Goal: Task Accomplishment & Management: Manage account settings

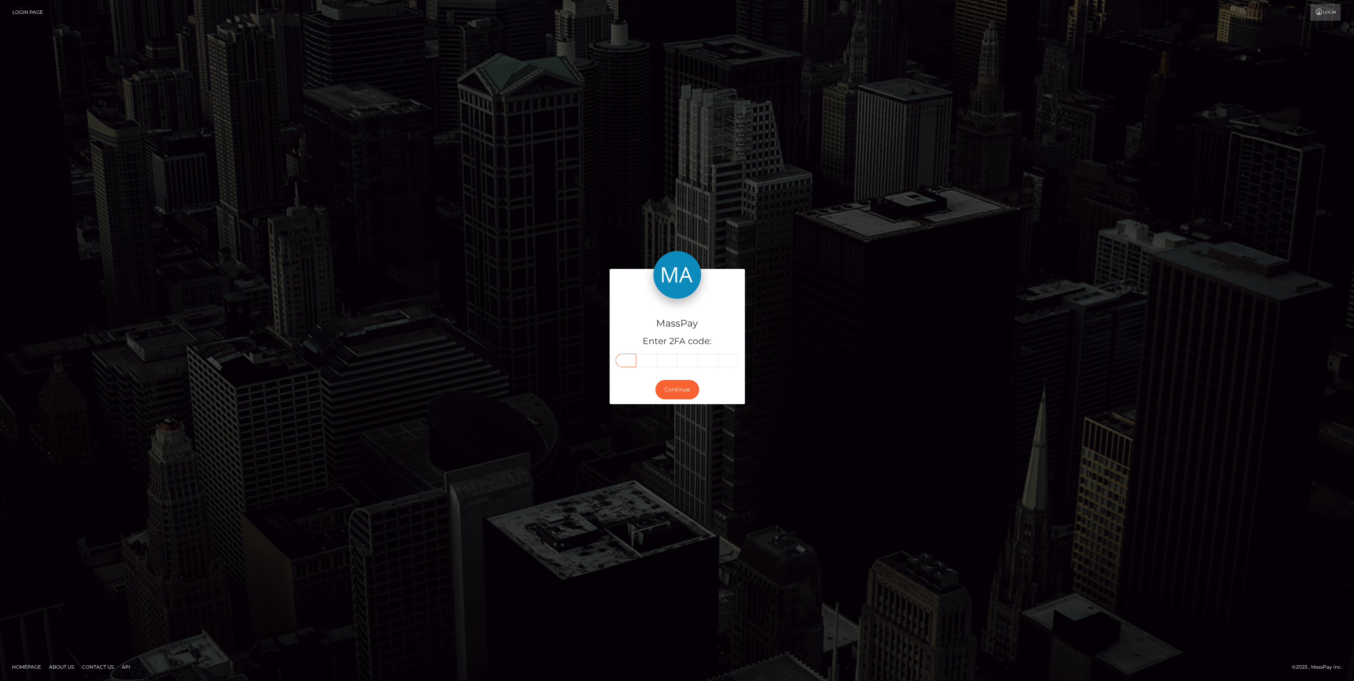
paste input "1"
type input "1"
type input "4"
type input "9"
type input "1"
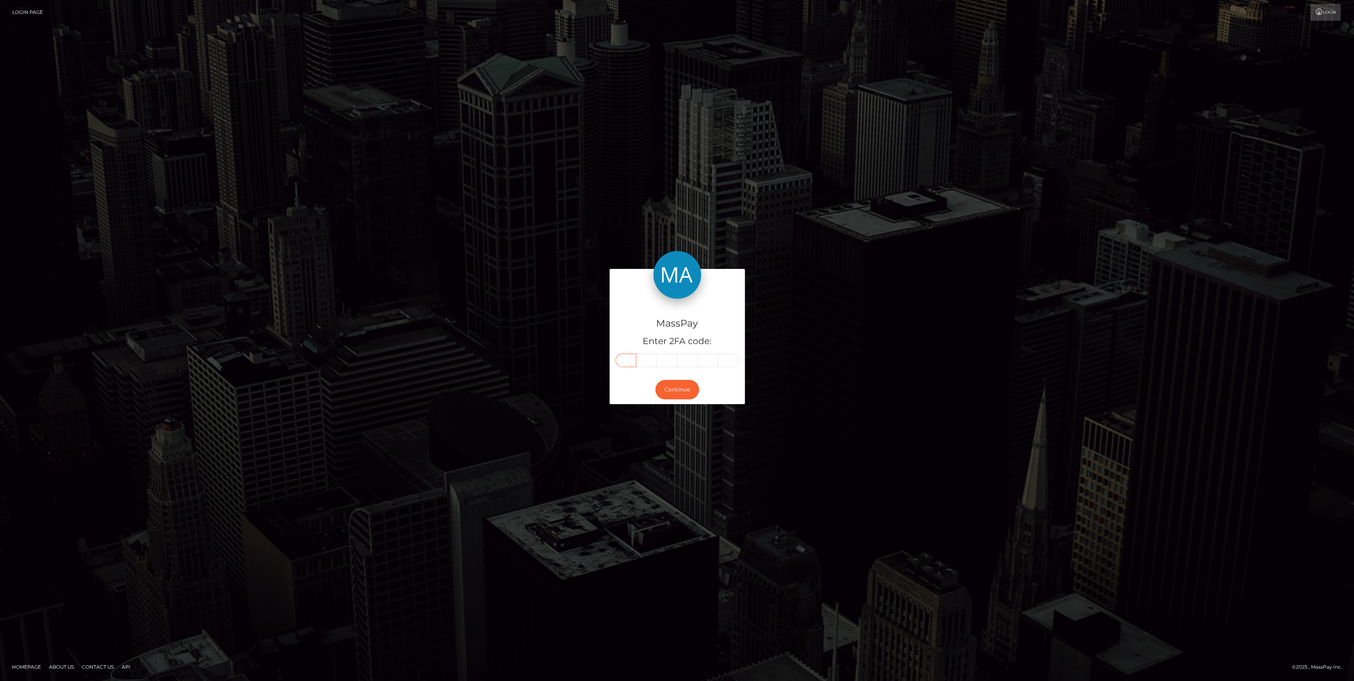
type input "1"
type input "7"
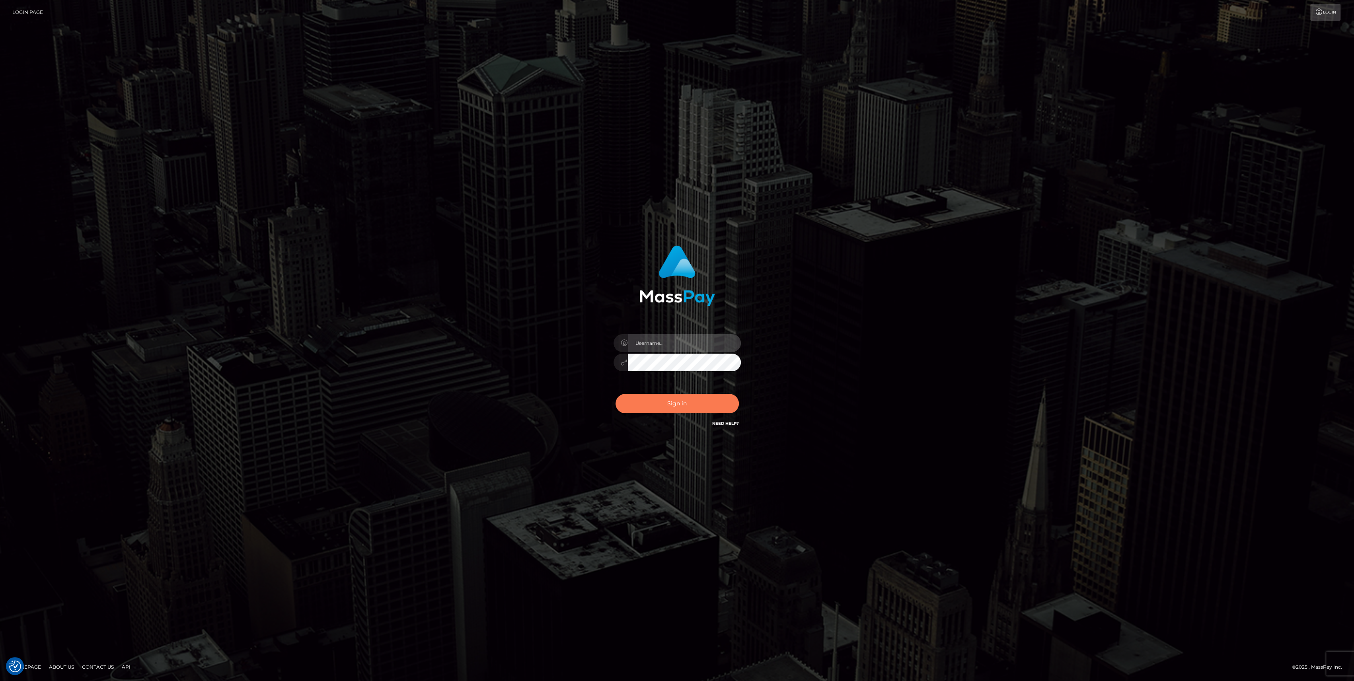
type input "bengreen"
click at [661, 401] on button "Sign in" at bounding box center [677, 403] width 123 height 19
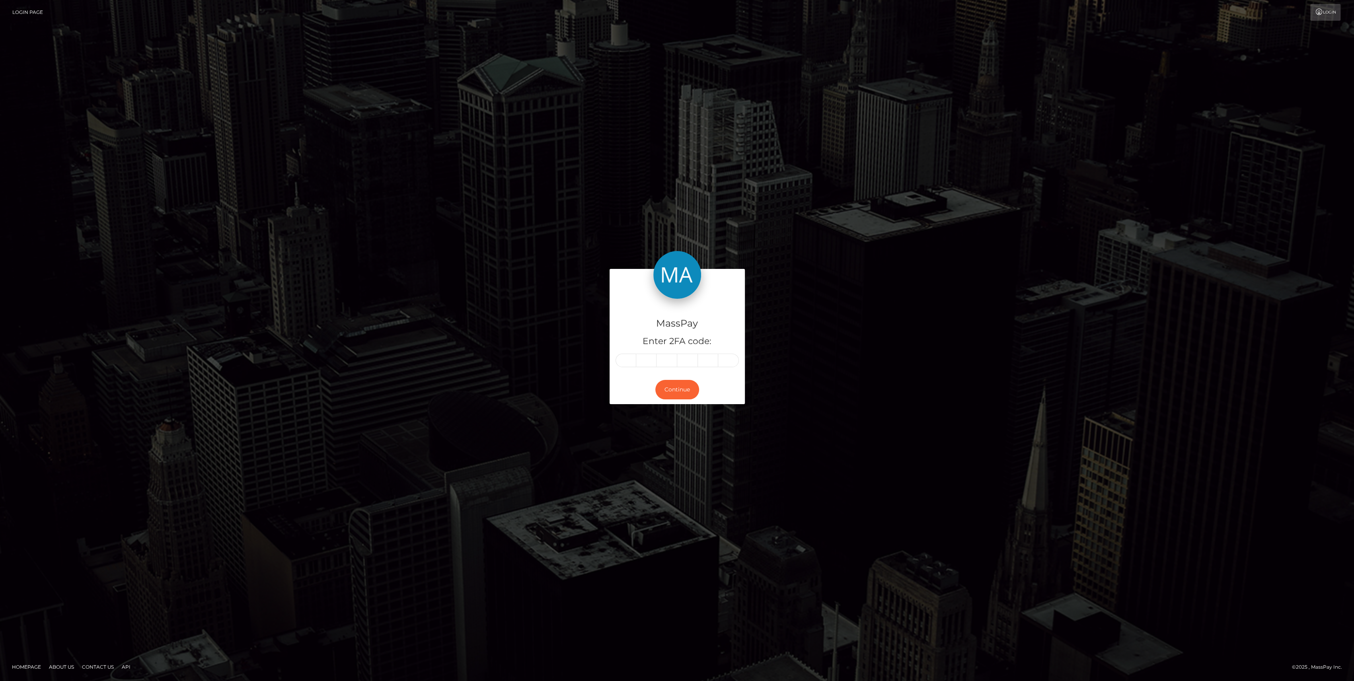
type input "1"
type input "4"
type input "9"
type input "1"
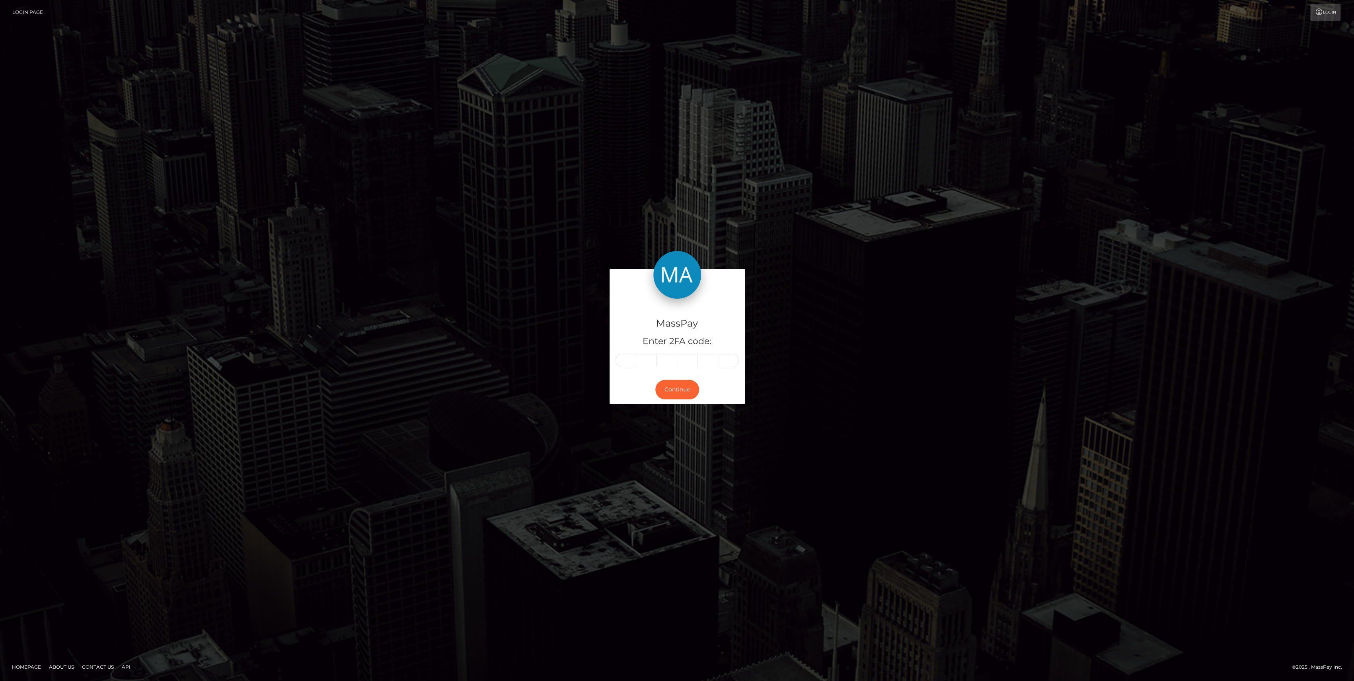
type input "7"
click at [682, 382] on button "Continue" at bounding box center [677, 389] width 44 height 19
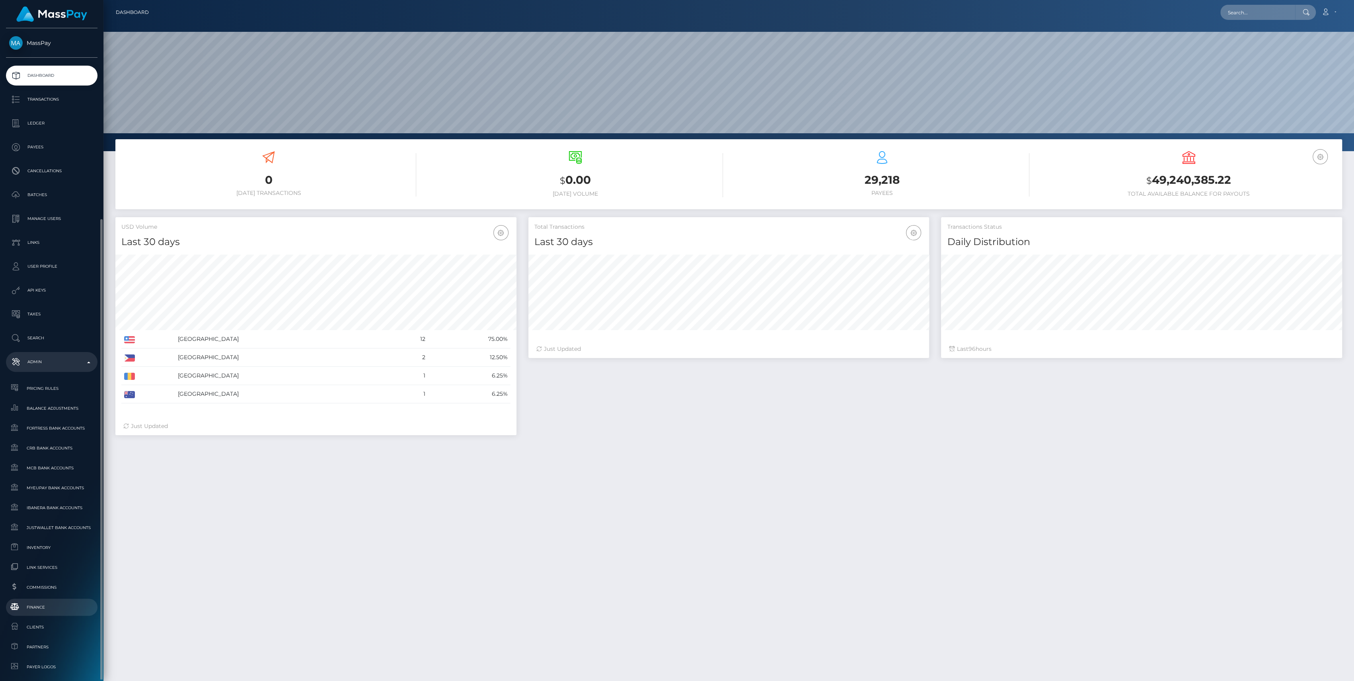
scroll to position [140, 401]
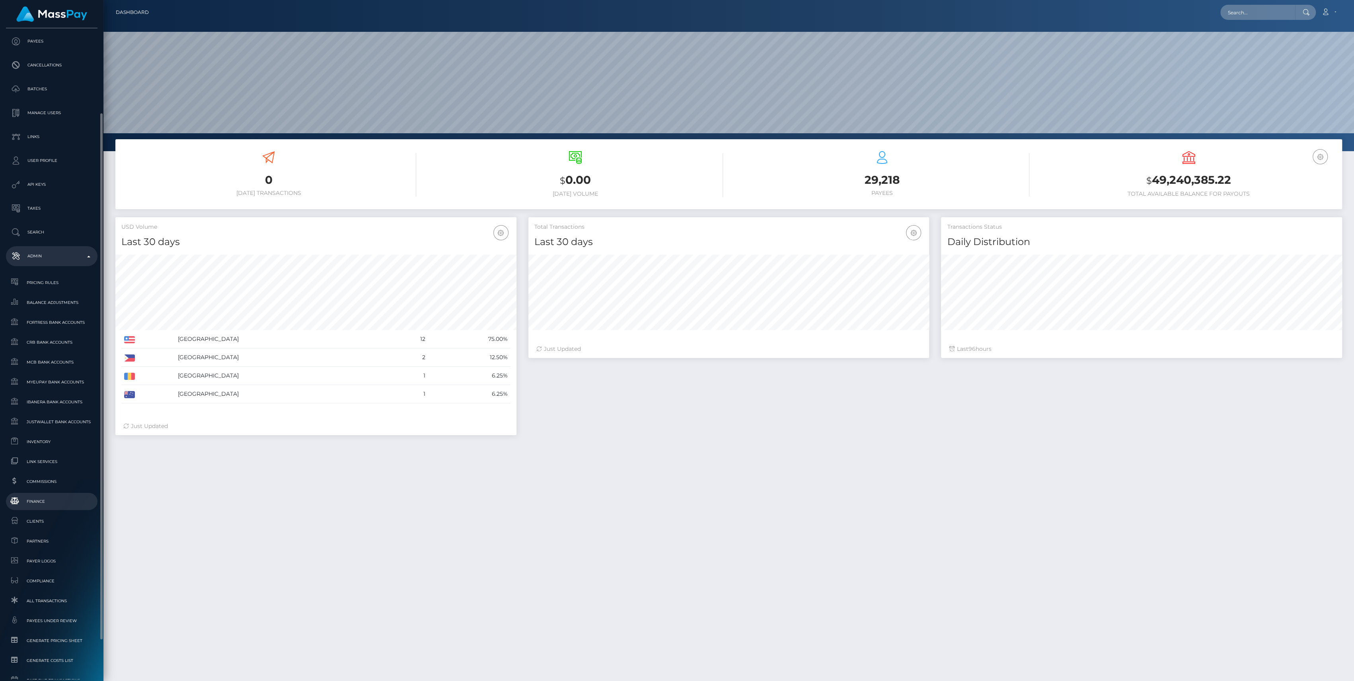
click at [54, 503] on span "Finance" at bounding box center [51, 501] width 85 height 9
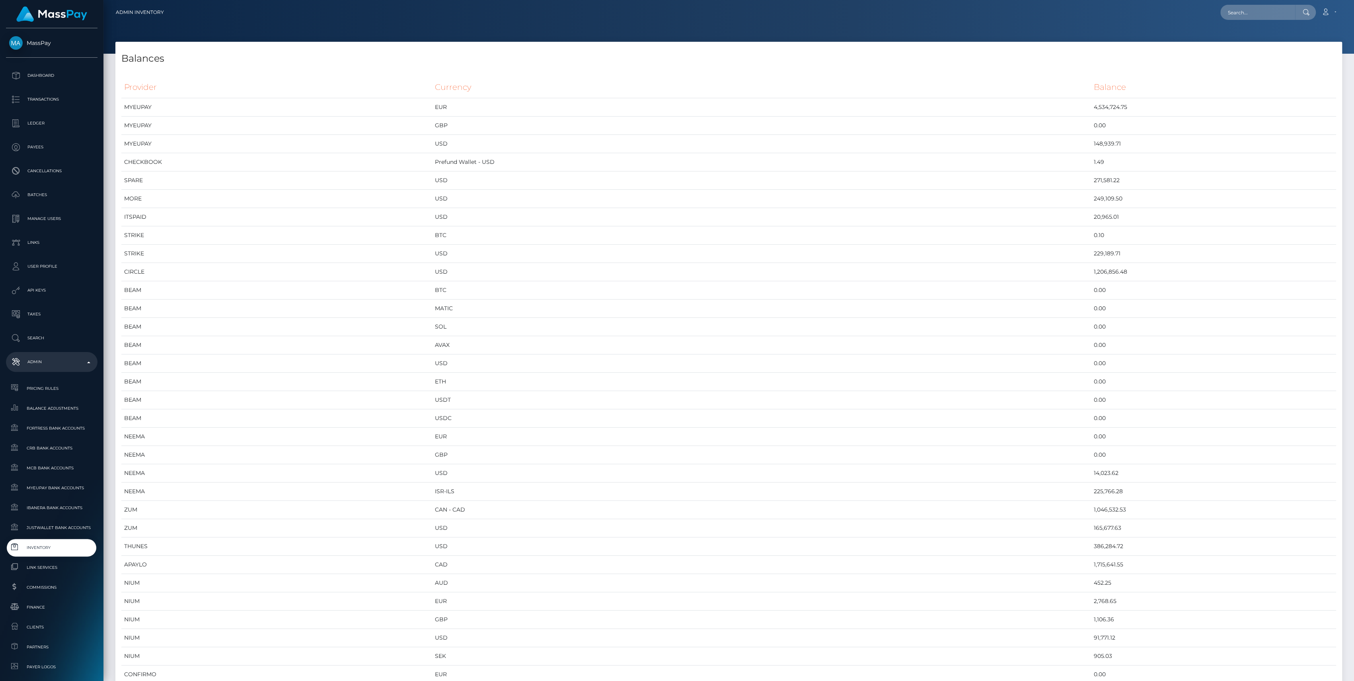
scroll to position [4040, 1226]
click at [329, 156] on td "CHECKBOOK" at bounding box center [276, 162] width 311 height 18
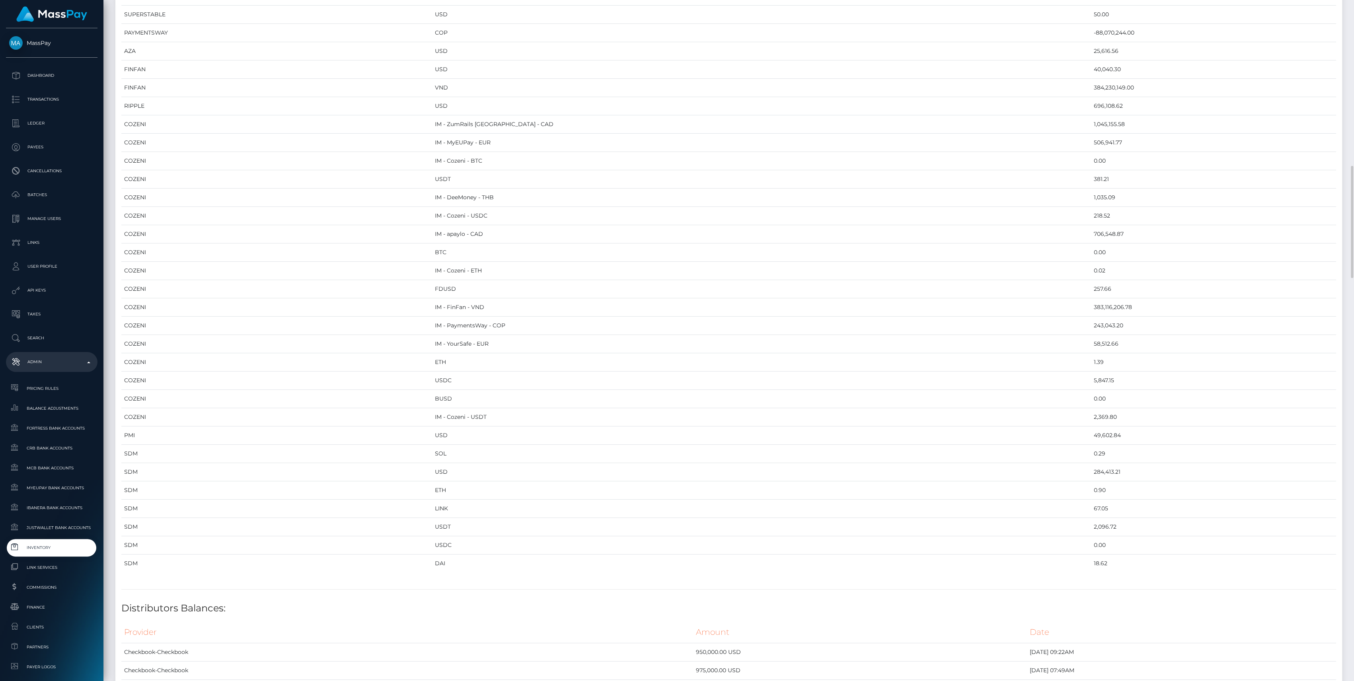
scroll to position [1114, 0]
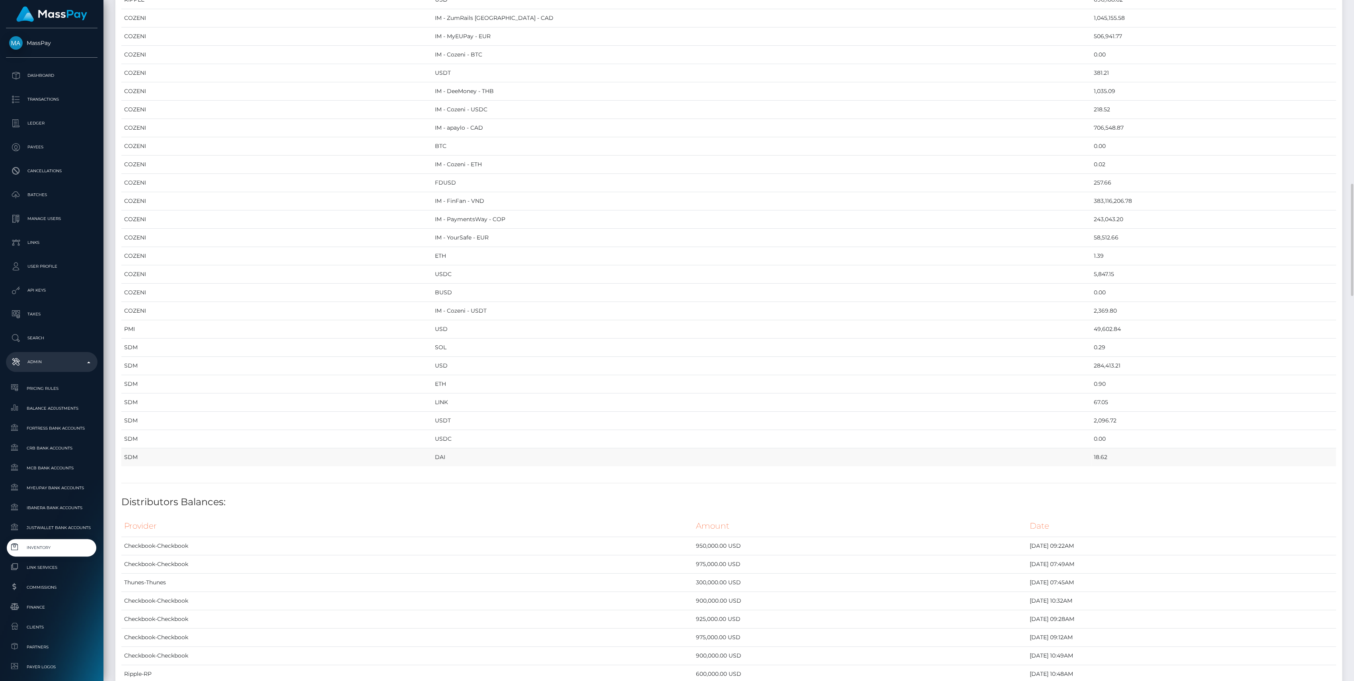
drag, startPoint x: 120, startPoint y: 87, endPoint x: 1052, endPoint y: 453, distance: 1001.3
copy div "Provider Currency Balance MYEUPAY EUR 4,534,724.75 MYEUPAY GBP 0.00 MYEUPAY USD…"
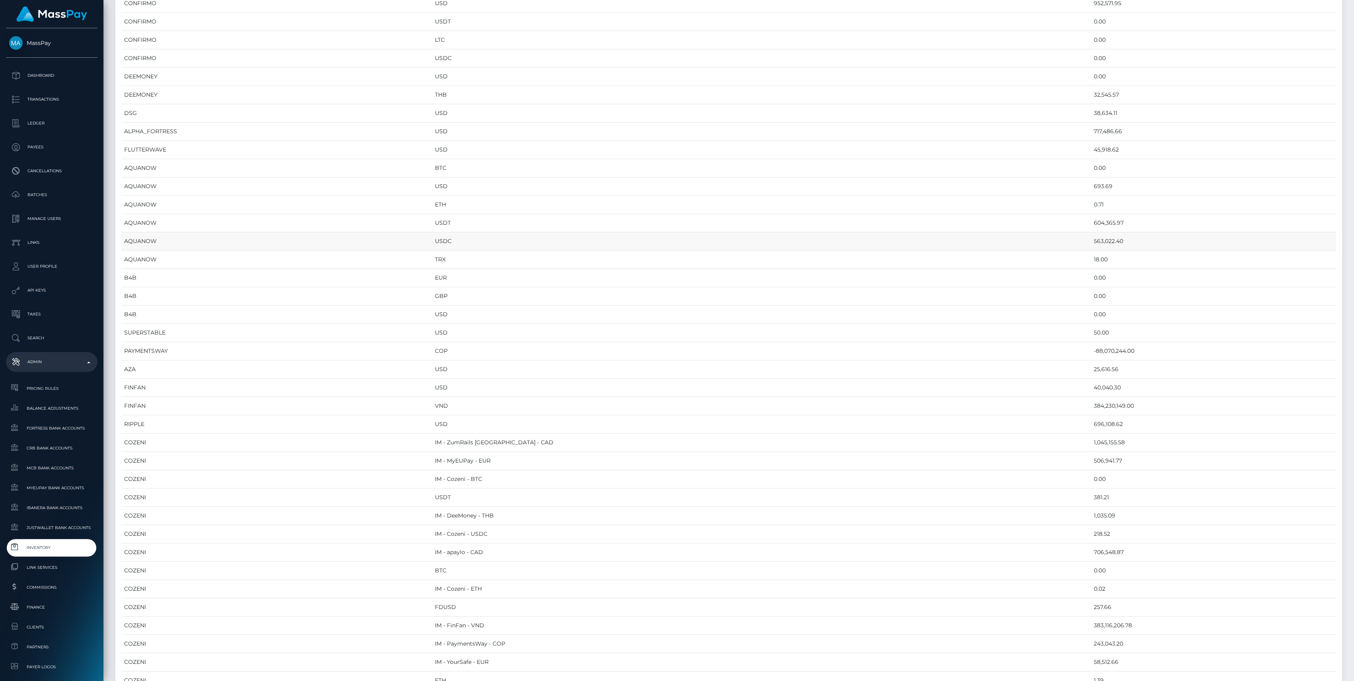
scroll to position [0, 0]
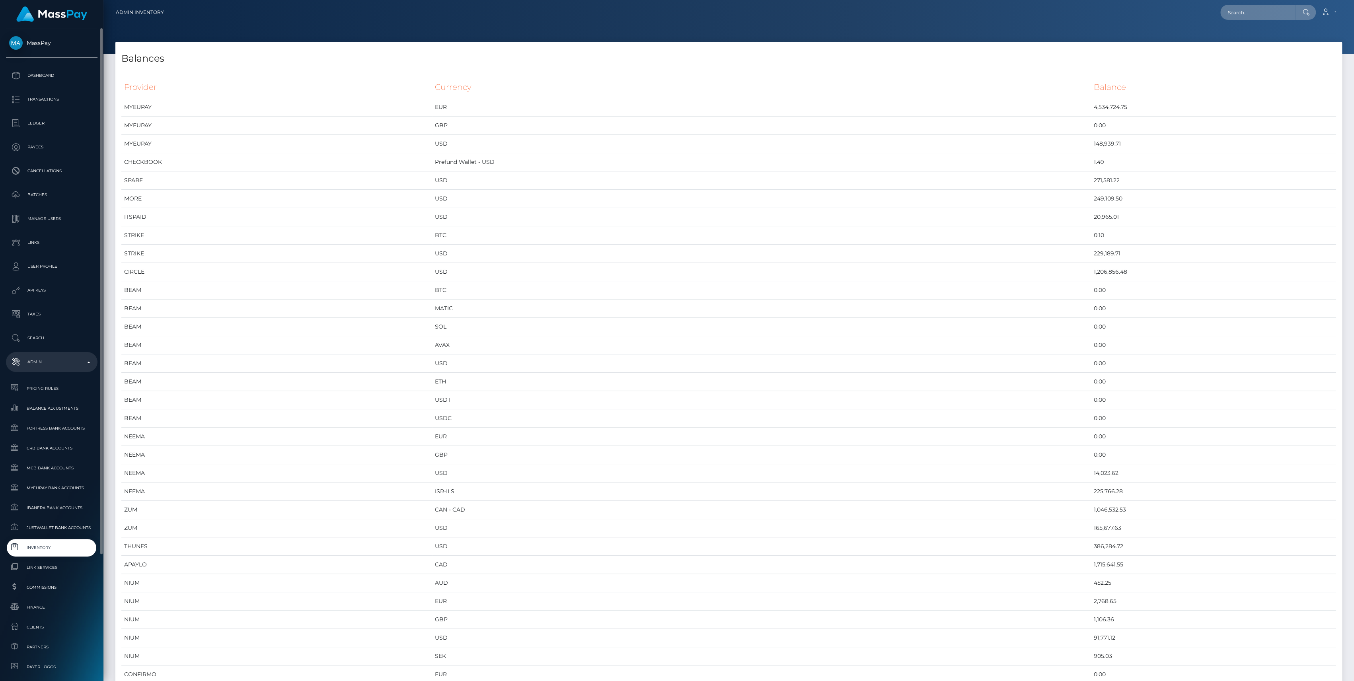
click at [51, 550] on span "Inventory" at bounding box center [51, 547] width 85 height 9
click at [926, 181] on td "USD" at bounding box center [761, 181] width 659 height 18
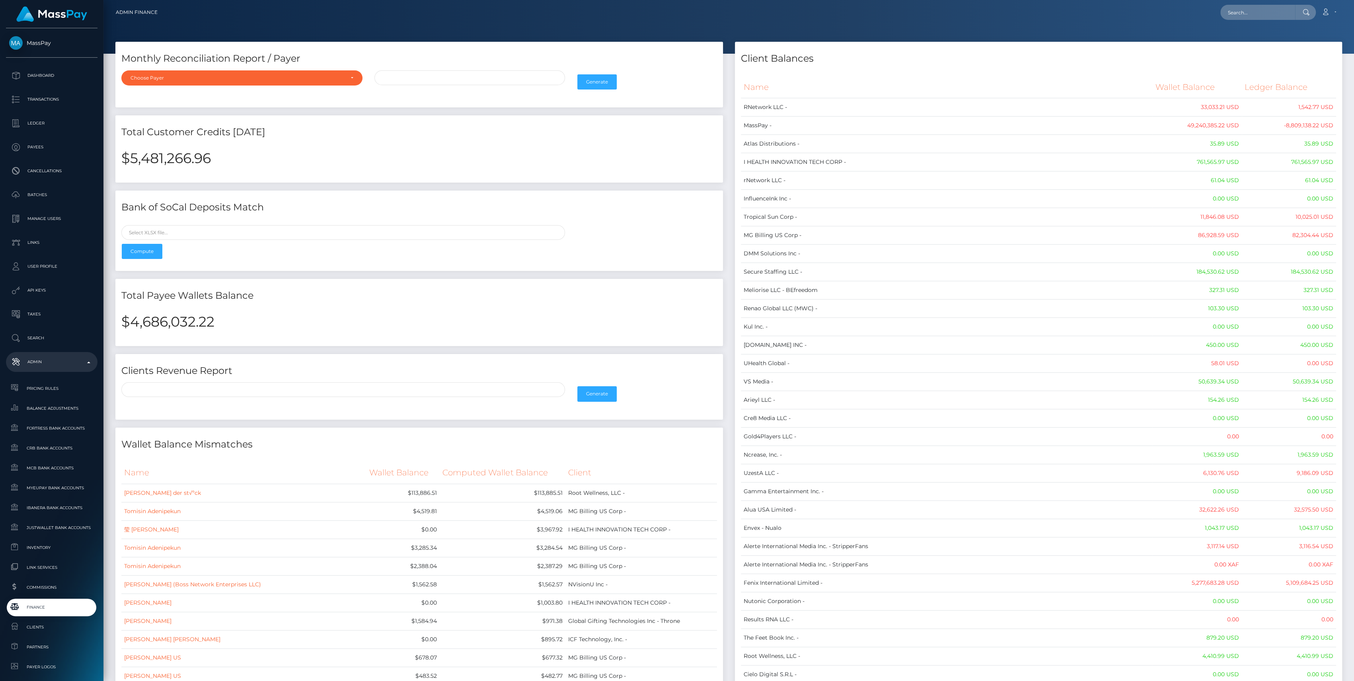
click at [163, 330] on div "$4,686,032.22" at bounding box center [419, 327] width 608 height 39
click at [168, 324] on h2 "$4,686,032.22" at bounding box center [419, 322] width 596 height 17
copy h2 "4,686,032.22"
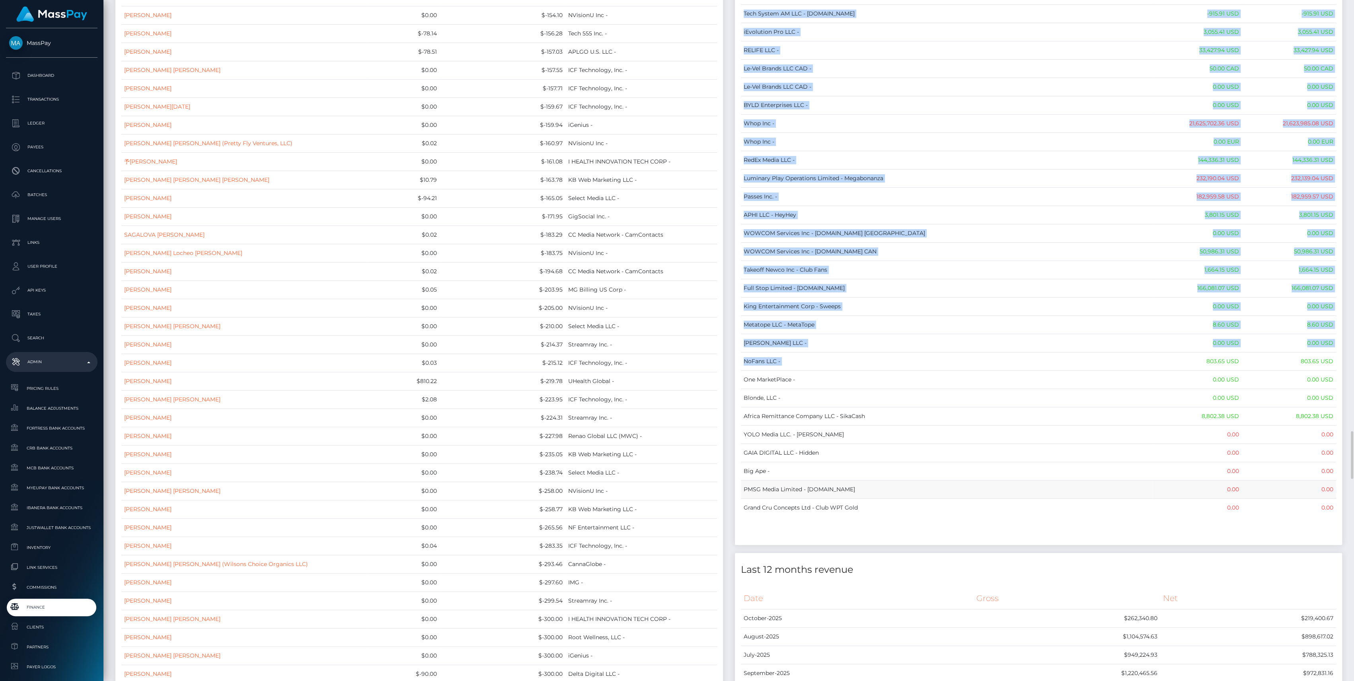
scroll to position [6222, 0]
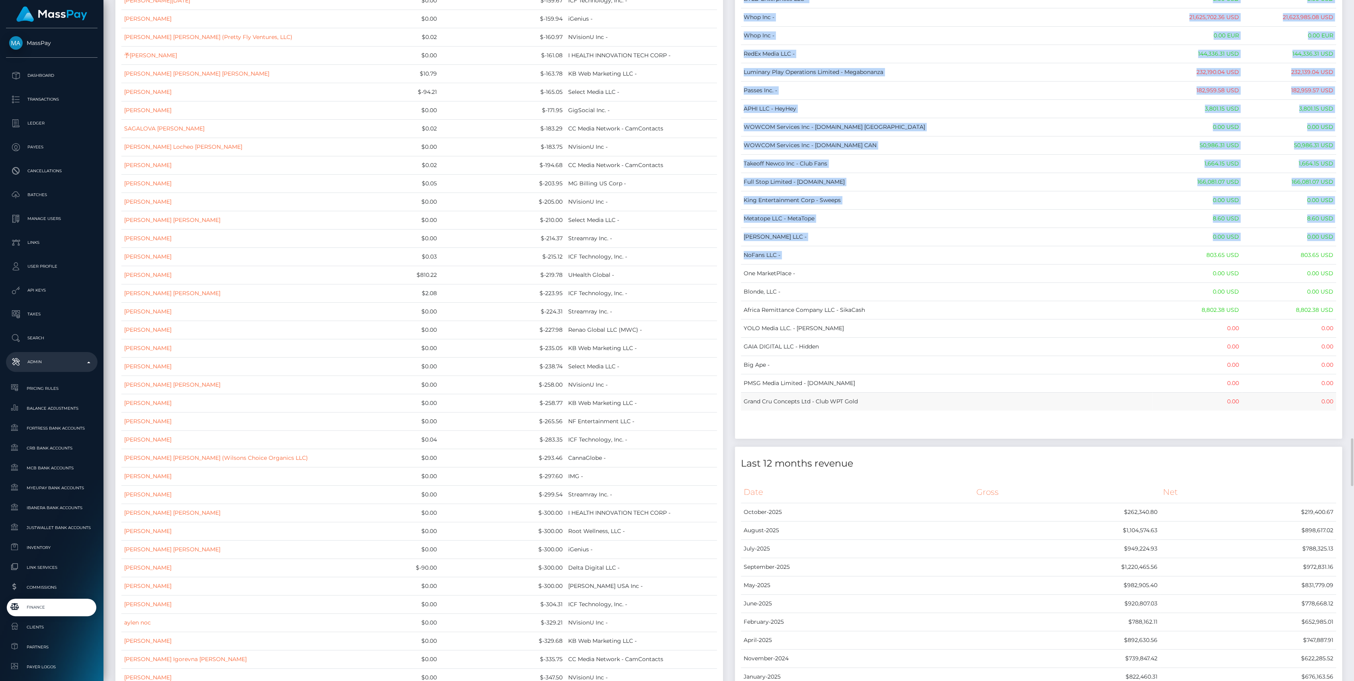
drag, startPoint x: 741, startPoint y: 93, endPoint x: 1329, endPoint y: 388, distance: 657.7
copy div "Name Wallet Balance Ledger Balance RNetwork LLC - 33,033.21 USD 1,542.77 USD Ma…"
click at [54, 605] on span "Finance" at bounding box center [51, 607] width 85 height 9
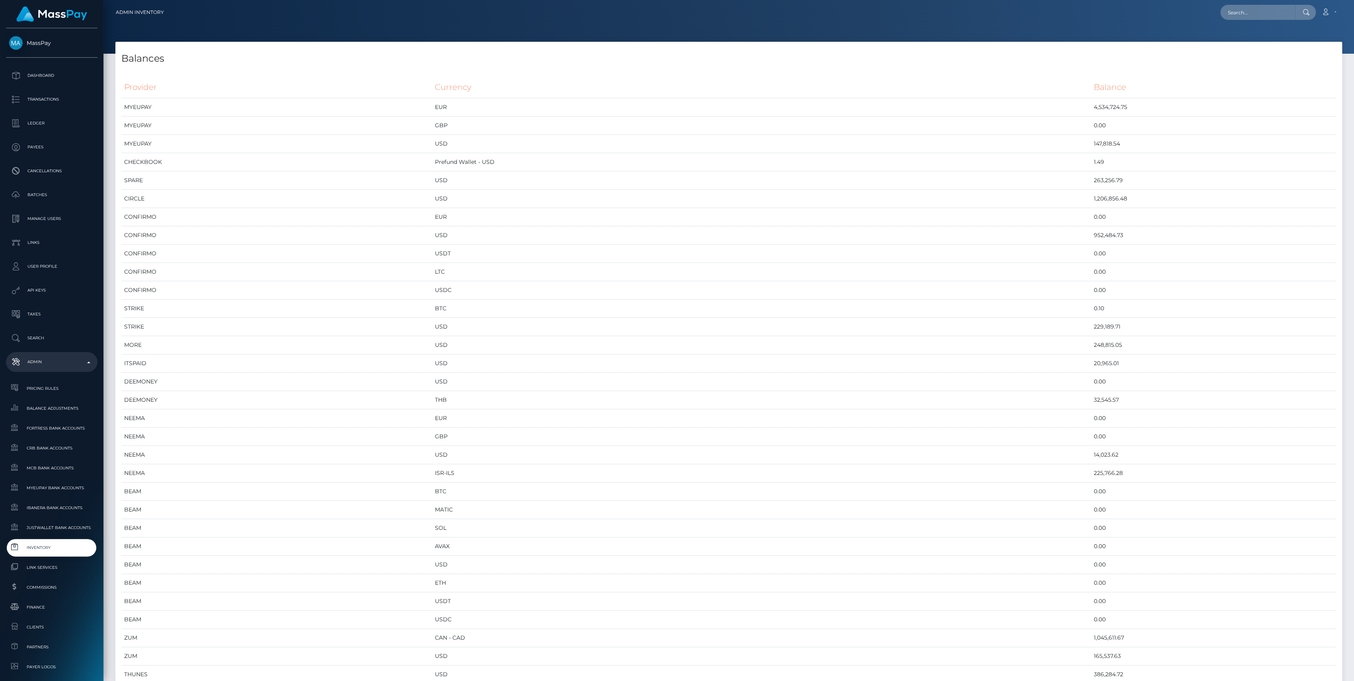
scroll to position [4040, 1226]
click at [32, 551] on span "Inventory" at bounding box center [51, 547] width 85 height 9
click at [257, 160] on td "CHECKBOOK" at bounding box center [276, 162] width 311 height 18
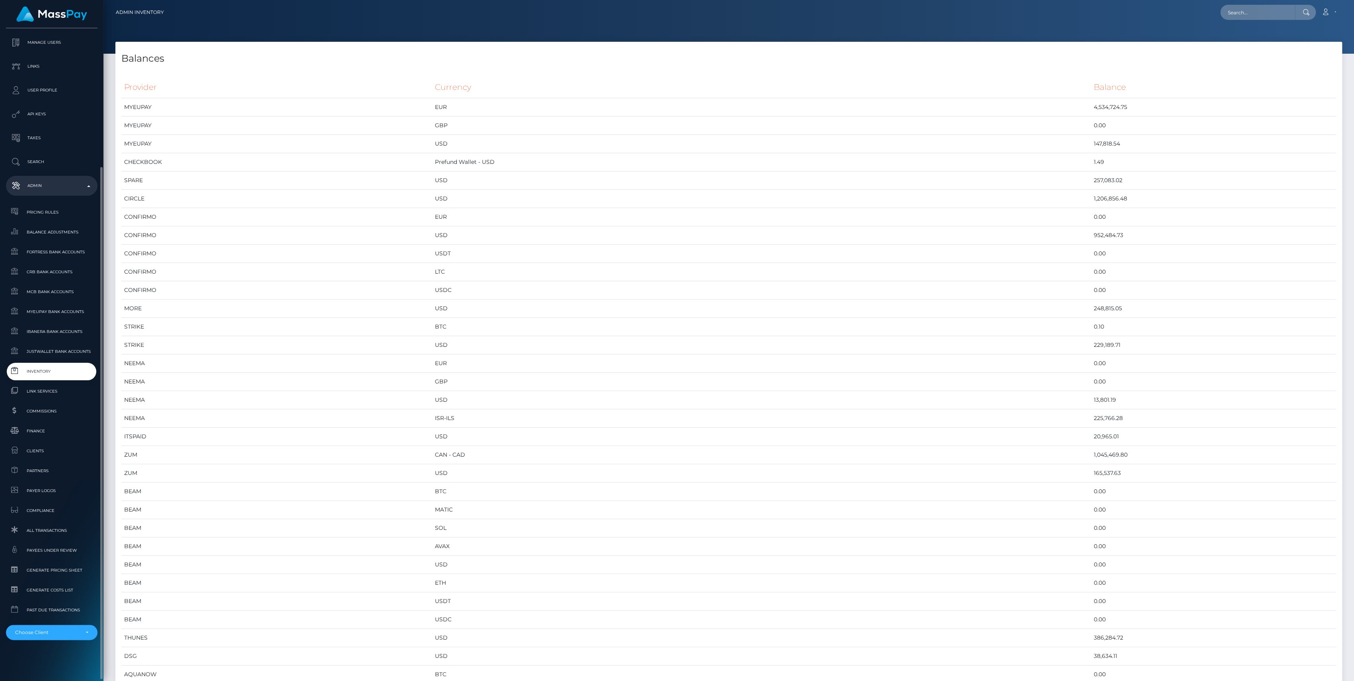
click at [47, 369] on span "Inventory" at bounding box center [51, 371] width 85 height 9
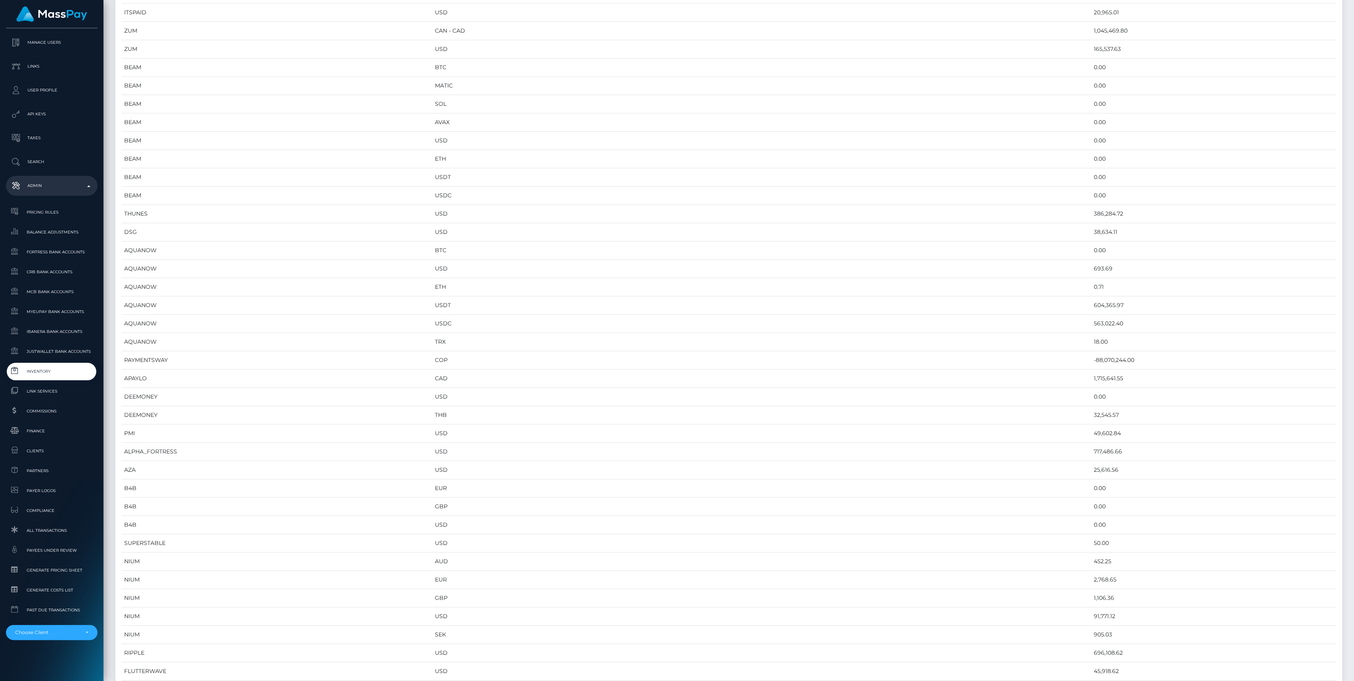
scroll to position [0, 0]
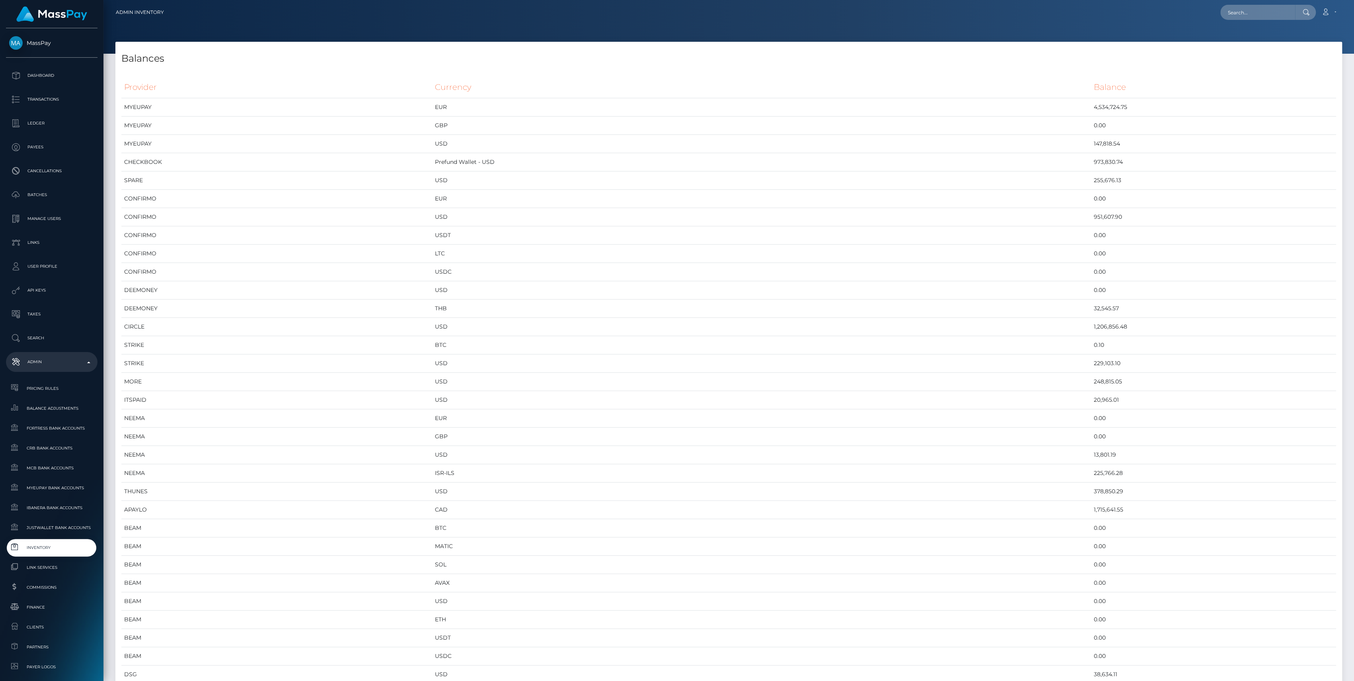
scroll to position [4040, 1226]
click at [541, 159] on td "Prefund Wallet - USD" at bounding box center [761, 162] width 659 height 18
drag, startPoint x: 655, startPoint y: 159, endPoint x: 1080, endPoint y: 171, distance: 425.5
click at [1080, 171] on tr "CHECKBOOK Prefund Wallet - USD 973,830.74" at bounding box center [728, 162] width 1215 height 18
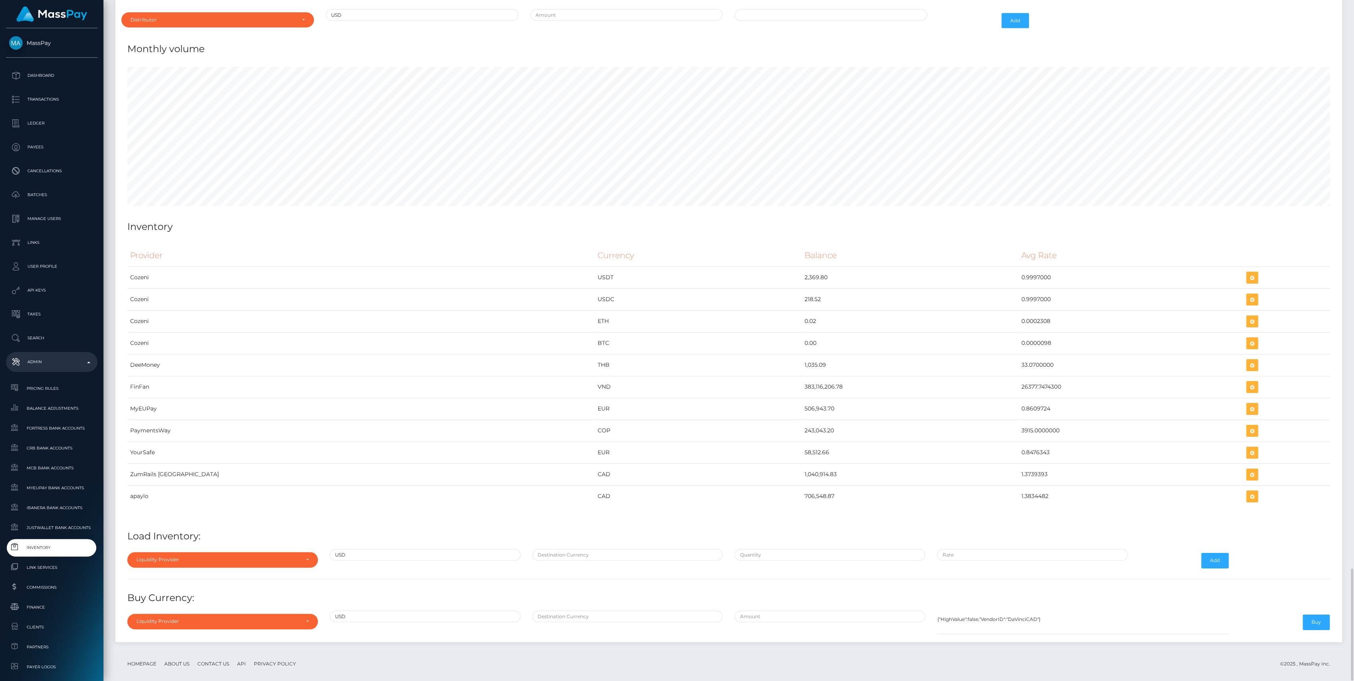
scroll to position [3289, 0]
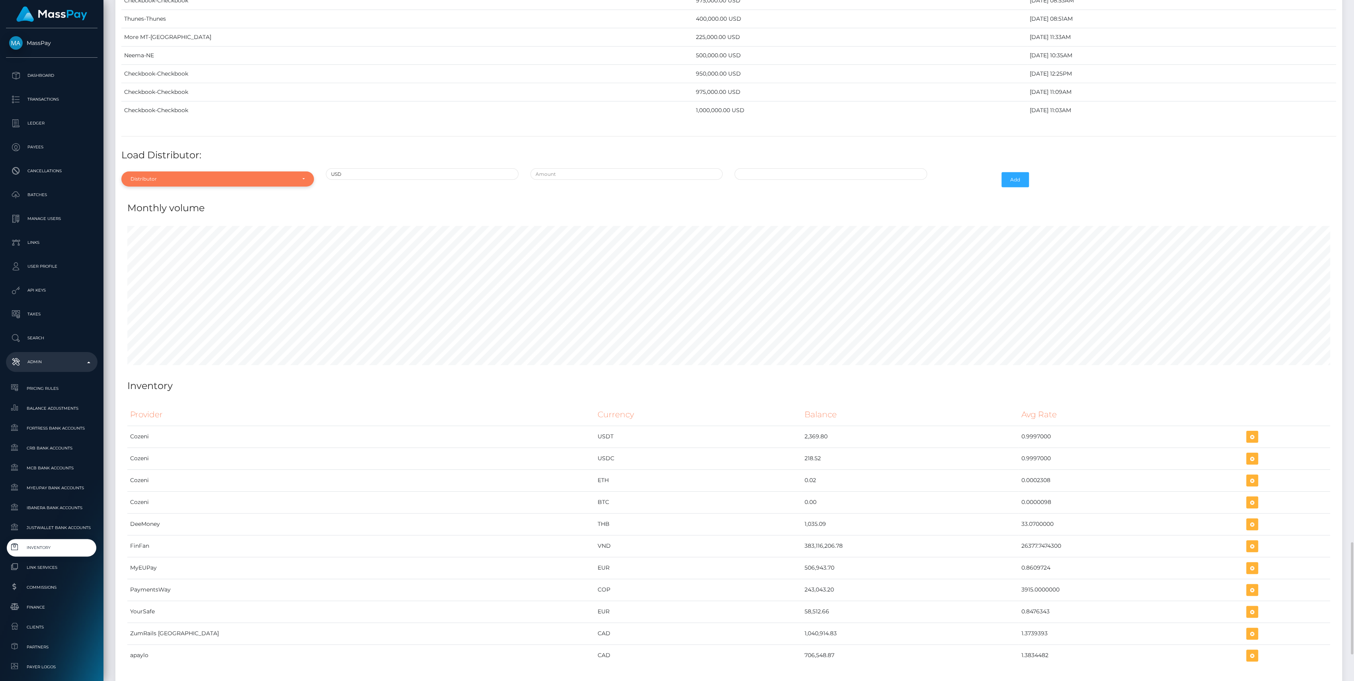
drag, startPoint x: 165, startPoint y: 163, endPoint x: 165, endPoint y: 174, distance: 10.7
click at [165, 172] on div "Distributor" at bounding box center [217, 179] width 193 height 15
click at [162, 193] on input "Search" at bounding box center [218, 199] width 186 height 12
type input "chec"
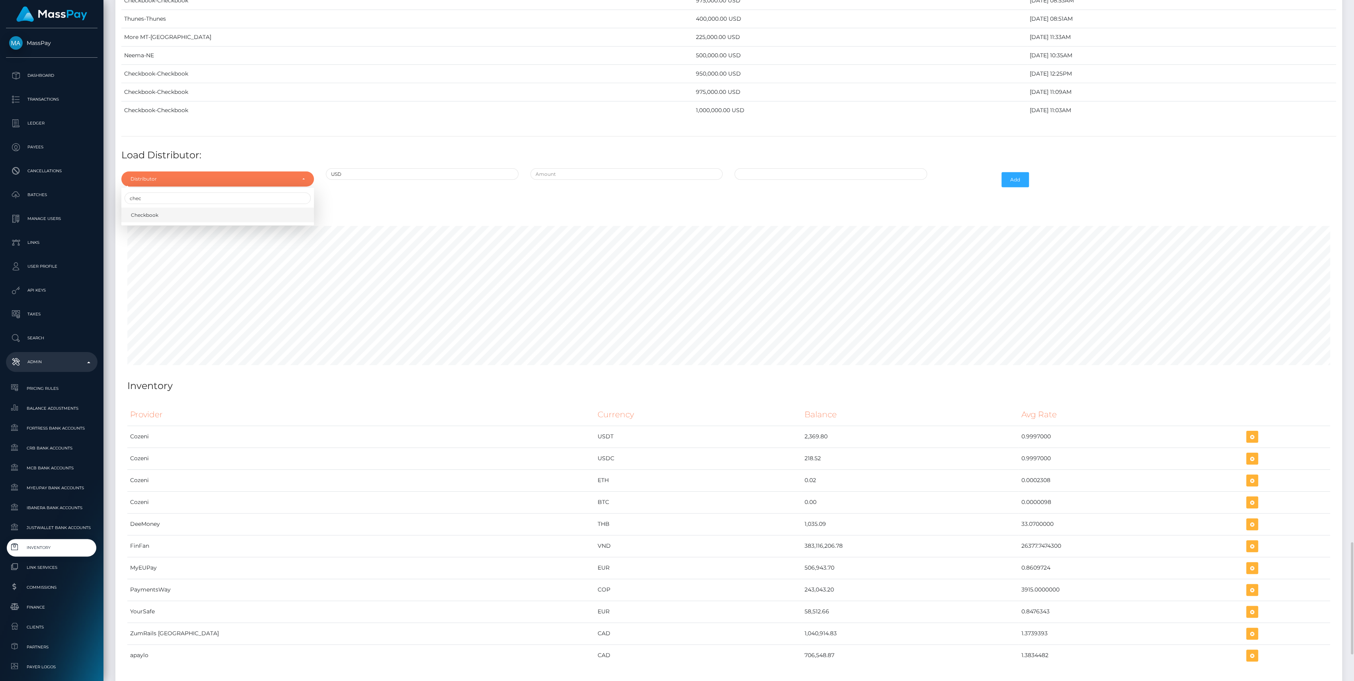
click at [170, 211] on link "Checkbook" at bounding box center [217, 215] width 193 height 15
select select "7"
click at [663, 170] on input "text" at bounding box center [626, 174] width 193 height 12
type input "$9,750,000.0000000"
type input "10/06/2025 8:42 AM"
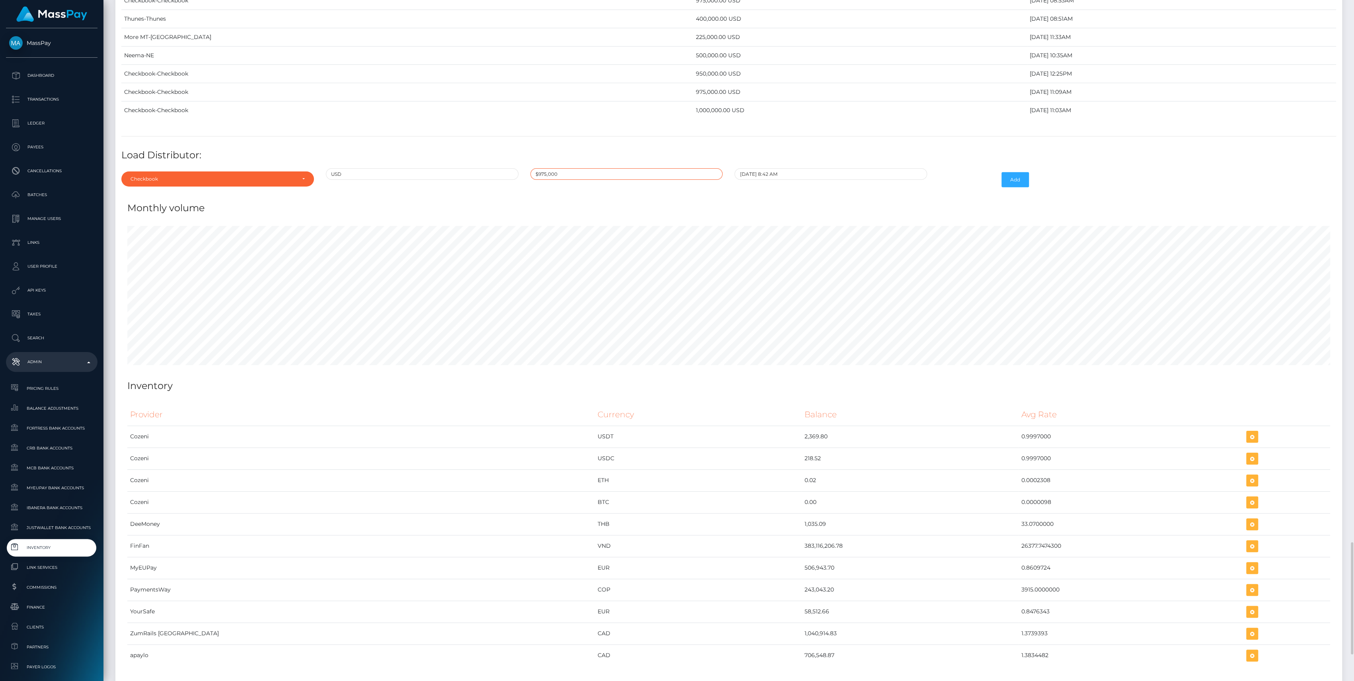
type input "$975,000.0000000"
click at [1025, 172] on button "Add" at bounding box center [1015, 179] width 27 height 15
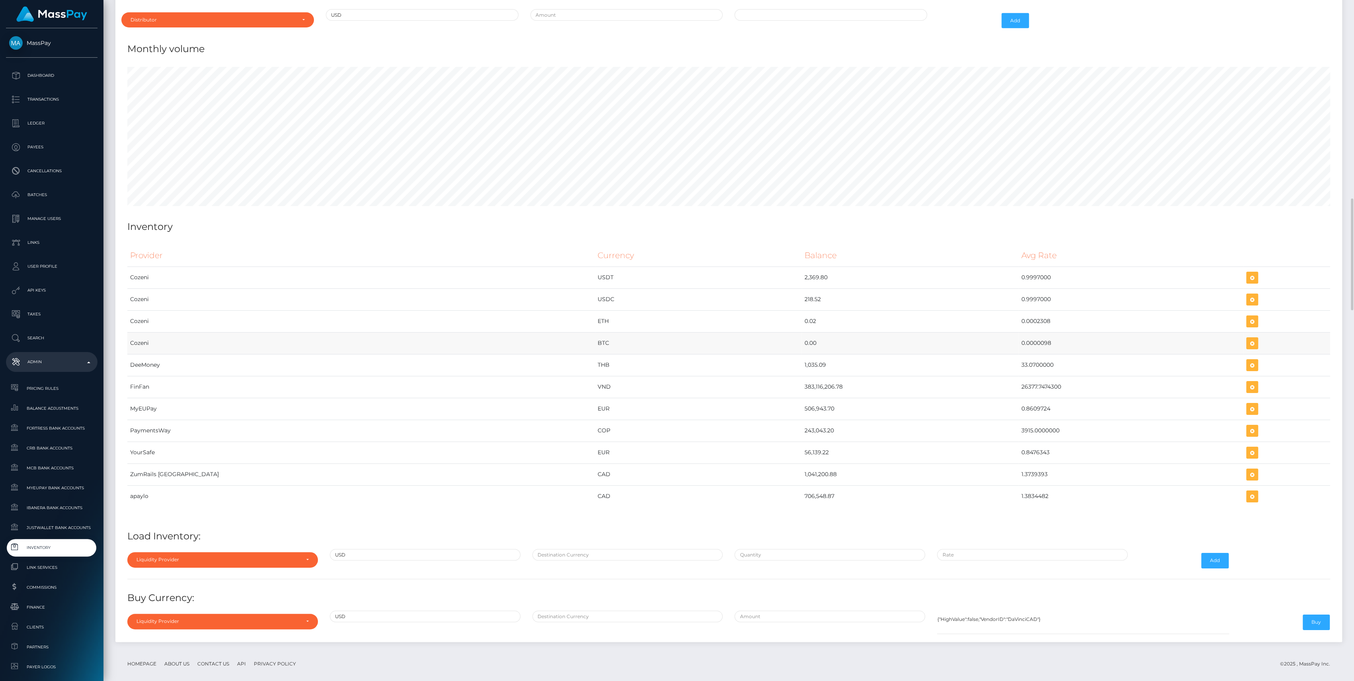
scroll to position [3148, 0]
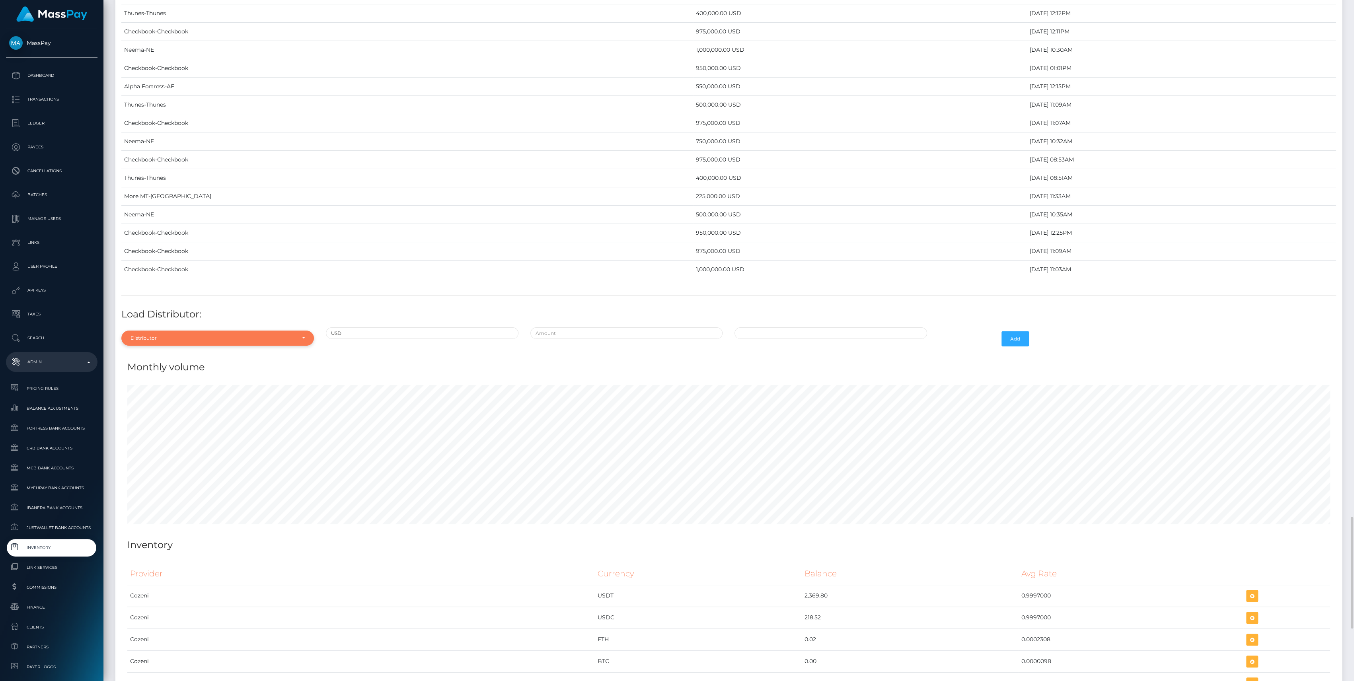
click at [133, 331] on div "Distributor" at bounding box center [217, 338] width 193 height 15
click at [131, 352] on input "Search" at bounding box center [218, 358] width 186 height 12
type input "chec"
click at [136, 371] on span "Checkbook" at bounding box center [144, 374] width 27 height 7
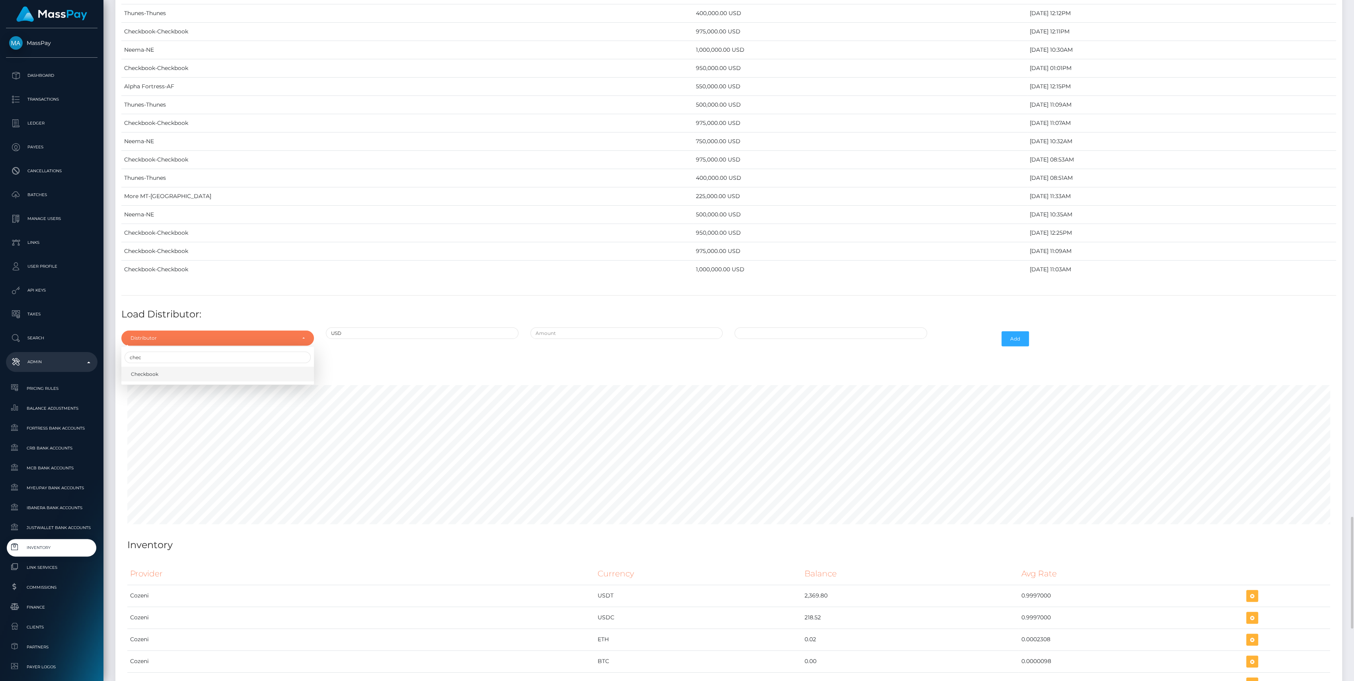
select select "7"
click at [570, 327] on input "text" at bounding box center [626, 333] width 193 height 12
type input "$950,000.0000000"
type input "10/06/2025 8:44 AM"
click at [1018, 332] on button "Add" at bounding box center [1015, 338] width 27 height 15
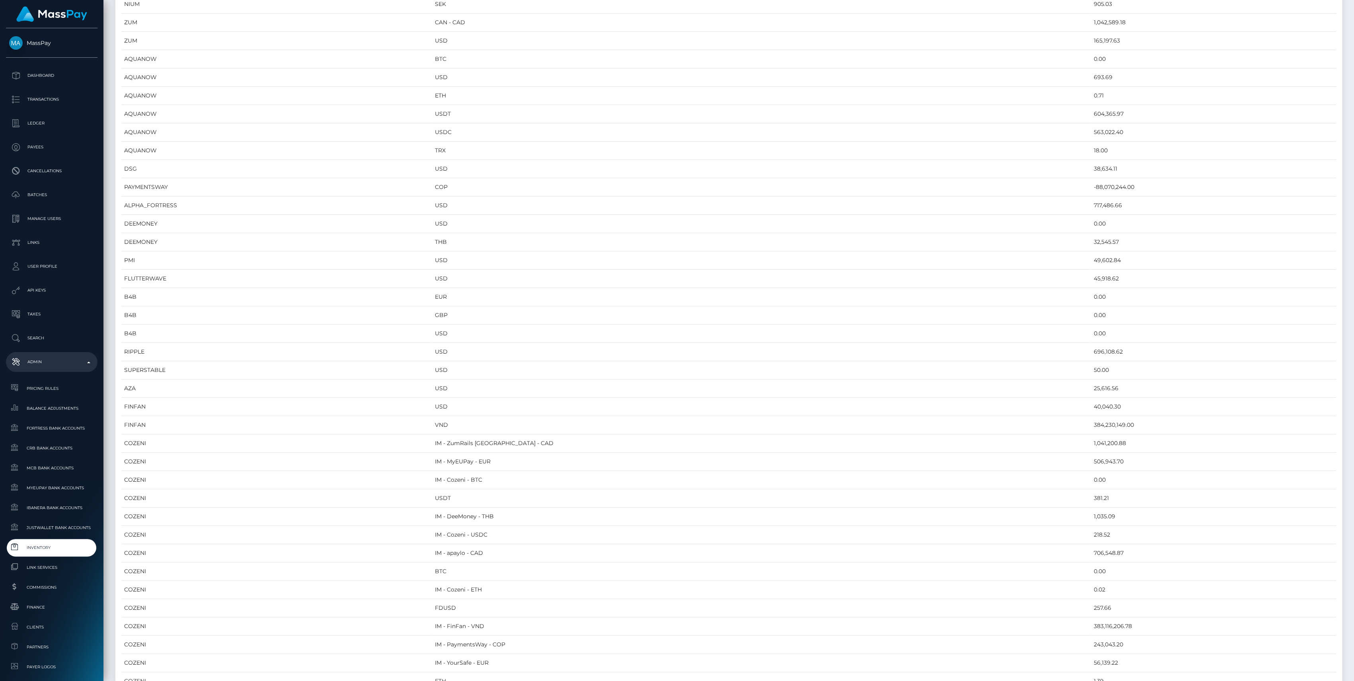
scroll to position [0, 0]
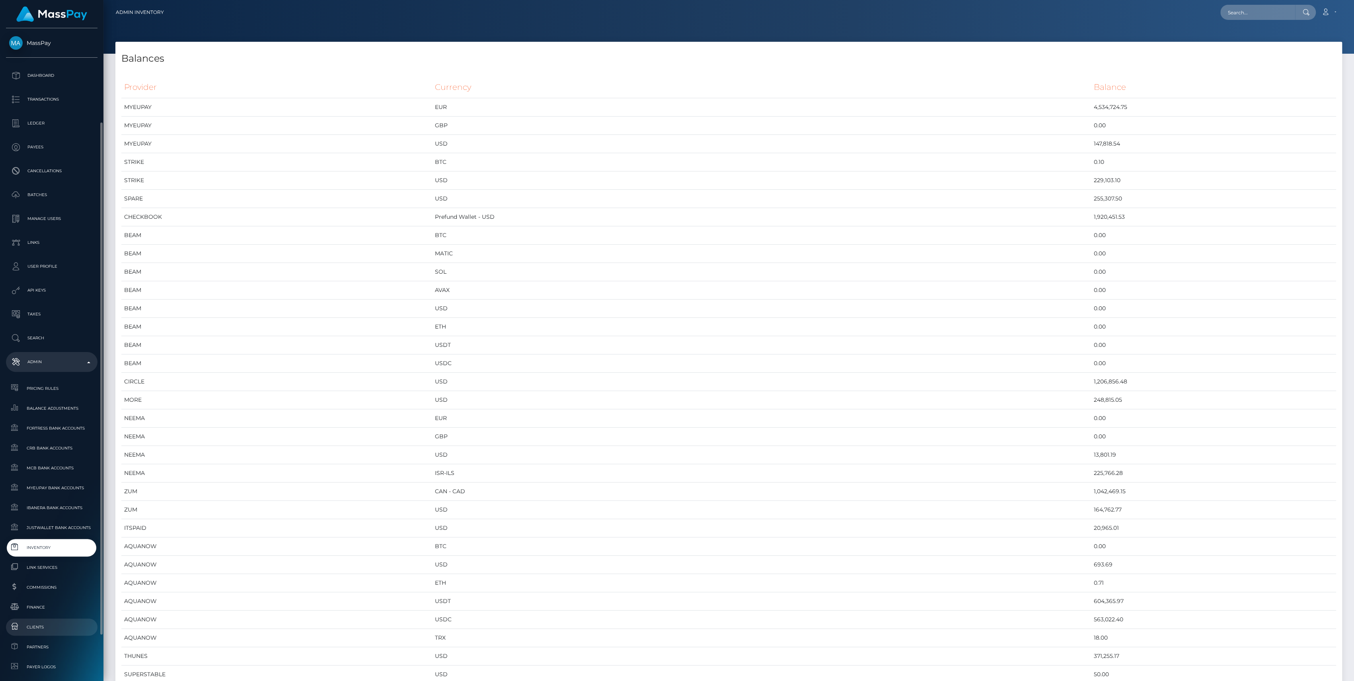
scroll to position [106, 0]
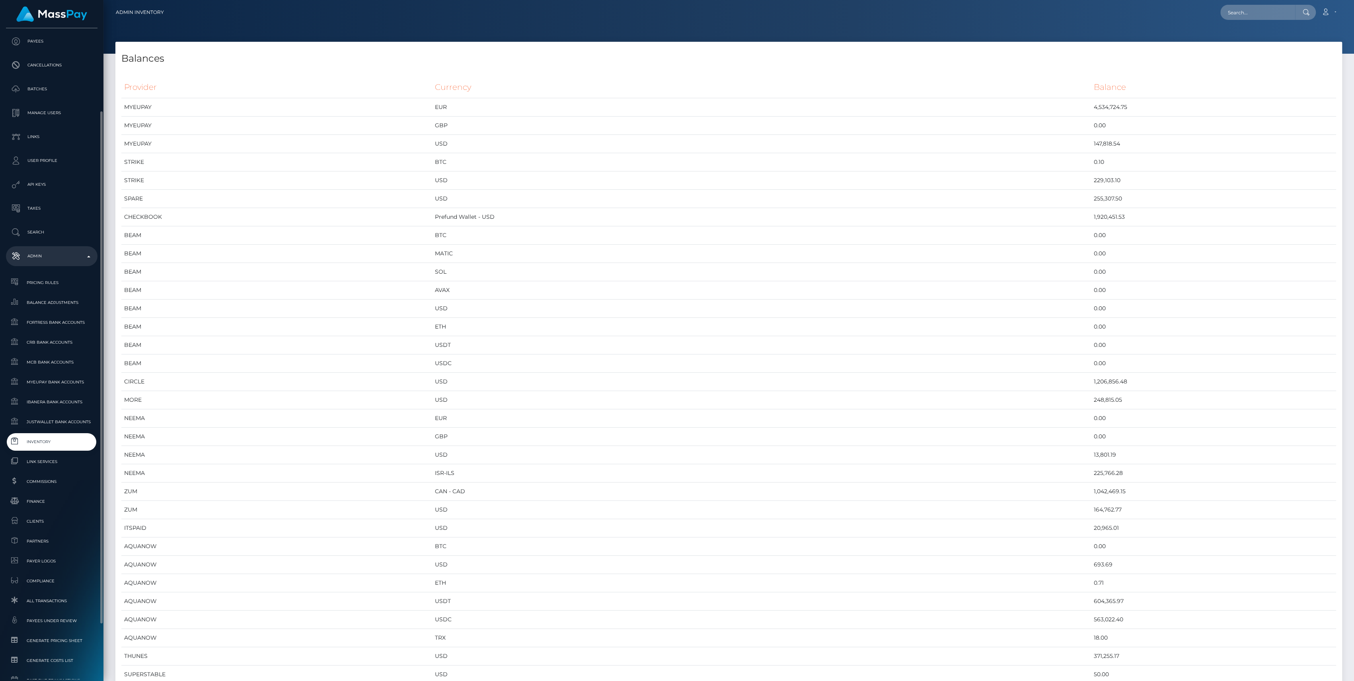
click at [41, 440] on span "Inventory" at bounding box center [51, 441] width 85 height 9
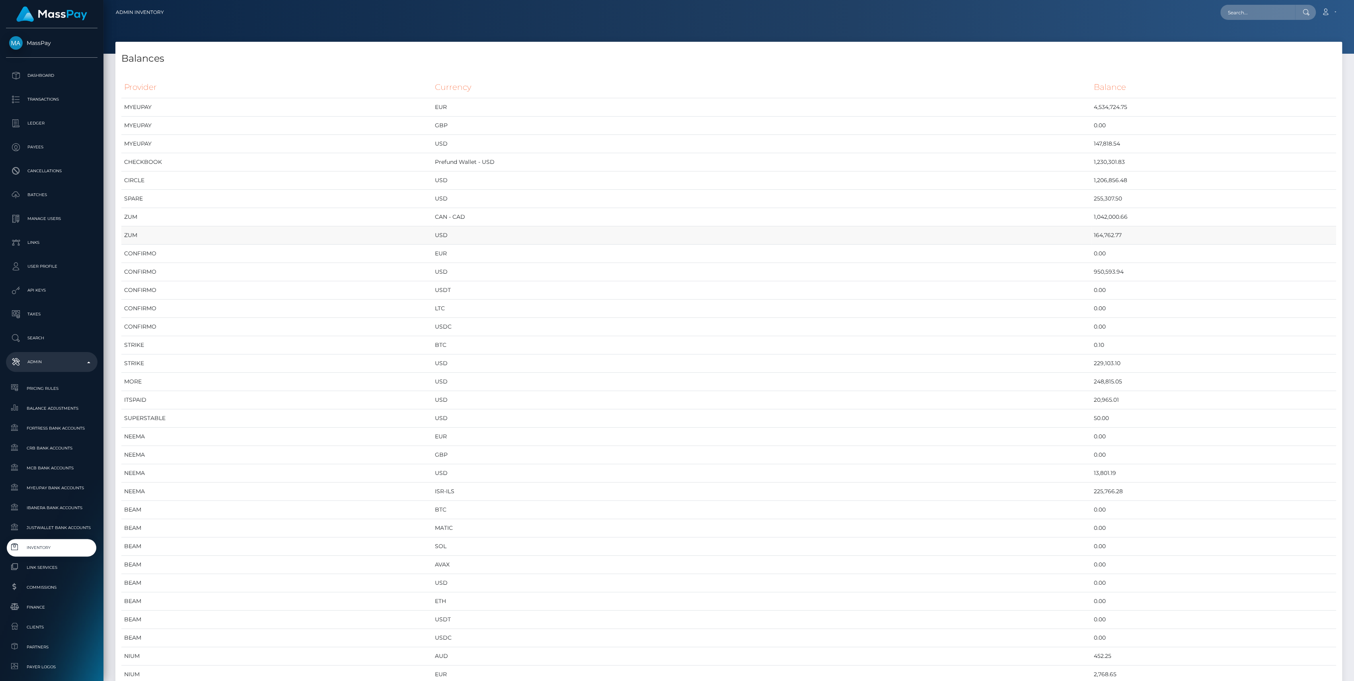
scroll to position [4077, 1226]
click at [65, 546] on span "Inventory" at bounding box center [51, 547] width 85 height 9
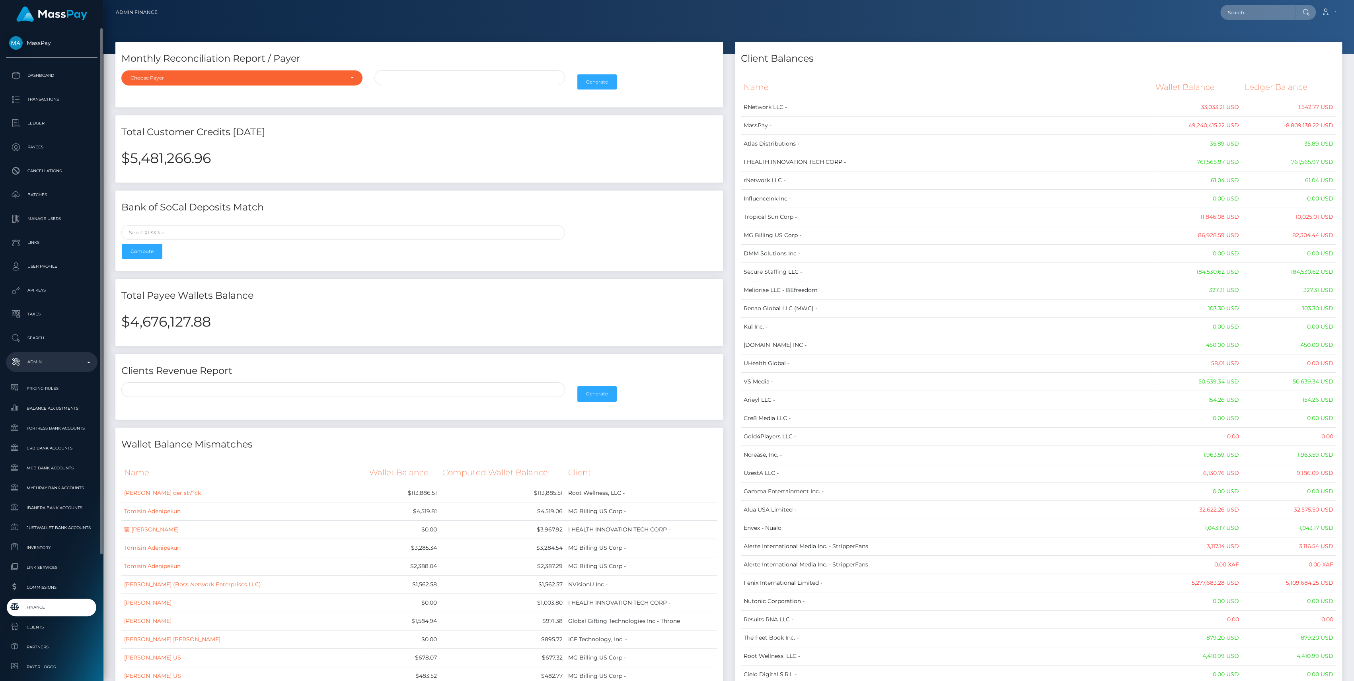
click at [50, 611] on span "Finance" at bounding box center [51, 607] width 85 height 9
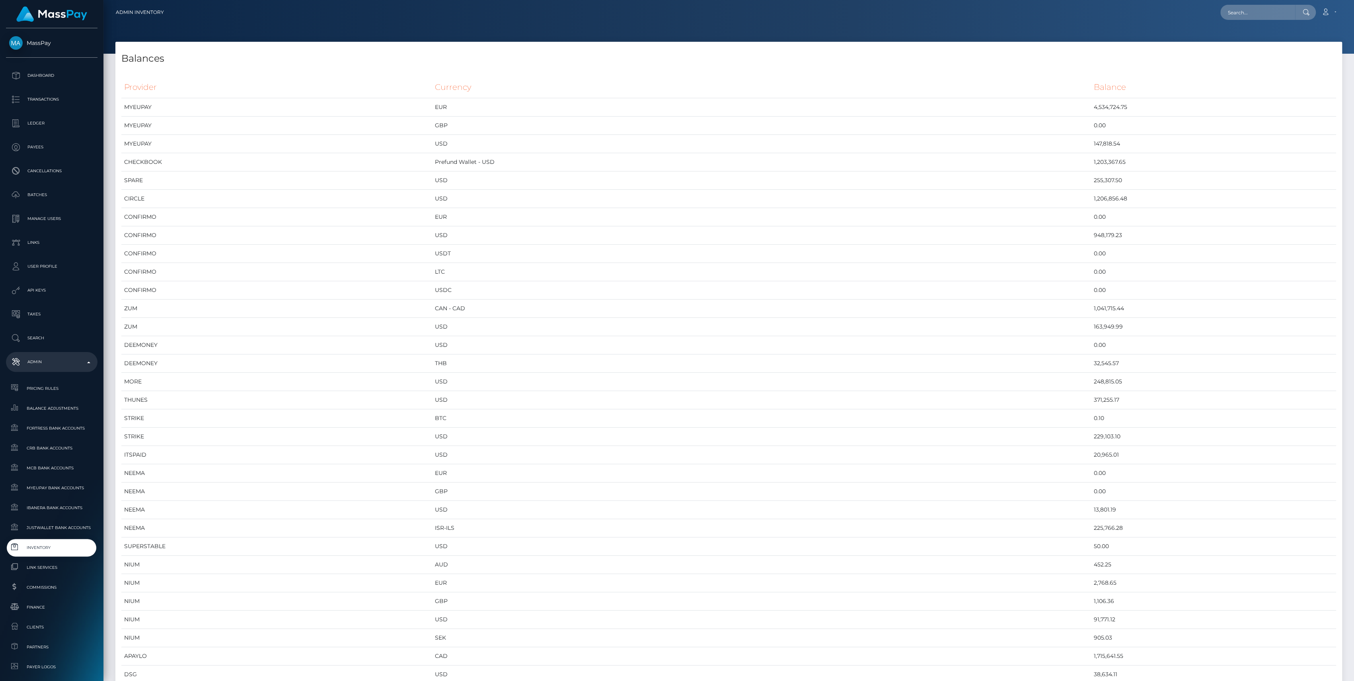
scroll to position [4077, 1226]
click at [45, 548] on span "Inventory" at bounding box center [51, 547] width 85 height 9
click at [567, 160] on td "Prefund Wallet - USD" at bounding box center [761, 162] width 659 height 18
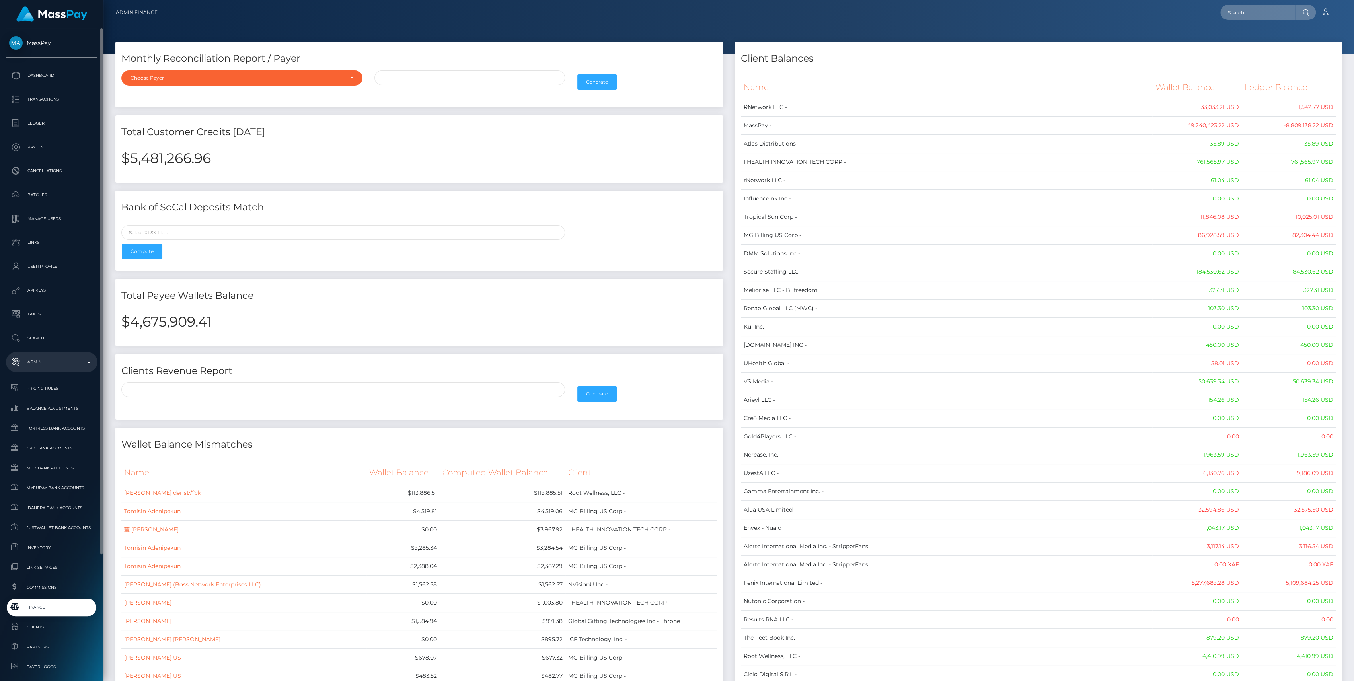
click at [24, 610] on span "Finance" at bounding box center [51, 607] width 85 height 9
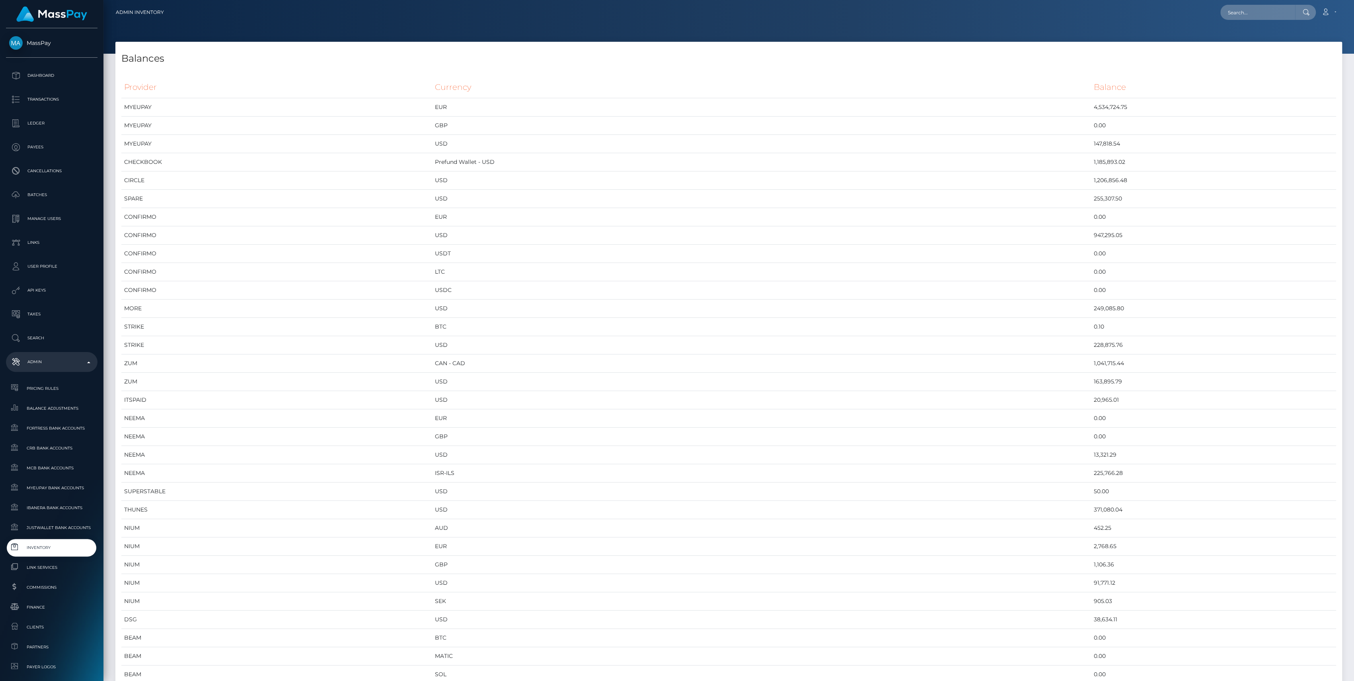
scroll to position [4077, 1226]
click at [188, 160] on td "CHECKBOOK" at bounding box center [276, 162] width 311 height 18
click at [31, 550] on span "Inventory" at bounding box center [51, 547] width 85 height 9
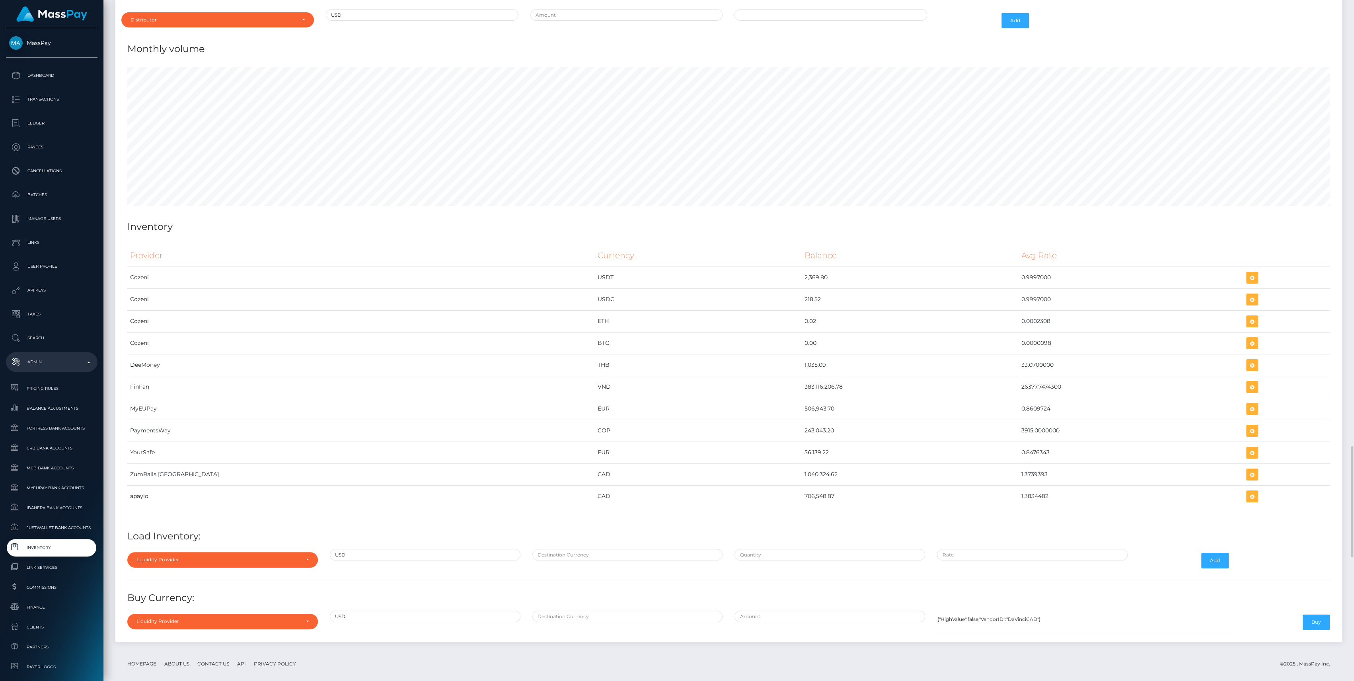
scroll to position [3273, 0]
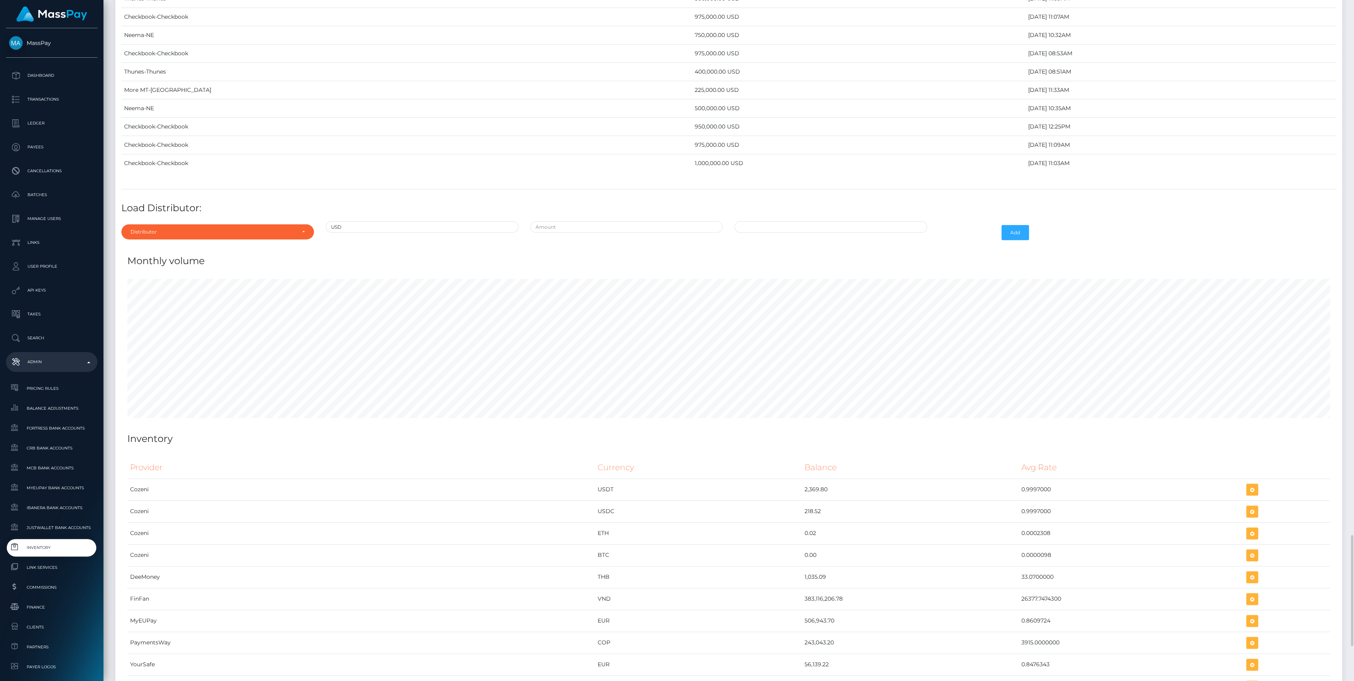
click at [143, 229] on div "Distributor" at bounding box center [213, 232] width 165 height 6
click at [160, 246] on input "Search" at bounding box center [218, 252] width 186 height 12
type input "chec"
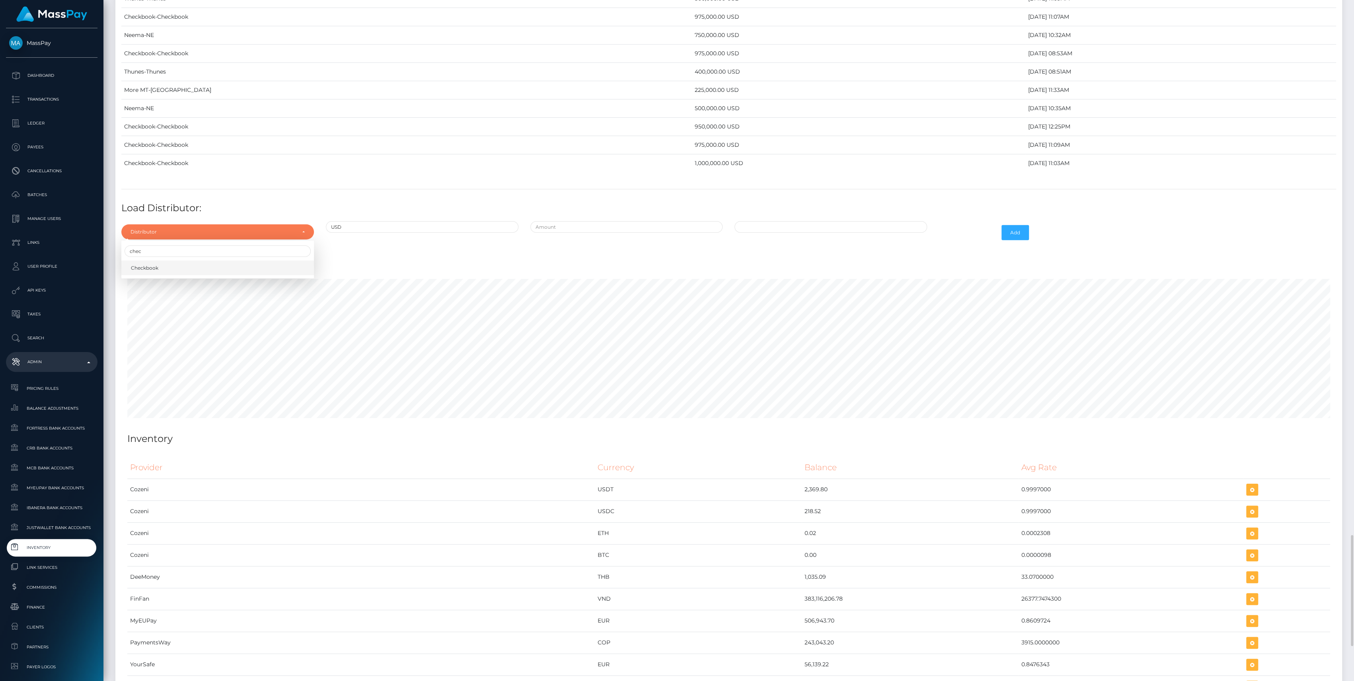
click at [156, 265] on link "Checkbook" at bounding box center [217, 268] width 193 height 15
select select "7"
click at [631, 221] on input "text" at bounding box center [626, 227] width 193 height 12
type input "$925,000.0000000"
type input "10/06/2025 9:02 AM"
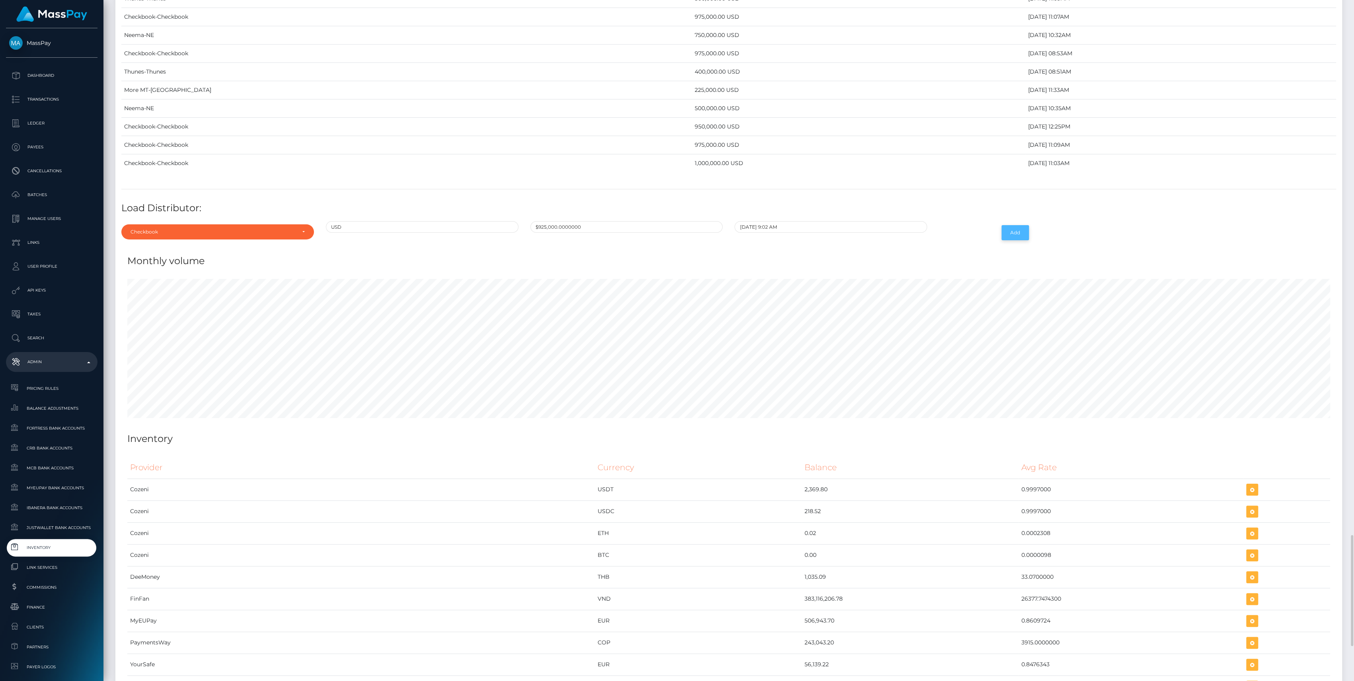
click at [1021, 225] on button "Add" at bounding box center [1015, 232] width 27 height 15
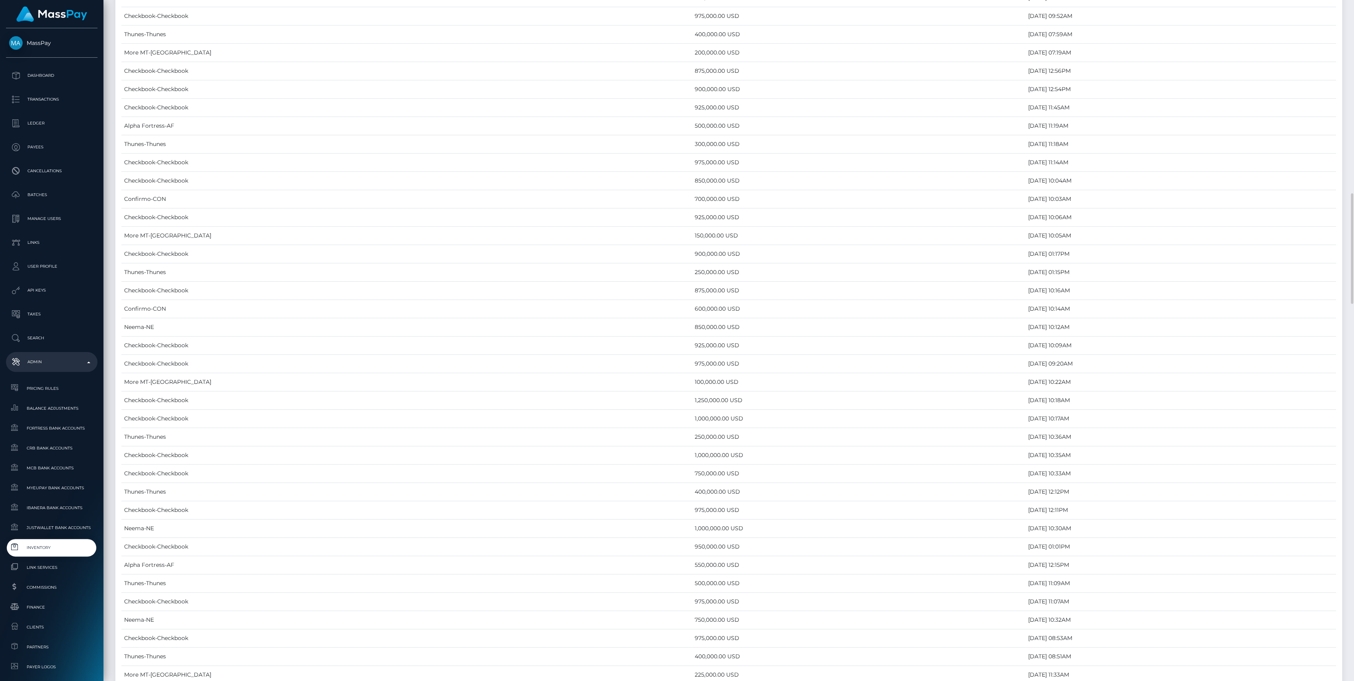
scroll to position [3024, 0]
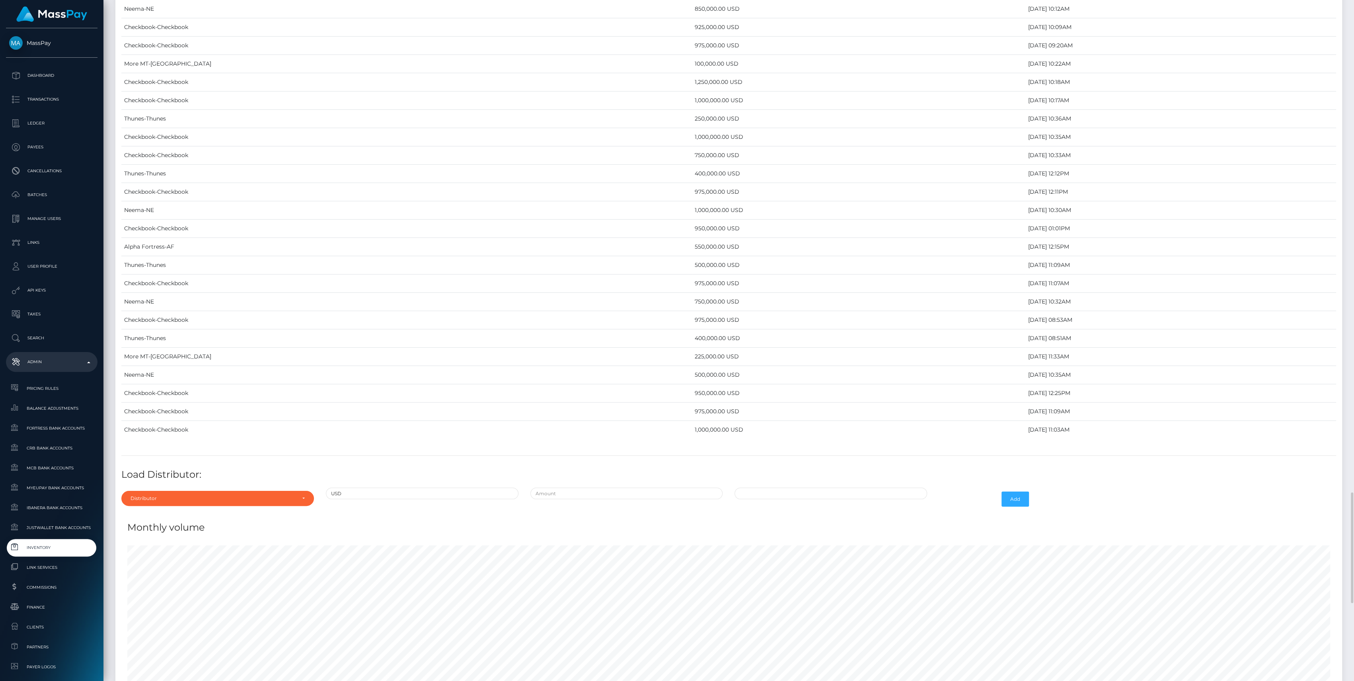
click at [255, 491] on div "Distributor" at bounding box center [217, 498] width 193 height 15
click at [178, 374] on input "Search" at bounding box center [218, 378] width 186 height 12
type input "conf"
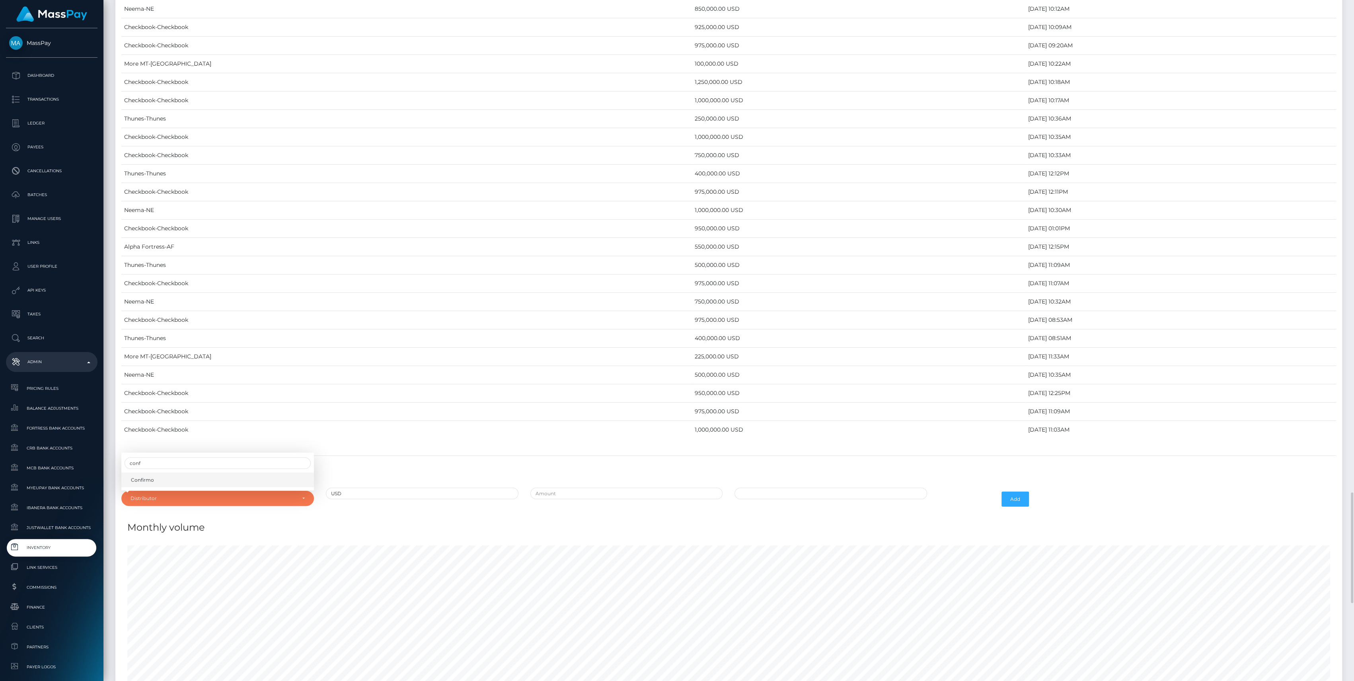
drag, startPoint x: 166, startPoint y: 476, endPoint x: 170, endPoint y: 476, distance: 4.1
click at [166, 477] on link "Confirmo" at bounding box center [217, 480] width 193 height 15
select select "48"
click at [598, 491] on input "text" at bounding box center [626, 494] width 193 height 12
type input "$700,000.0000000"
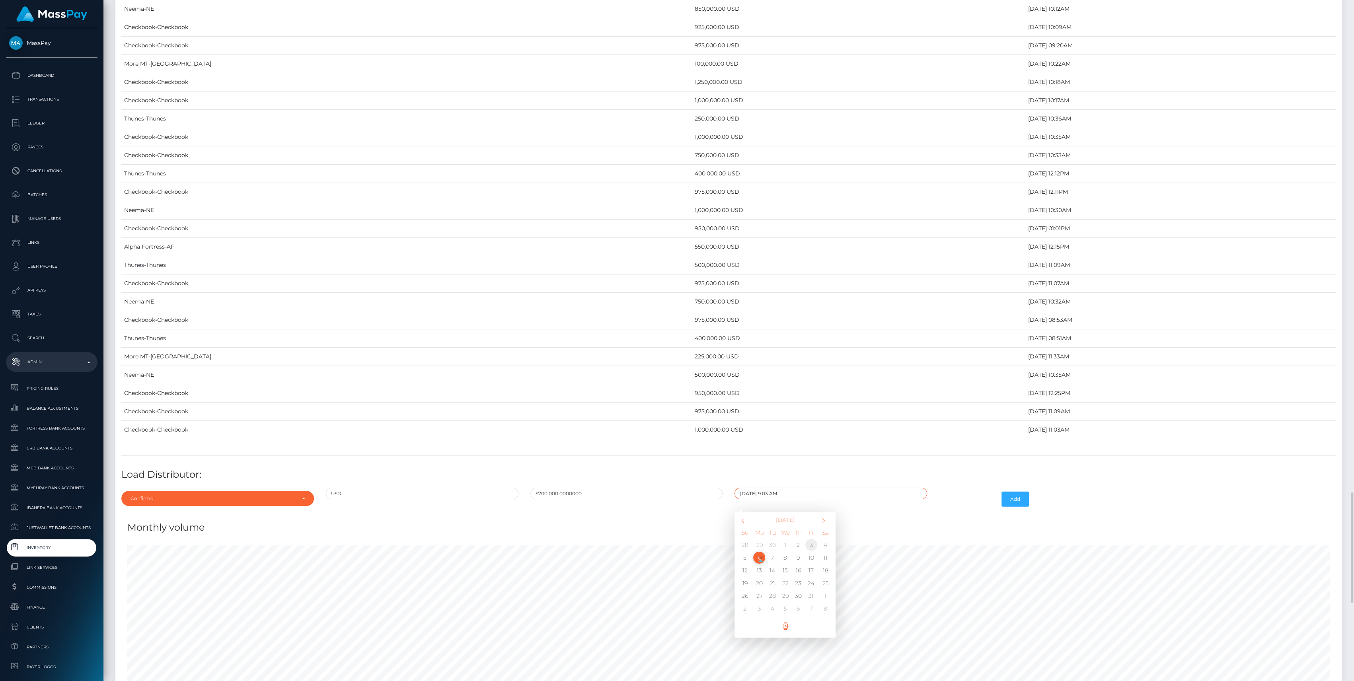
click at [816, 539] on td "3" at bounding box center [811, 545] width 13 height 13
type input "10/03/2025 9:03 AM"
click at [1020, 494] on button "Add" at bounding box center [1015, 499] width 27 height 15
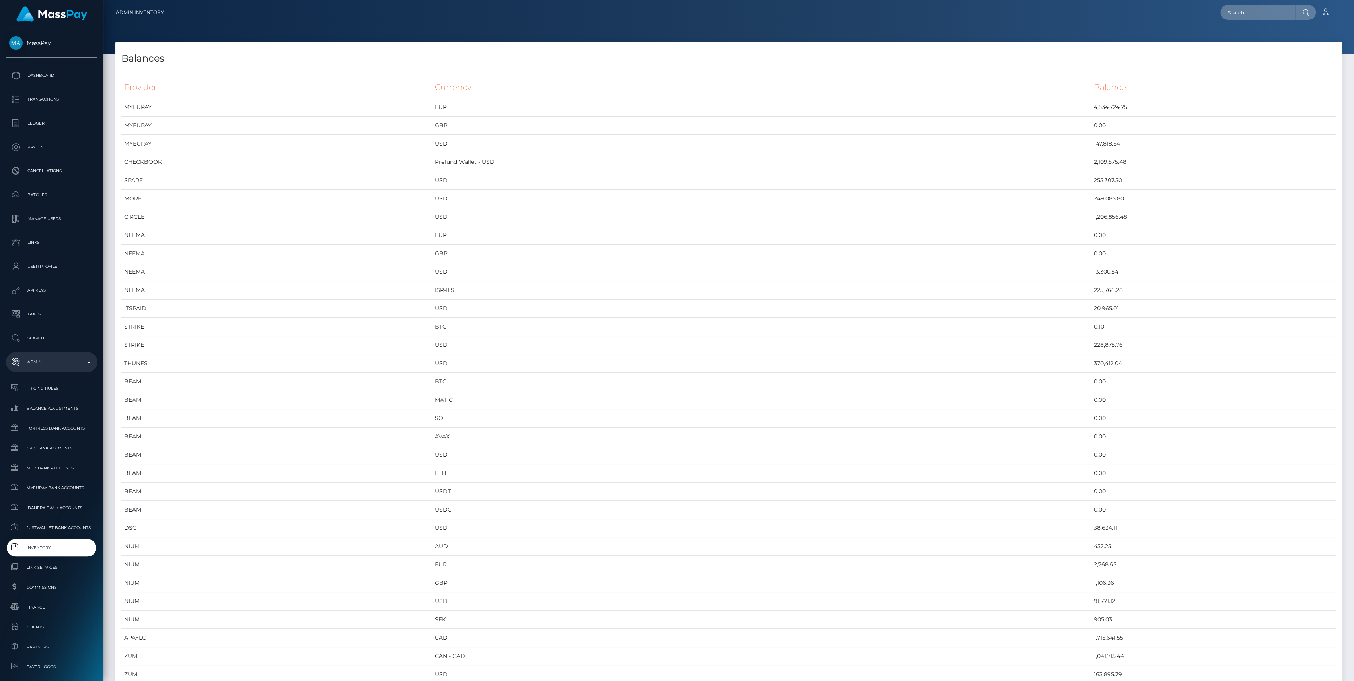
scroll to position [4113, 1226]
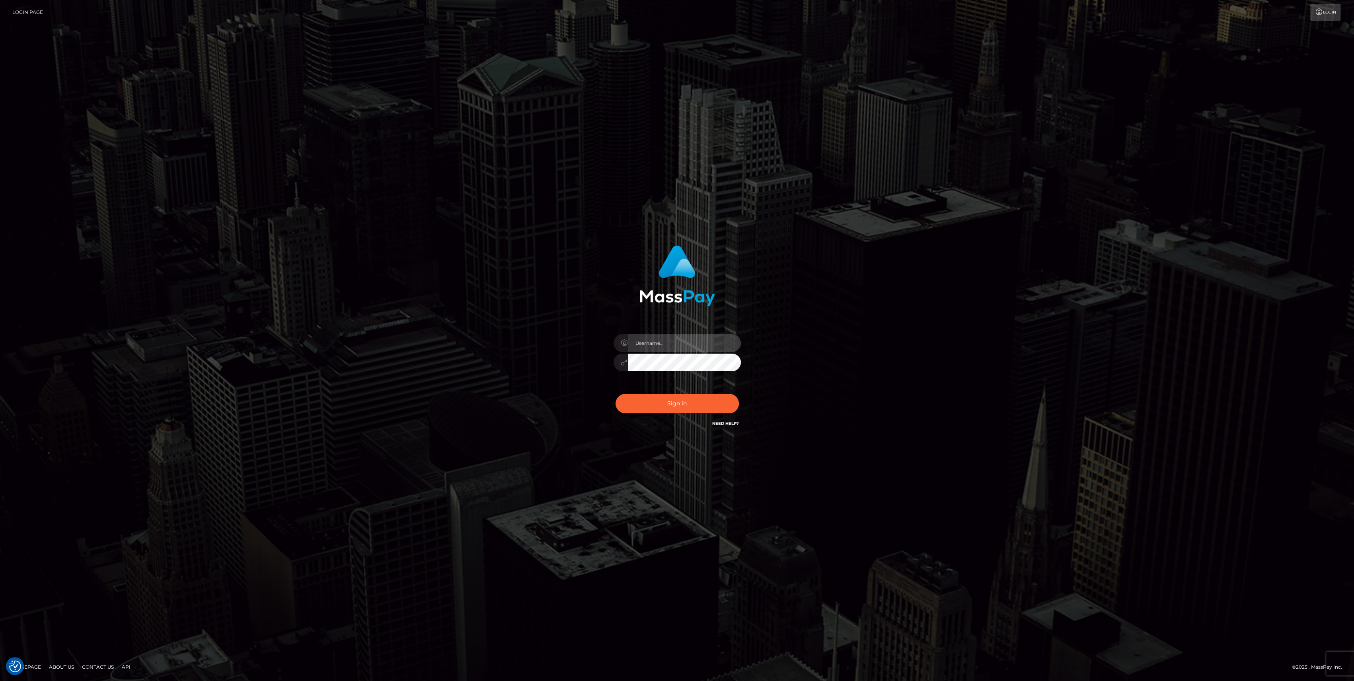
type input "bengreen"
drag, startPoint x: 702, startPoint y: 372, endPoint x: 706, endPoint y: 396, distance: 24.7
click at [702, 371] on div "bengreen" at bounding box center [677, 358] width 139 height 61
click at [707, 398] on div "0cAFcWeA57fyv9wCH7g7_76uwzz1X5xcqsxmQyjnCT6Xu27BA_p_RwwsZTR-Ag5UdLEkw6osFzx9v-e…" at bounding box center [677, 406] width 139 height 35
type input "bengreen"
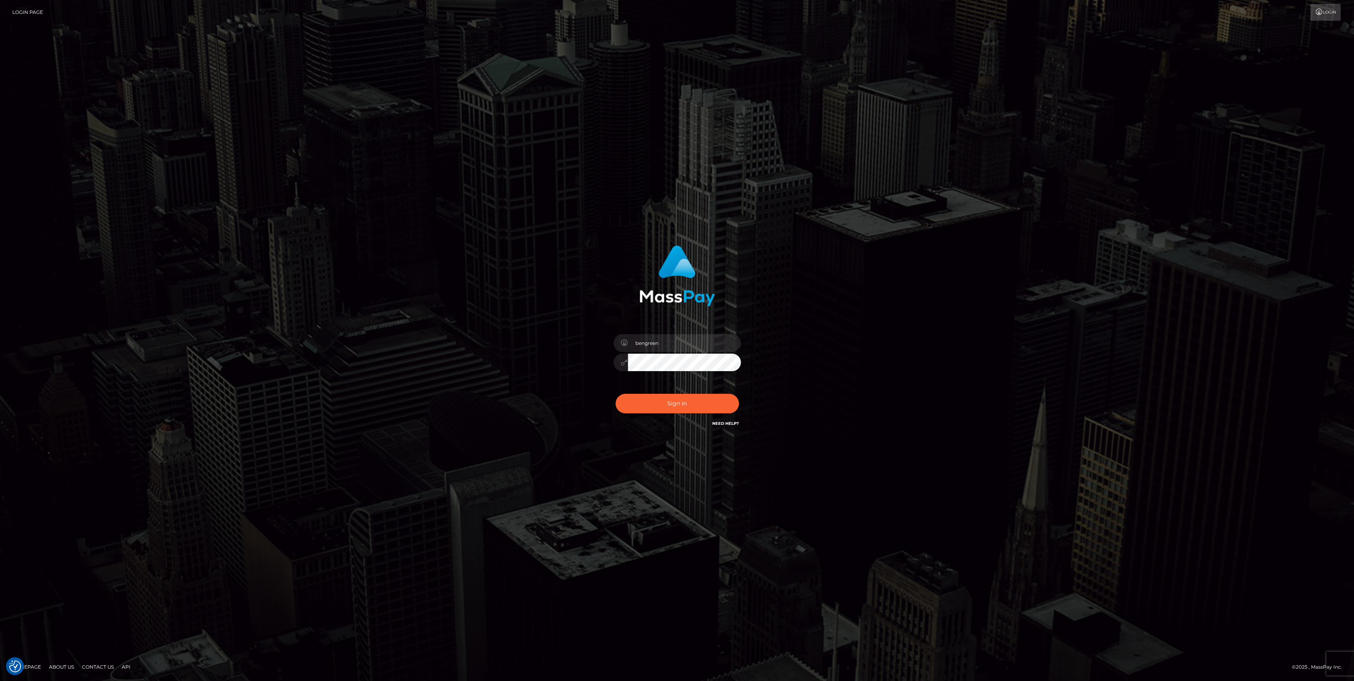
click at [654, 392] on div "0cAFcWeA6VqJ4dMEmHAKyeEaHu8pIbeRZ4P7PTs0OtKzM9zK3ParFM5aKUyW5dqtX25G3Cqpt8w0YoW…" at bounding box center [677, 406] width 139 height 35
click at [655, 398] on button "Sign in" at bounding box center [677, 403] width 123 height 19
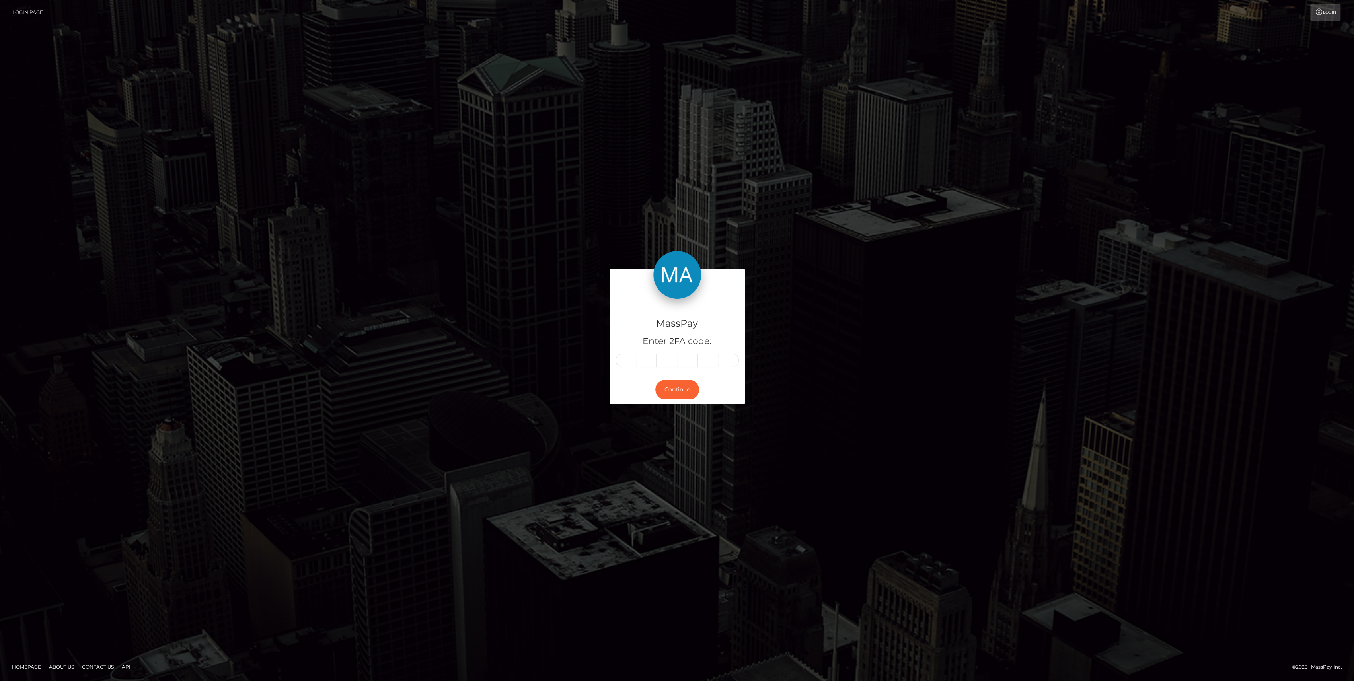
type input "7"
type input "1"
type input "7"
type input "5"
type input "6"
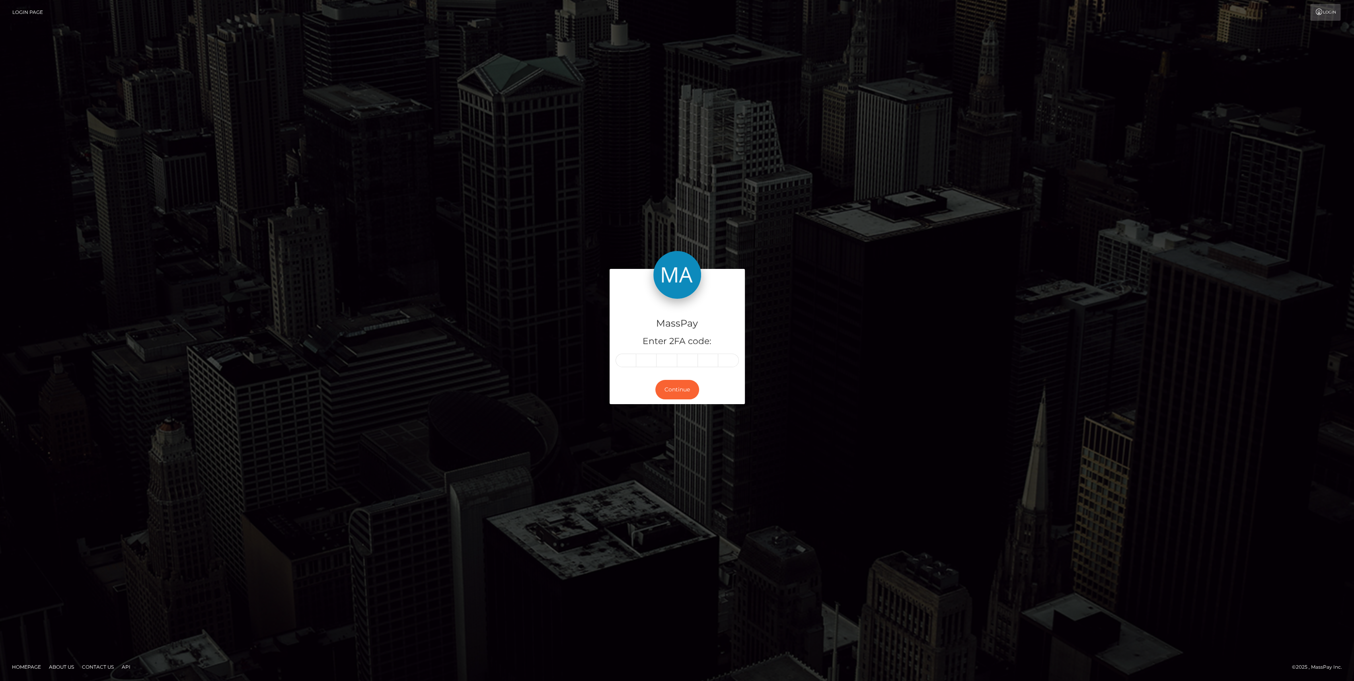
type input "1"
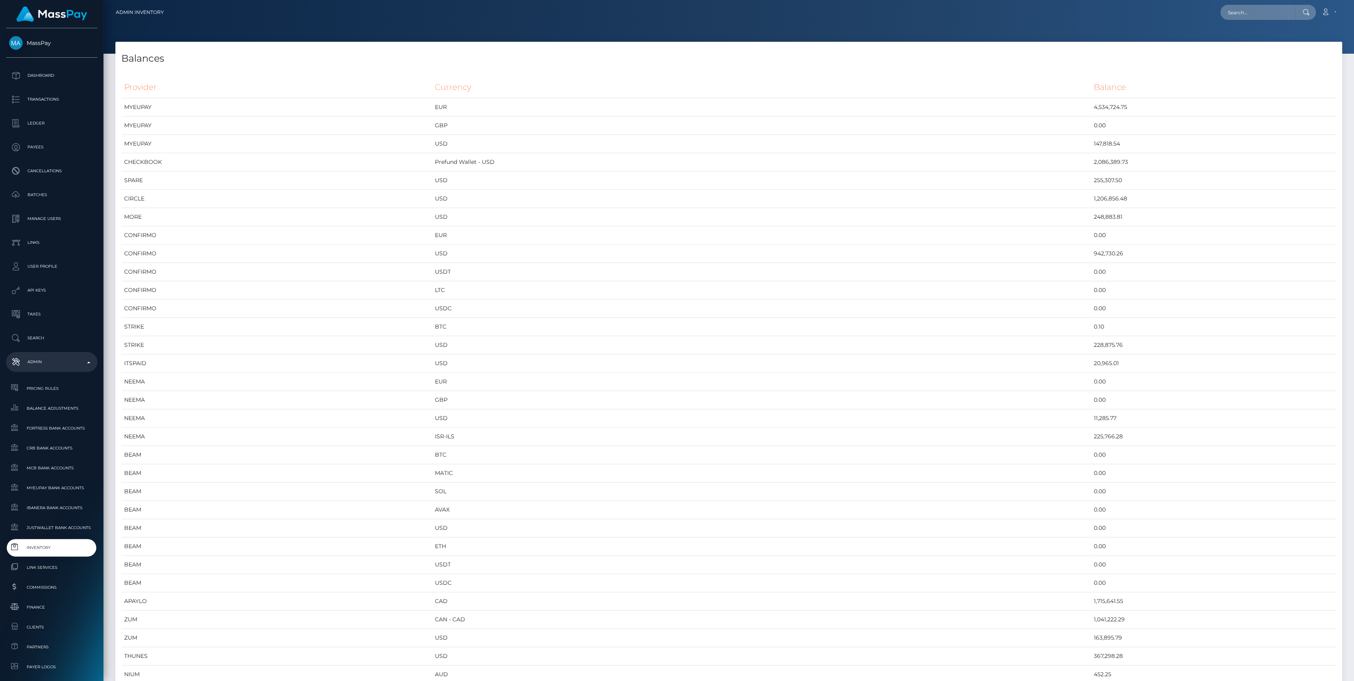
scroll to position [4113, 1226]
click at [317, 167] on td "CHECKBOOK" at bounding box center [276, 162] width 311 height 18
click at [966, 158] on td "Prefund Wallet - USD" at bounding box center [761, 162] width 659 height 18
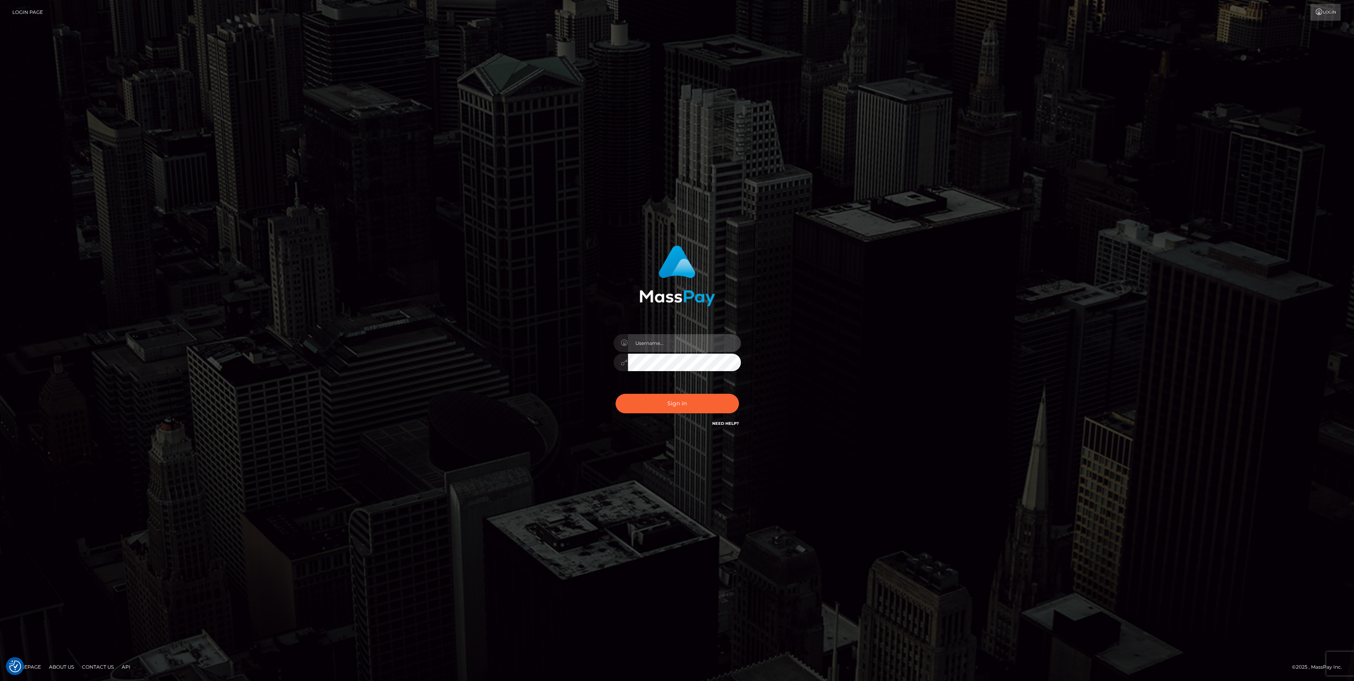
type input "bengreen"
click at [657, 402] on button "Sign in" at bounding box center [677, 403] width 123 height 19
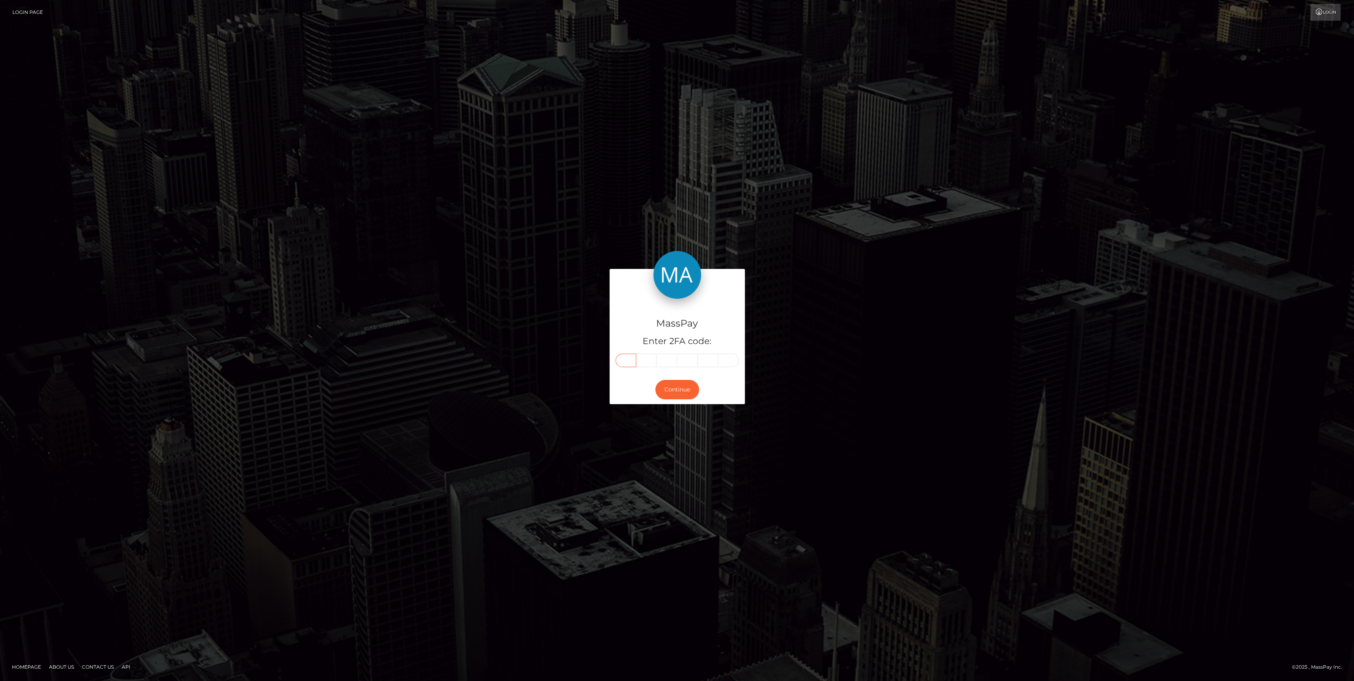
drag, startPoint x: 623, startPoint y: 369, endPoint x: 625, endPoint y: 363, distance: 5.9
paste input "9"
type input "9"
type input "2"
type input "1"
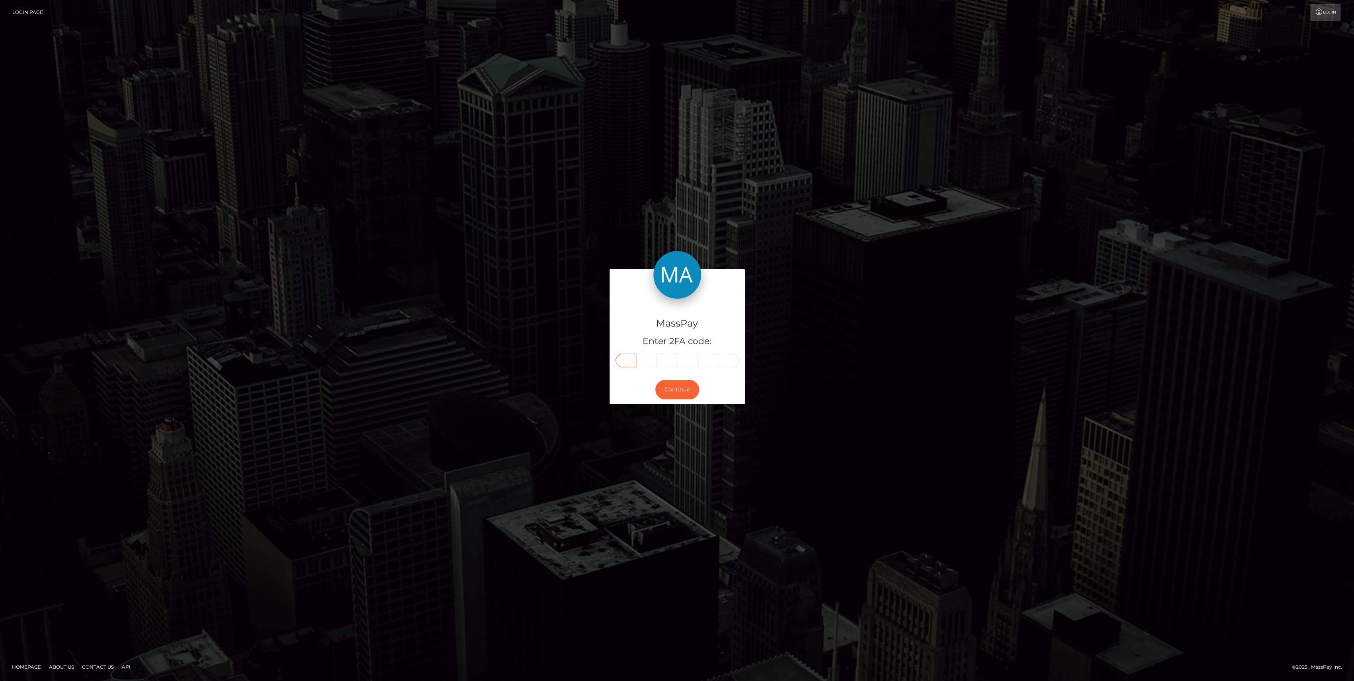
type input "9"
type input "5"
type input "6"
click at [676, 388] on button "Continue" at bounding box center [677, 389] width 44 height 19
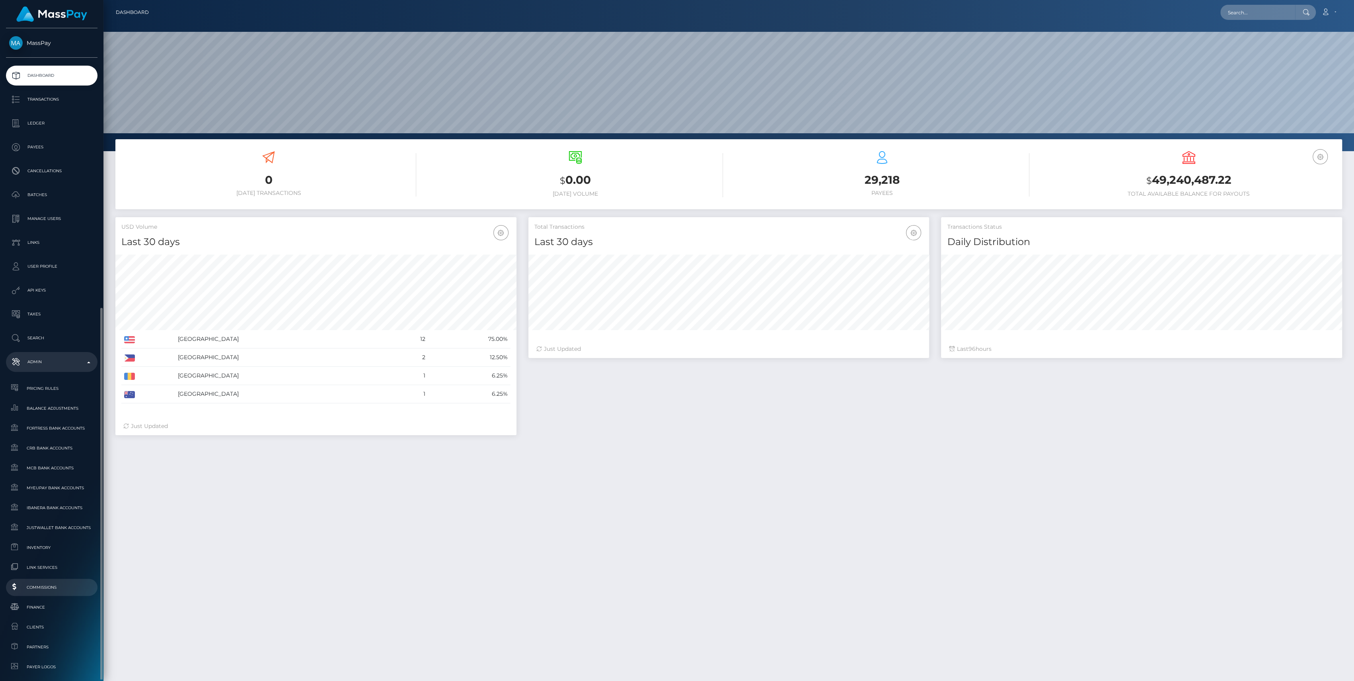
scroll to position [140, 401]
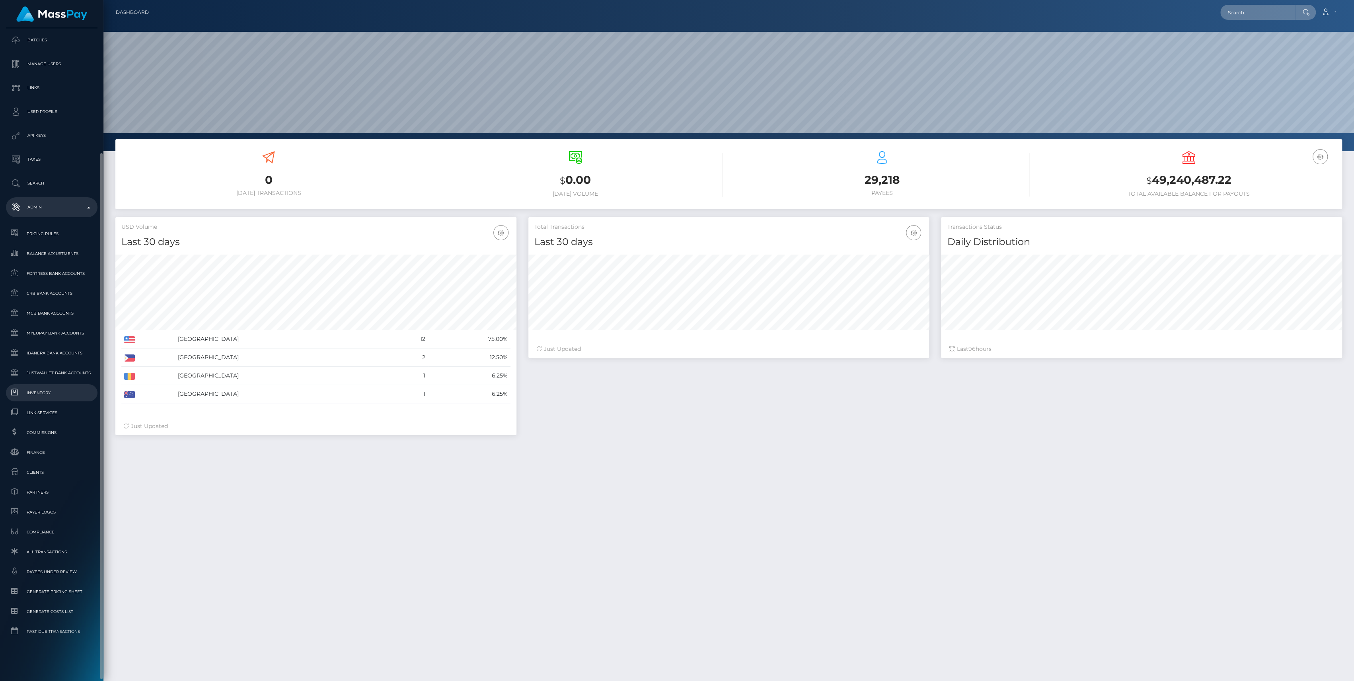
click at [49, 391] on span "Inventory" at bounding box center [51, 392] width 85 height 9
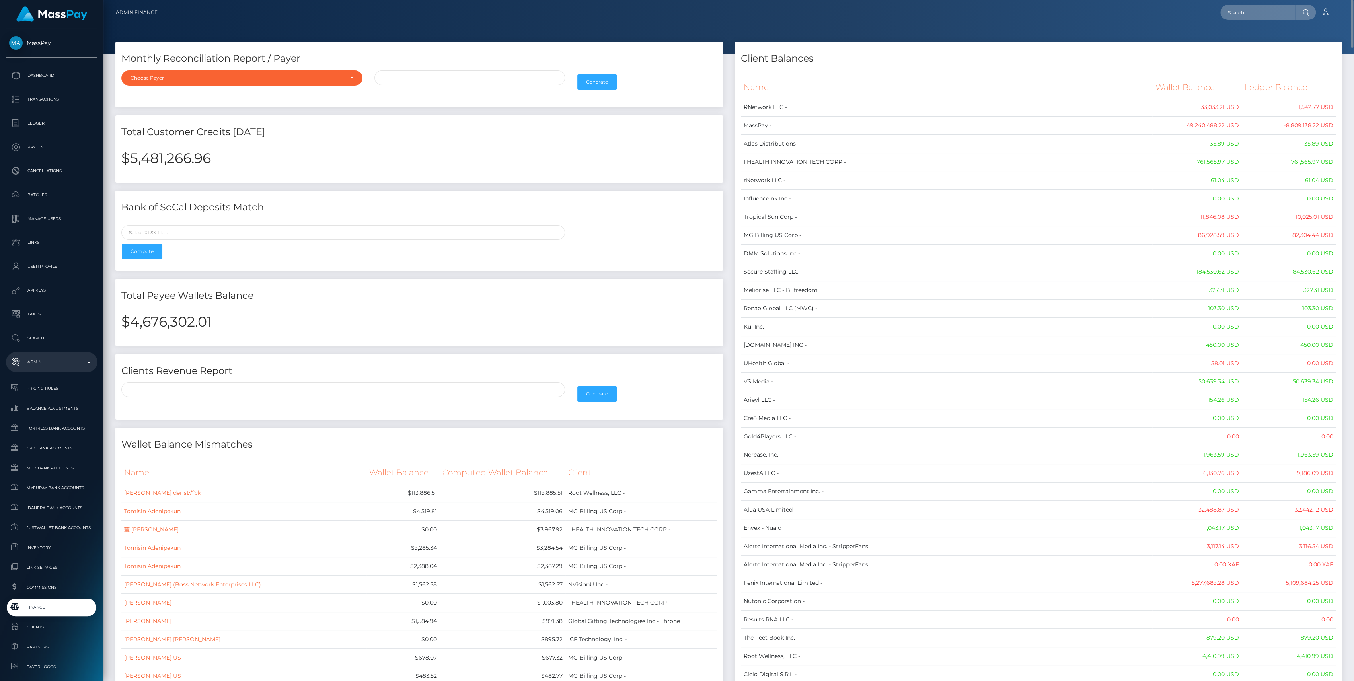
scroll to position [53, 0]
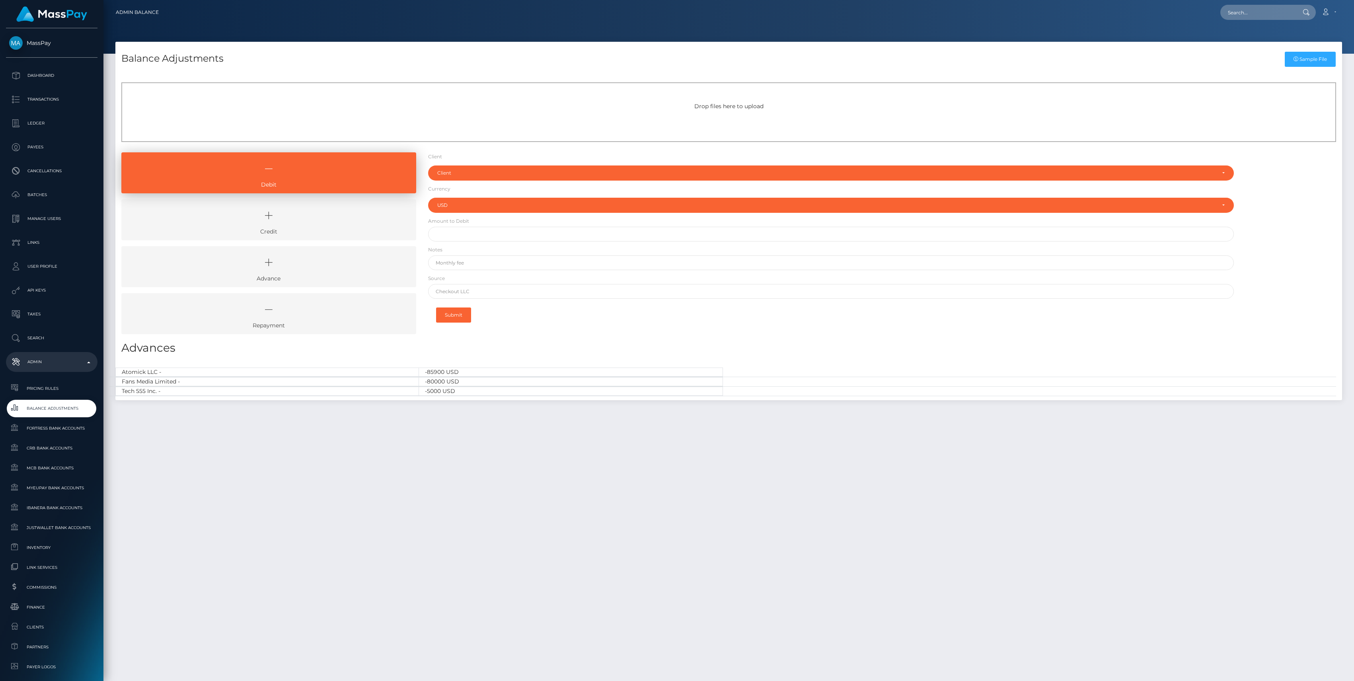
select select "USD"
drag, startPoint x: 227, startPoint y: 213, endPoint x: 271, endPoint y: 217, distance: 44.7
click at [227, 213] on icon at bounding box center [269, 216] width 277 height 24
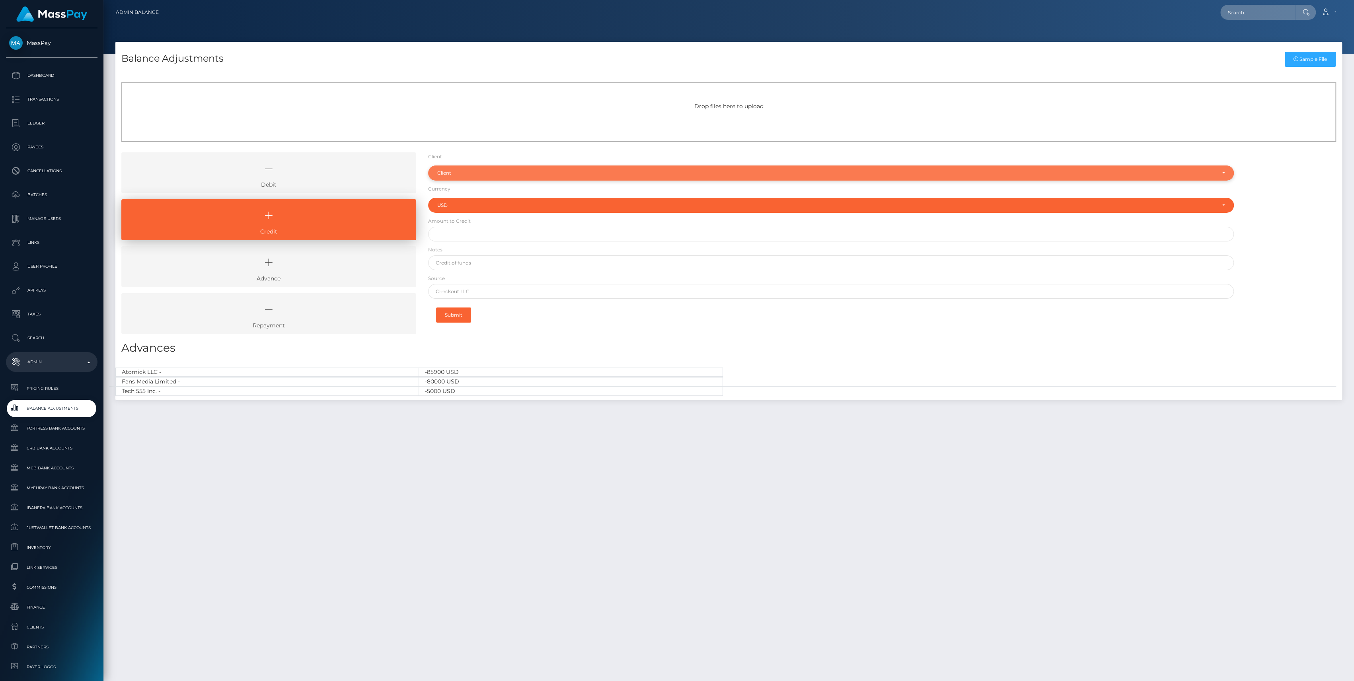
click at [450, 174] on div "Client" at bounding box center [826, 173] width 778 height 6
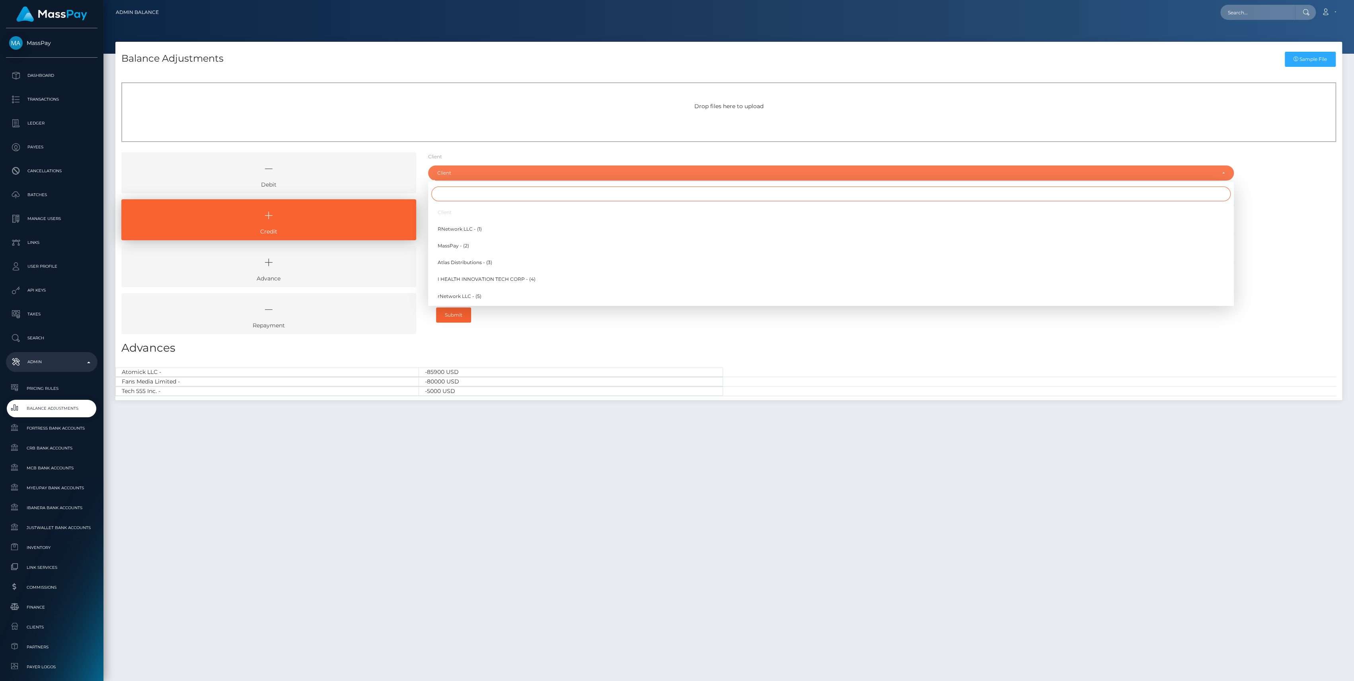
click at [454, 191] on input "Search" at bounding box center [830, 194] width 799 height 15
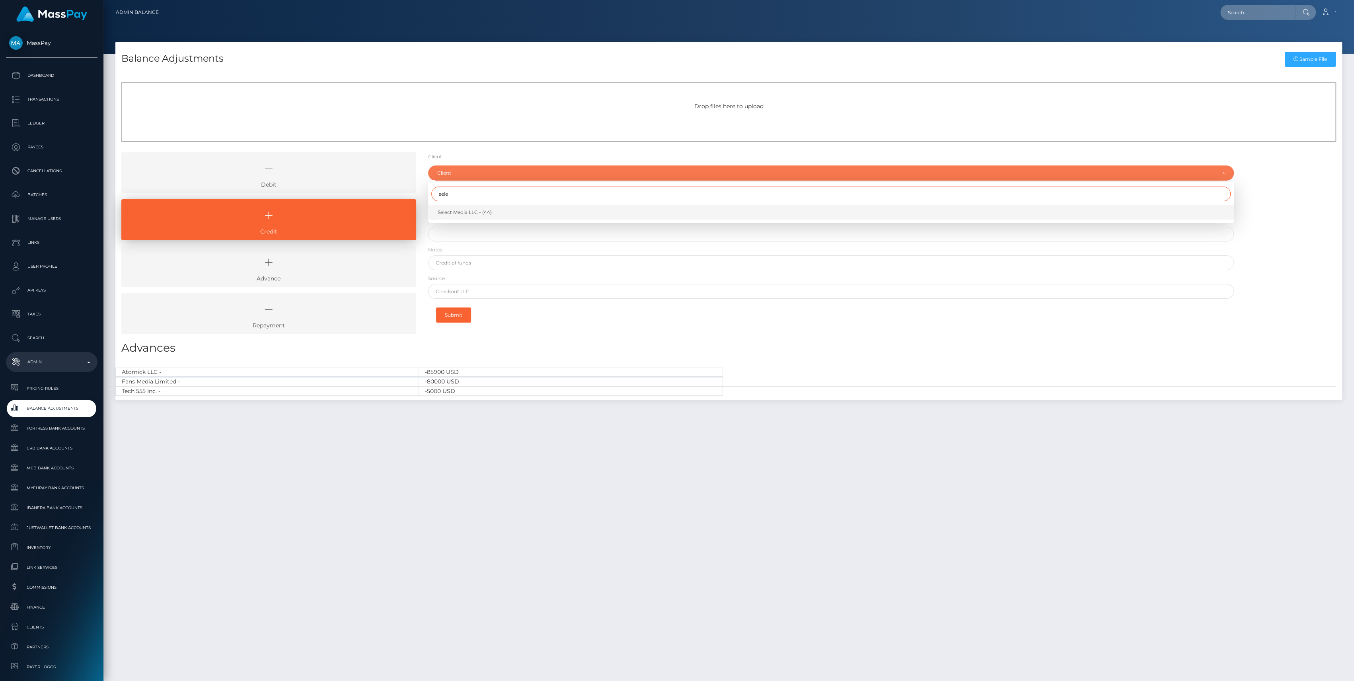
type input "sele"
click at [464, 213] on span "Select Media LLC - (44)" at bounding box center [465, 212] width 54 height 7
select select "44"
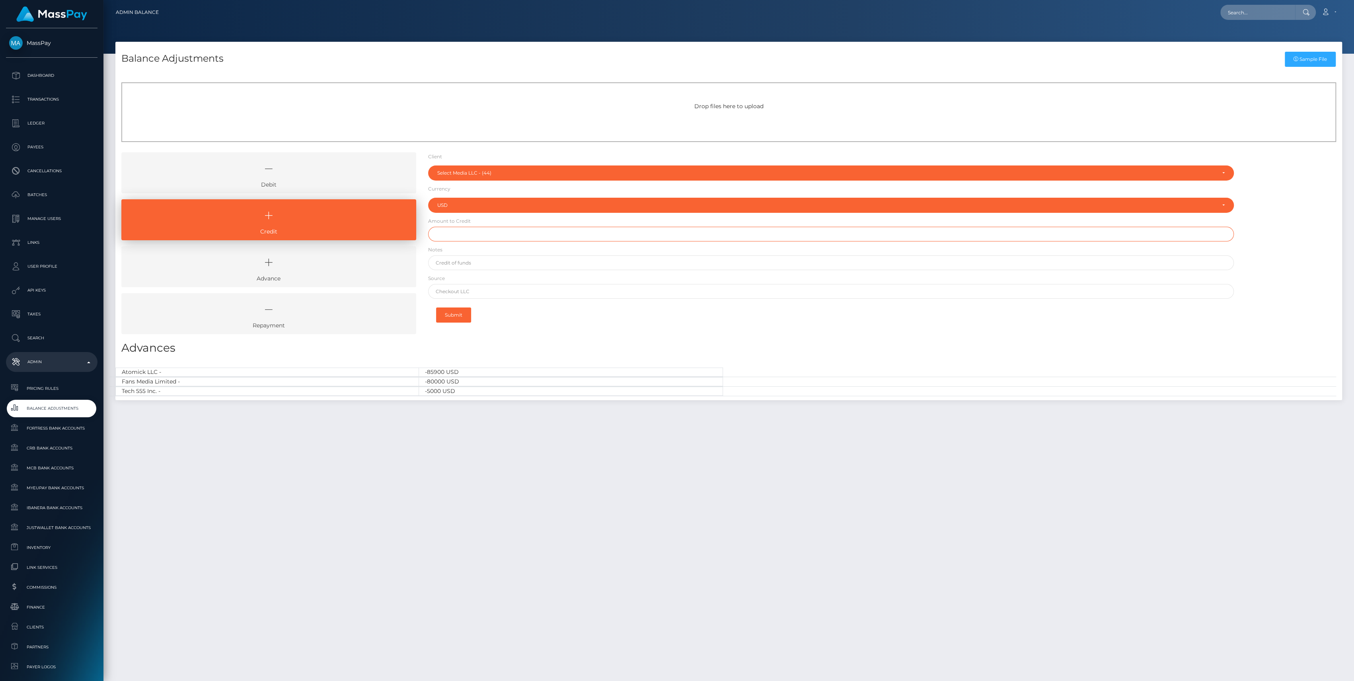
click at [488, 231] on input "text" at bounding box center [831, 234] width 806 height 15
type input "$1,000,000.00"
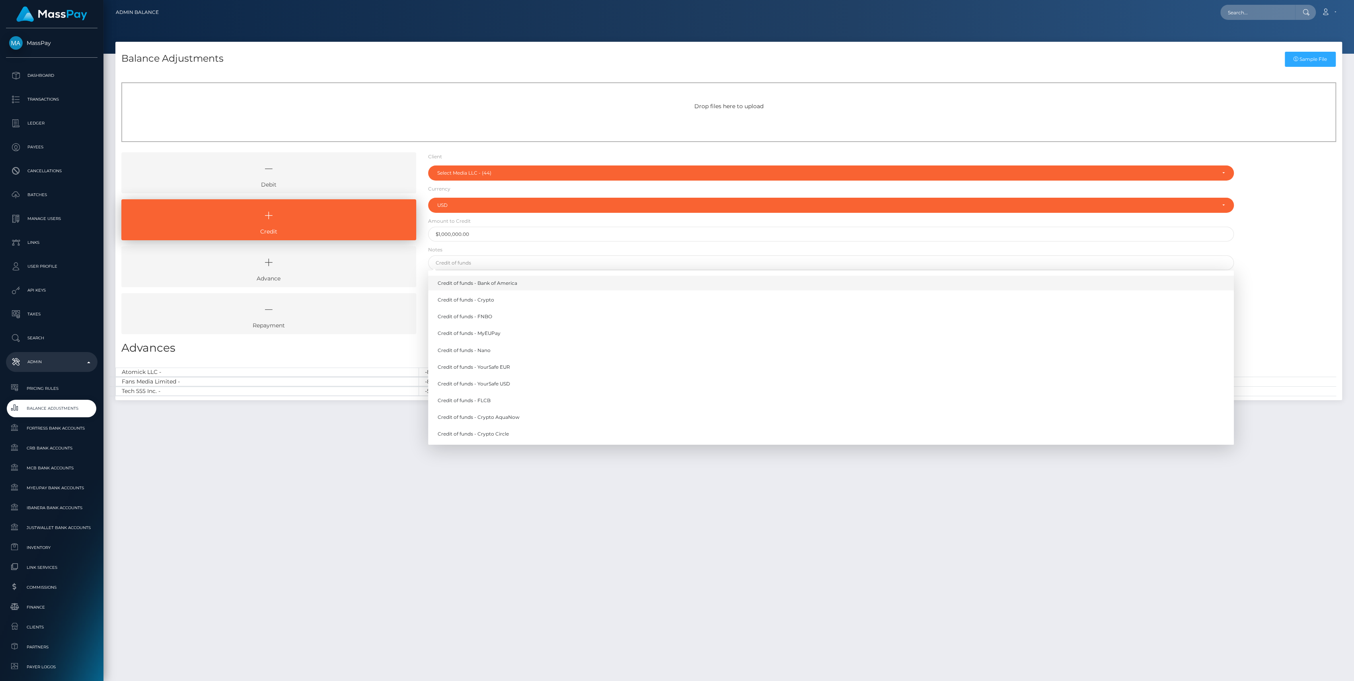
click at [517, 285] on link "Credit of funds - Bank of America" at bounding box center [831, 283] width 806 height 15
type input "Credit of funds - Bank of America"
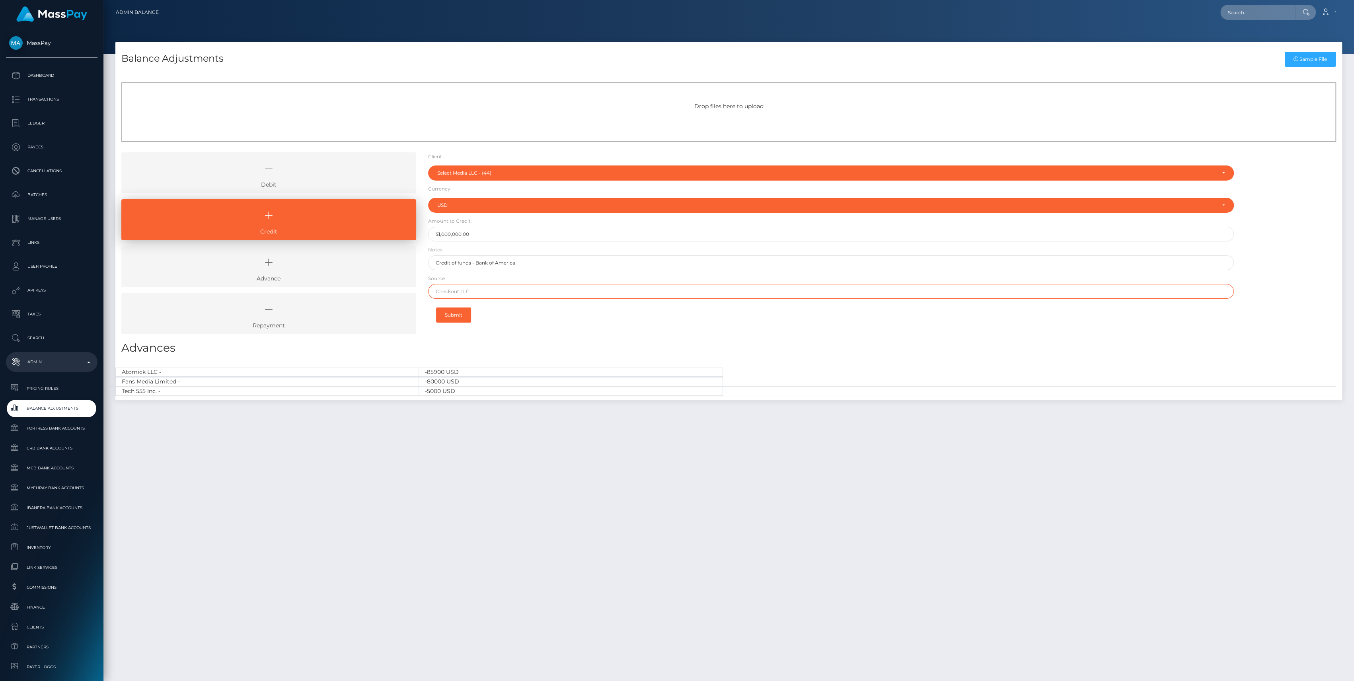
click at [509, 291] on input "text" at bounding box center [831, 291] width 806 height 15
type input "CHASE"
click at [459, 311] on button "Submit" at bounding box center [453, 315] width 35 height 15
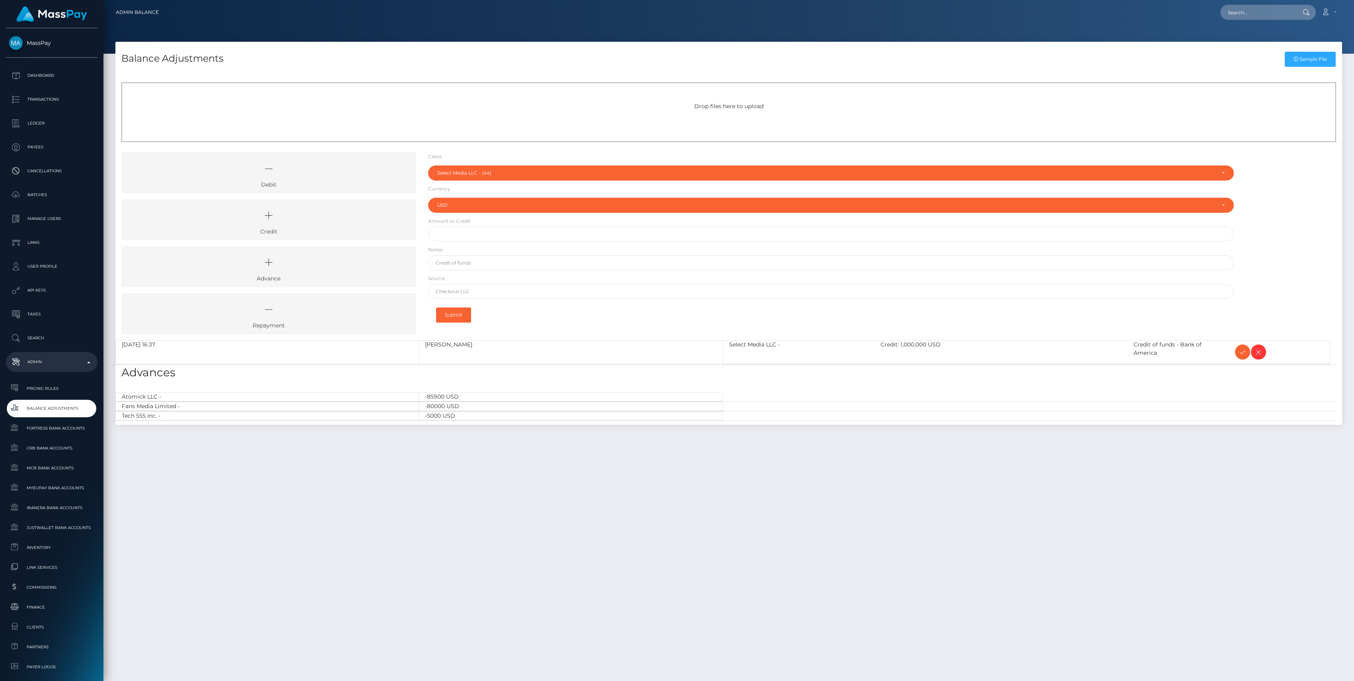
select select "44"
select select "USD"
click at [1238, 347] on icon at bounding box center [1243, 352] width 10 height 10
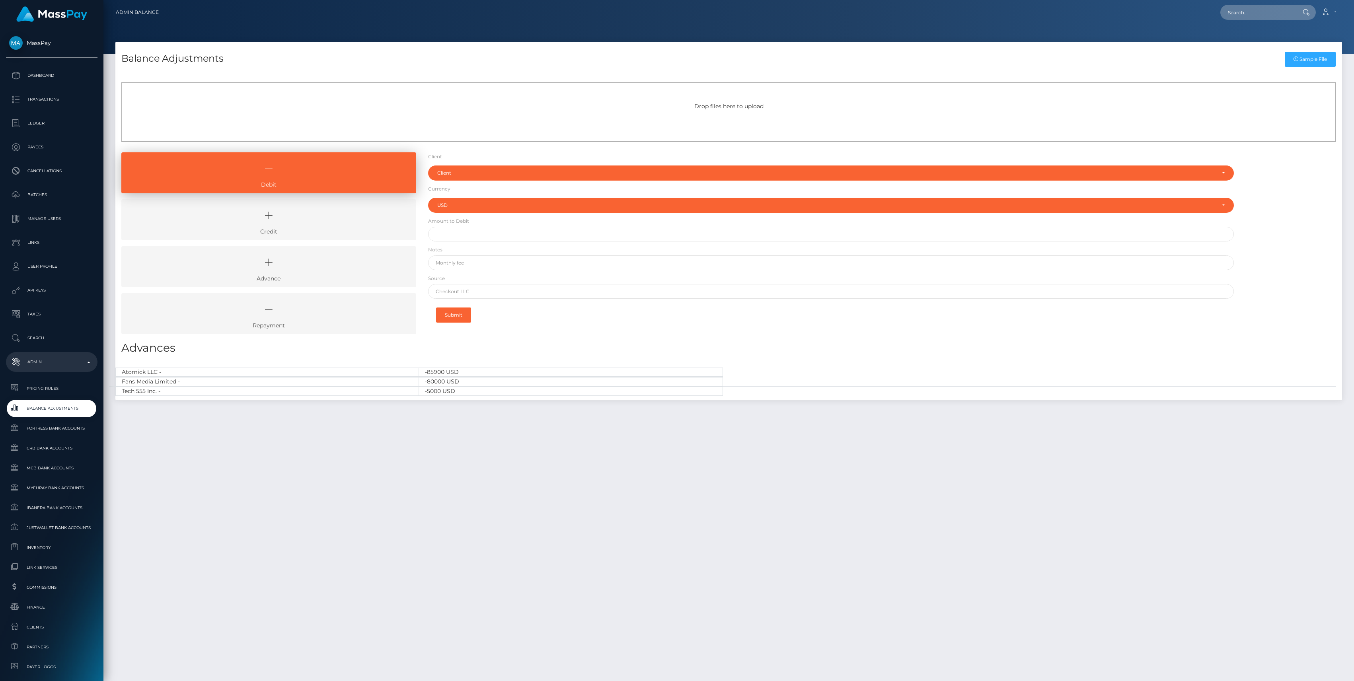
select select "USD"
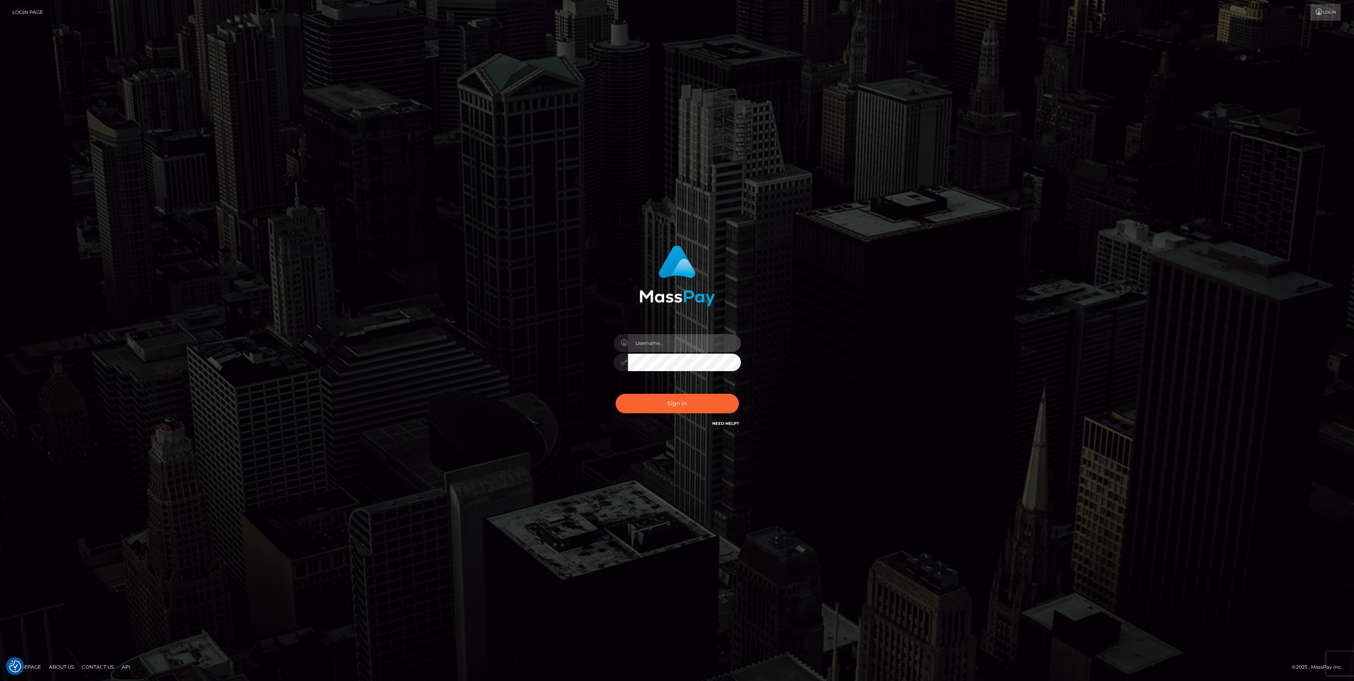
type input "bengreen"
click at [665, 402] on button "Sign in" at bounding box center [677, 403] width 123 height 19
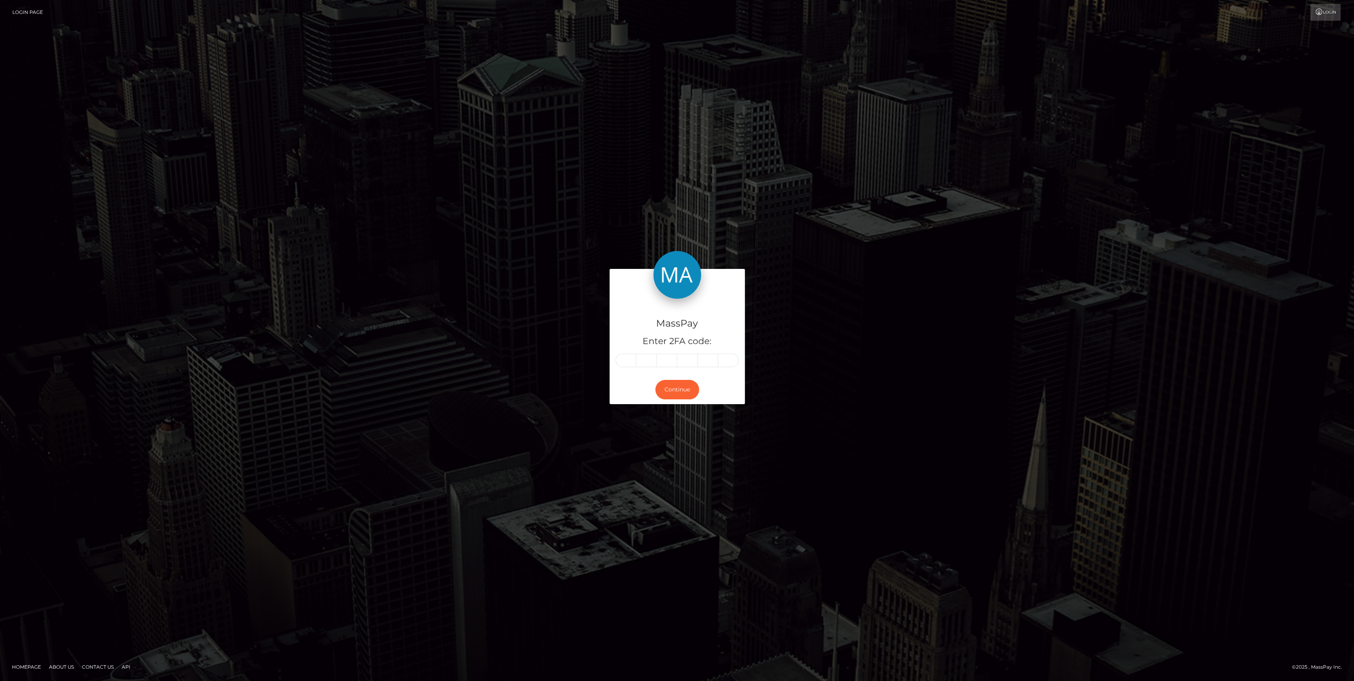
click at [677, 400] on div "Continue" at bounding box center [677, 389] width 135 height 29
click at [678, 398] on button "Continue" at bounding box center [677, 389] width 44 height 19
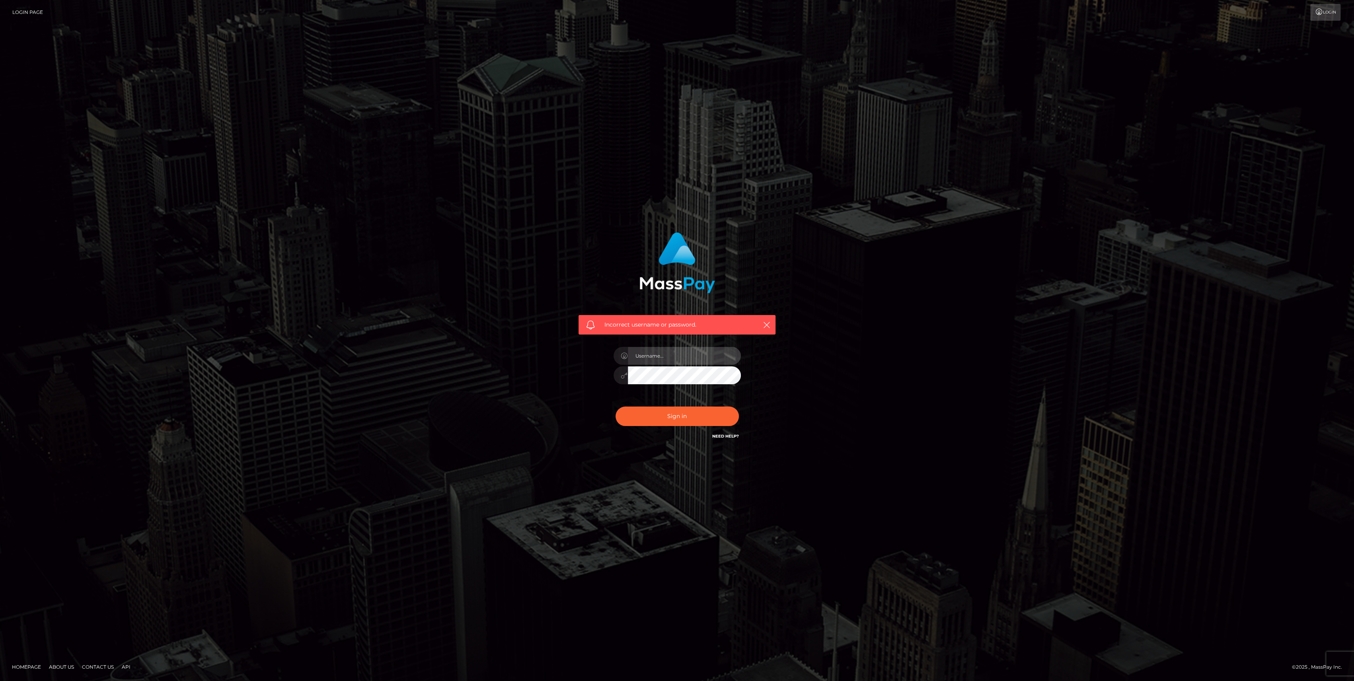
type input "bengreen"
drag, startPoint x: 0, startPoint y: 0, endPoint x: 567, endPoint y: 444, distance: 720.3
click at [565, 444] on div "Incorrect username or password. bengreen" at bounding box center [677, 340] width 454 height 229
click at [655, 426] on button "Sign in" at bounding box center [677, 416] width 123 height 19
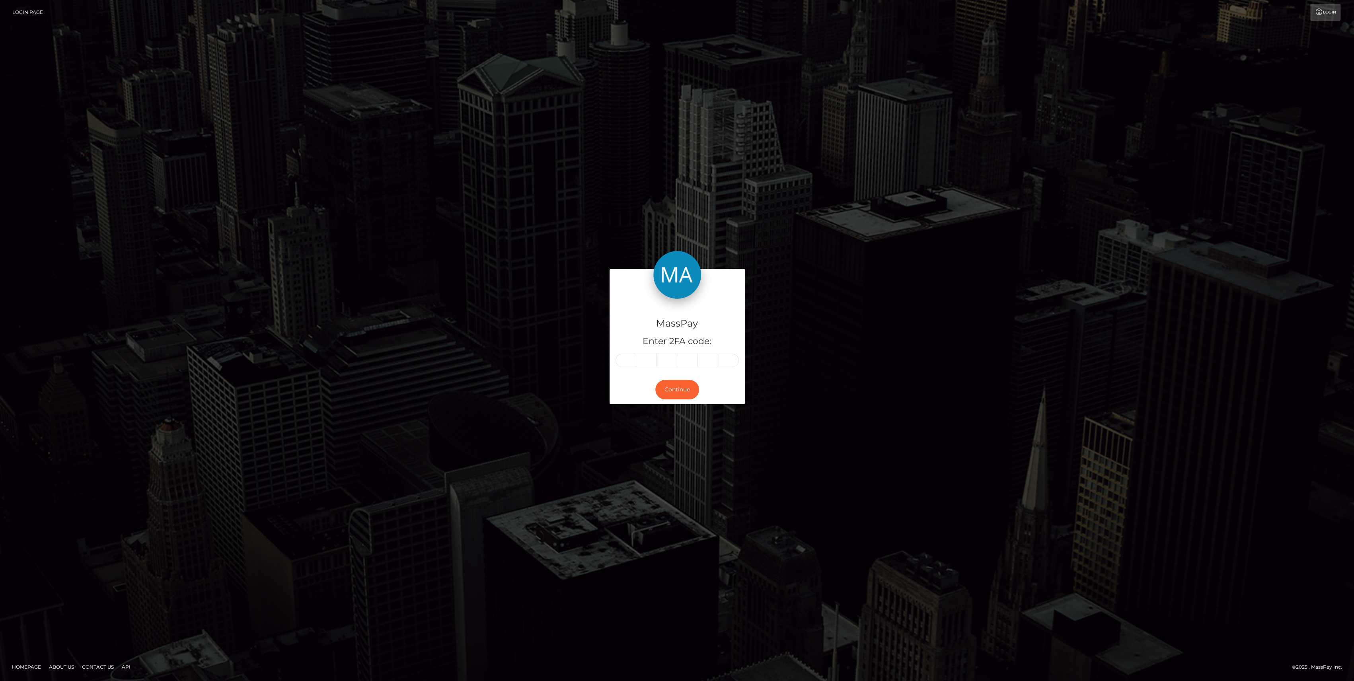
type input "4"
type input "5"
type input "8"
type input "2"
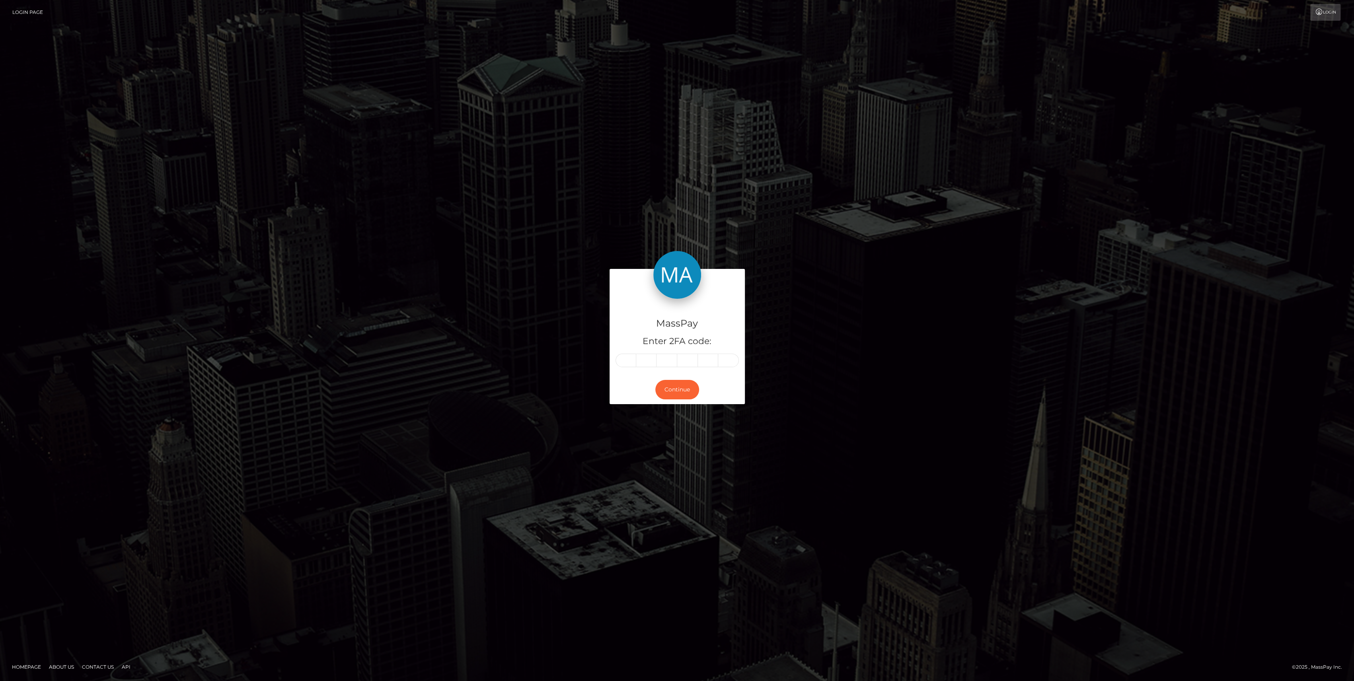
type input "0"
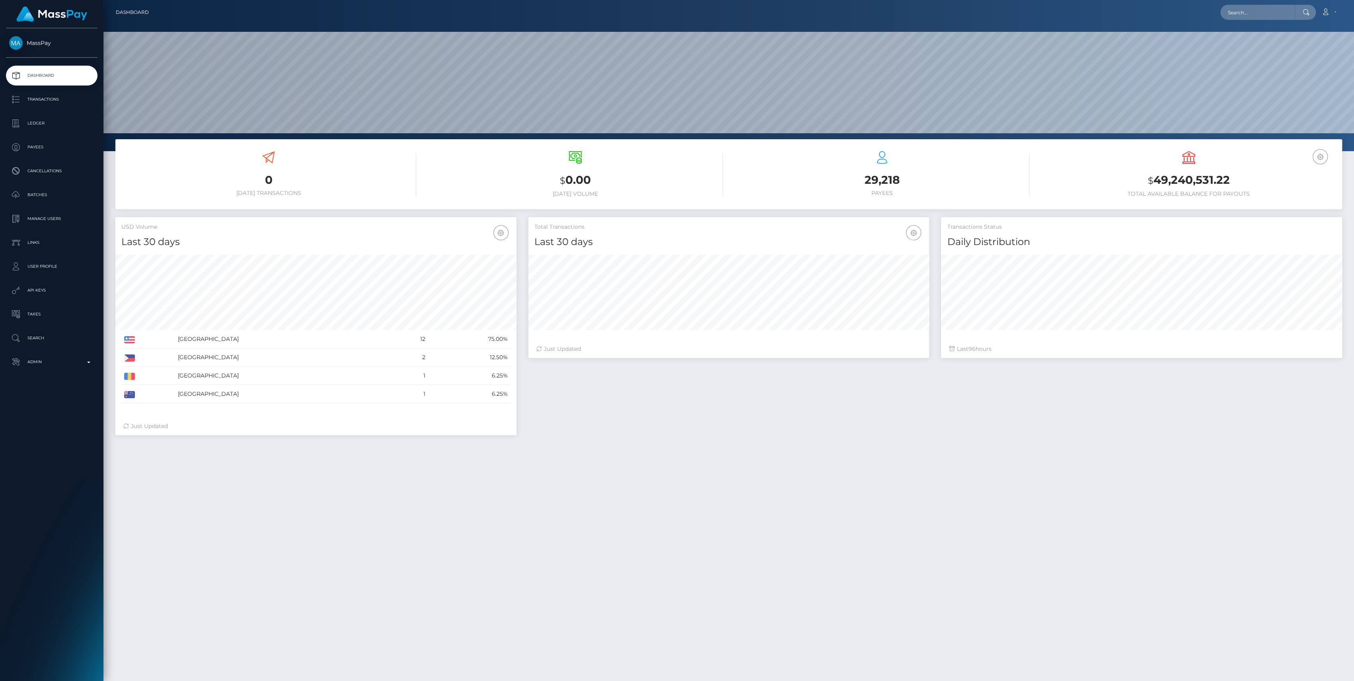
scroll to position [140, 401]
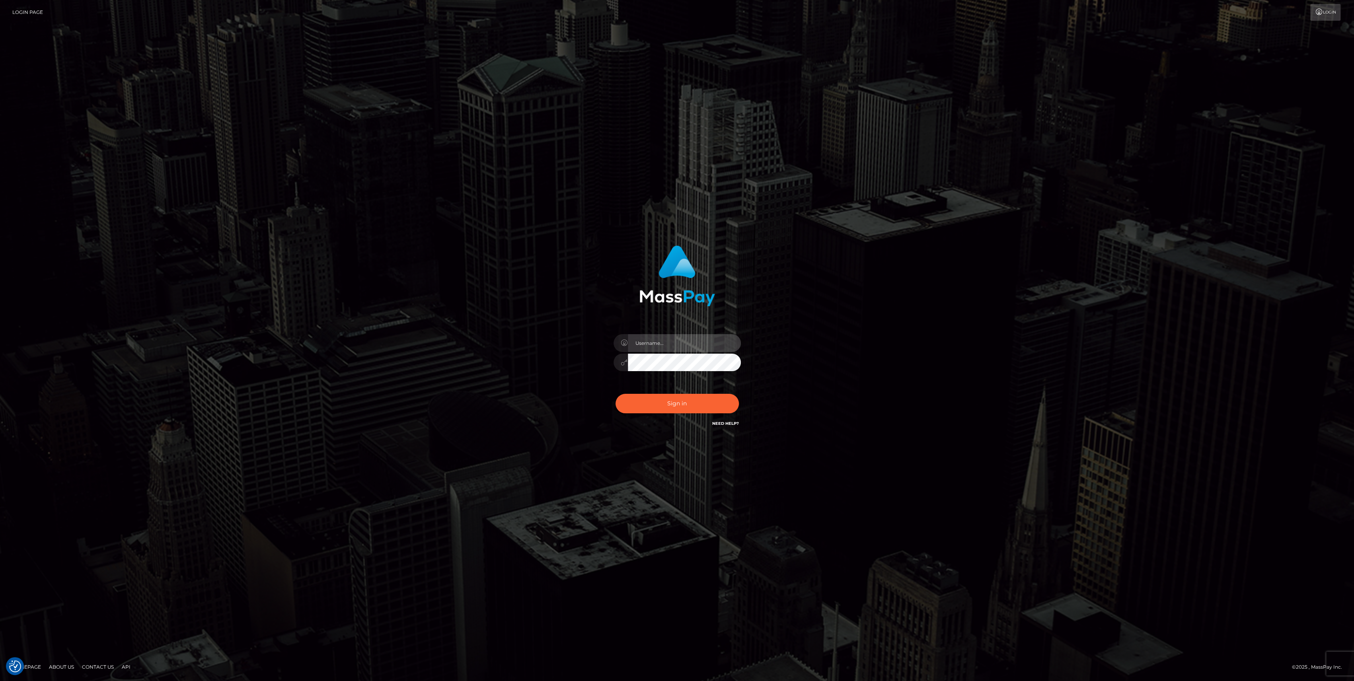
type input "bengreen"
click at [636, 392] on div "Sign in Need Help?" at bounding box center [677, 406] width 139 height 35
click at [640, 397] on button "Sign in" at bounding box center [677, 403] width 123 height 19
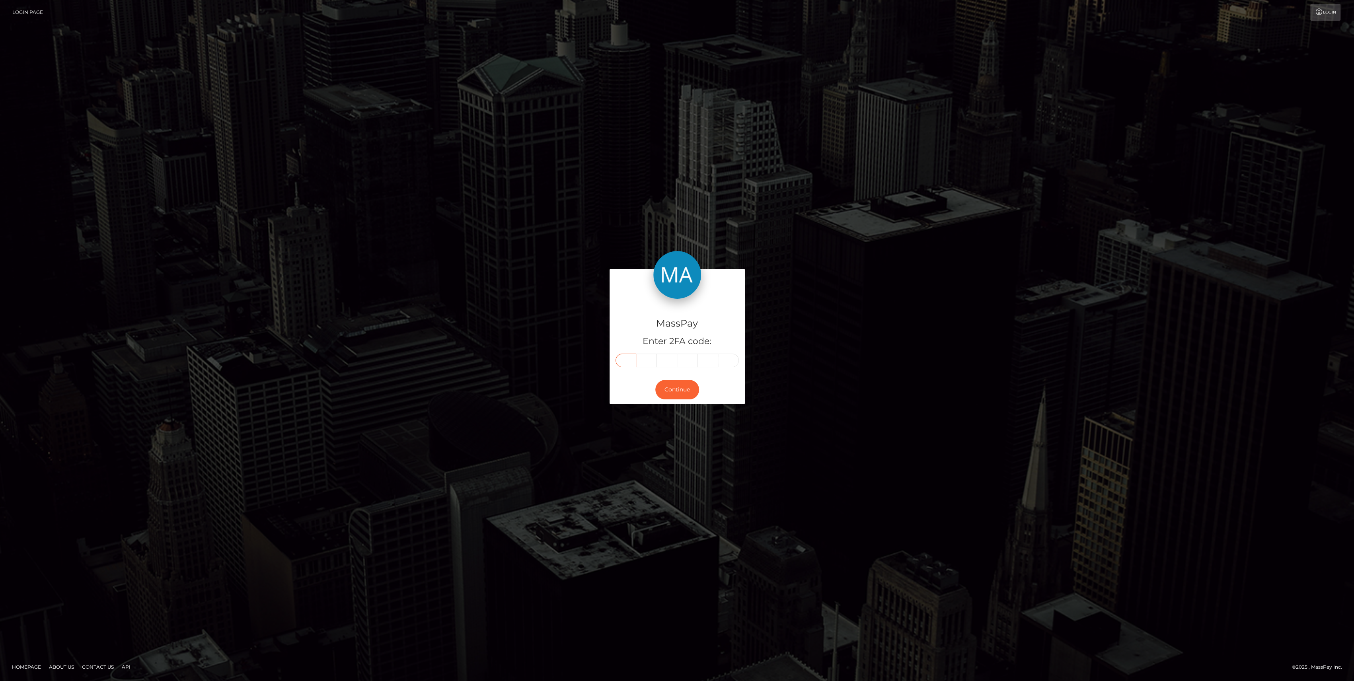
click at [629, 363] on input "text" at bounding box center [626, 361] width 21 height 14
drag, startPoint x: 624, startPoint y: 369, endPoint x: 621, endPoint y: 360, distance: 10.1
paste input "7"
type input "7"
type input "5"
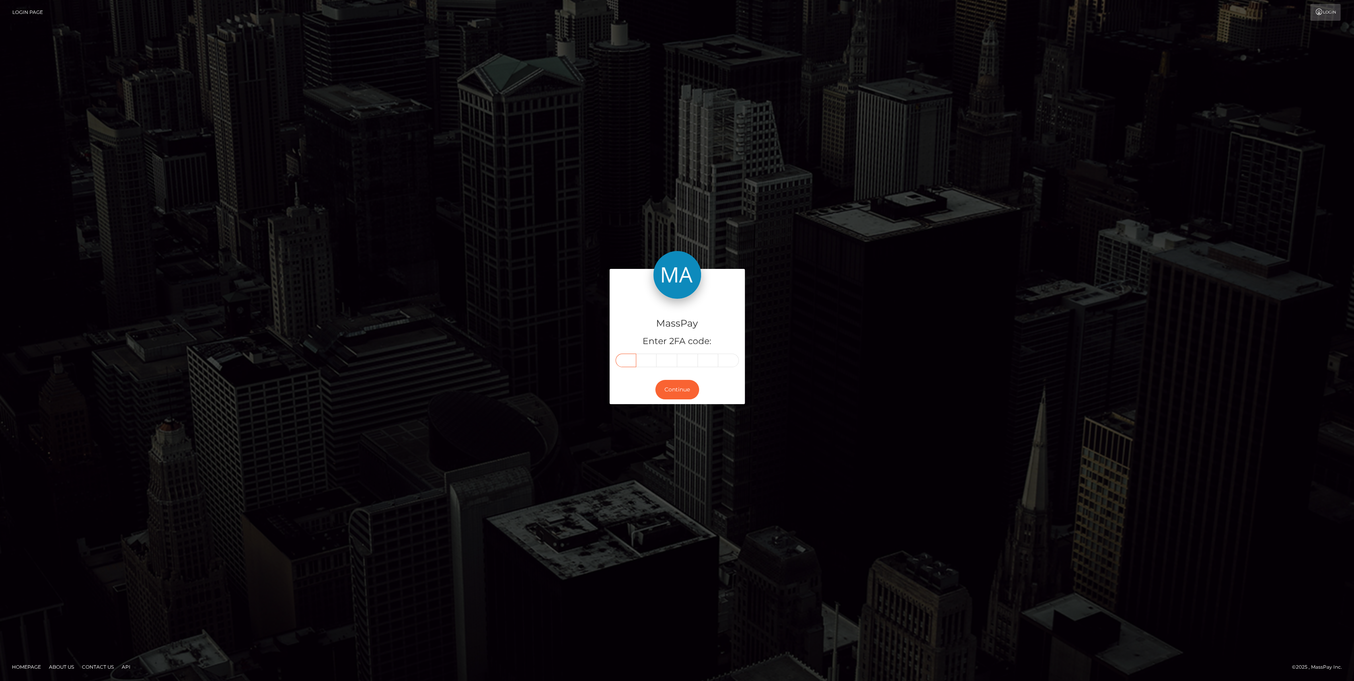
type input "2"
type input "3"
click at [657, 384] on button "Continue" at bounding box center [677, 389] width 44 height 19
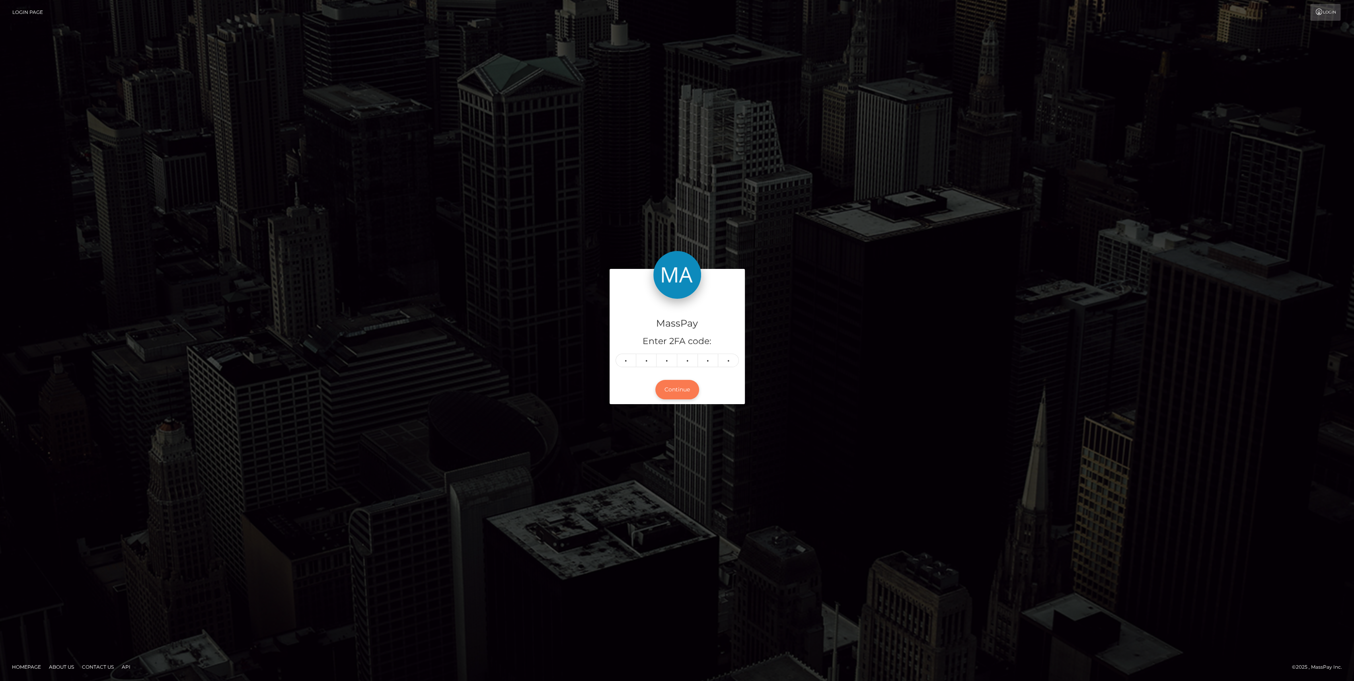
click at [660, 383] on button "Continue" at bounding box center [677, 389] width 44 height 19
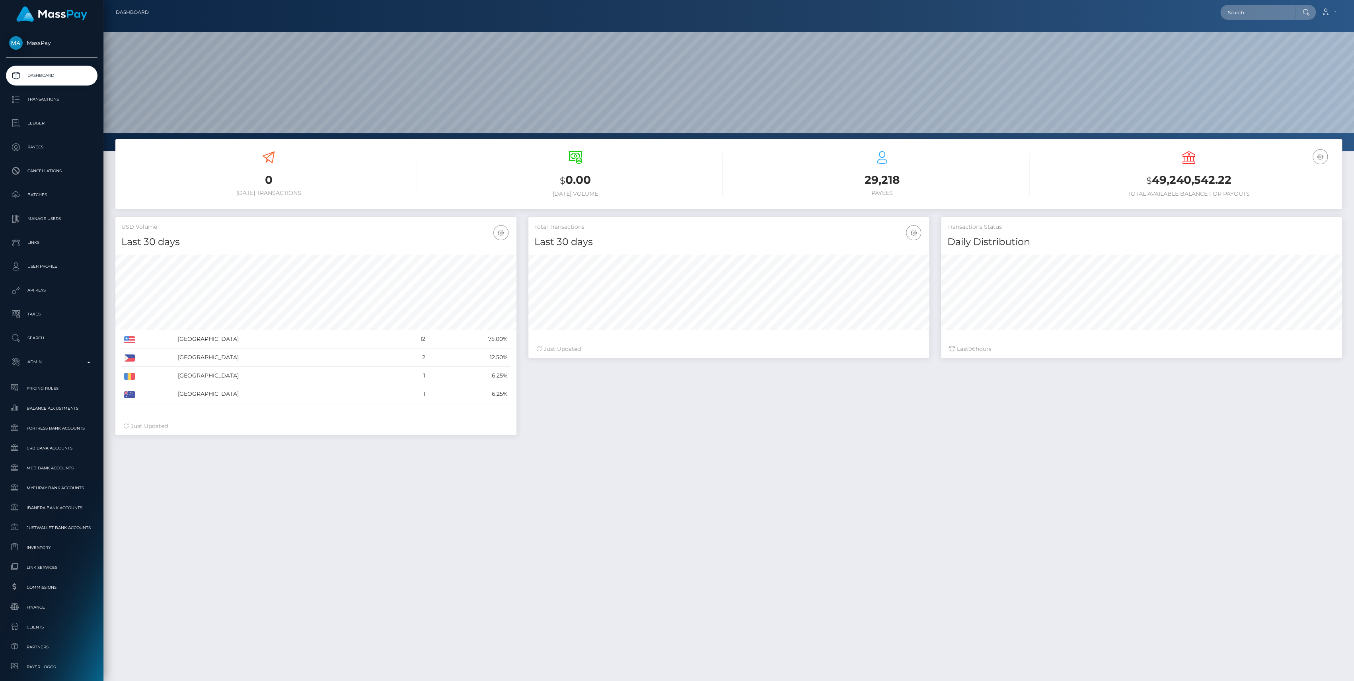
click at [37, 552] on span "Inventory" at bounding box center [51, 547] width 85 height 9
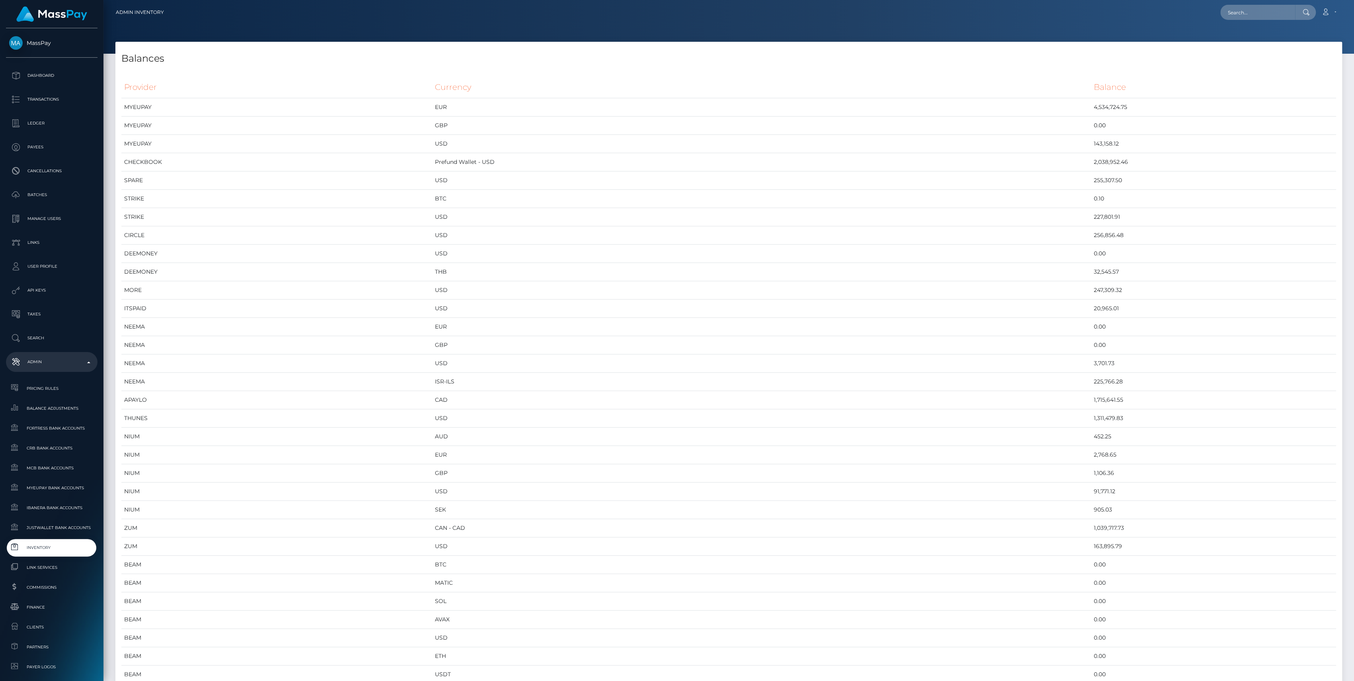
scroll to position [4113, 1226]
click at [48, 553] on link "Inventory" at bounding box center [52, 547] width 92 height 17
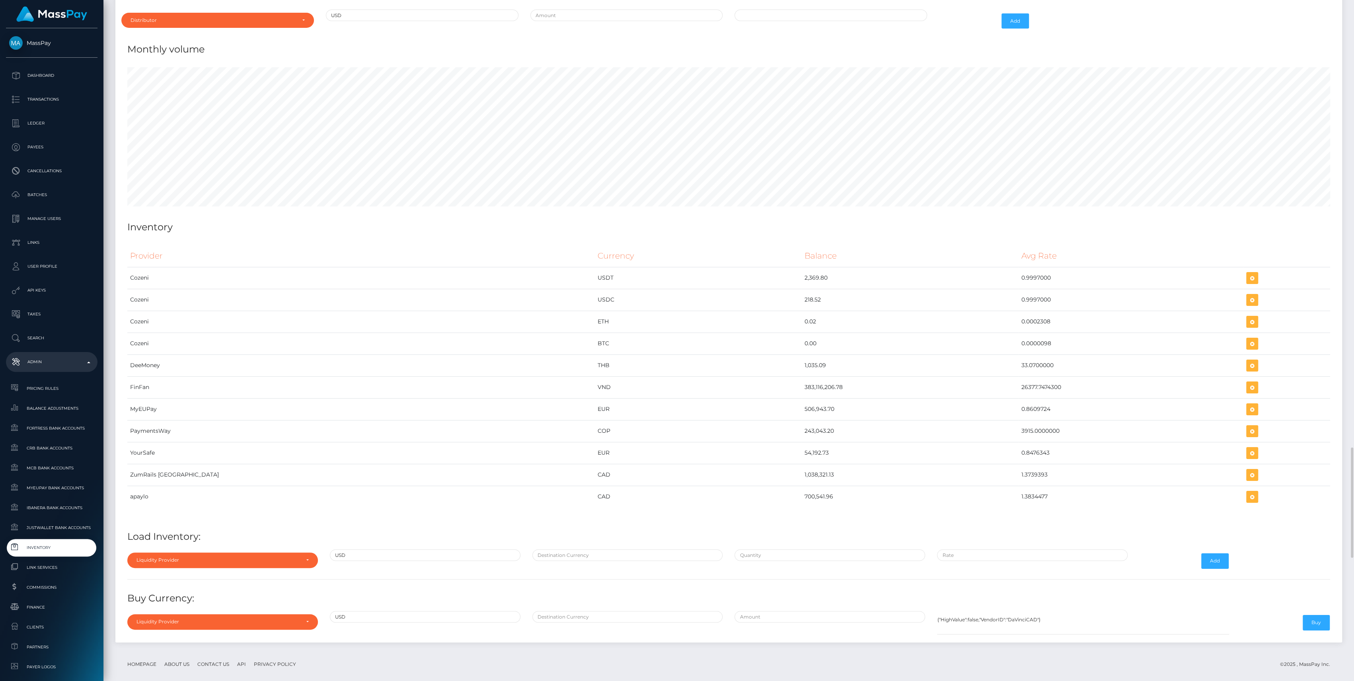
scroll to position [3362, 0]
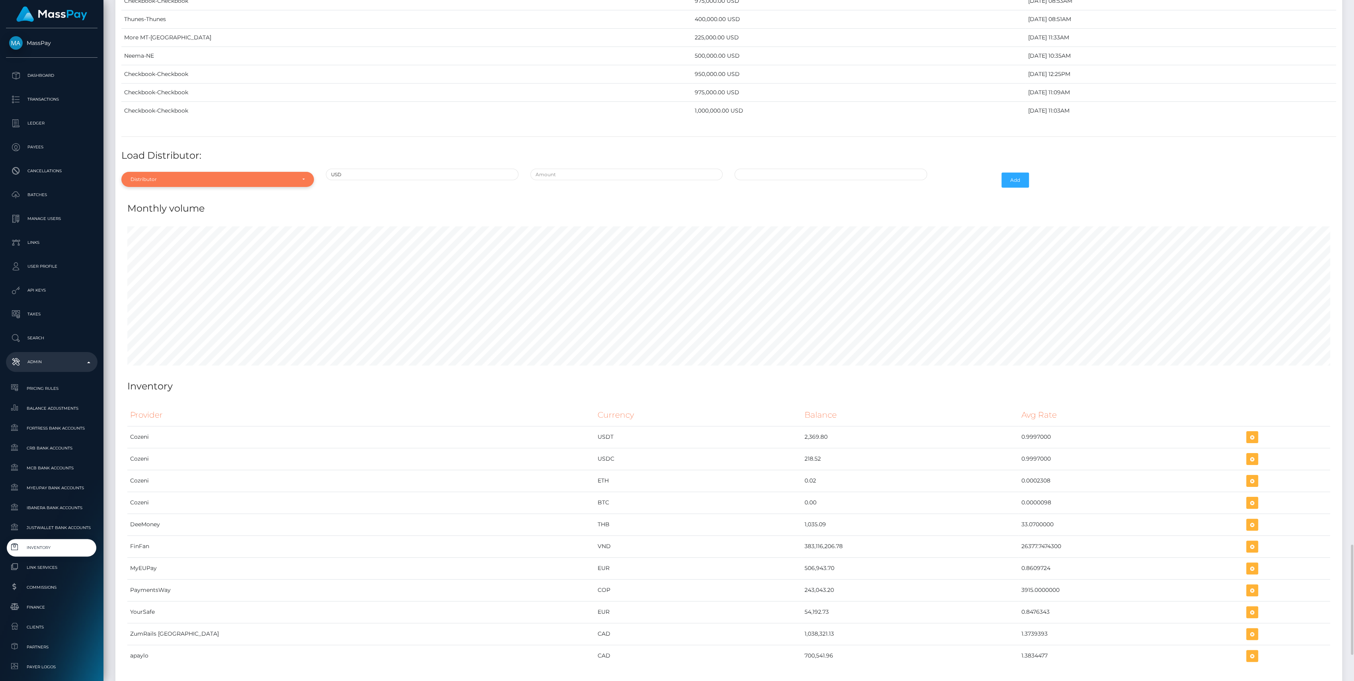
click at [141, 176] on div "Distributor" at bounding box center [213, 179] width 165 height 6
click at [153, 193] on input "Search" at bounding box center [218, 199] width 186 height 12
type input "thu"
click at [146, 212] on span "Thunes" at bounding box center [140, 215] width 18 height 7
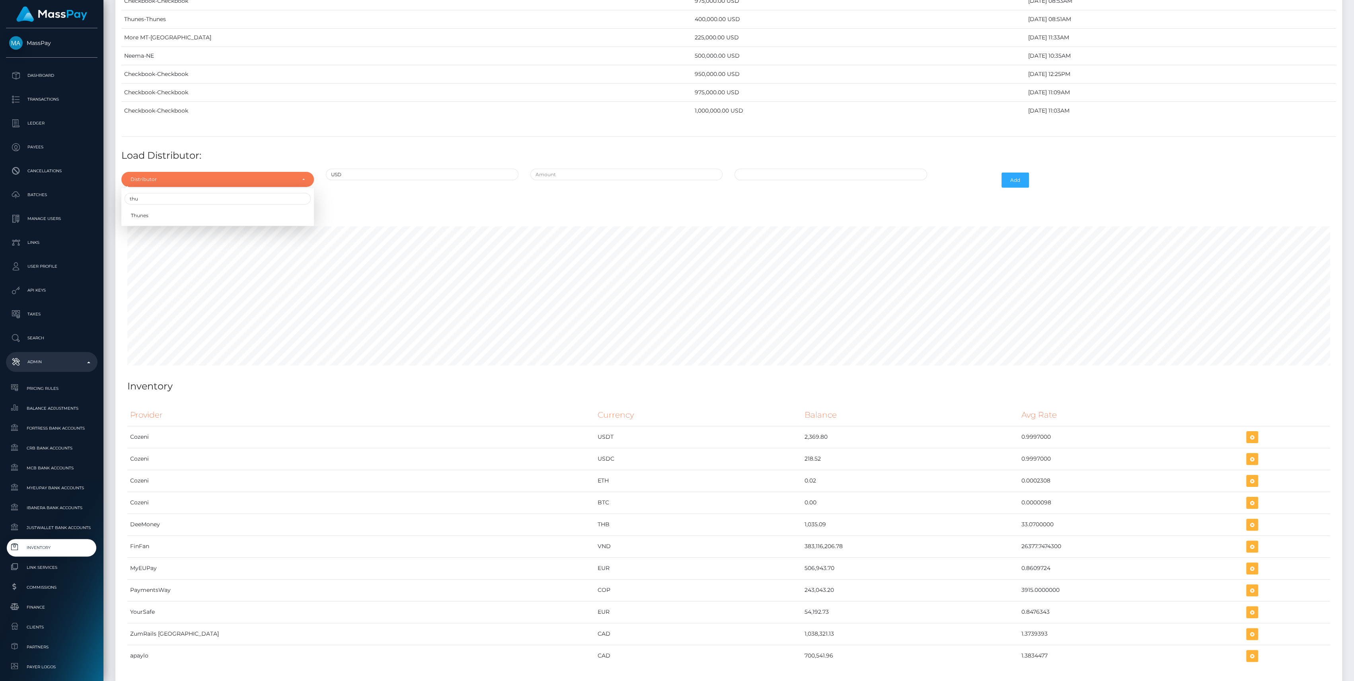
select select "13"
click at [584, 169] on input "text" at bounding box center [626, 175] width 193 height 12
type input "$950,000.0000000"
type input "10/06/2025 10:22 AM"
click at [1015, 173] on button "Add" at bounding box center [1015, 180] width 27 height 15
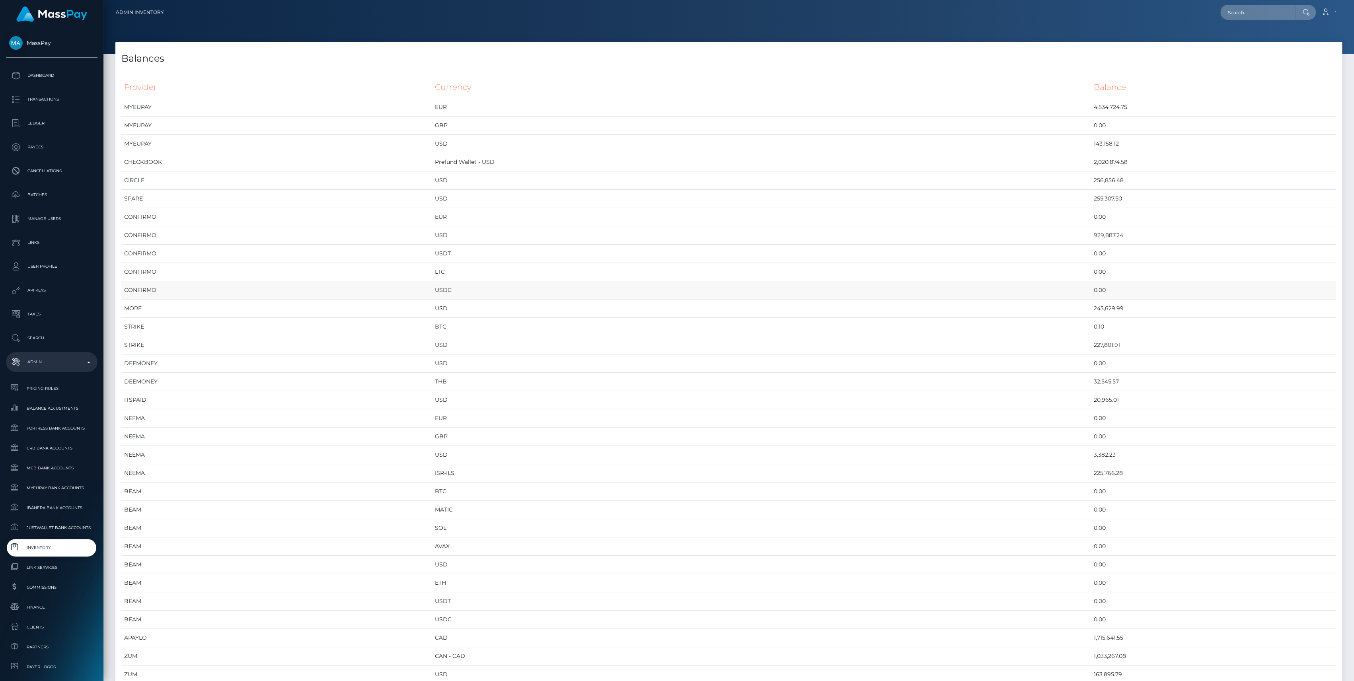
scroll to position [53, 0]
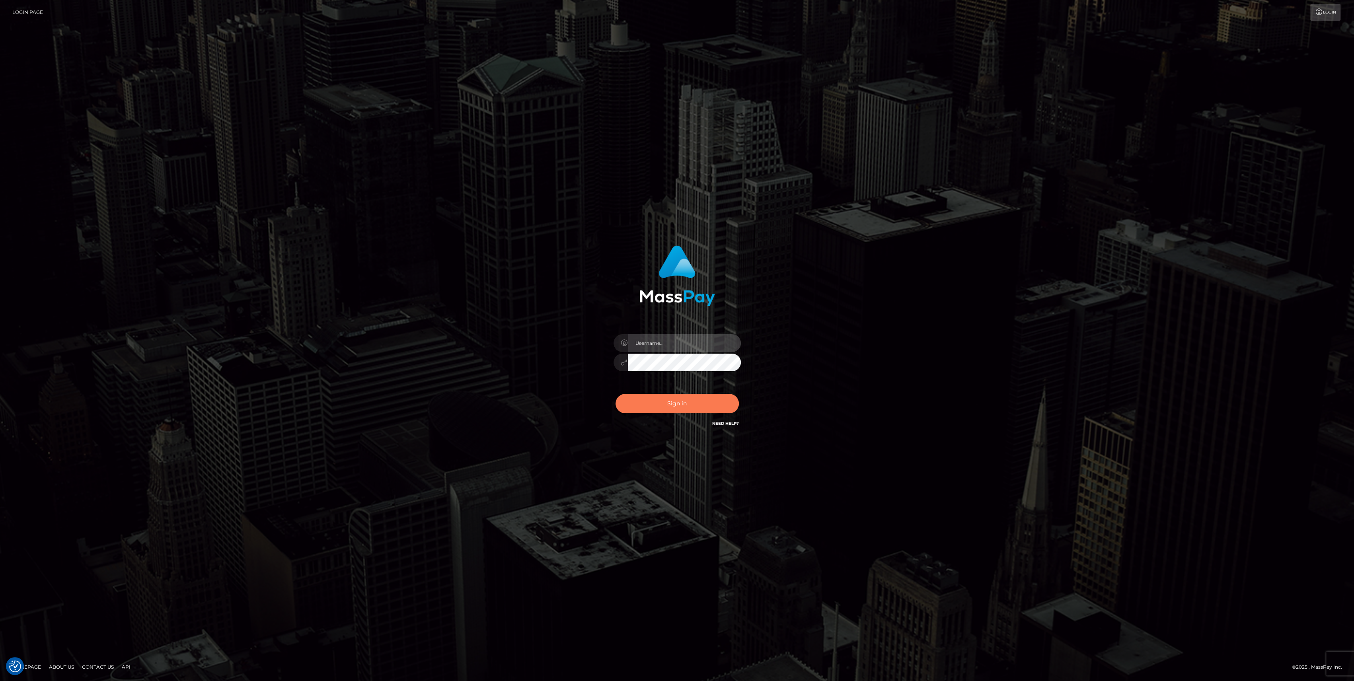
type input "bengreen"
click at [700, 398] on button "Sign in" at bounding box center [677, 403] width 123 height 19
type input "bengreen"
click at [656, 406] on button "Sign in" at bounding box center [677, 403] width 123 height 19
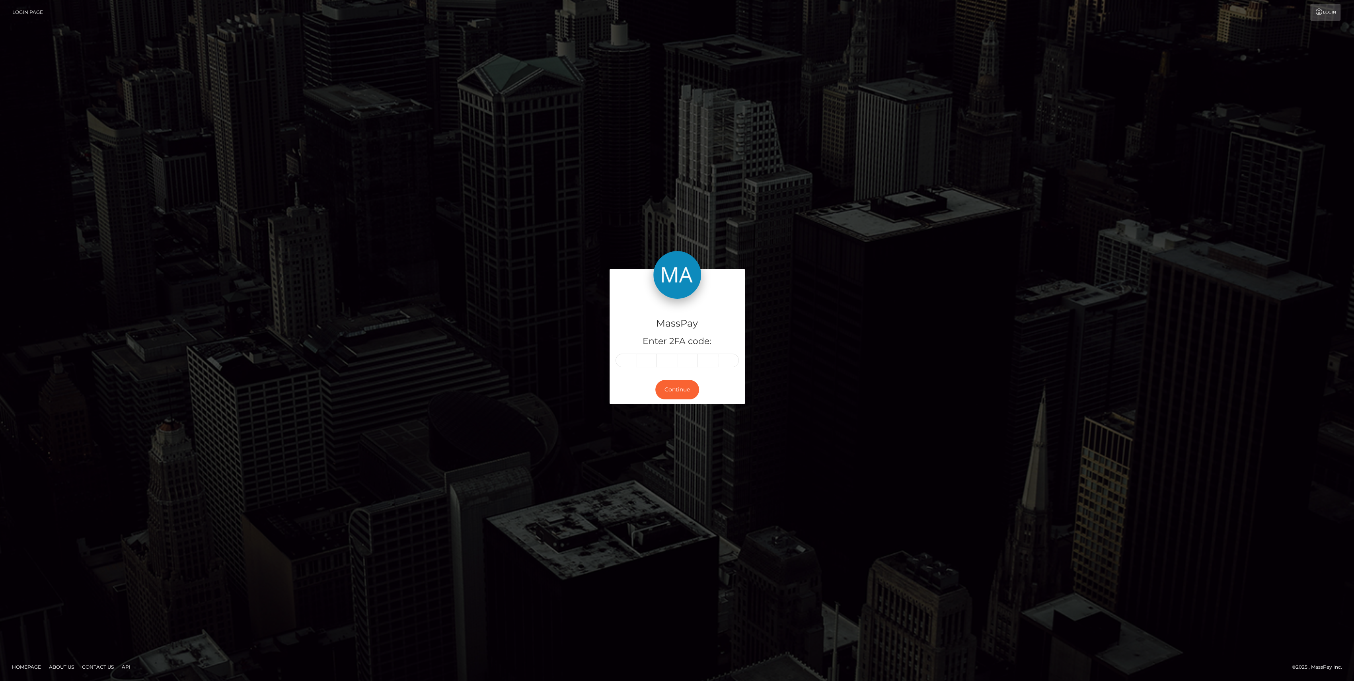
type input "1"
type input "8"
type input "6"
type input "1"
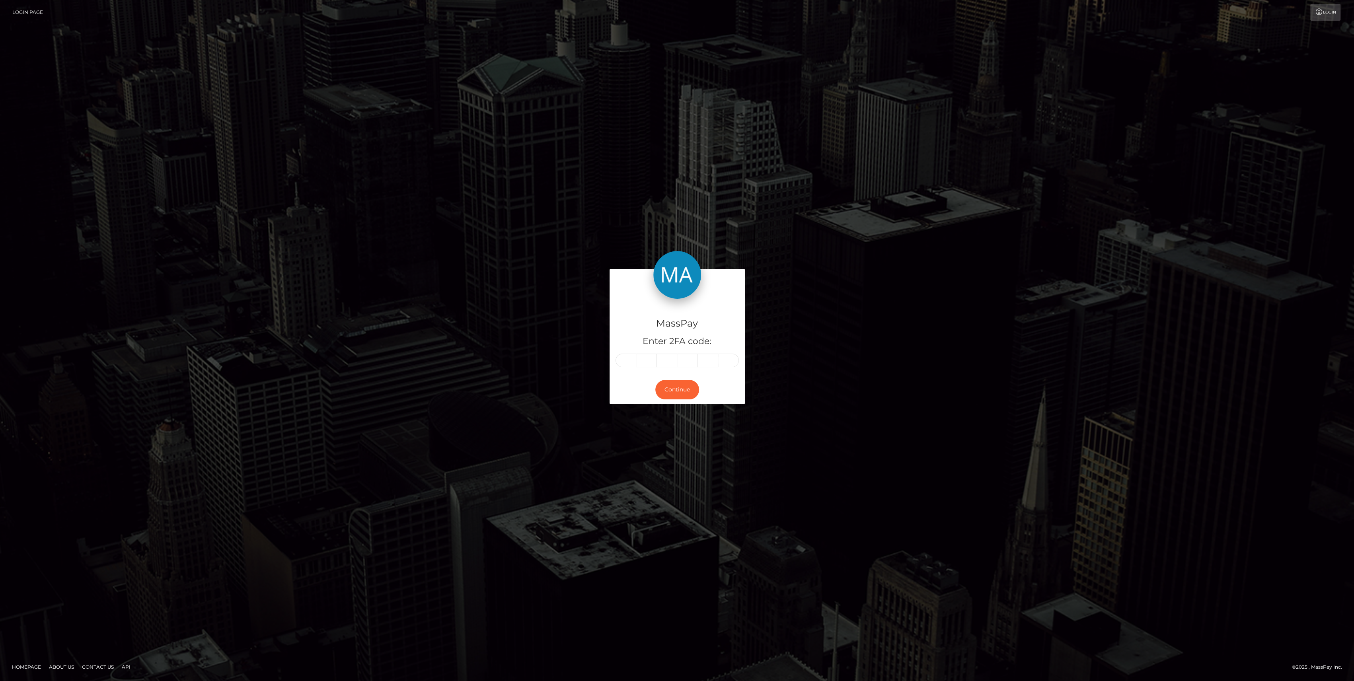
type input "2"
click at [663, 389] on button "Continue" at bounding box center [677, 389] width 44 height 19
drag, startPoint x: 481, startPoint y: 348, endPoint x: 406, endPoint y: 172, distance: 191.3
click at [481, 348] on div "MassPay Enter 2FA code: 1 1 8 6 1 2 118612 Continue" at bounding box center [677, 340] width 454 height 143
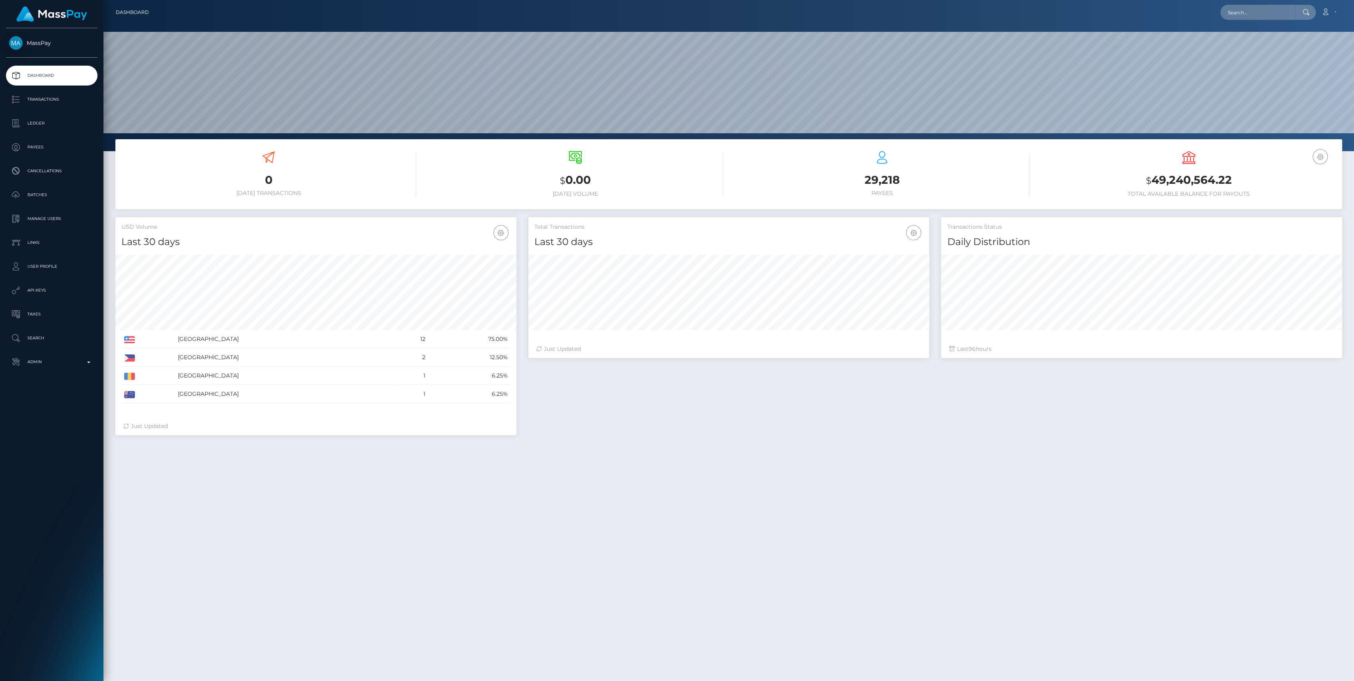
scroll to position [140, 401]
click at [29, 353] on link "Admin" at bounding box center [52, 362] width 92 height 20
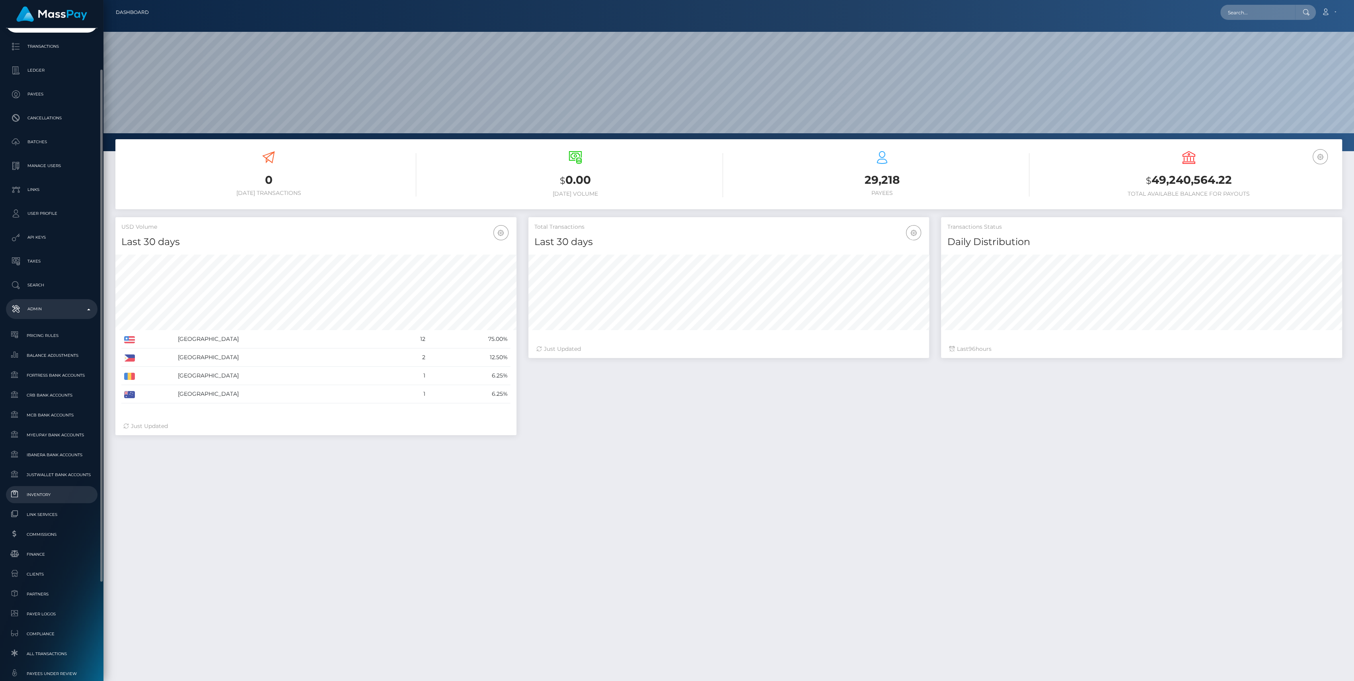
click at [32, 500] on link "Inventory" at bounding box center [52, 494] width 92 height 17
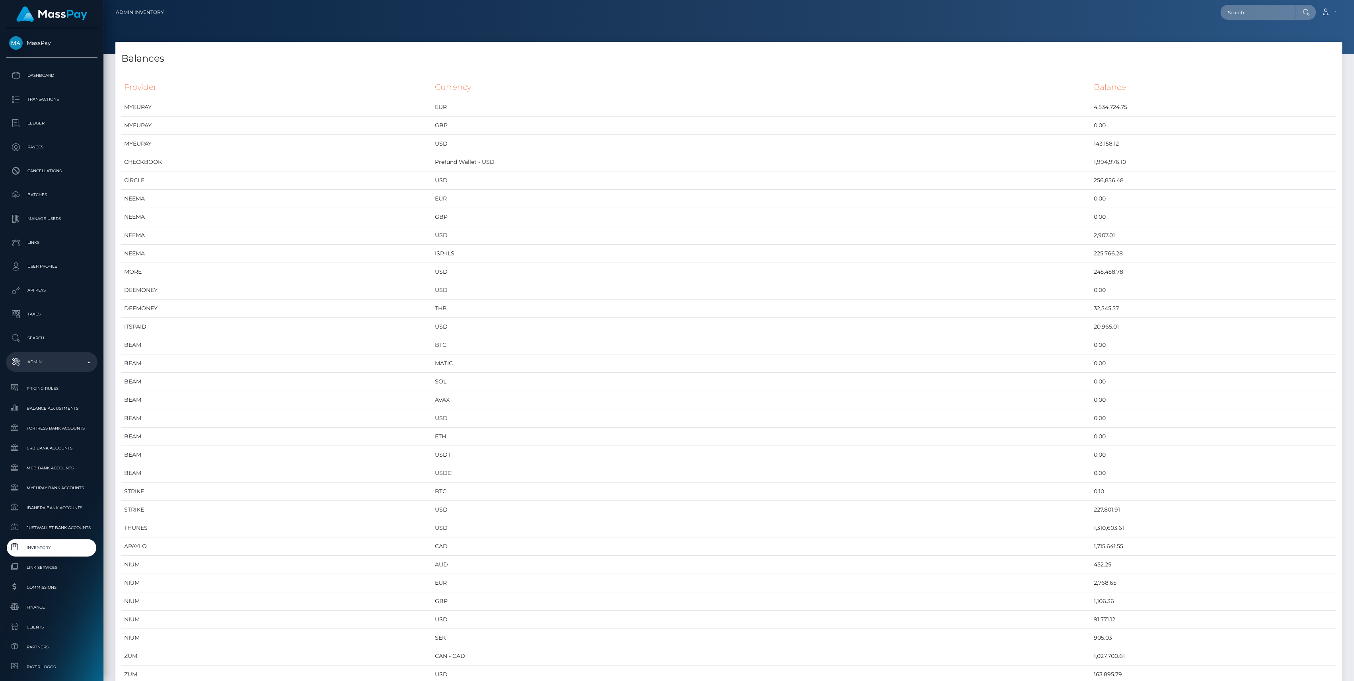
scroll to position [4131, 1226]
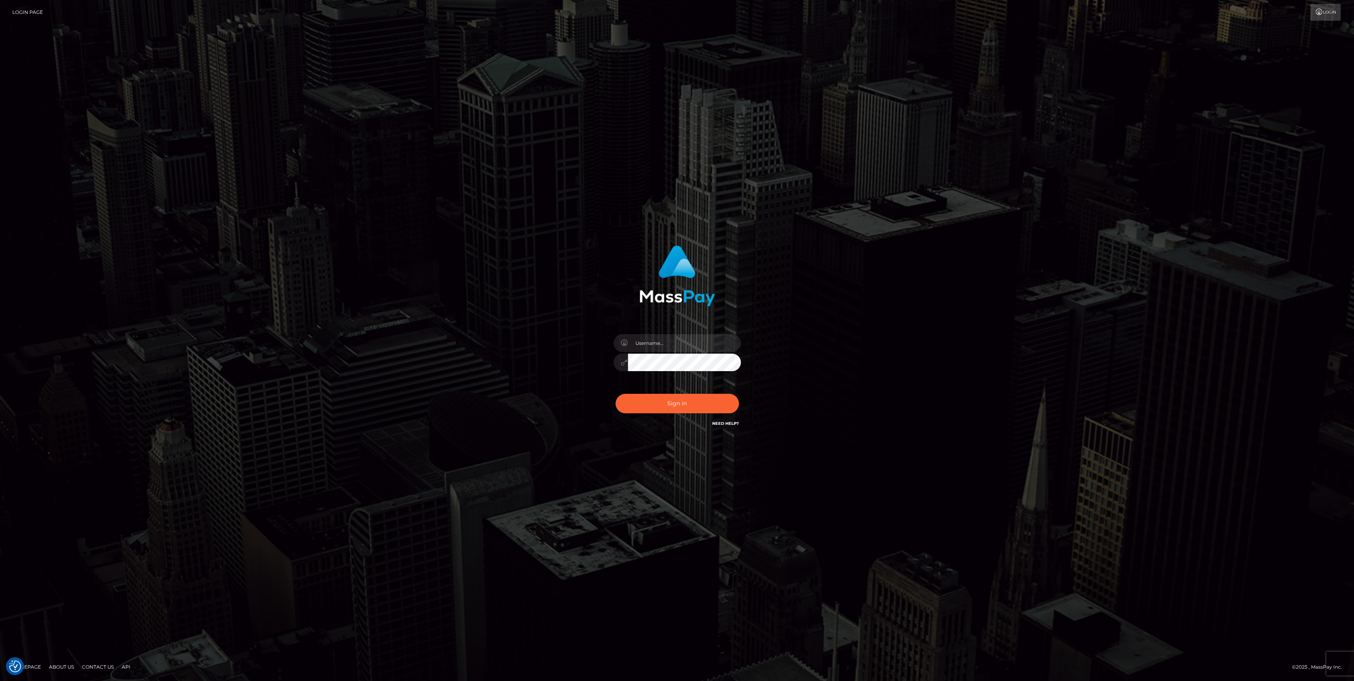
type input "bengreen"
click at [706, 407] on button "Sign in" at bounding box center [677, 403] width 123 height 19
type input "bengreen"
click at [682, 407] on button "Sign in" at bounding box center [677, 403] width 123 height 19
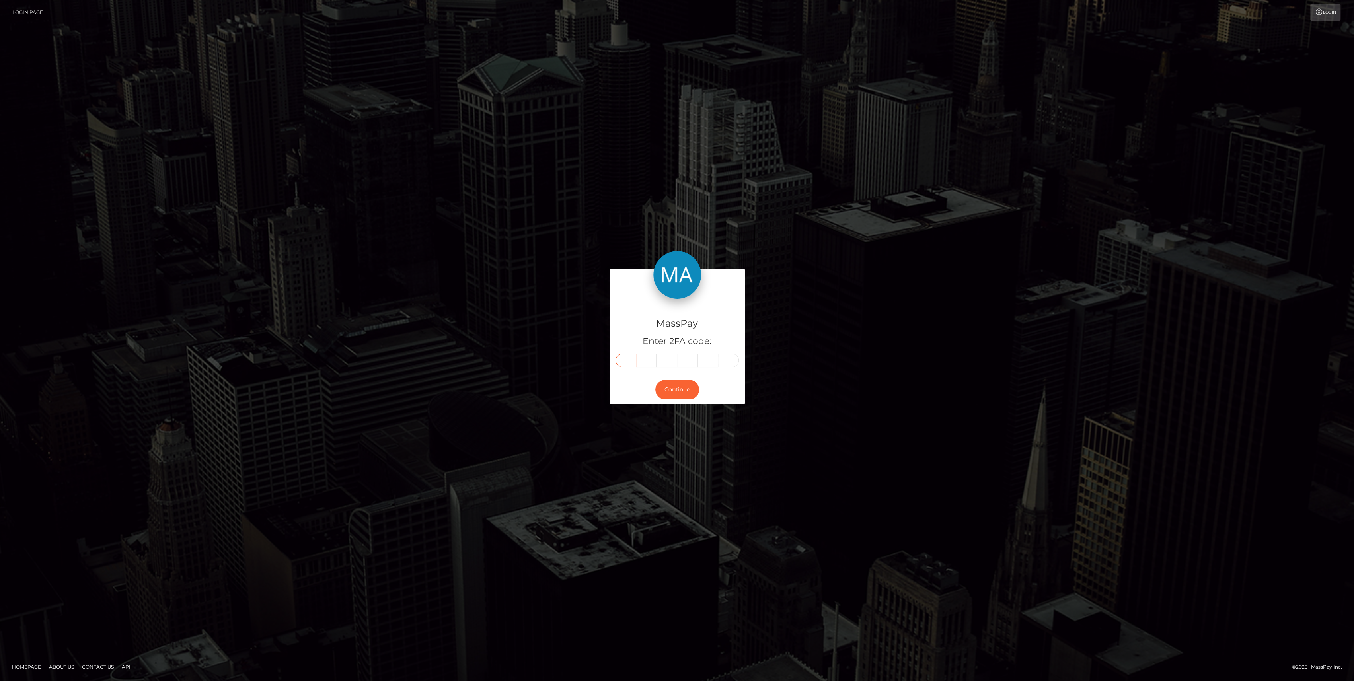
drag, startPoint x: 612, startPoint y: 368, endPoint x: 621, endPoint y: 363, distance: 10.0
paste input "4"
type input "4"
type input "3"
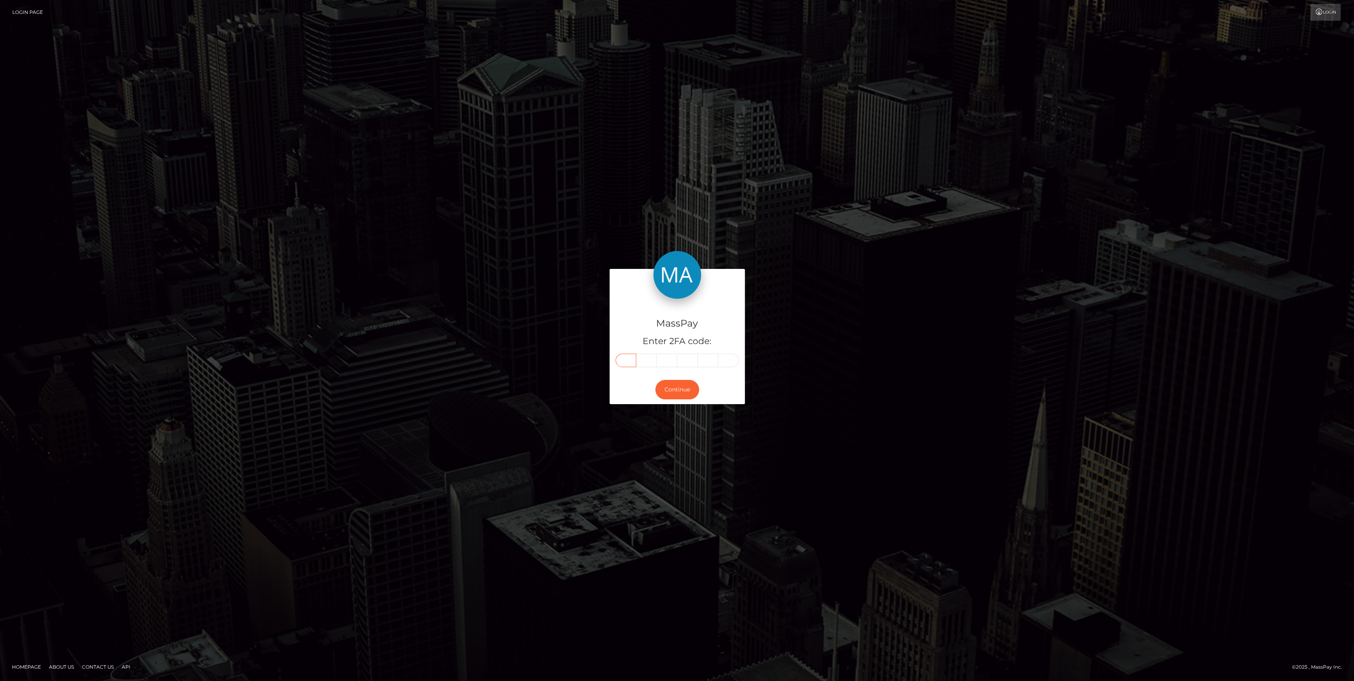
type input "2"
type input "5"
type input "0"
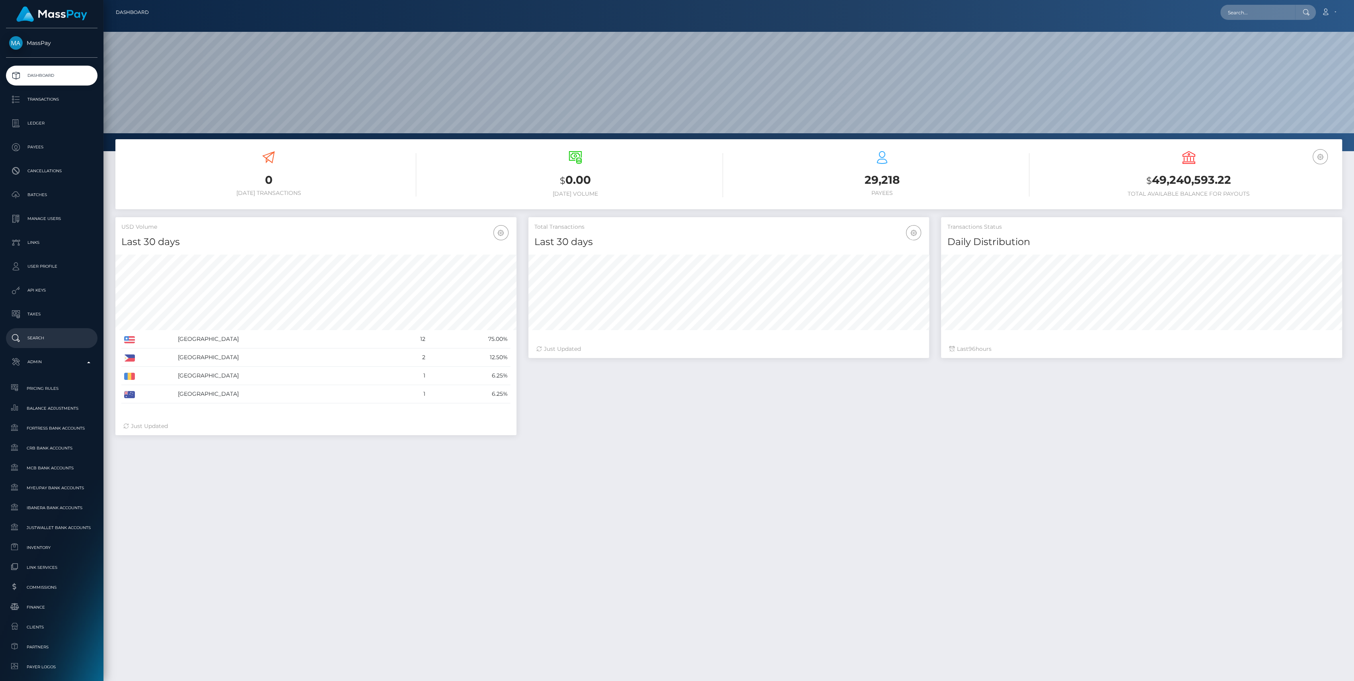
scroll to position [140, 401]
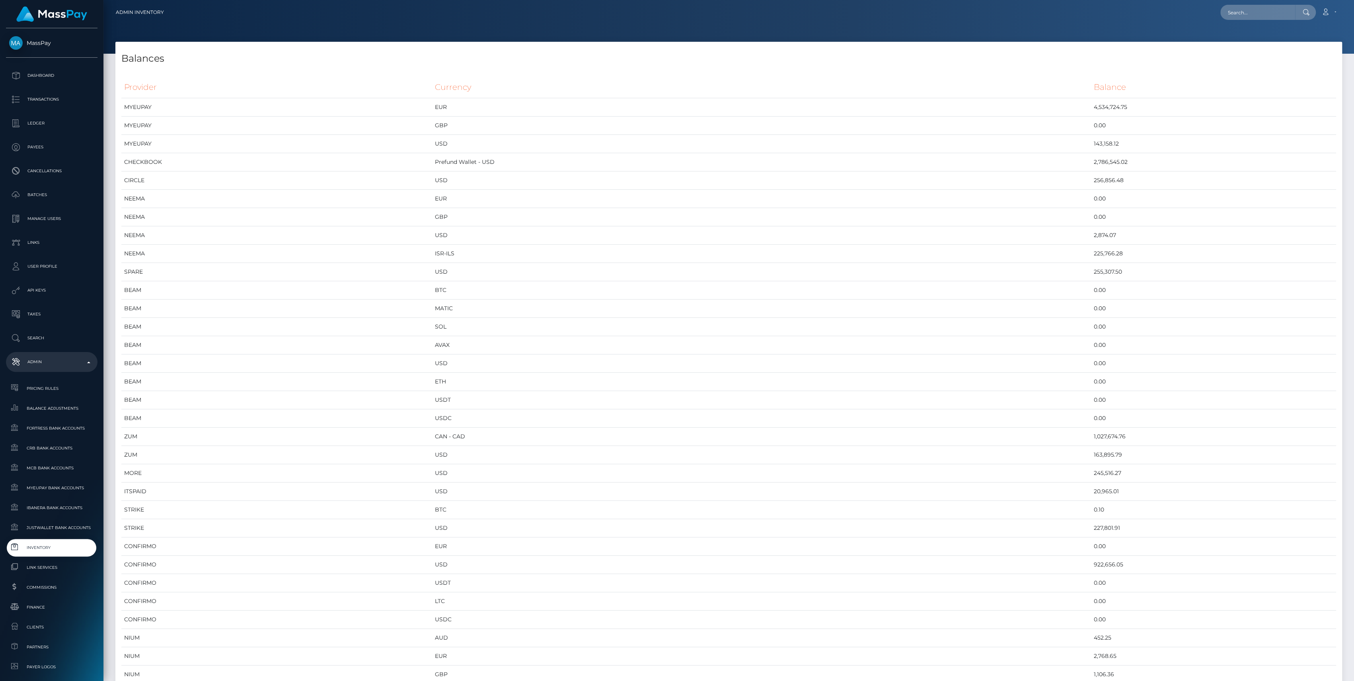
scroll to position [4131, 1226]
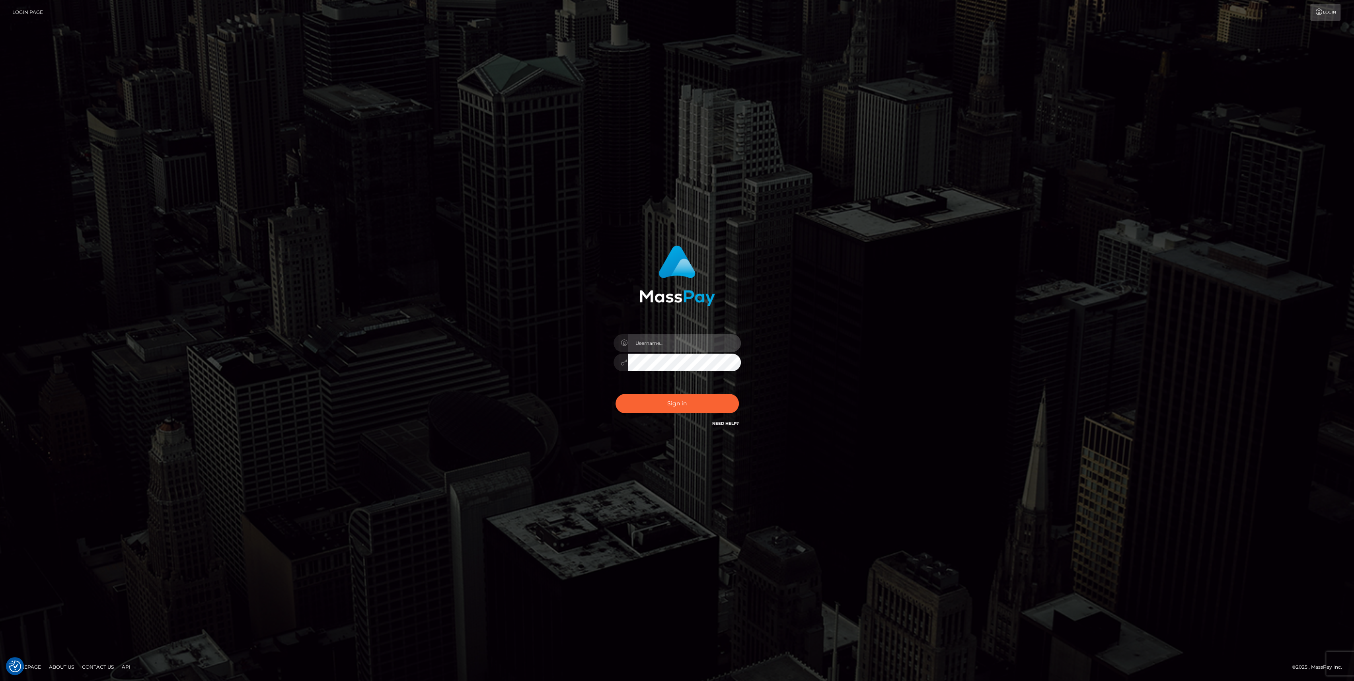
type input "bengreen"
click at [671, 413] on button "Sign in" at bounding box center [677, 403] width 123 height 19
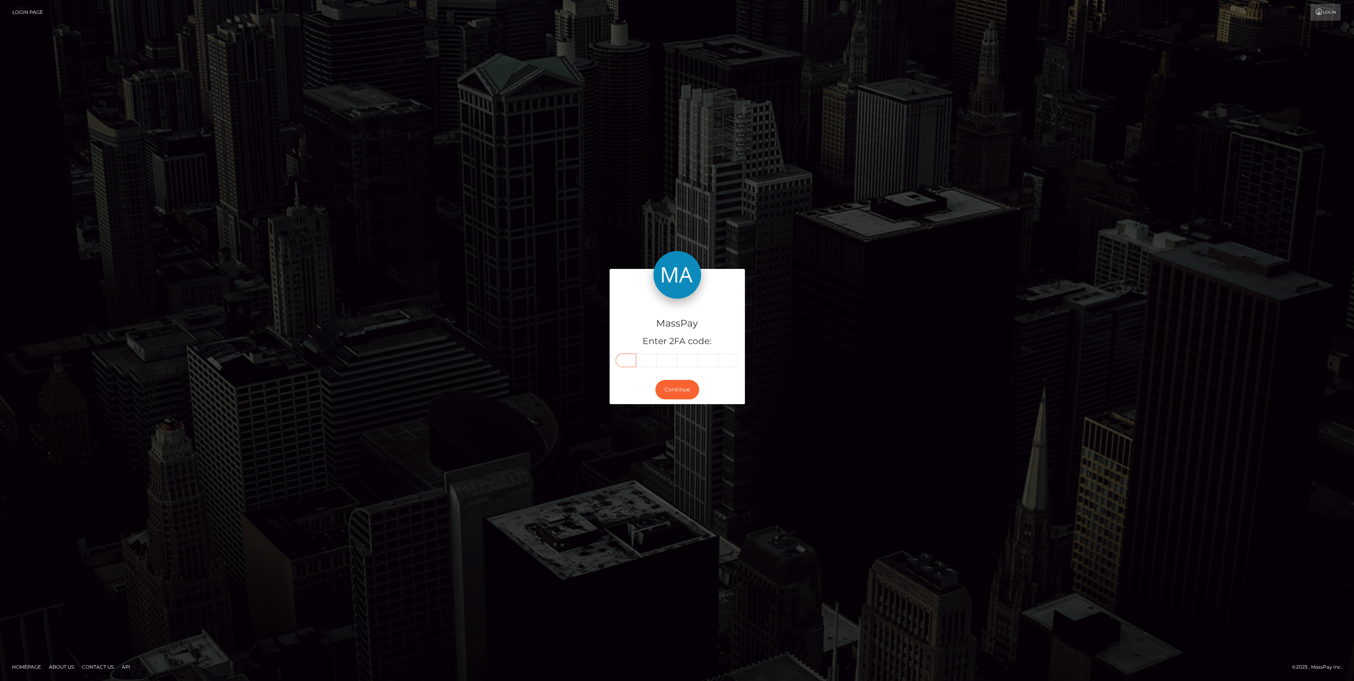
paste input "0"
type input "0"
type input "2"
type input "0"
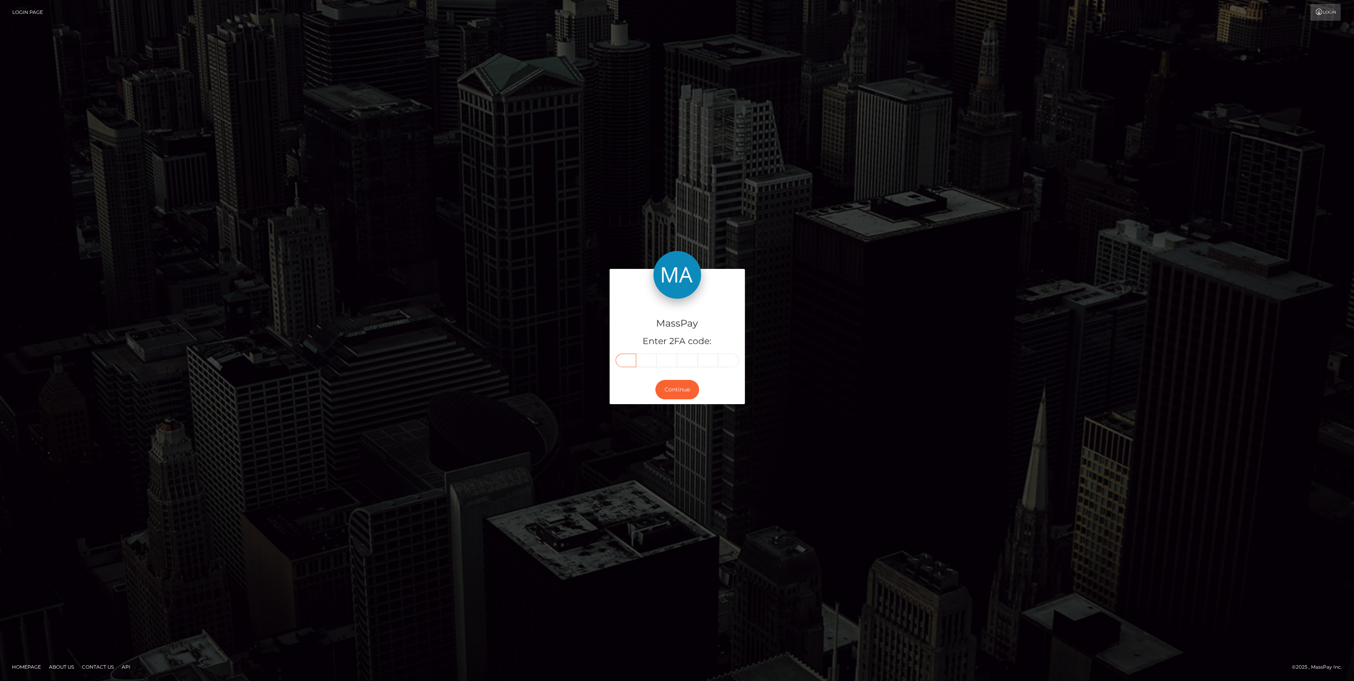
type input "9"
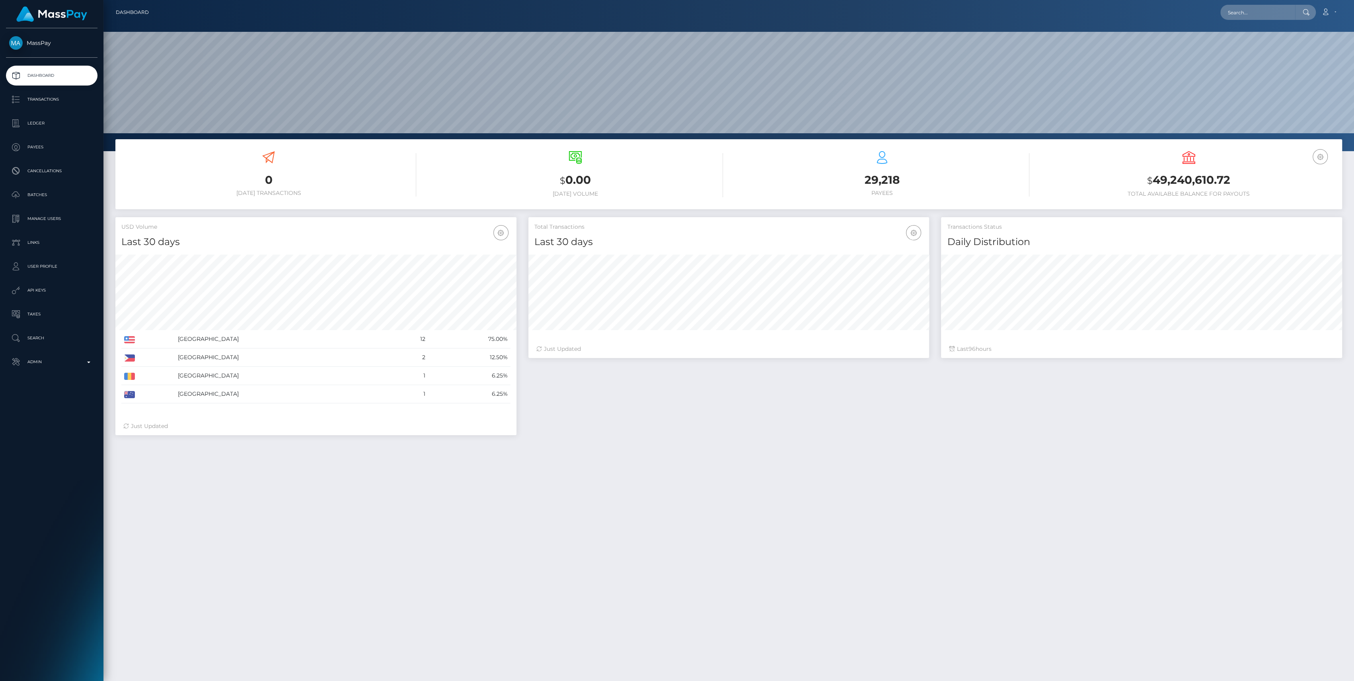
scroll to position [140, 401]
click at [64, 366] on p "Admin" at bounding box center [51, 362] width 85 height 12
click at [27, 546] on span "Inventory" at bounding box center [51, 547] width 85 height 9
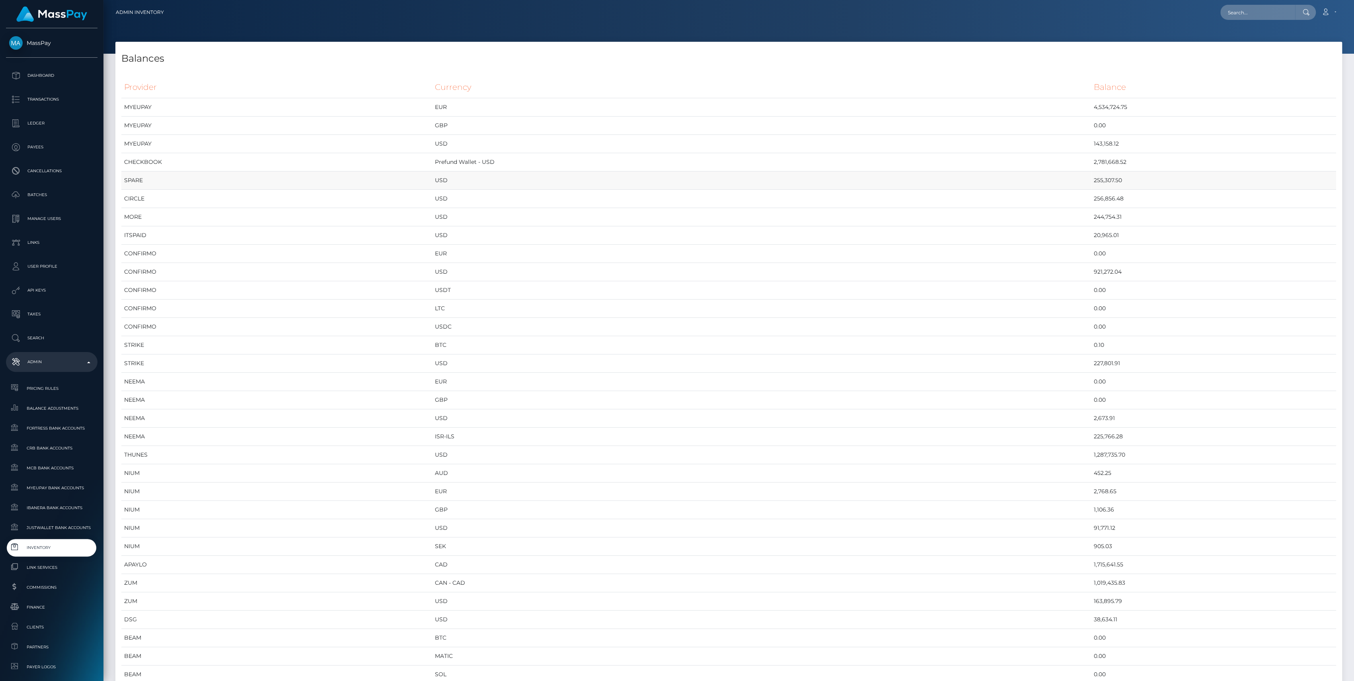
scroll to position [4131, 1226]
click at [57, 556] on link "Inventory" at bounding box center [52, 547] width 92 height 17
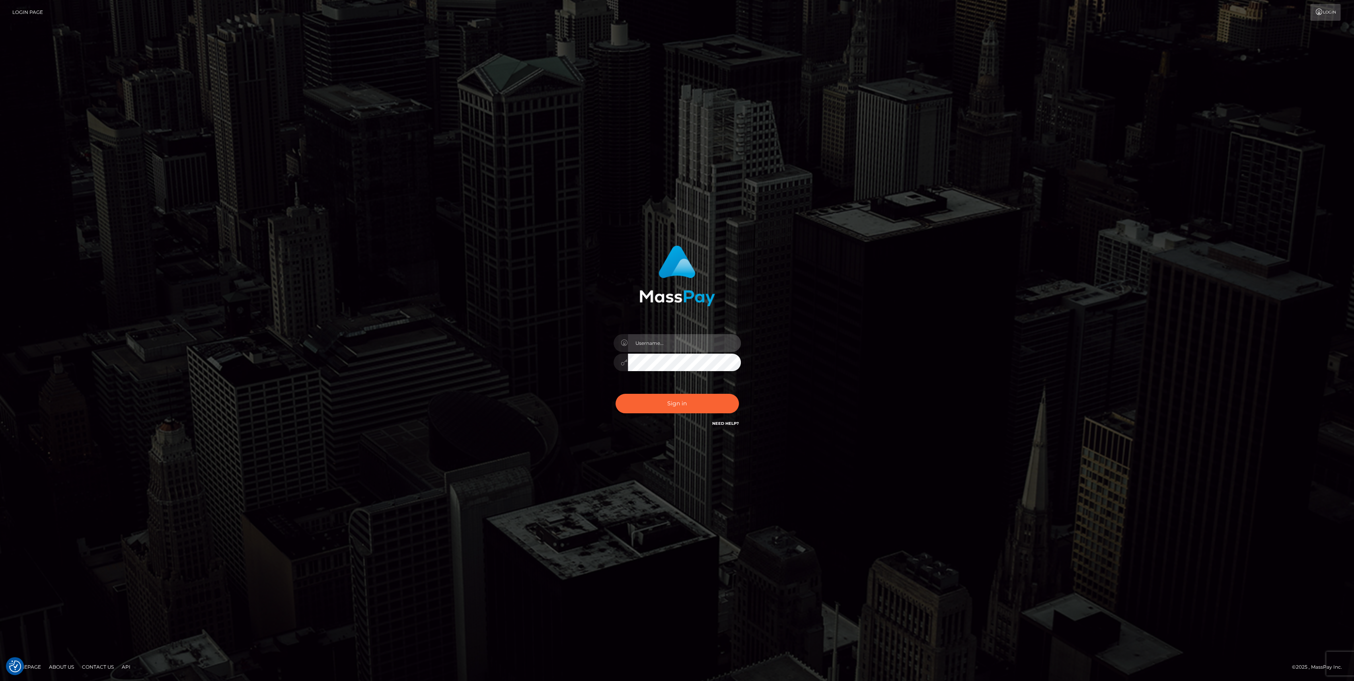
type input "bengreen"
click at [652, 411] on div "Sign in Need Help?" at bounding box center [677, 406] width 139 height 35
type input "bengreen"
click at [692, 396] on div "Sign in Need Help?" at bounding box center [677, 406] width 139 height 35
click at [679, 403] on button "Sign in" at bounding box center [677, 403] width 123 height 19
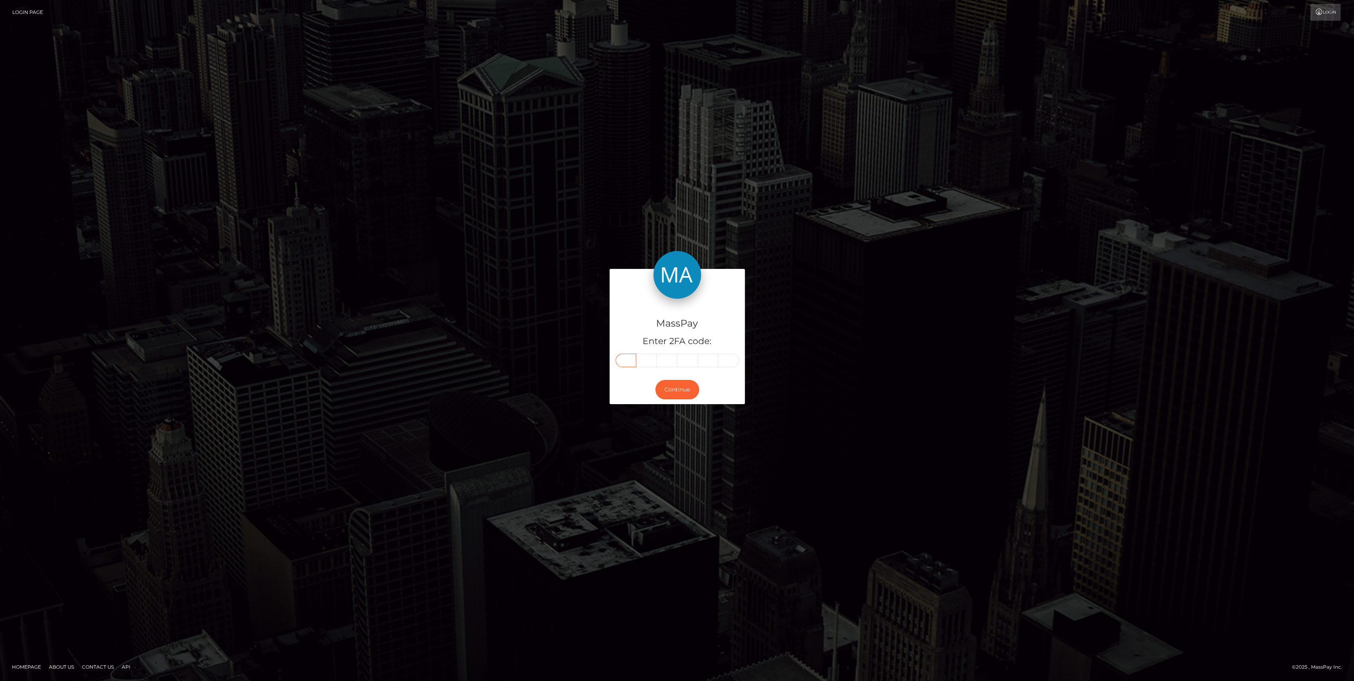
paste input "5"
type input "5"
type input "9"
type input "0"
type input "9"
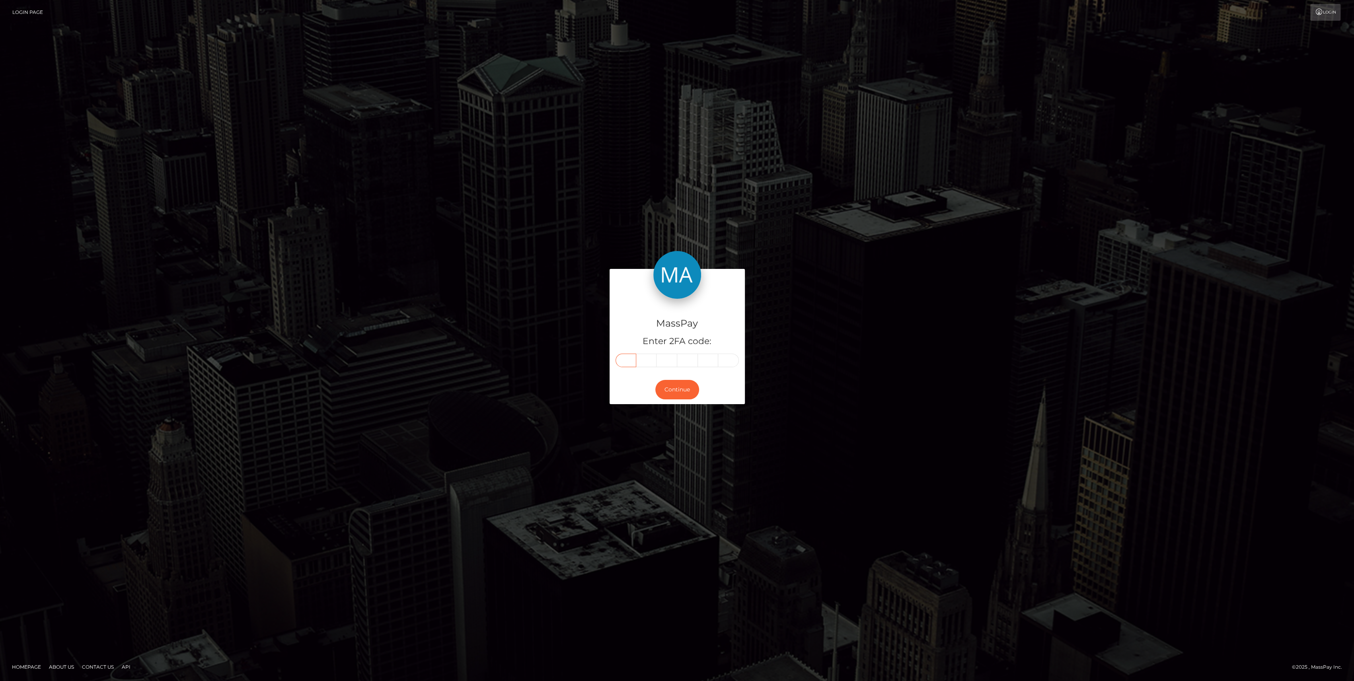
type input "6"
type input "9"
click at [690, 388] on button "Continue" at bounding box center [677, 389] width 44 height 19
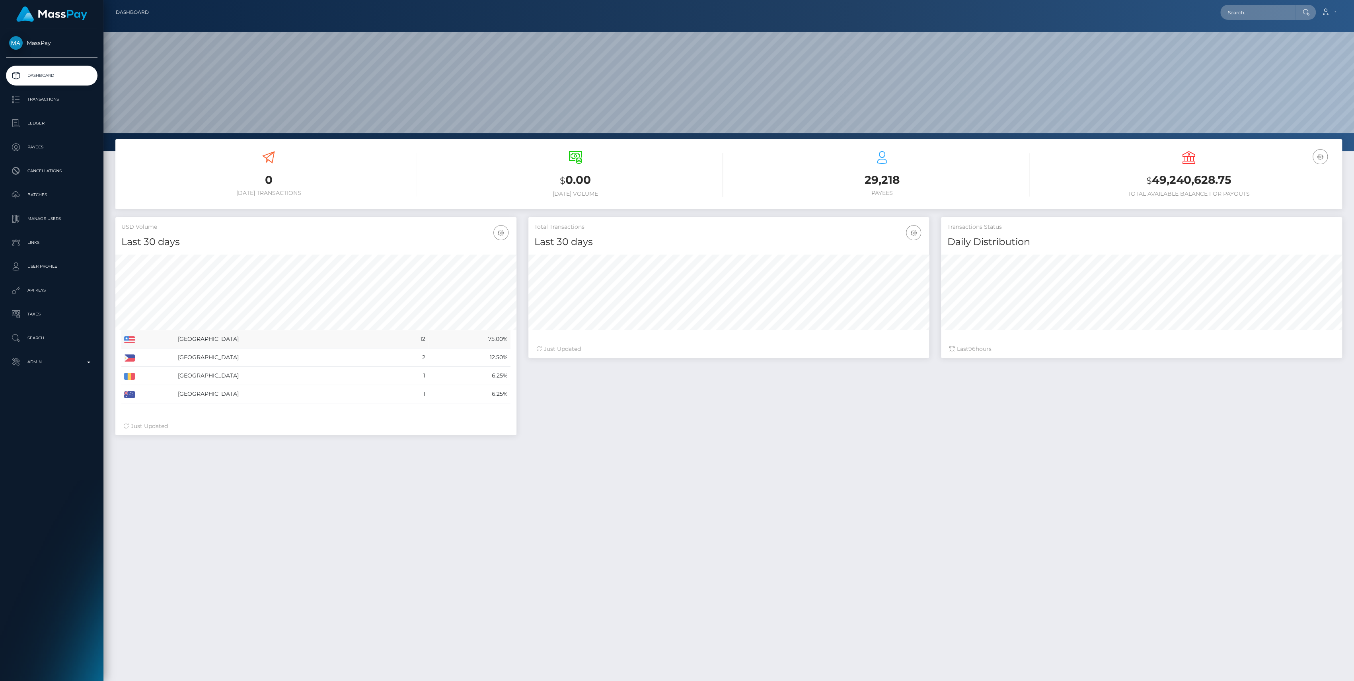
scroll to position [140, 401]
click at [66, 357] on p "Admin" at bounding box center [51, 362] width 85 height 12
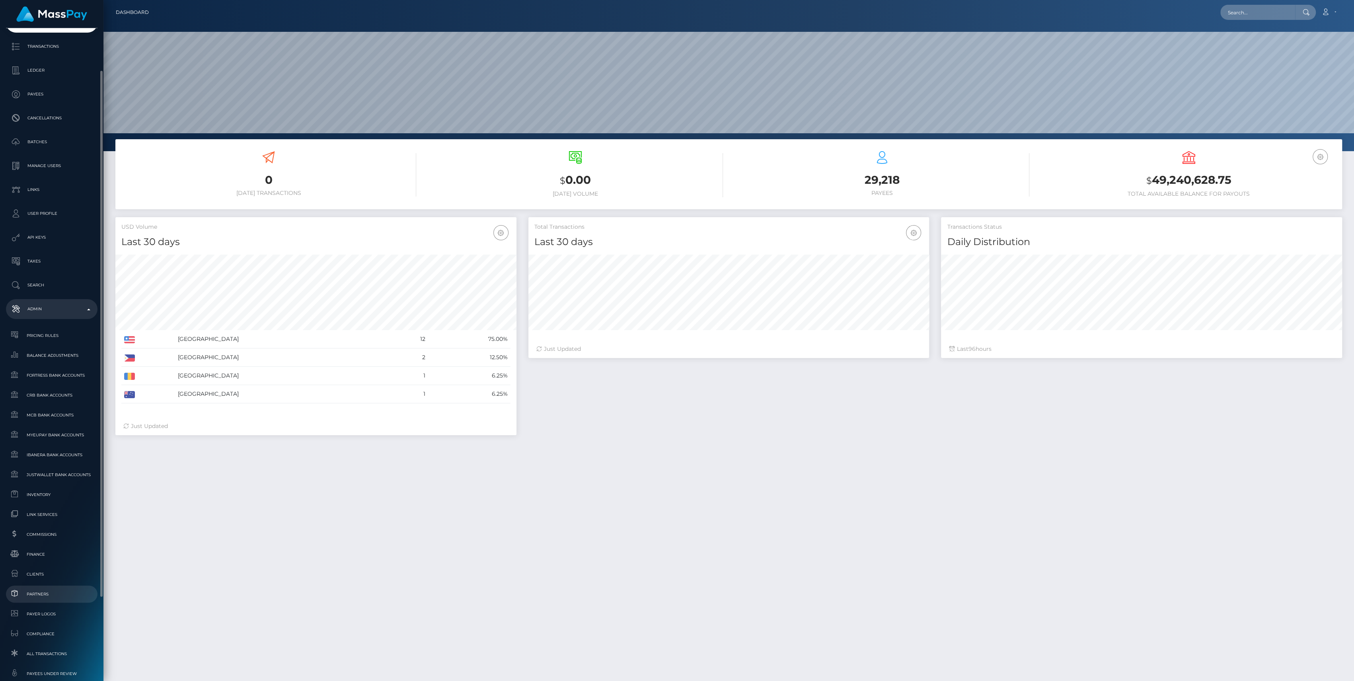
scroll to position [155, 0]
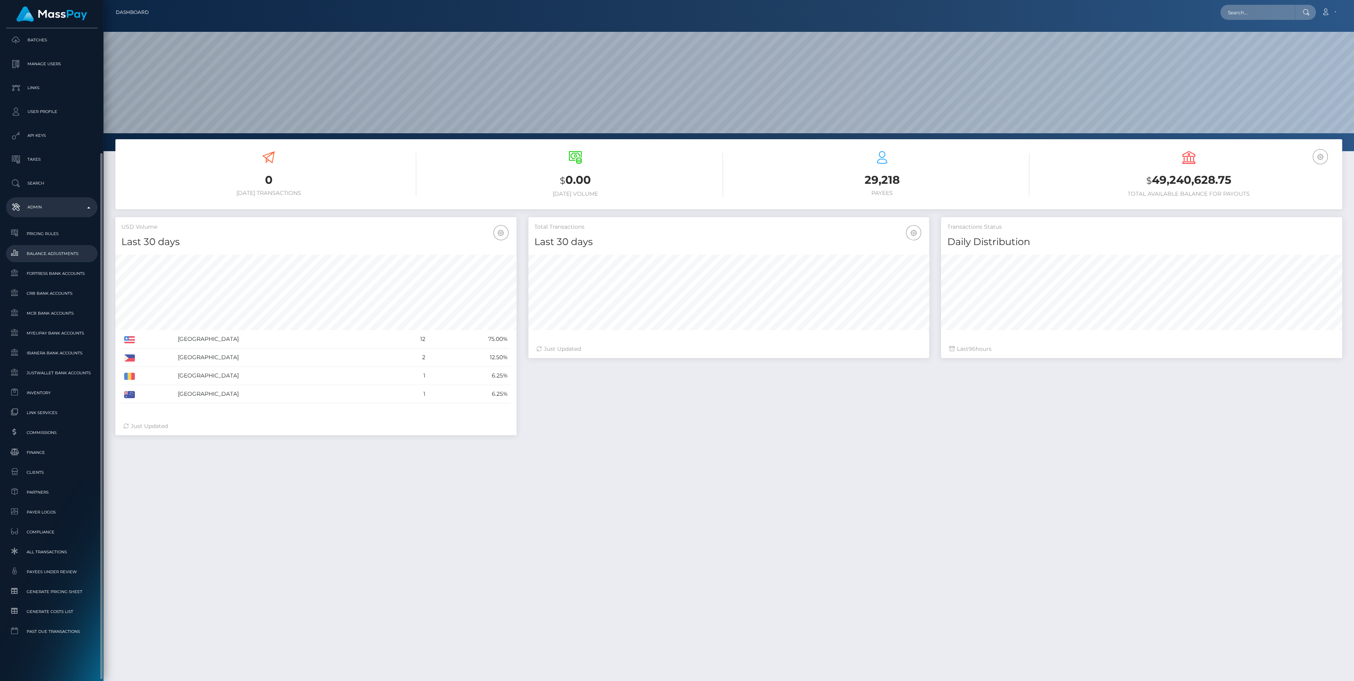
click at [43, 255] on span "Balance Adjustments" at bounding box center [51, 253] width 85 height 9
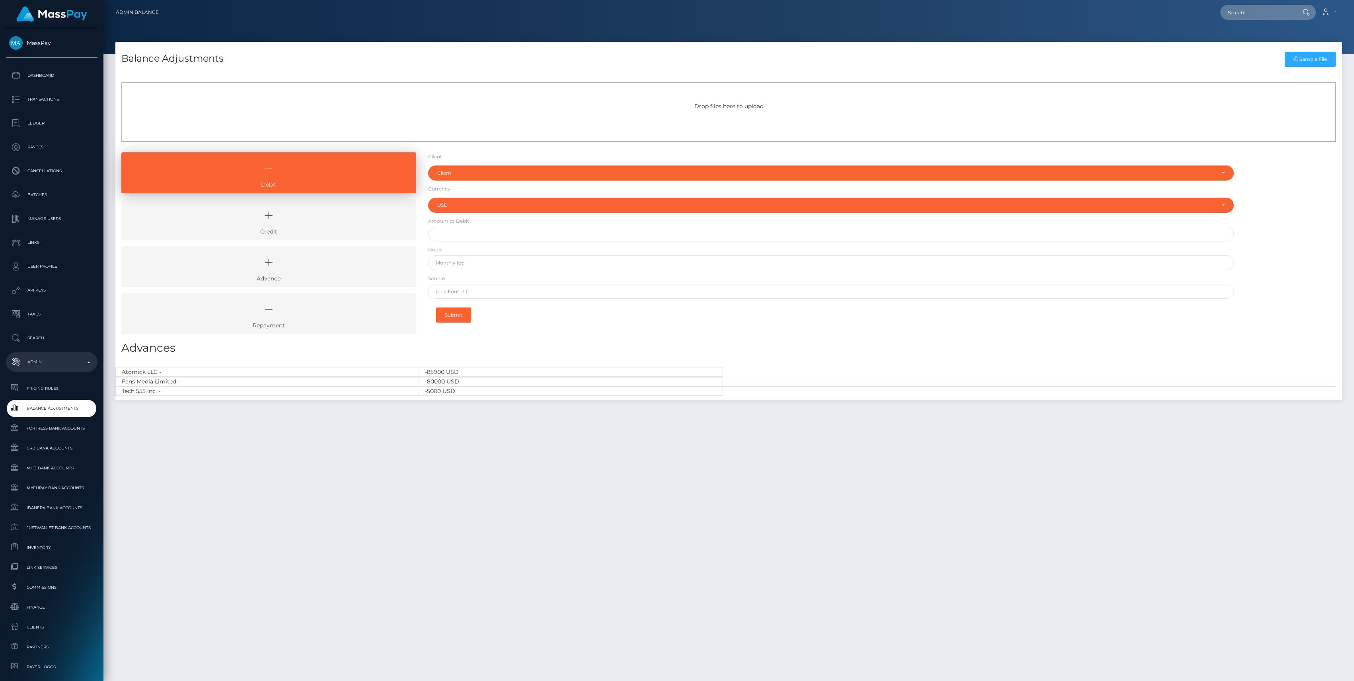
select select "USD"
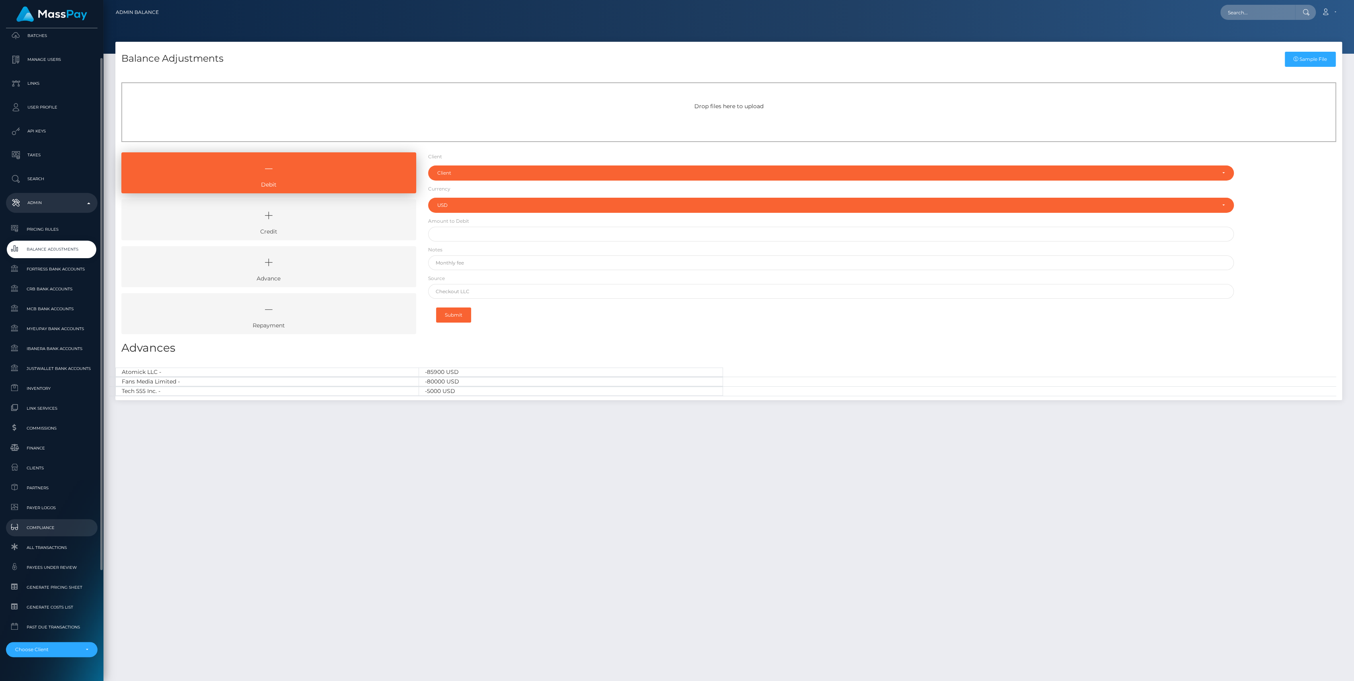
scroll to position [176, 0]
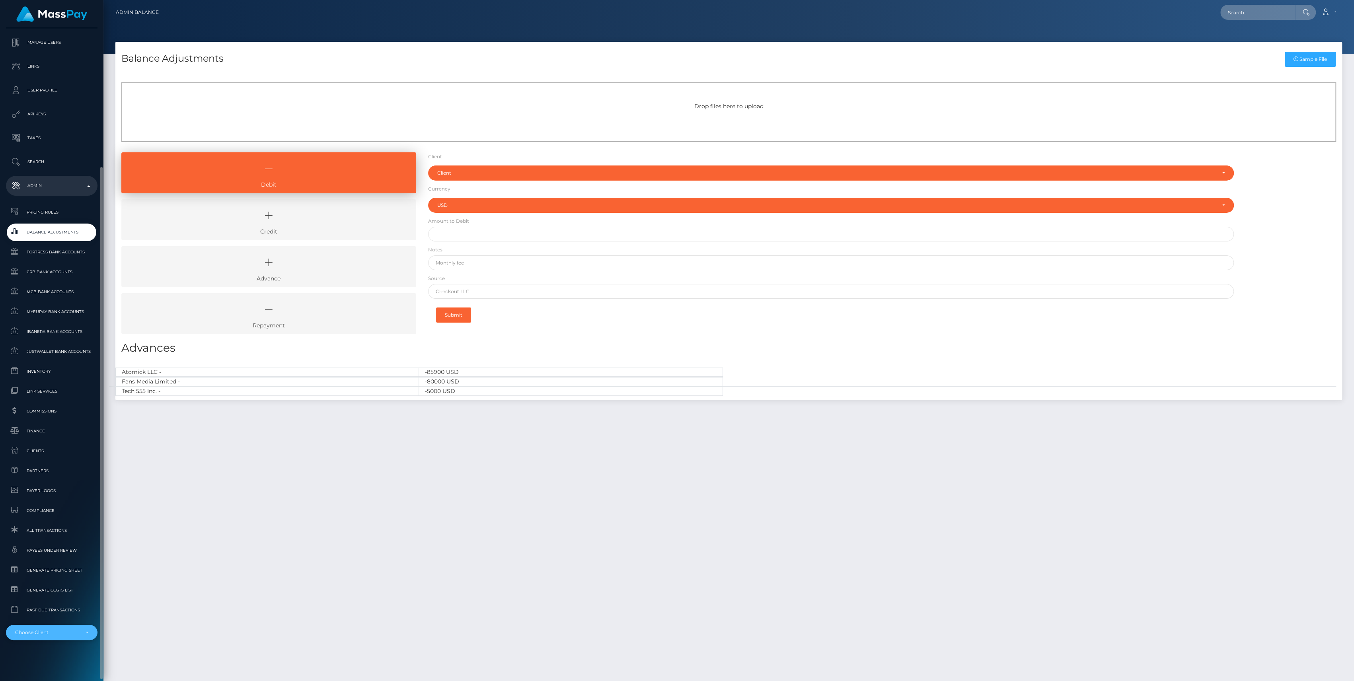
click at [46, 634] on div "Choose Client" at bounding box center [47, 633] width 64 height 6
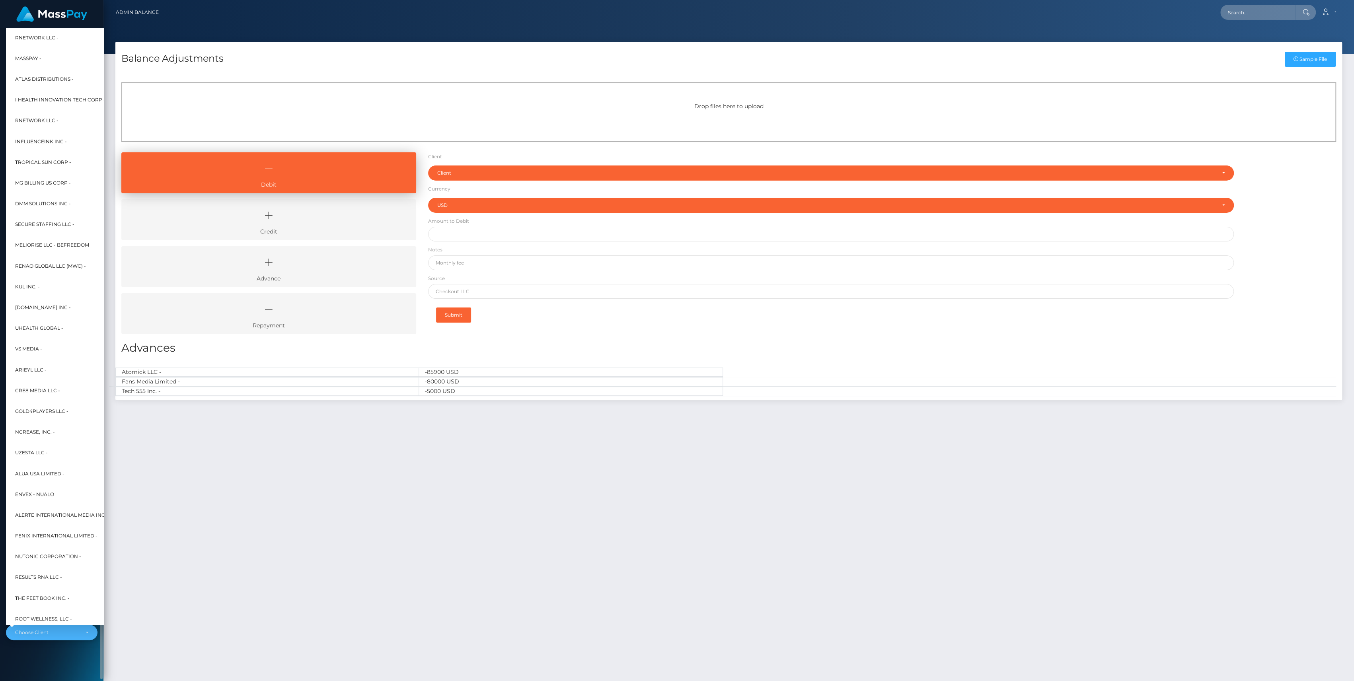
scroll to position [0, 9]
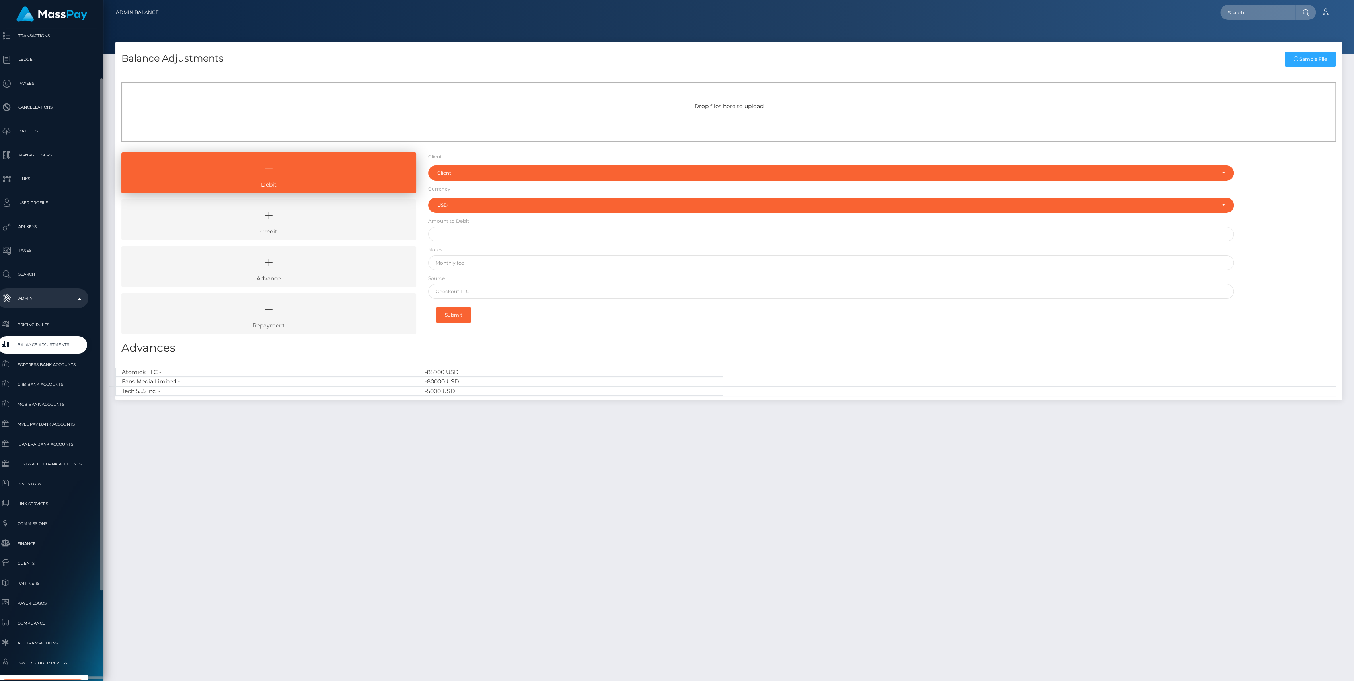
type input "cf"
select select "49"
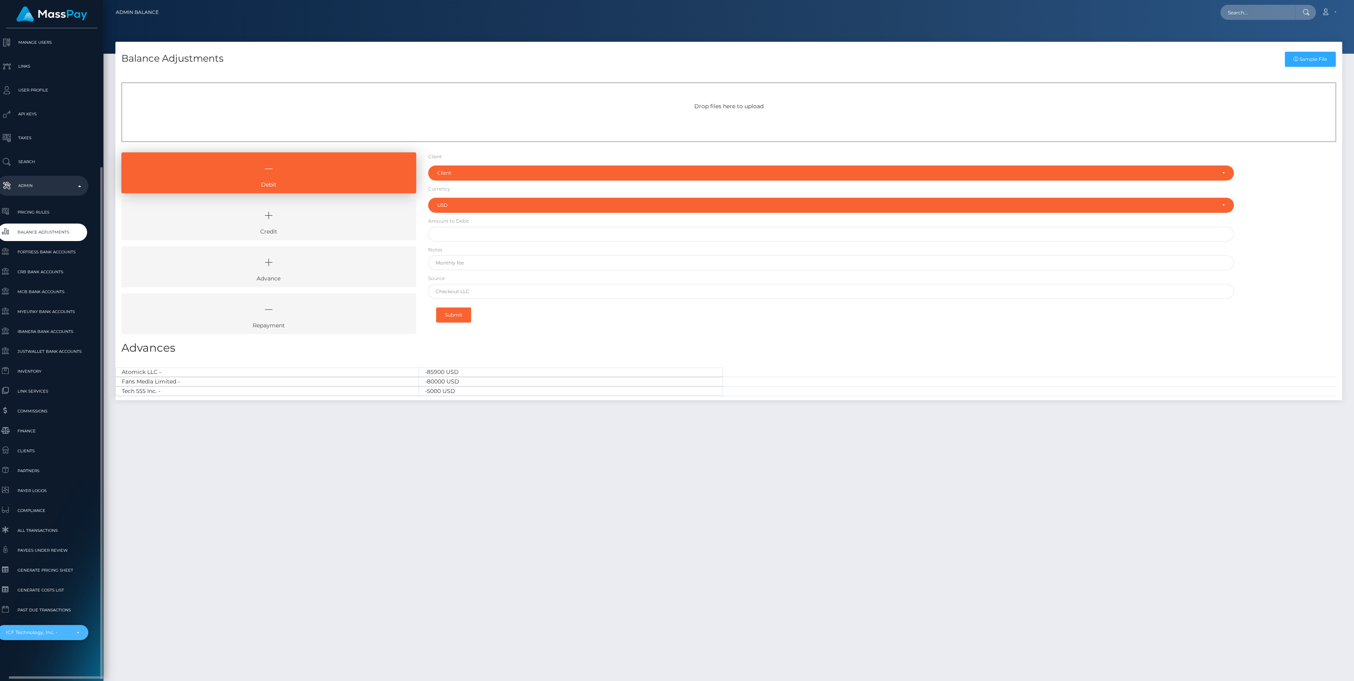
click at [46, 632] on div "ICF Technology, Inc. -" at bounding box center [38, 633] width 64 height 6
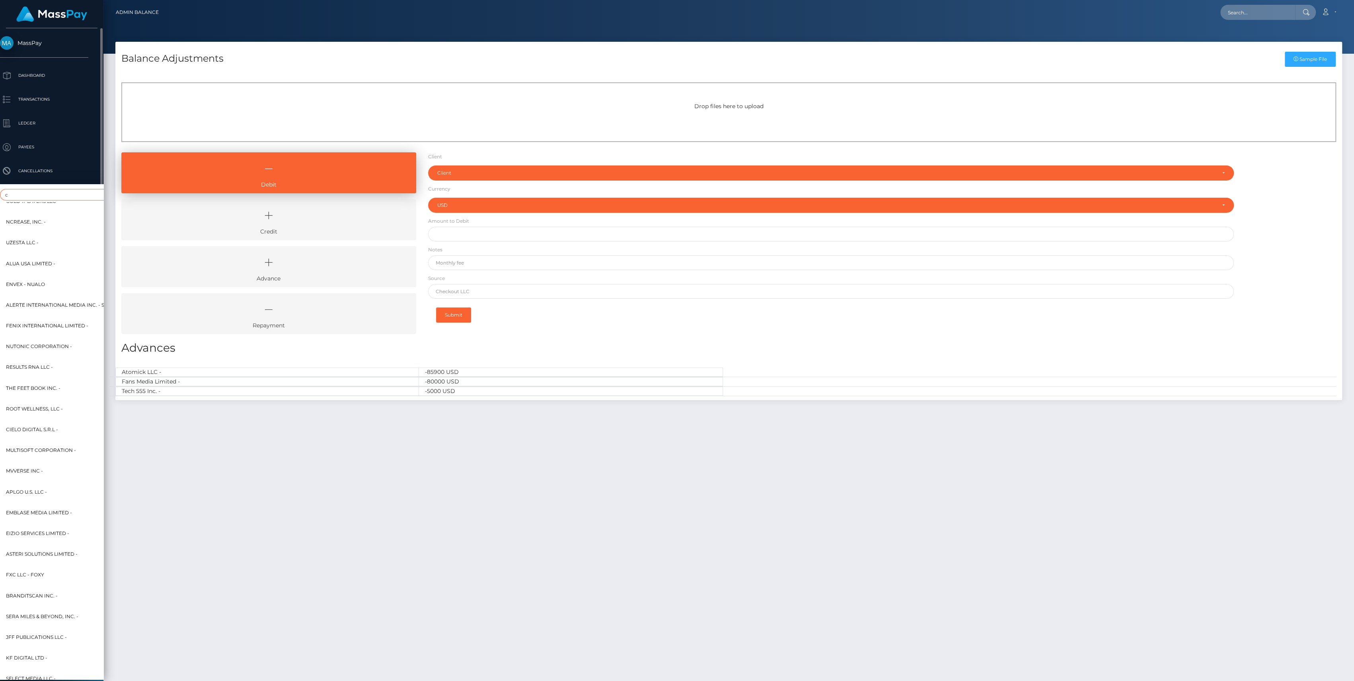
scroll to position [0, 0]
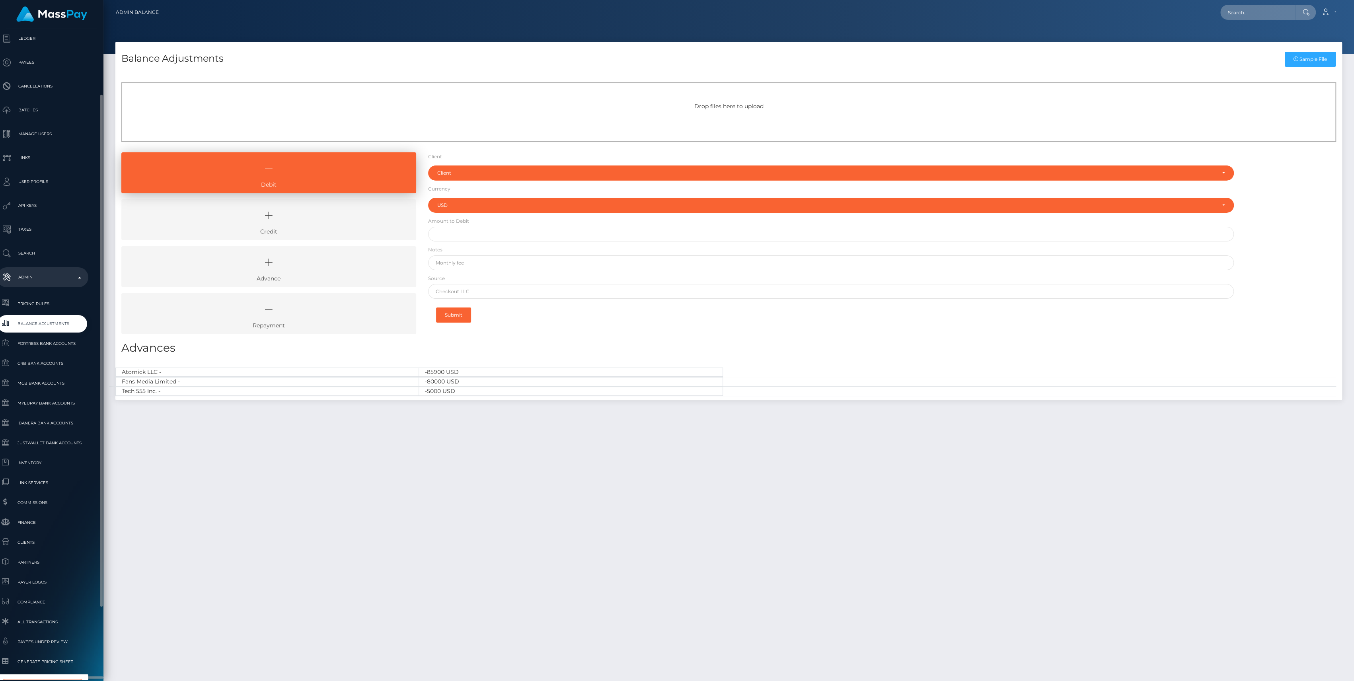
type input "cfor"
select select "88"
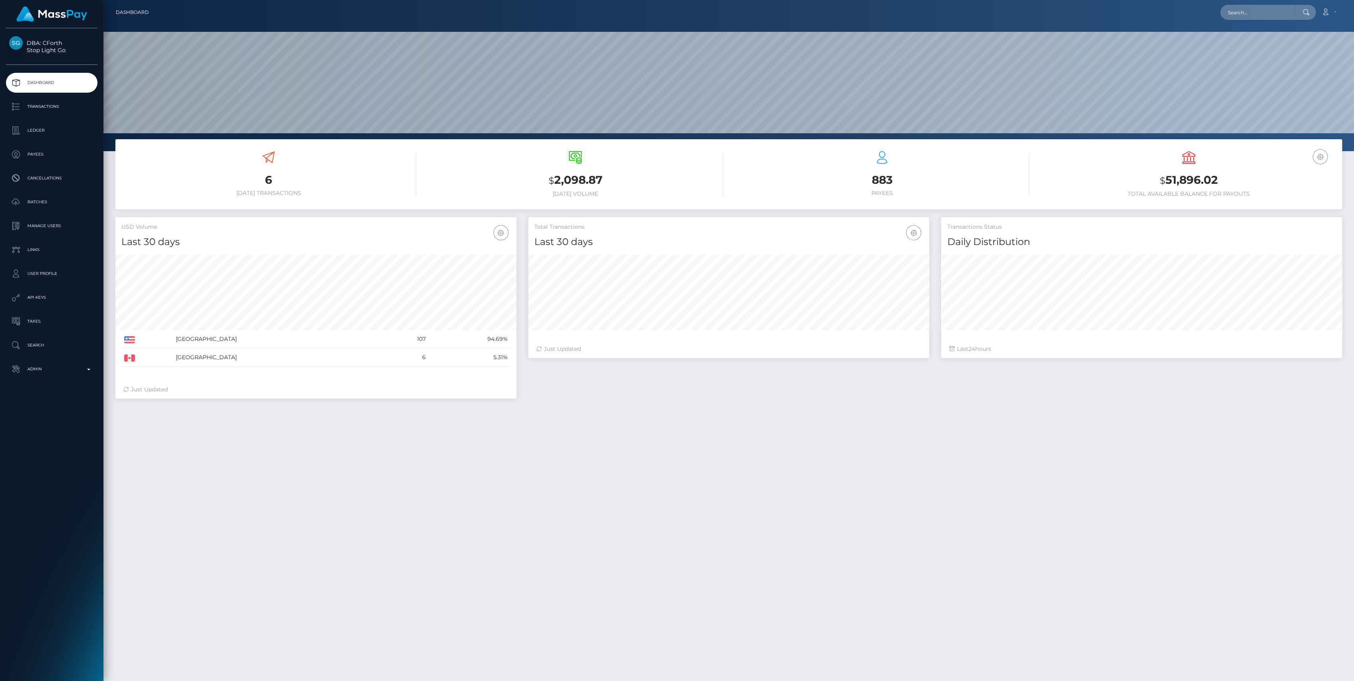
scroll to position [140, 401]
click at [52, 369] on p "Admin" at bounding box center [51, 369] width 85 height 12
click at [29, 133] on p "Ledger" at bounding box center [51, 131] width 85 height 12
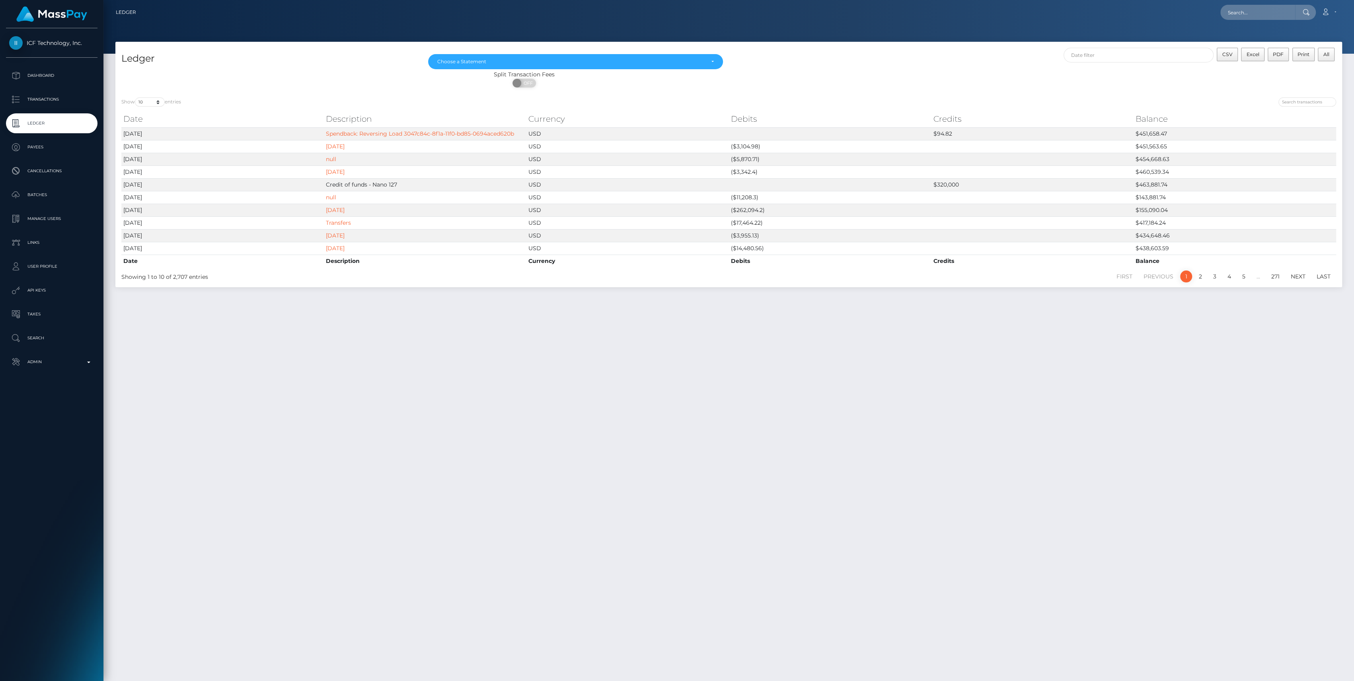
click at [71, 351] on ul "Dashboard Transactions Ledger Payees Cancellations Batches Links" at bounding box center [51, 219] width 103 height 306
click at [68, 367] on p "Admin" at bounding box center [51, 362] width 85 height 12
click at [70, 406] on span "Balance Adjustments" at bounding box center [51, 408] width 85 height 9
click at [71, 398] on ul "Pricing Rules Balance Adjustments Fortress Bank Accounts CRB Bank Accounts" at bounding box center [51, 598] width 103 height 437
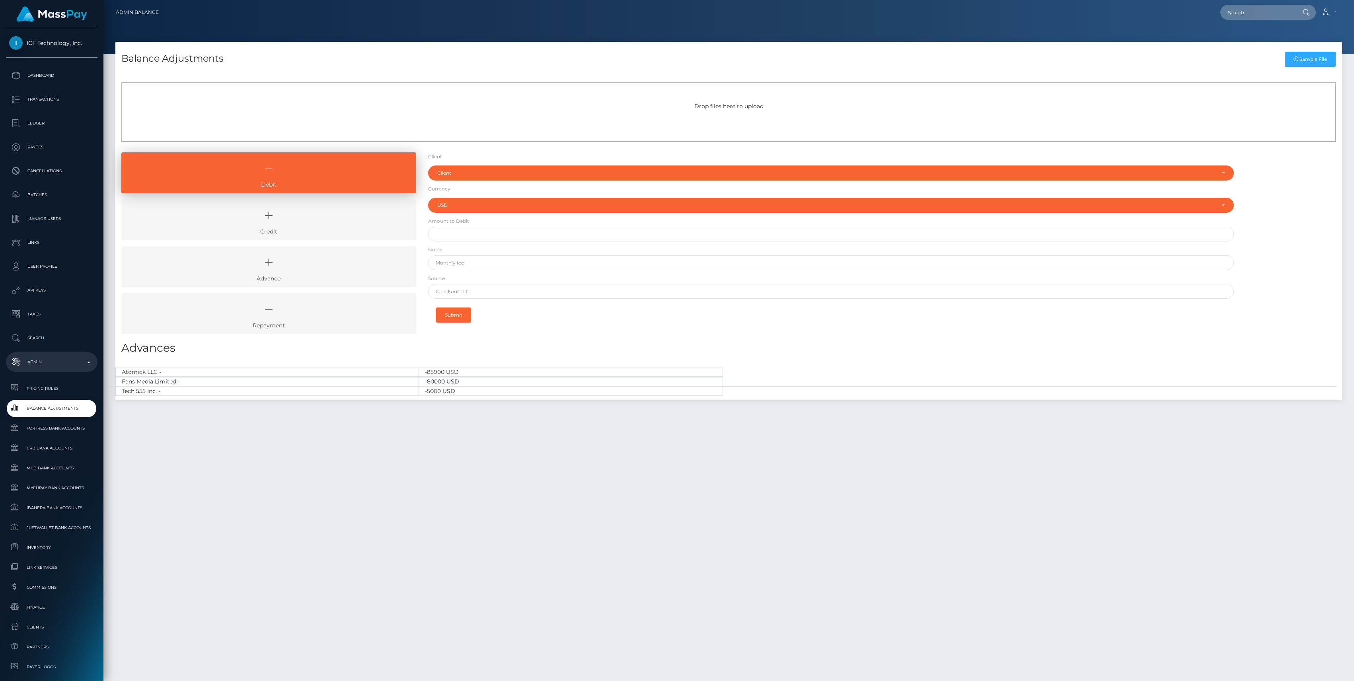
select select "USD"
click at [335, 220] on icon at bounding box center [269, 216] width 277 height 24
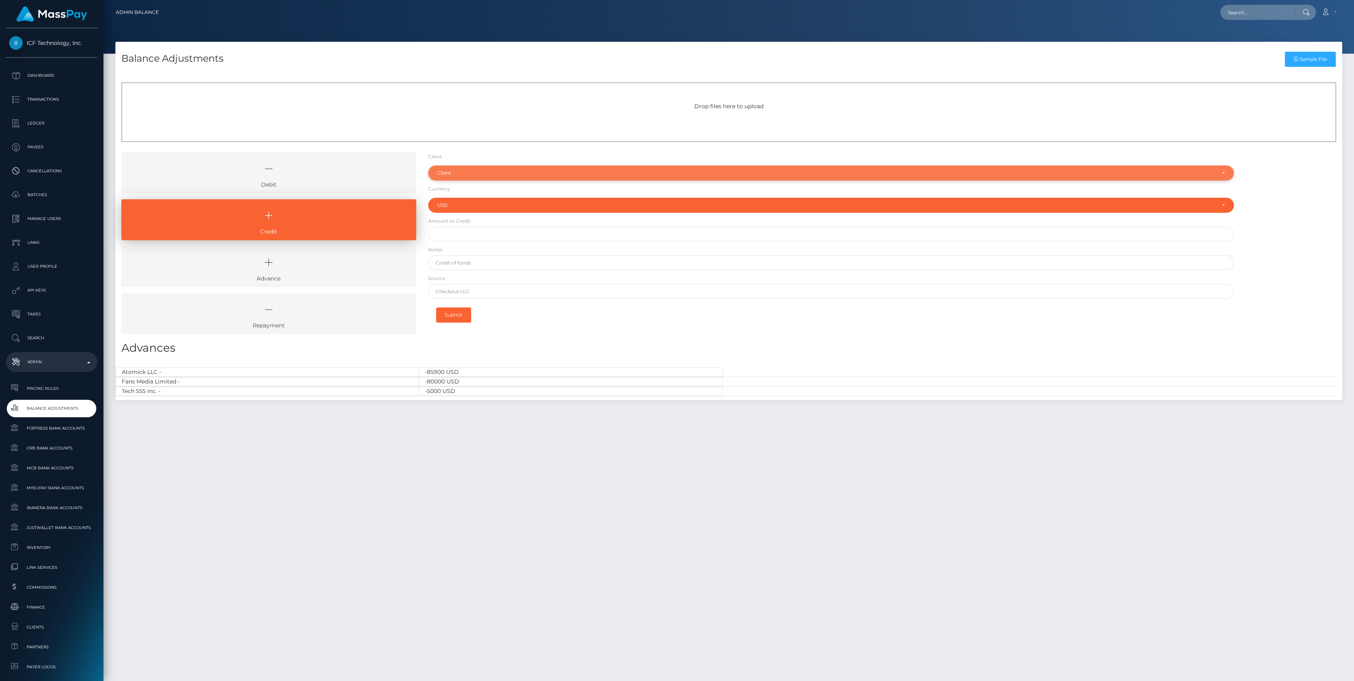
click at [494, 172] on div "Client" at bounding box center [826, 173] width 778 height 6
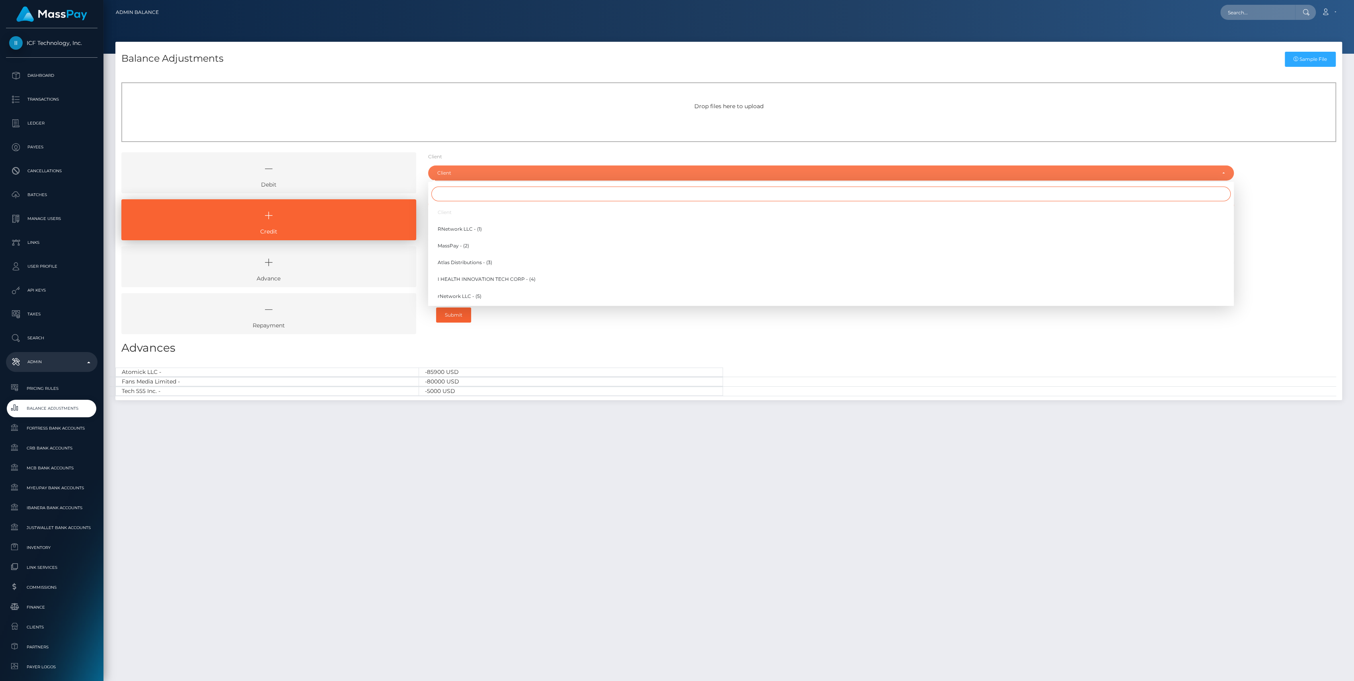
click at [483, 195] on input "Search" at bounding box center [830, 194] width 799 height 15
type input "cf"
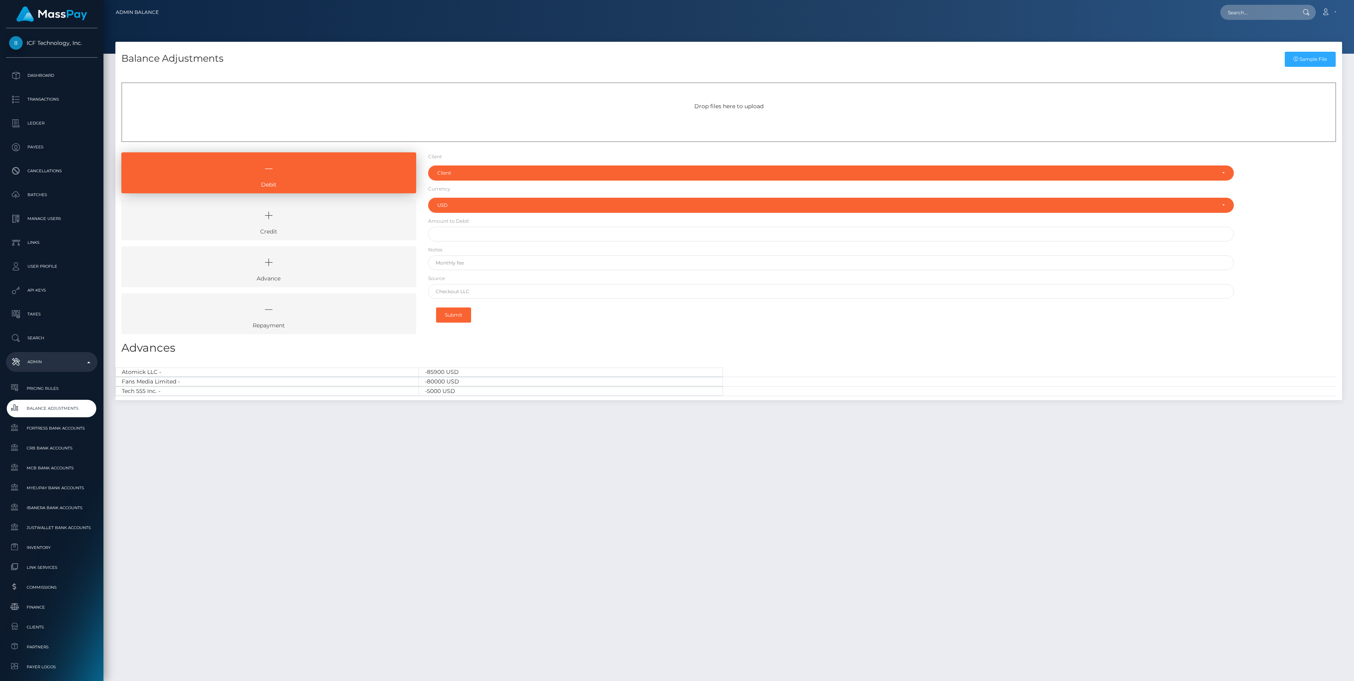
select select "USD"
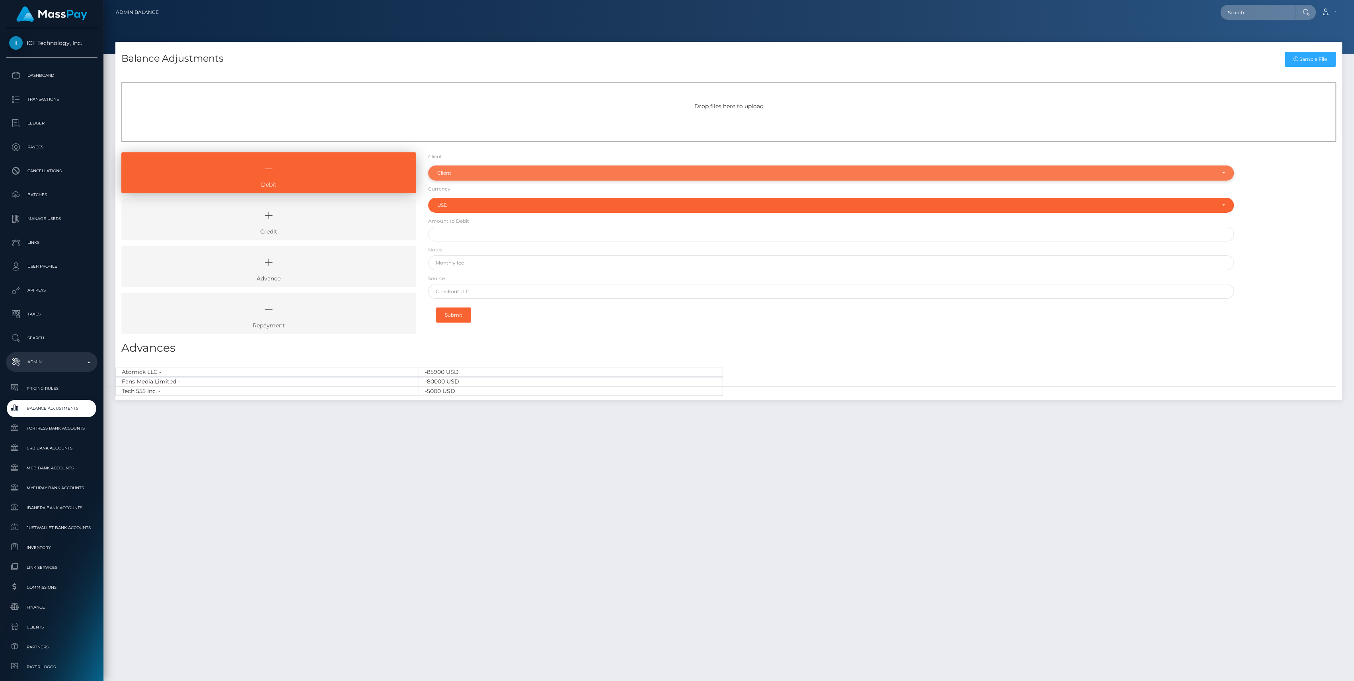
click at [484, 168] on div "Client" at bounding box center [831, 173] width 806 height 15
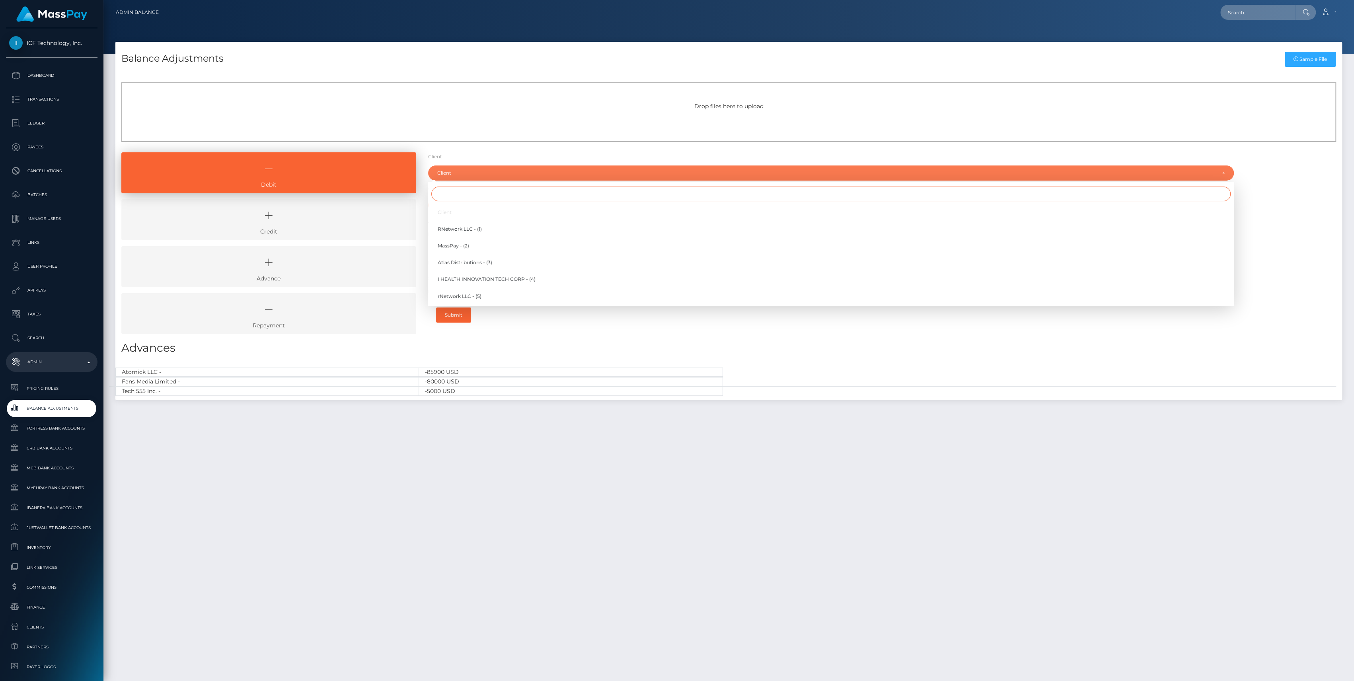
click at [483, 189] on input "Search" at bounding box center [830, 194] width 799 height 15
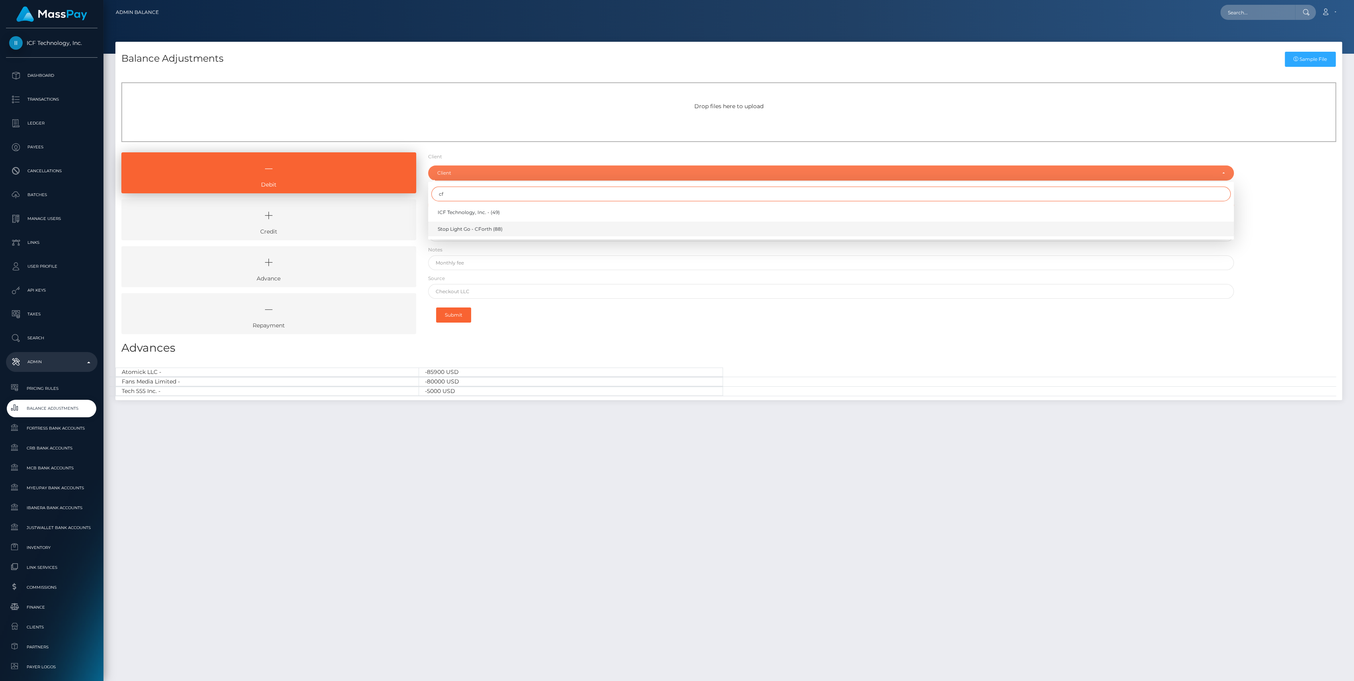
type input "cf"
click at [464, 228] on span "Stop Light Go - CForth (88)" at bounding box center [470, 229] width 65 height 7
select select "88"
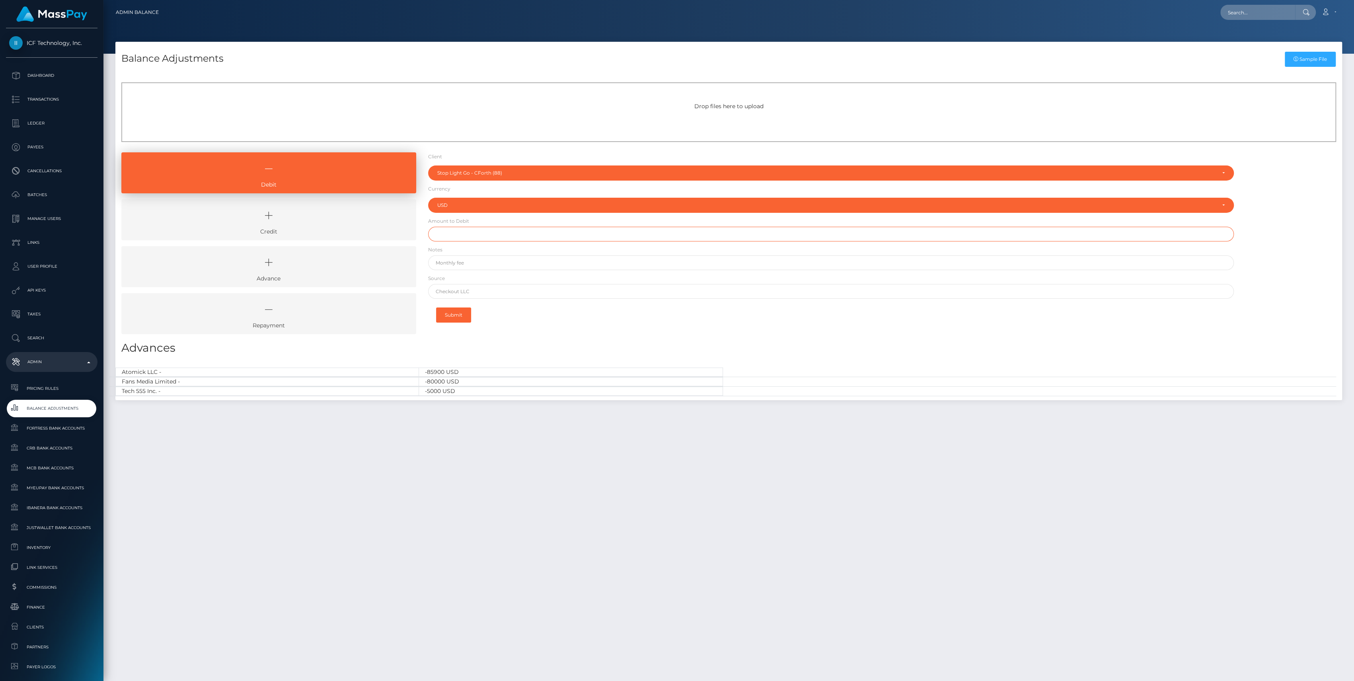
click at [467, 234] on input "text" at bounding box center [831, 234] width 806 height 15
type input "$10,000.00"
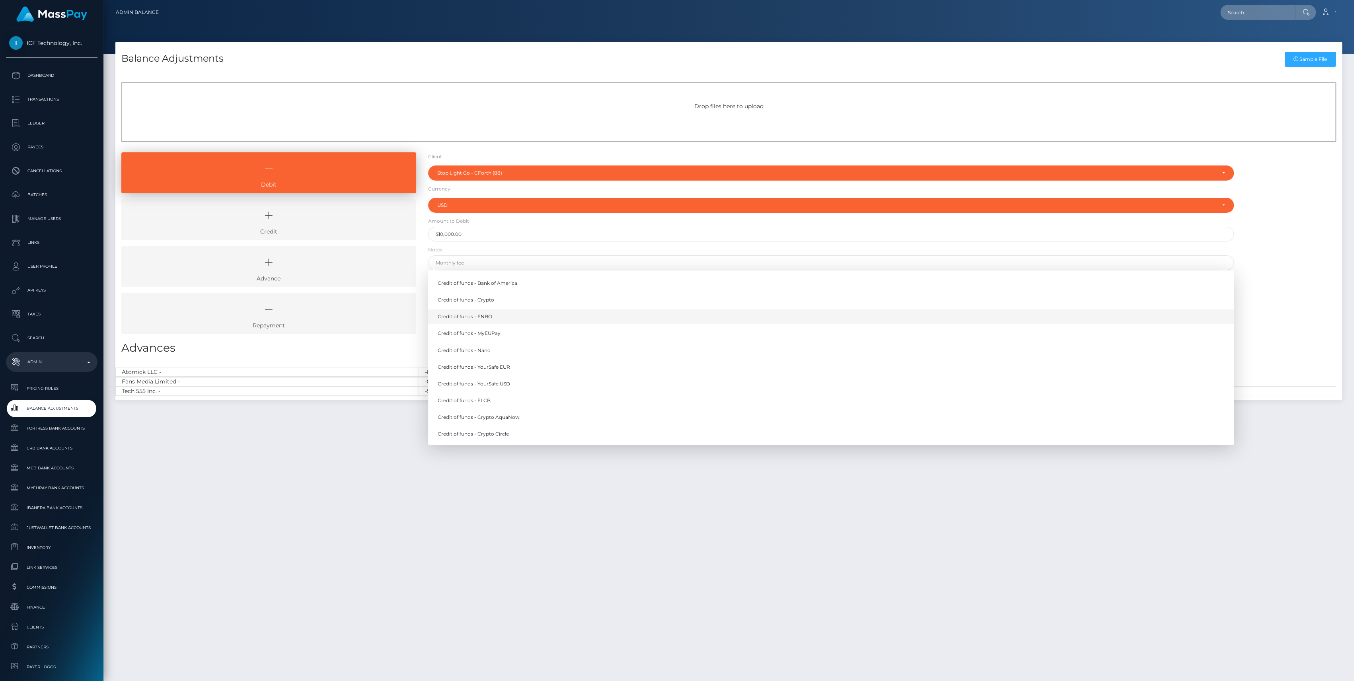
click at [470, 313] on link "Credit of funds - FNBO" at bounding box center [831, 317] width 806 height 15
type input "Credit of funds - FNBO"
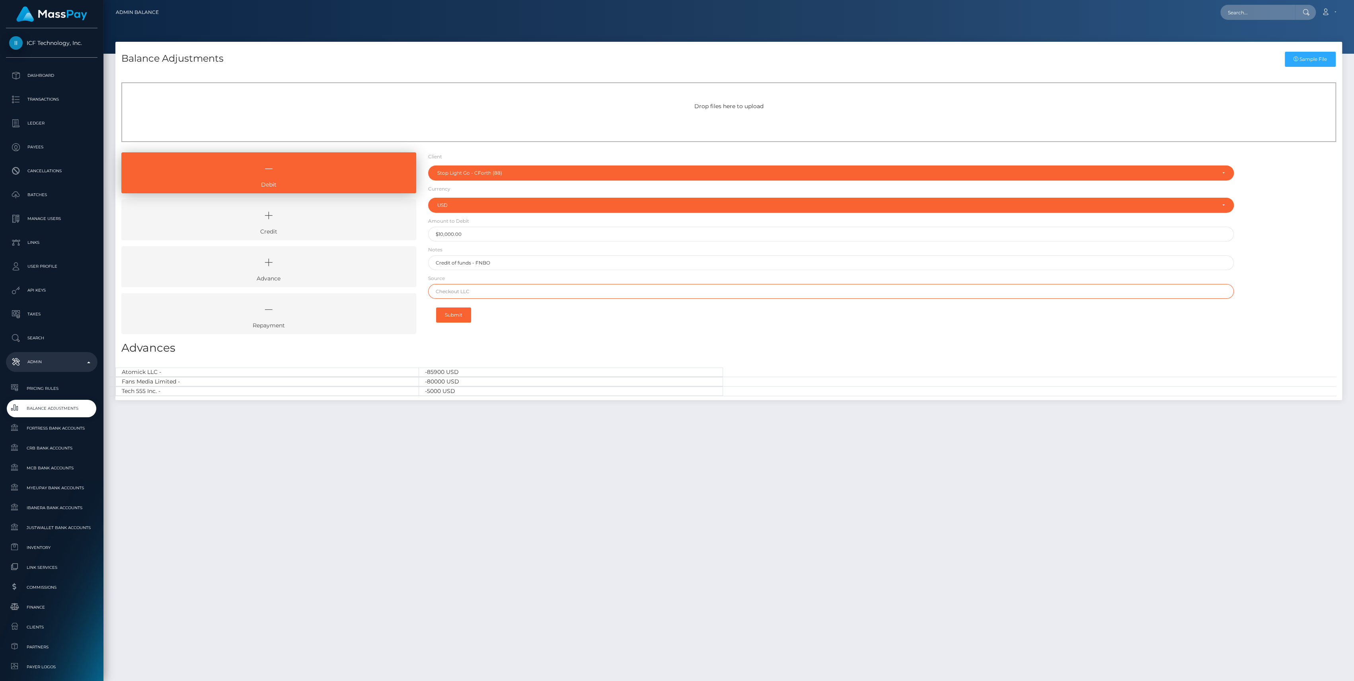
click at [490, 290] on input "text" at bounding box center [831, 291] width 806 height 15
type input "CHASE"
click at [552, 316] on div "Submit" at bounding box center [831, 315] width 806 height 25
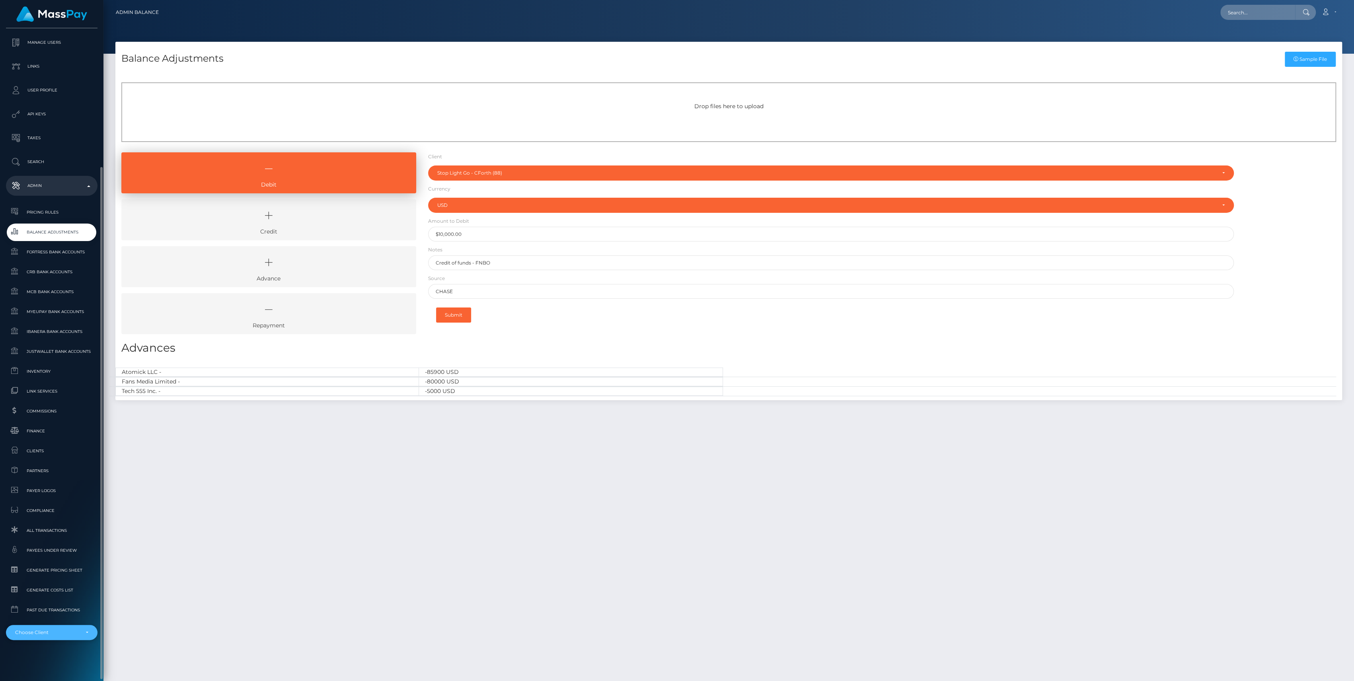
click at [72, 632] on div "Choose Client" at bounding box center [47, 633] width 64 height 6
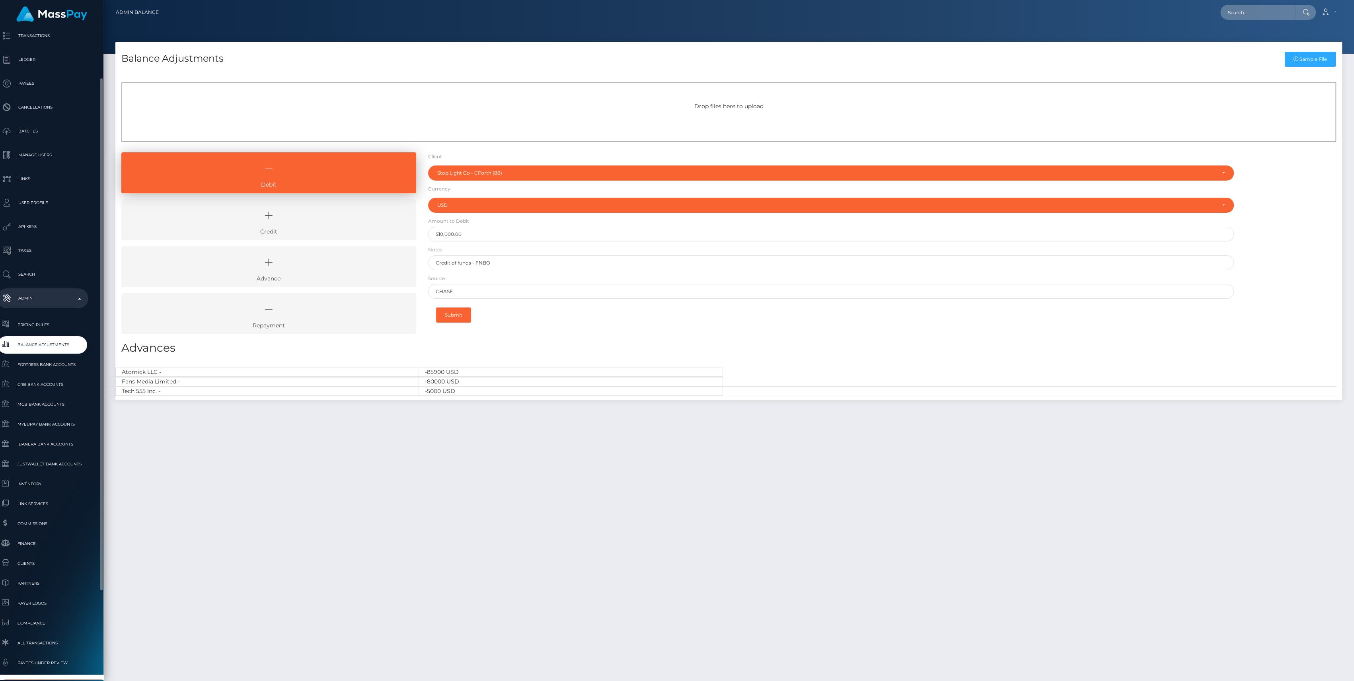
scroll to position [176, 9]
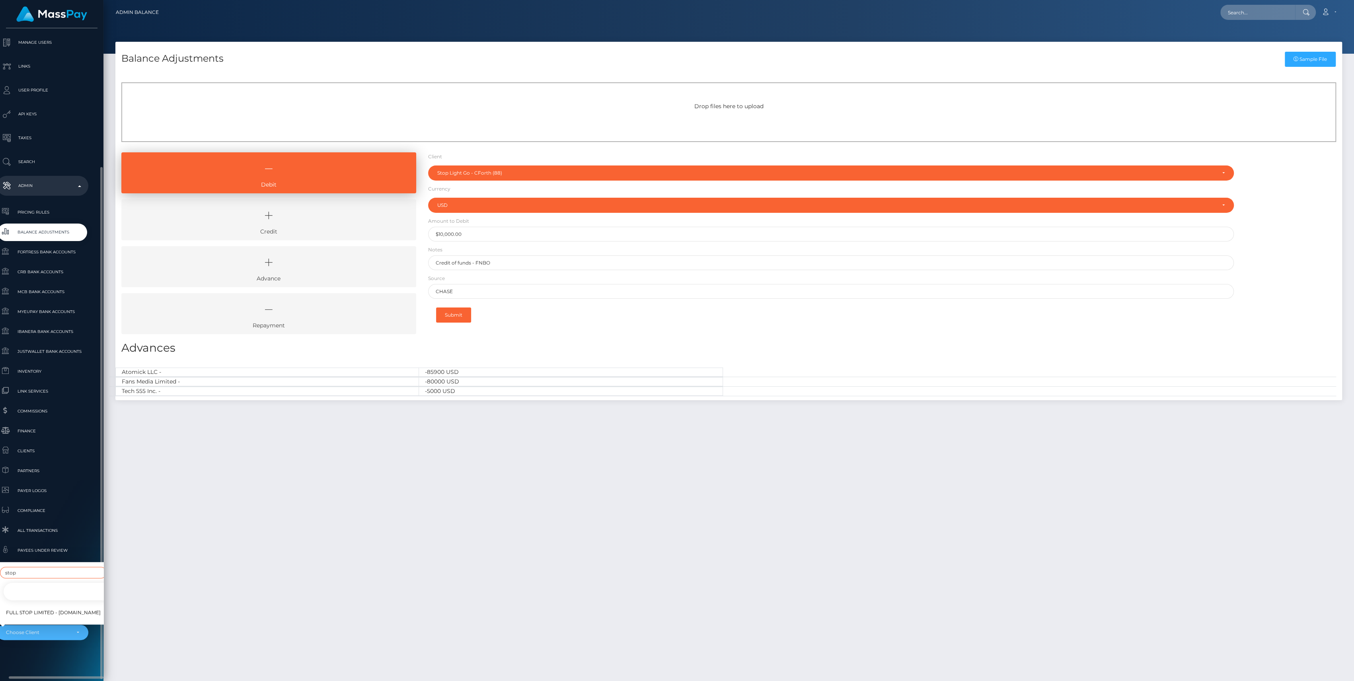
type input "stop"
click at [41, 587] on link "Stop Light Go - CForth" at bounding box center [59, 592] width 113 height 18
select select "88"
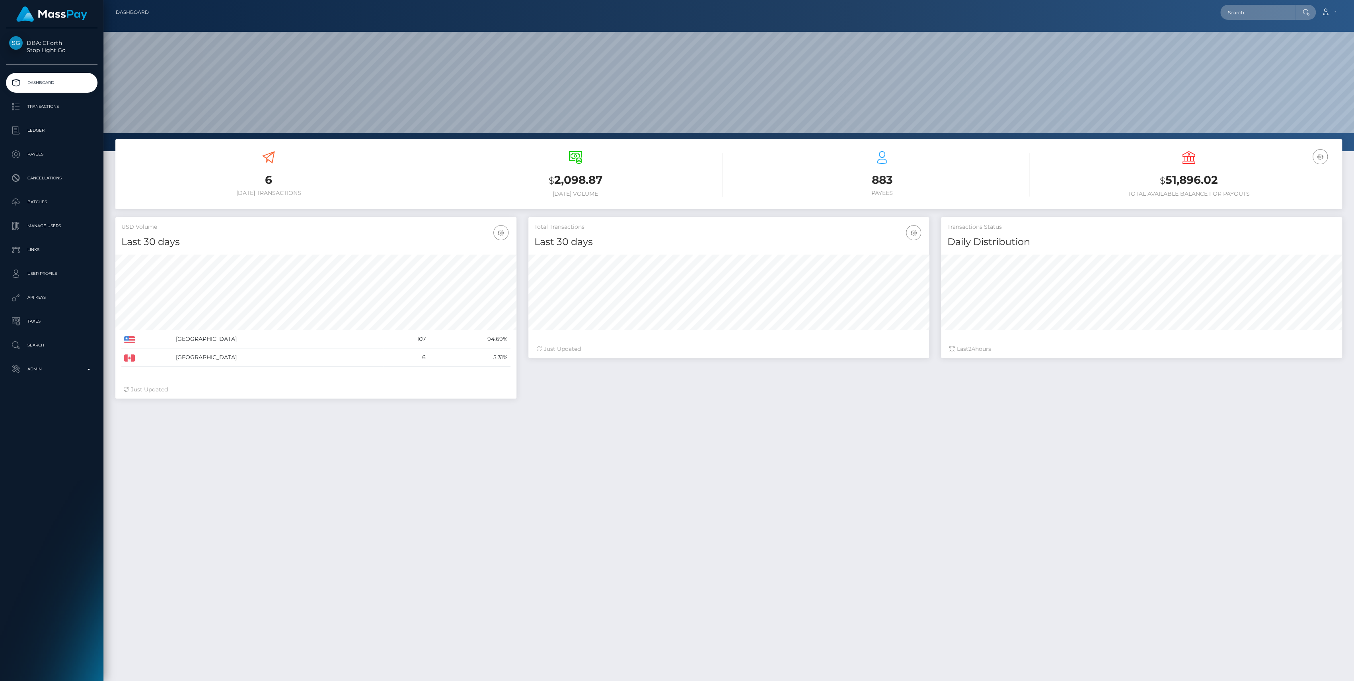
scroll to position [140, 401]
click at [56, 364] on p "Admin" at bounding box center [51, 369] width 85 height 12
click at [33, 136] on p "Ledger" at bounding box center [51, 131] width 85 height 12
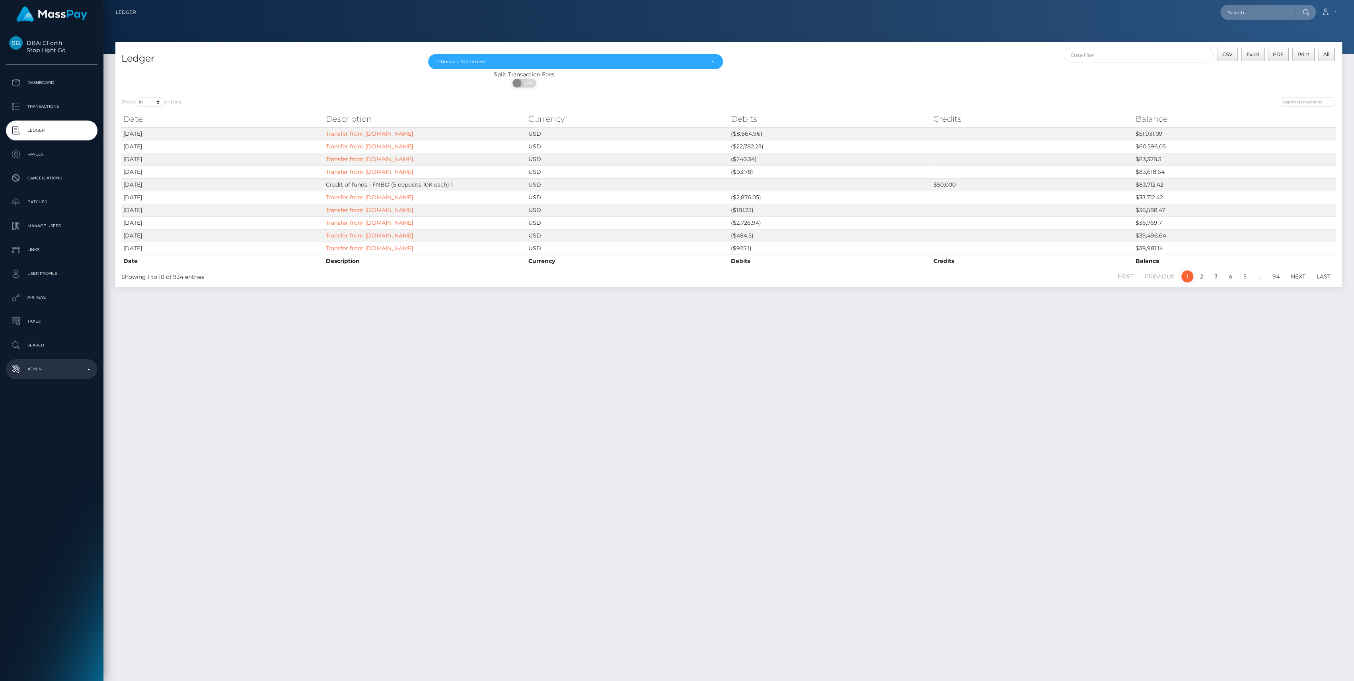
click at [47, 370] on p "Admin" at bounding box center [51, 369] width 85 height 12
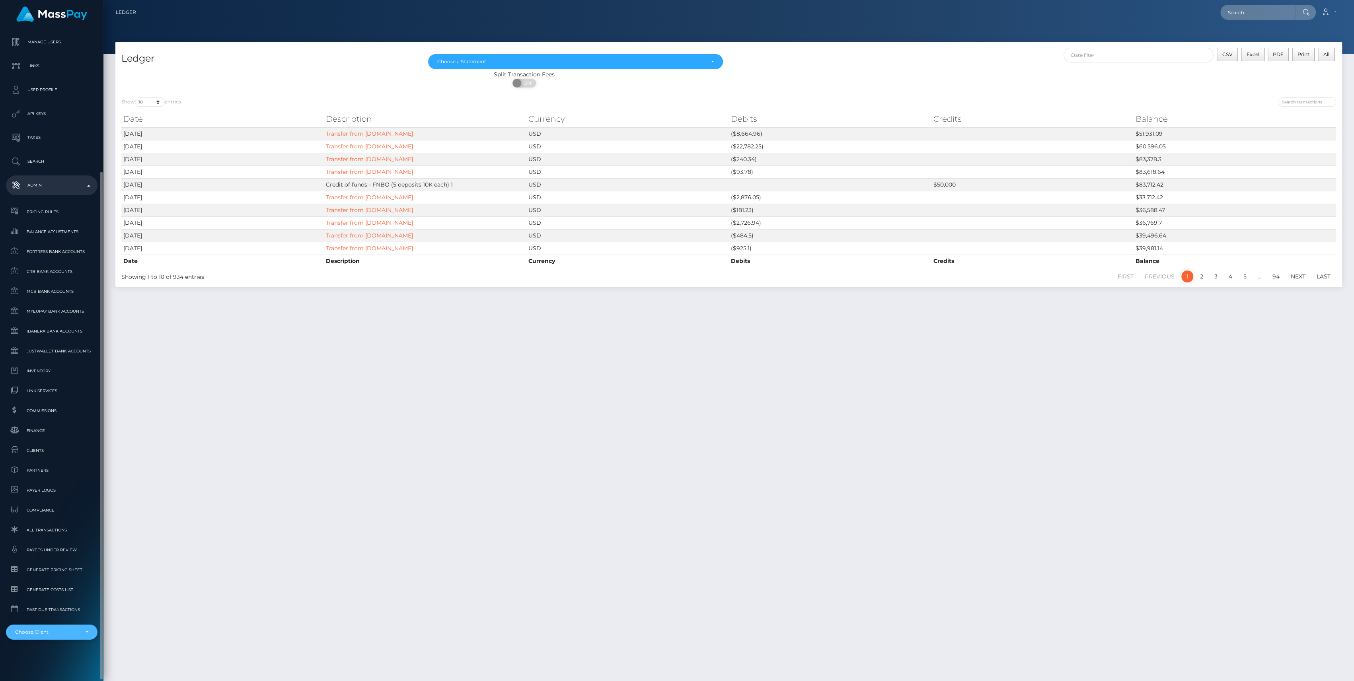
click at [69, 632] on div "Choose Client" at bounding box center [47, 632] width 64 height 6
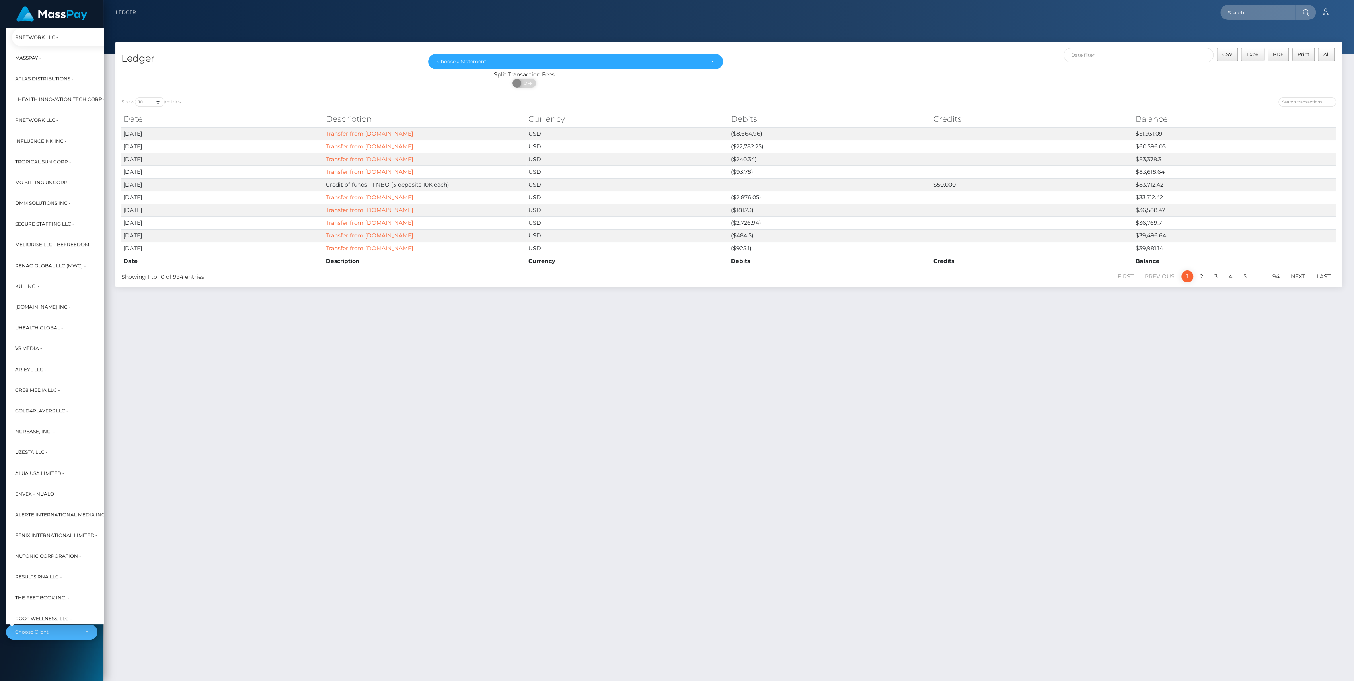
scroll to position [0, 9]
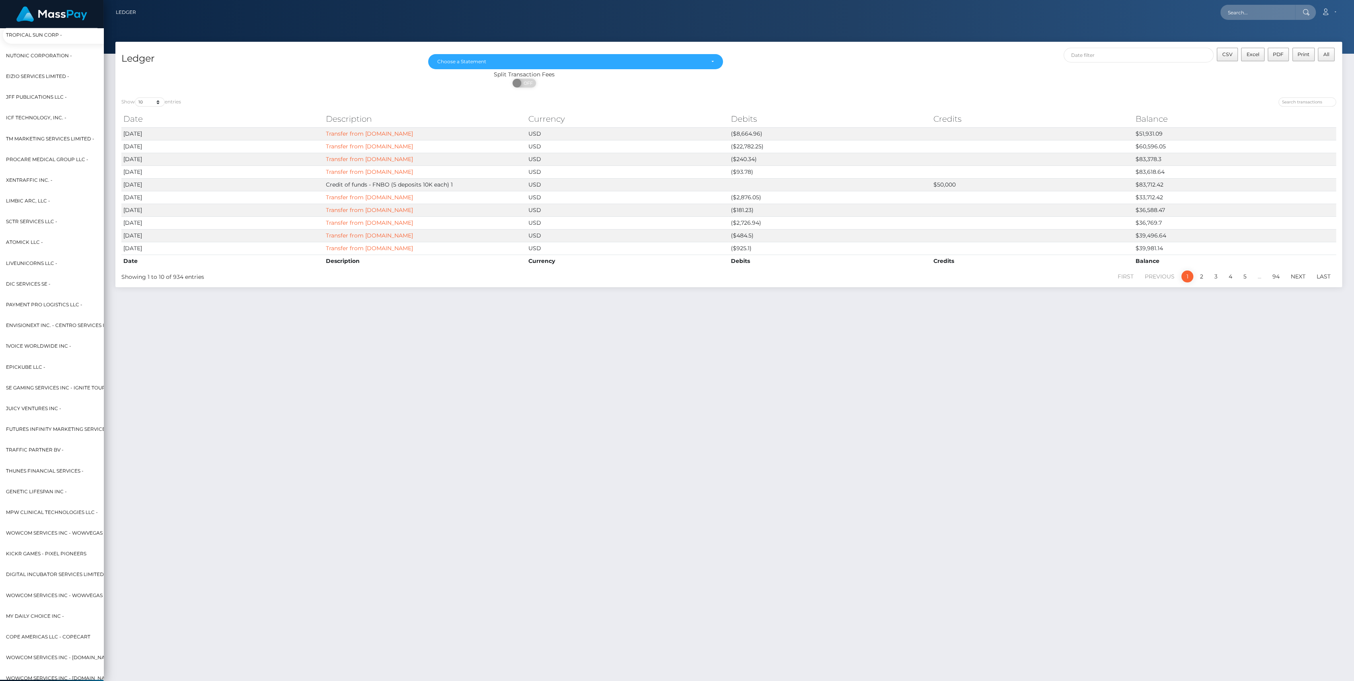
type input "icf"
select select "49"
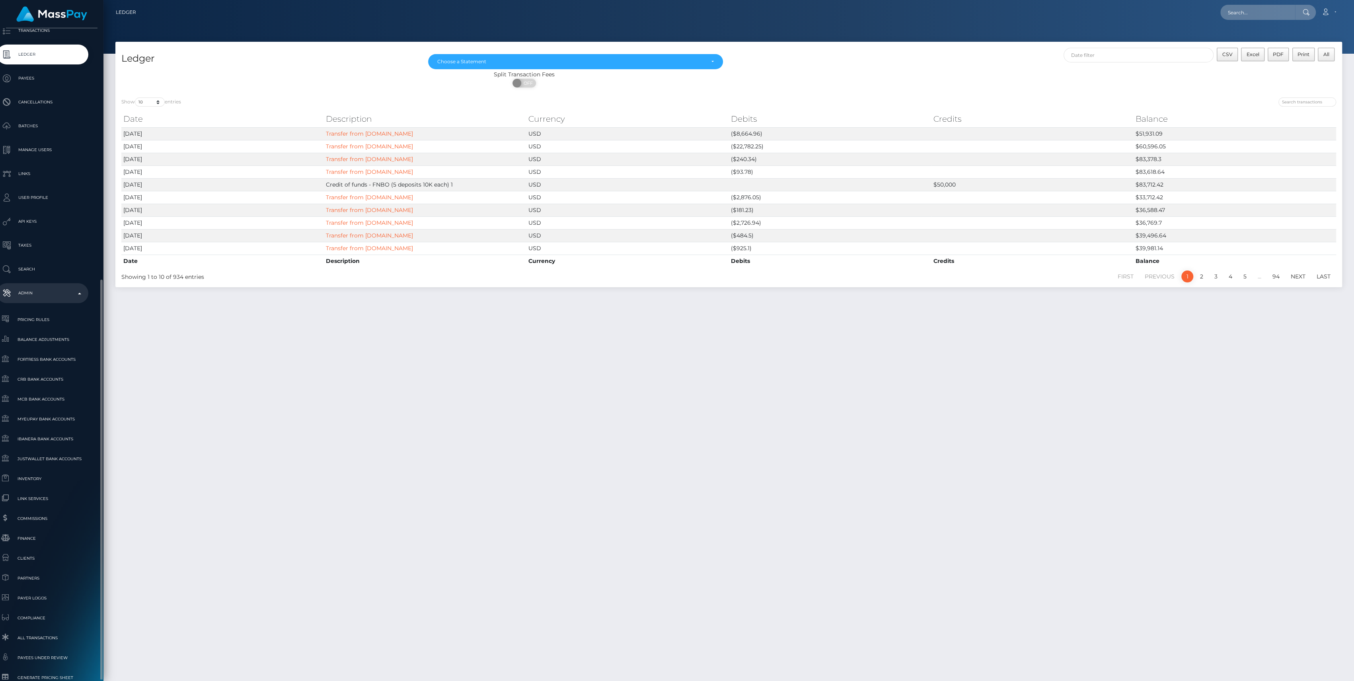
scroll to position [184, 9]
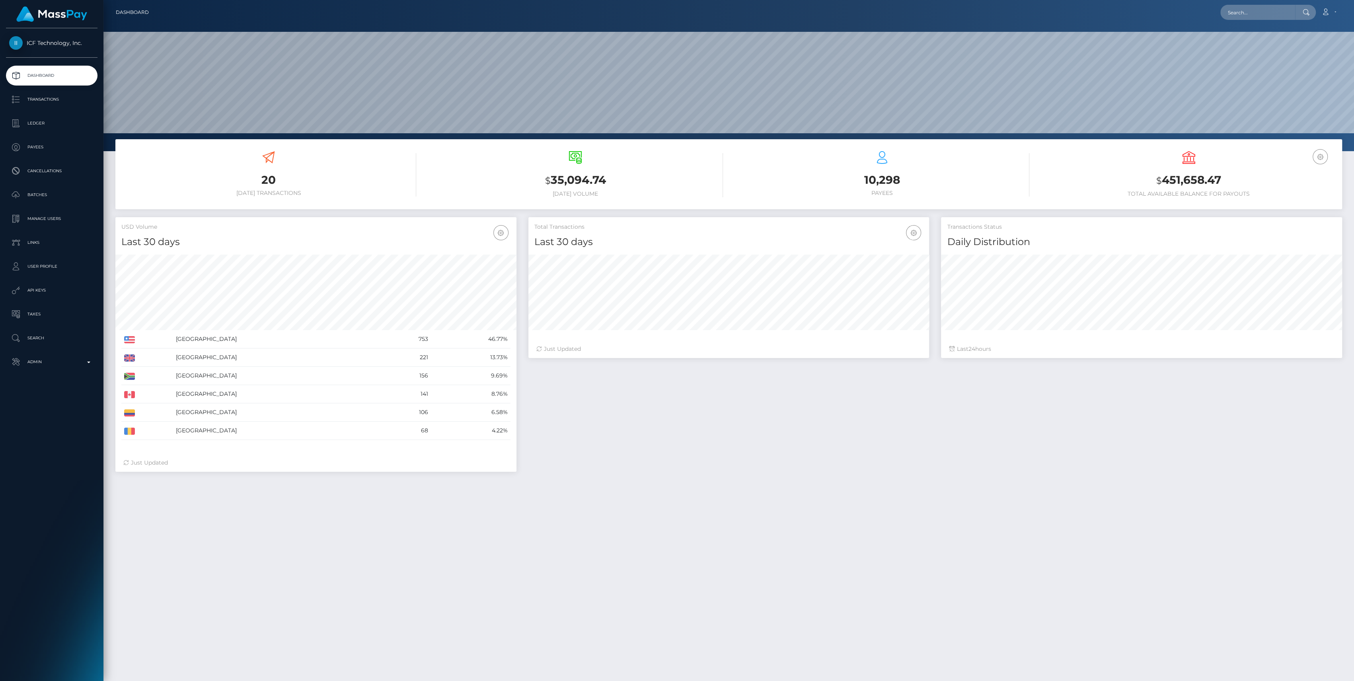
scroll to position [140, 401]
click at [47, 368] on link "Admin" at bounding box center [52, 362] width 92 height 20
click at [46, 104] on p "Transactions" at bounding box center [51, 100] width 85 height 12
click at [46, 121] on p "Ledger" at bounding box center [51, 123] width 85 height 12
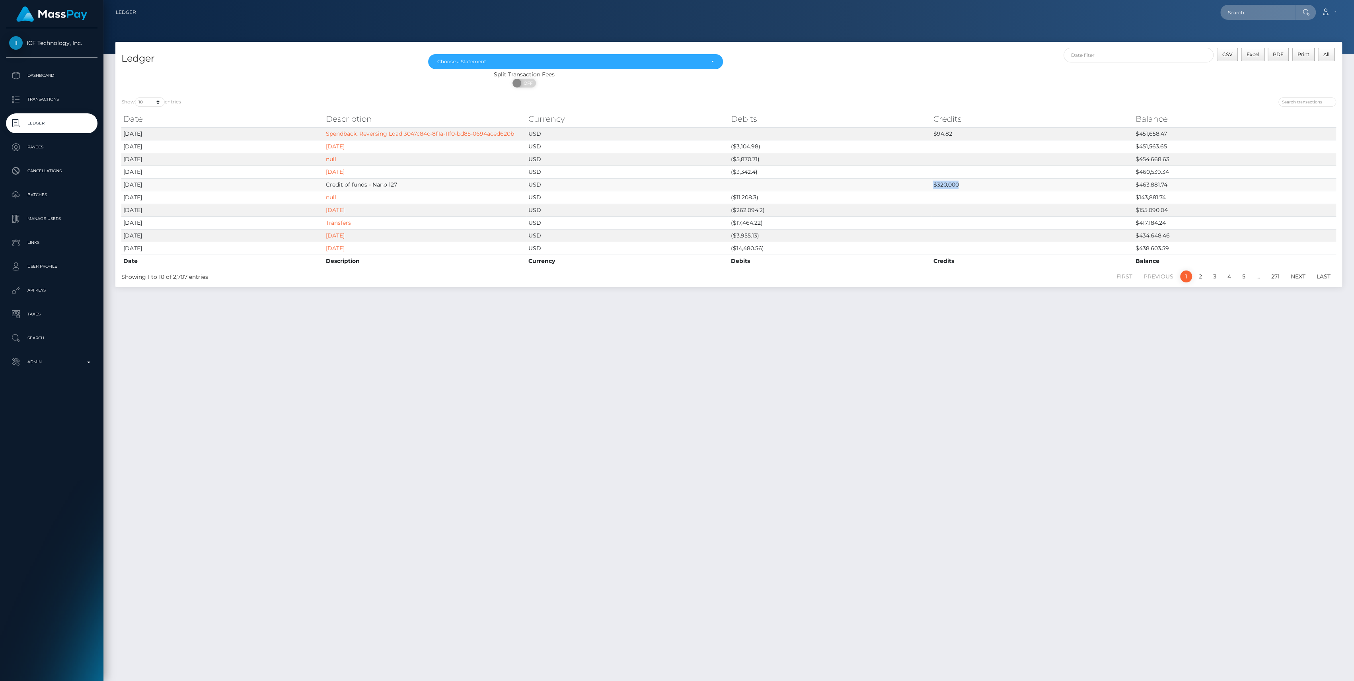
drag, startPoint x: 777, startPoint y: 184, endPoint x: 983, endPoint y: 186, distance: 205.7
click at [983, 186] on tr "[DATE] Credit of funds - Nano 127 USD $320,000 $463,881.74" at bounding box center [728, 184] width 1215 height 13
click at [43, 358] on p "Admin" at bounding box center [51, 362] width 85 height 12
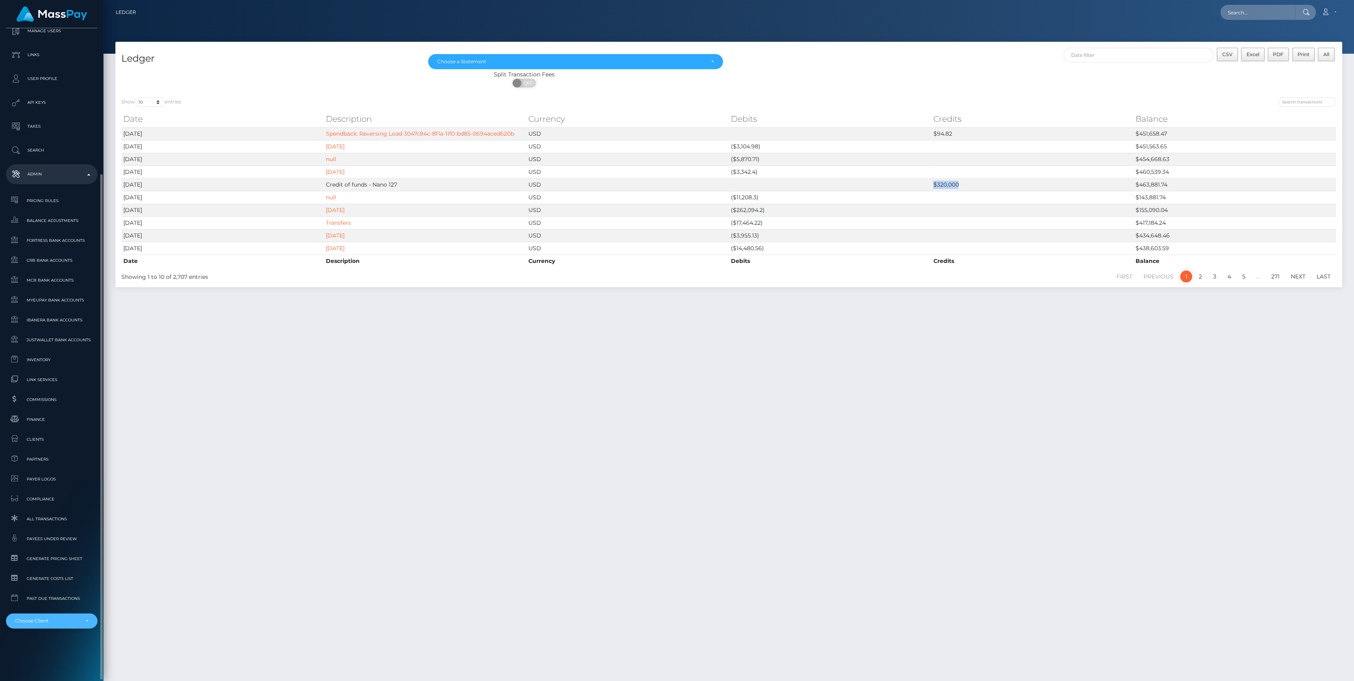
click at [77, 624] on div "Choose Client" at bounding box center [47, 621] width 64 height 6
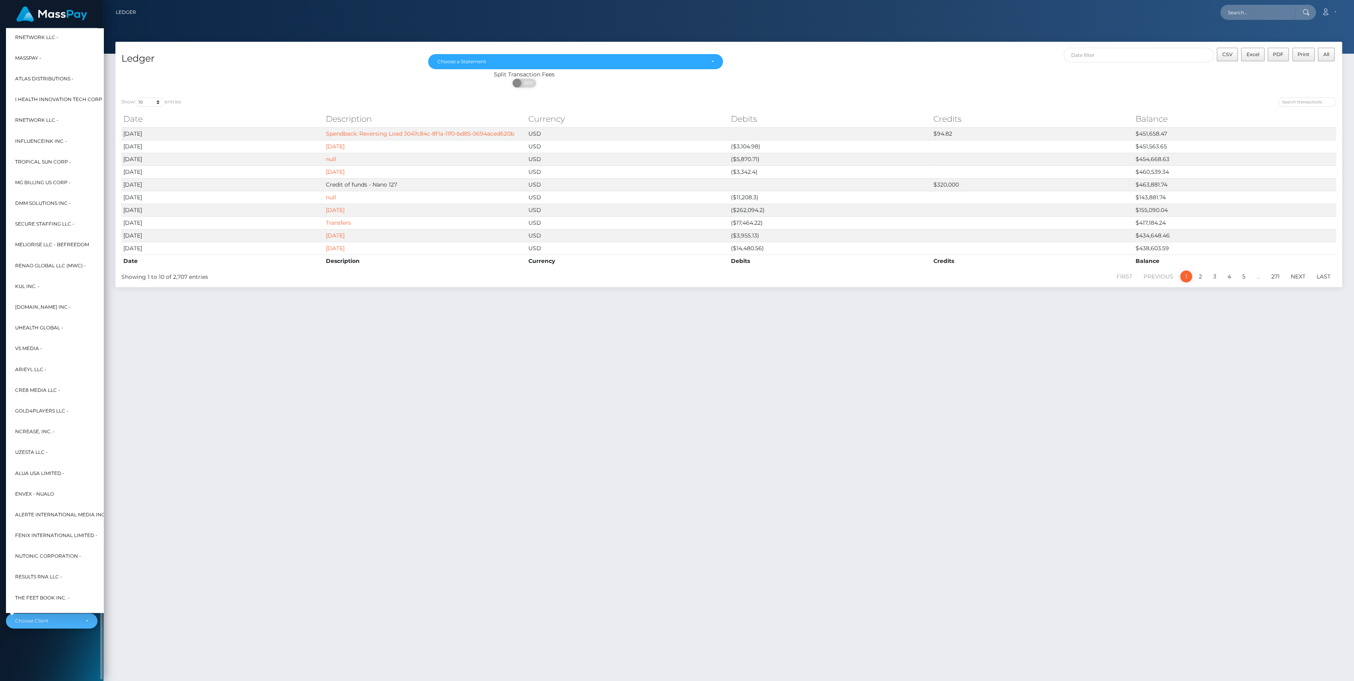
scroll to position [0, 9]
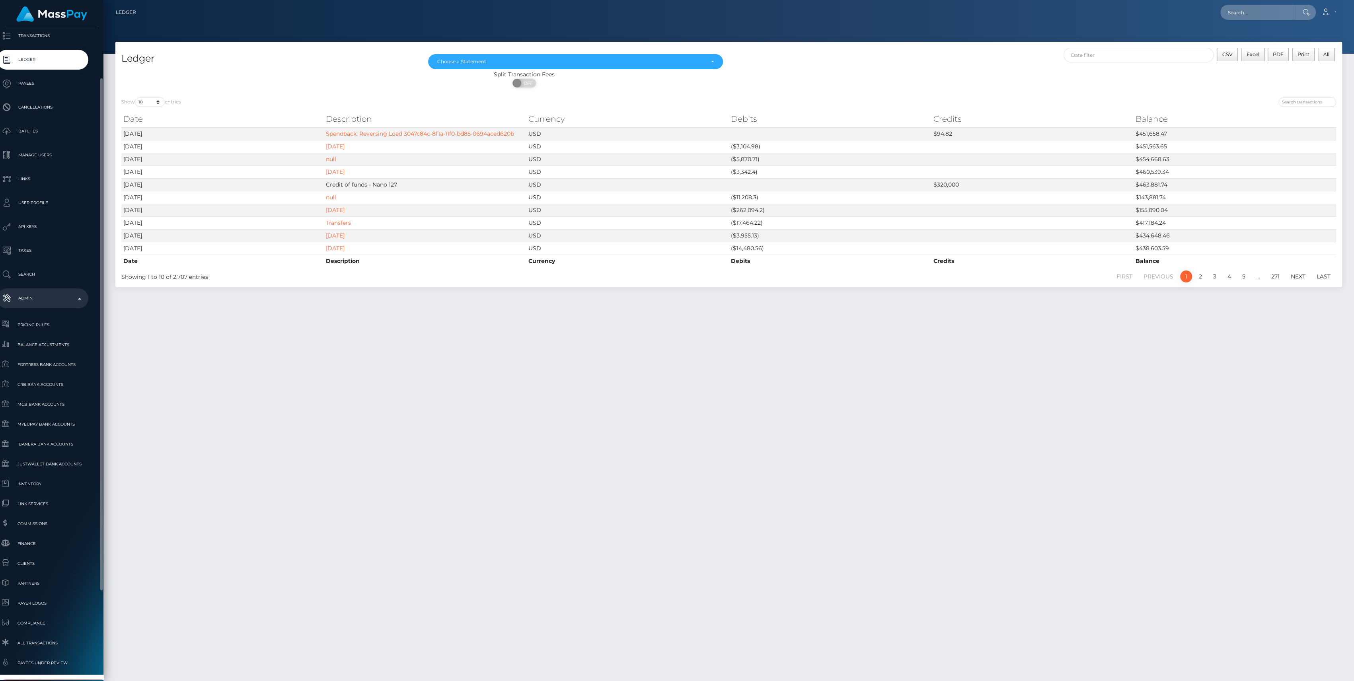
type input "stop l"
select select "88"
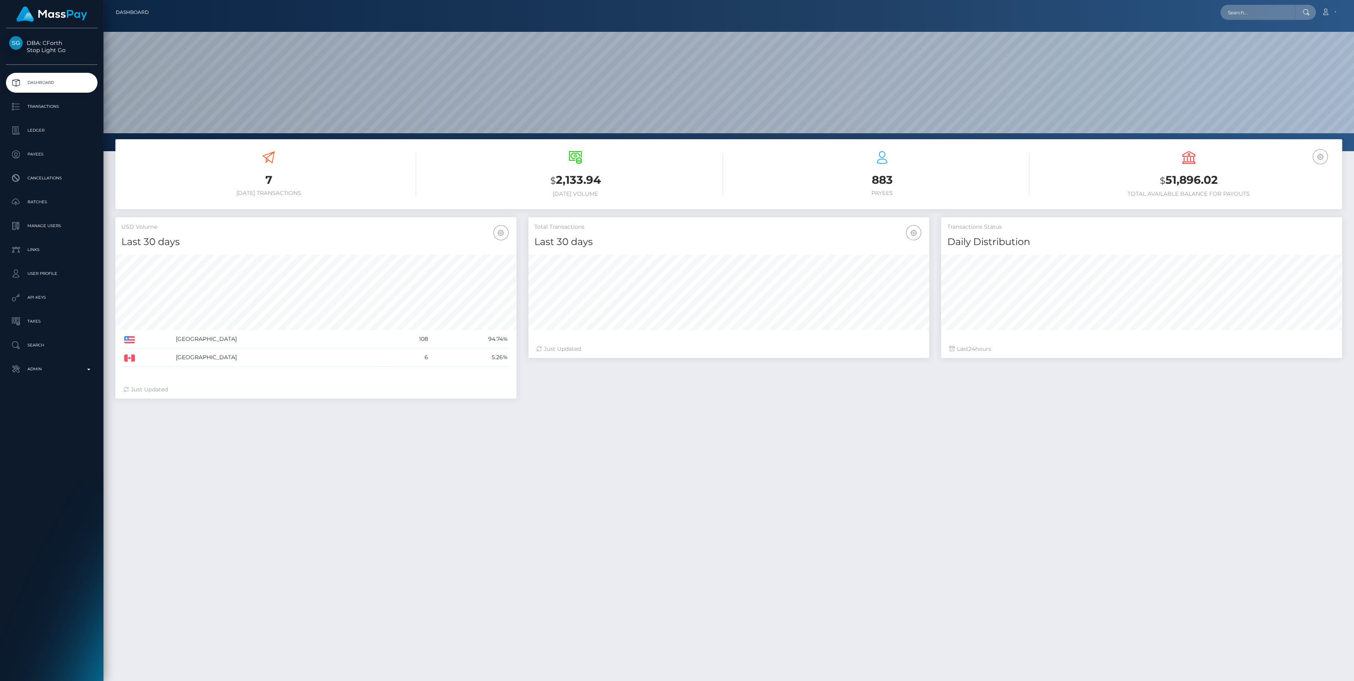
scroll to position [140, 401]
click at [37, 138] on link "Ledger" at bounding box center [52, 131] width 92 height 20
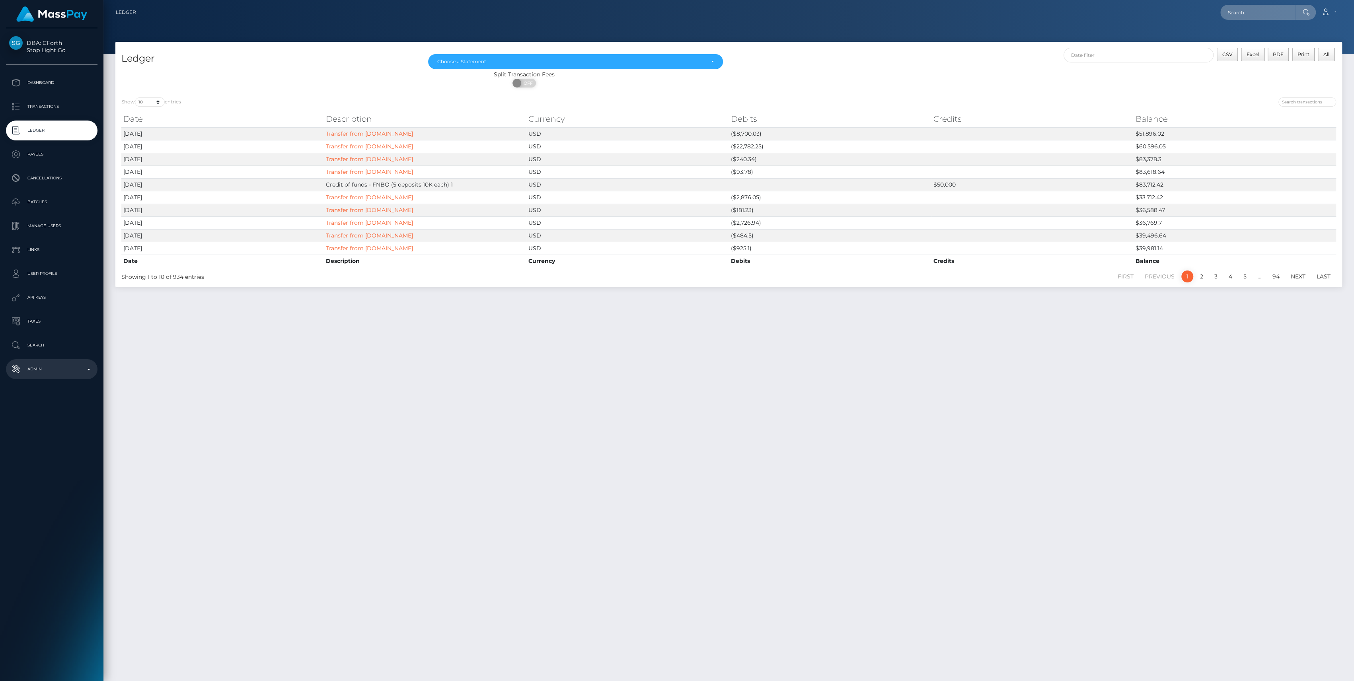
click at [48, 365] on p "Admin" at bounding box center [51, 369] width 85 height 12
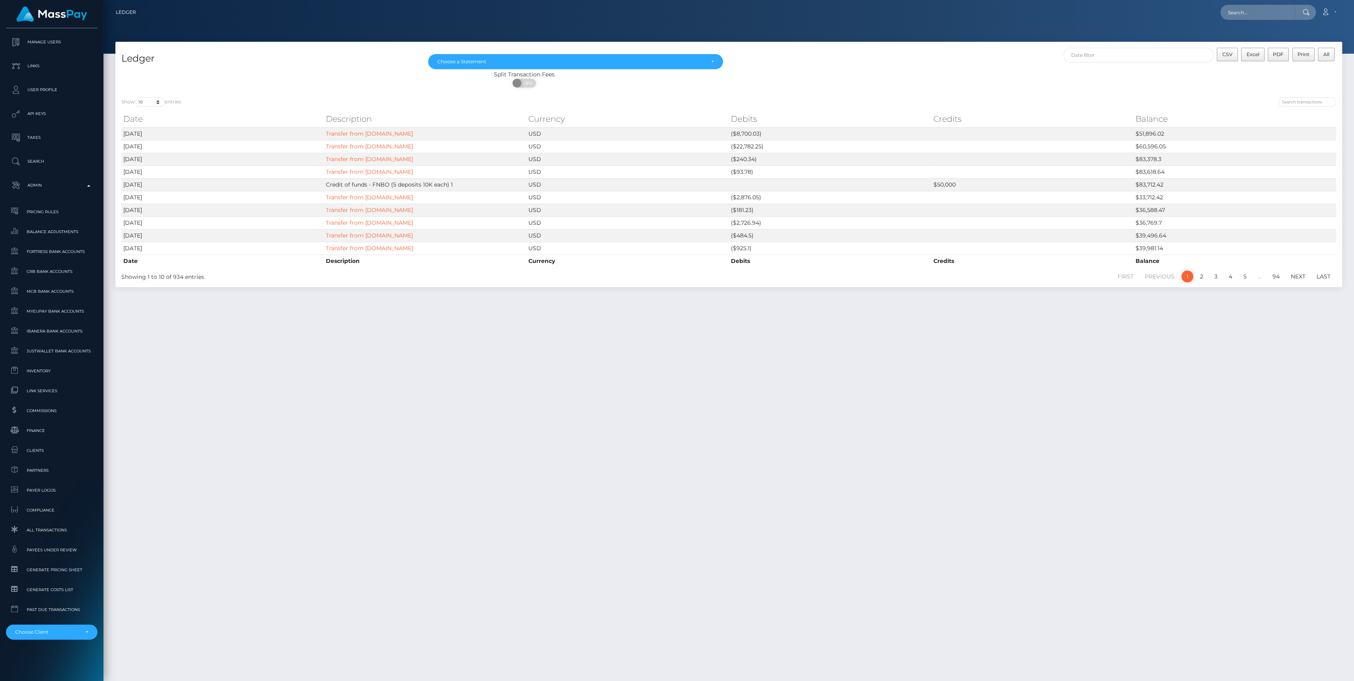
scroll to position [20, 0]
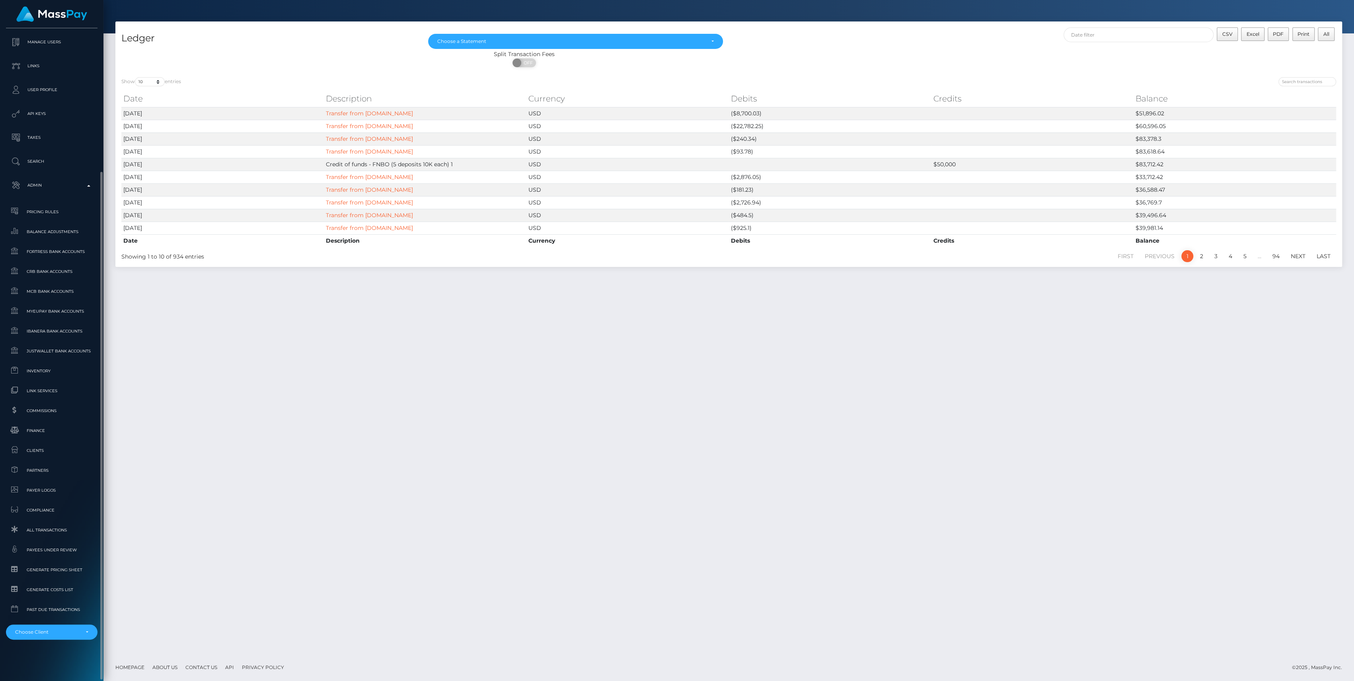
click at [67, 640] on div "DBA: CForth Stop Light Go Dashboard Transactions Ledger Payees Batches" at bounding box center [51, 353] width 103 height 651
click at [65, 639] on div "DBA: CForth Stop Light Go Dashboard Transactions Ledger Payees Batches" at bounding box center [51, 353] width 103 height 651
drag, startPoint x: 65, startPoint y: 639, endPoint x: 53, endPoint y: 634, distance: 14.1
click at [61, 631] on div "Choose Client" at bounding box center [47, 632] width 64 height 6
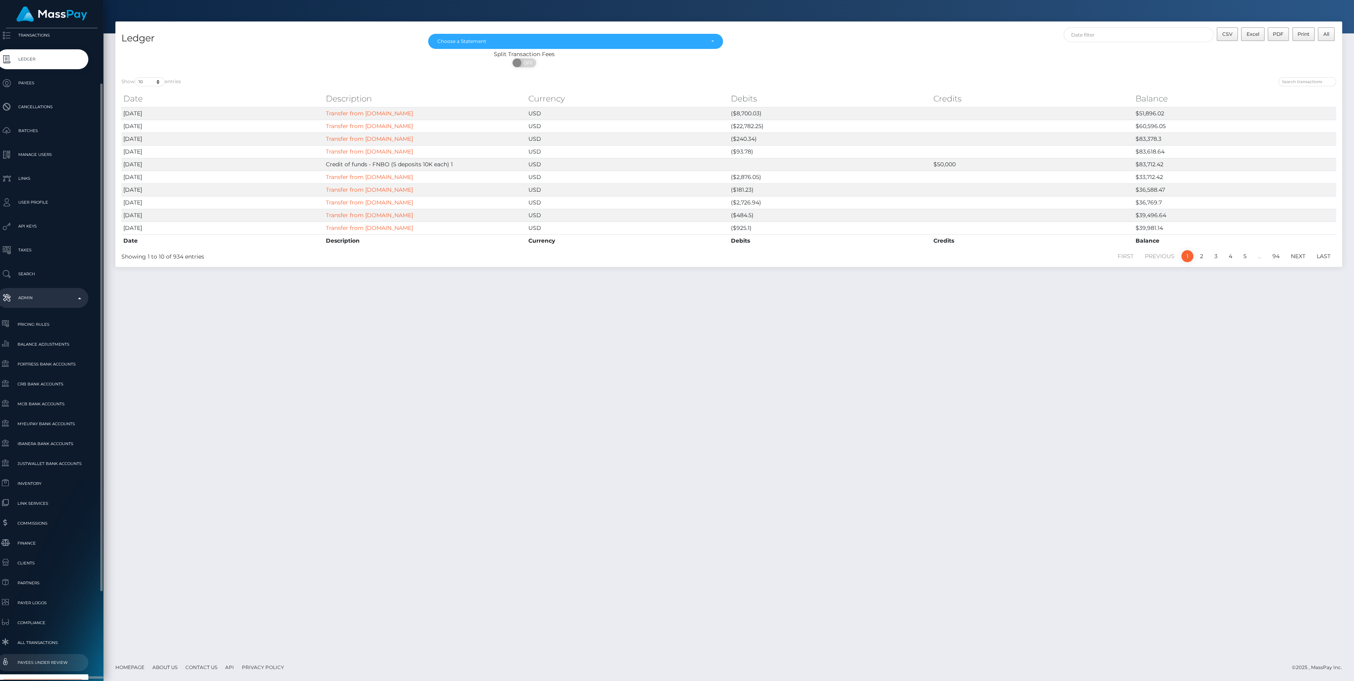
scroll to position [177, 9]
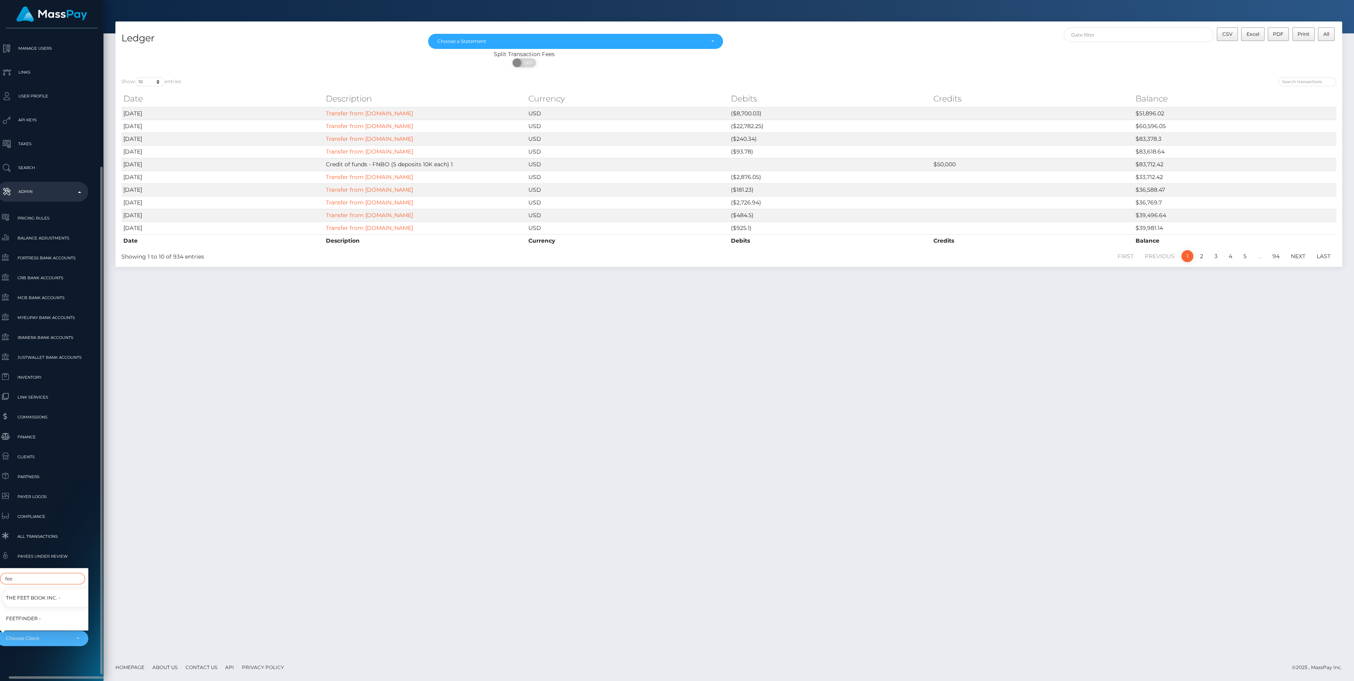
type input "fee"
click at [41, 612] on link "Feetfinder -" at bounding box center [49, 619] width 92 height 18
select select "318"
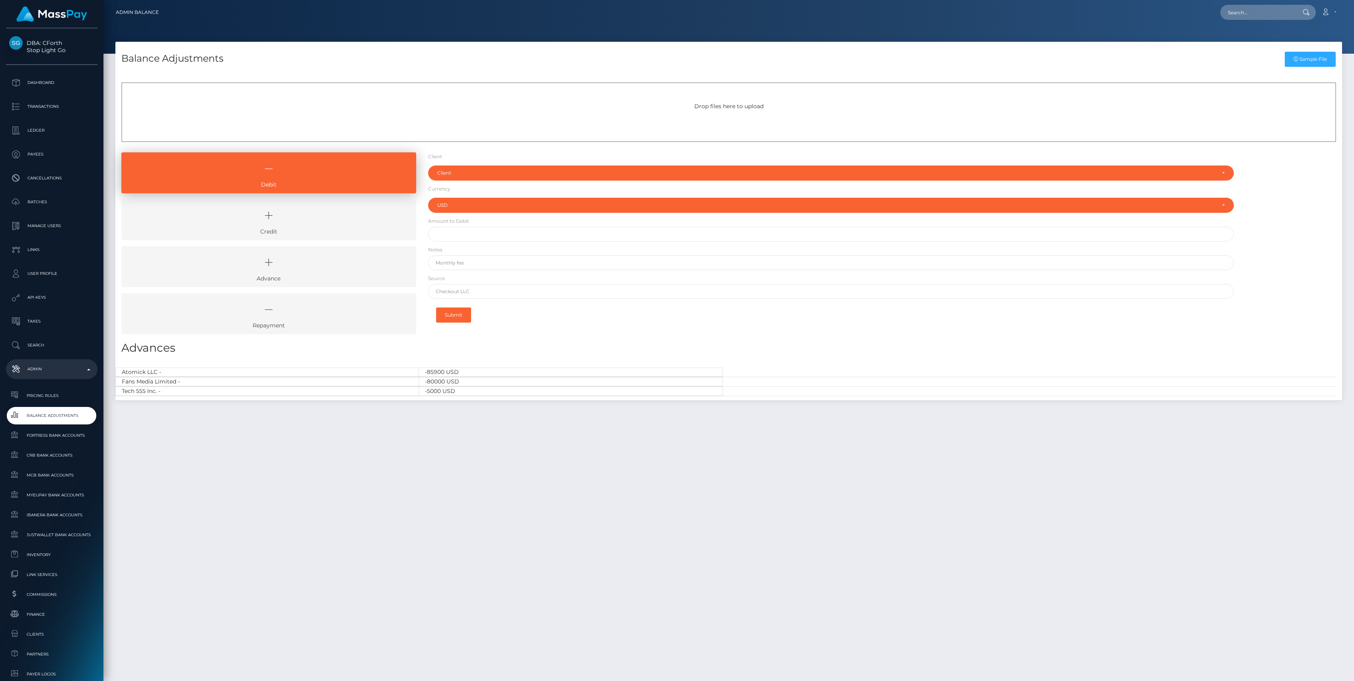
select select "USD"
click at [329, 229] on link "Credit" at bounding box center [268, 219] width 295 height 41
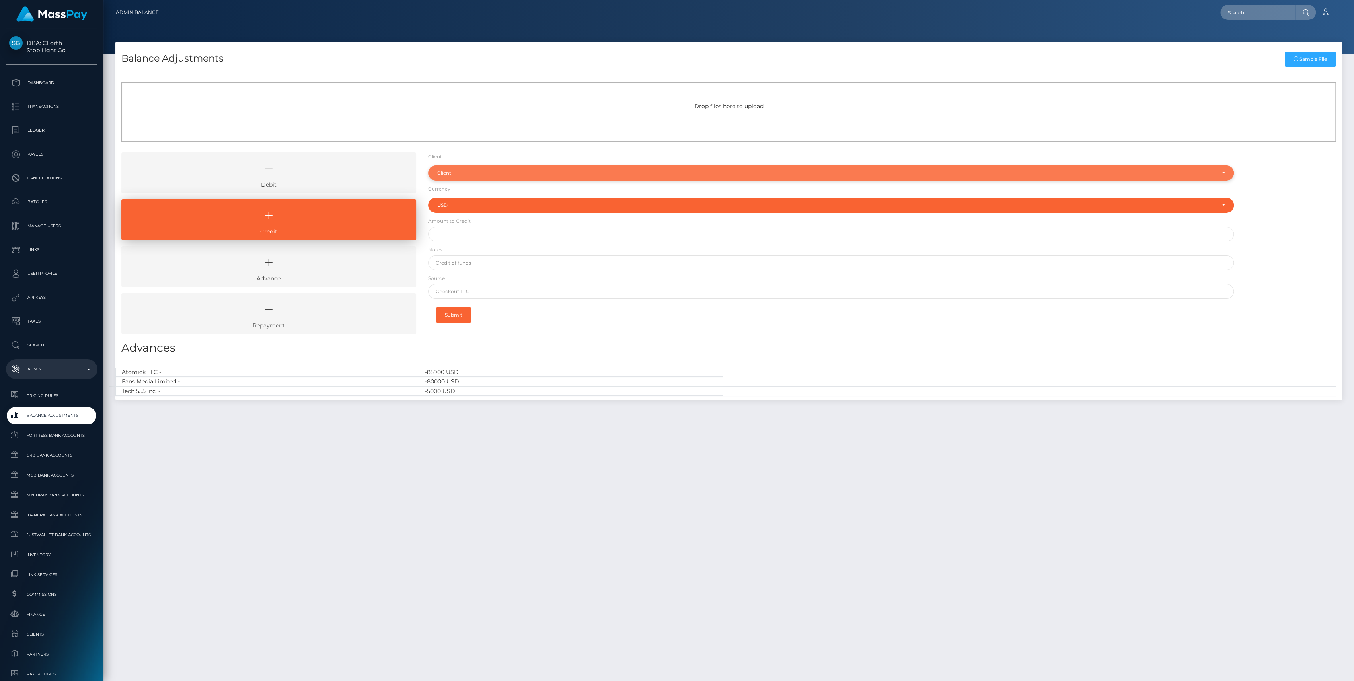
click at [433, 175] on div "Client" at bounding box center [831, 173] width 806 height 15
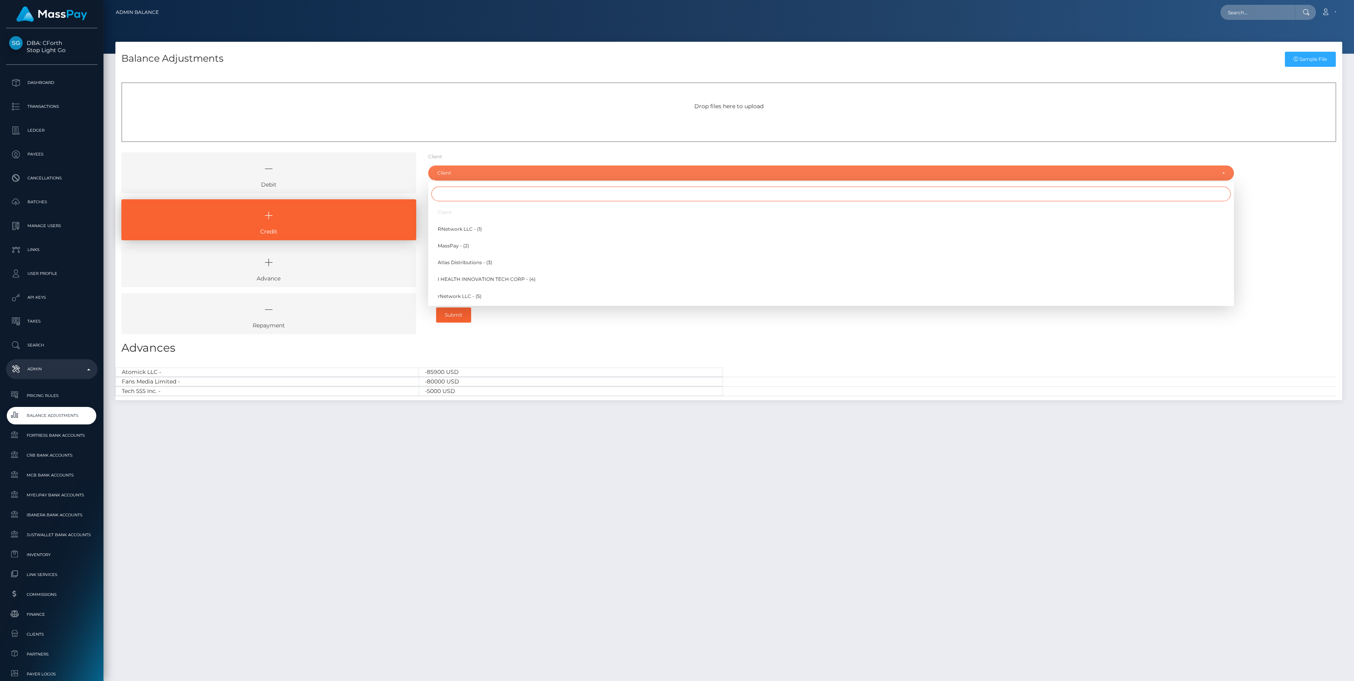
click at [449, 201] on input "Search" at bounding box center [830, 194] width 799 height 15
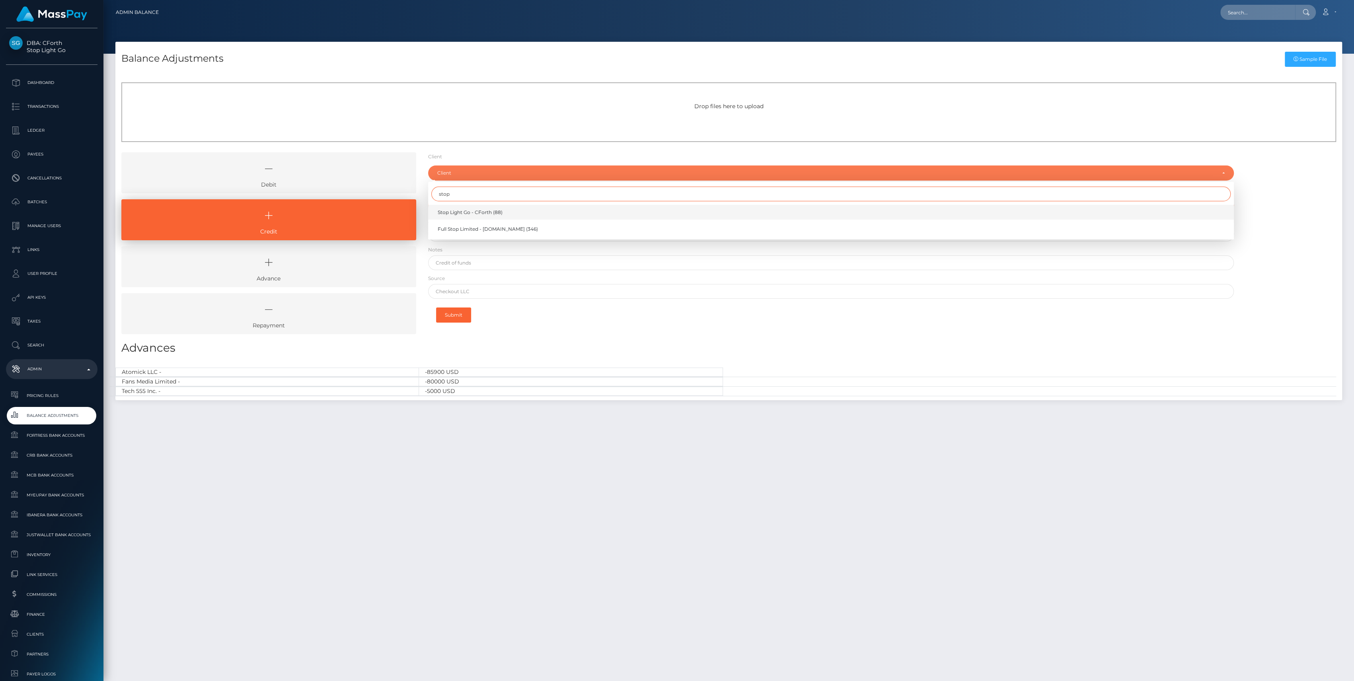
type input "stop"
click at [483, 213] on span "Stop Light Go - CForth (88)" at bounding box center [470, 212] width 65 height 7
select select "88"
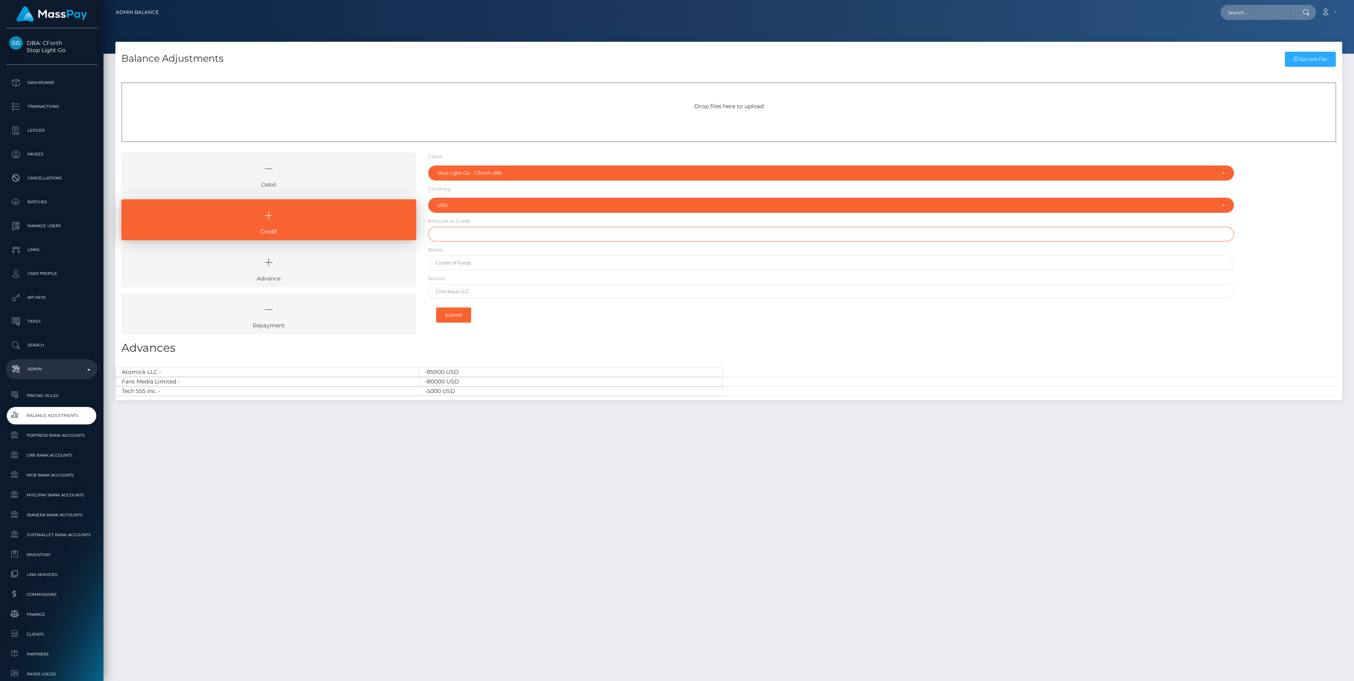
click at [470, 234] on input "text" at bounding box center [831, 234] width 806 height 15
type input "$55,000.00"
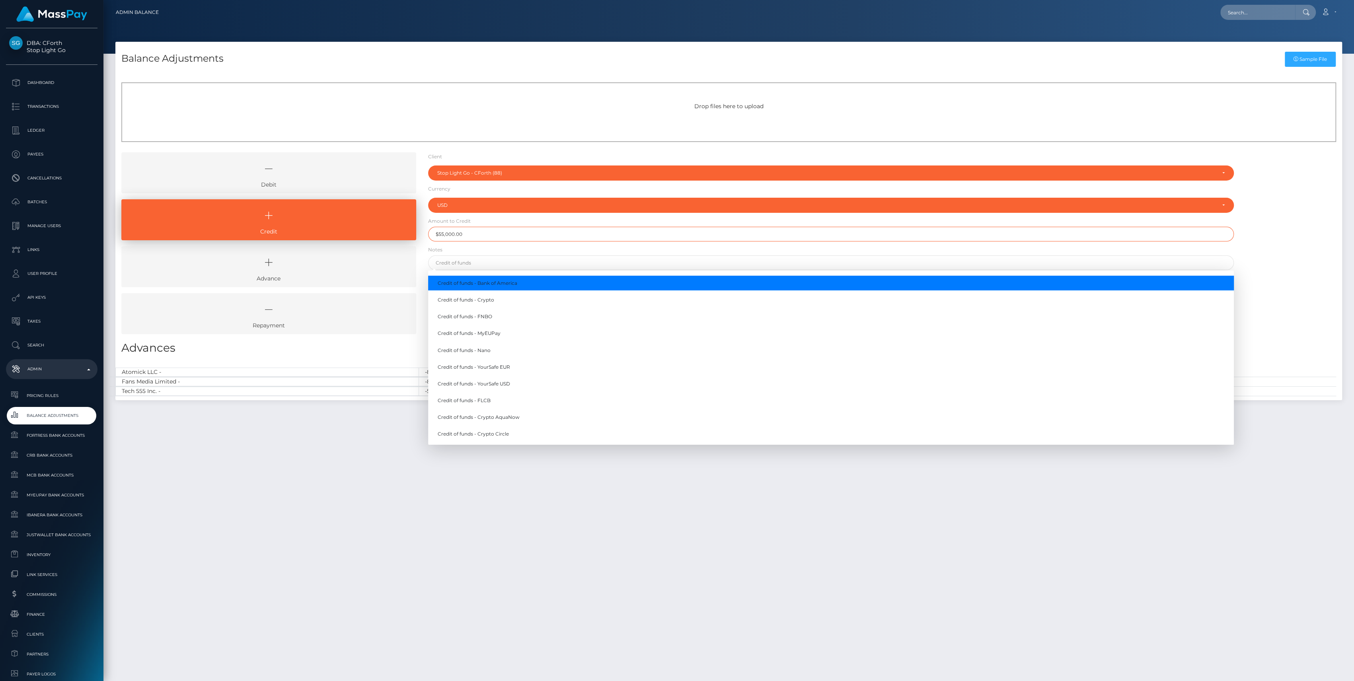
click at [465, 230] on input "$55,000.00" at bounding box center [831, 234] width 806 height 15
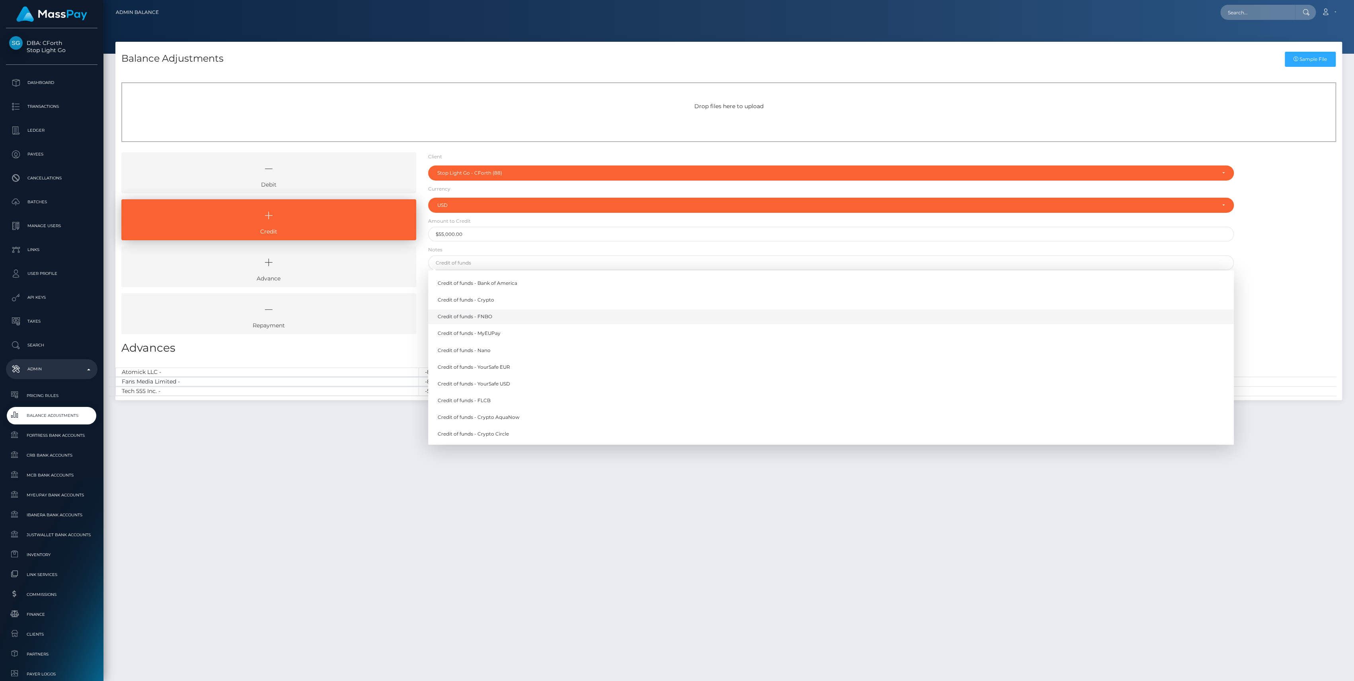
click at [476, 313] on link "Credit of funds - FNBO" at bounding box center [831, 317] width 806 height 15
type input "Credit of funds - FNBO"
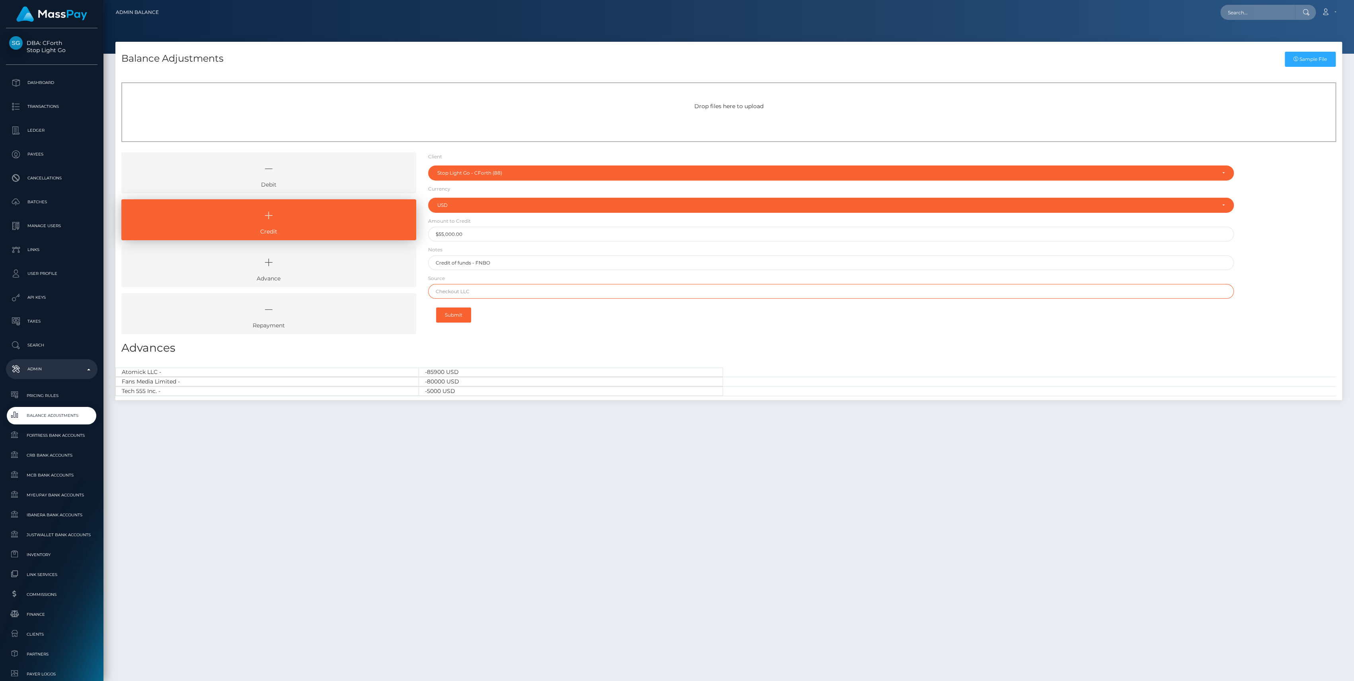
click at [469, 287] on input "text" at bounding box center [831, 291] width 806 height 15
type input "CHASE"
click at [453, 313] on button "Submit" at bounding box center [453, 315] width 35 height 15
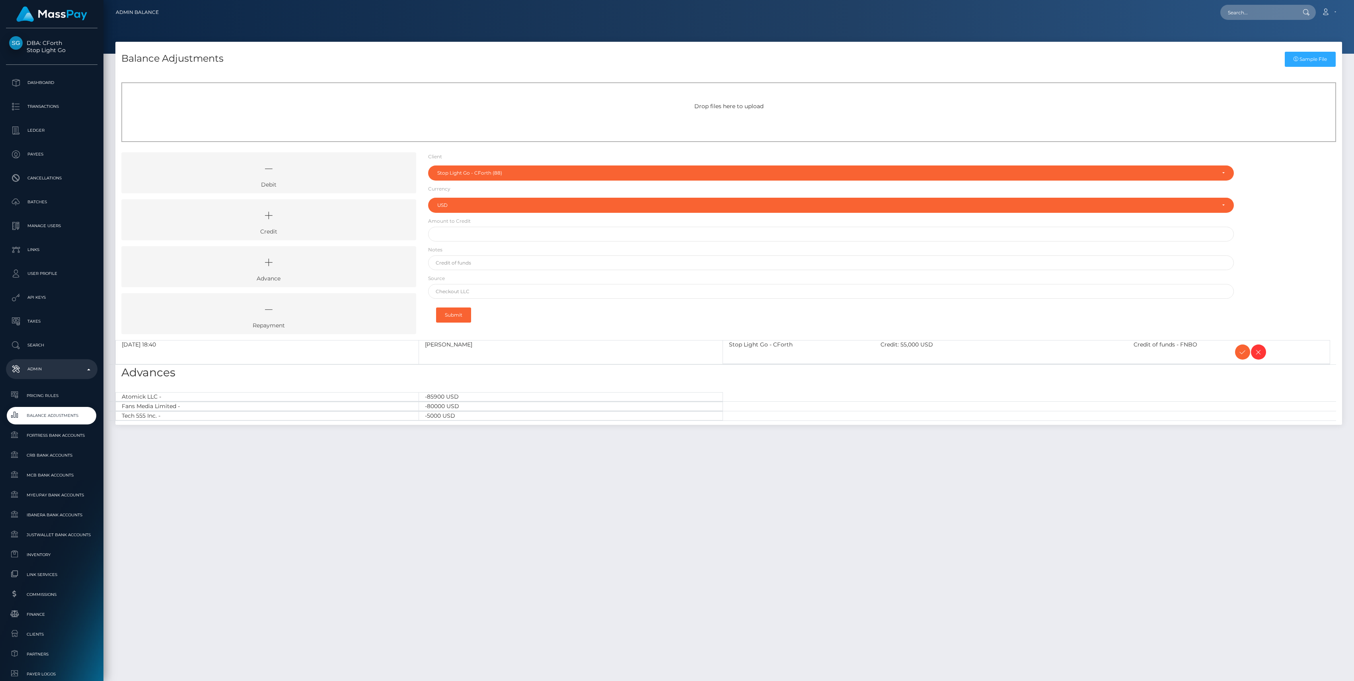
select select "88"
select select "USD"
click at [1243, 349] on icon at bounding box center [1243, 352] width 10 height 10
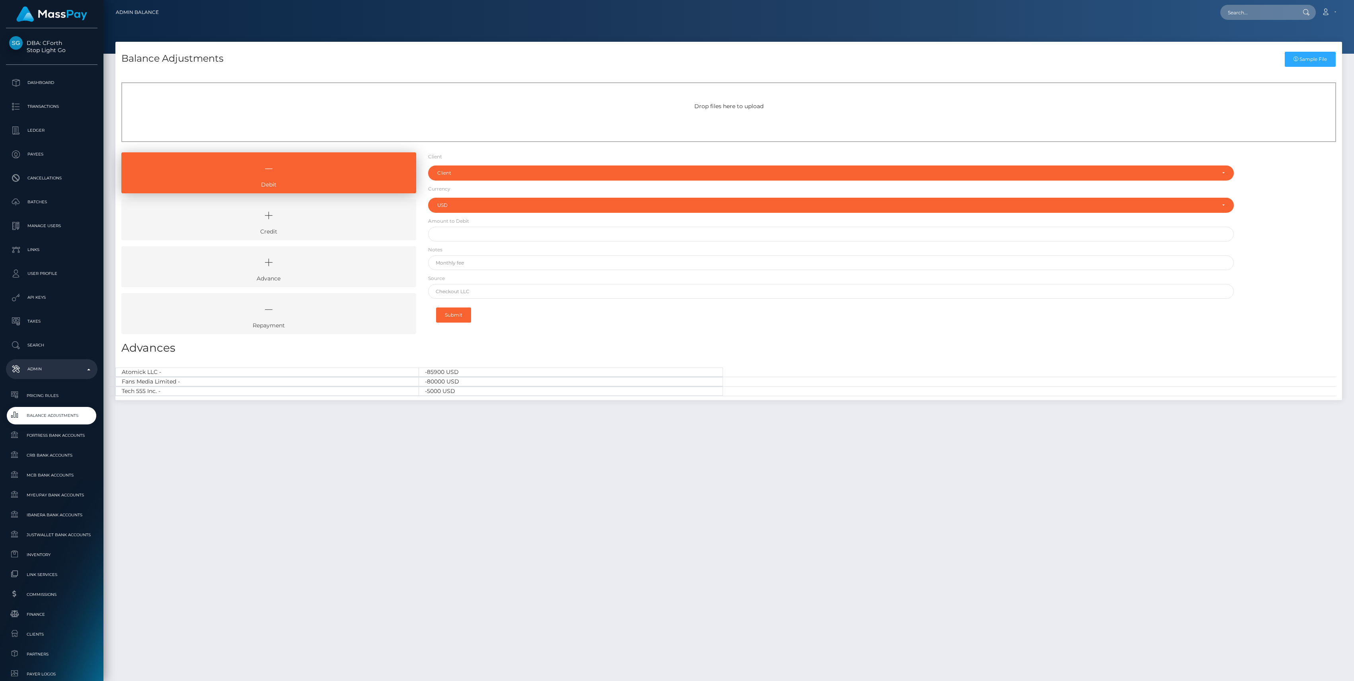
select select "USD"
click at [462, 285] on input "text" at bounding box center [831, 291] width 806 height 15
paste input "Revolution"
type input "Revolution"
click at [318, 216] on icon at bounding box center [269, 216] width 277 height 24
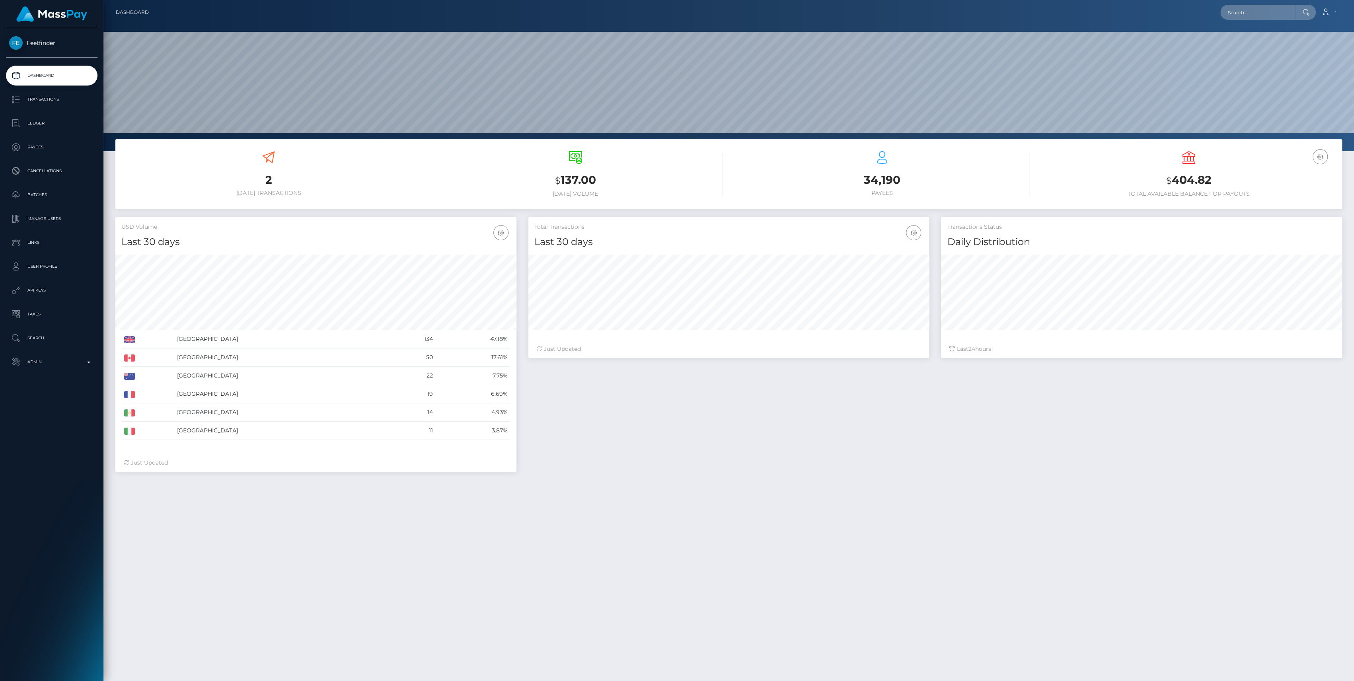
scroll to position [140, 401]
click at [55, 352] on link "Admin" at bounding box center [52, 362] width 92 height 20
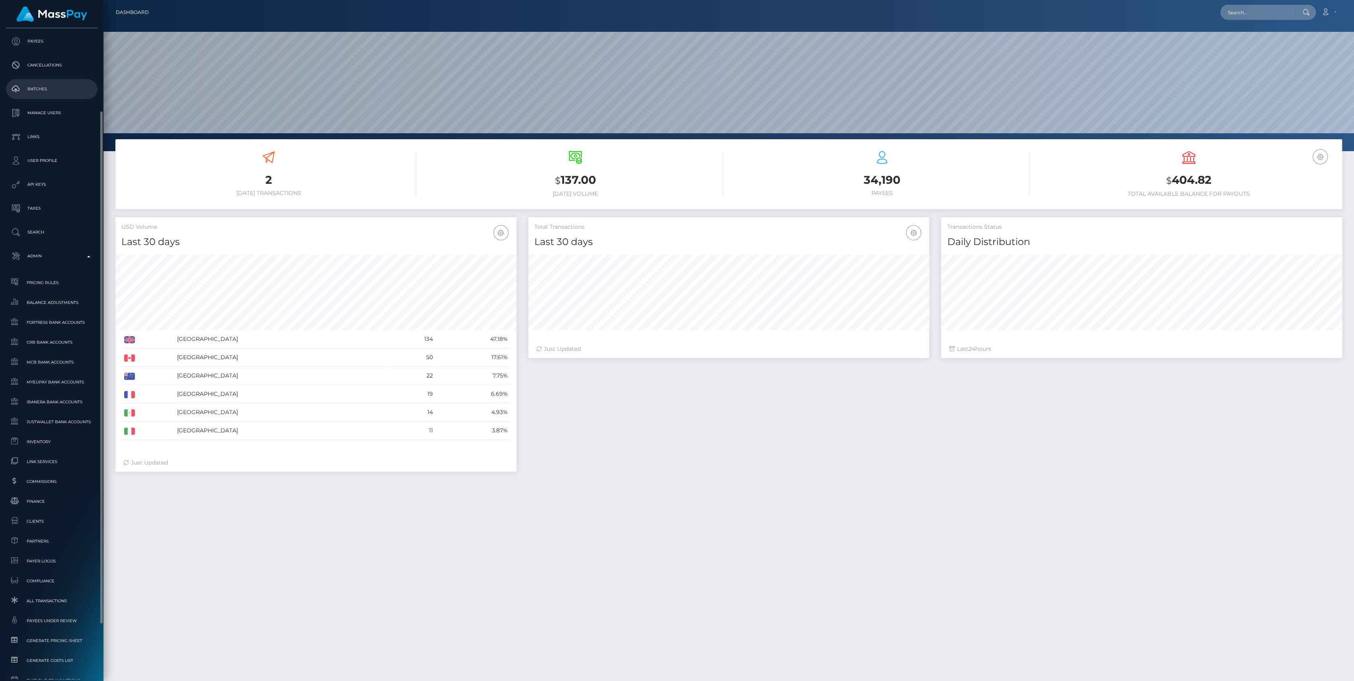
scroll to position [0, 0]
click at [54, 118] on p "Ledger" at bounding box center [51, 123] width 85 height 12
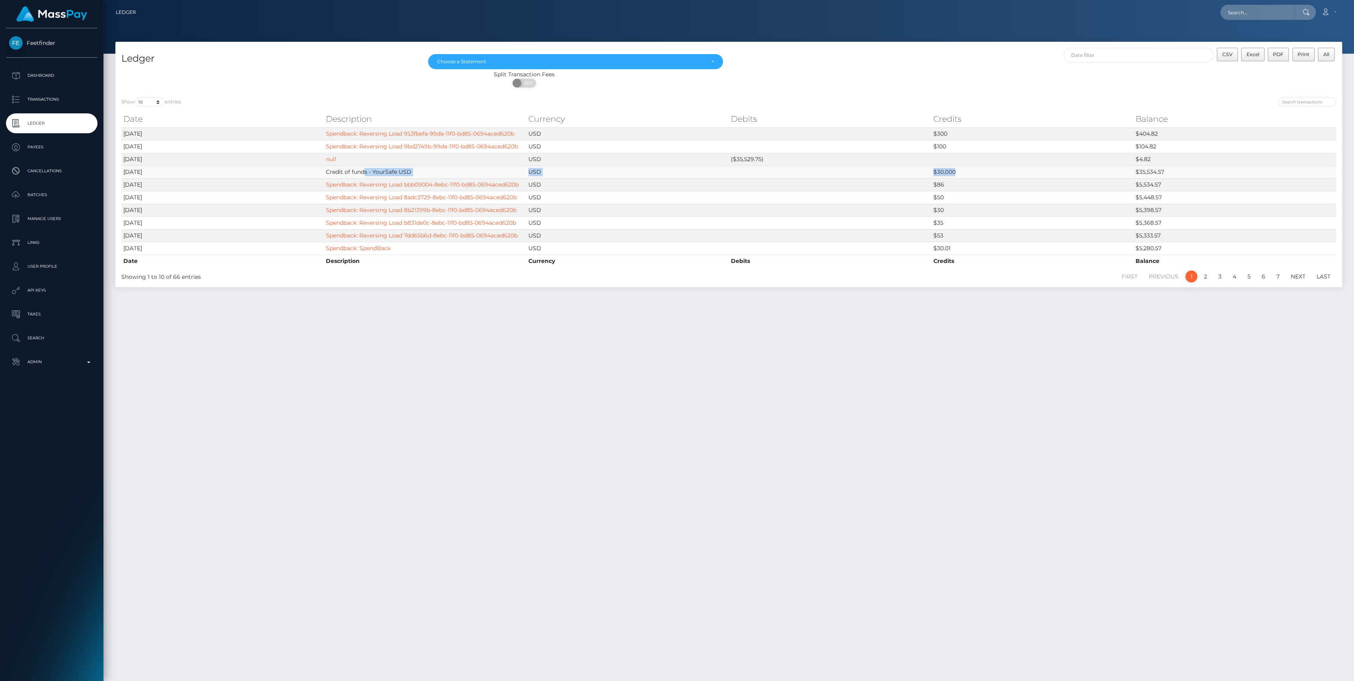
drag, startPoint x: 955, startPoint y: 169, endPoint x: 363, endPoint y: 175, distance: 592.2
click at [363, 175] on tr "2025-09-24 Credit of funds - YourSafe USD USD $30,000 $35,534.57" at bounding box center [728, 172] width 1215 height 13
click at [55, 360] on p "Admin" at bounding box center [51, 362] width 85 height 12
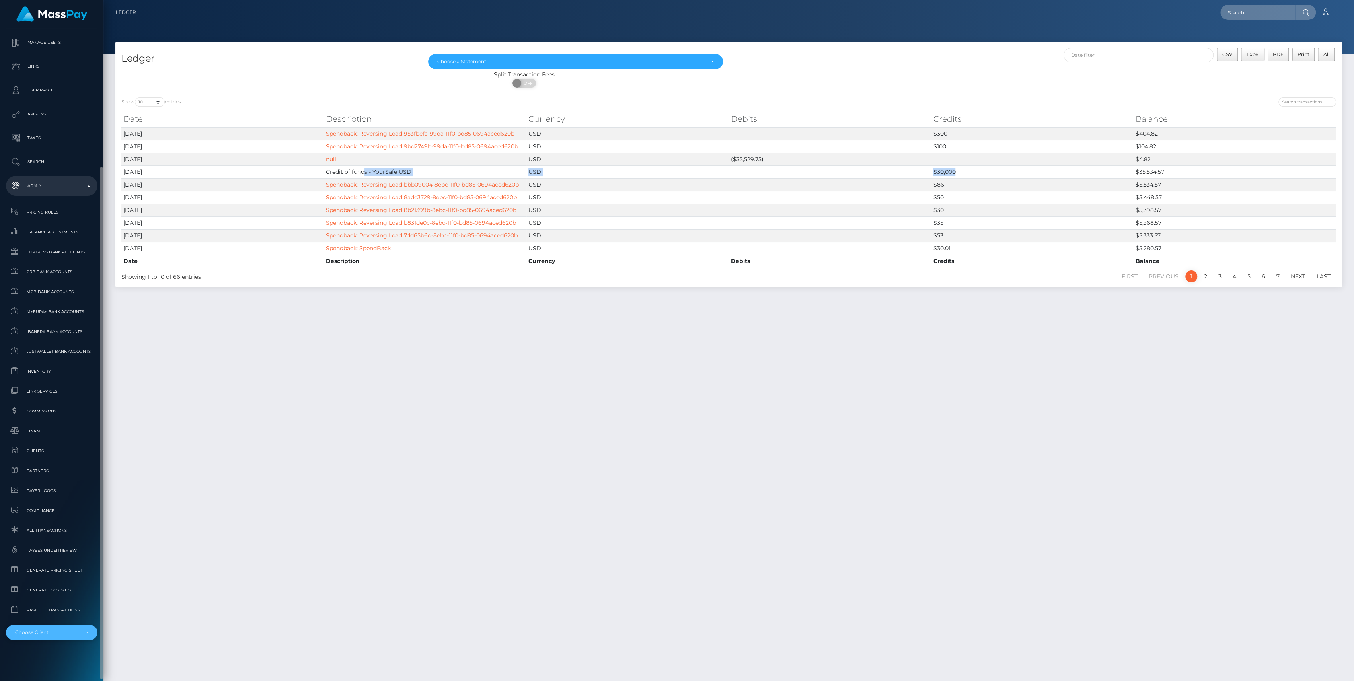
drag, startPoint x: 63, startPoint y: 628, endPoint x: 57, endPoint y: 641, distance: 14.4
click at [63, 629] on div "Choose Client" at bounding box center [52, 632] width 92 height 15
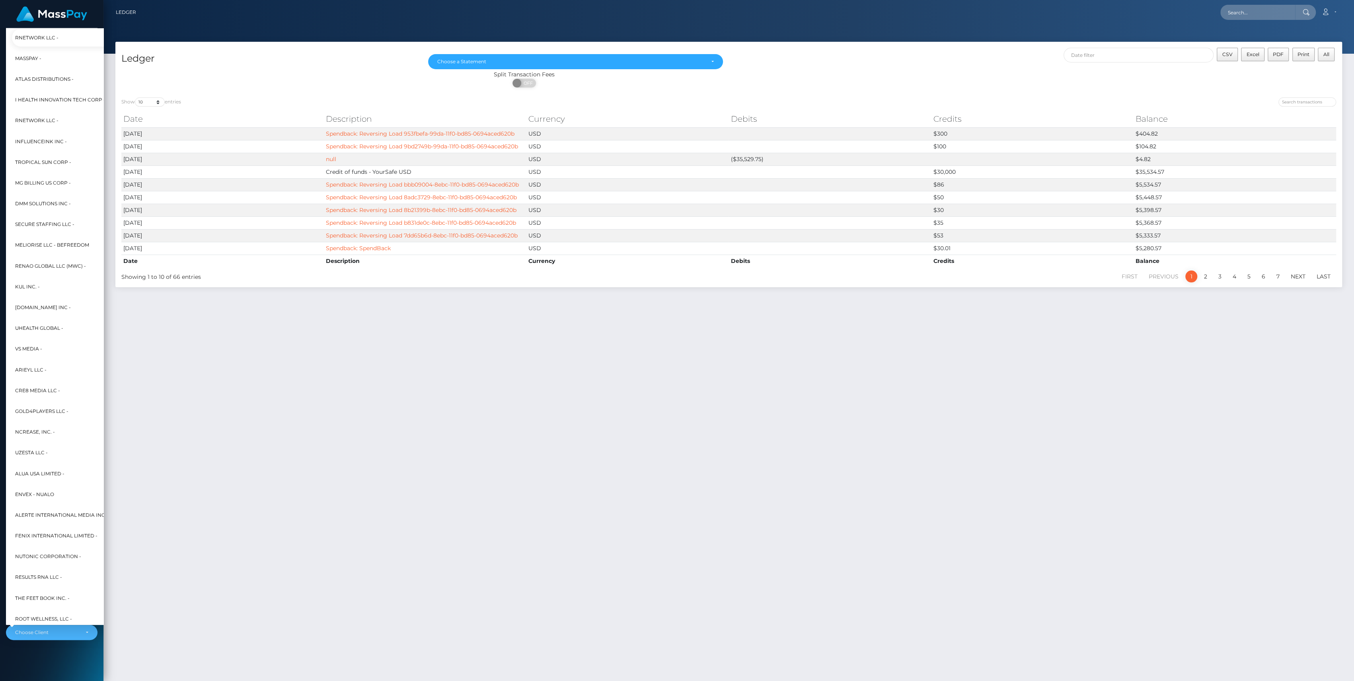
scroll to position [0, 9]
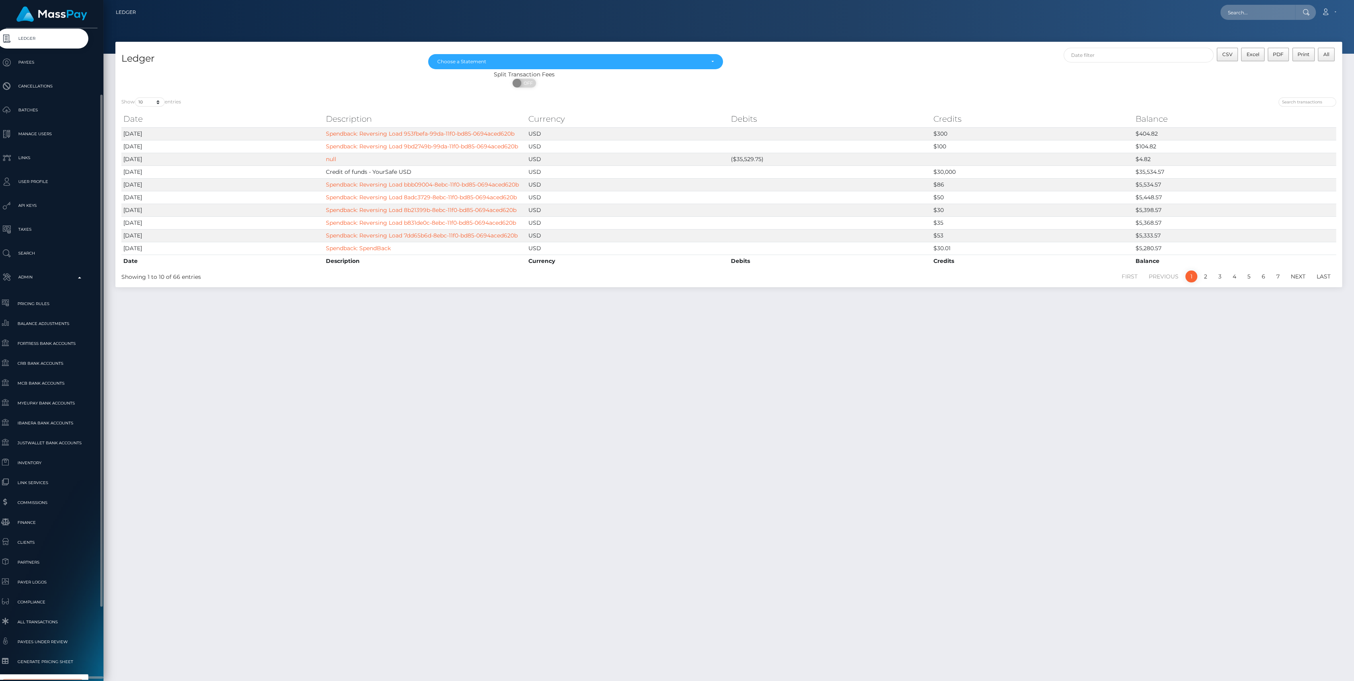
type input "gigs"
select select "103"
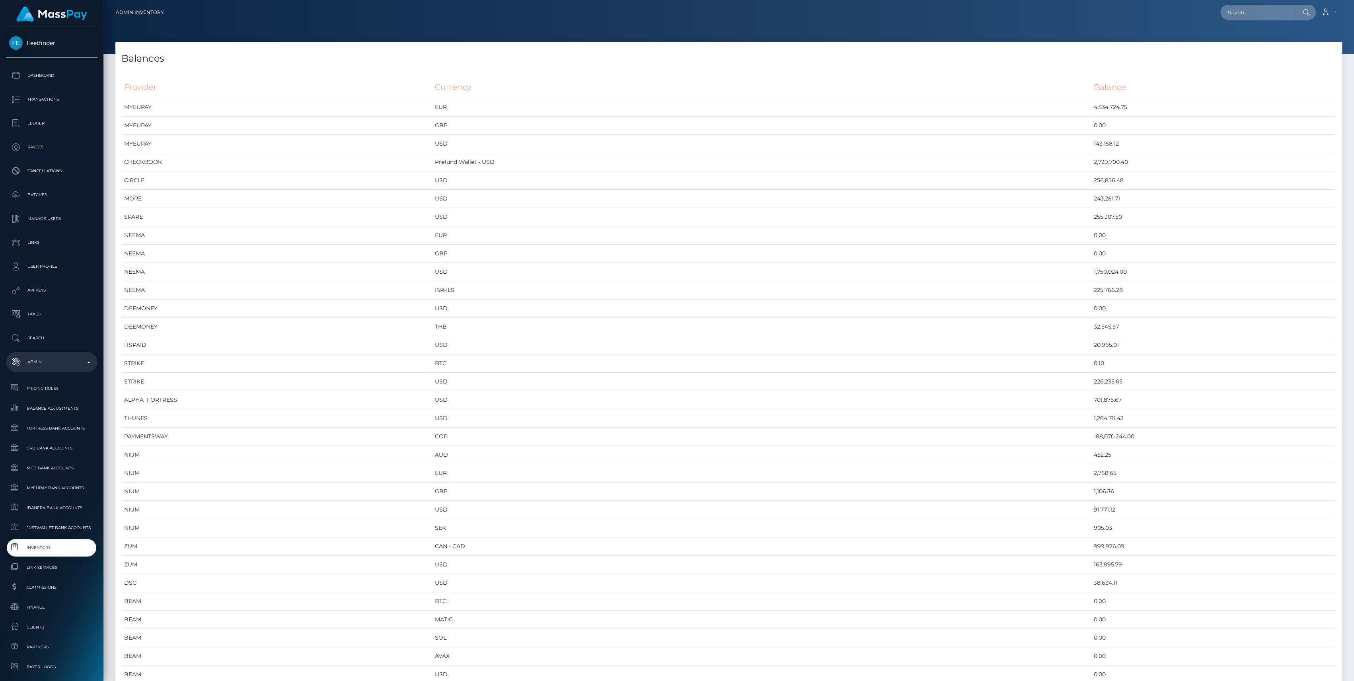
scroll to position [4131, 1226]
click at [28, 552] on span "Inventory" at bounding box center [51, 547] width 85 height 9
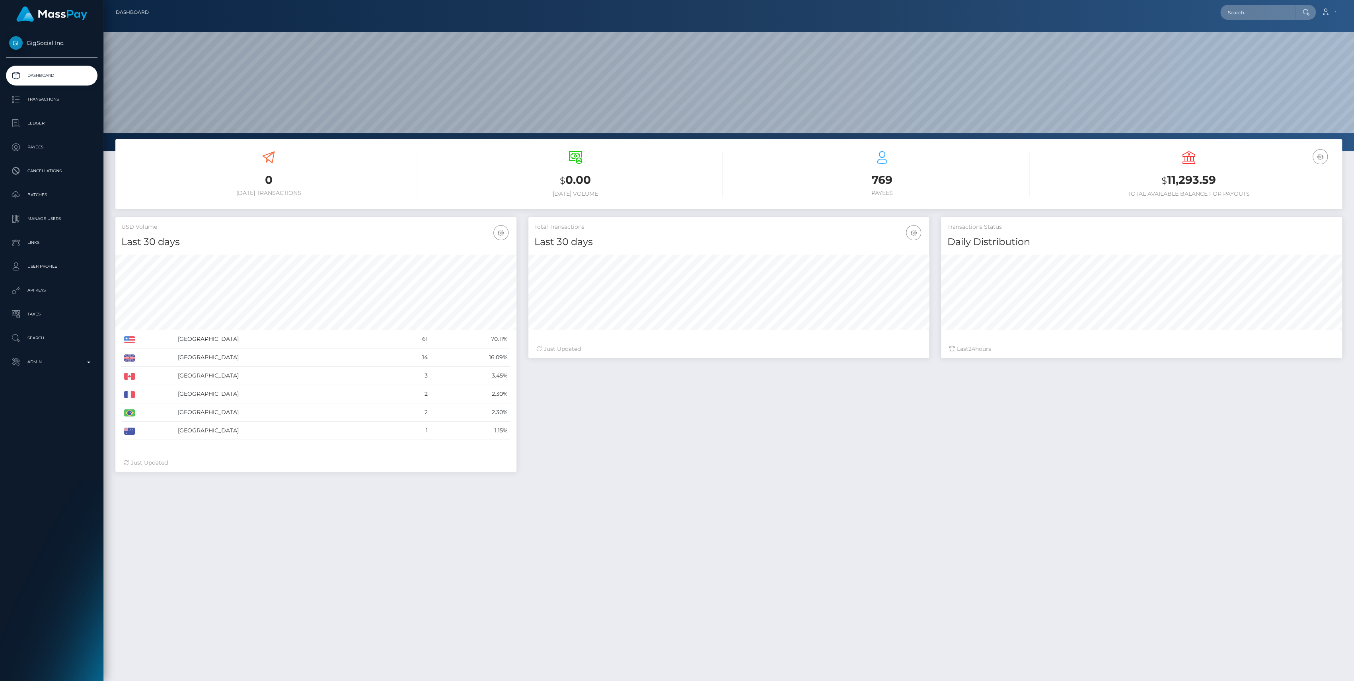
scroll to position [140, 401]
click at [45, 362] on p "Admin" at bounding box center [51, 362] width 85 height 12
click at [42, 123] on p "Ledger" at bounding box center [51, 123] width 85 height 12
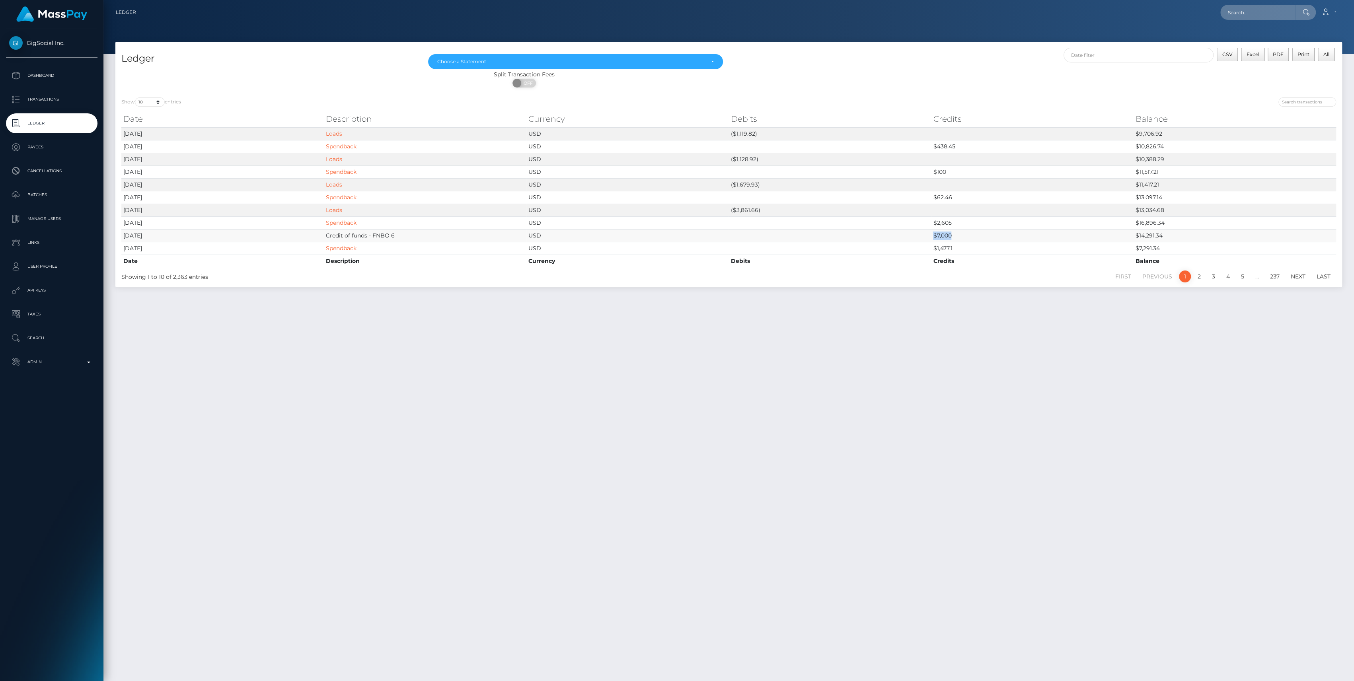
drag, startPoint x: 911, startPoint y: 238, endPoint x: 994, endPoint y: 235, distance: 83.6
click at [994, 235] on tr "2025-10-03 Credit of funds - FNBO 6 USD $7,000 $14,291.34" at bounding box center [728, 235] width 1215 height 13
click at [58, 355] on link "Admin" at bounding box center [52, 362] width 92 height 20
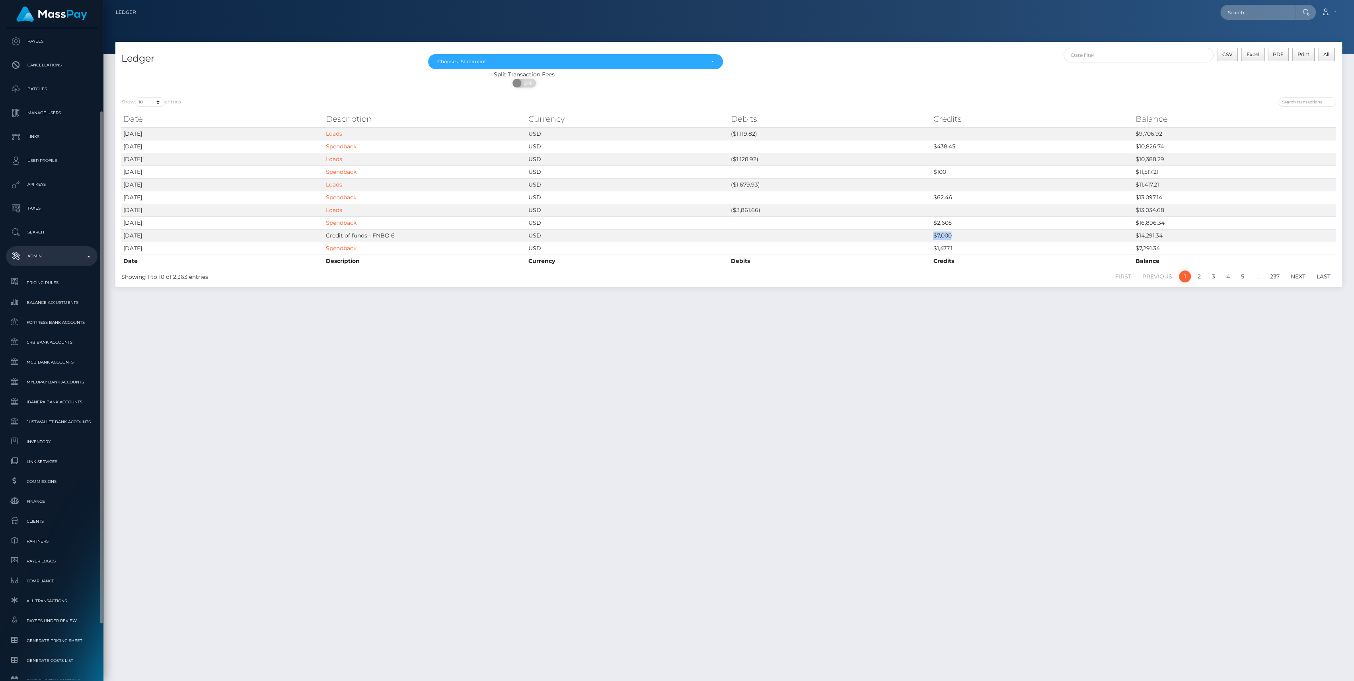
scroll to position [176, 0]
click at [59, 636] on div "Choose Client" at bounding box center [52, 632] width 92 height 15
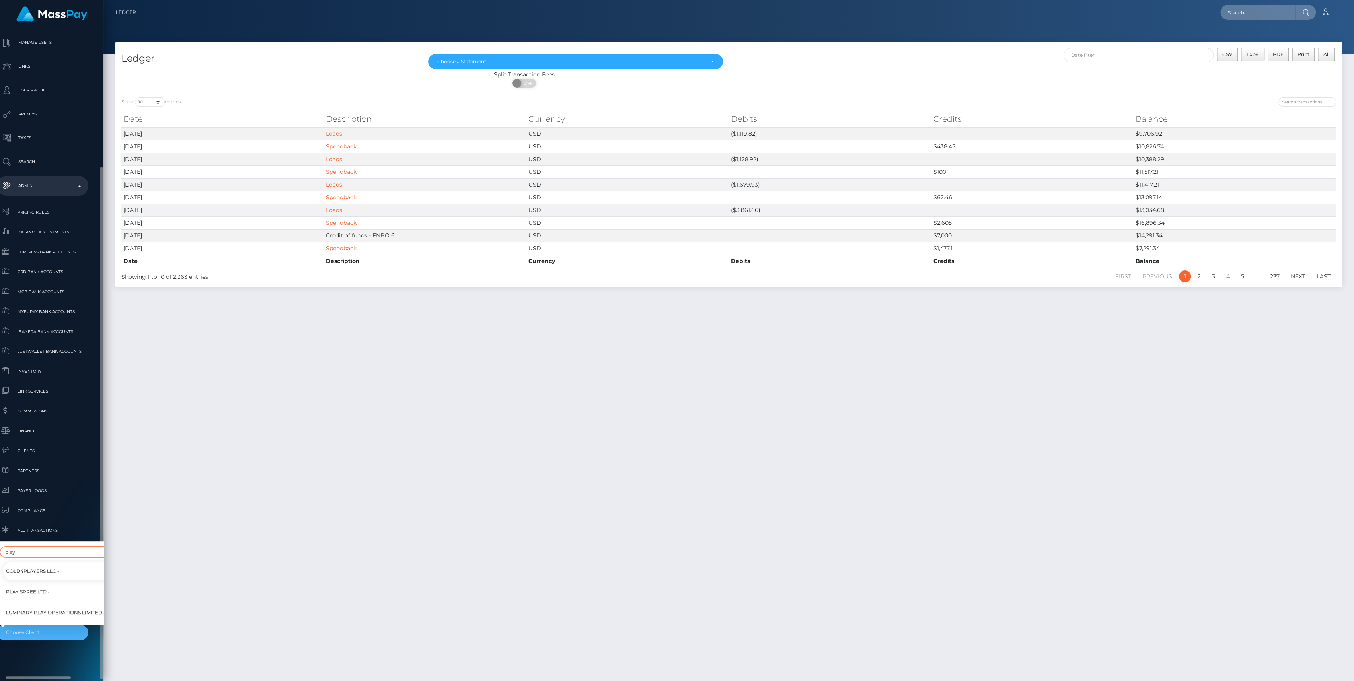
type input "play"
click at [75, 583] on link "Play Spree Ltd -" at bounding box center [83, 592] width 160 height 18
select select "264"
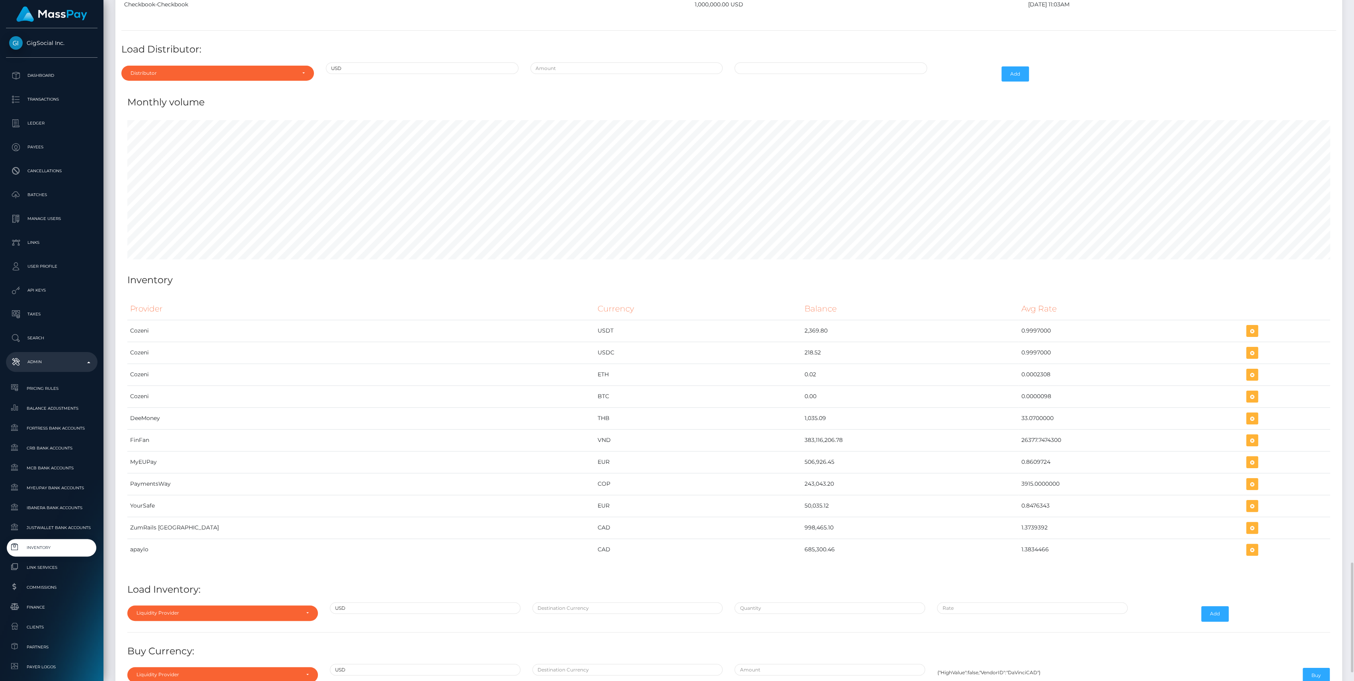
scroll to position [3433, 0]
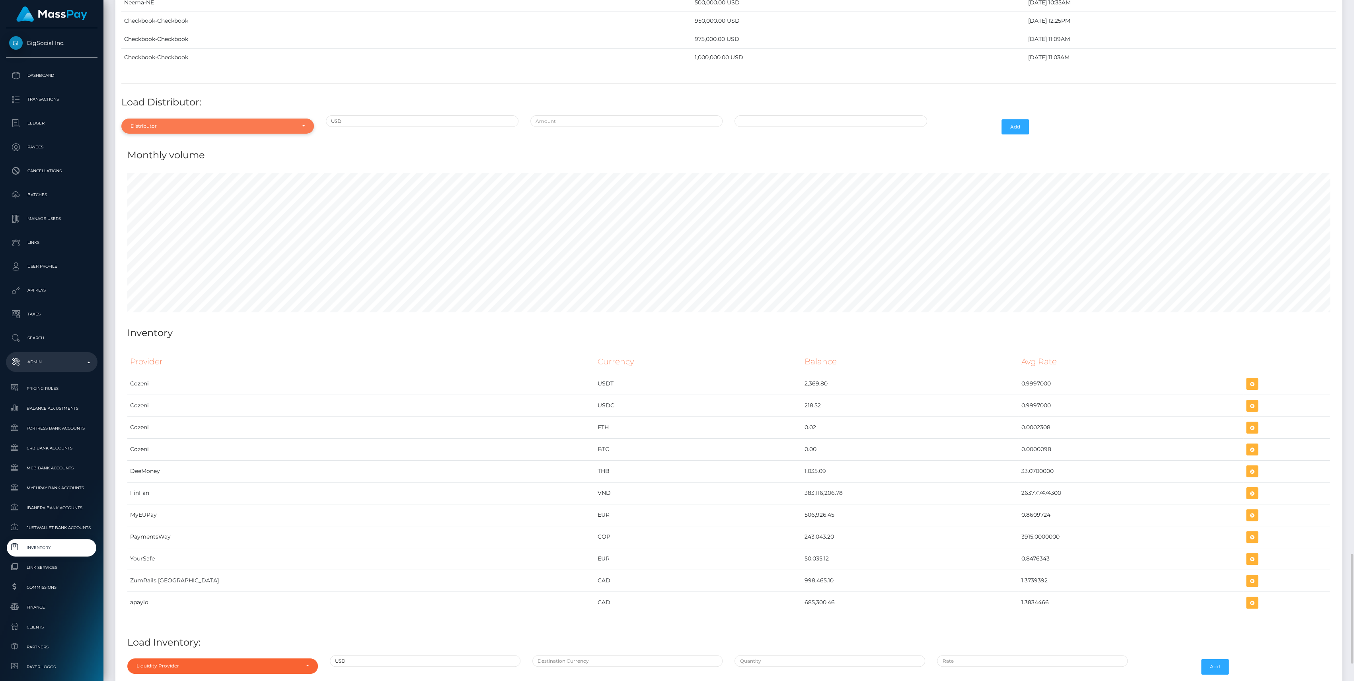
click at [219, 123] on div "Distributor" at bounding box center [213, 126] width 165 height 6
click at [188, 140] on input "Search" at bounding box center [218, 146] width 186 height 12
type input "neem"
click at [197, 155] on link "Neema" at bounding box center [217, 162] width 193 height 15
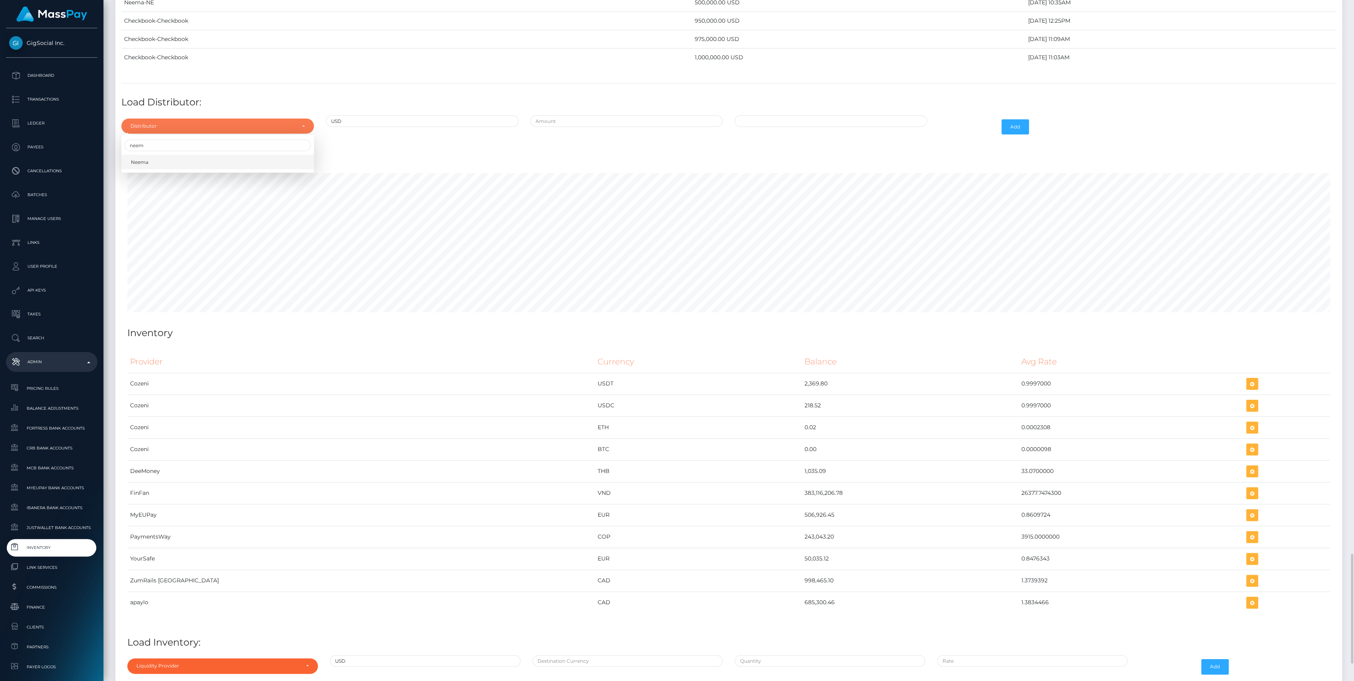
select select "38"
click at [594, 116] on input "text" at bounding box center [626, 121] width 193 height 12
type input "$1,750,000.0000000"
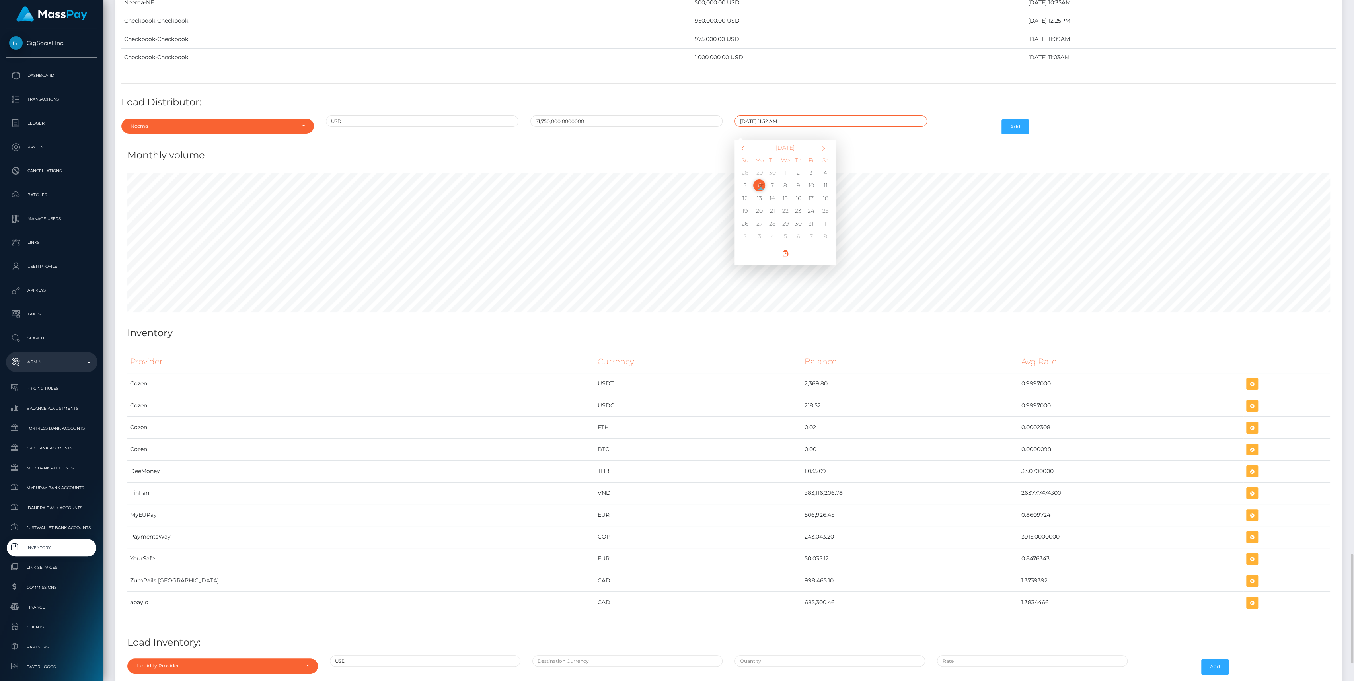
click at [766, 115] on input "10/06/2025 11:52 AM" at bounding box center [831, 121] width 193 height 12
click at [770, 115] on input "10/06/2025 11:52 AM" at bounding box center [831, 121] width 193 height 12
click at [770, 115] on input "10/06/2025 :1152 AM" at bounding box center [831, 121] width 193 height 12
click at [768, 115] on input "10/06/2025 :1152 AM" at bounding box center [831, 121] width 193 height 12
drag, startPoint x: 767, startPoint y: 113, endPoint x: 771, endPoint y: 113, distance: 4.4
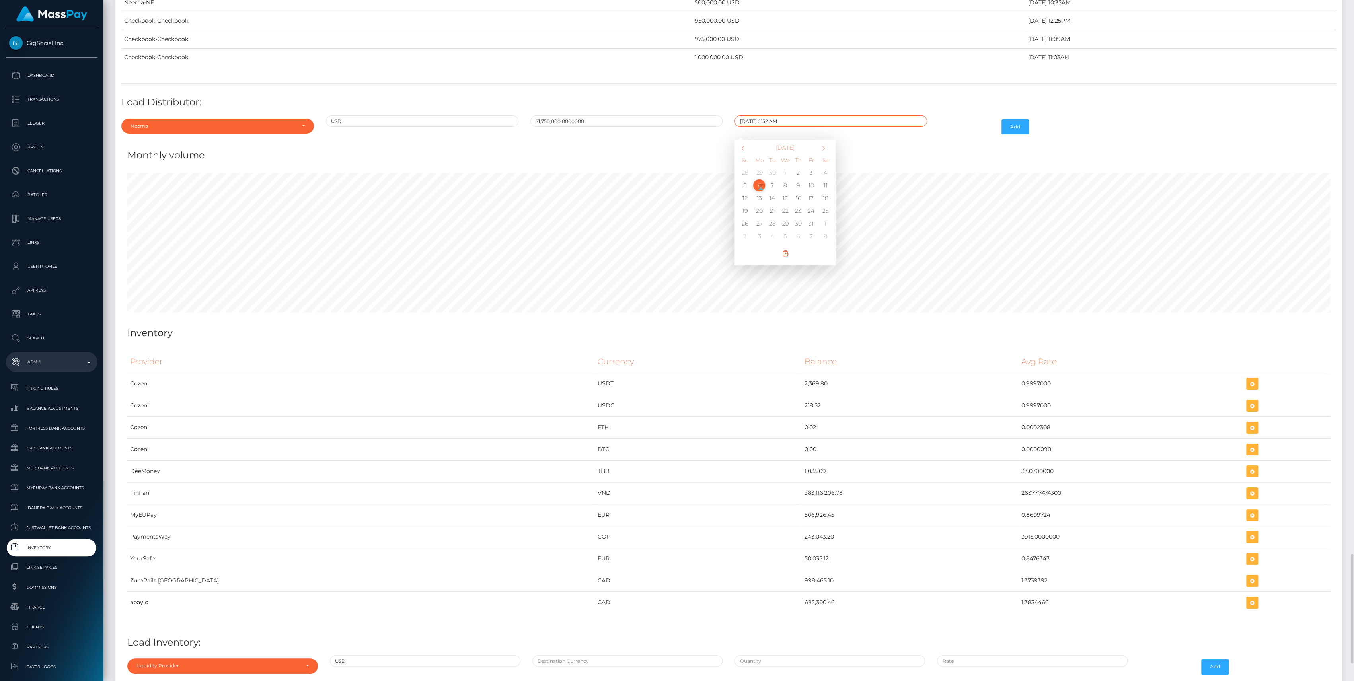
click at [771, 115] on input "10/06/2025 :1152 AM" at bounding box center [831, 121] width 193 height 12
click at [768, 115] on input "10/06/2025 0:52 AM" at bounding box center [831, 121] width 193 height 12
type input "10/06/2025 9:52 AM"
click at [1016, 119] on button "Add" at bounding box center [1015, 126] width 27 height 15
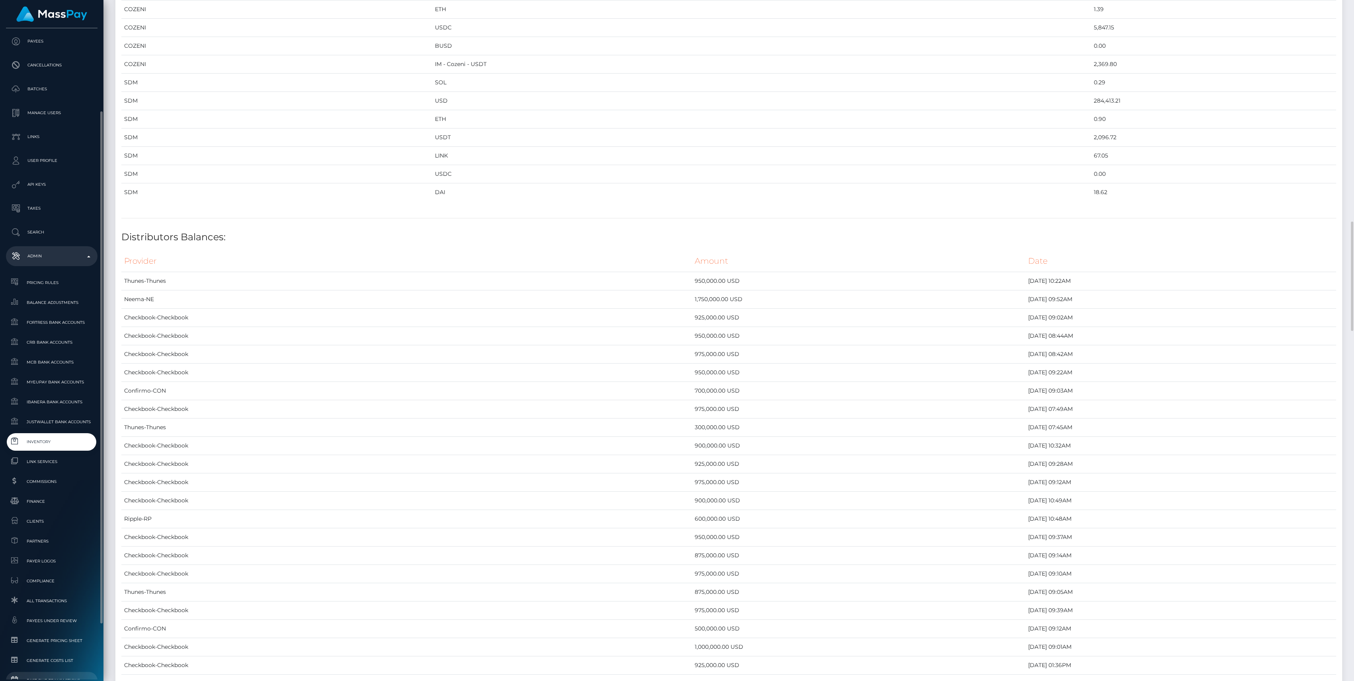
scroll to position [176, 0]
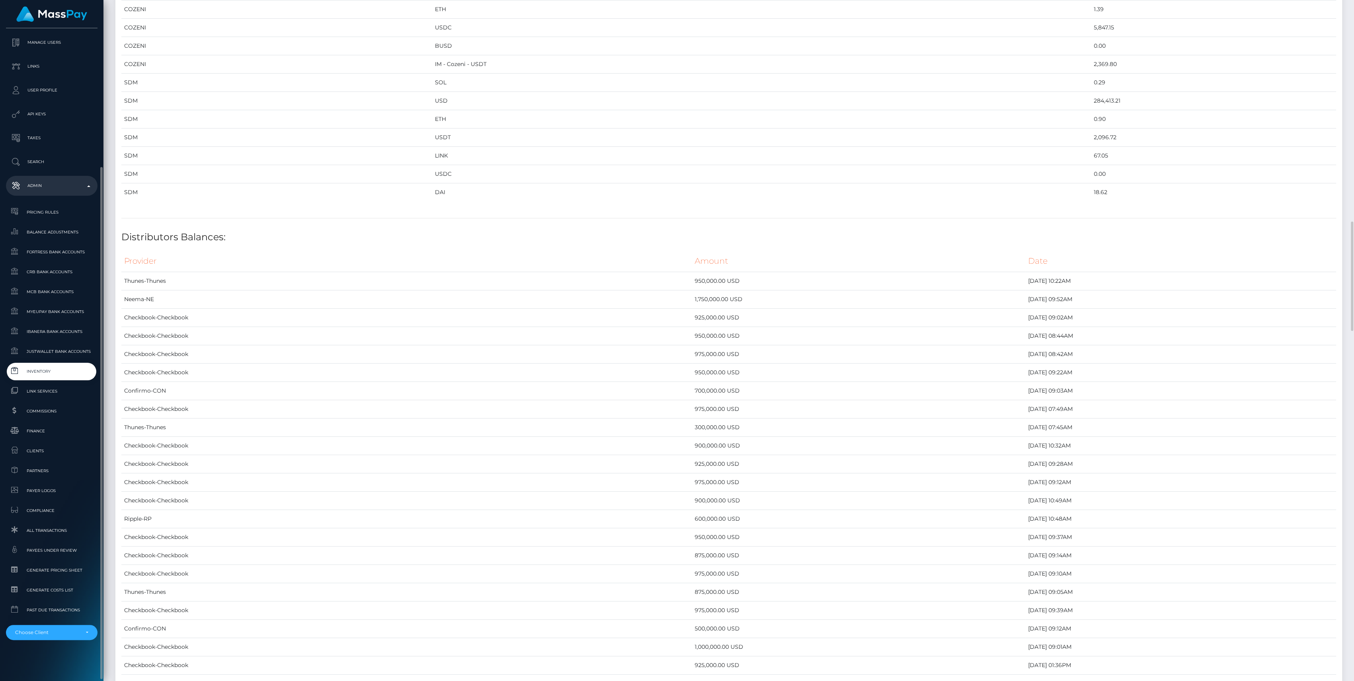
click at [75, 642] on div "GigSocial Inc. Dashboard Transactions Ledger Payees Cancellations Batches" at bounding box center [51, 353] width 103 height 651
click at [80, 630] on div "Choose Client" at bounding box center [51, 633] width 73 height 6
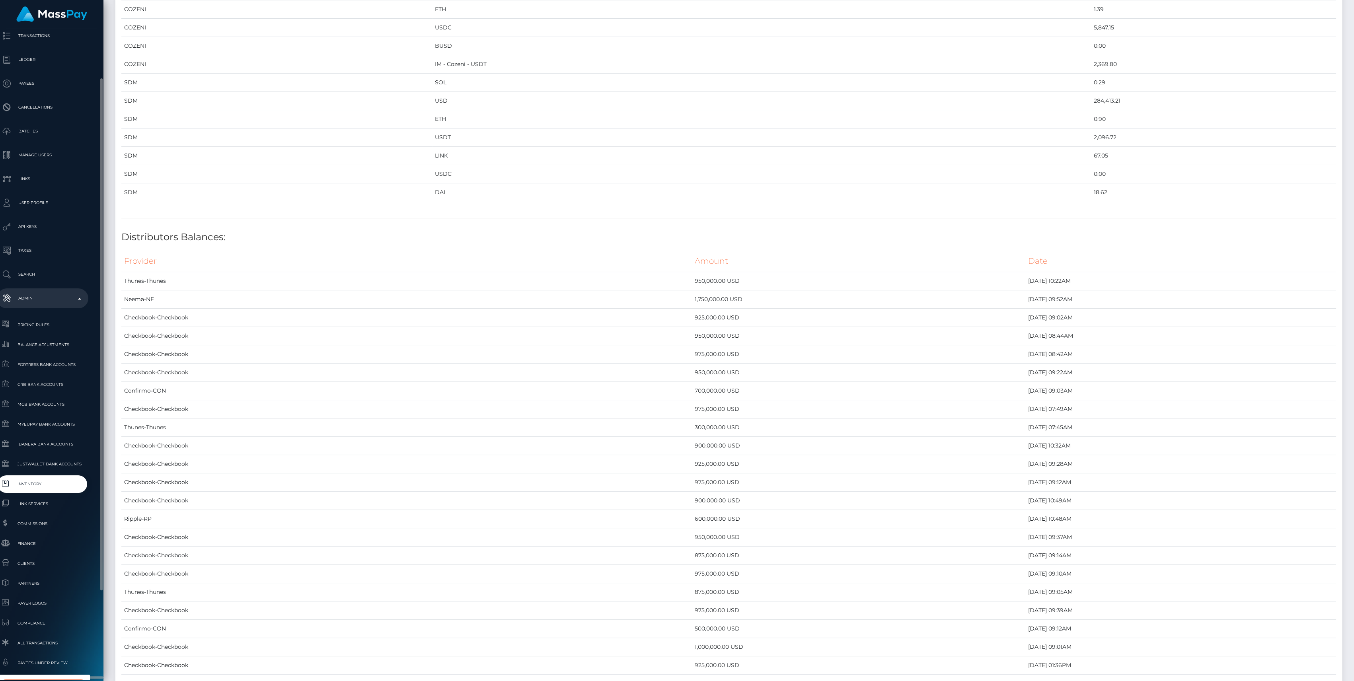
scroll to position [176, 9]
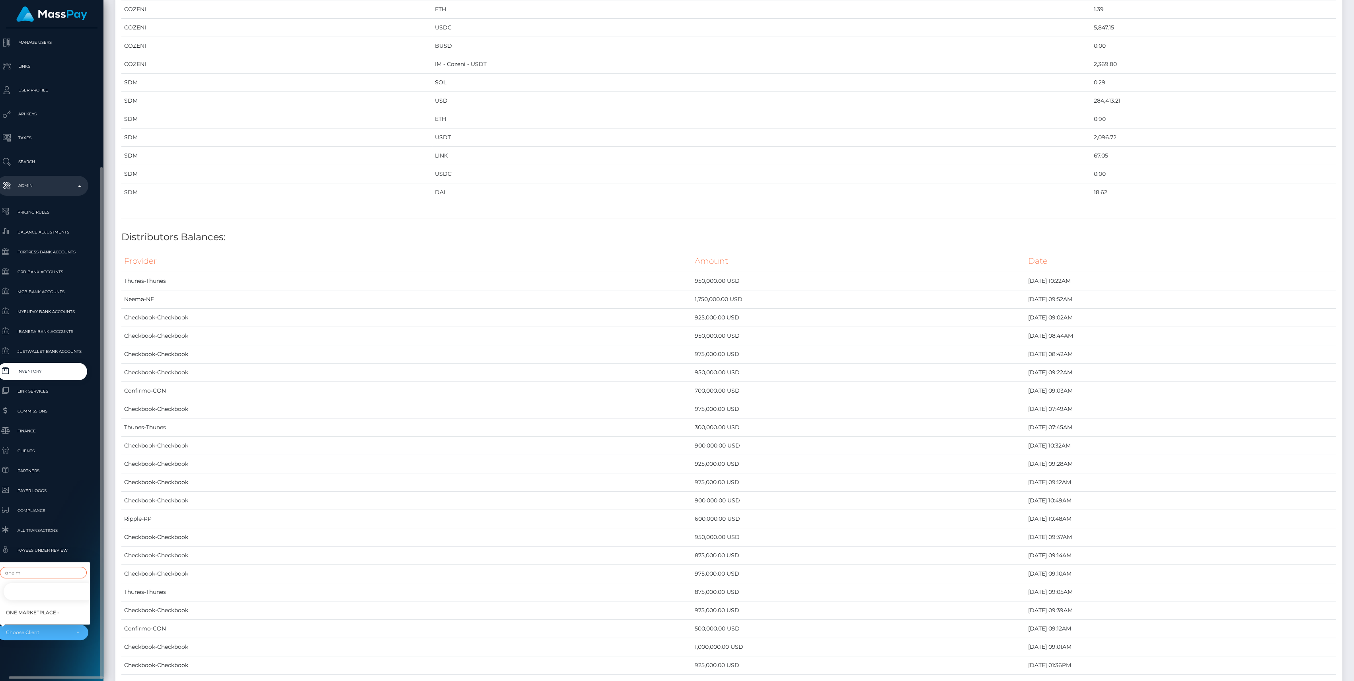
type input "one m"
click at [56, 608] on span "One MarketPlace -" at bounding box center [32, 613] width 53 height 10
select select "351"
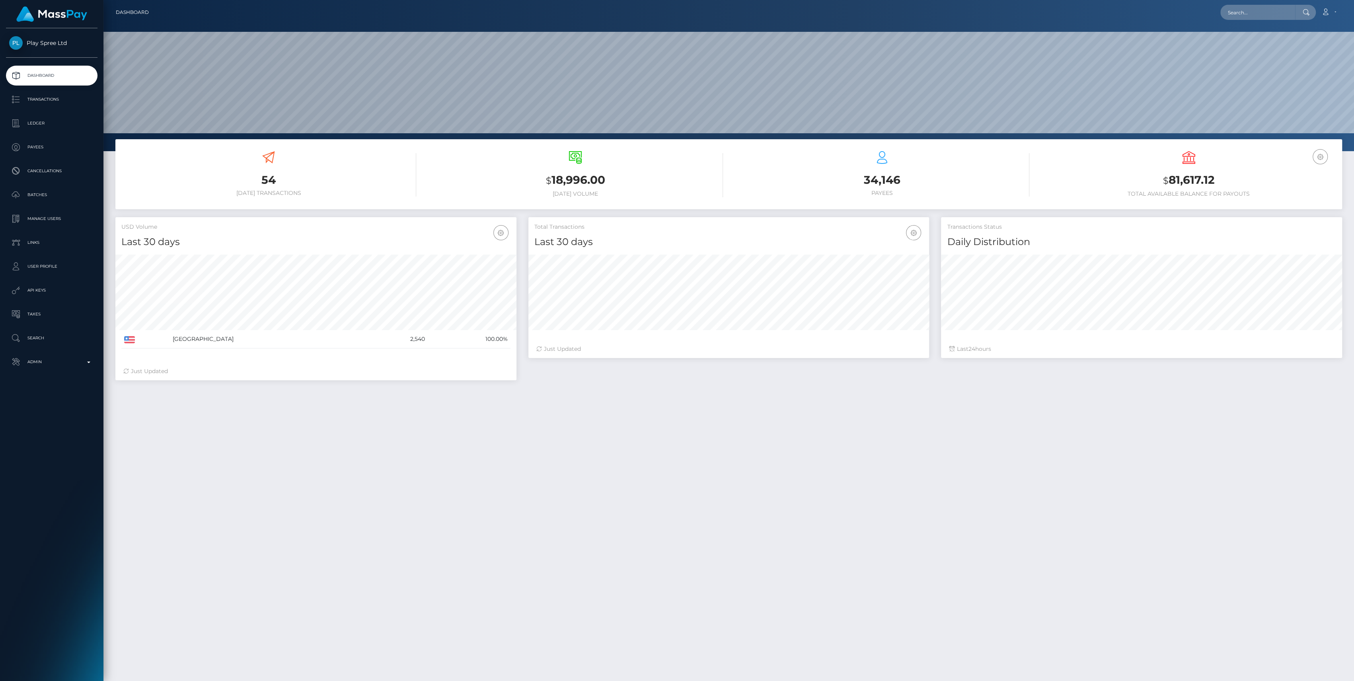
scroll to position [140, 401]
drag, startPoint x: 126, startPoint y: 27, endPoint x: 59, endPoint y: 122, distance: 116.6
click at [59, 122] on p "Ledger" at bounding box center [51, 123] width 85 height 12
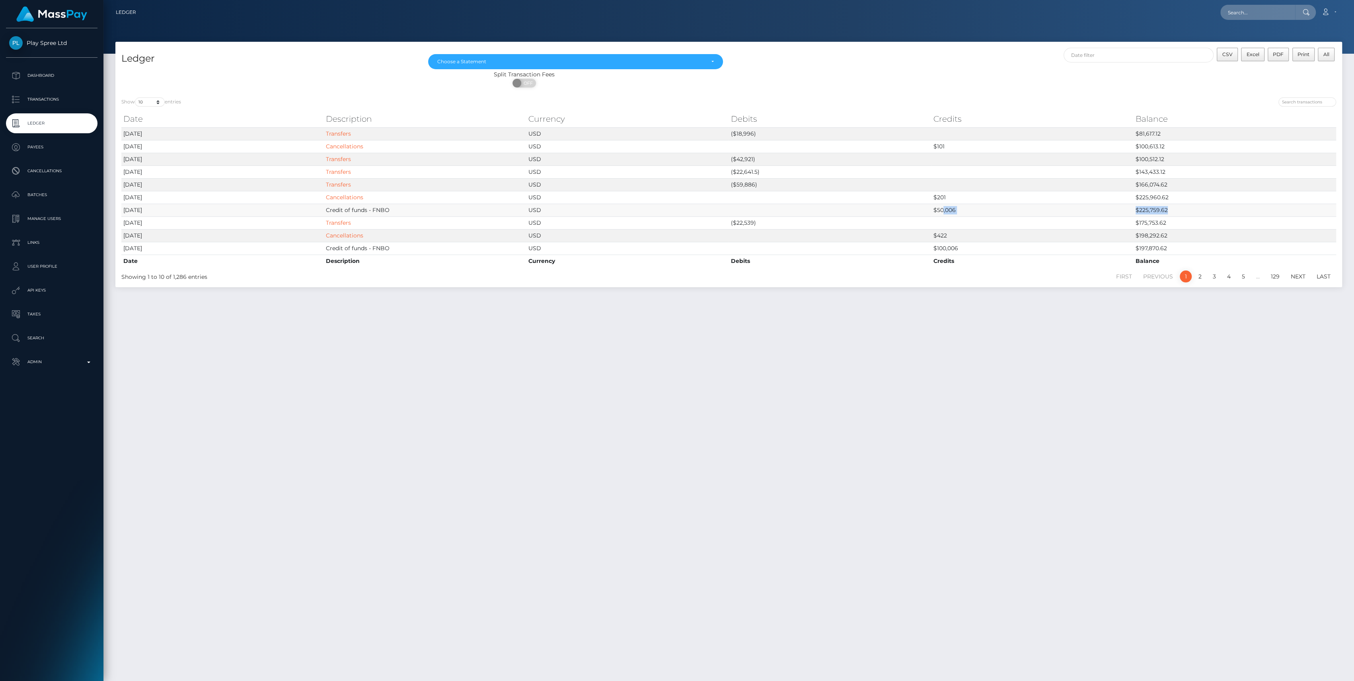
drag, startPoint x: 943, startPoint y: 211, endPoint x: 1196, endPoint y: 210, distance: 253.5
click at [1196, 210] on tr "[DATE] Credit of funds - FNBO USD $50,006 $225,759.62" at bounding box center [728, 210] width 1215 height 13
click at [57, 363] on p "Admin" at bounding box center [51, 362] width 85 height 12
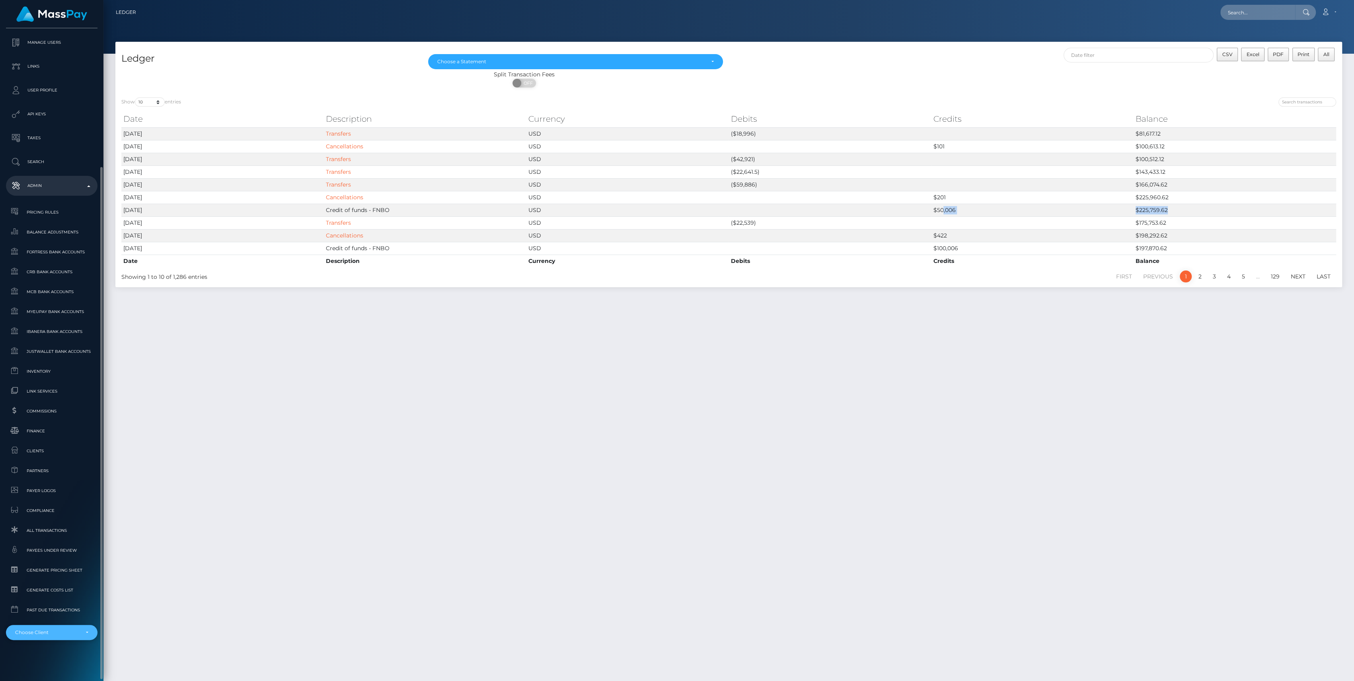
click at [55, 630] on div "Choose Client" at bounding box center [47, 633] width 64 height 6
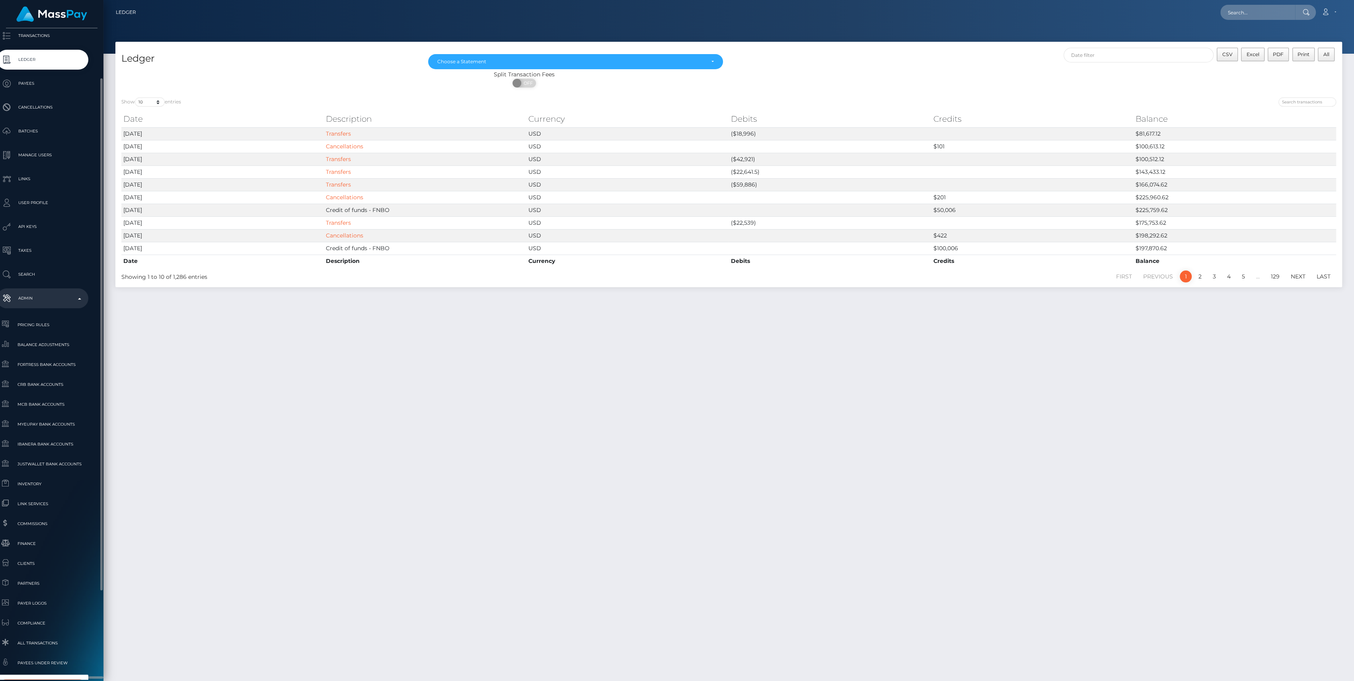
scroll to position [170, 9]
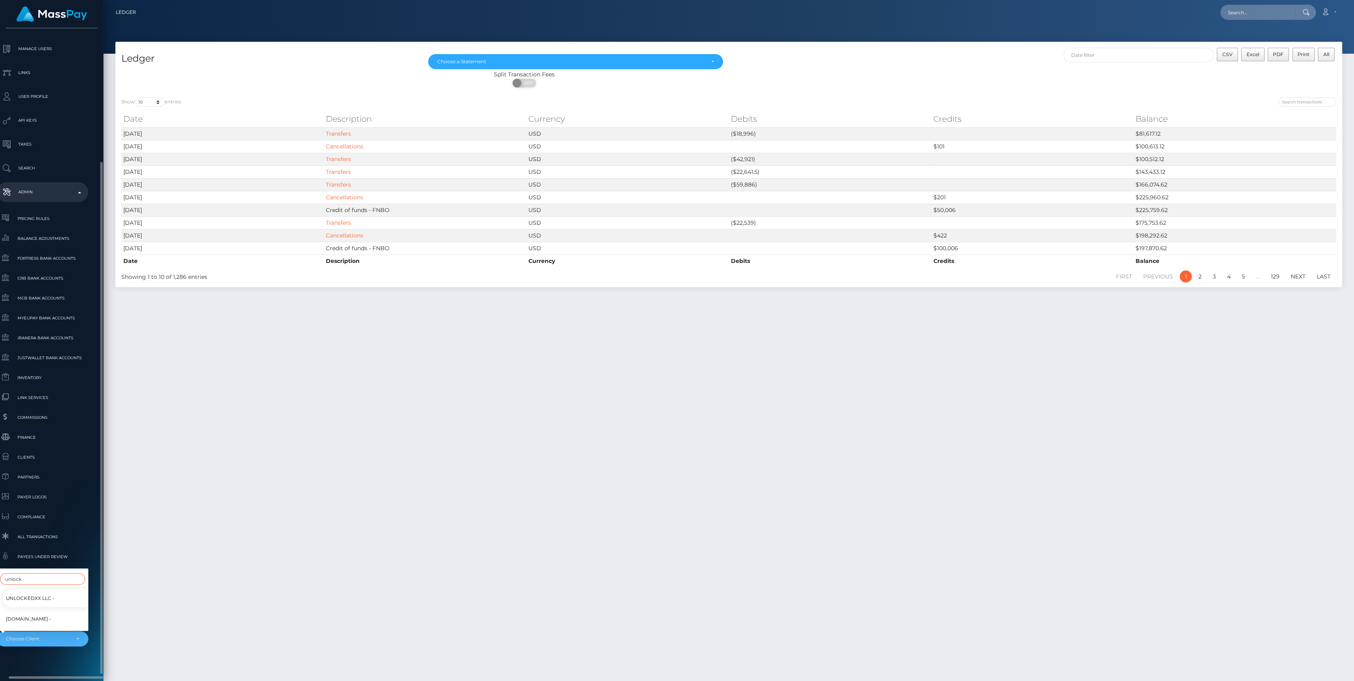
type input "unlock"
click at [41, 614] on span "[DOMAIN_NAME] -" at bounding box center [28, 619] width 45 height 10
select select "278"
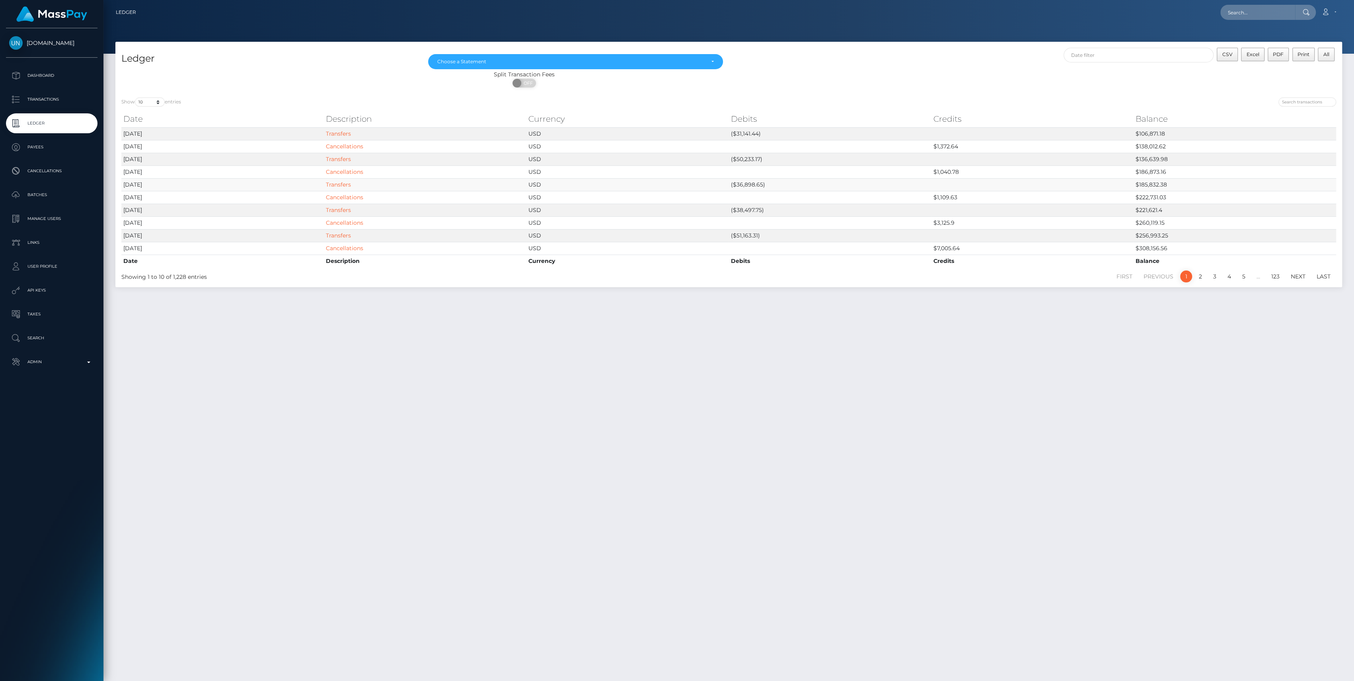
drag, startPoint x: 164, startPoint y: 218, endPoint x: 605, endPoint y: 185, distance: 442.5
click at [605, 185] on tbody "[DATE] Transfers USD ($31,141.44) $106,871.18 [DATE] Cancellations USD $1,372.6…" at bounding box center [728, 190] width 1215 height 127
click at [64, 360] on p "Admin" at bounding box center [51, 362] width 85 height 12
click at [46, 407] on span "Balance Adjustments" at bounding box center [51, 408] width 85 height 9
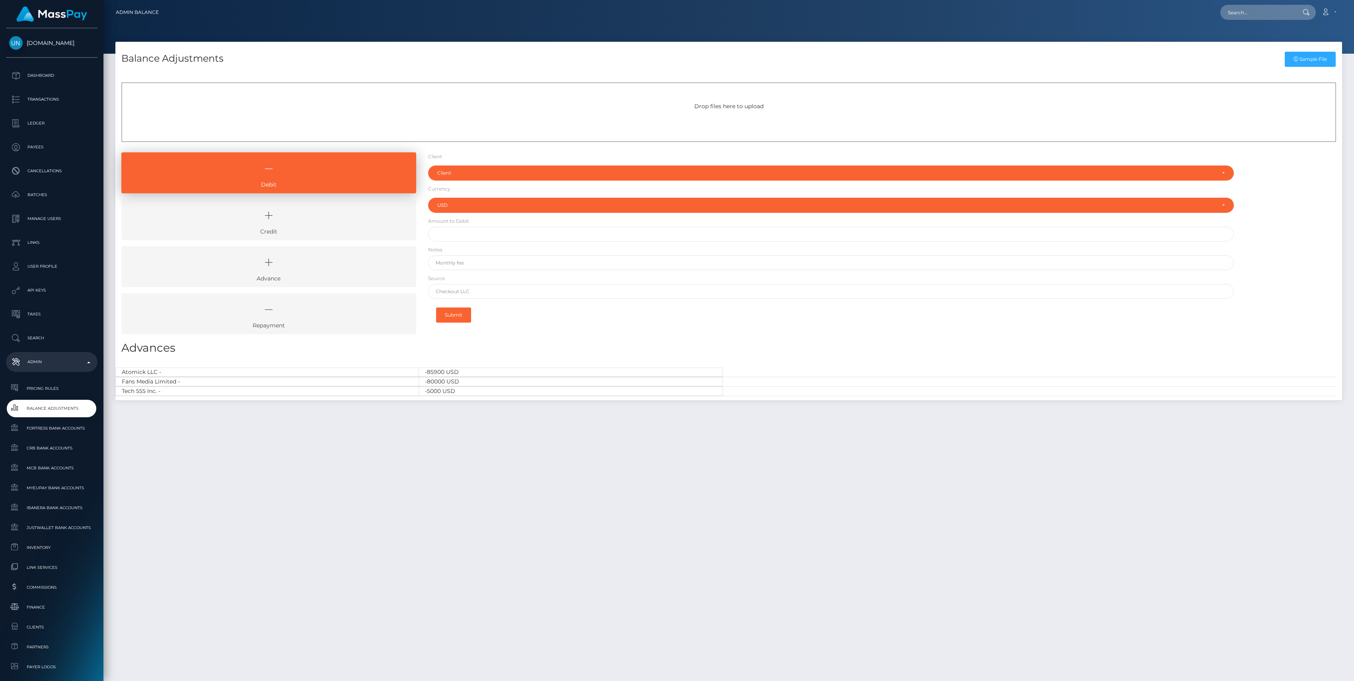
select select "USD"
click at [269, 225] on icon at bounding box center [269, 216] width 277 height 24
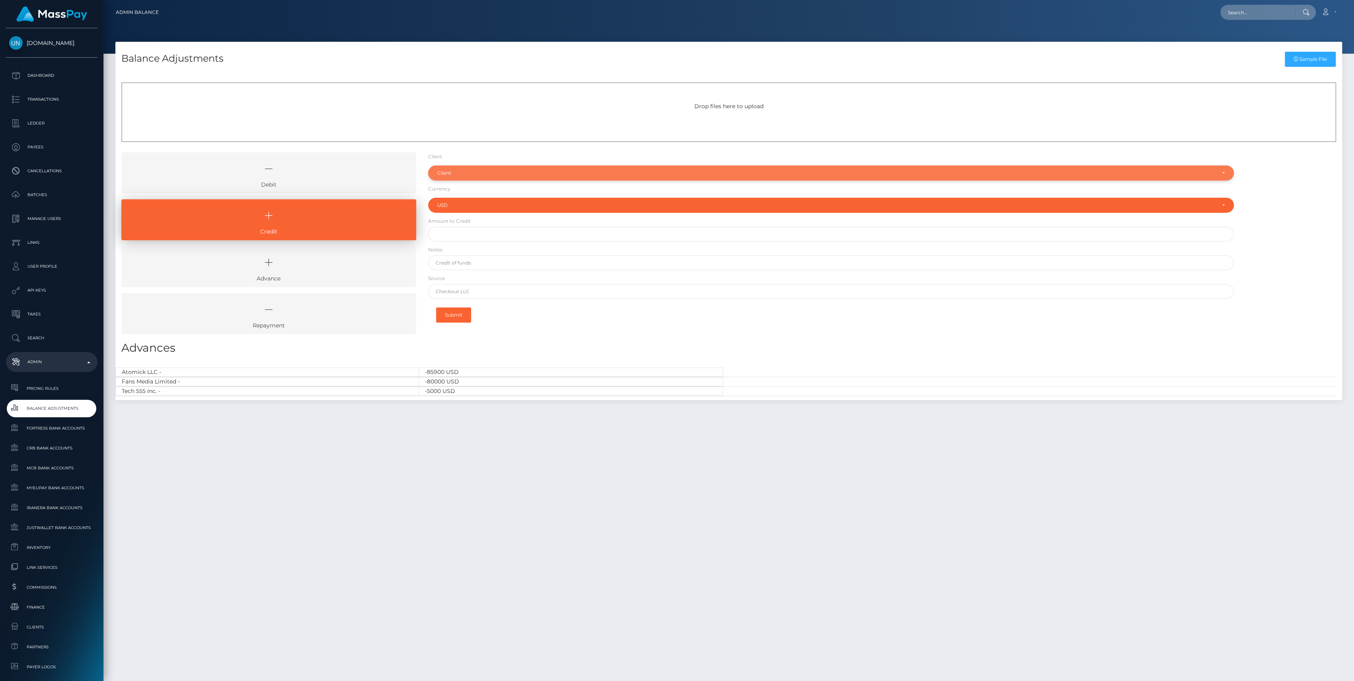
click at [435, 169] on div "Client" at bounding box center [831, 173] width 806 height 15
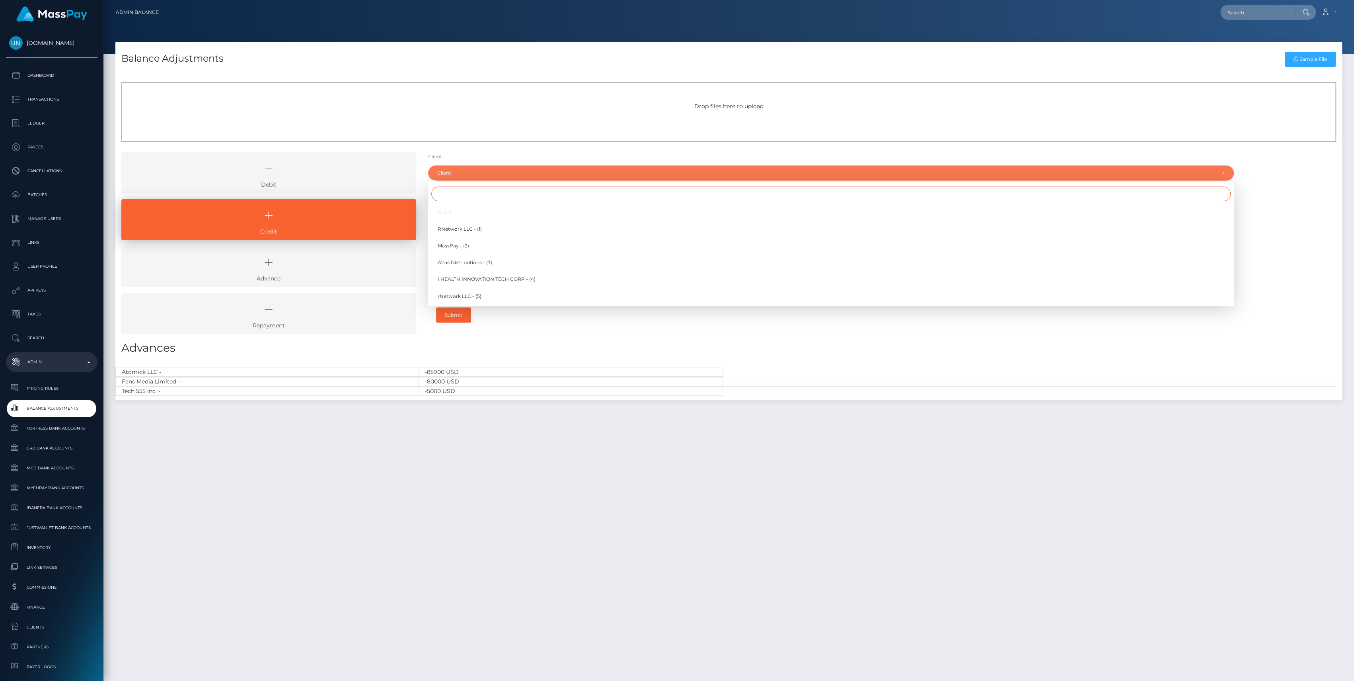
click at [450, 195] on input "Search" at bounding box center [830, 194] width 799 height 15
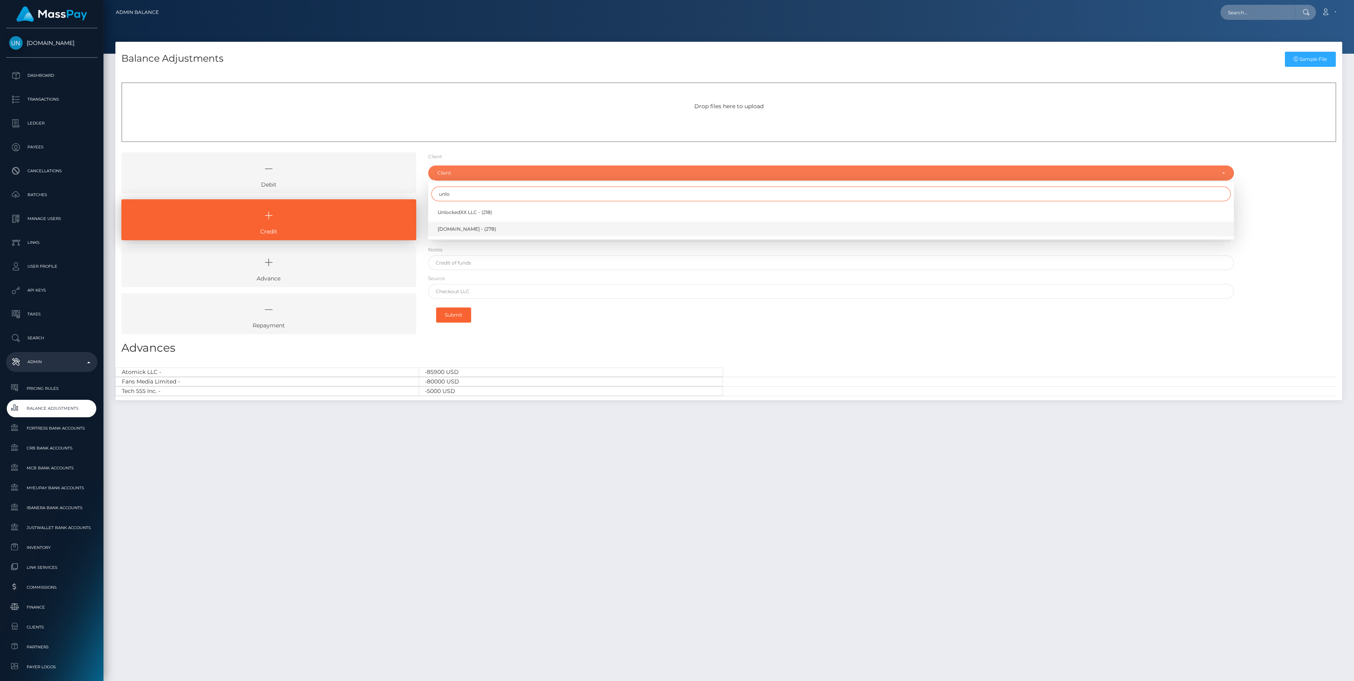
type input "unlo"
click at [484, 230] on link "[DOMAIN_NAME] - (278)" at bounding box center [831, 229] width 806 height 15
select select "278"
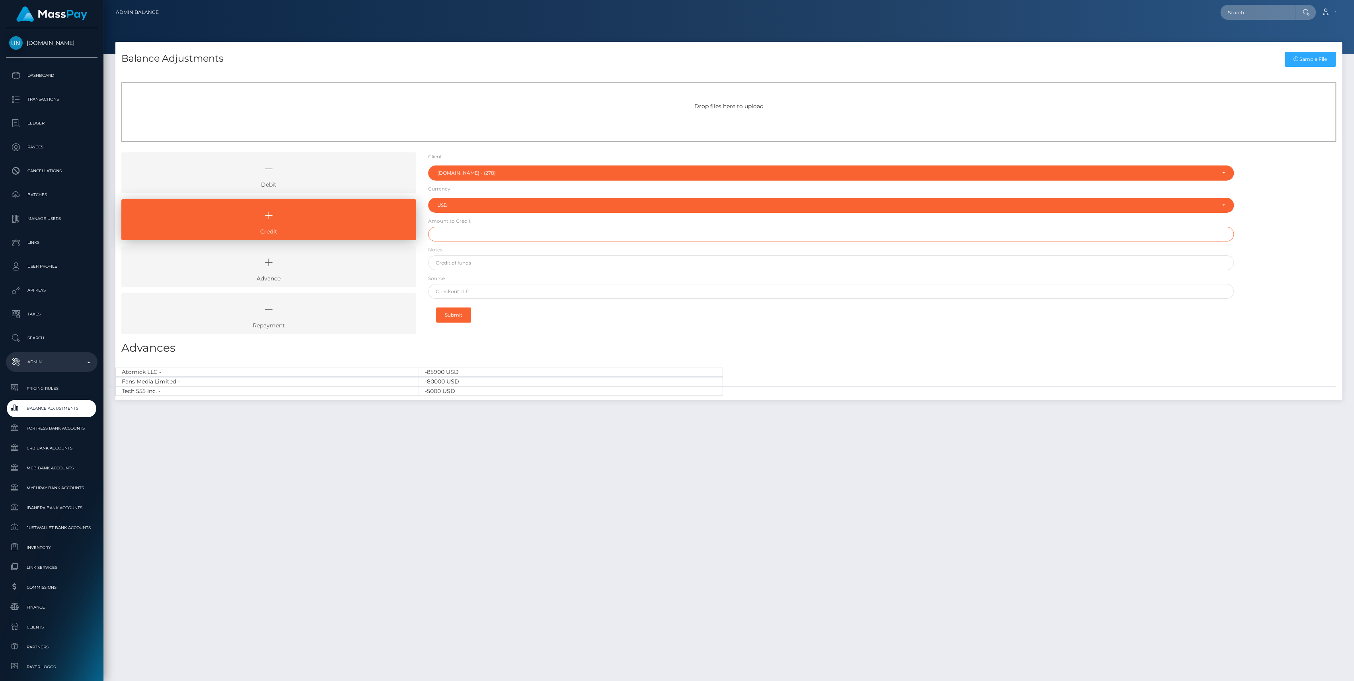
click at [484, 236] on input "text" at bounding box center [831, 234] width 806 height 15
type input "$"
click at [467, 216] on form "Client Client RNetwork LLC - (1) MassPay - (2) Atlas Distributions - (3) I HEAL…" at bounding box center [831, 239] width 806 height 175
click at [468, 228] on input "text" at bounding box center [831, 234] width 806 height 15
type input "$100,000.00"
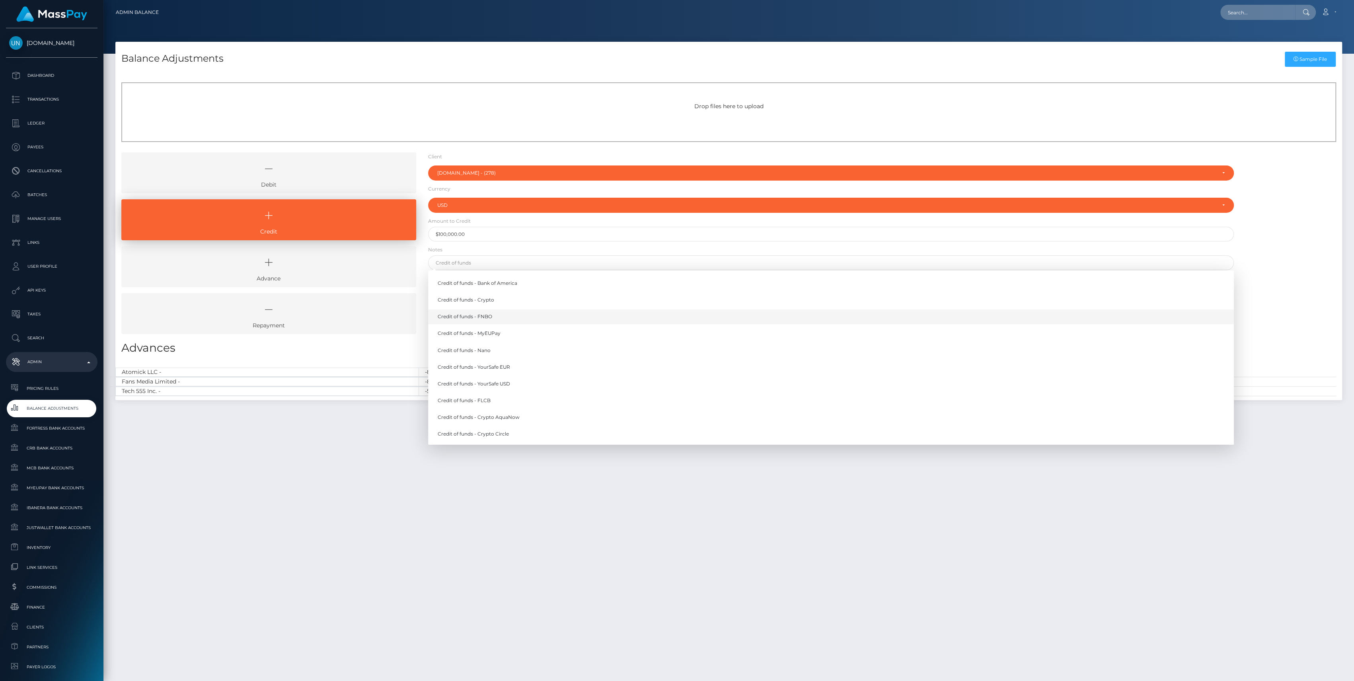
click at [487, 321] on link "Credit of funds - FNBO" at bounding box center [831, 317] width 806 height 15
type input "Credit of funds - FNBO"
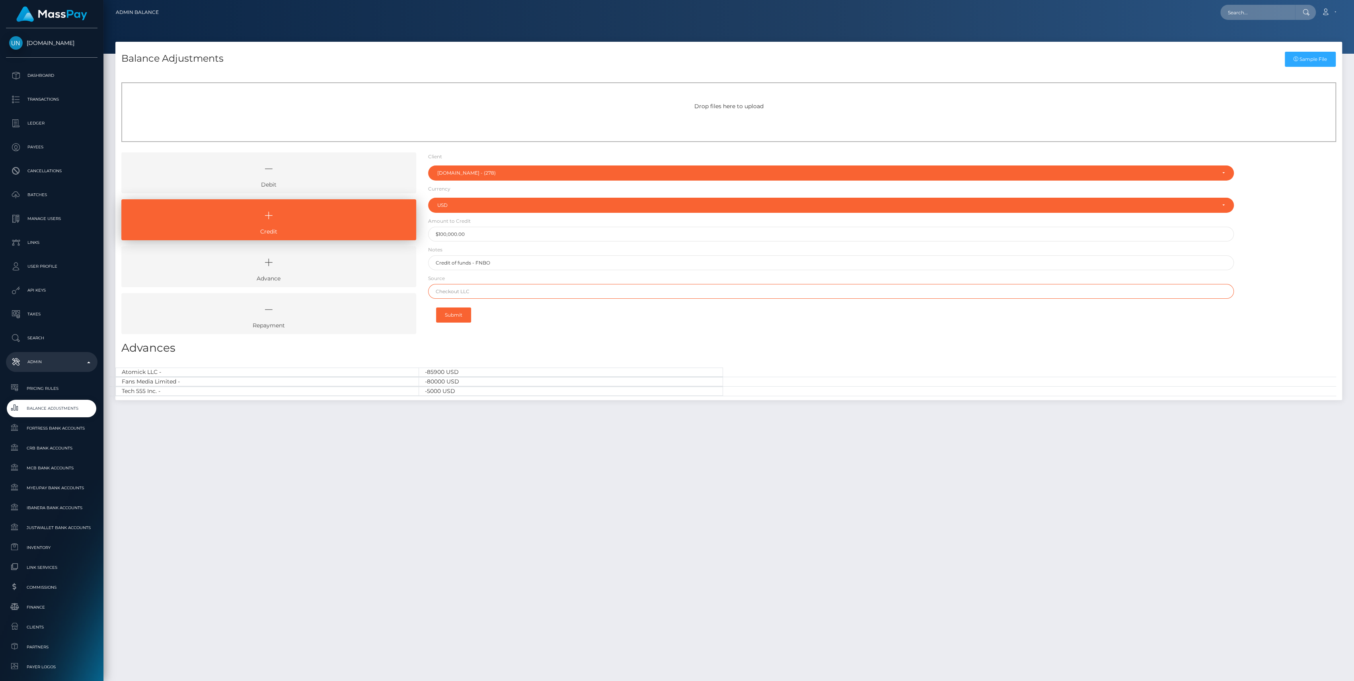
click at [474, 284] on input "text" at bounding box center [831, 291] width 806 height 15
paste input "Revolution"
type input "Revolution"
click at [519, 318] on div "Submit" at bounding box center [831, 315] width 806 height 25
click at [460, 316] on button "Submit" at bounding box center [453, 315] width 35 height 15
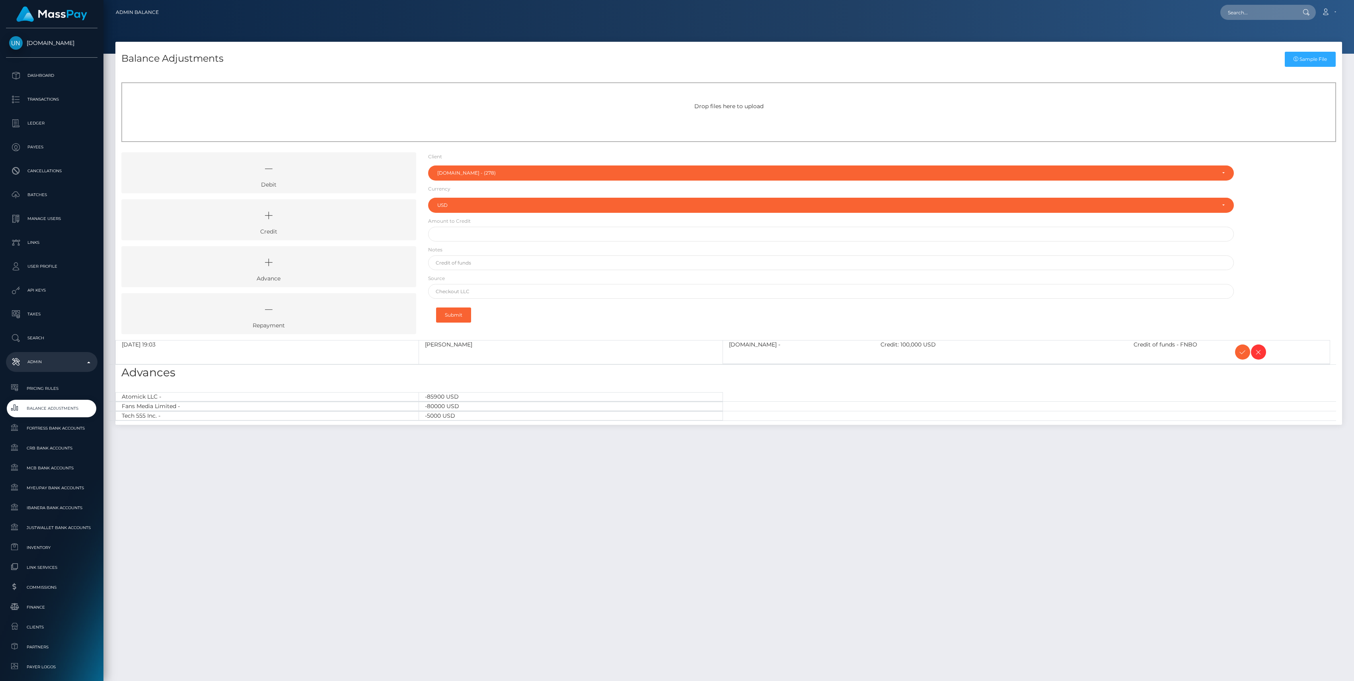
select select "278"
select select "USD"
click at [480, 236] on input "text" at bounding box center [831, 234] width 806 height 15
click at [836, 373] on h3 "Advances" at bounding box center [728, 373] width 1215 height 16
click at [1267, 355] on div at bounding box center [1279, 352] width 101 height 23
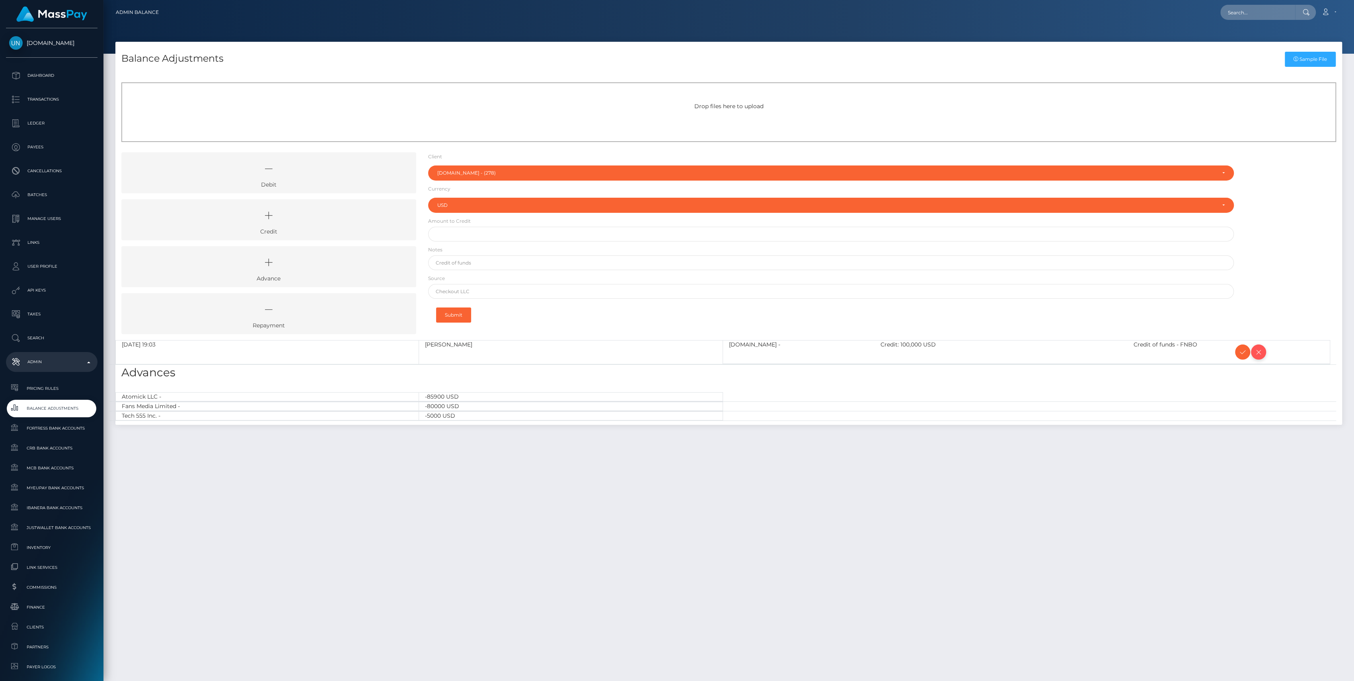
click at [1264, 351] on span at bounding box center [1258, 352] width 15 height 15
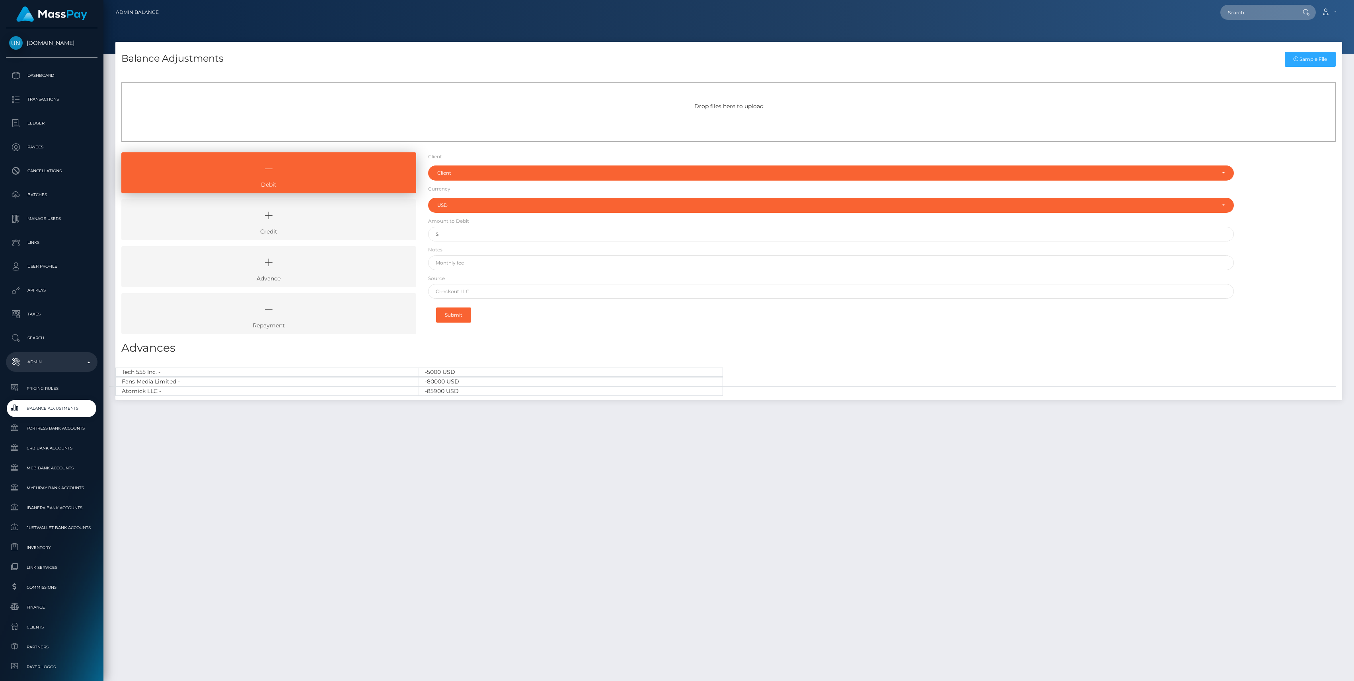
select select "USD"
click at [360, 214] on icon at bounding box center [269, 216] width 277 height 24
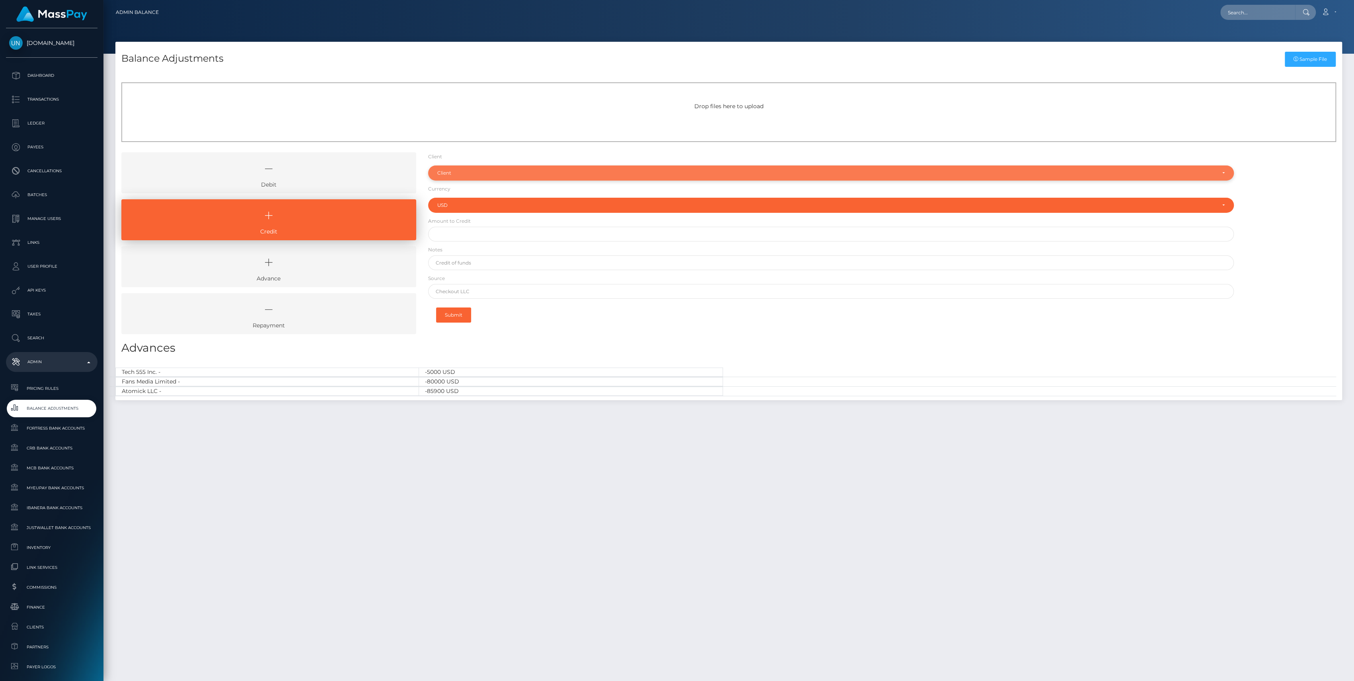
click at [468, 171] on div "Client" at bounding box center [826, 173] width 778 height 6
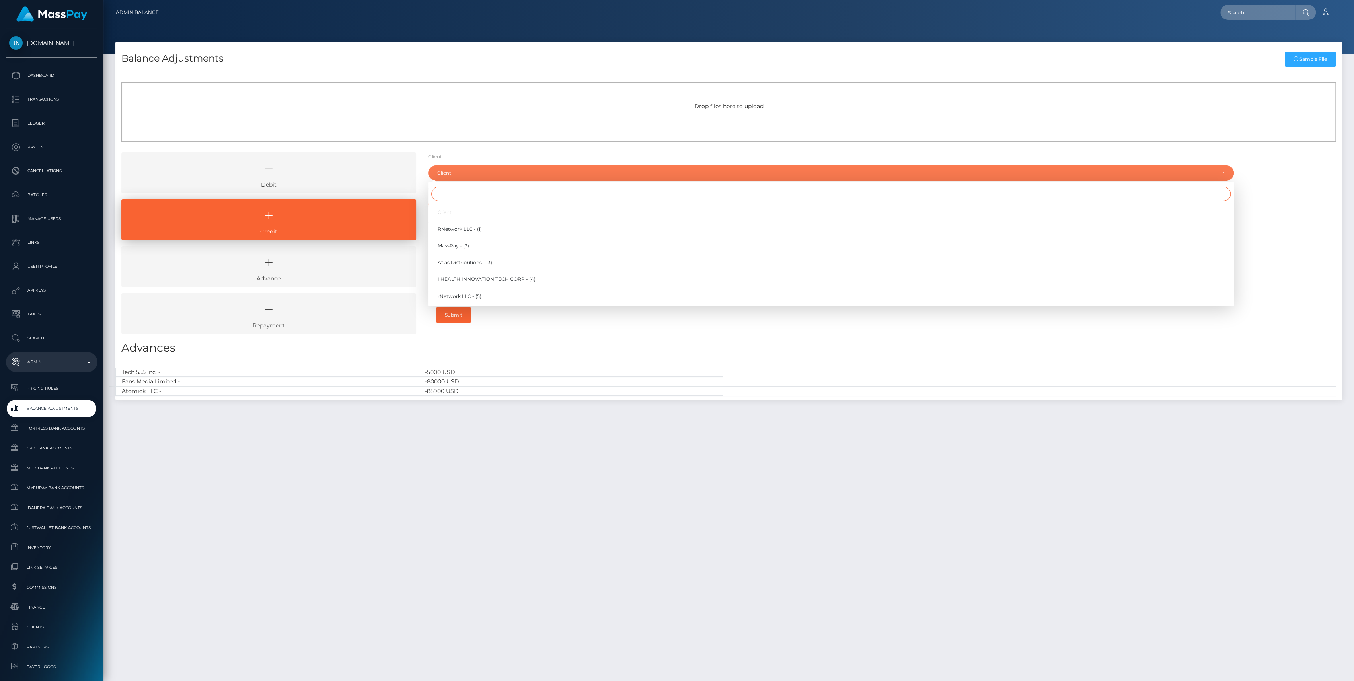
click at [466, 191] on input "Search" at bounding box center [830, 194] width 799 height 15
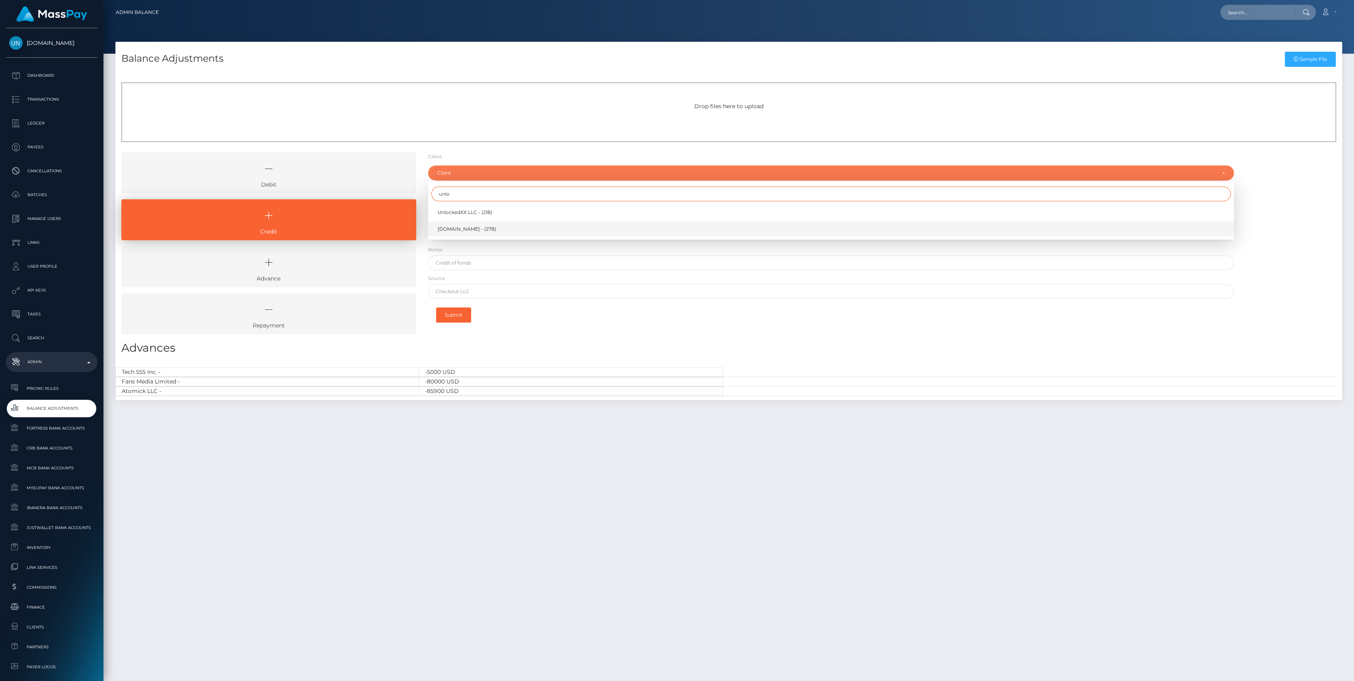
type input "unlo"
click at [461, 223] on link "[DOMAIN_NAME] - (278)" at bounding box center [831, 229] width 806 height 15
select select "278"
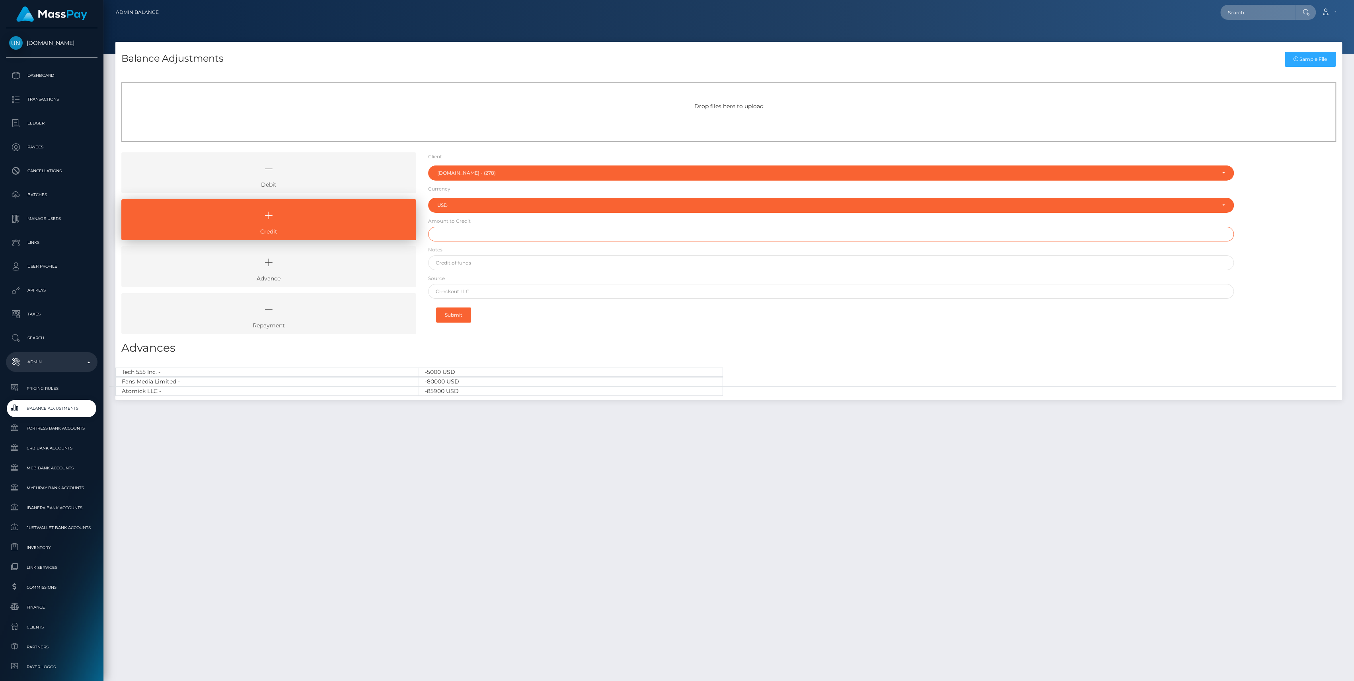
click at [464, 238] on input "text" at bounding box center [831, 234] width 806 height 15
type input "$100,000.00"
type input "Credit of funds - FNBO"
type input "Revolution"
click at [475, 236] on input "$" at bounding box center [831, 234] width 806 height 15
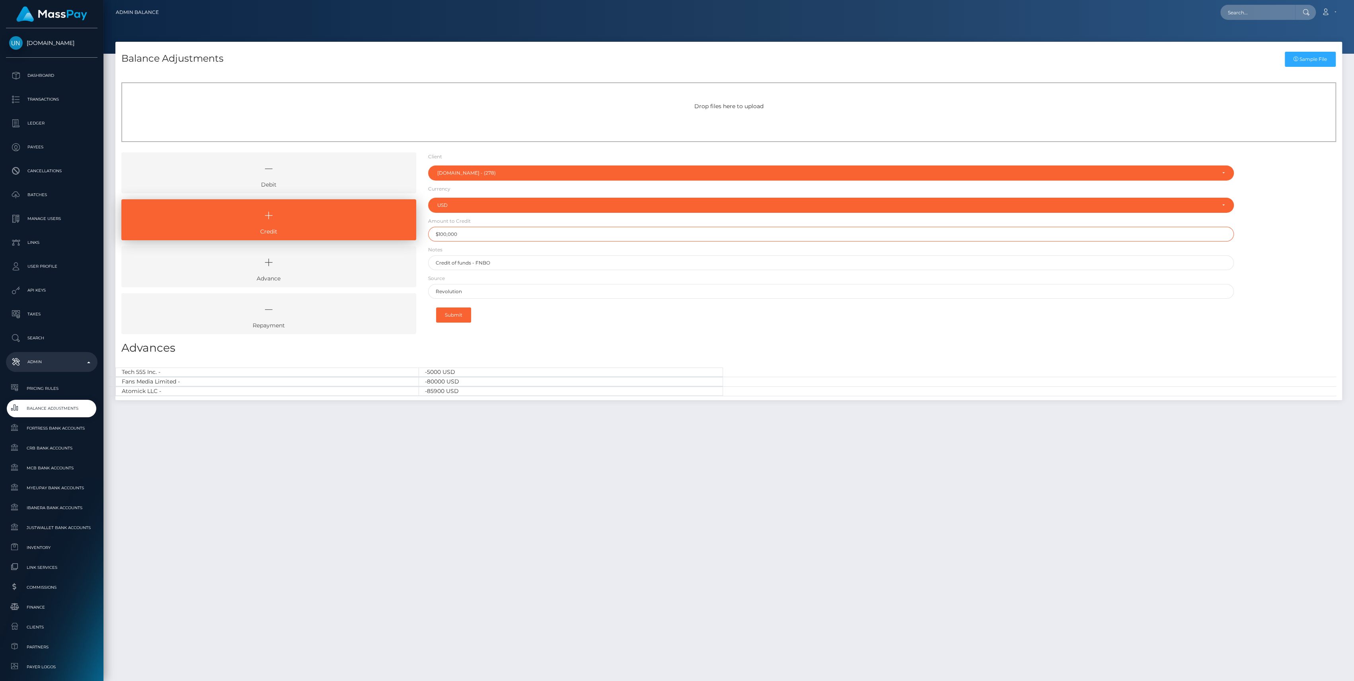
type input "$100,000.00"
click at [481, 293] on input "Revolution" at bounding box center [831, 291] width 806 height 15
type input "Revolut"
click at [461, 308] on button "Submit" at bounding box center [453, 315] width 35 height 15
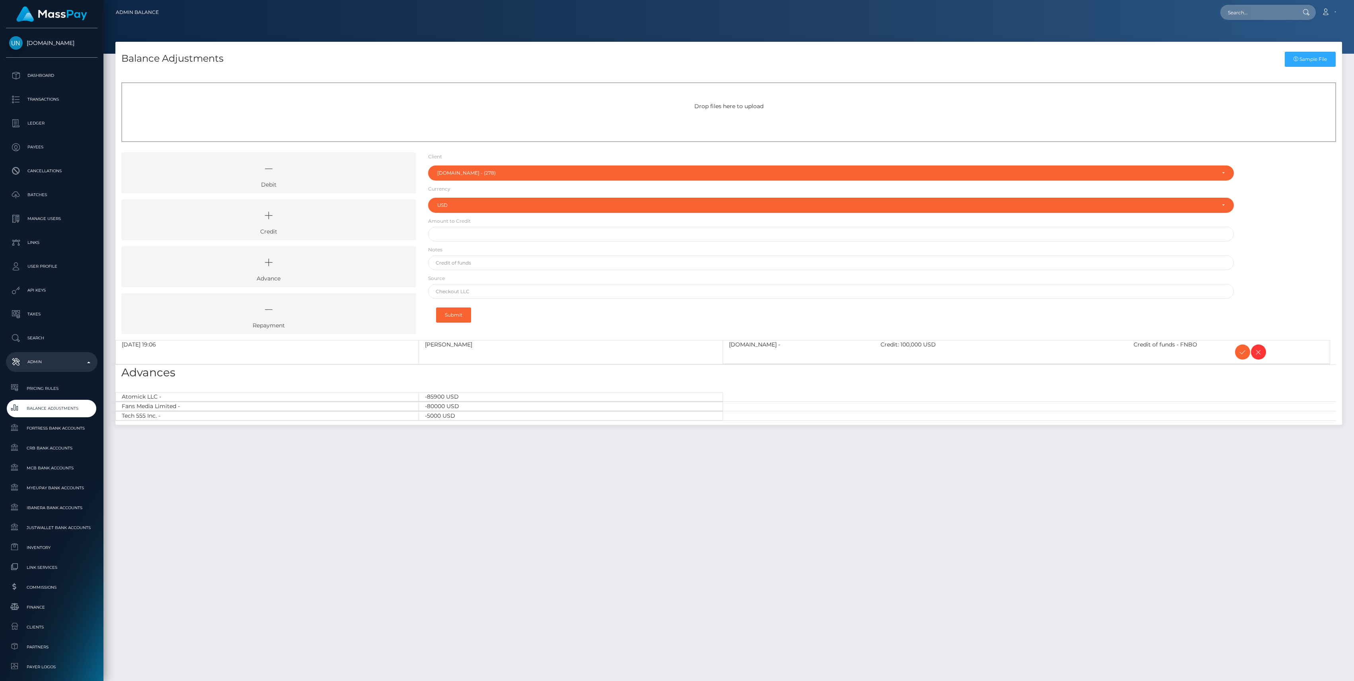
select select "278"
select select "USD"
click at [1240, 353] on icon at bounding box center [1243, 352] width 10 height 10
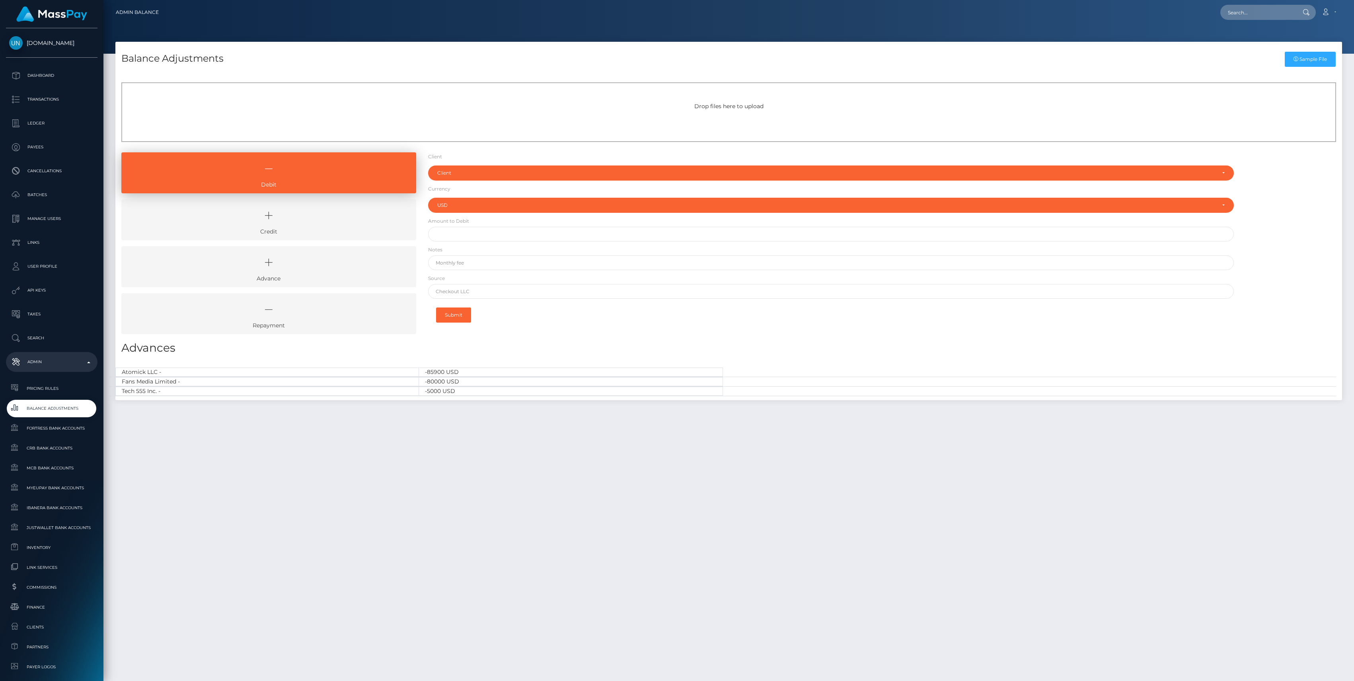
select select "USD"
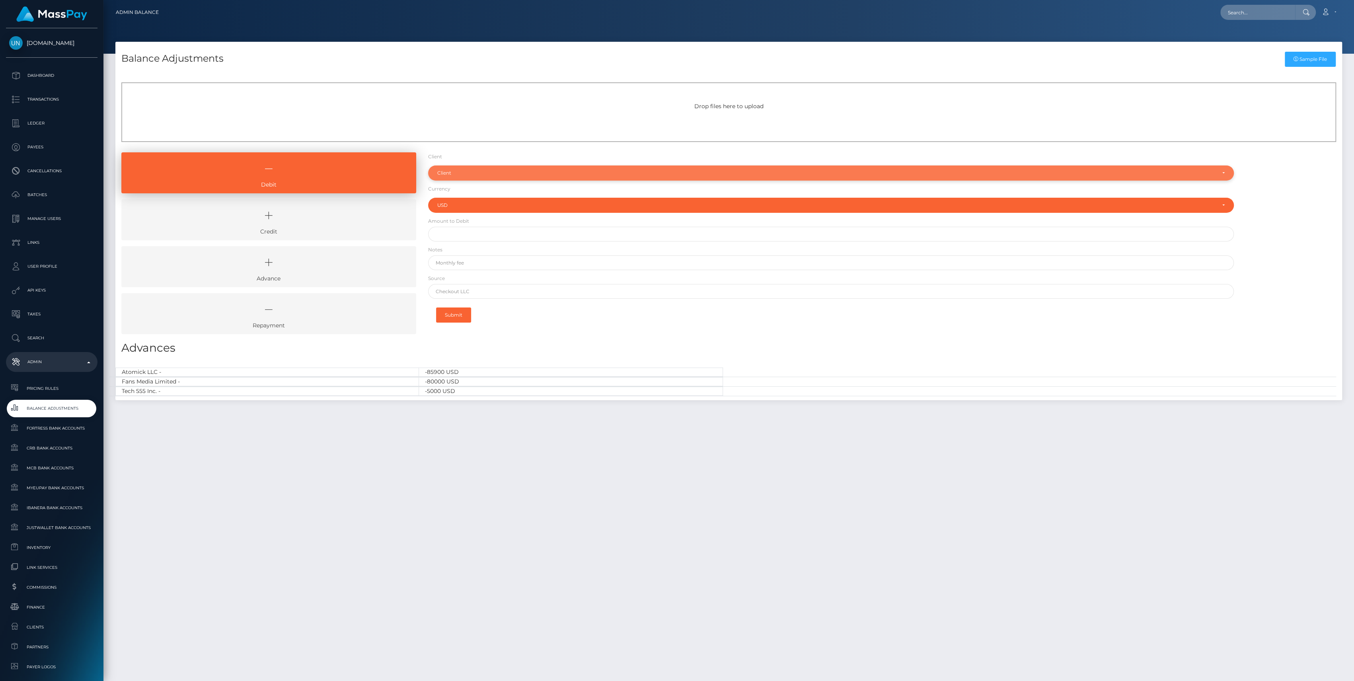
click at [499, 171] on div "Client" at bounding box center [826, 173] width 778 height 6
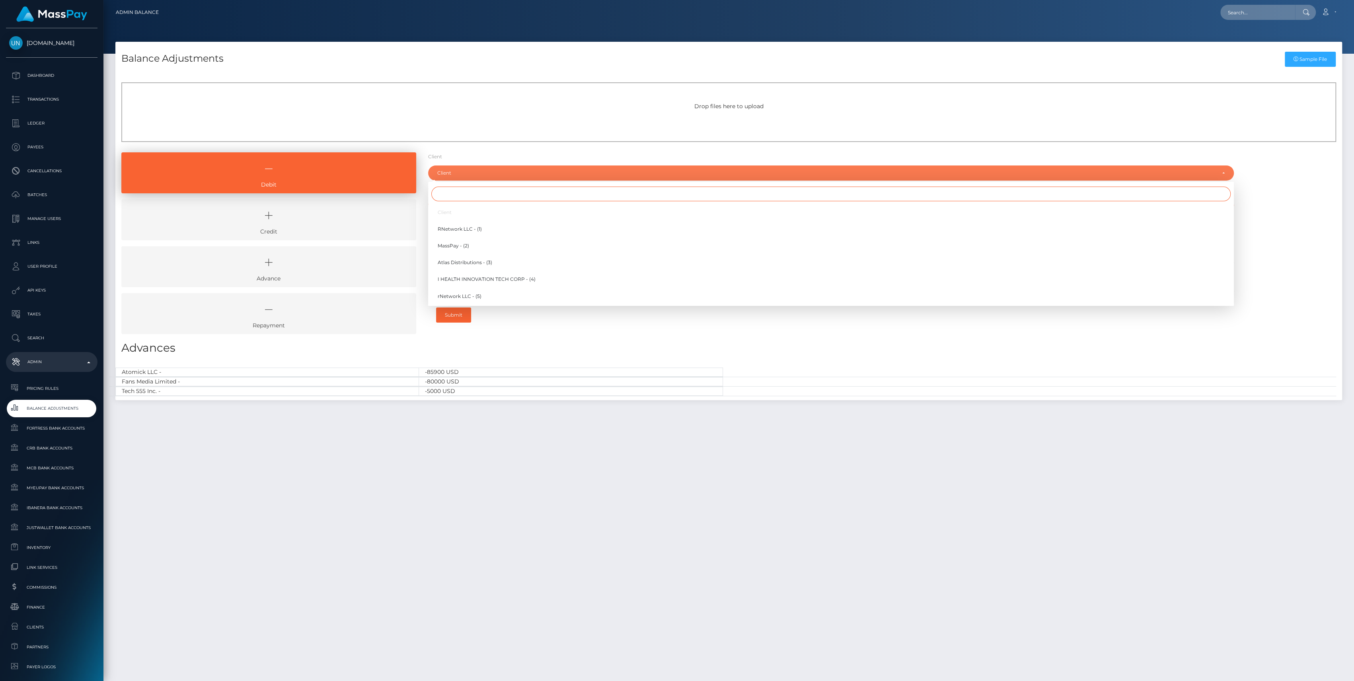
click at [492, 188] on input "Search" at bounding box center [830, 194] width 799 height 15
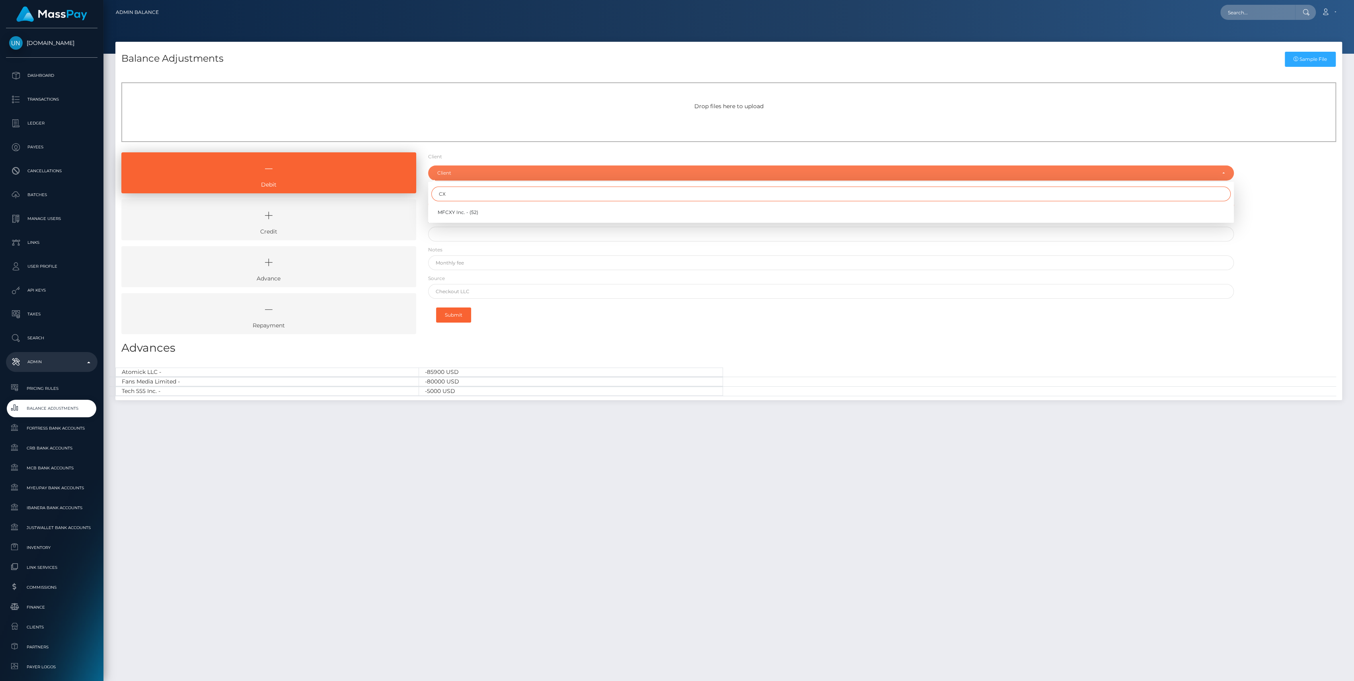
type input "C"
type input "CF"
click at [482, 227] on span "Stop Light Go - CForth (88)" at bounding box center [470, 229] width 65 height 7
select select "88"
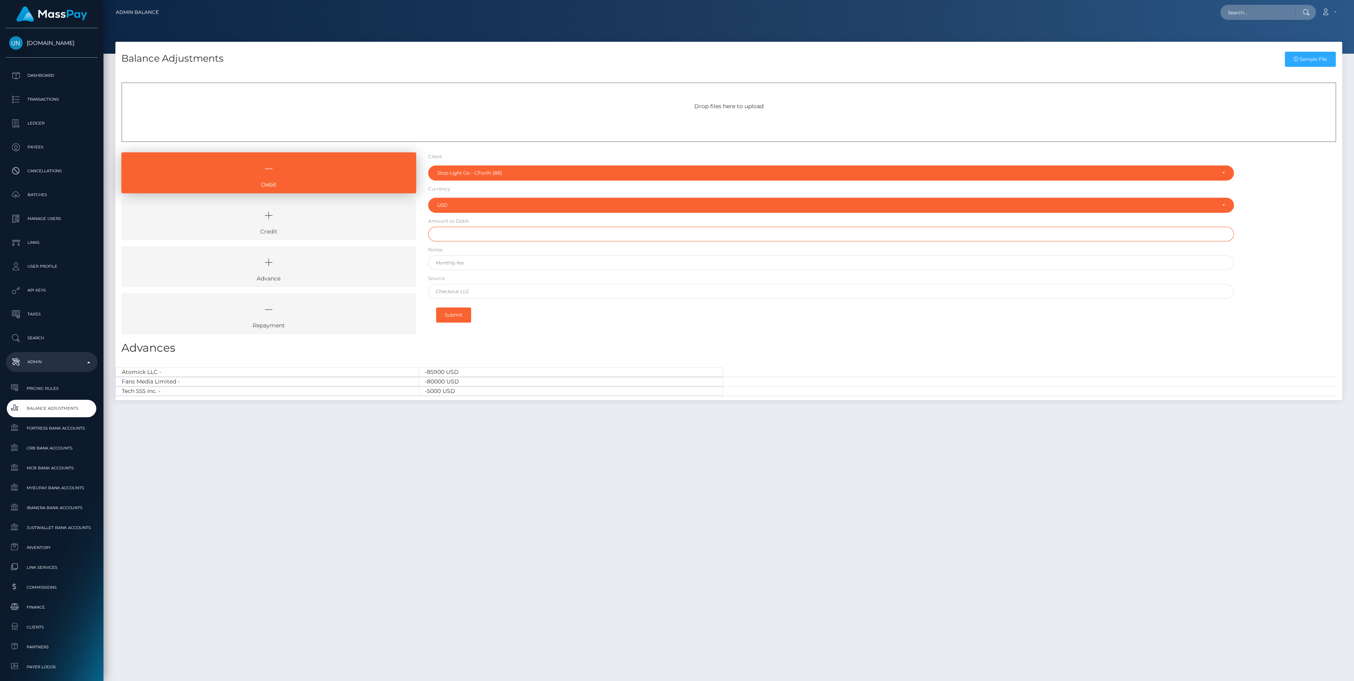
click at [474, 232] on input "text" at bounding box center [831, 234] width 806 height 15
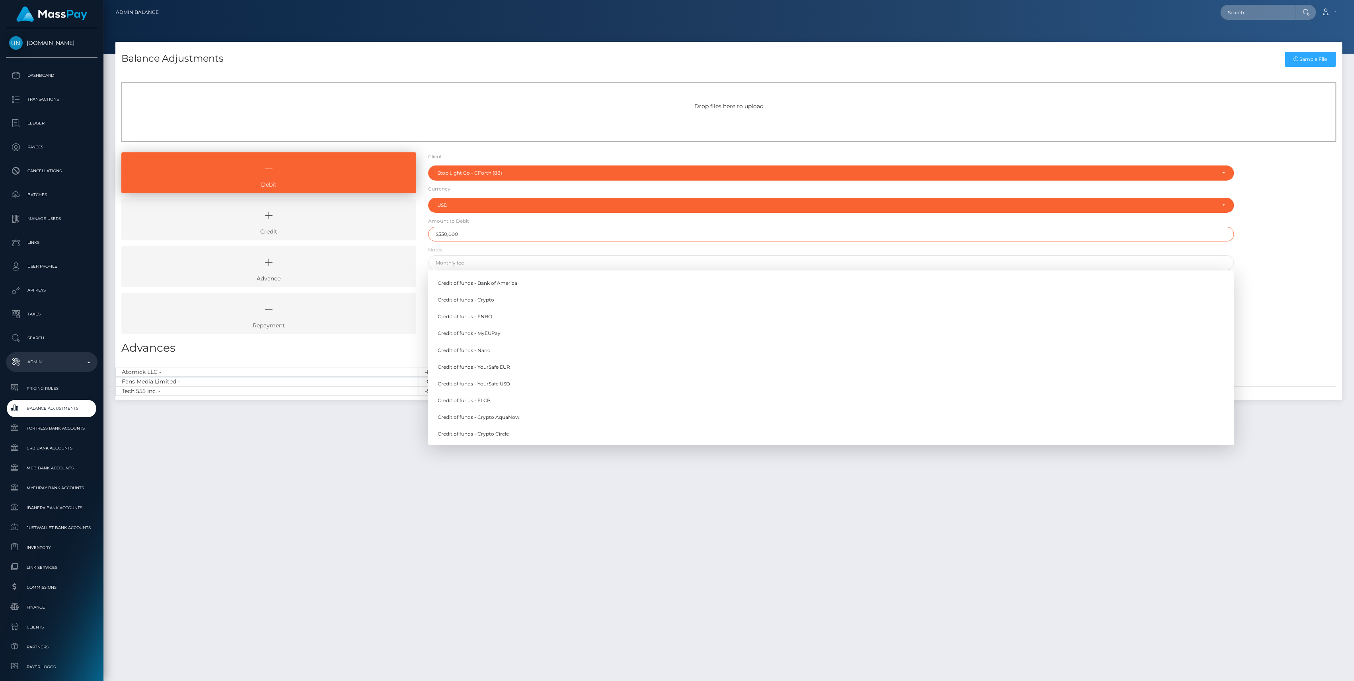
click at [479, 231] on input "$550,000" at bounding box center [831, 234] width 806 height 15
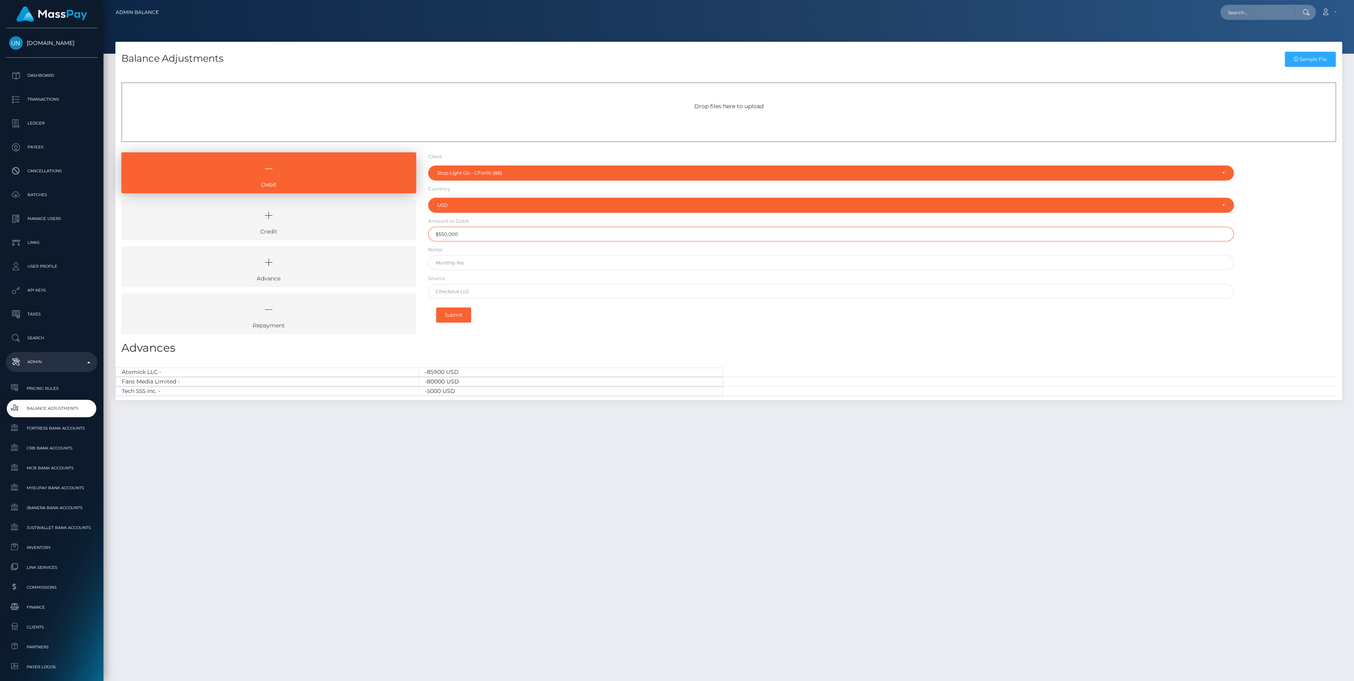
click at [443, 236] on input "$550,000" at bounding box center [831, 234] width 806 height 15
click at [455, 234] on input "$550,000" at bounding box center [831, 234] width 806 height 15
type input "$55,000.00"
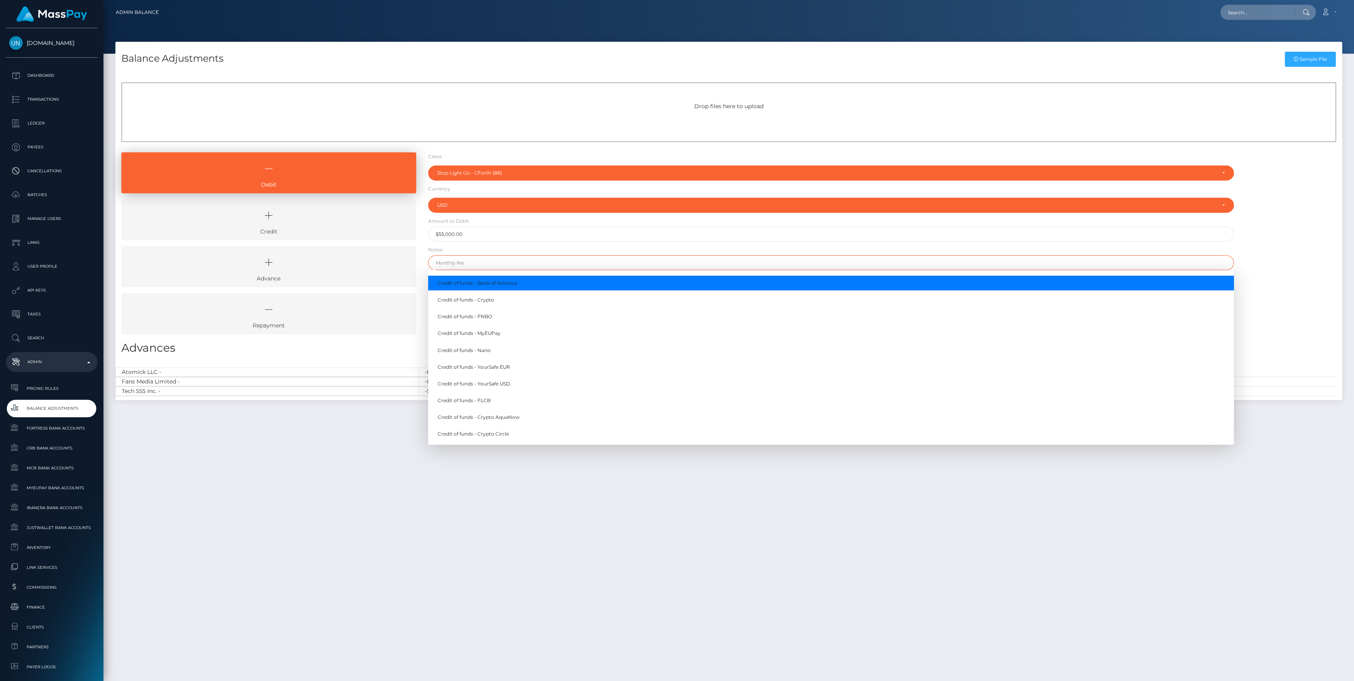
click at [475, 263] on input "text" at bounding box center [831, 262] width 806 height 15
click at [313, 489] on div "Balance Adjustments Sample File Drop files here to upload Debit" at bounding box center [728, 358] width 1251 height 632
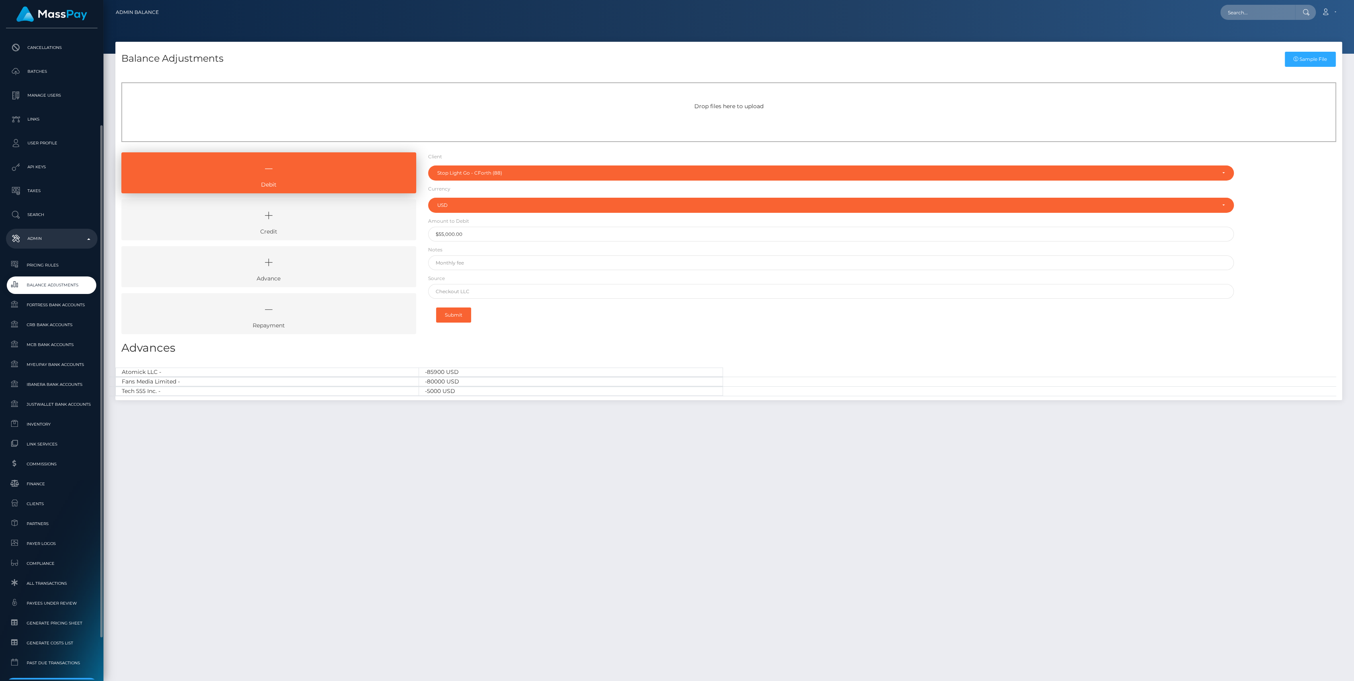
scroll to position [176, 0]
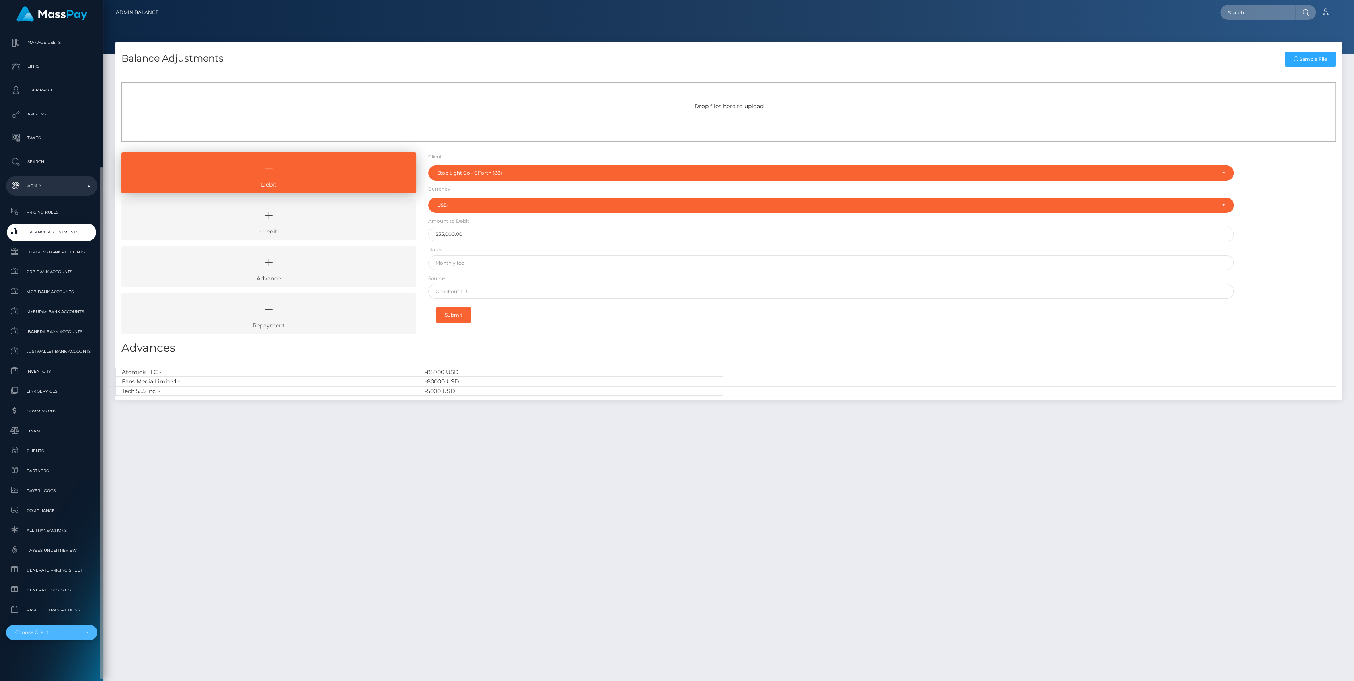
click at [64, 633] on div "Choose Client" at bounding box center [47, 633] width 64 height 6
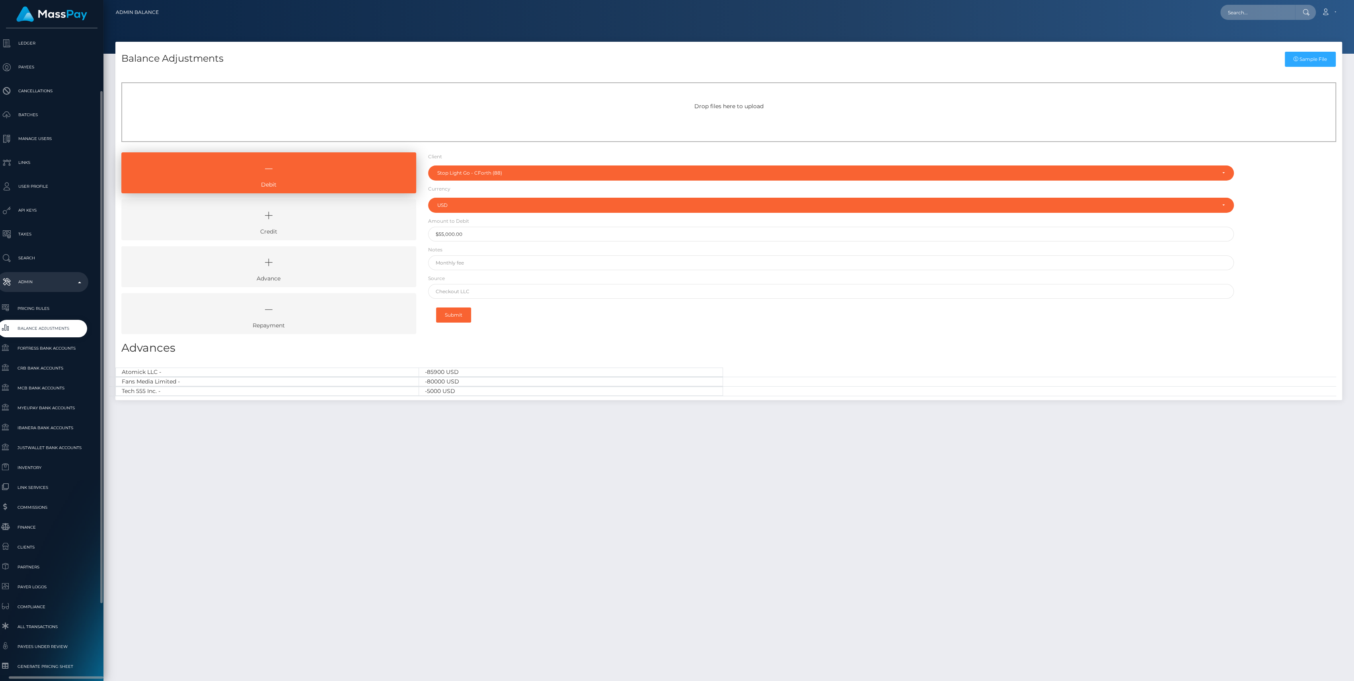
scroll to position [133, 9]
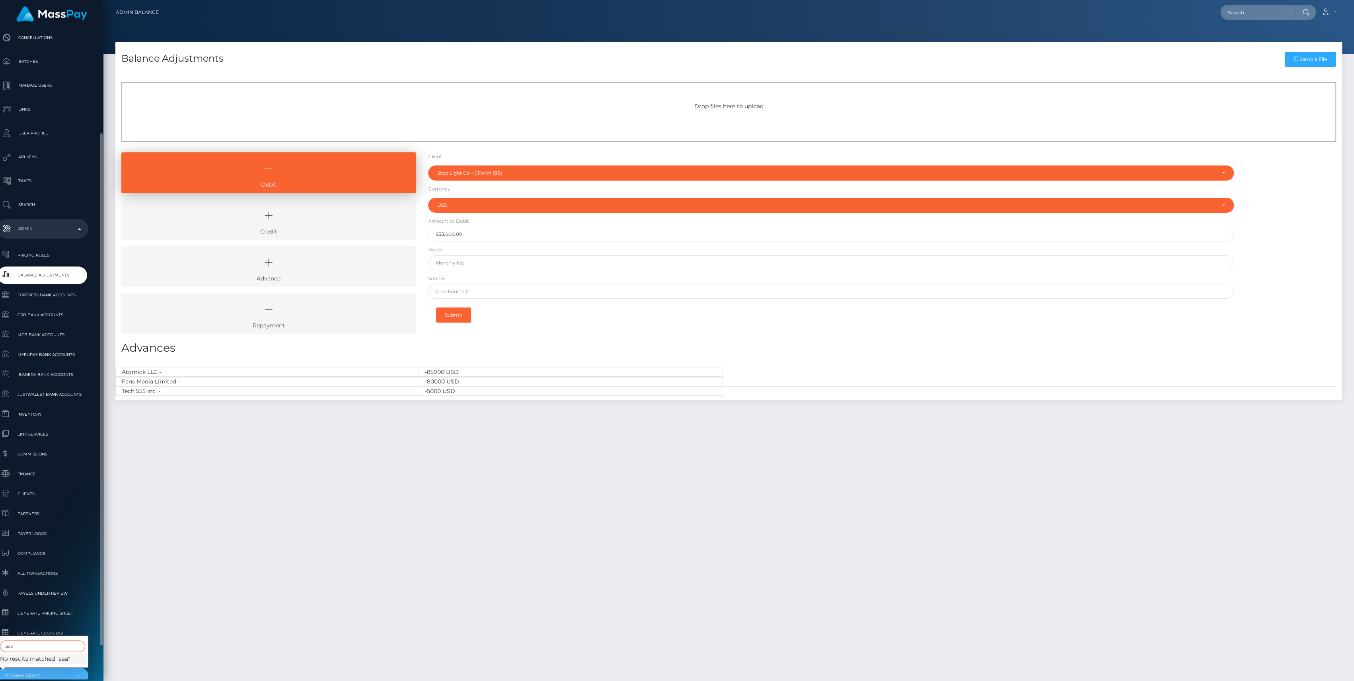
type input "aaa"
click at [480, 255] on input "text" at bounding box center [831, 262] width 806 height 15
click at [542, 538] on div "Balance Adjustments Sample File Drop files here to upload Debit" at bounding box center [728, 358] width 1251 height 632
click at [481, 251] on form "Client Client RNetwork LLC - (1) MassPay - (2) Atlas Distributions - (3) I HEAL…" at bounding box center [831, 239] width 806 height 175
click at [481, 262] on input "text" at bounding box center [831, 262] width 806 height 15
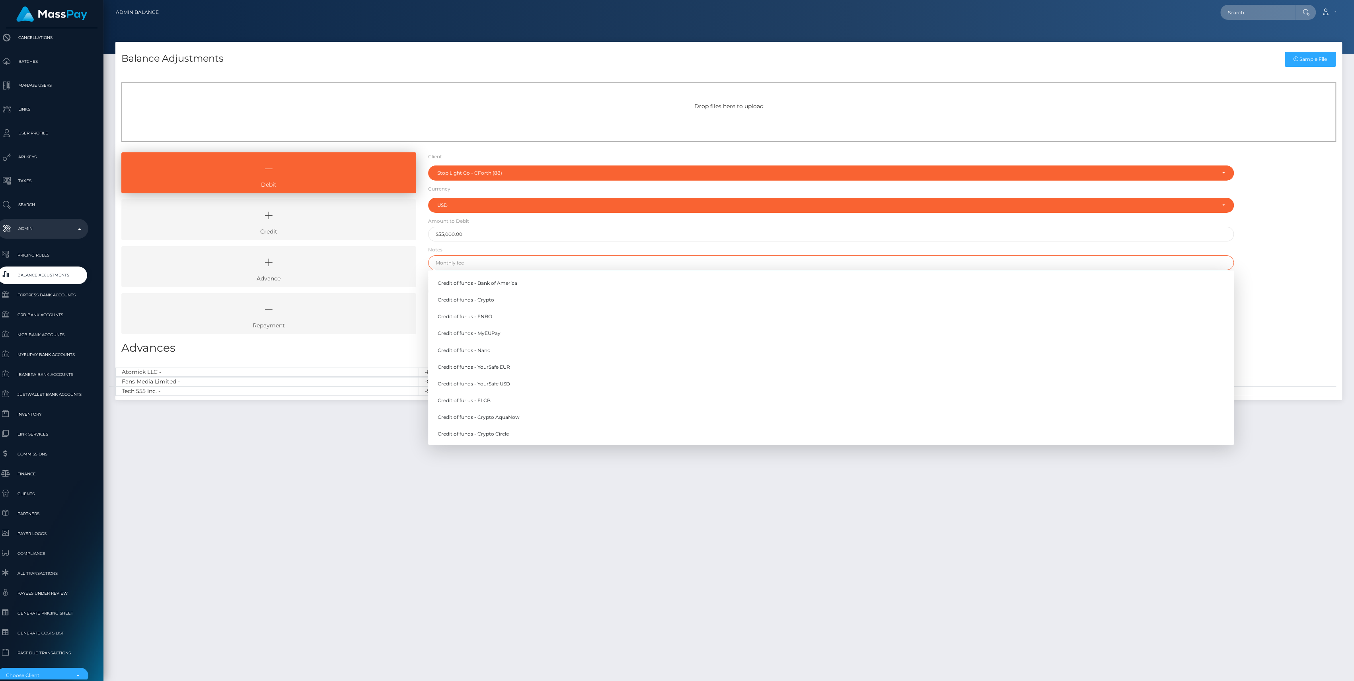
drag, startPoint x: 481, startPoint y: 263, endPoint x: 458, endPoint y: 261, distance: 22.3
click at [481, 263] on input "text" at bounding box center [831, 262] width 806 height 15
click at [458, 261] on input "text" at bounding box center [831, 262] width 806 height 15
click at [455, 259] on input "text" at bounding box center [831, 262] width 806 height 15
paste input "Audit Debit - FNBO 10/06/25 (Ref #GRN3018)"
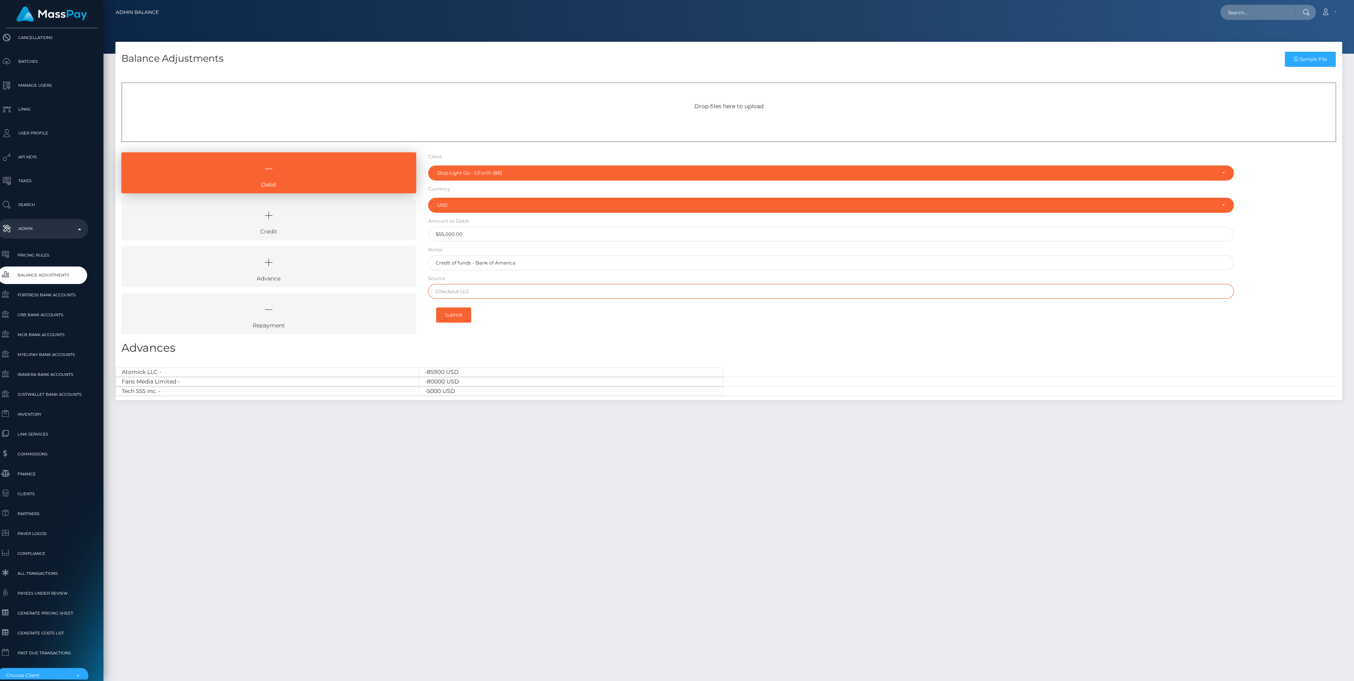
click at [458, 293] on input "text" at bounding box center [831, 291] width 806 height 15
click at [762, 349] on h3 "Advances" at bounding box center [728, 348] width 1215 height 16
click at [544, 258] on input "Credit of funds - Bank of America" at bounding box center [831, 262] width 806 height 15
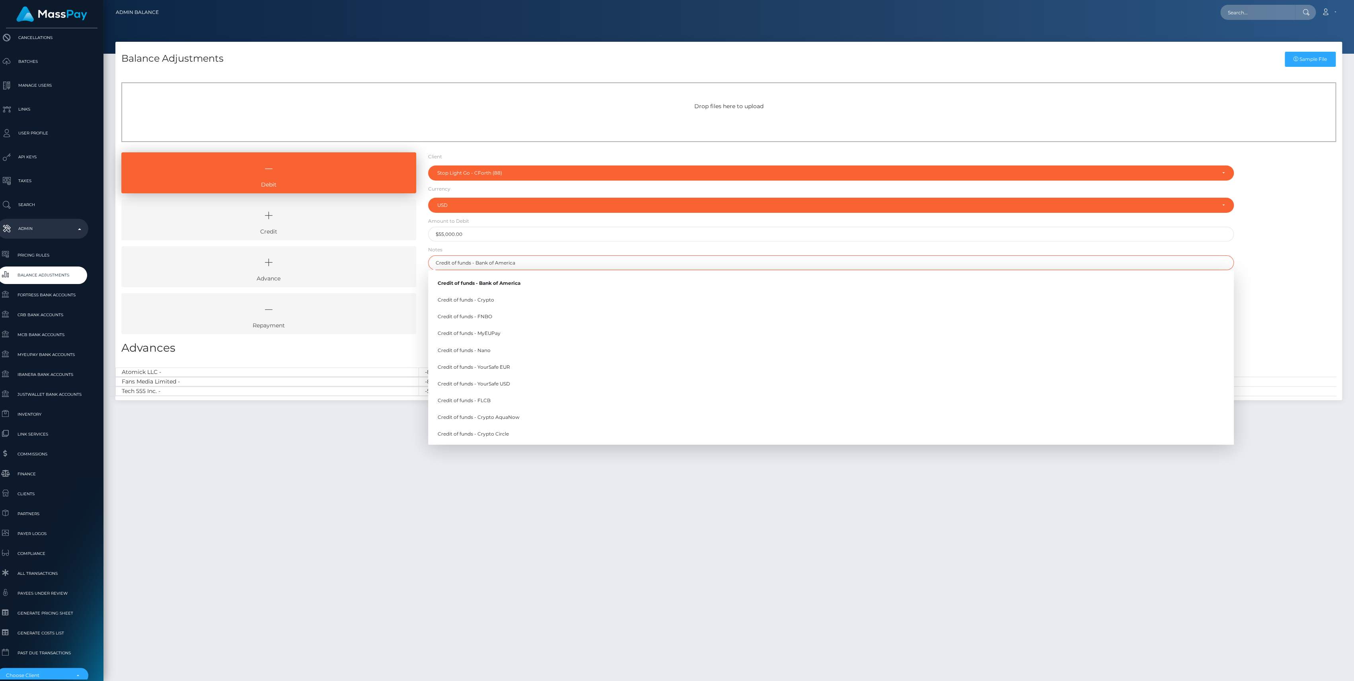
drag, startPoint x: 545, startPoint y: 263, endPoint x: 327, endPoint y: 234, distance: 220.0
click at [329, 234] on div "Debit Credit Advance Repayment" at bounding box center [728, 246] width 1227 height 188
click at [482, 311] on link "C redit of funds - FNBO" at bounding box center [831, 317] width 806 height 15
type input "Credit of funds - FNBO"
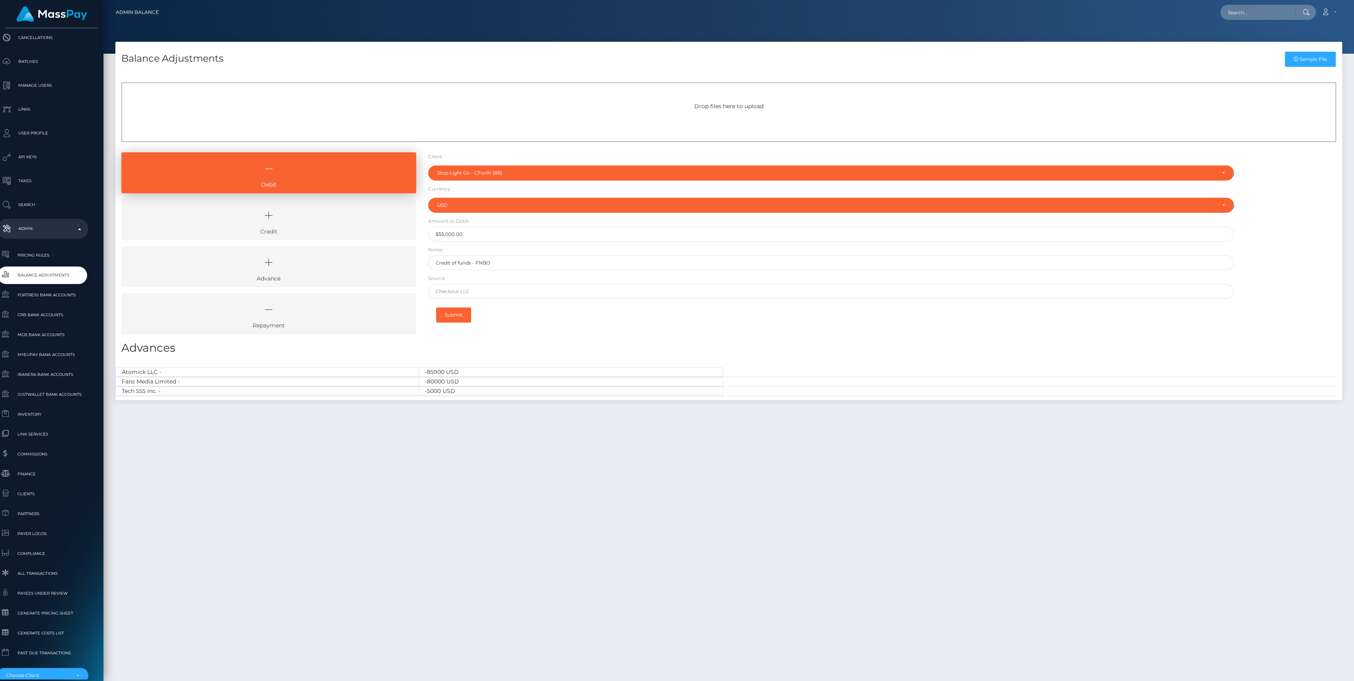
click at [528, 338] on div "Client Client RNetwork LLC - (1) MassPay - (2) Atlas Distributions - (3) I HEAL…" at bounding box center [831, 246] width 818 height 188
click at [460, 314] on button "Submit" at bounding box center [453, 315] width 35 height 15
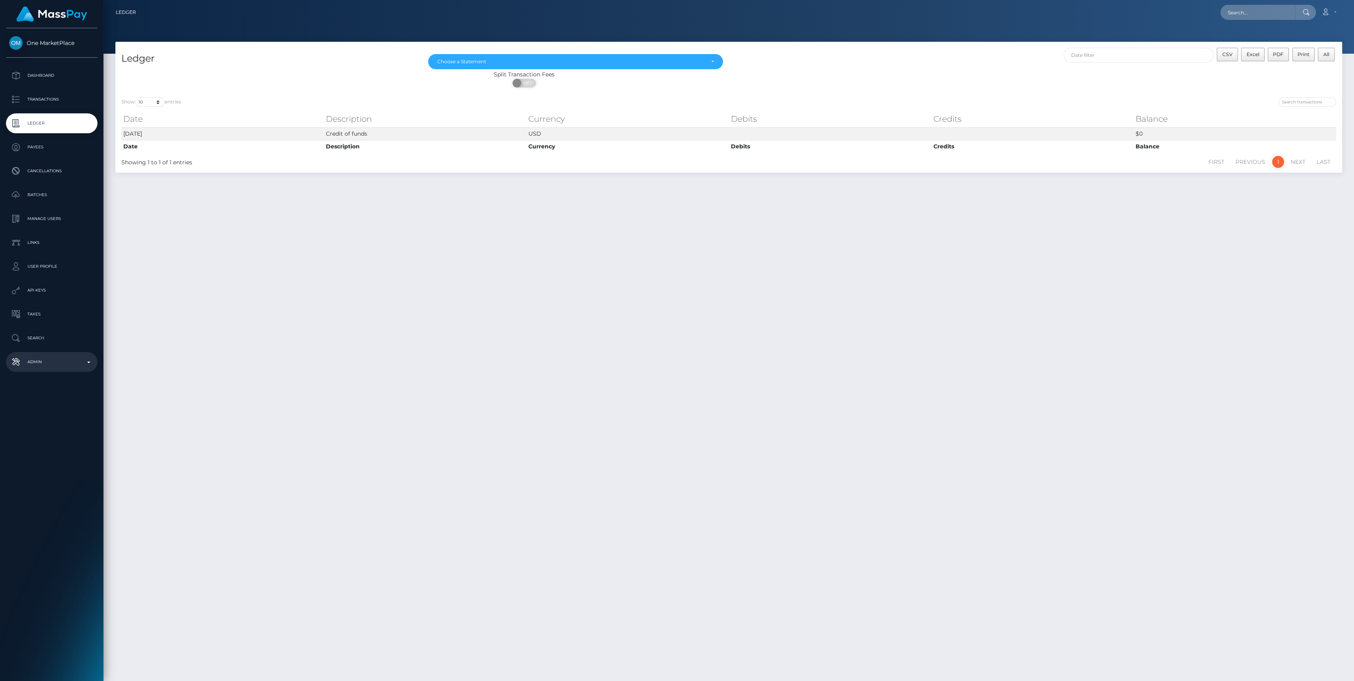
click at [70, 359] on p "Admin" at bounding box center [51, 362] width 85 height 12
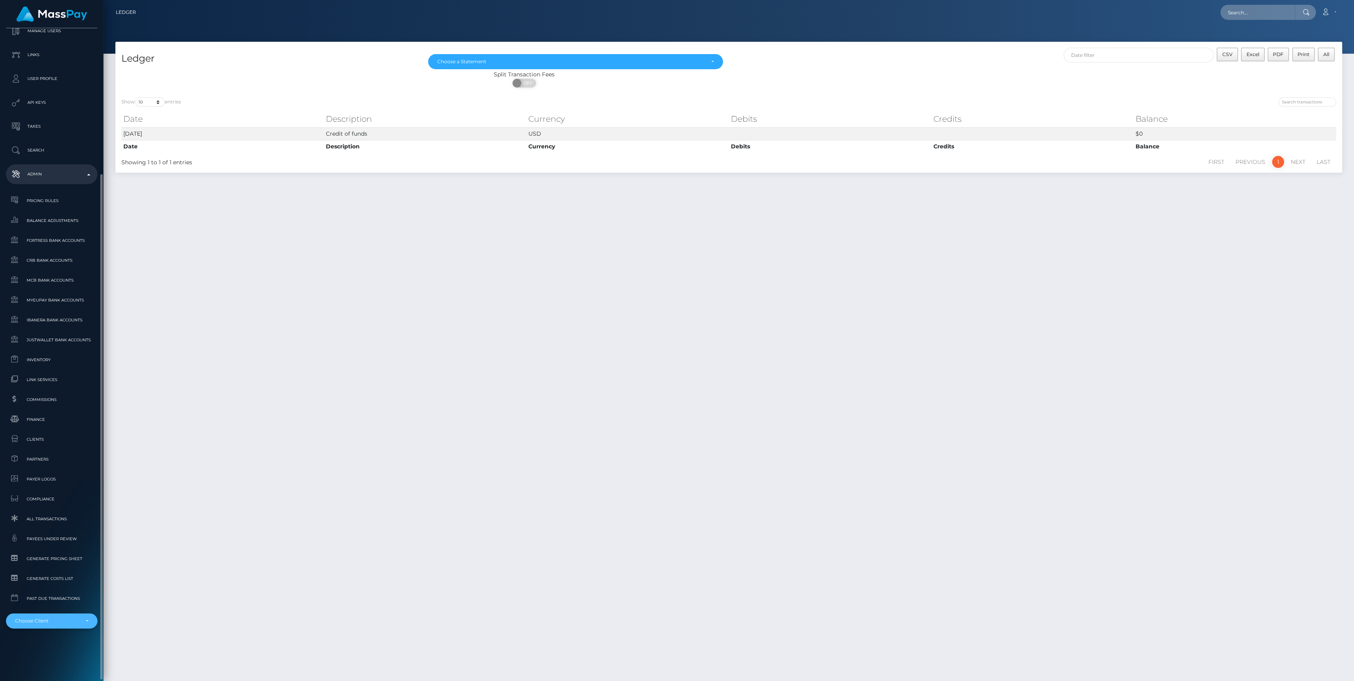
click at [56, 622] on div "Choose Client" at bounding box center [47, 621] width 64 height 6
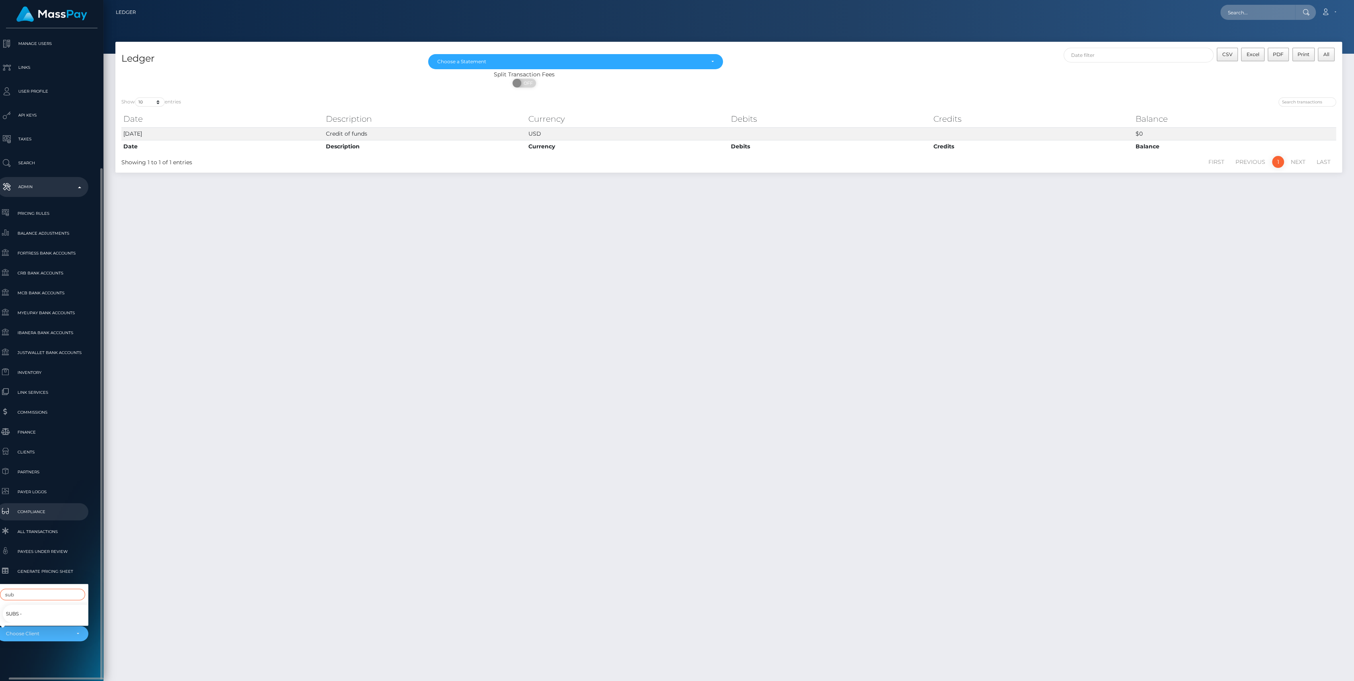
scroll to position [176, 9]
type input "sub"
click at [50, 452] on span "Clients" at bounding box center [42, 450] width 85 height 9
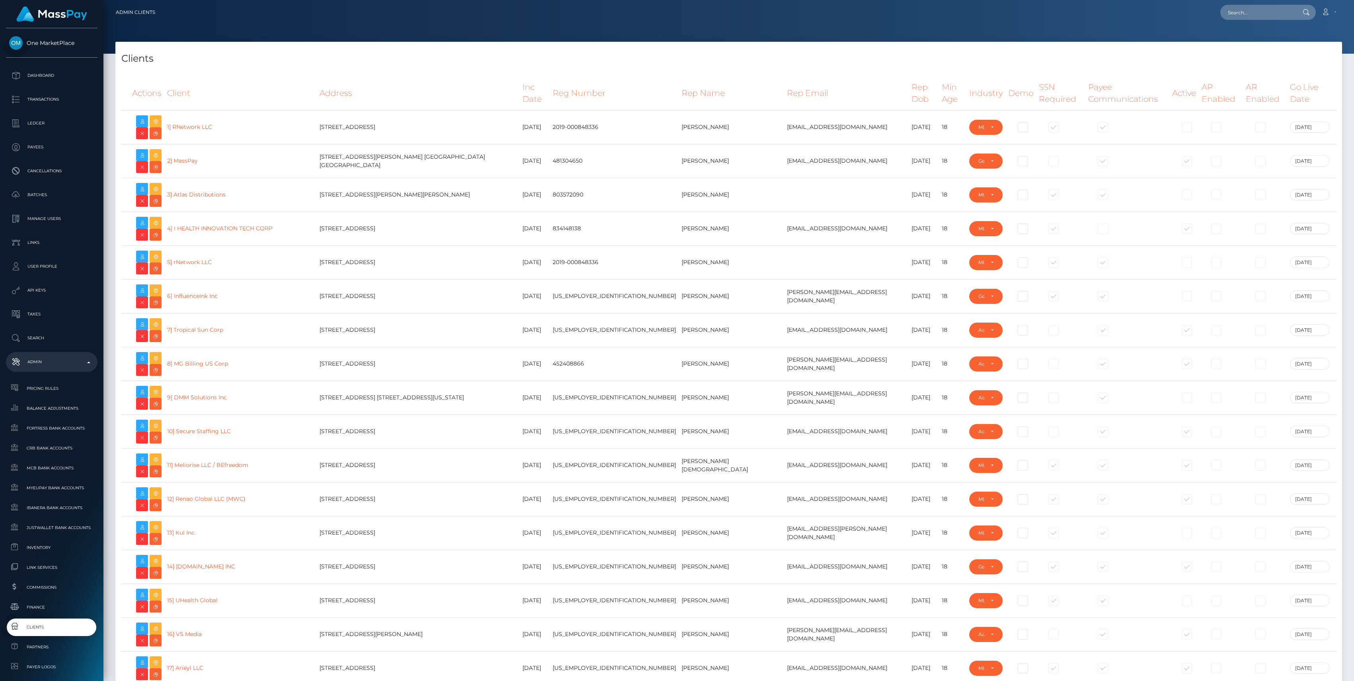
select select "223"
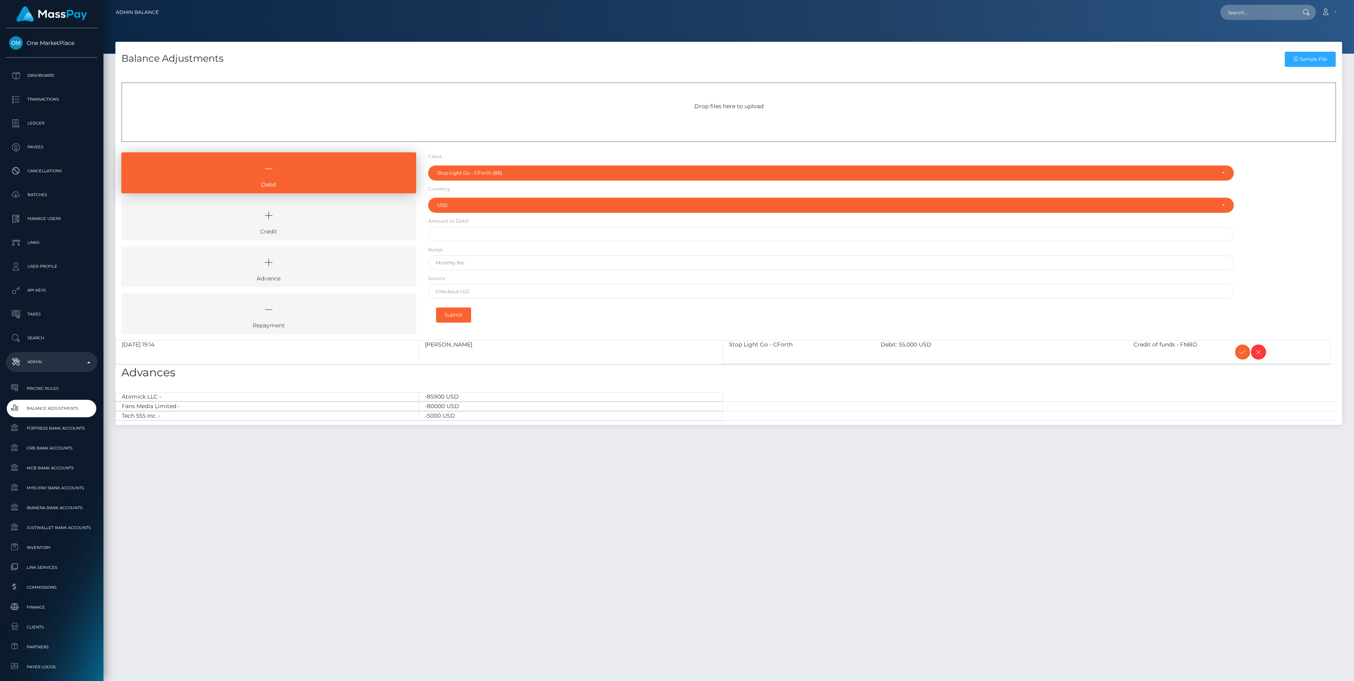
select select "88"
select select "USD"
select select "88"
select select "USD"
click at [304, 216] on icon at bounding box center [269, 216] width 277 height 24
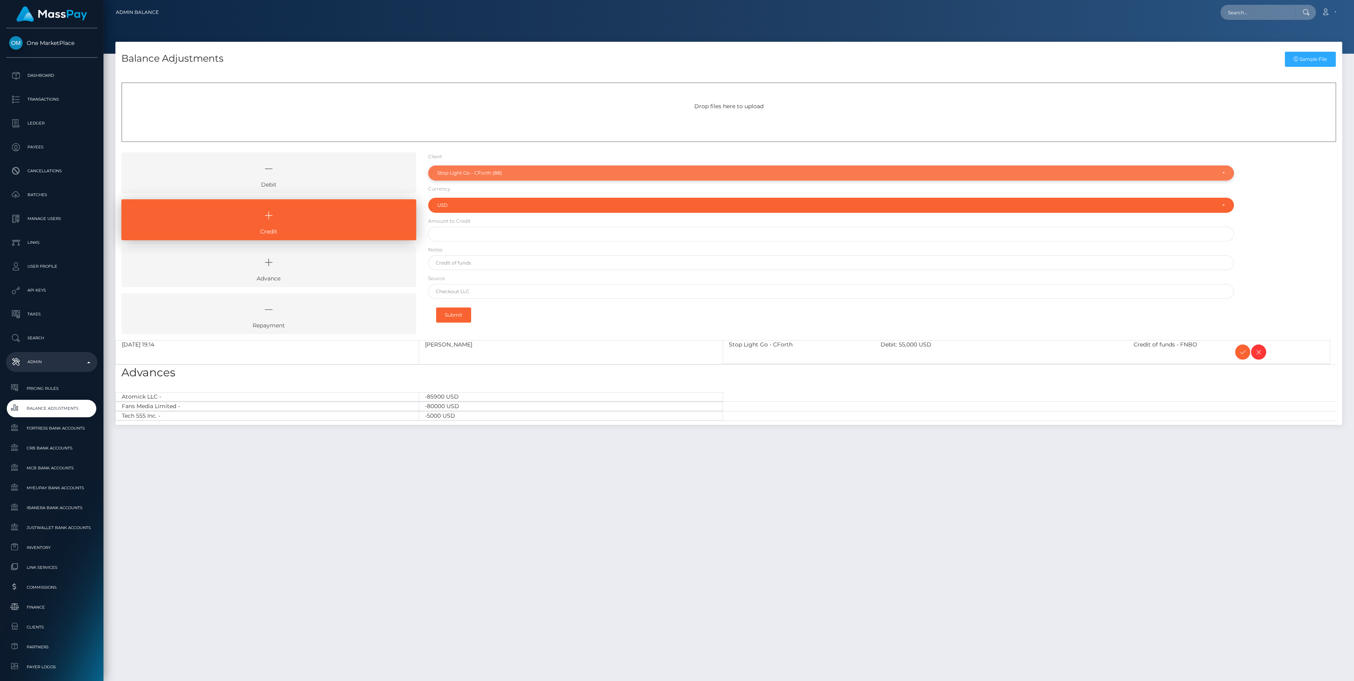
click at [463, 167] on div "Stop Light Go - CForth (88)" at bounding box center [831, 173] width 806 height 15
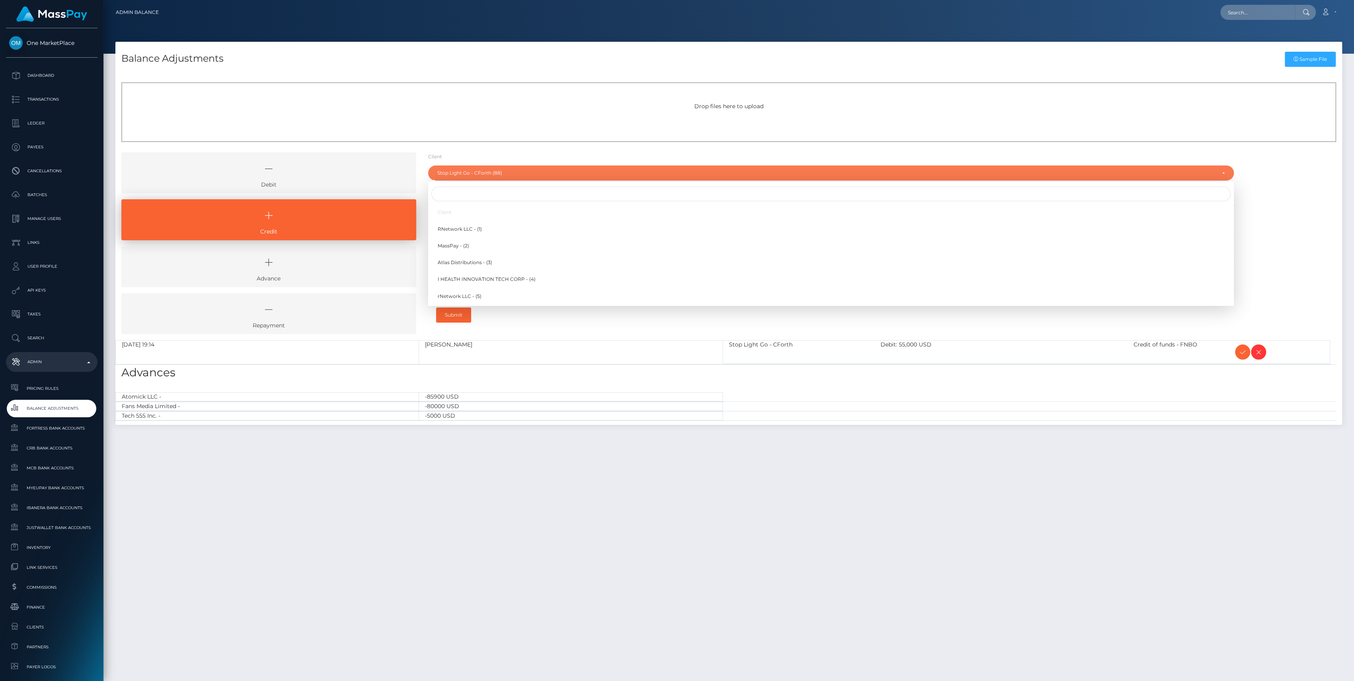
scroll to position [1163, 0]
click at [462, 191] on input "Search" at bounding box center [830, 194] width 799 height 15
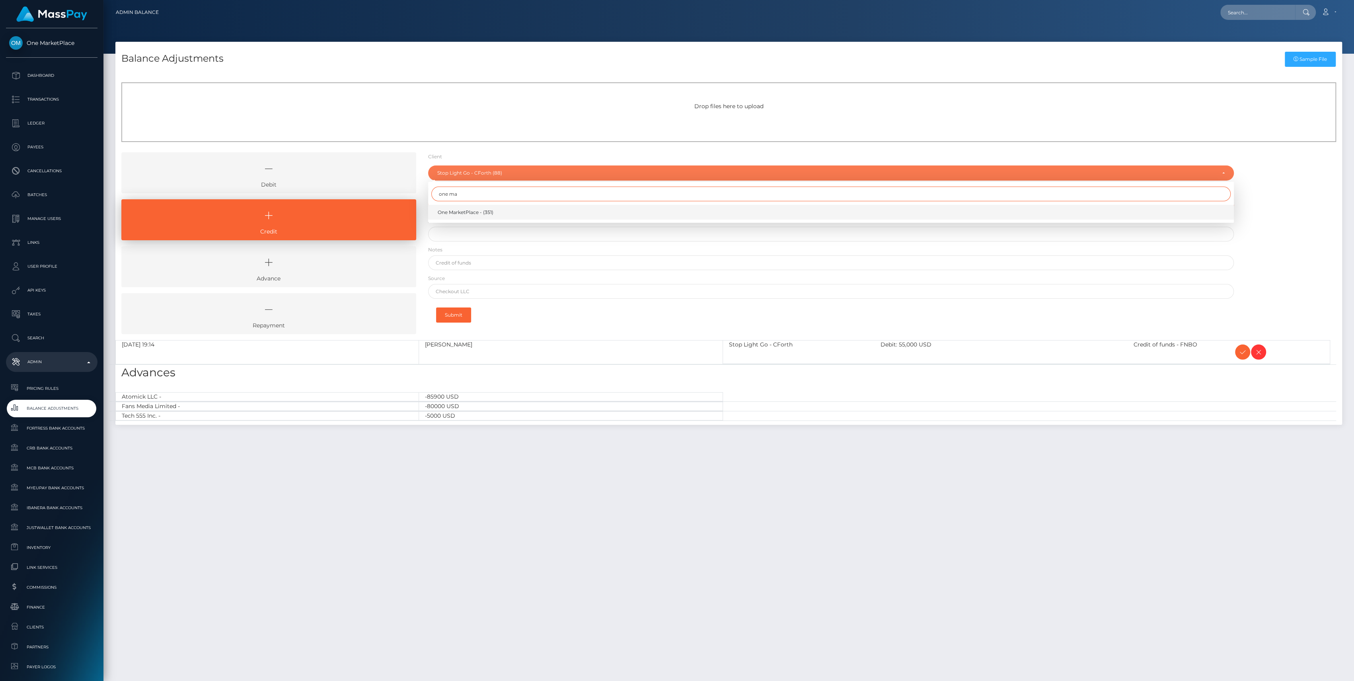
type input "one ma"
click at [498, 213] on link "One MarketPlace - (351)" at bounding box center [831, 212] width 806 height 15
select select "351"
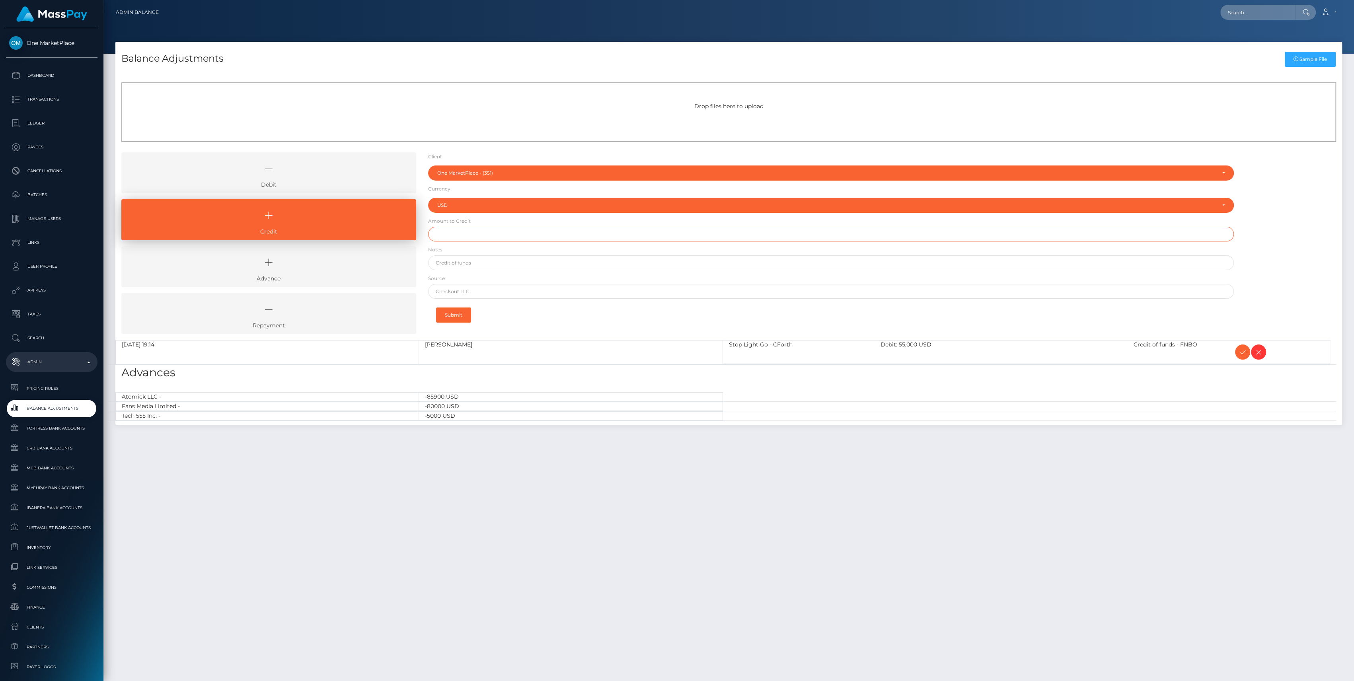
click at [490, 236] on input "text" at bounding box center [831, 234] width 806 height 15
type input "$55,000.00"
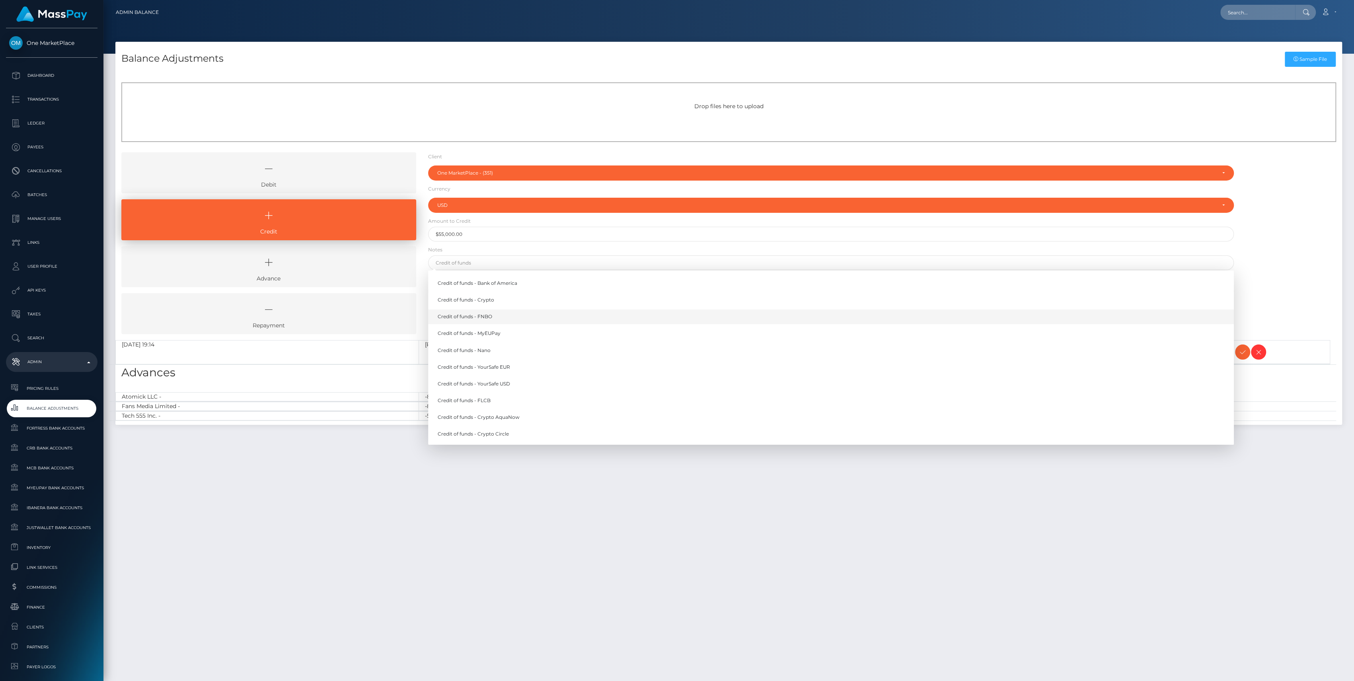
click at [475, 318] on link "Credit of funds - FNBO" at bounding box center [831, 317] width 806 height 15
type input "Credit of funds - FNBO"
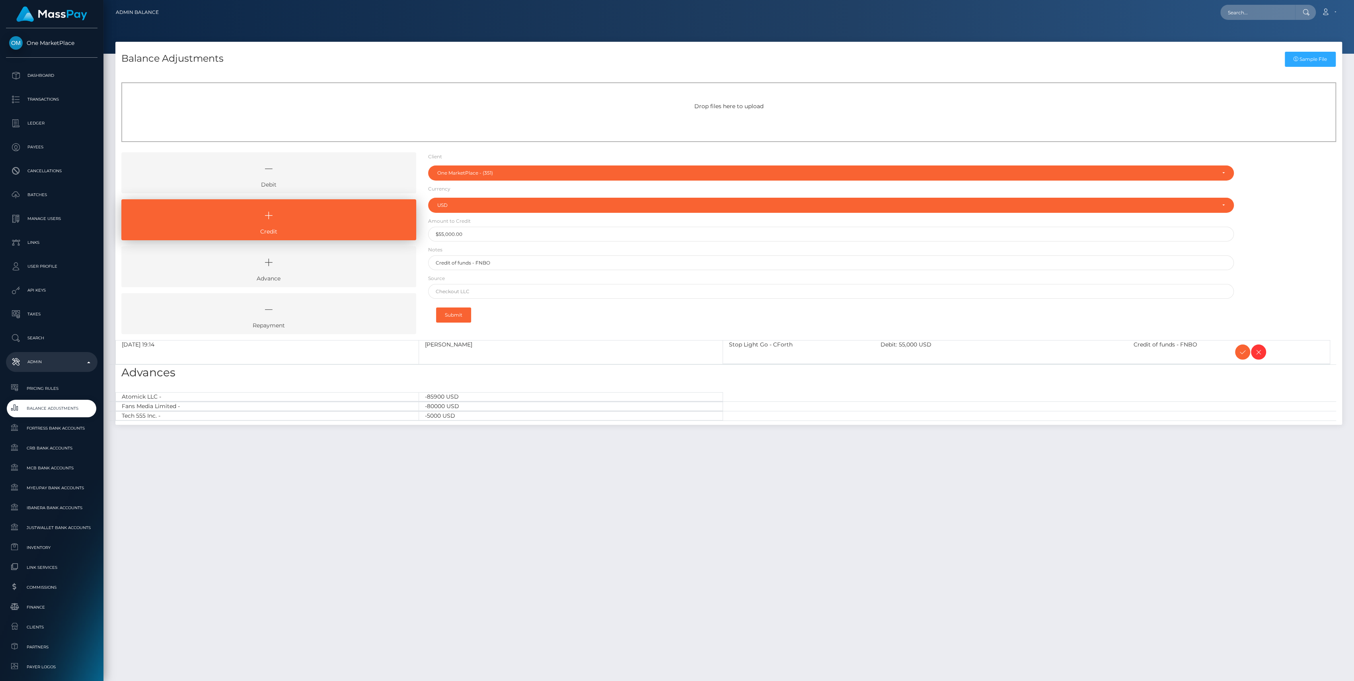
click at [464, 282] on form "Client Client RNetwork LLC - (1) MassPay - (2) Atlas Distributions - (3) I HEAL…" at bounding box center [831, 239] width 806 height 175
click at [462, 287] on input "text" at bounding box center [831, 291] width 806 height 15
type input "CHASE"
click at [483, 337] on div "Client Client RNetwork LLC - (1) MassPay - (2) Atlas Distributions - (3) I HEAL…" at bounding box center [831, 246] width 818 height 188
click at [497, 327] on div "Client Client RNetwork LLC - (1) MassPay - (2) Atlas Distributions - (3) I HEAL…" at bounding box center [831, 246] width 818 height 188
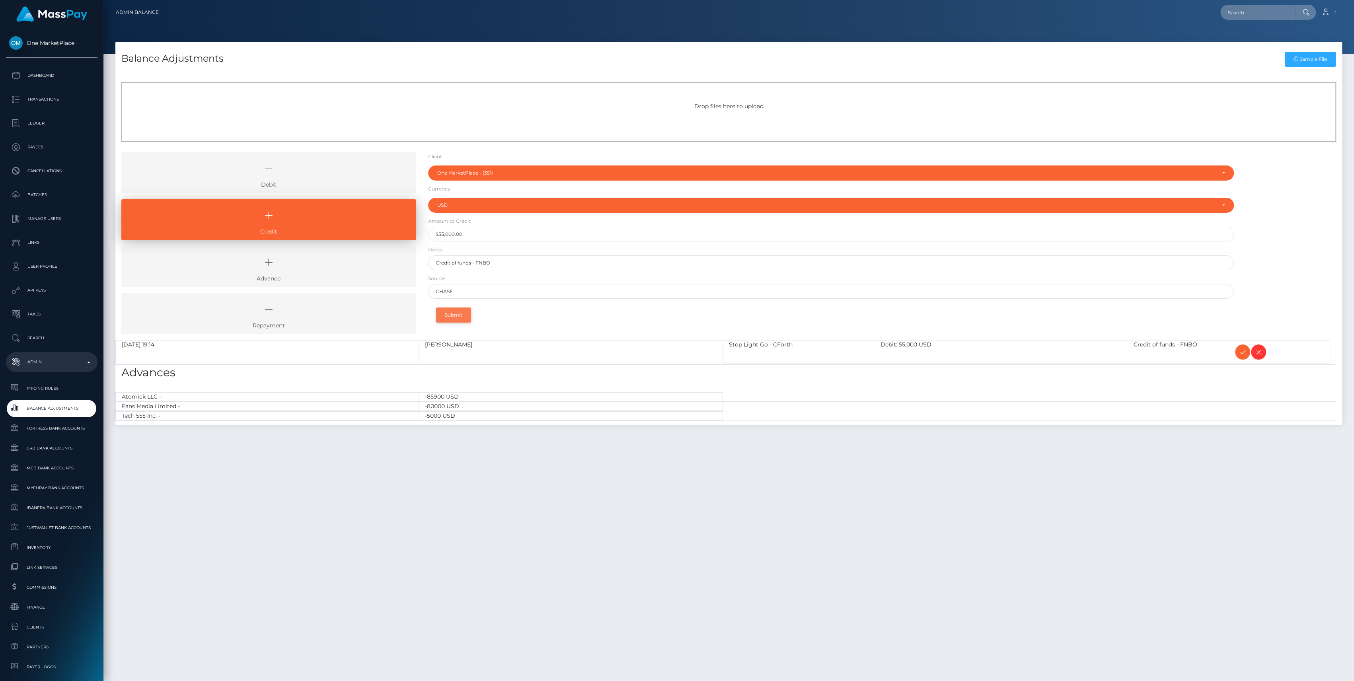
click at [460, 308] on button "Submit" at bounding box center [453, 315] width 35 height 15
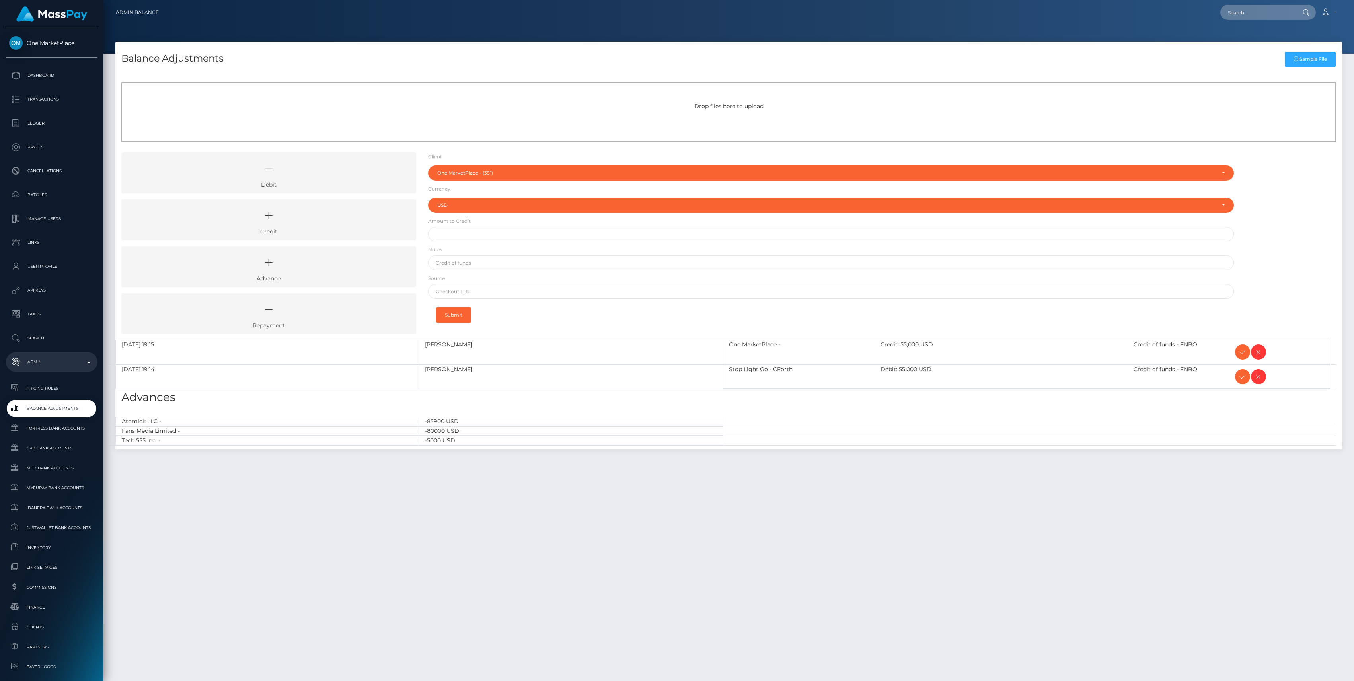
select select "351"
select select "USD"
click at [1241, 352] on icon at bounding box center [1243, 352] width 10 height 10
click at [1239, 380] on icon at bounding box center [1243, 377] width 10 height 10
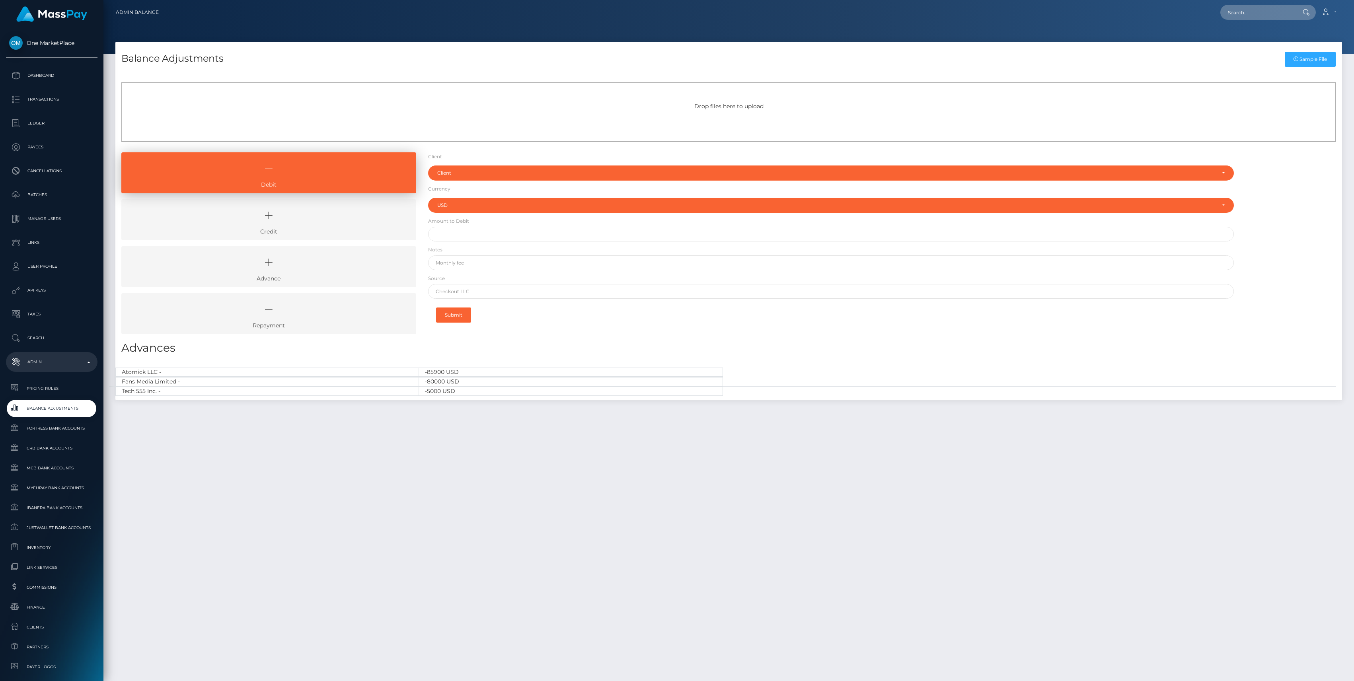
select select "USD"
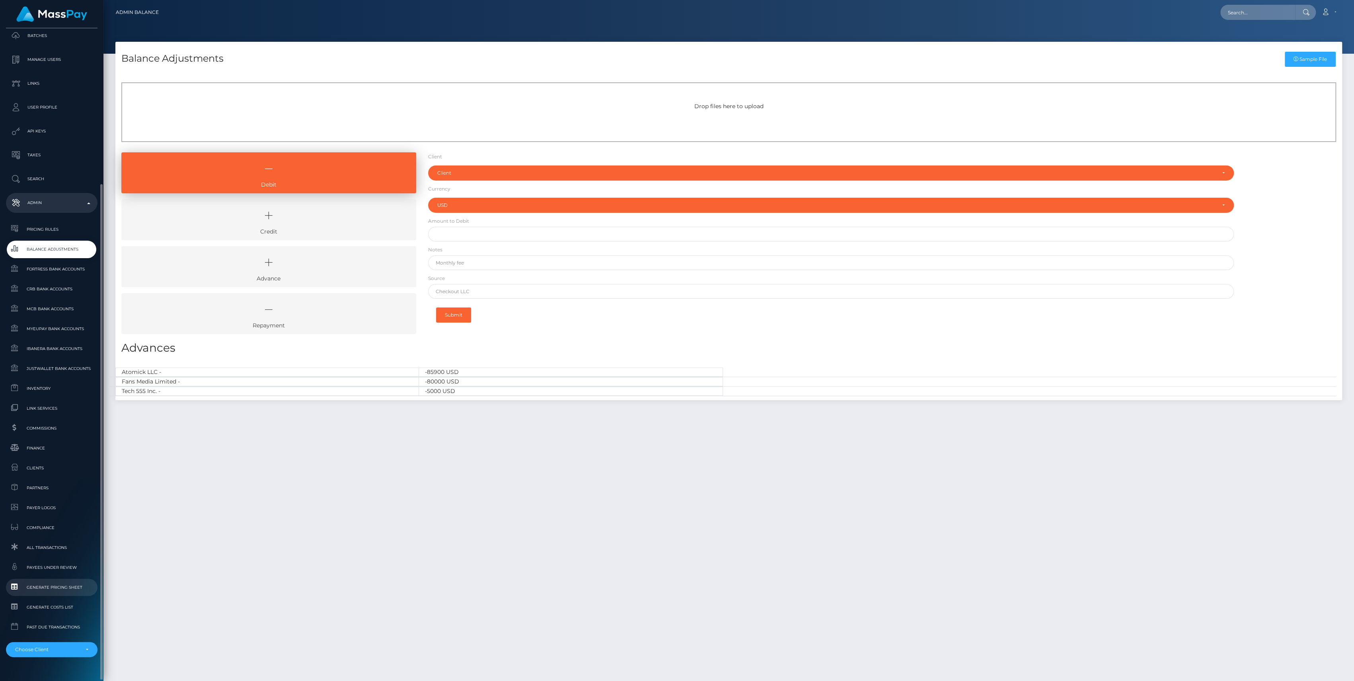
scroll to position [176, 0]
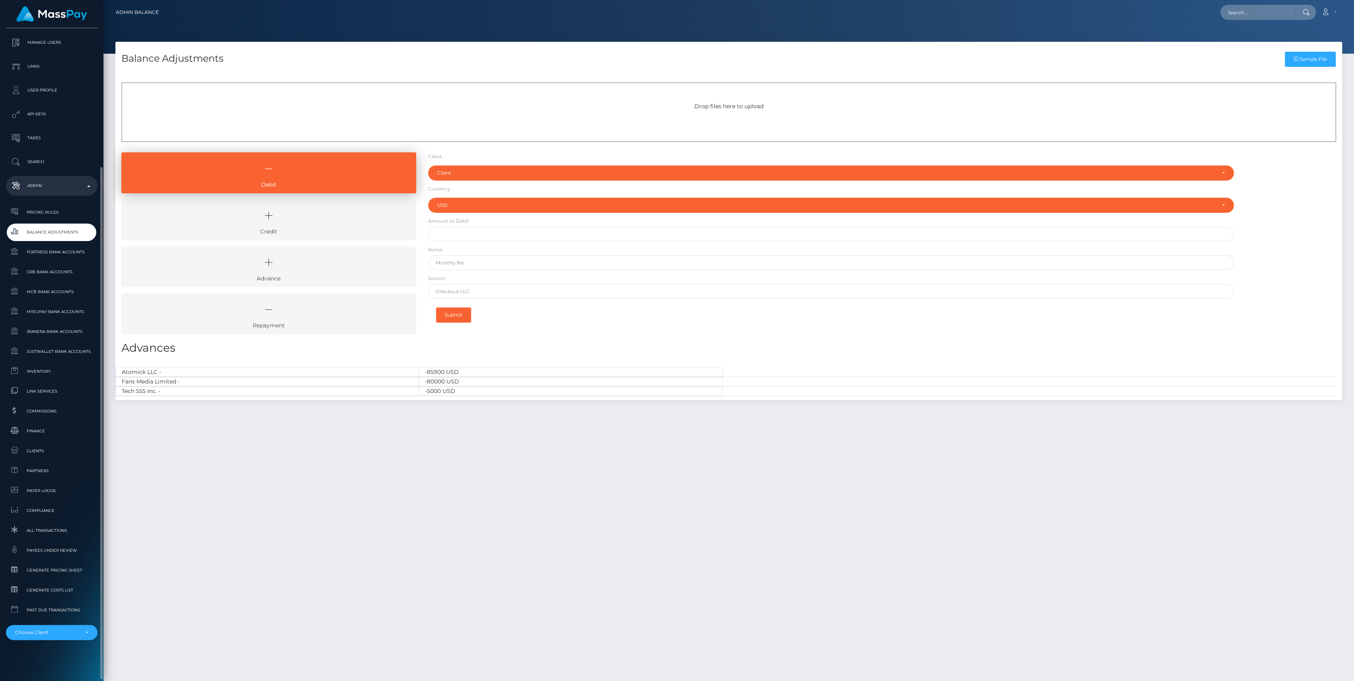
click at [57, 641] on div "One MarketPlace Dashboard Transactions Ledger Payees Cancellations Batches" at bounding box center [51, 353] width 103 height 651
click at [59, 636] on div "Choose Client" at bounding box center [52, 632] width 92 height 15
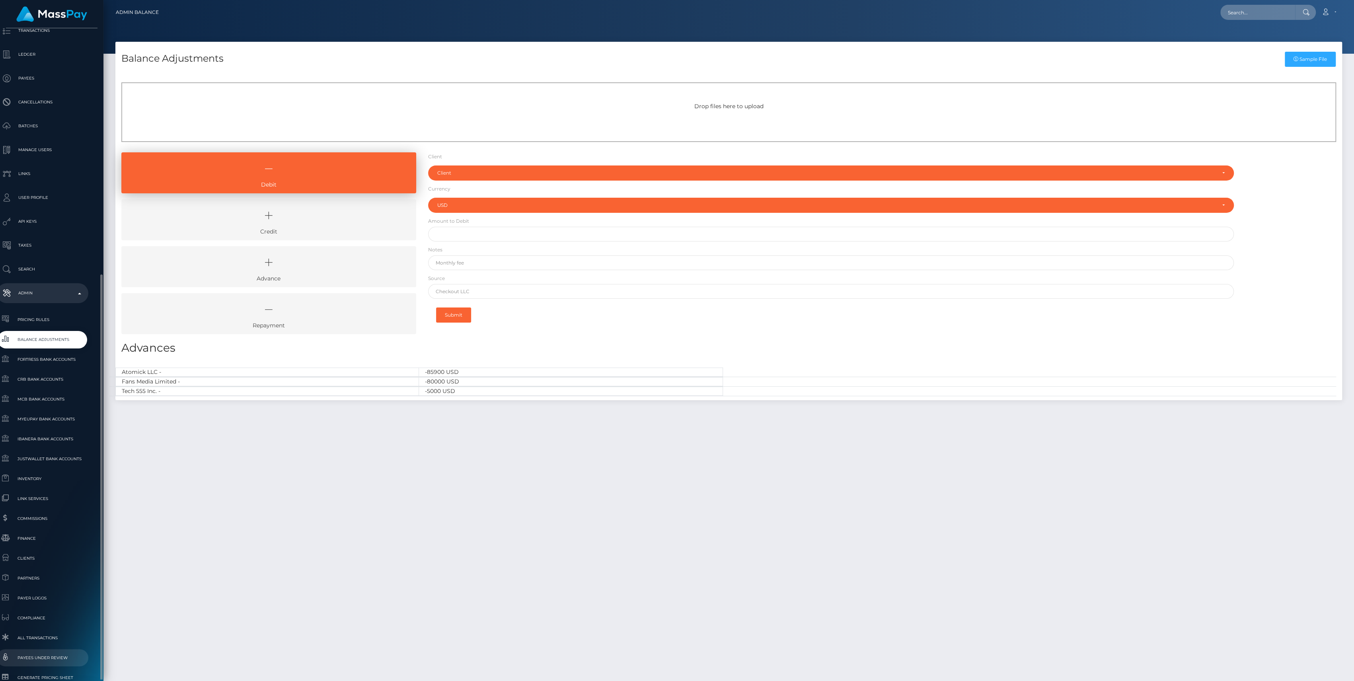
scroll to position [176, 9]
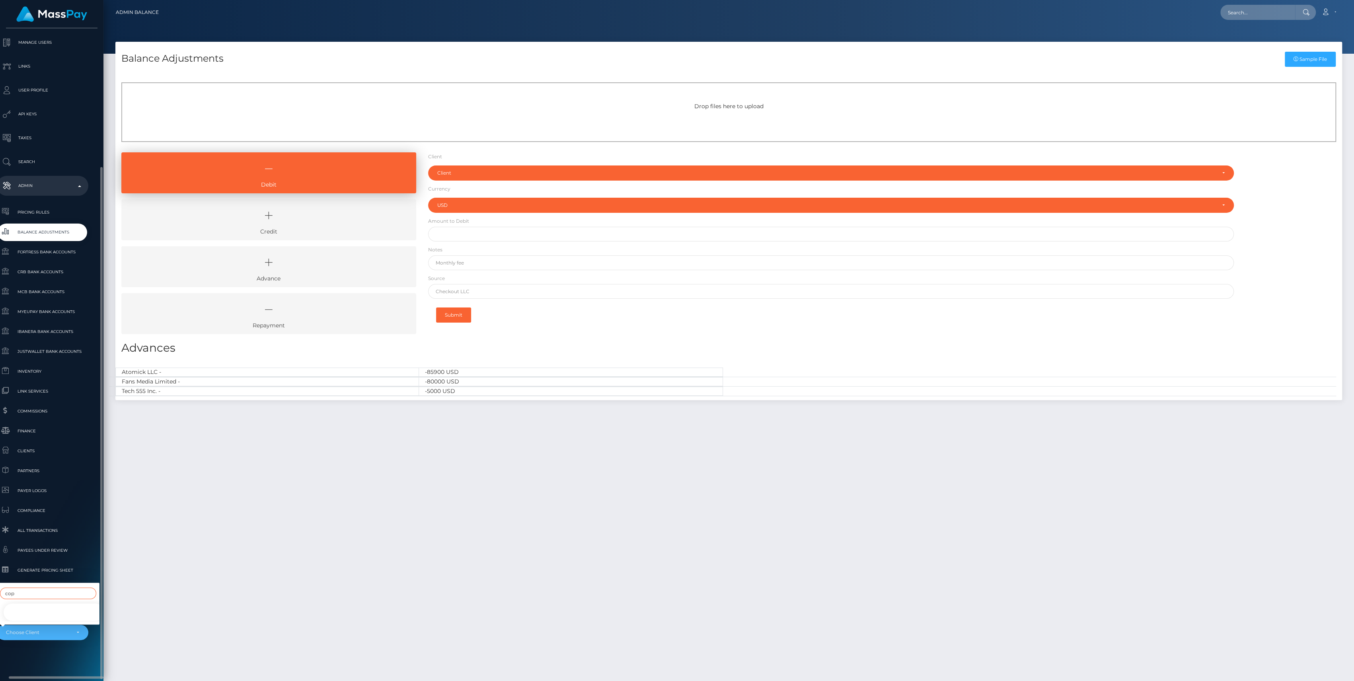
type input "cop"
click at [19, 604] on link "Cope Americas LLC - CopeCart" at bounding box center [54, 613] width 103 height 18
select select "320"
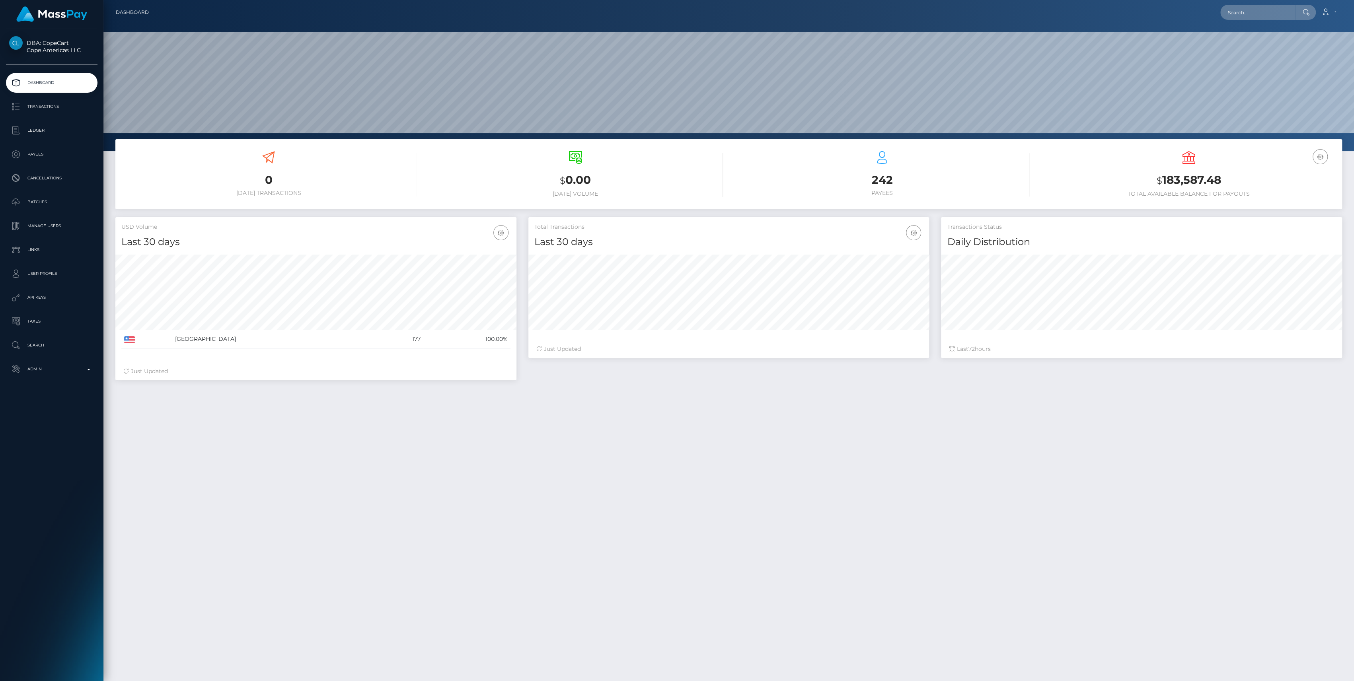
scroll to position [140, 401]
click at [47, 359] on link "Admin" at bounding box center [52, 369] width 92 height 20
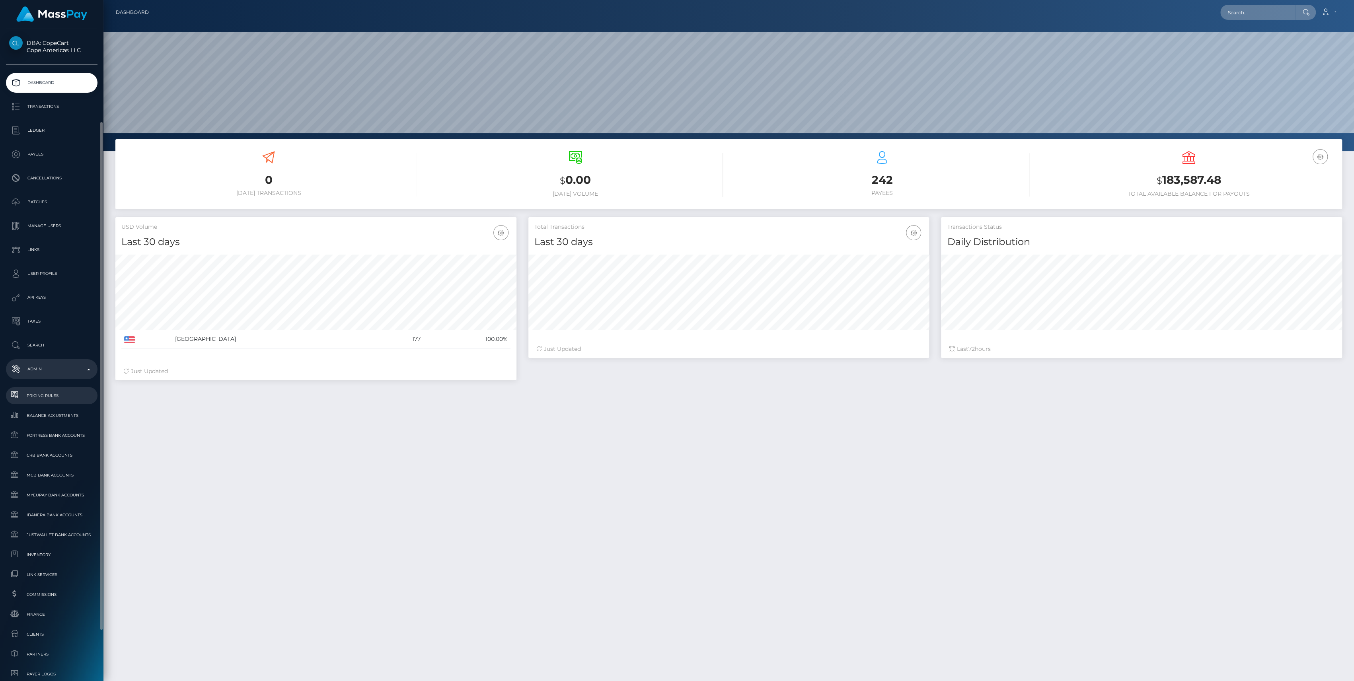
scroll to position [53, 0]
click at [39, 83] on p "Ledger" at bounding box center [51, 78] width 85 height 12
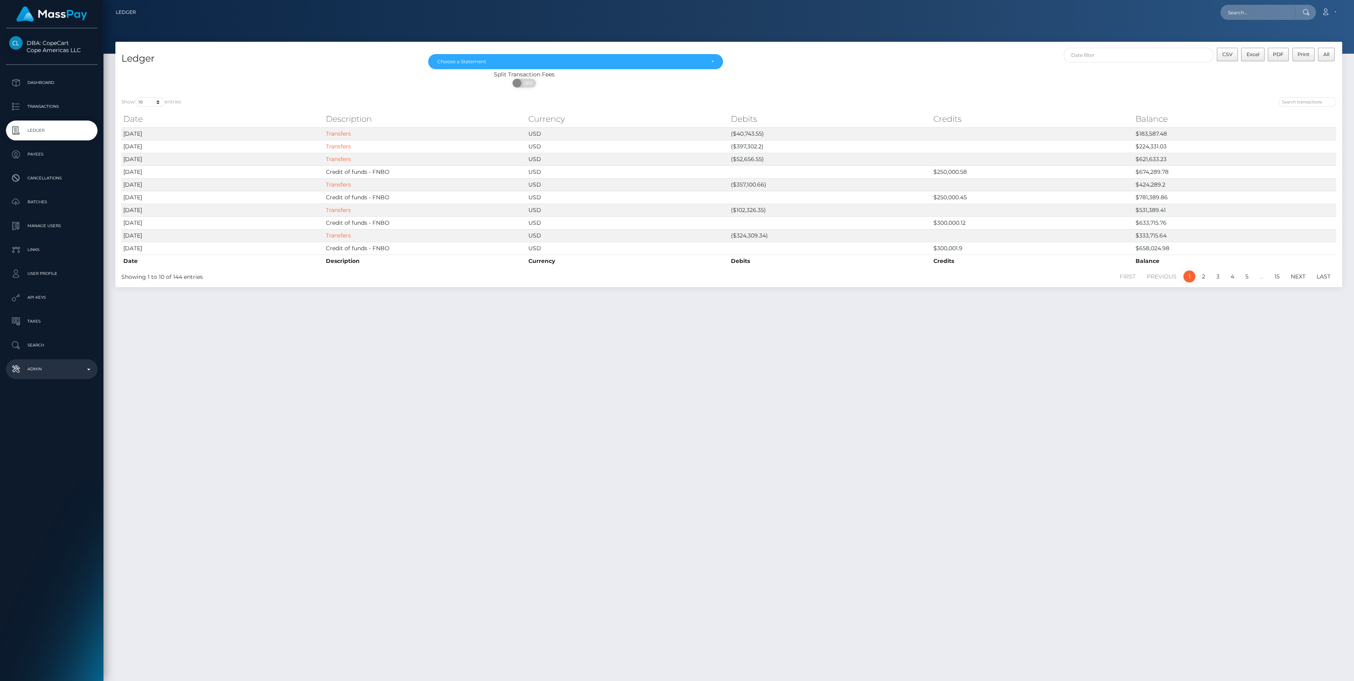
drag, startPoint x: 71, startPoint y: 365, endPoint x: 71, endPoint y: 372, distance: 7.2
click at [71, 365] on p "Admin" at bounding box center [51, 369] width 85 height 12
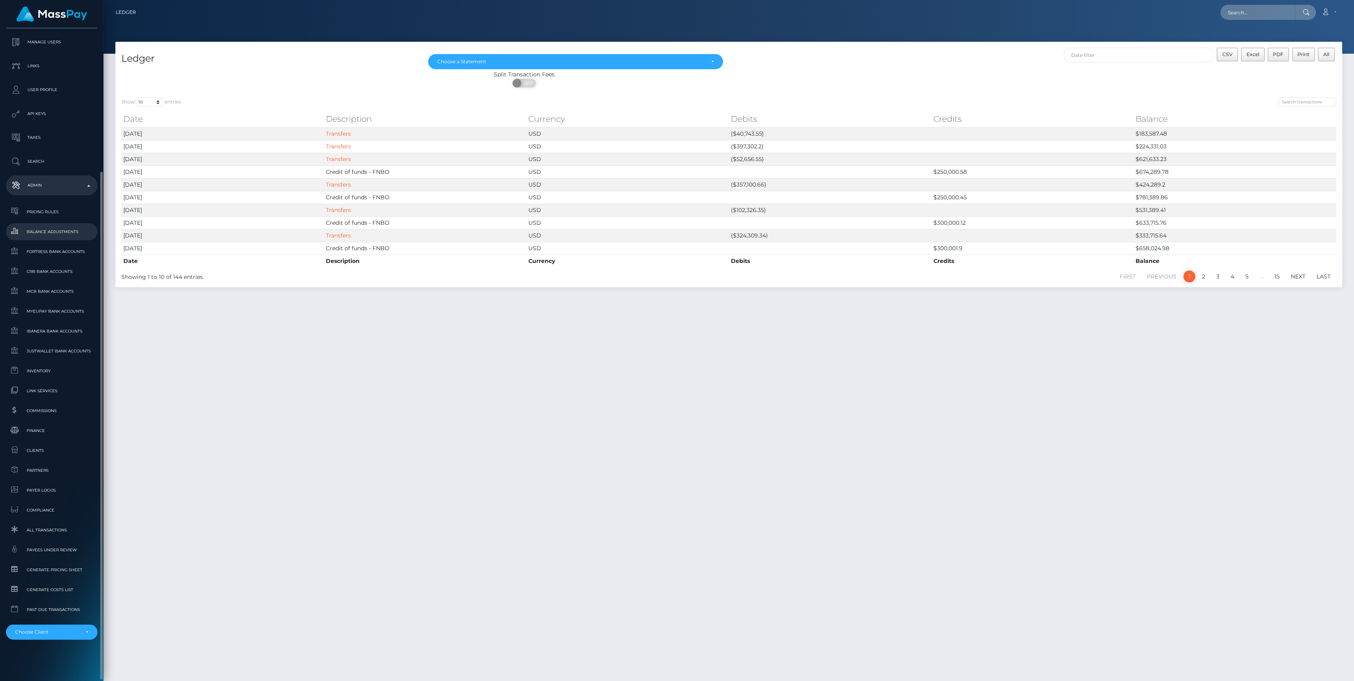
click at [49, 235] on span "Balance Adjustments" at bounding box center [51, 231] width 85 height 9
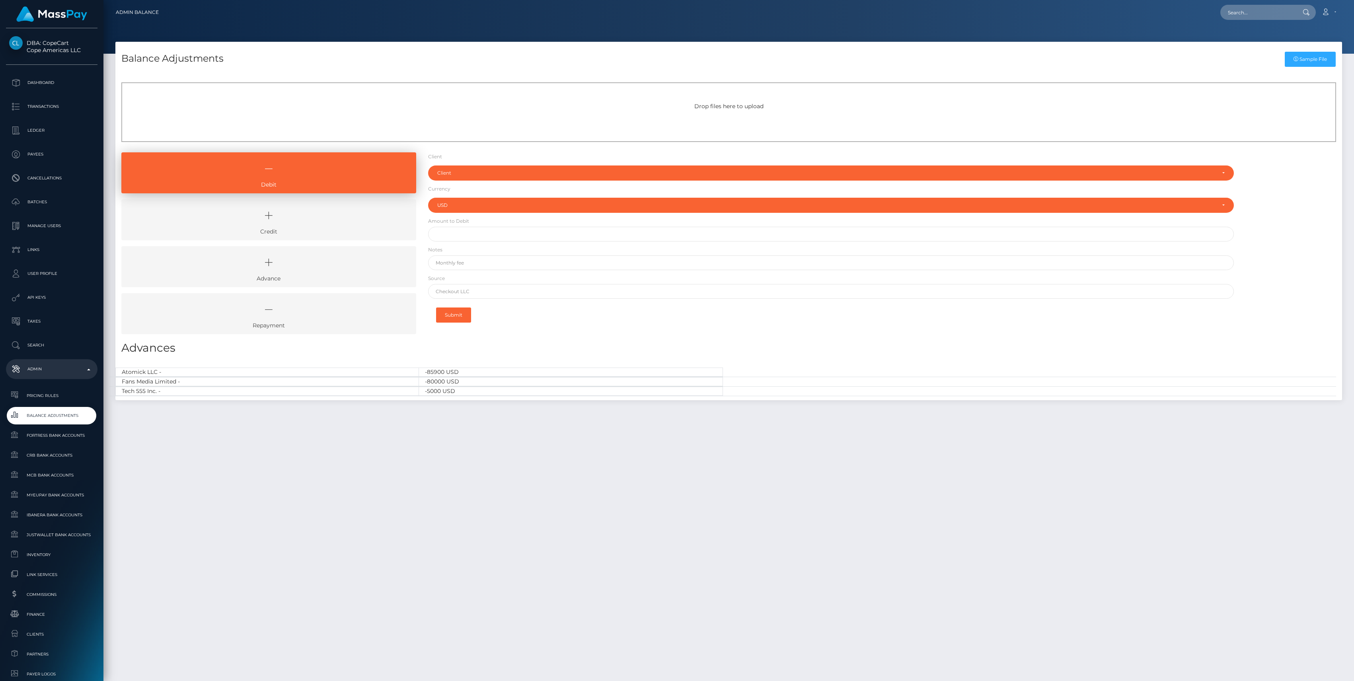
select select "USD"
click at [308, 229] on link "Credit" at bounding box center [268, 219] width 295 height 41
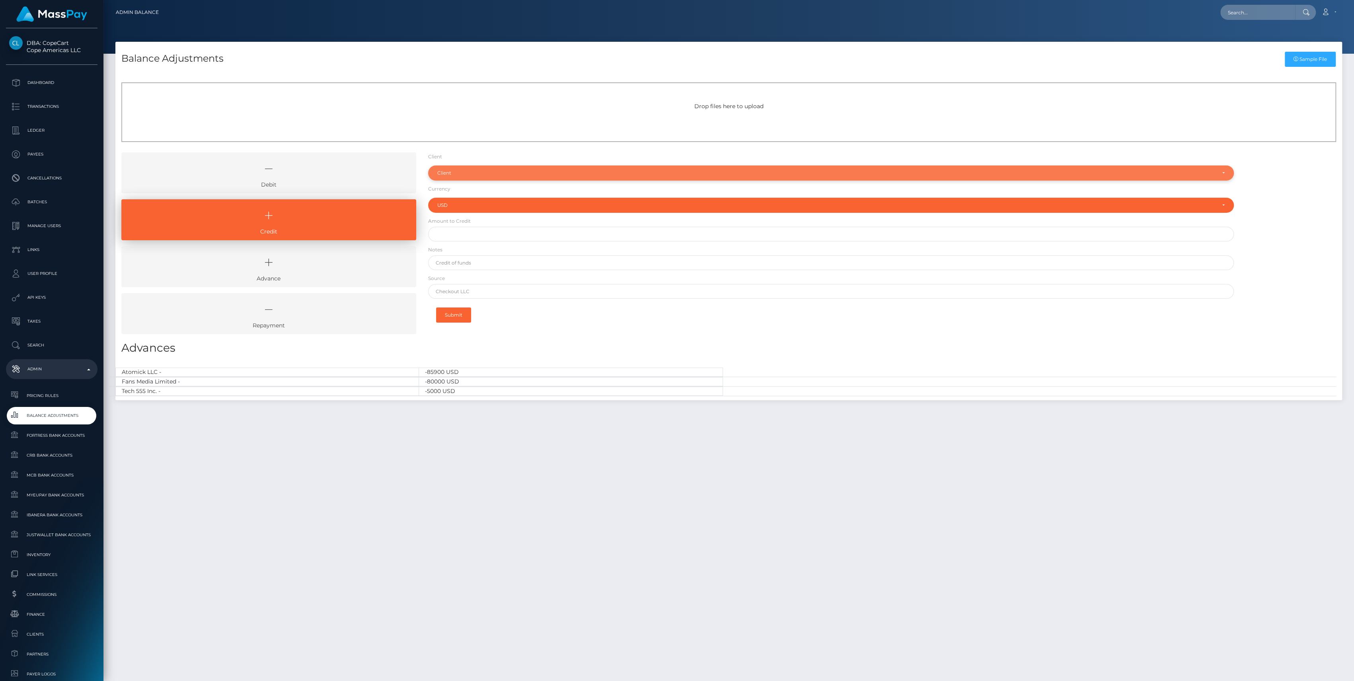
click at [443, 177] on div "Client" at bounding box center [831, 173] width 806 height 15
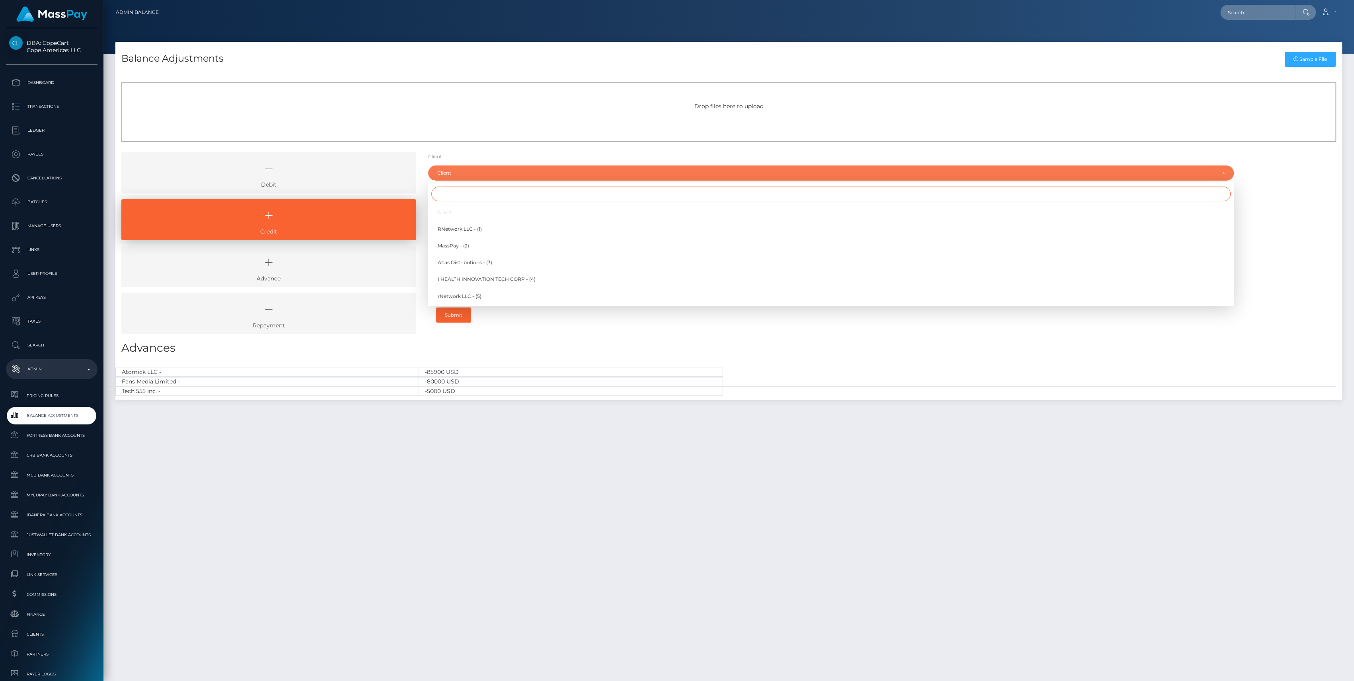
click at [457, 197] on input "Search" at bounding box center [830, 194] width 799 height 15
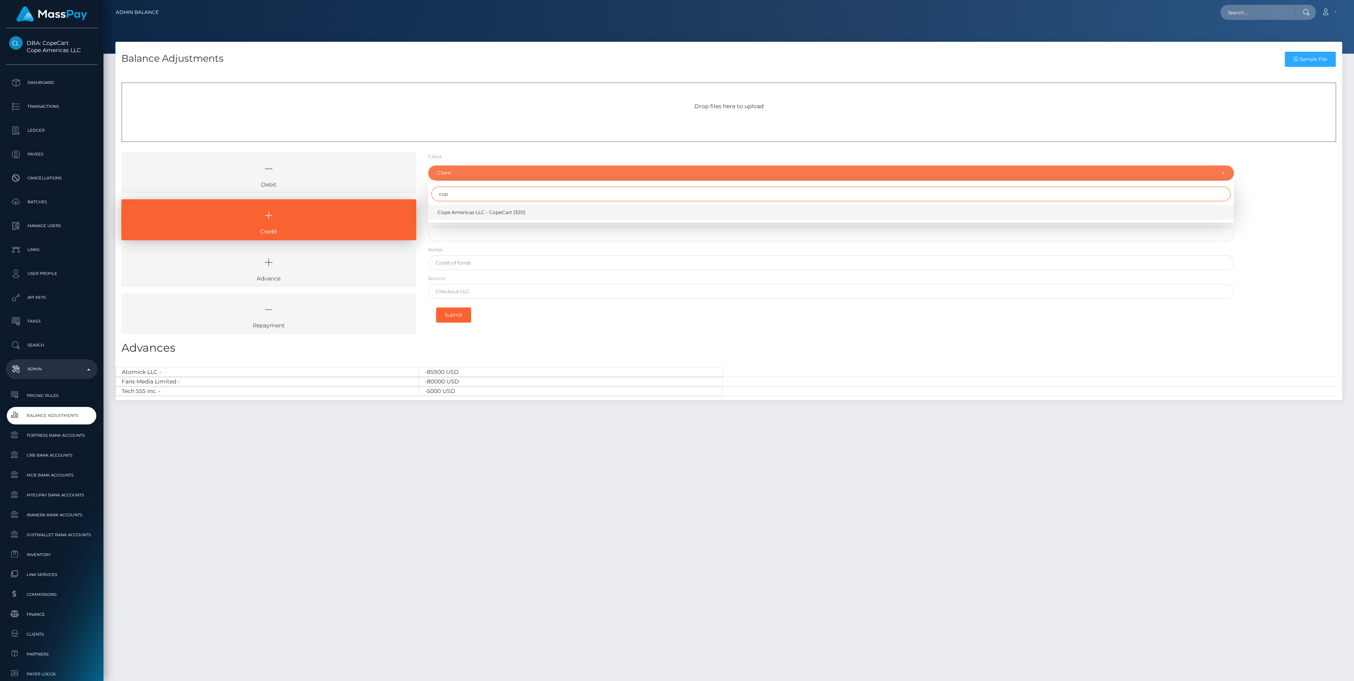
type input "cop"
click at [445, 209] on span "Cope Americas LLC - CopeCart (320)" at bounding box center [482, 212] width 88 height 7
select select "320"
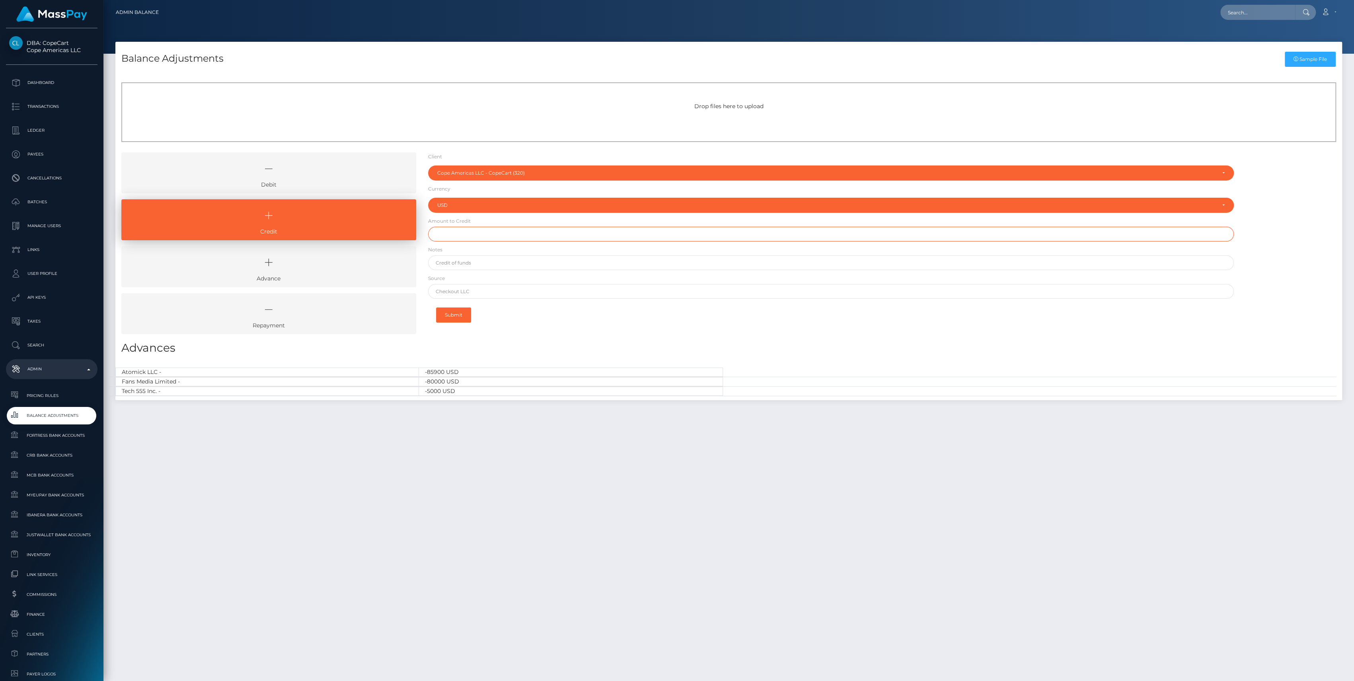
click at [465, 236] on input "text" at bounding box center [831, 234] width 806 height 15
type input "$"
click at [479, 290] on input "text" at bounding box center [831, 291] width 806 height 15
paste input "Synovus Bank"
type input "Synovus Bank"
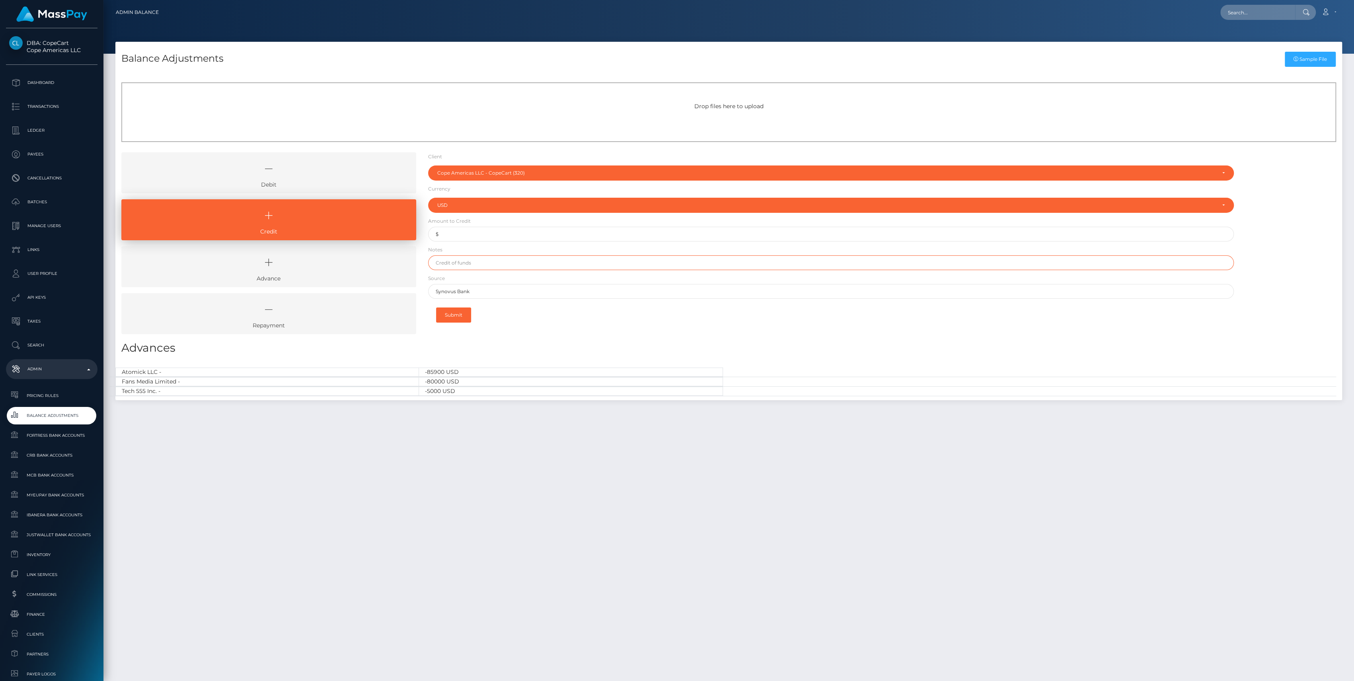
click at [478, 264] on input "text" at bounding box center [831, 262] width 806 height 15
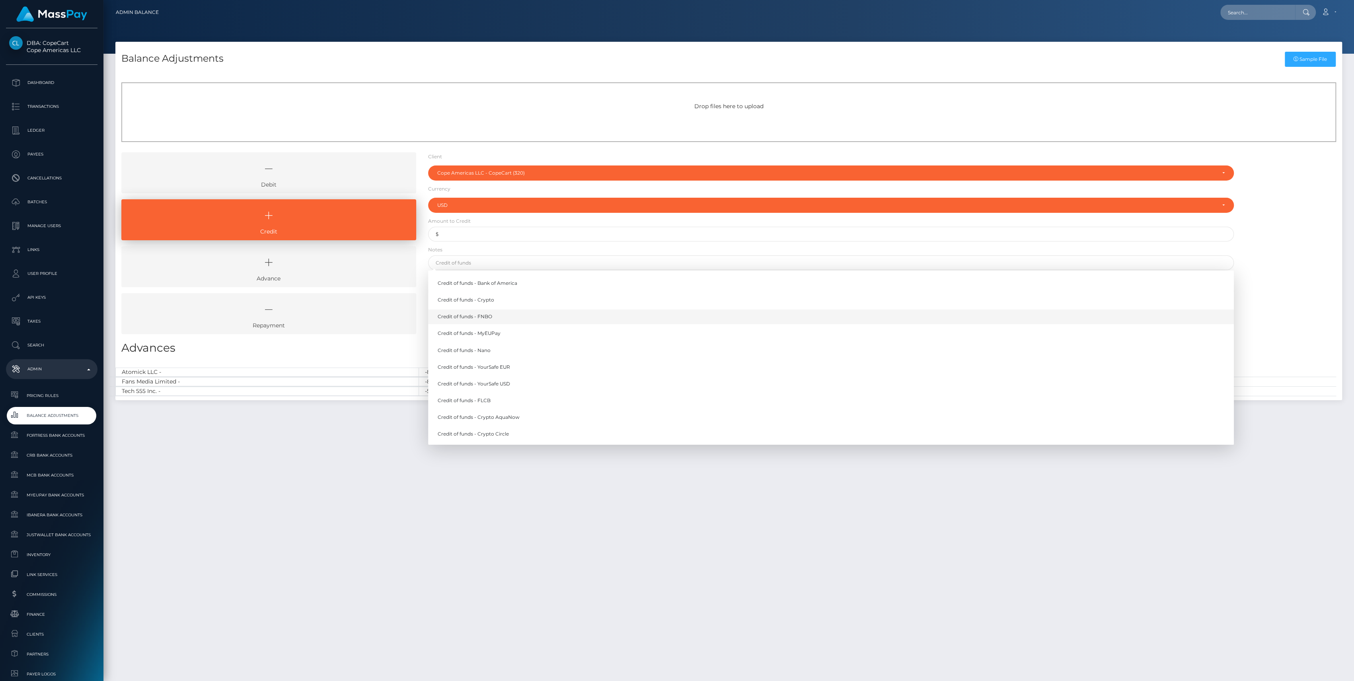
click at [482, 318] on link "Credit of funds - FNBO" at bounding box center [831, 317] width 806 height 15
type input "Credit of funds - FNBO"
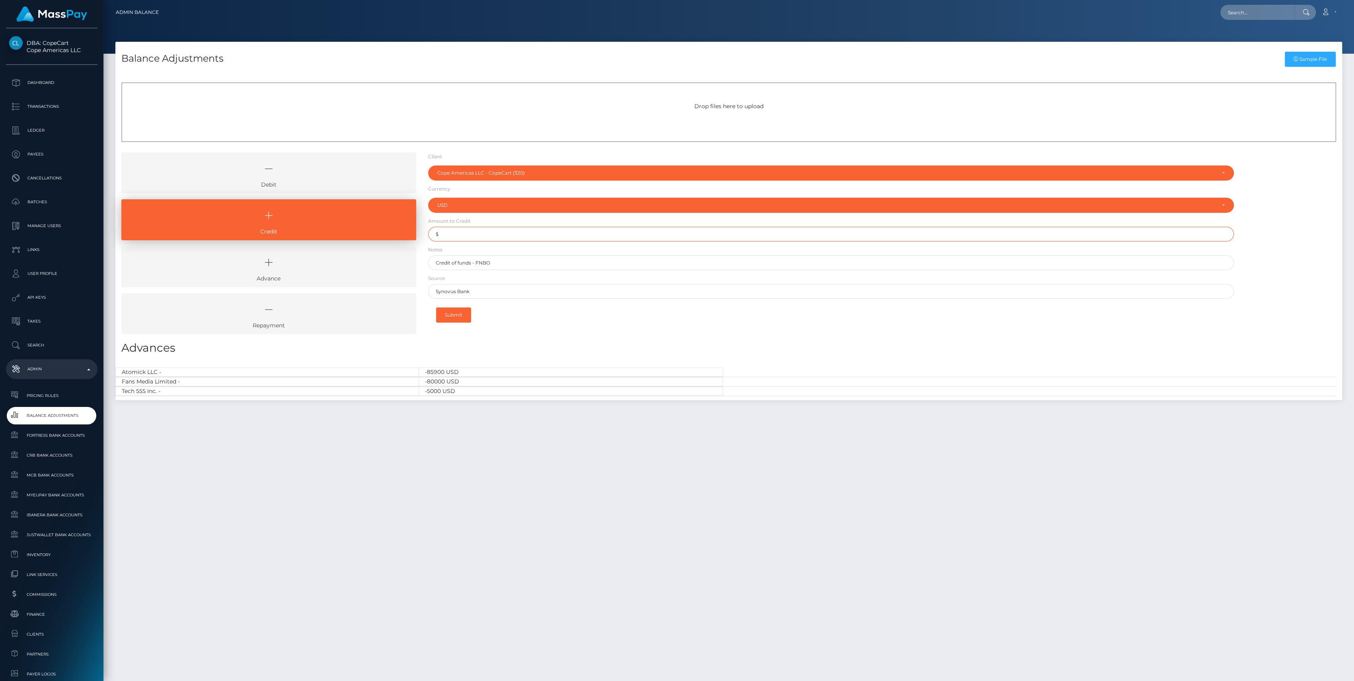
click at [481, 238] on input "$" at bounding box center [831, 234] width 806 height 15
paste input "500,000.16"
type input "$500,000.16"
click at [450, 308] on button "Submit" at bounding box center [453, 315] width 35 height 15
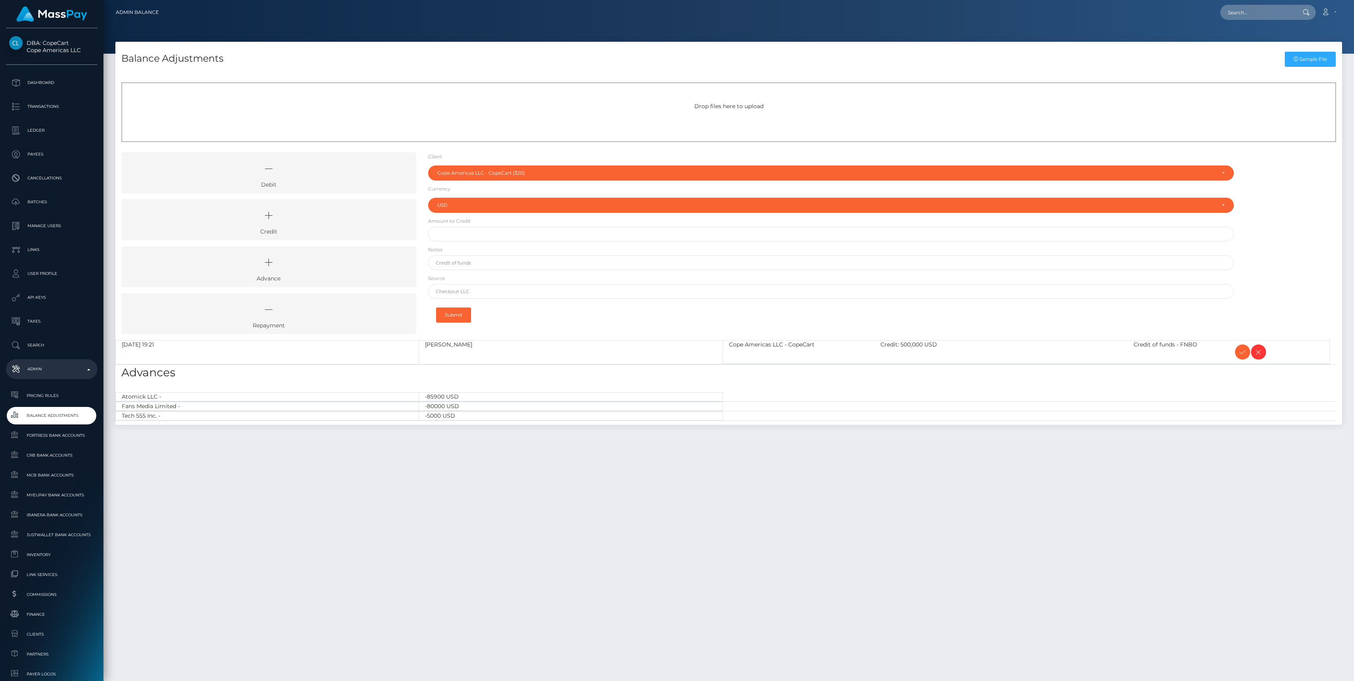
select select "320"
select select "USD"
click at [1238, 353] on icon at bounding box center [1243, 352] width 10 height 10
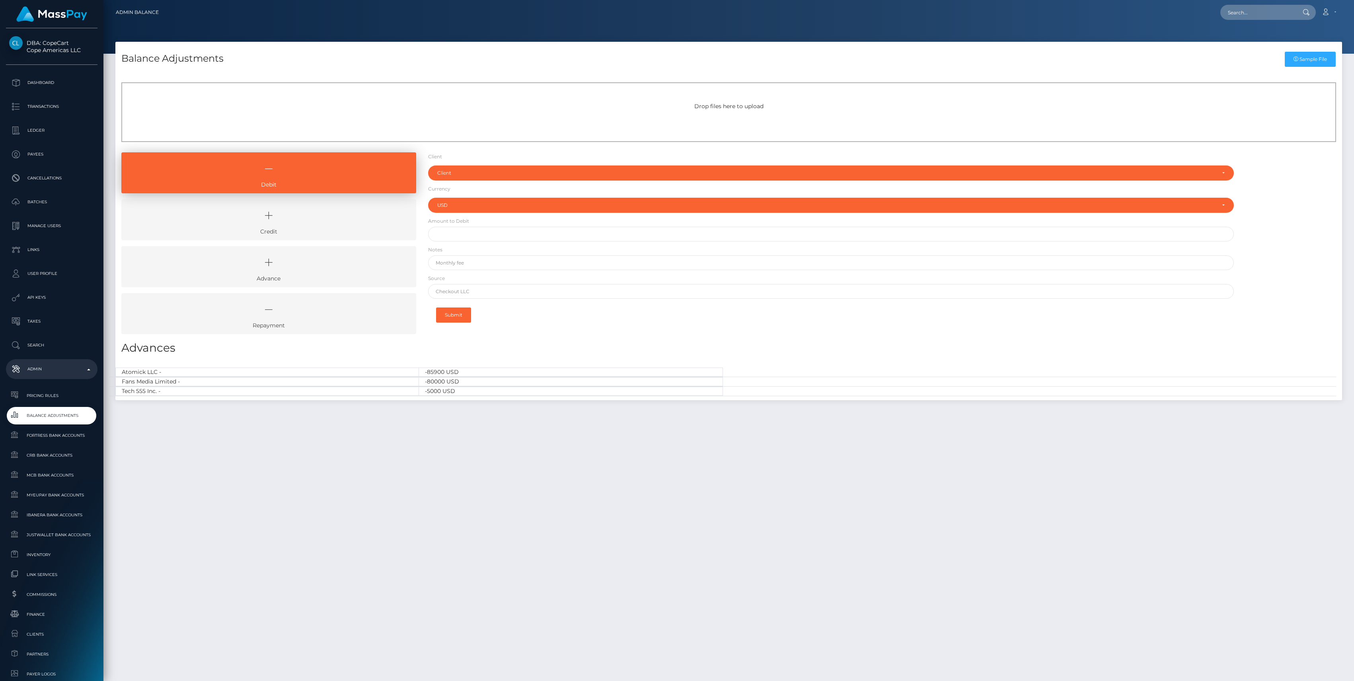
select select "USD"
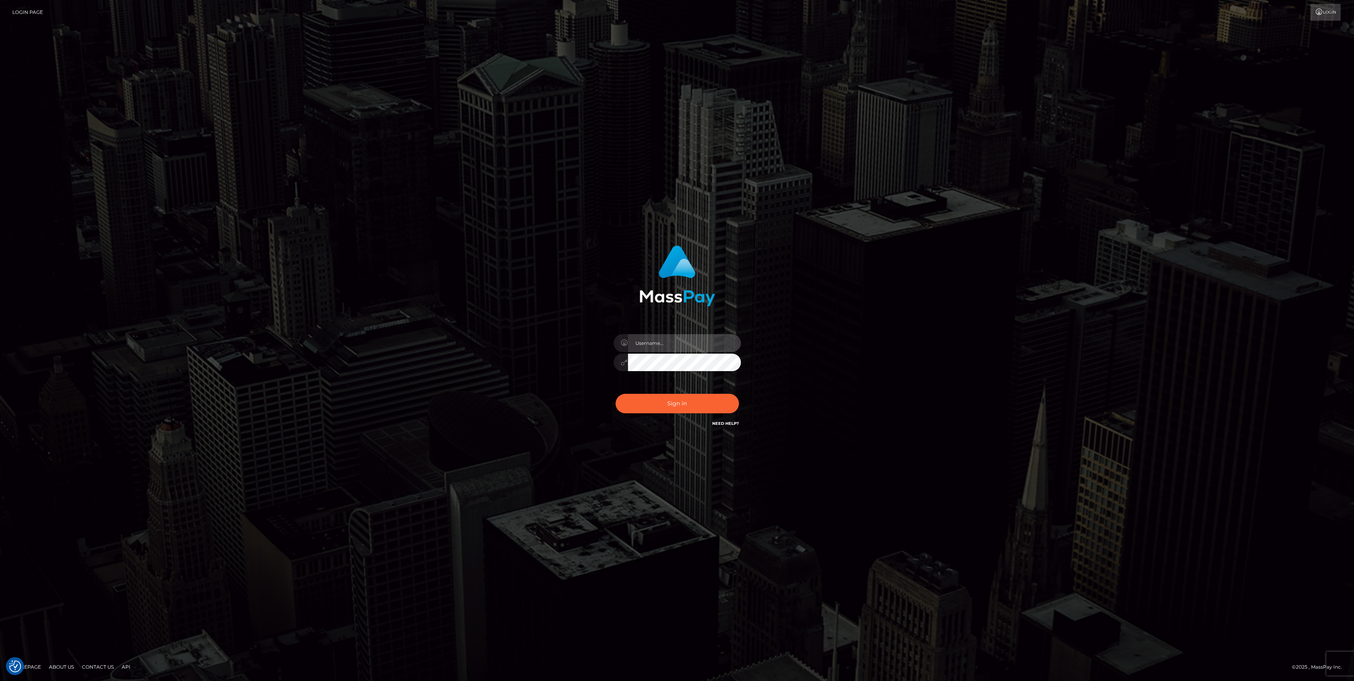
type input "bengreen"
click at [673, 402] on button "Sign in" at bounding box center [677, 403] width 123 height 19
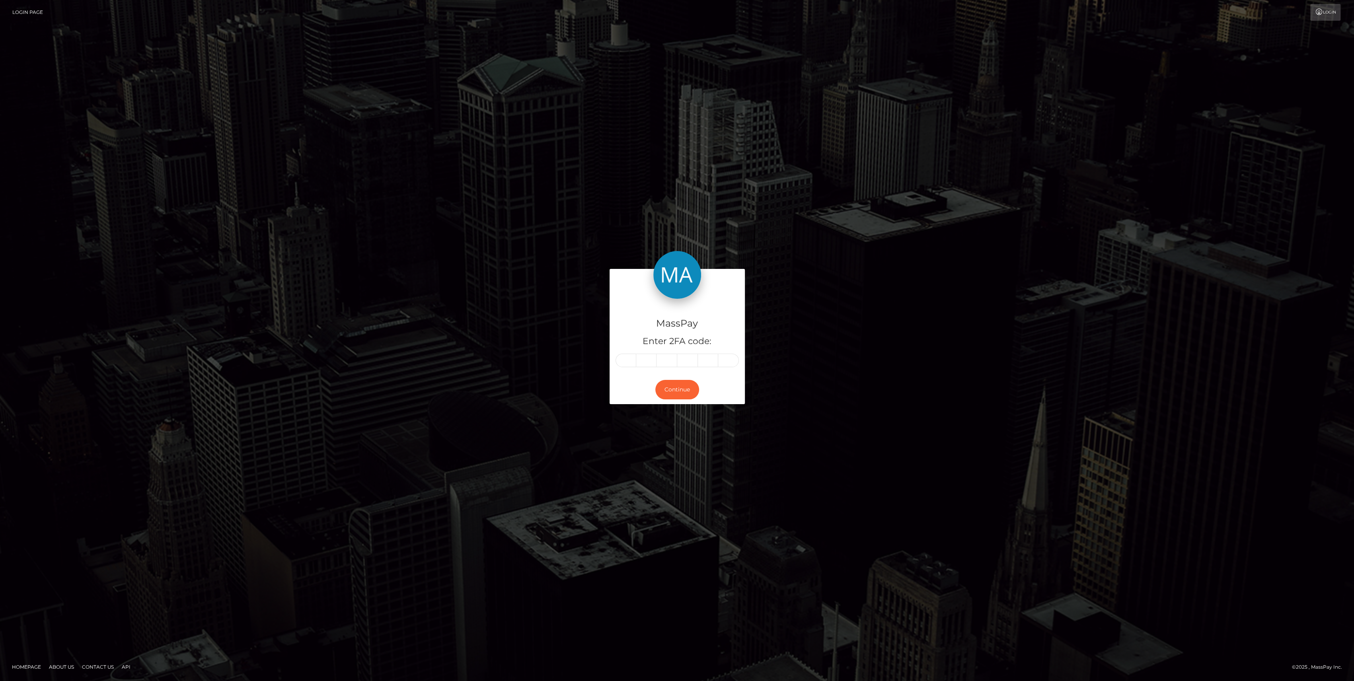
type input "1"
type input "7"
type input "2"
type input "4"
type input "0"
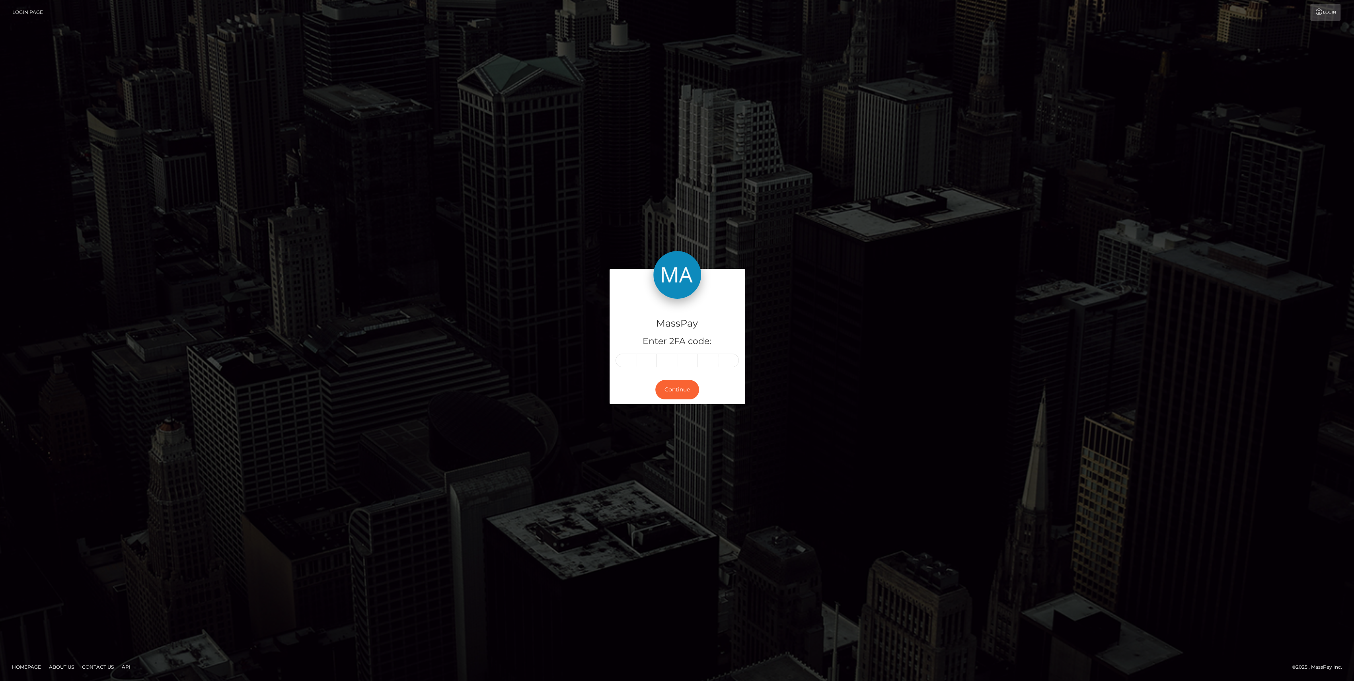
type input "3"
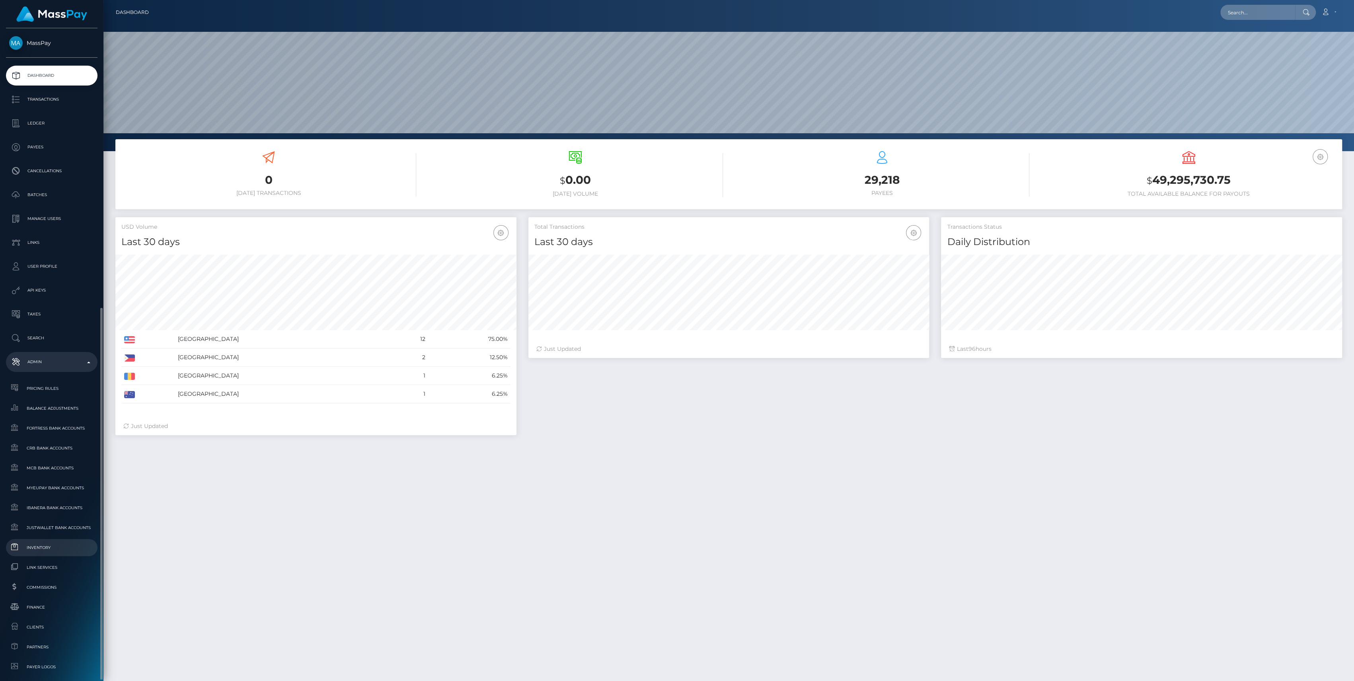
scroll to position [155, 0]
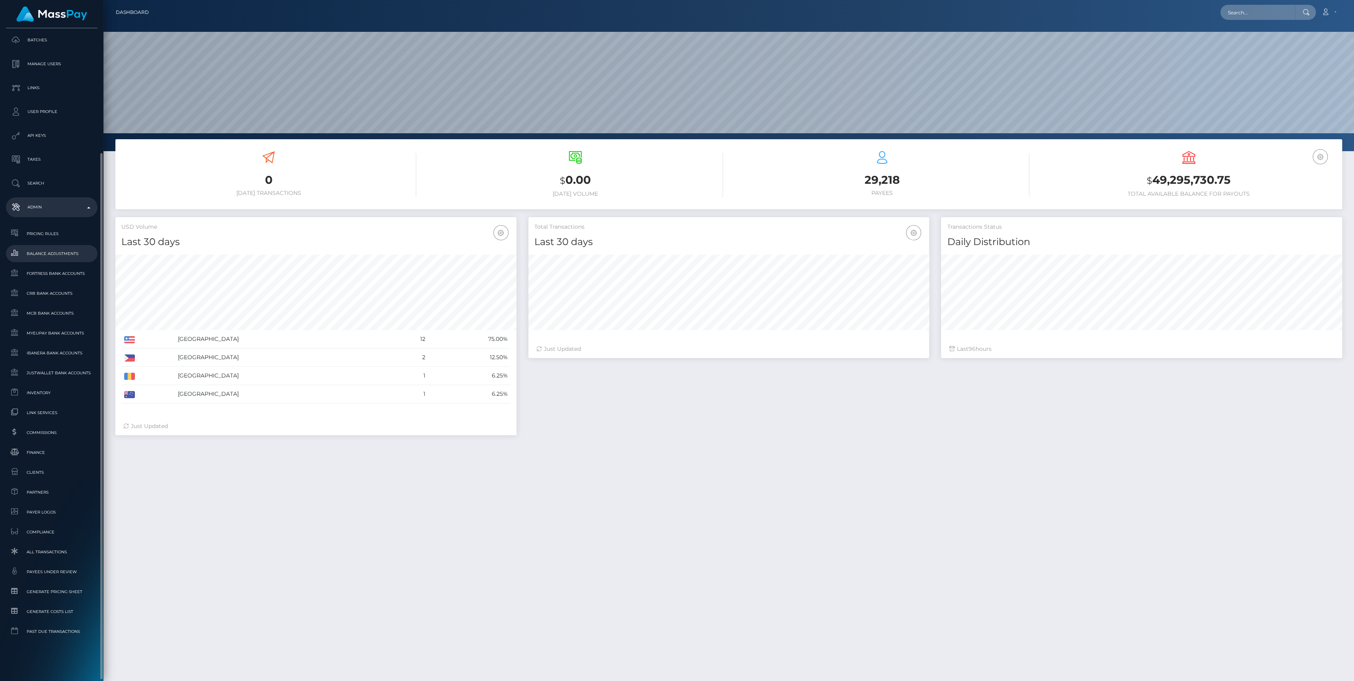
click at [39, 248] on link "Balance Adjustments" at bounding box center [52, 253] width 92 height 17
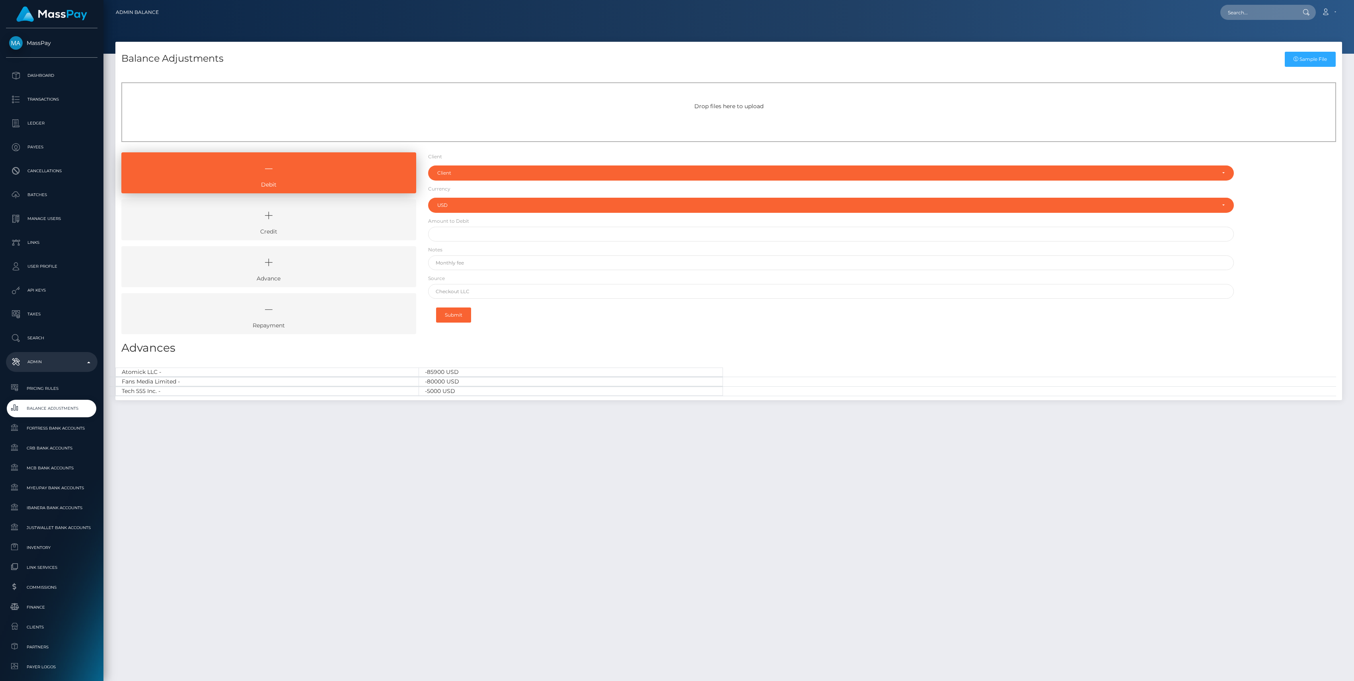
select select "USD"
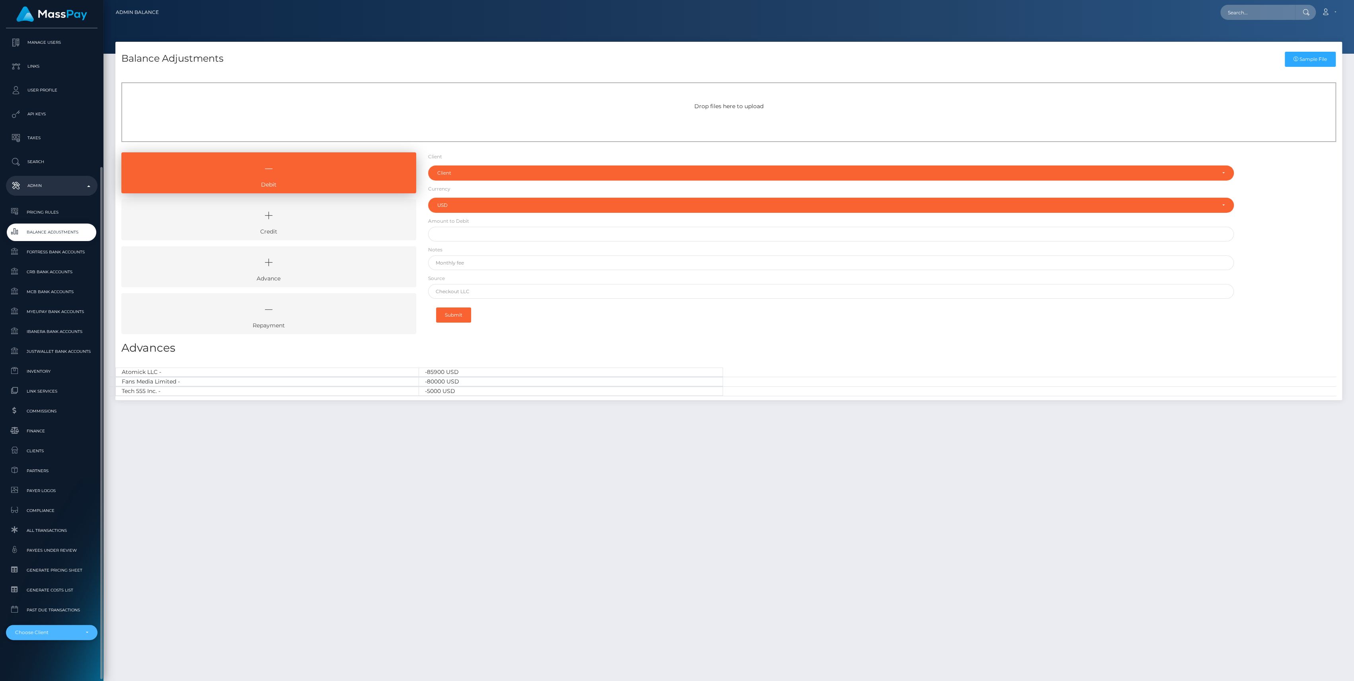
click at [68, 630] on div "Choose Client" at bounding box center [47, 633] width 64 height 6
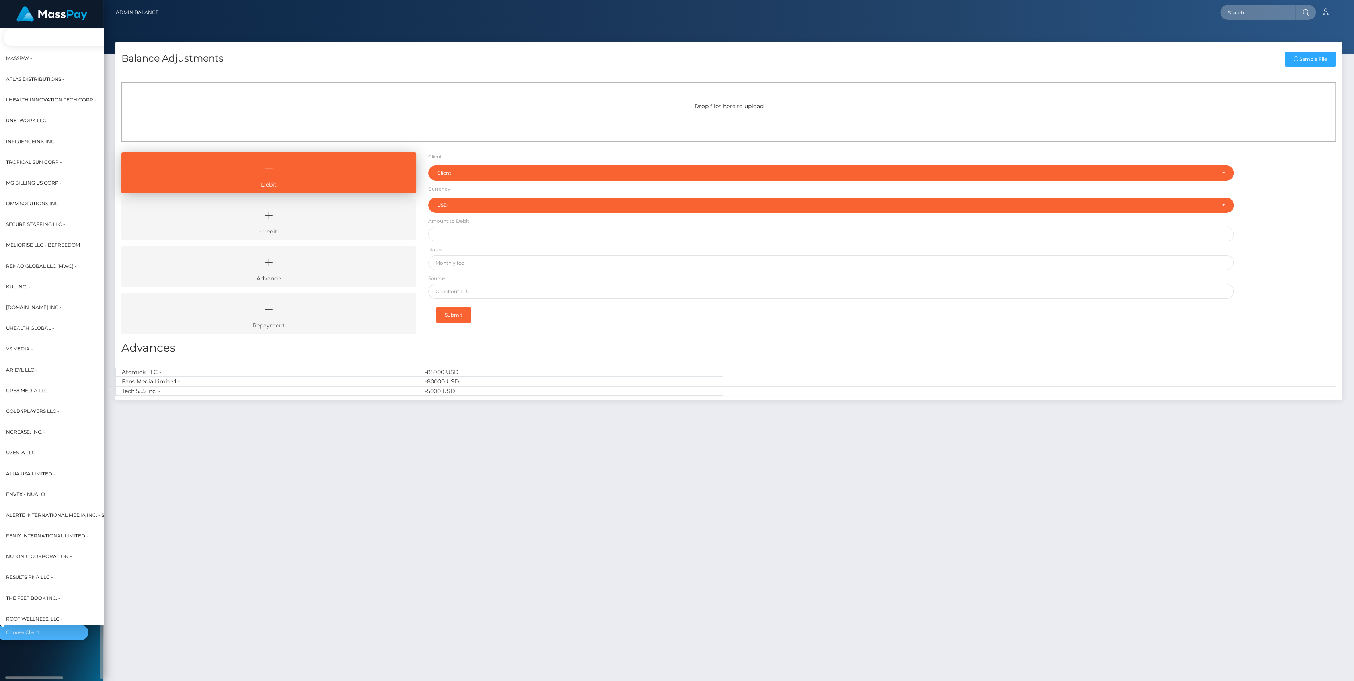
scroll to position [163, 9]
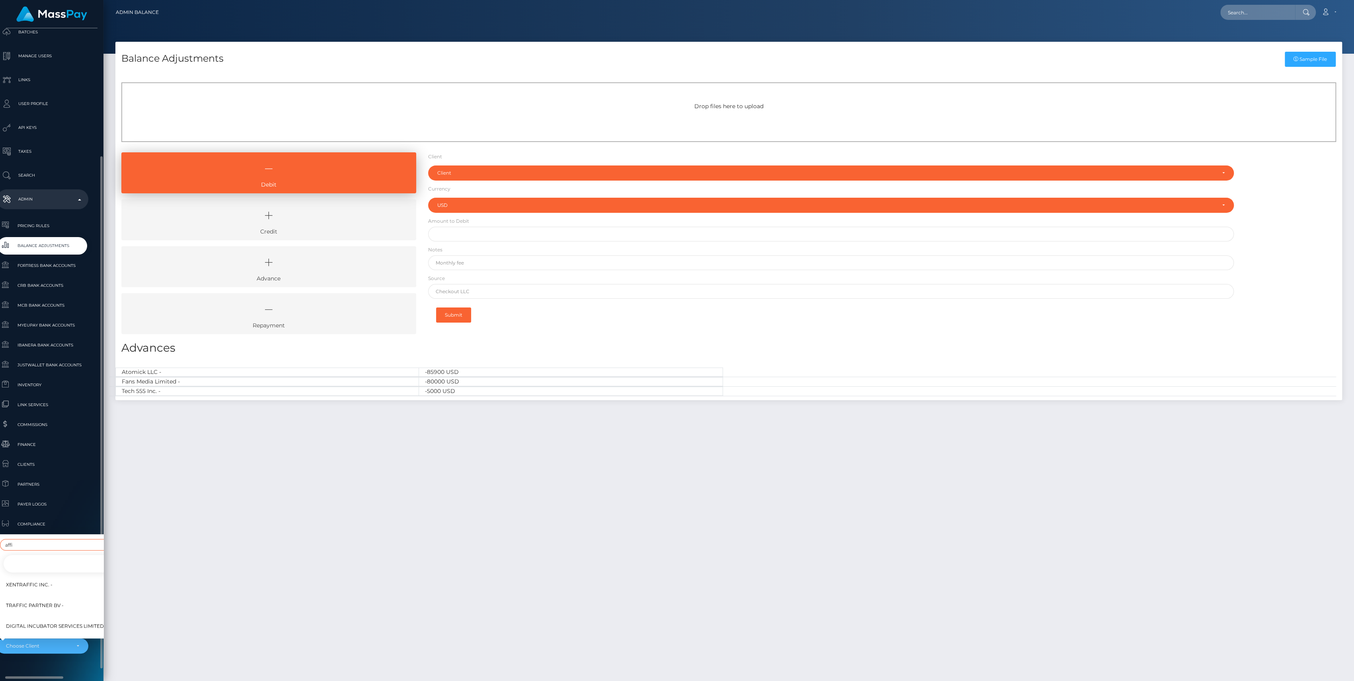
type input "affi"
click at [60, 555] on link "Secure Staffing LLC -" at bounding box center [89, 564] width 172 height 18
select select "10"
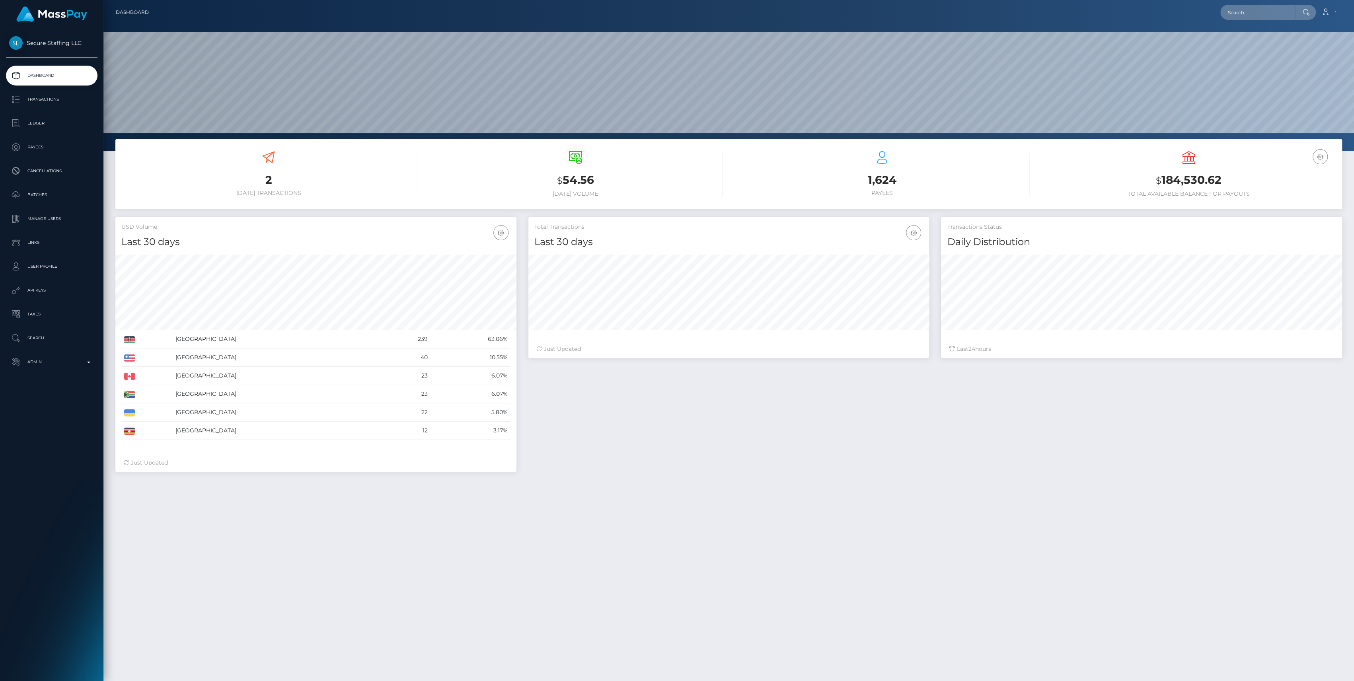
scroll to position [140, 401]
click at [51, 369] on link "Admin" at bounding box center [52, 362] width 92 height 20
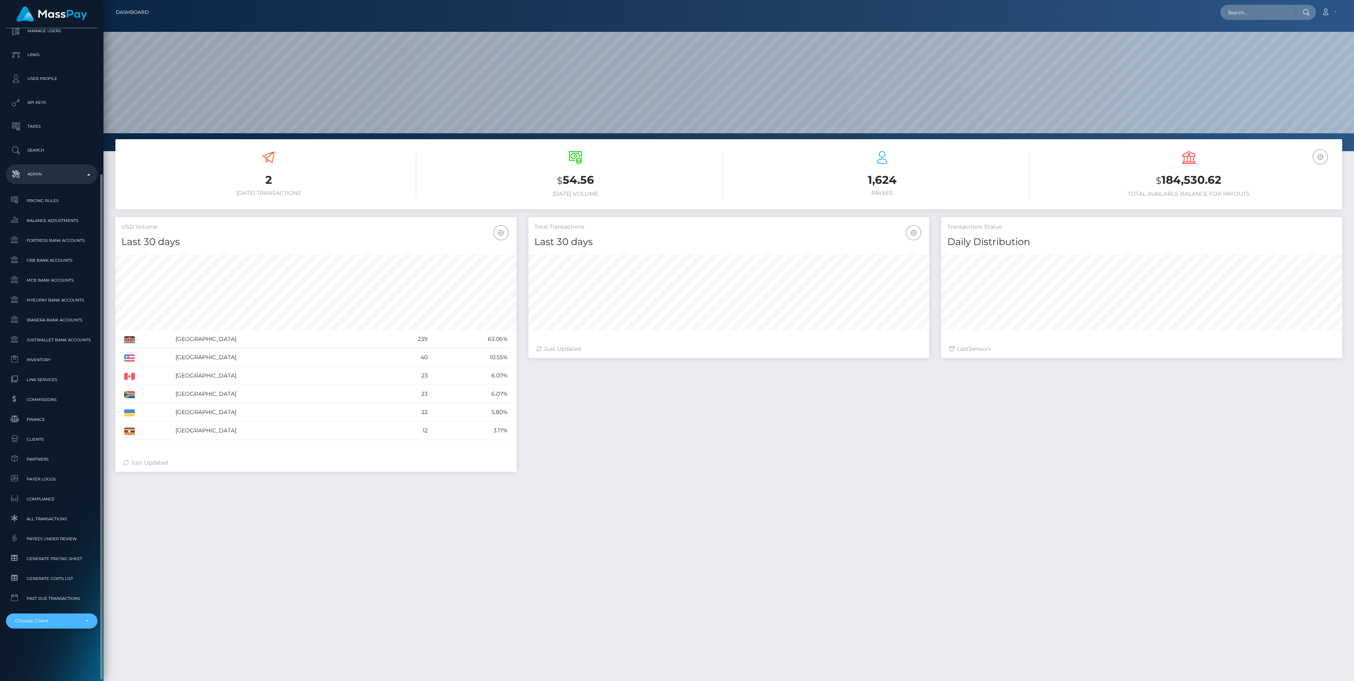
click at [61, 627] on div "Choose Client" at bounding box center [52, 621] width 92 height 15
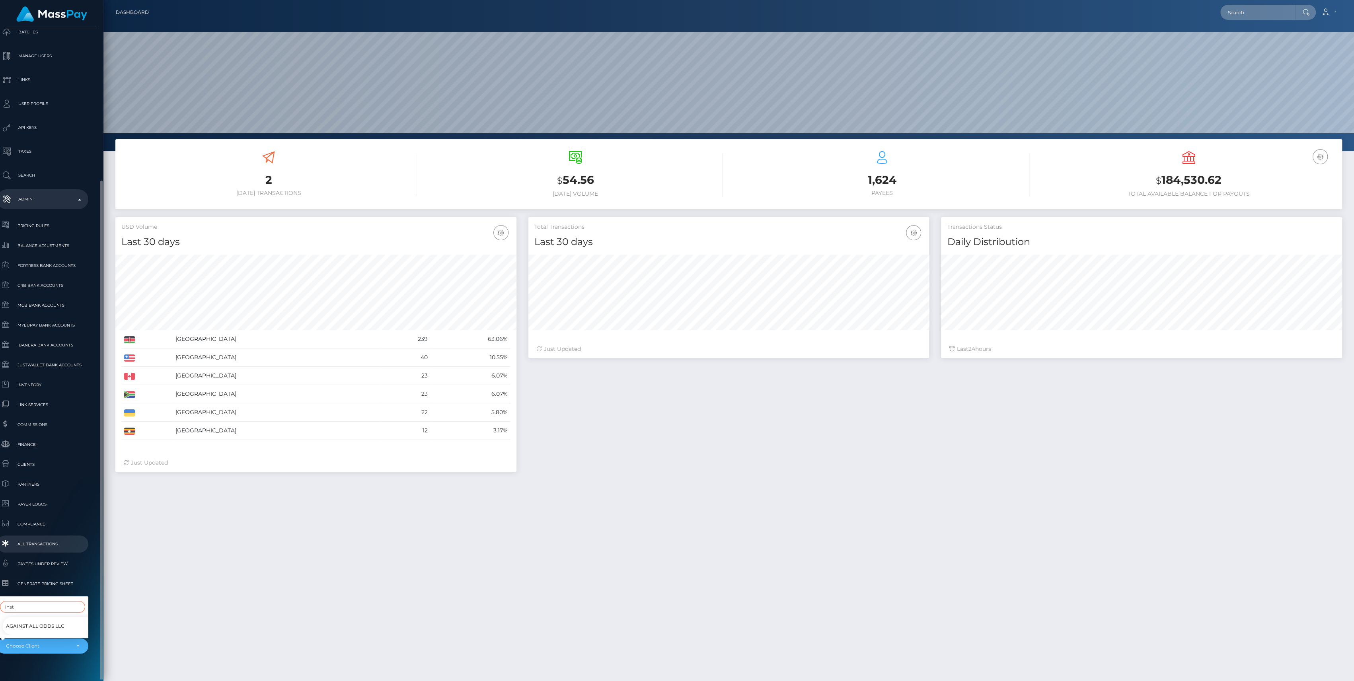
scroll to position [176, 9]
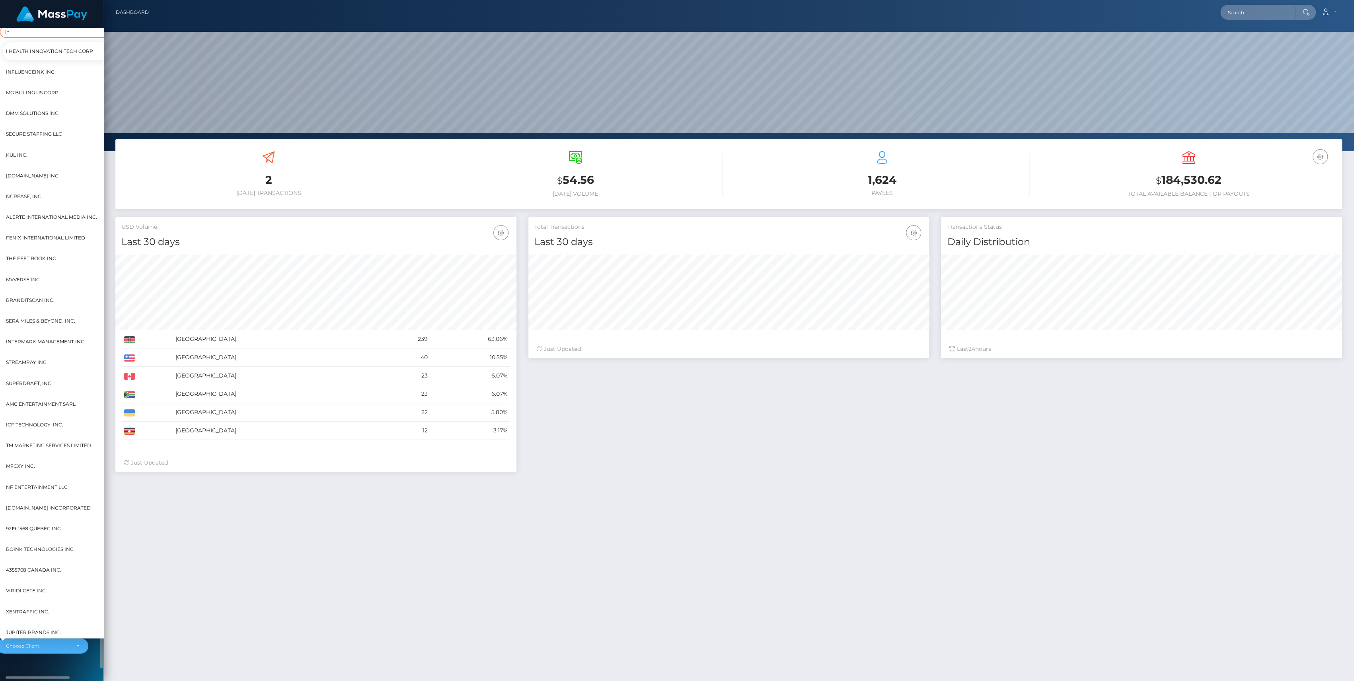
type input "i"
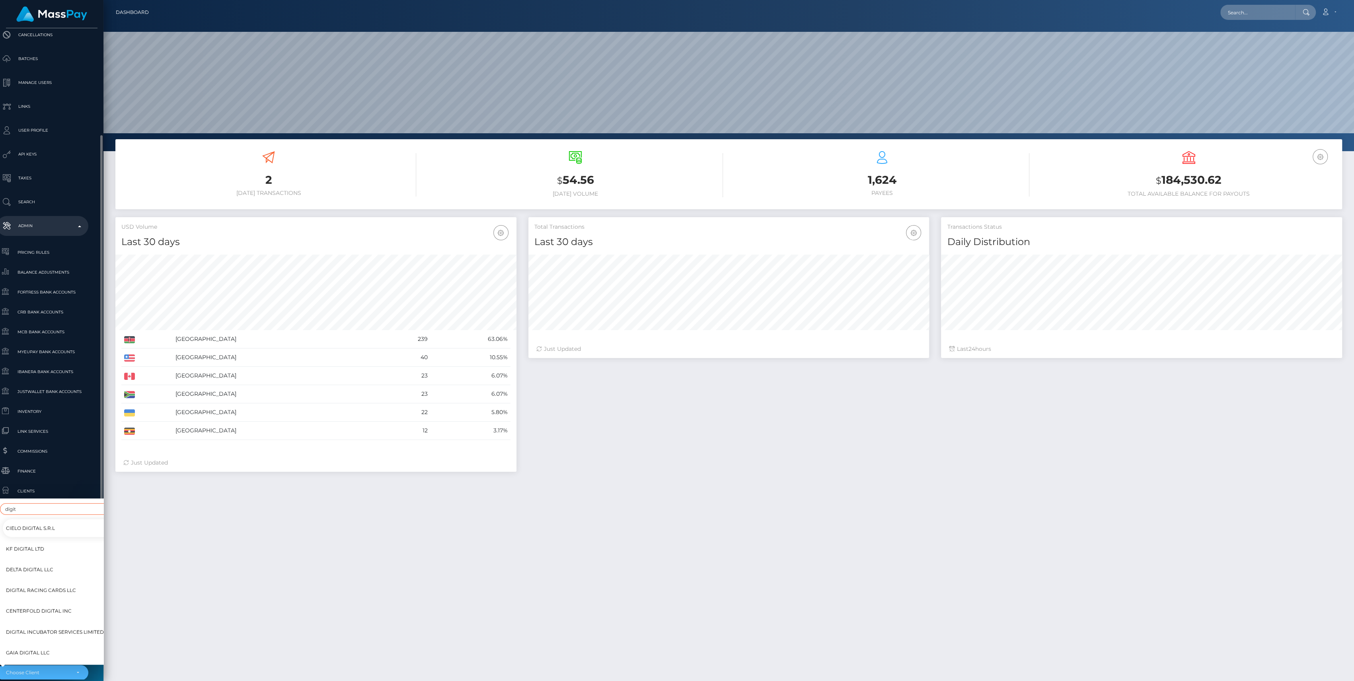
type input "digit"
select select "31"
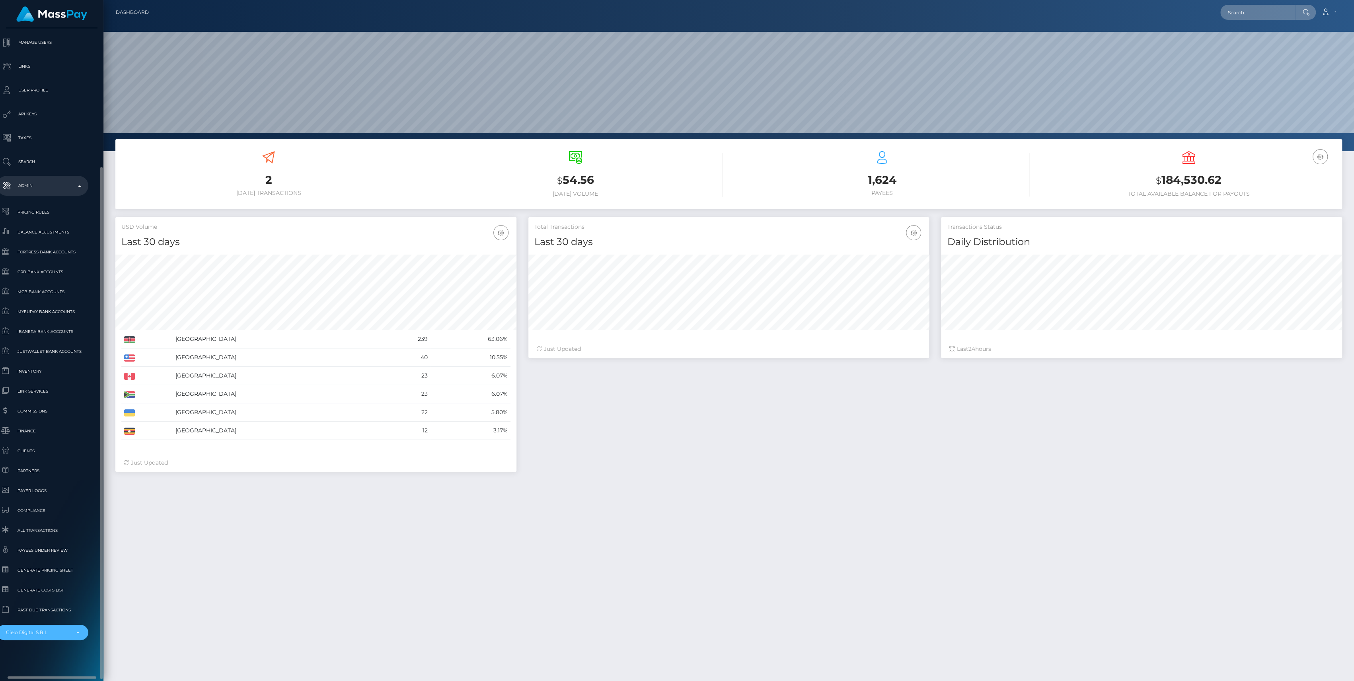
click at [74, 634] on div "Cielo Digital S.R.L" at bounding box center [42, 633] width 73 height 6
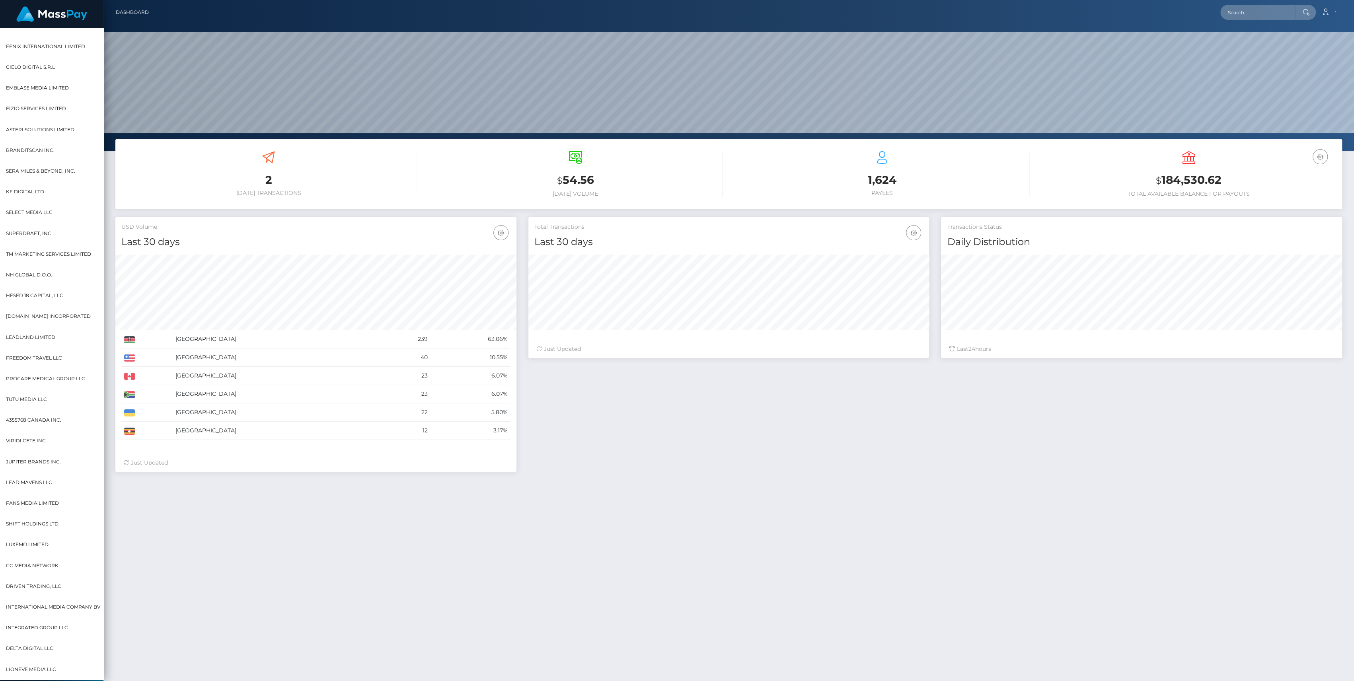
scroll to position [0, 0]
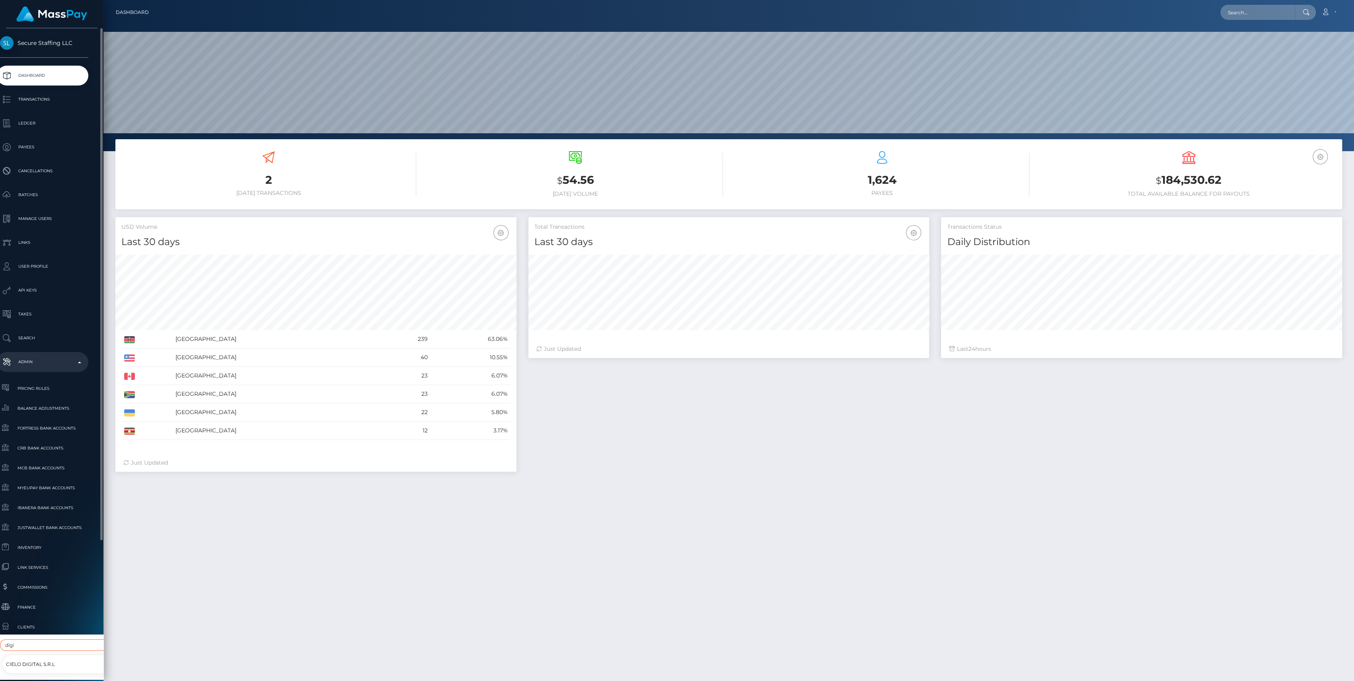
type input "digit"
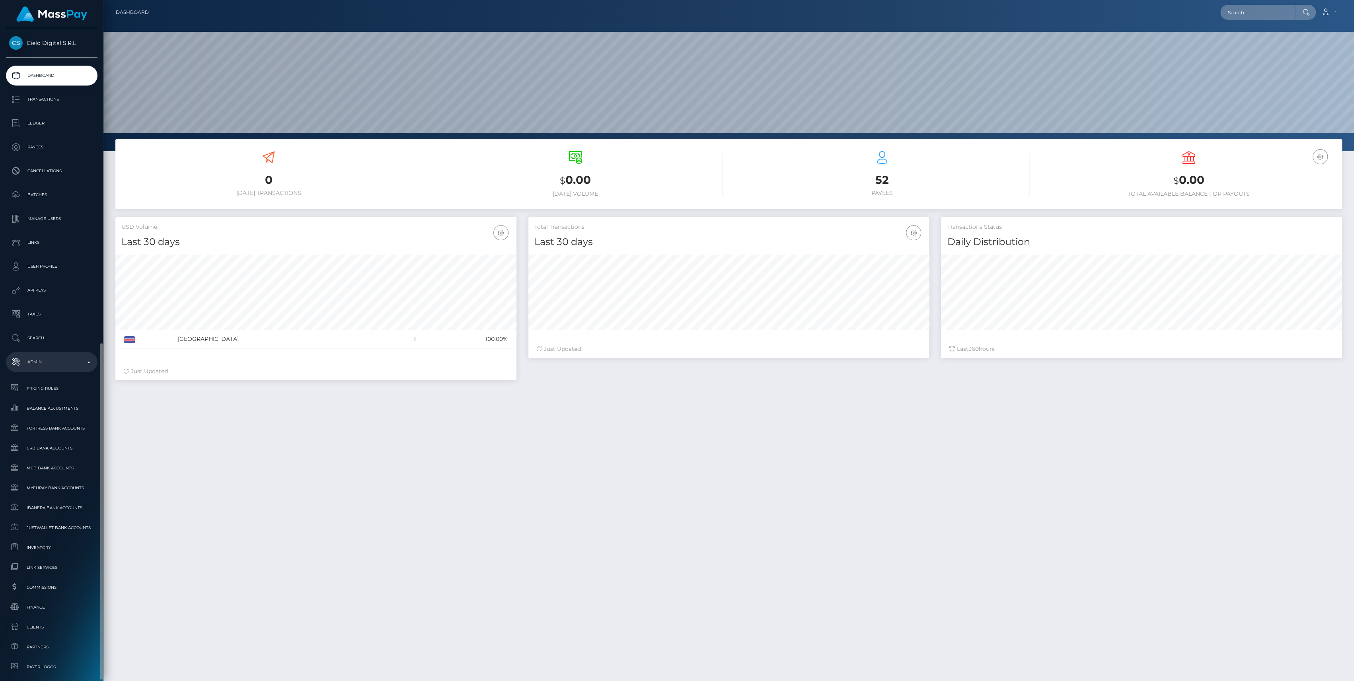
scroll to position [140, 401]
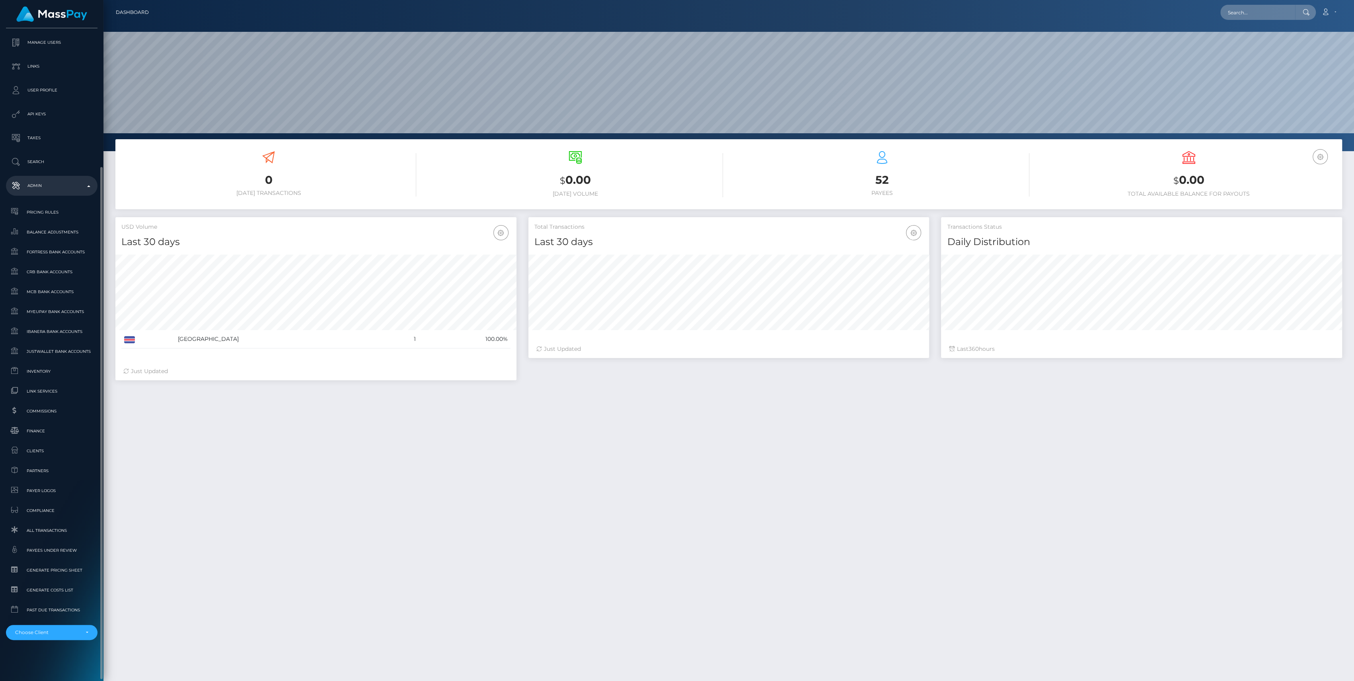
click at [44, 621] on li "RNetwork LLC MassPay Atlas Distributions I HEALTH INNOVATION TECH CORP rNetwork…" at bounding box center [52, 629] width 92 height 21
click at [44, 626] on div "Choose Client" at bounding box center [52, 632] width 92 height 15
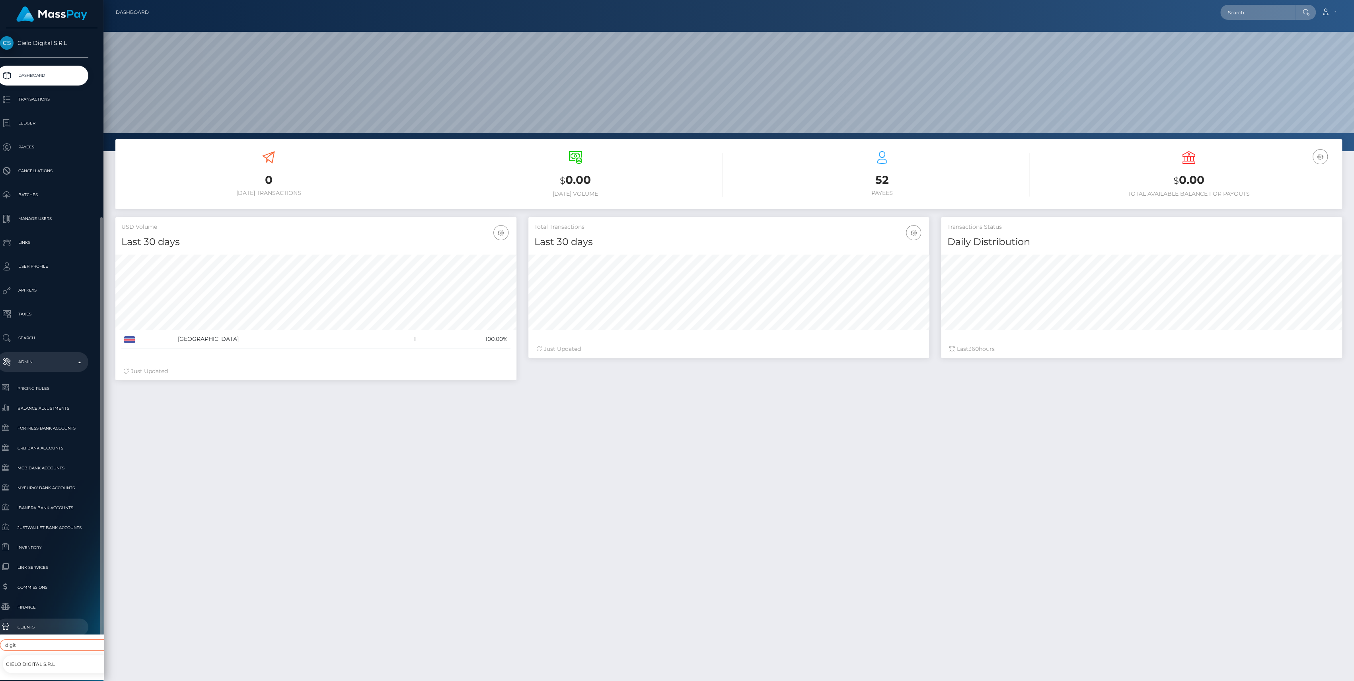
scroll to position [106, 9]
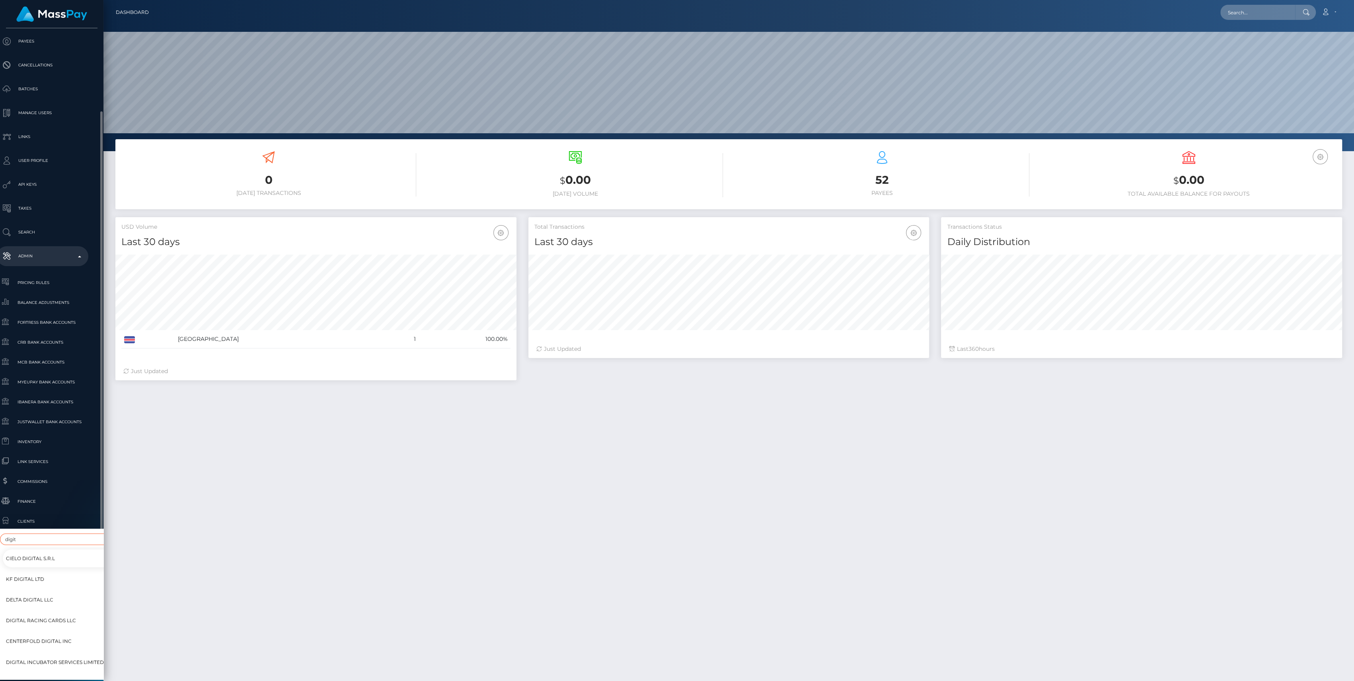
type input "digit"
click at [61, 657] on span "Digital Incubator Services Limited" at bounding box center [55, 662] width 98 height 10
select select "290"
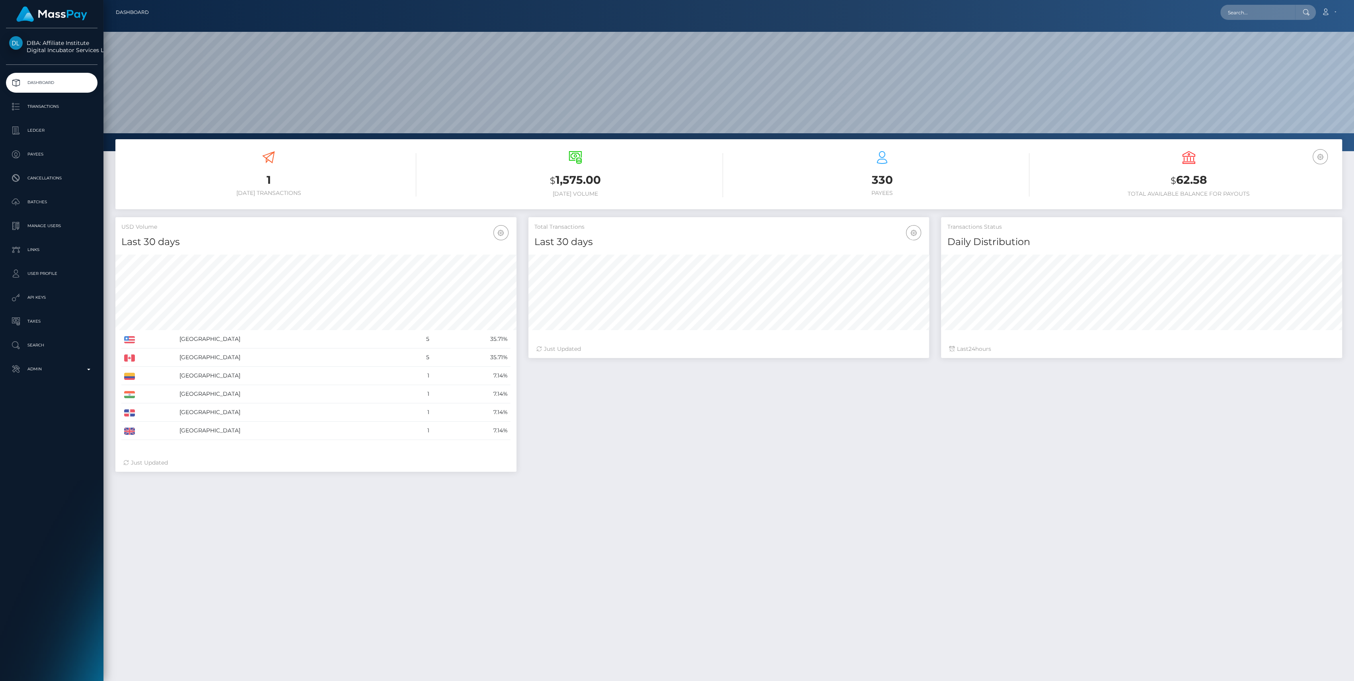
scroll to position [140, 401]
click at [60, 125] on p "Ledger" at bounding box center [51, 131] width 85 height 12
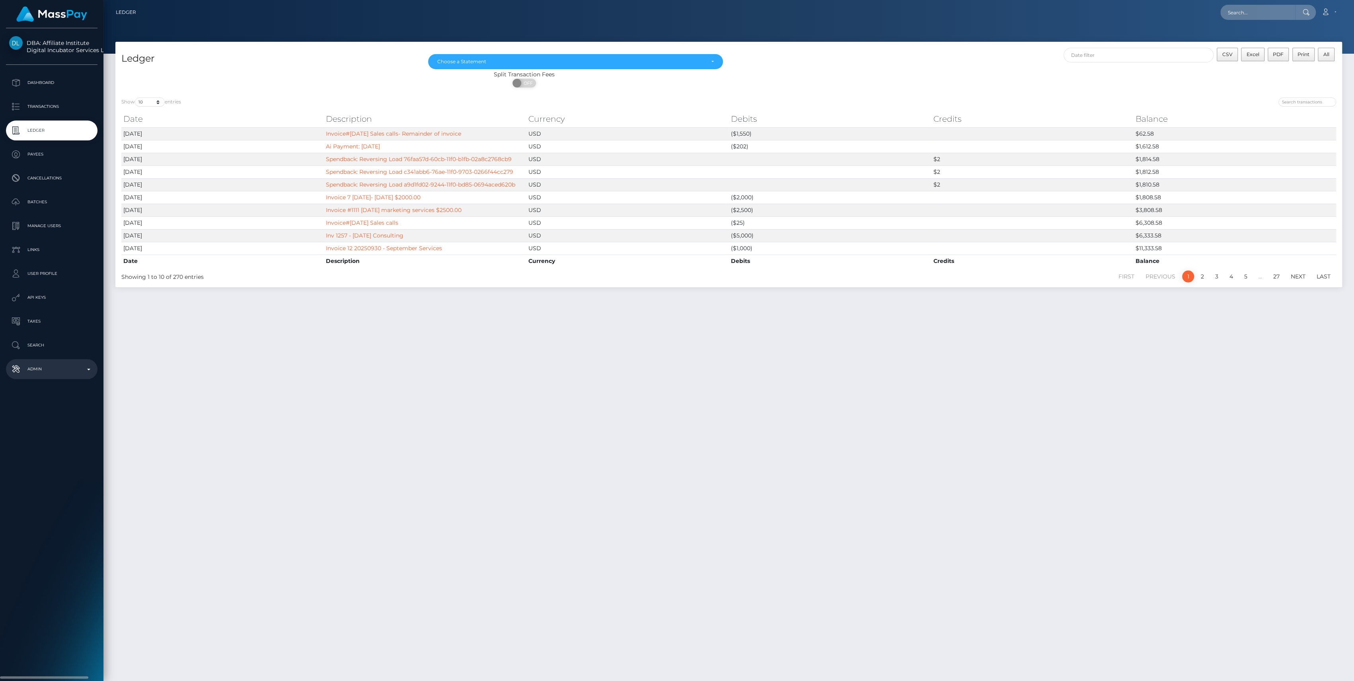
click at [72, 364] on p "Admin" at bounding box center [51, 369] width 85 height 12
click at [61, 417] on span "Balance Adjustments" at bounding box center [51, 415] width 85 height 9
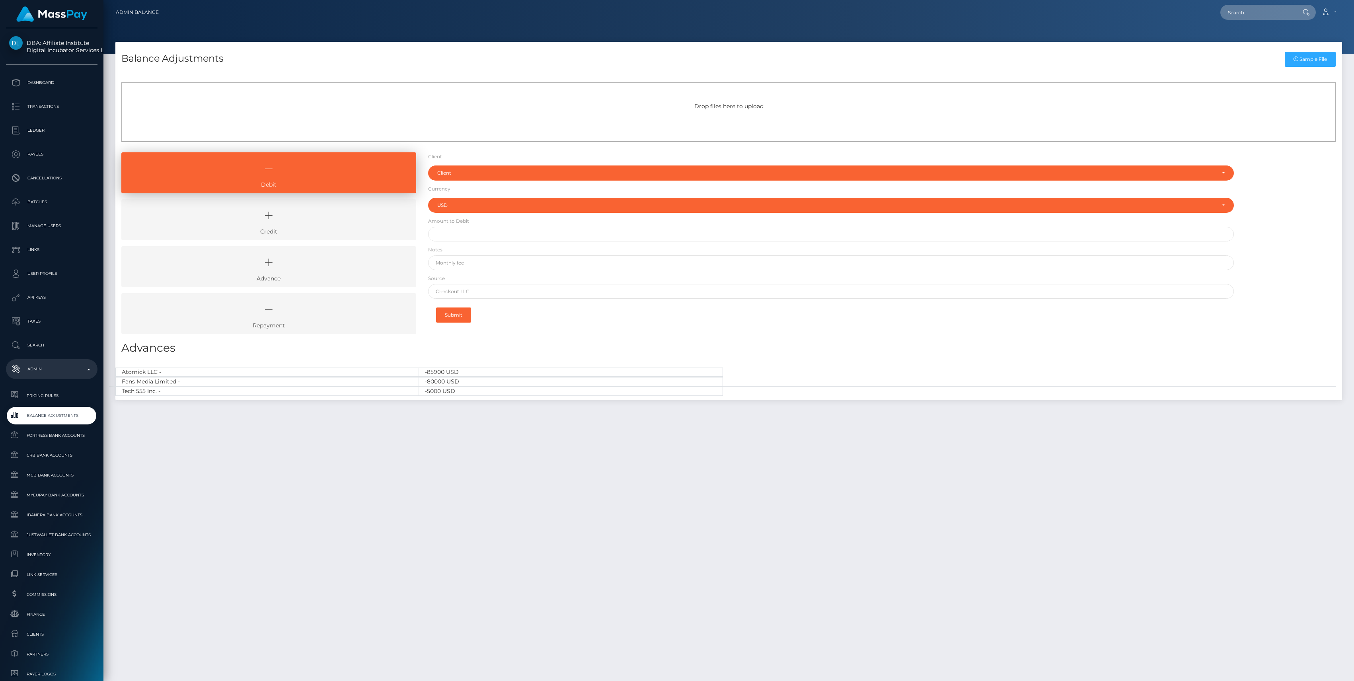
select select "USD"
click at [315, 224] on icon at bounding box center [269, 216] width 277 height 24
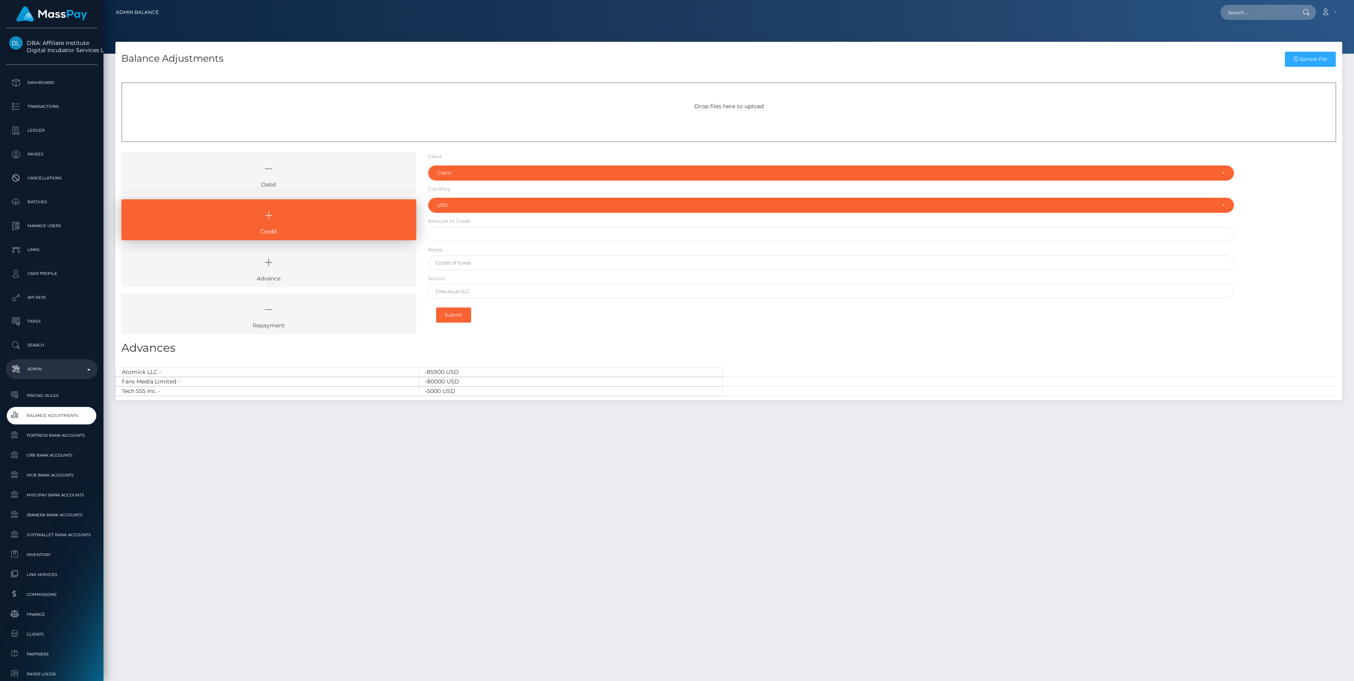
click at [456, 181] on form "Client Client RNetwork LLC - (1) MassPay - (2) Atlas Distributions - (3) I HEAL…" at bounding box center [831, 239] width 806 height 175
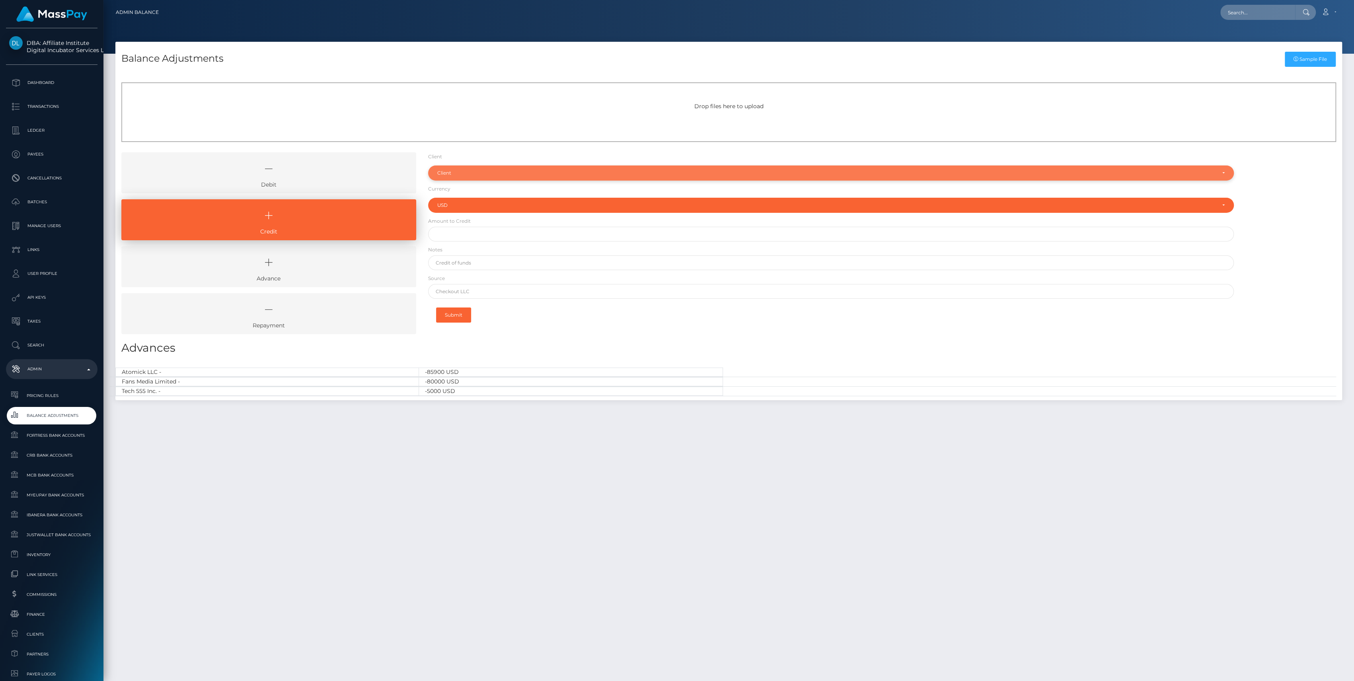
click at [460, 175] on div "Client" at bounding box center [826, 173] width 778 height 6
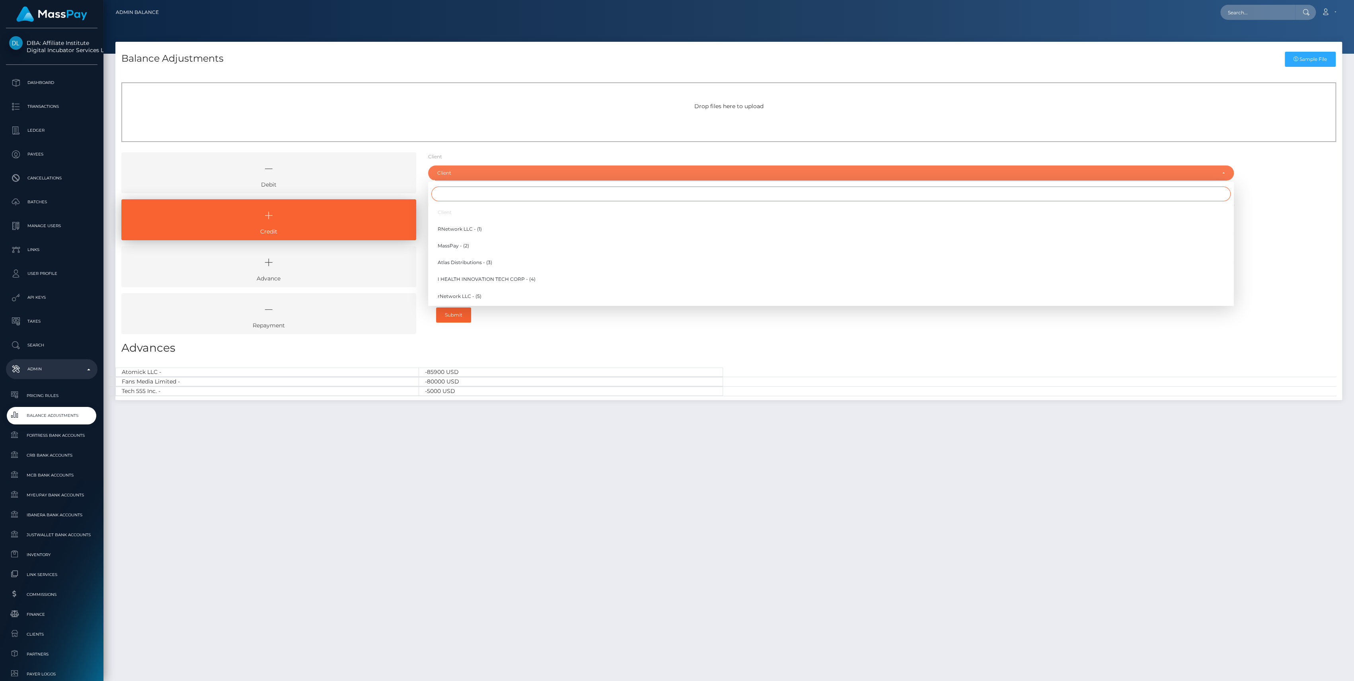
click at [462, 199] on input "Search" at bounding box center [830, 194] width 799 height 15
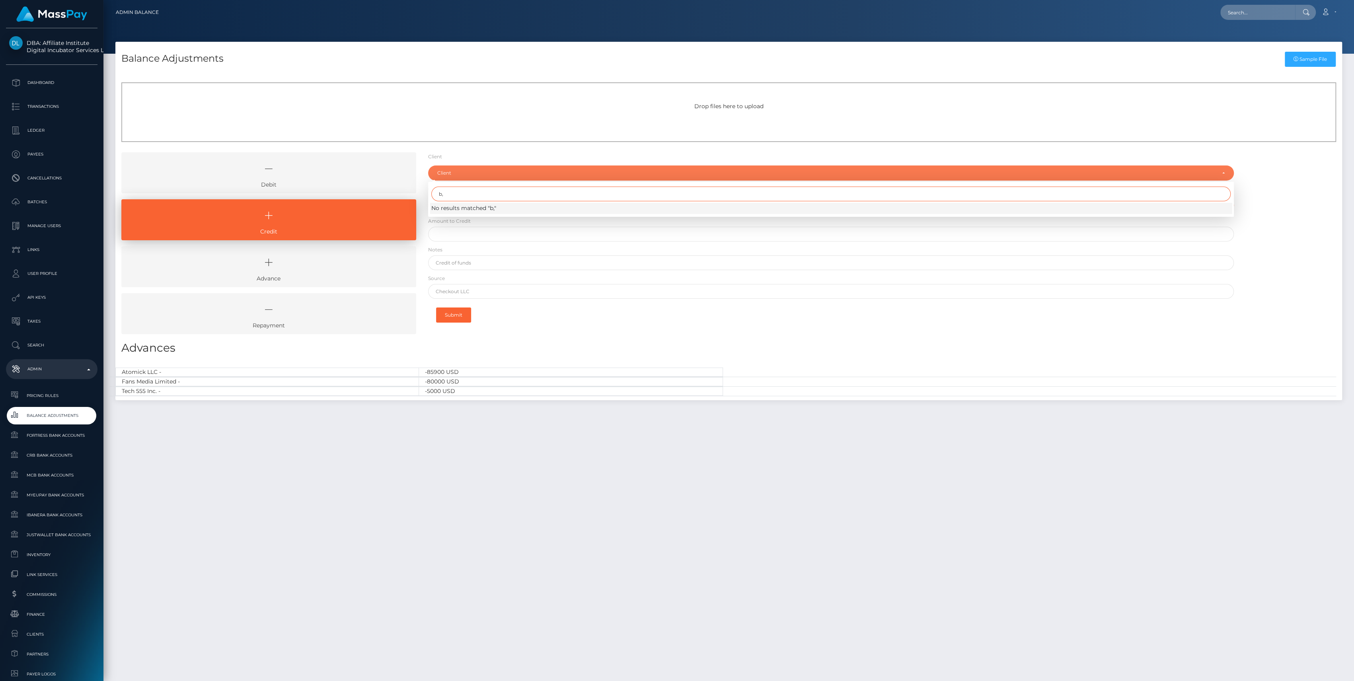
type input "b"
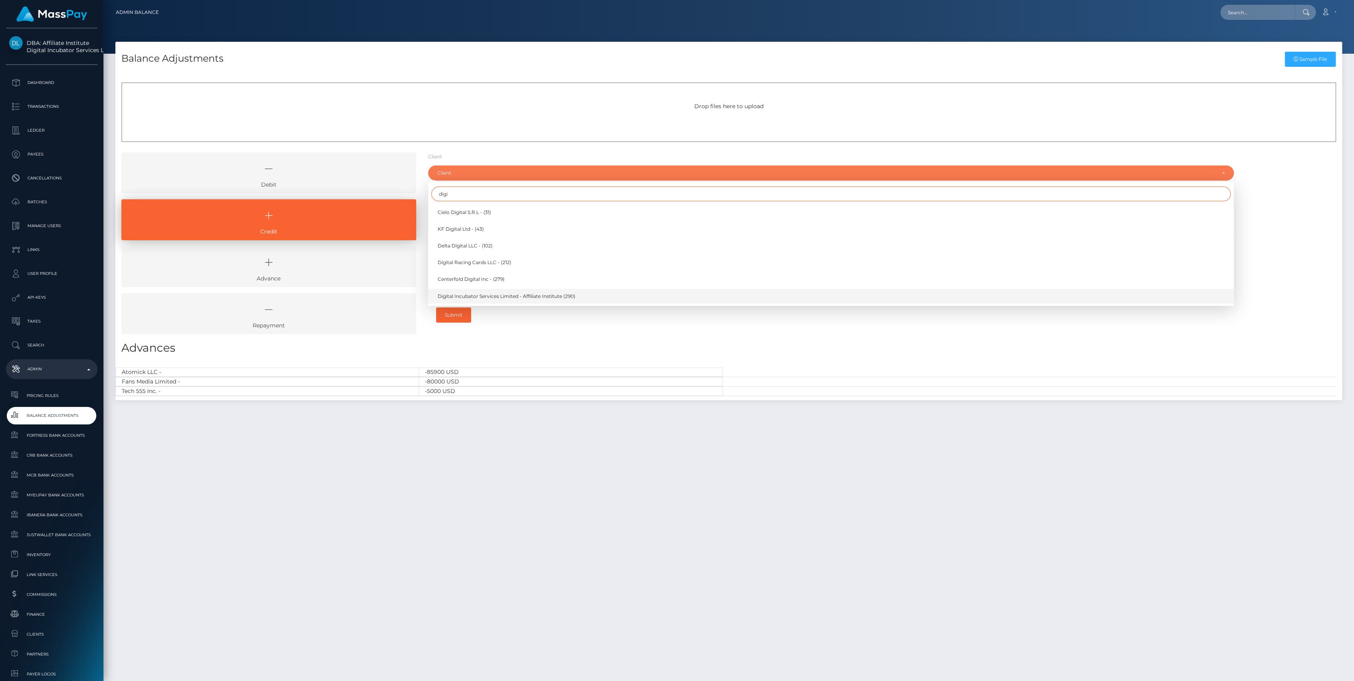
type input "digi"
click at [488, 294] on span "Digital Incubator Services Limited - Affiliate Institute (290)" at bounding box center [507, 296] width 138 height 7
select select "290"
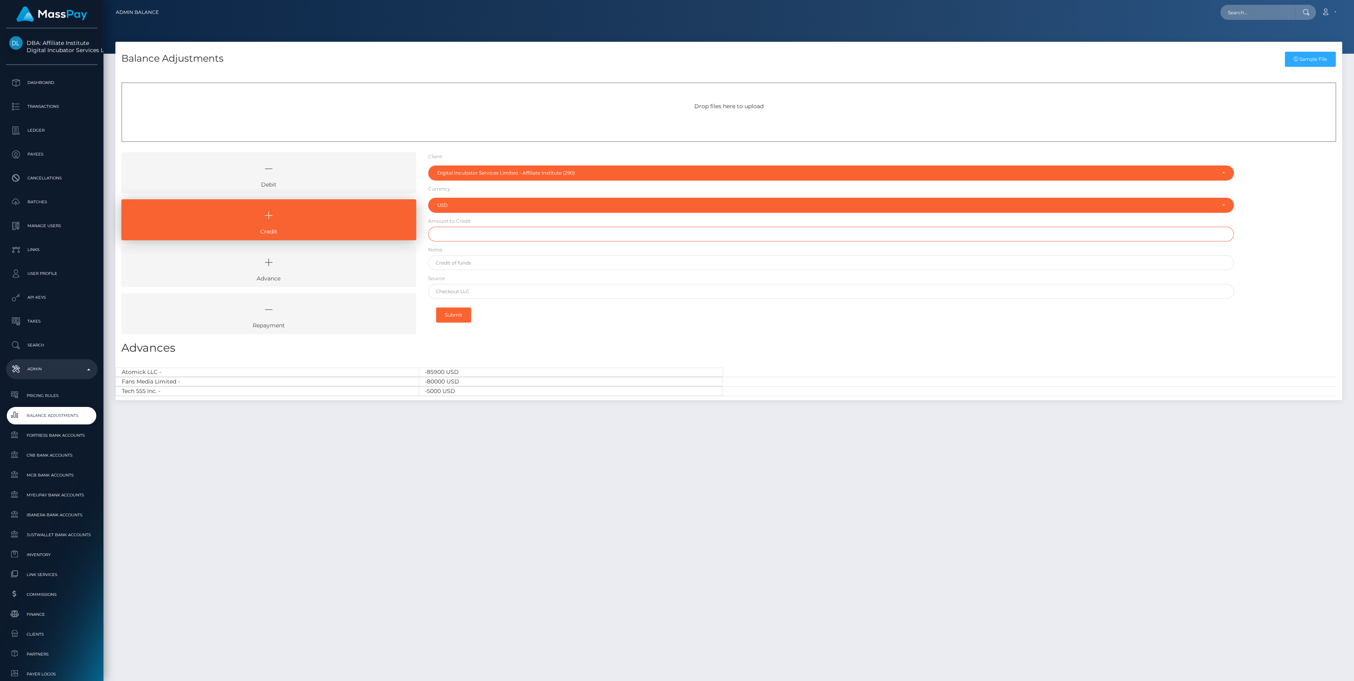
click at [481, 233] on input "text" at bounding box center [831, 234] width 806 height 15
paste input "9,990.00"
type input "$9,990.00"
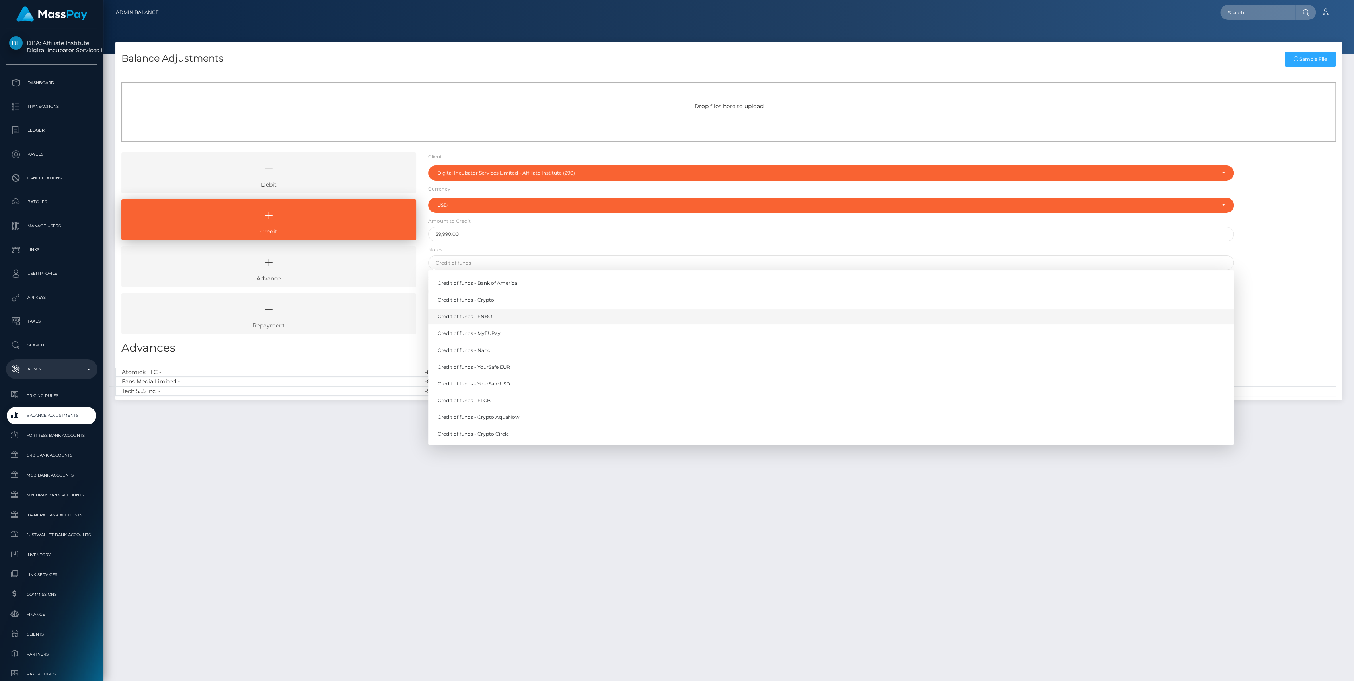
click at [468, 318] on link "Credit of funds - FNBO" at bounding box center [831, 317] width 806 height 15
type input "Credit of funds - FNBO"
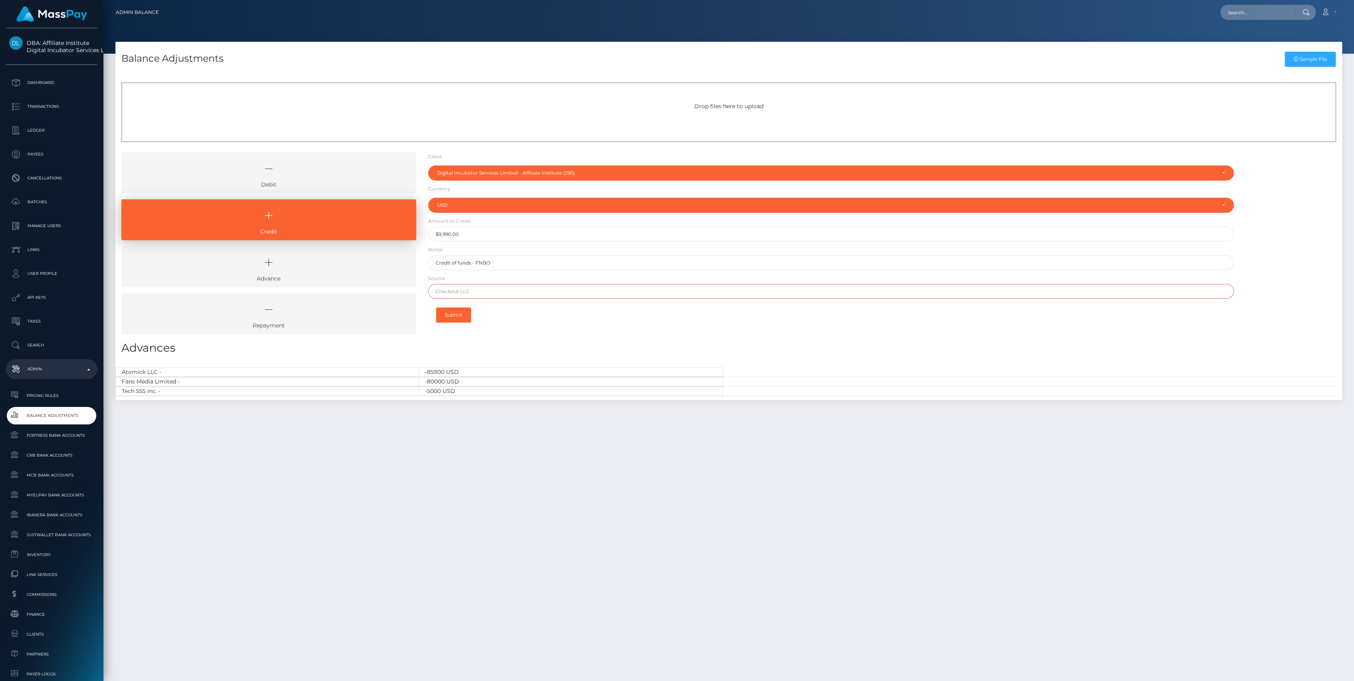
click at [473, 291] on input "text" at bounding box center [831, 291] width 806 height 15
type input "BMO"
click at [462, 314] on button "Submit" at bounding box center [453, 315] width 35 height 15
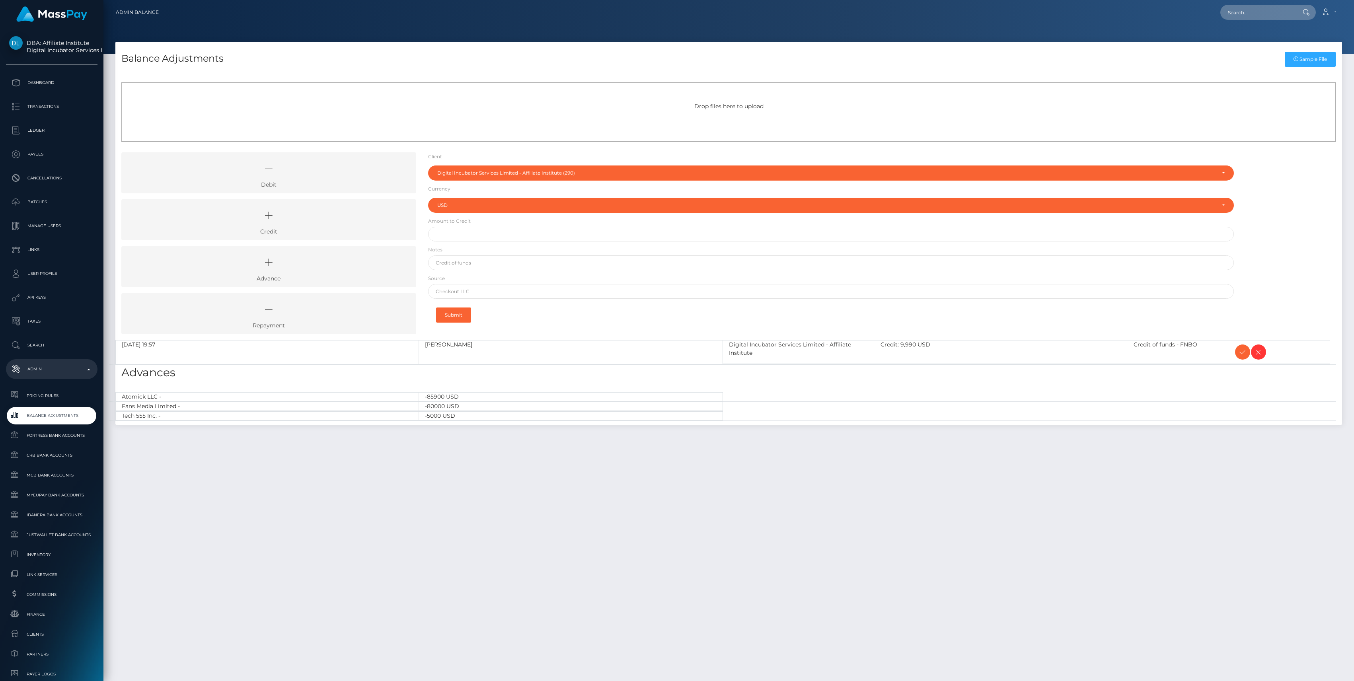
select select "290"
select select "USD"
click at [1244, 357] on icon at bounding box center [1243, 352] width 10 height 10
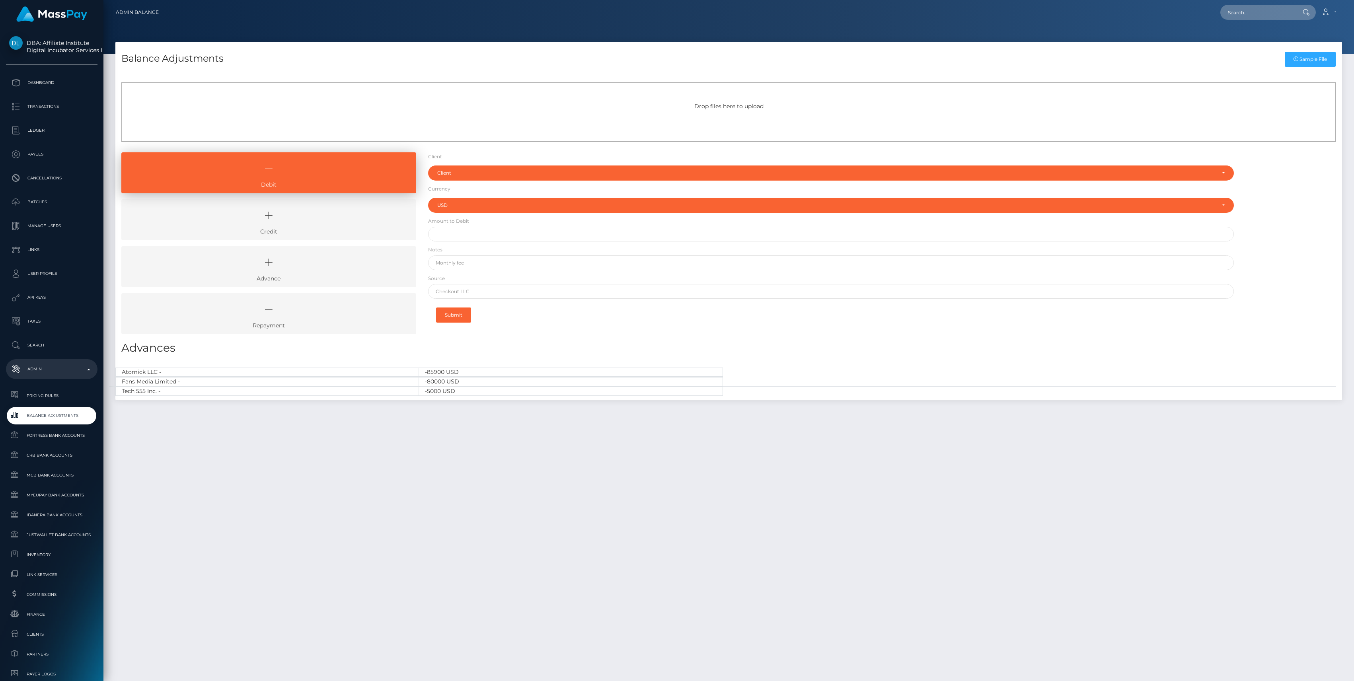
select select "USD"
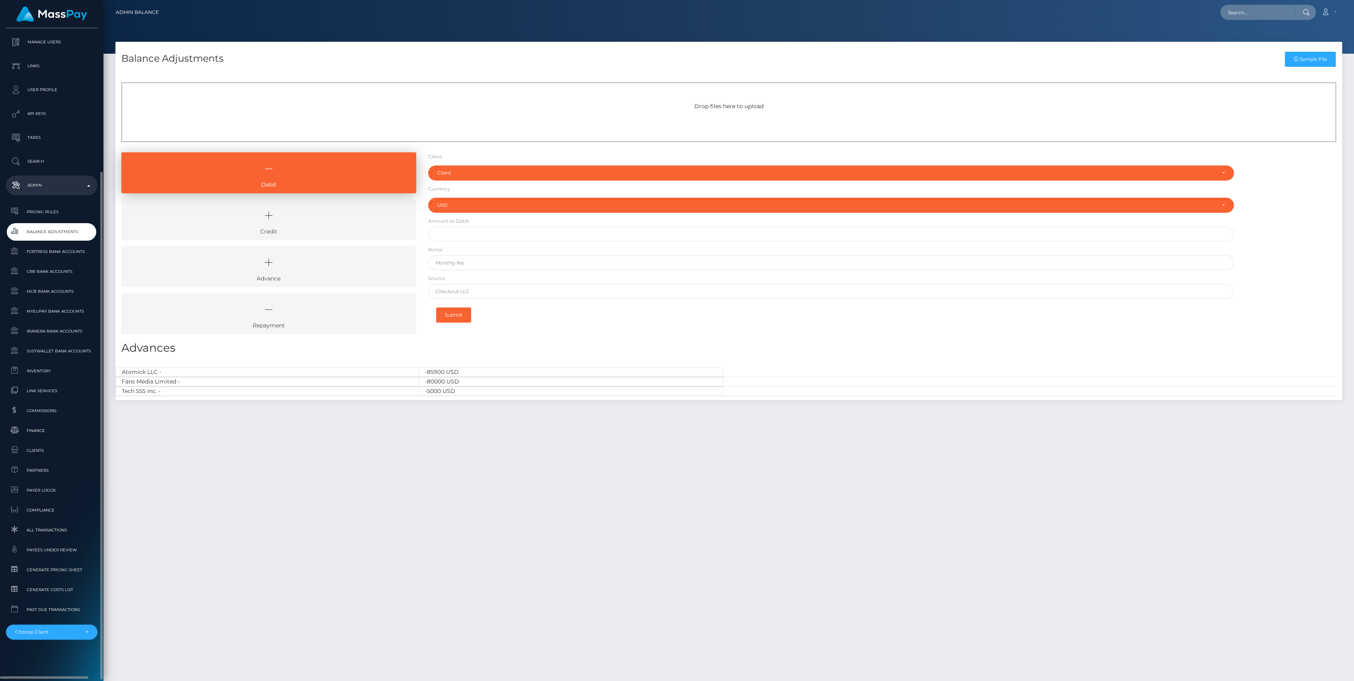
click at [54, 640] on div "DBA: Affiliate Institute Digital Incubator Services Limited Dashboard Transacti…" at bounding box center [51, 353] width 103 height 651
click at [63, 633] on div "Choose Client" at bounding box center [47, 632] width 64 height 6
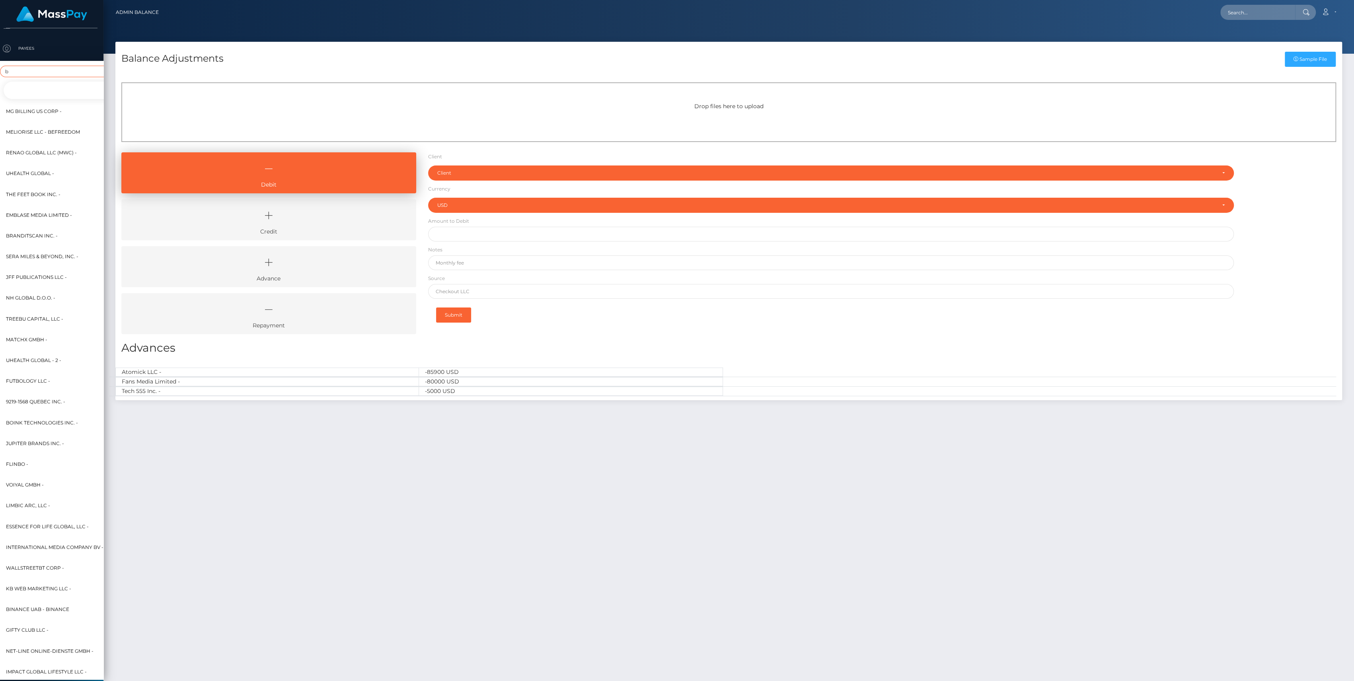
scroll to position [159, 9]
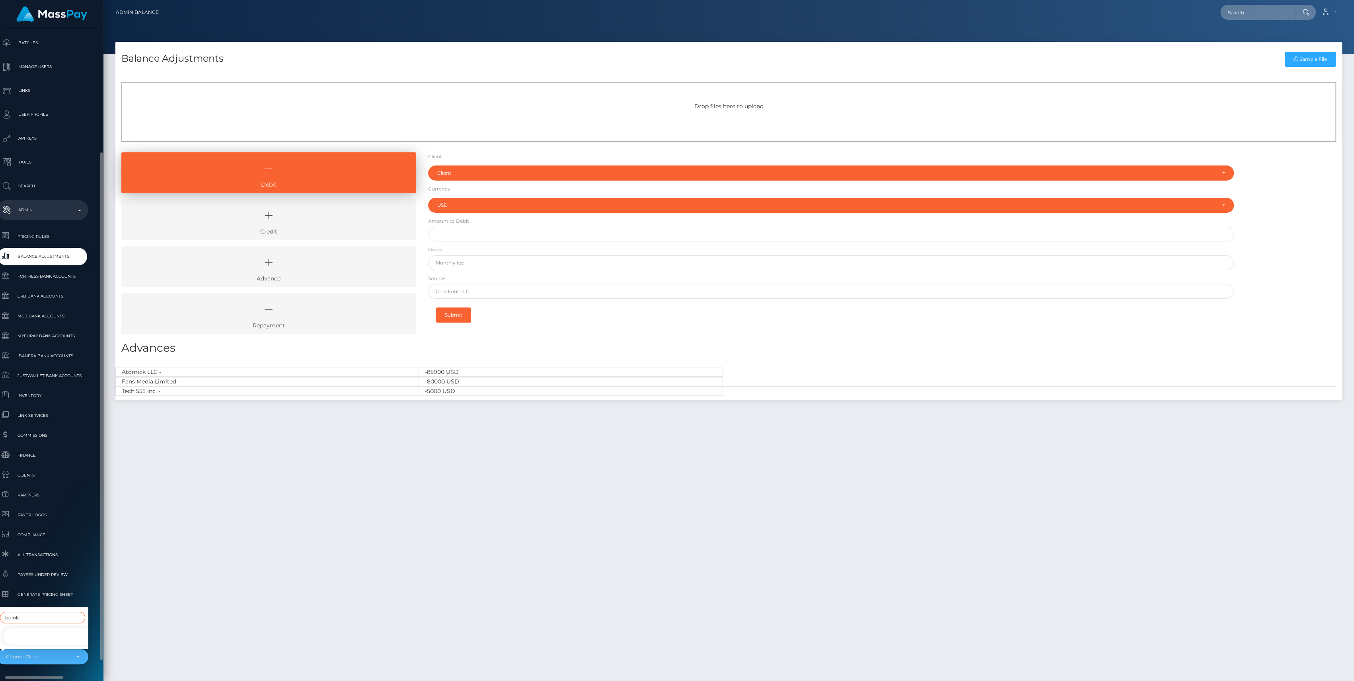
type input "boink"
select select "71"
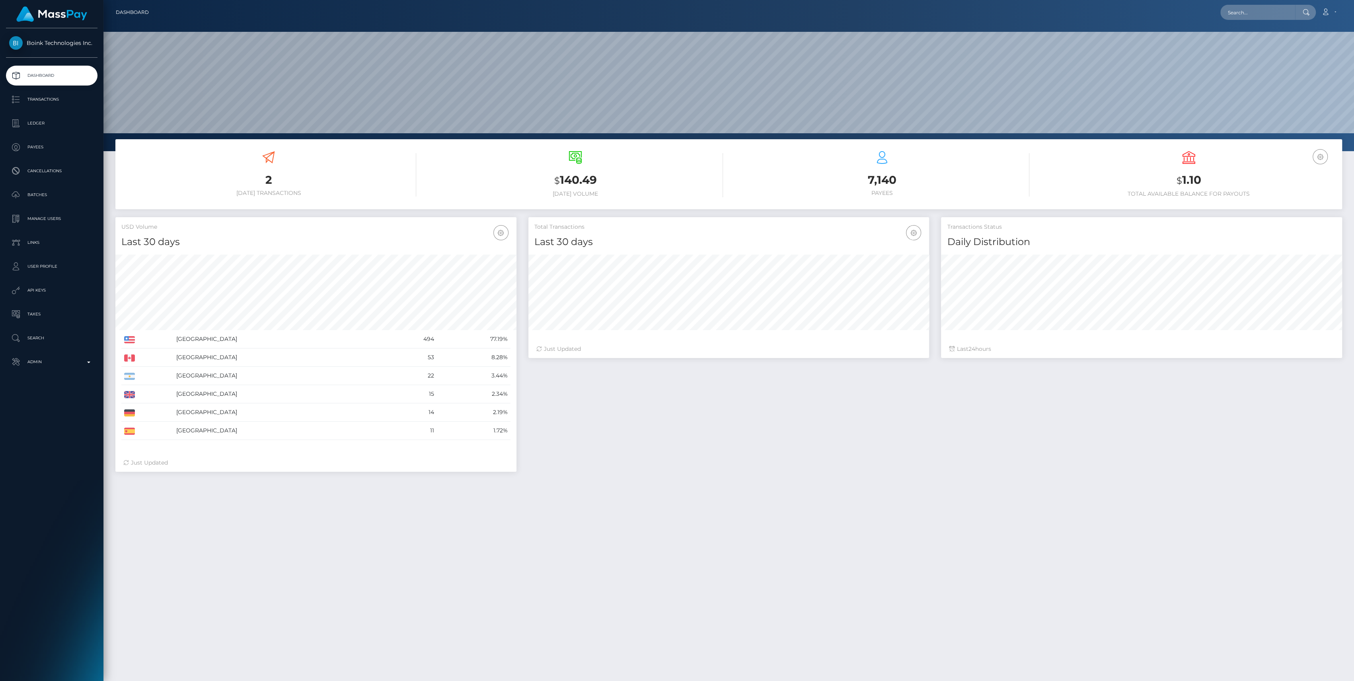
scroll to position [140, 401]
click at [41, 121] on p "Ledger" at bounding box center [51, 123] width 85 height 12
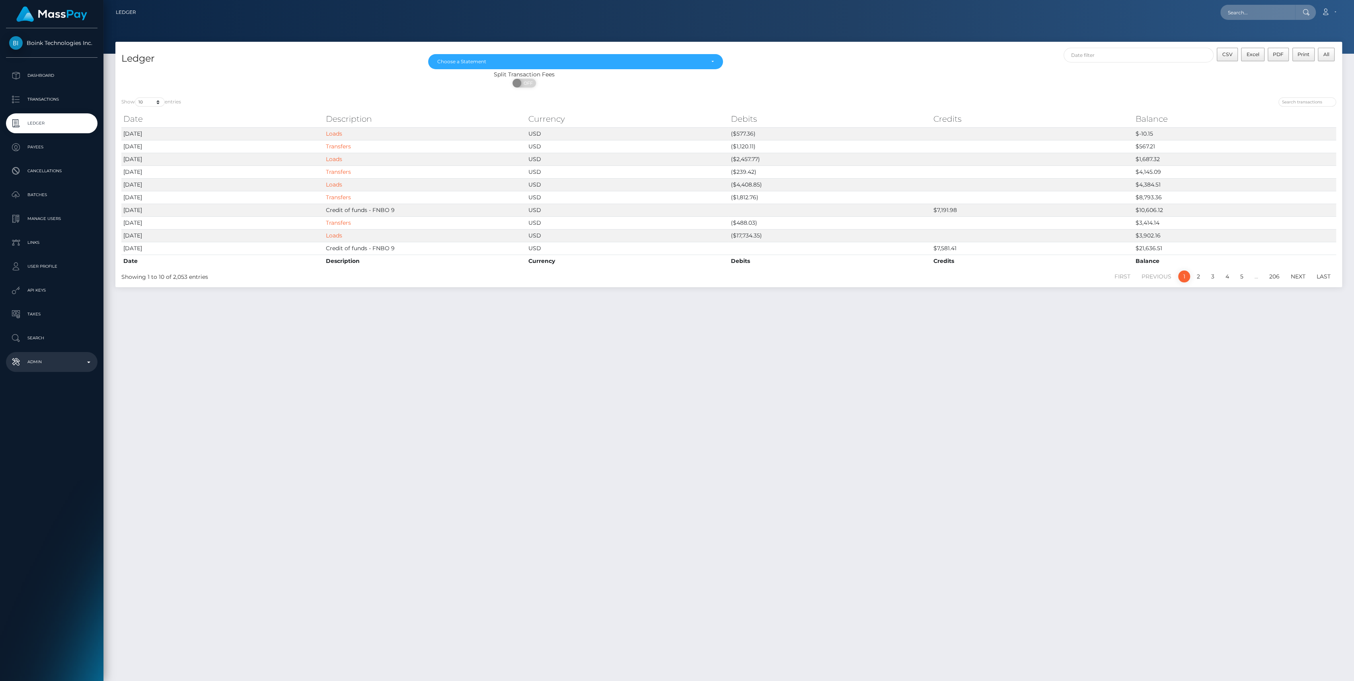
click at [45, 360] on p "Admin" at bounding box center [51, 362] width 85 height 12
click at [58, 410] on span "Balance Adjustments" at bounding box center [51, 408] width 85 height 9
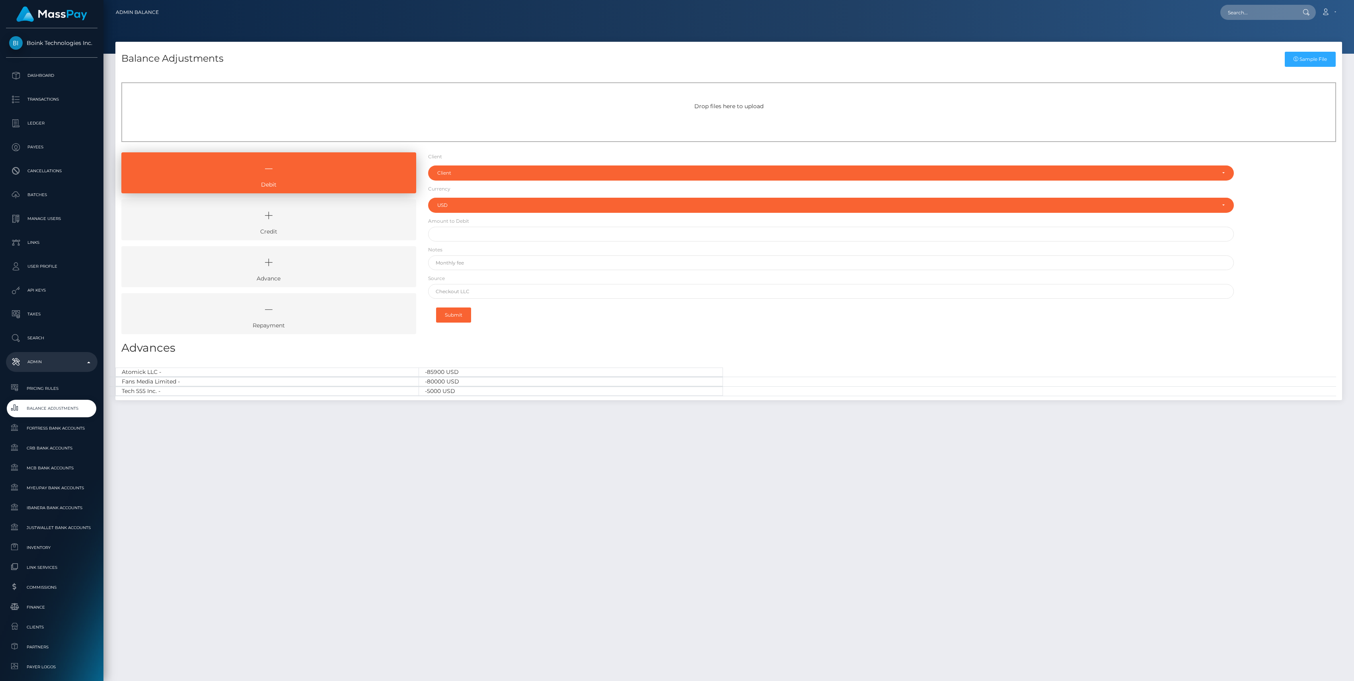
select select "USD"
click at [289, 227] on icon at bounding box center [269, 216] width 277 height 24
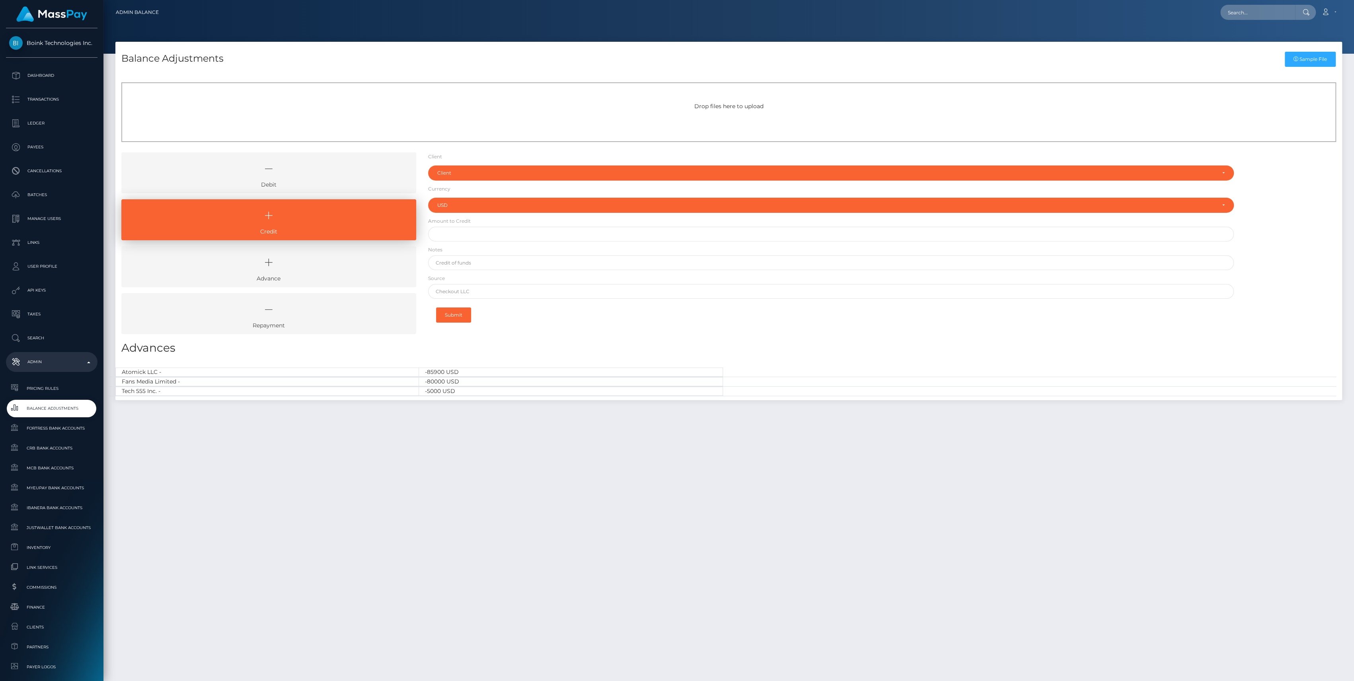
click at [427, 179] on div "Client Client RNetwork LLC - (1) MassPay - (2) Atlas Distributions - (3) I HEAL…" at bounding box center [831, 246] width 818 height 188
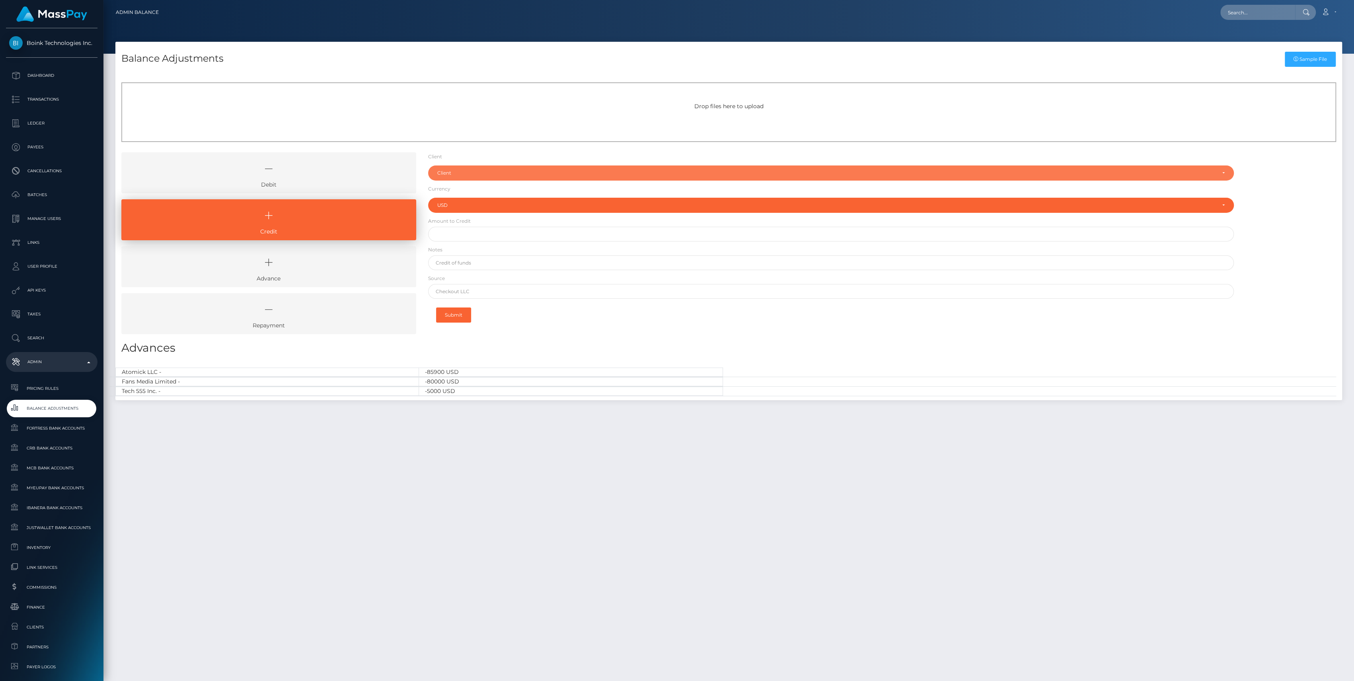
drag, startPoint x: 444, startPoint y: 178, endPoint x: 444, endPoint y: 182, distance: 4.4
click at [444, 178] on div "Client" at bounding box center [831, 173] width 806 height 15
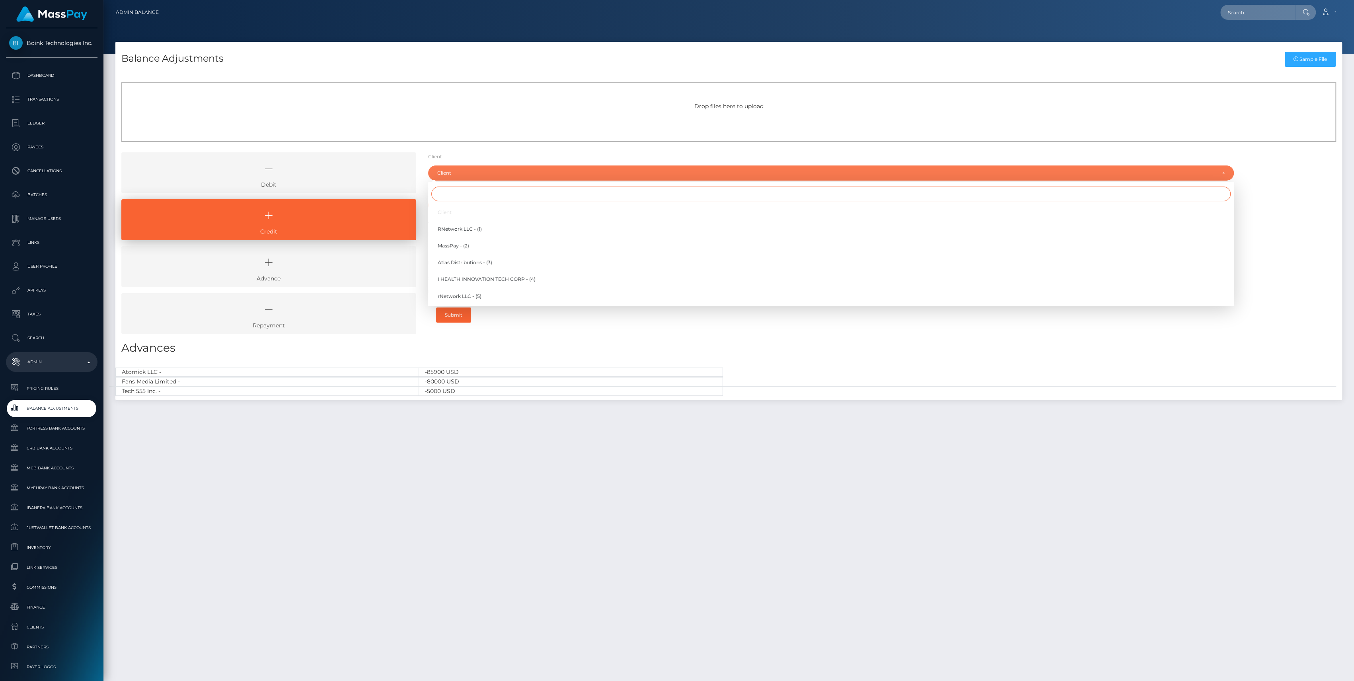
click at [444, 192] on input "Search" at bounding box center [830, 194] width 799 height 15
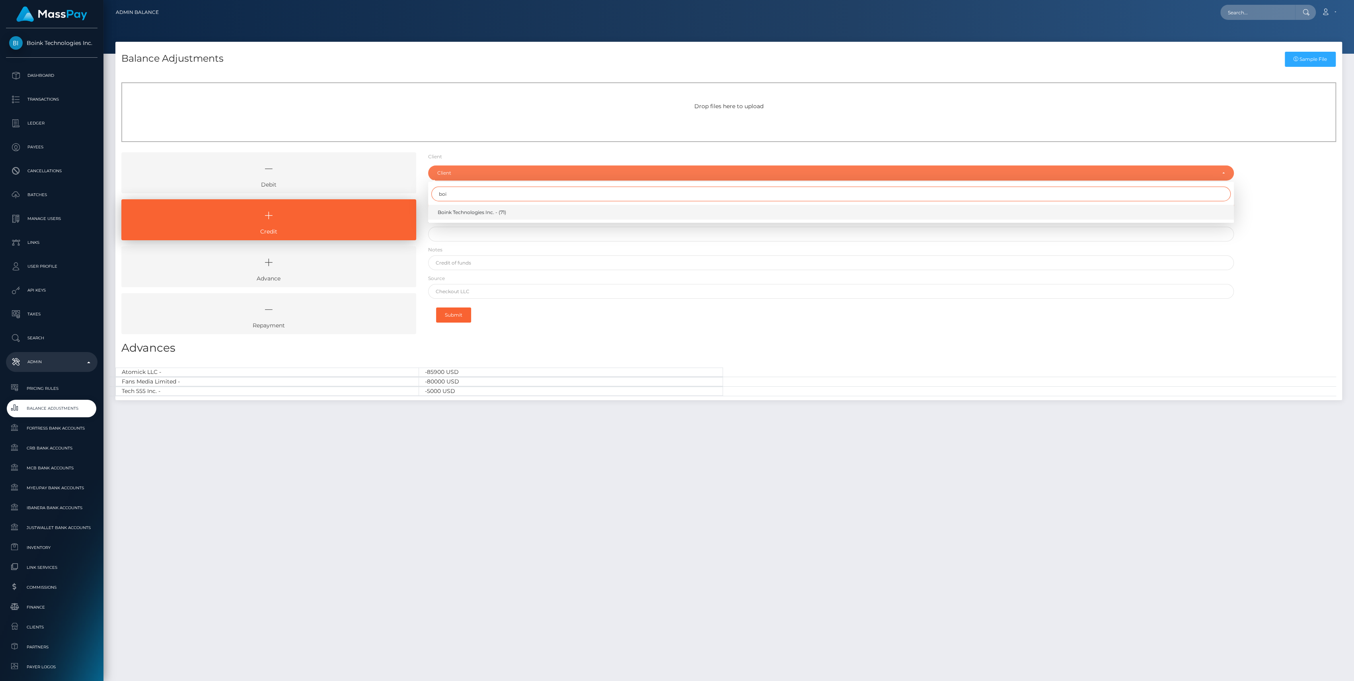
type input "boi"
click at [458, 209] on span "Boink Technologies Inc. - (71)" at bounding box center [472, 212] width 68 height 7
select select "71"
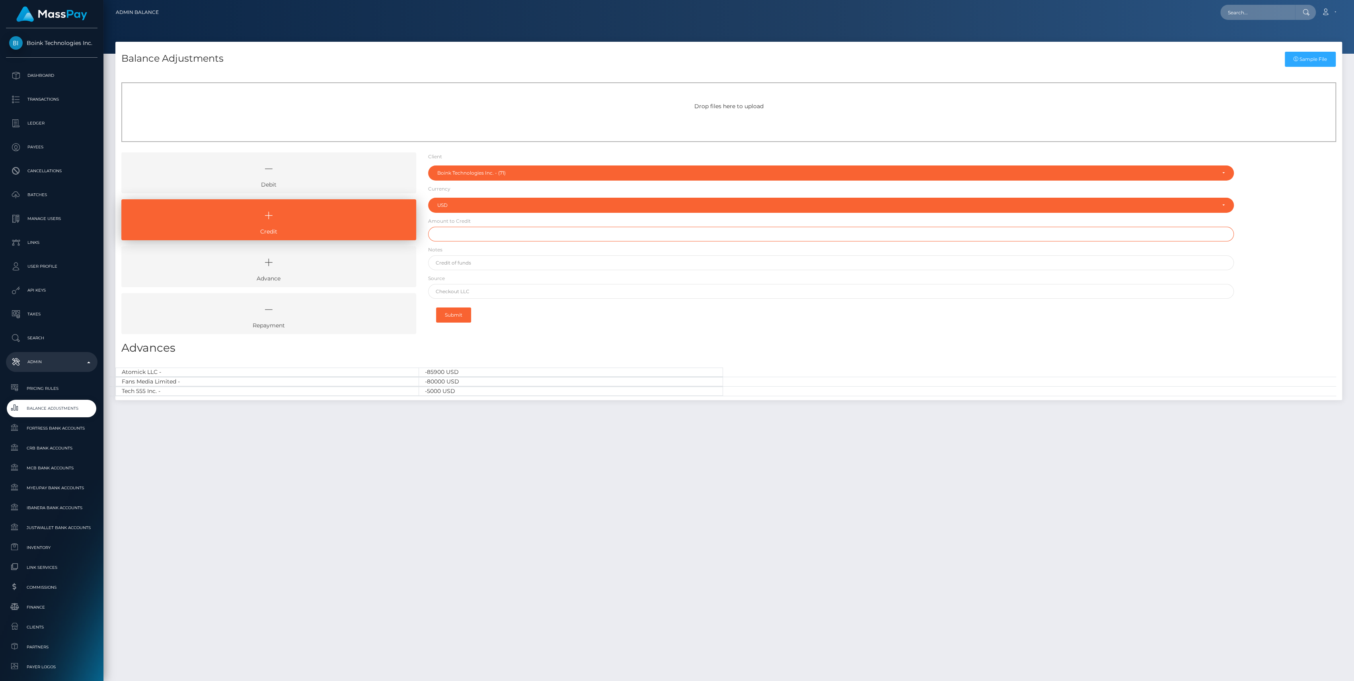
click at [493, 231] on input "text" at bounding box center [831, 234] width 806 height 15
paste input "12,758.26"
type input "$12,758.26"
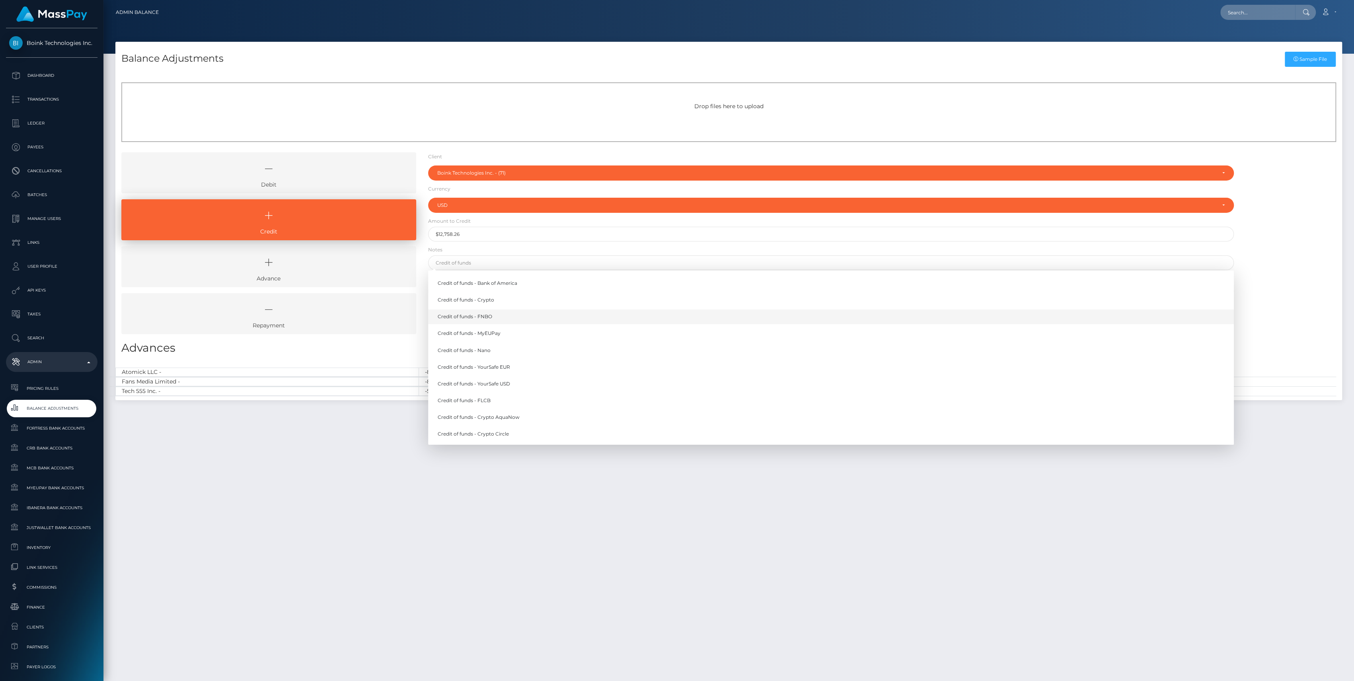
click at [488, 314] on link "Credit of funds - FNBO" at bounding box center [831, 317] width 806 height 15
type input "Credit of funds - FNBO"
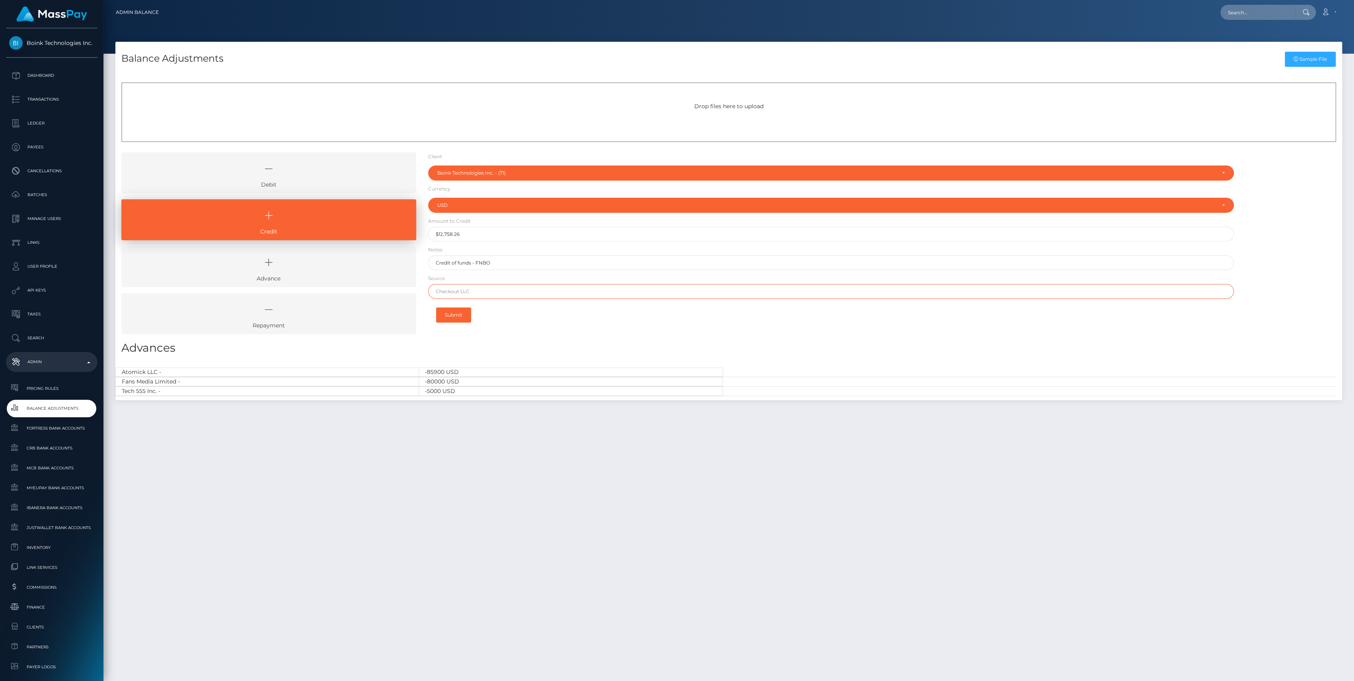
paste input "FLAGSTAR BANK"
type input "FLAGSTAR BANK"
click at [452, 316] on button "Submit" at bounding box center [453, 315] width 35 height 15
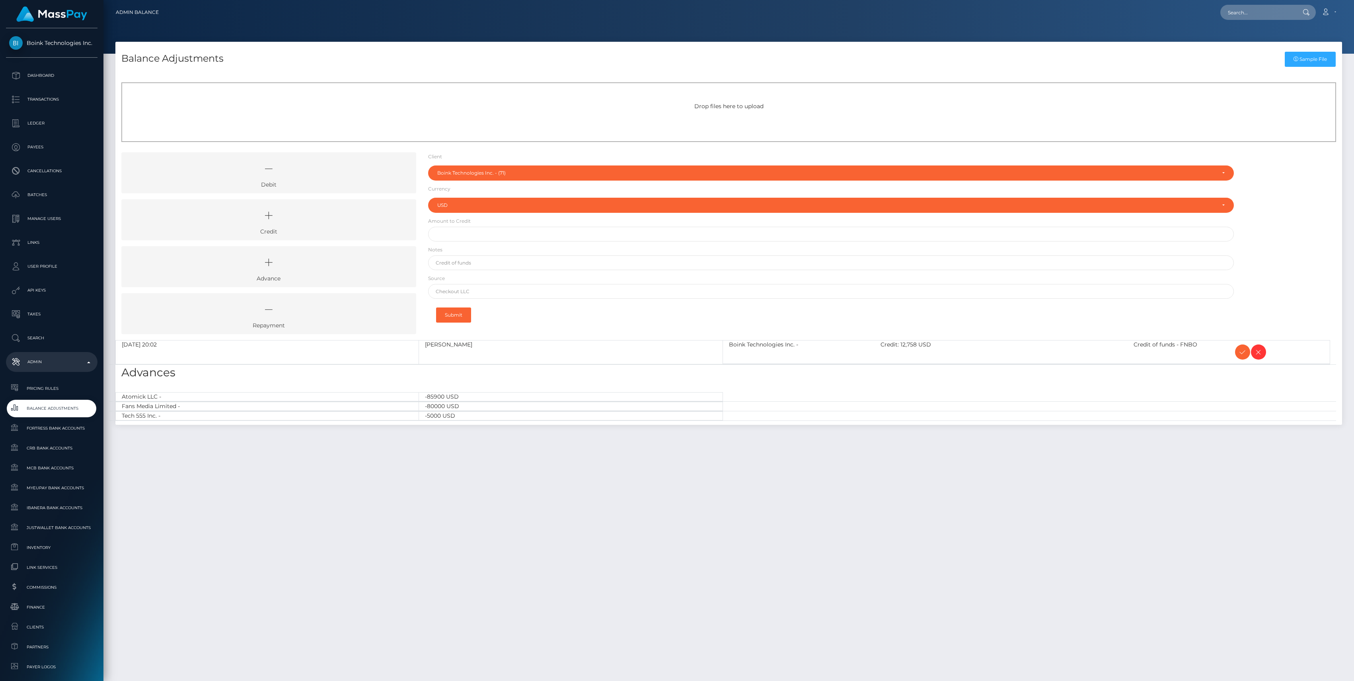
select select "71"
select select "USD"
click at [1244, 351] on icon at bounding box center [1243, 352] width 10 height 10
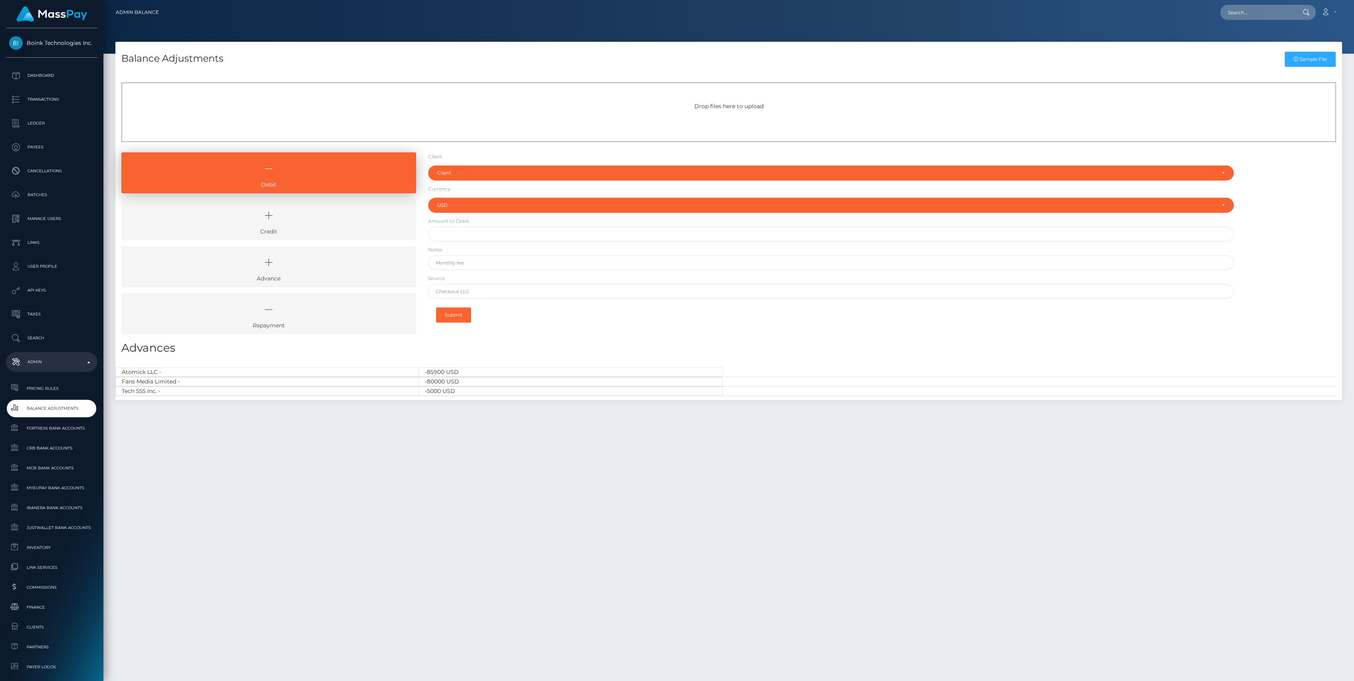
select select "USD"
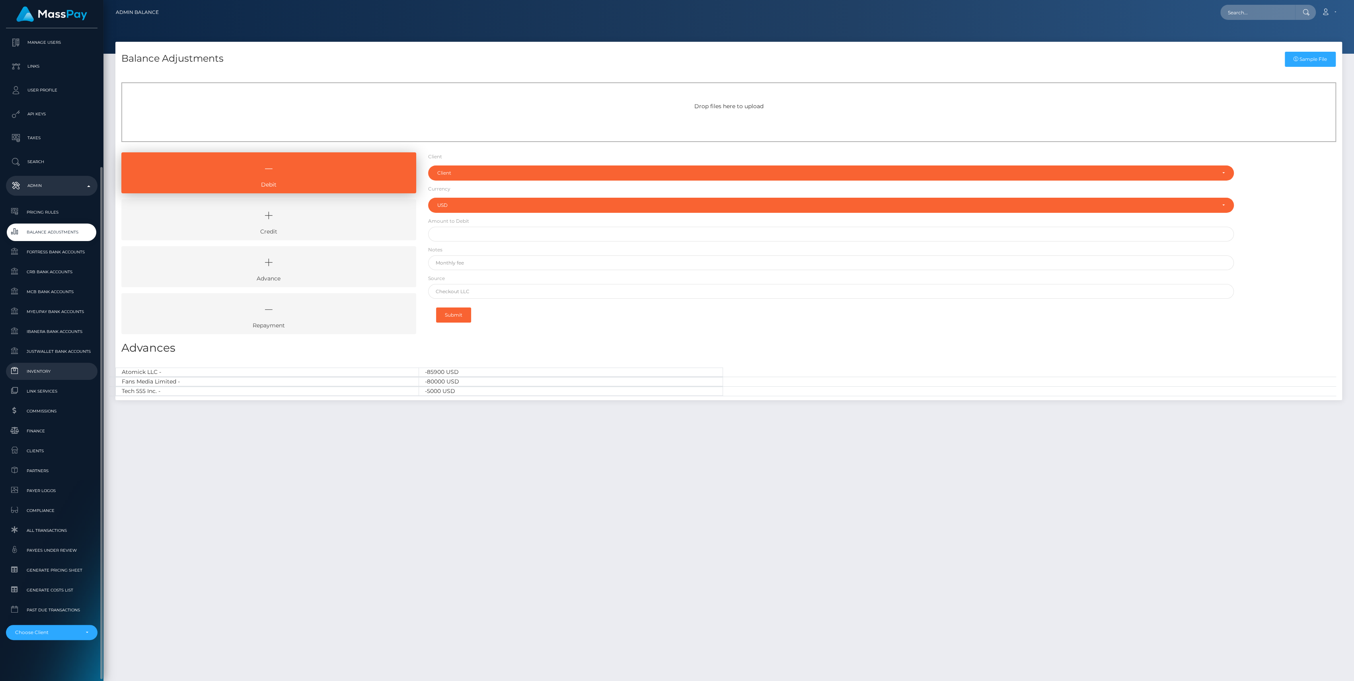
click at [41, 370] on span "Inventory" at bounding box center [51, 371] width 85 height 9
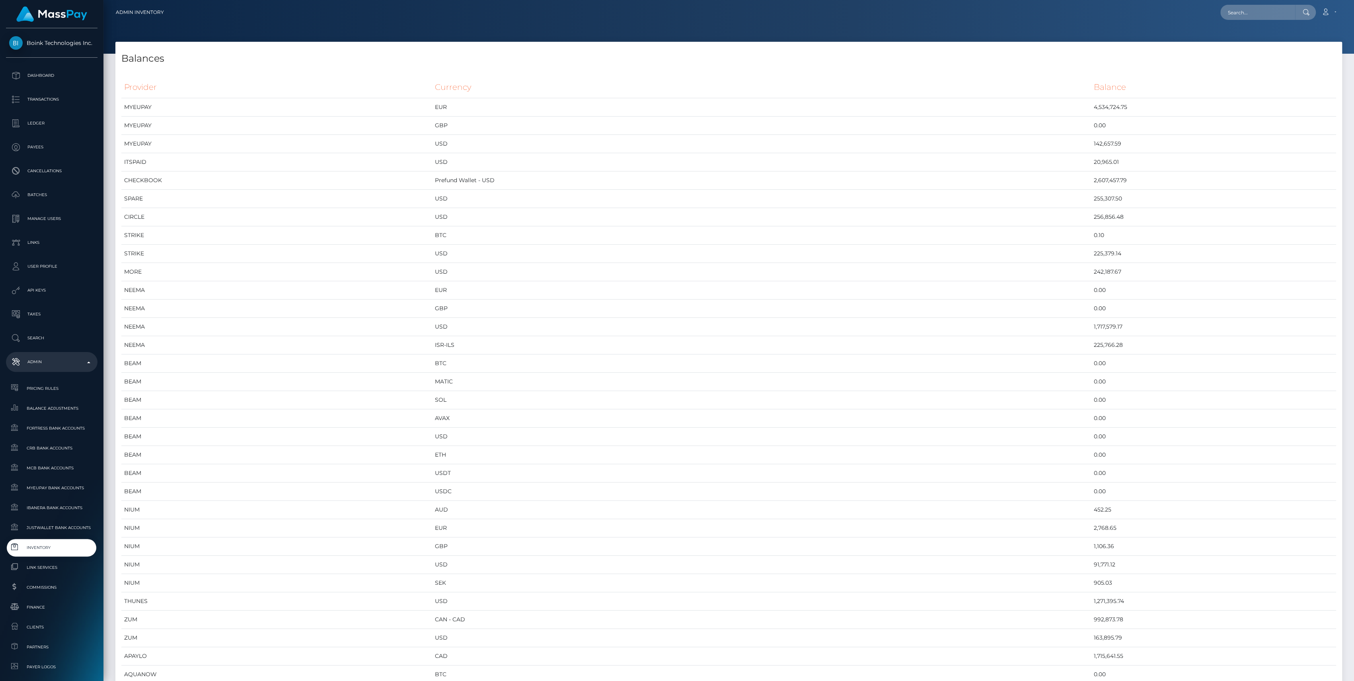
scroll to position [4150, 1226]
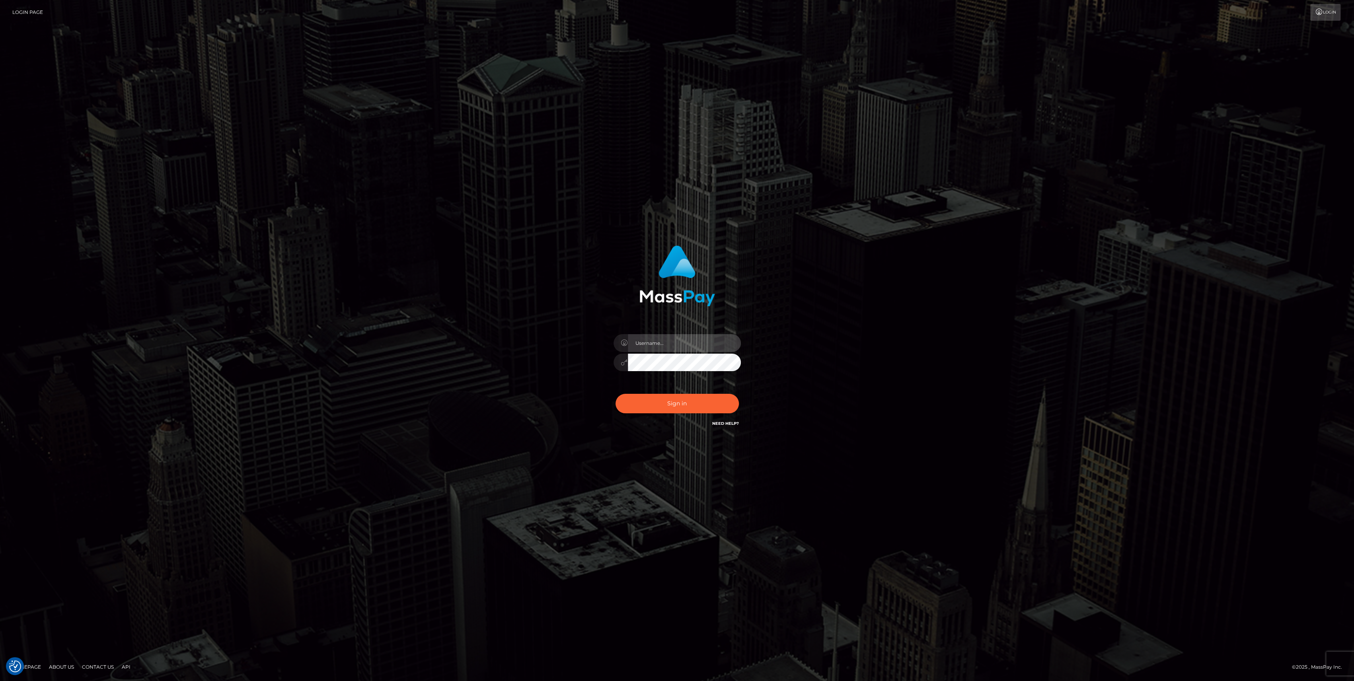
type input "bengreen"
click at [657, 402] on div "Sign in Need Help?" at bounding box center [677, 406] width 139 height 35
type input "bengreen"
click at [683, 400] on button "Sign in" at bounding box center [677, 403] width 123 height 19
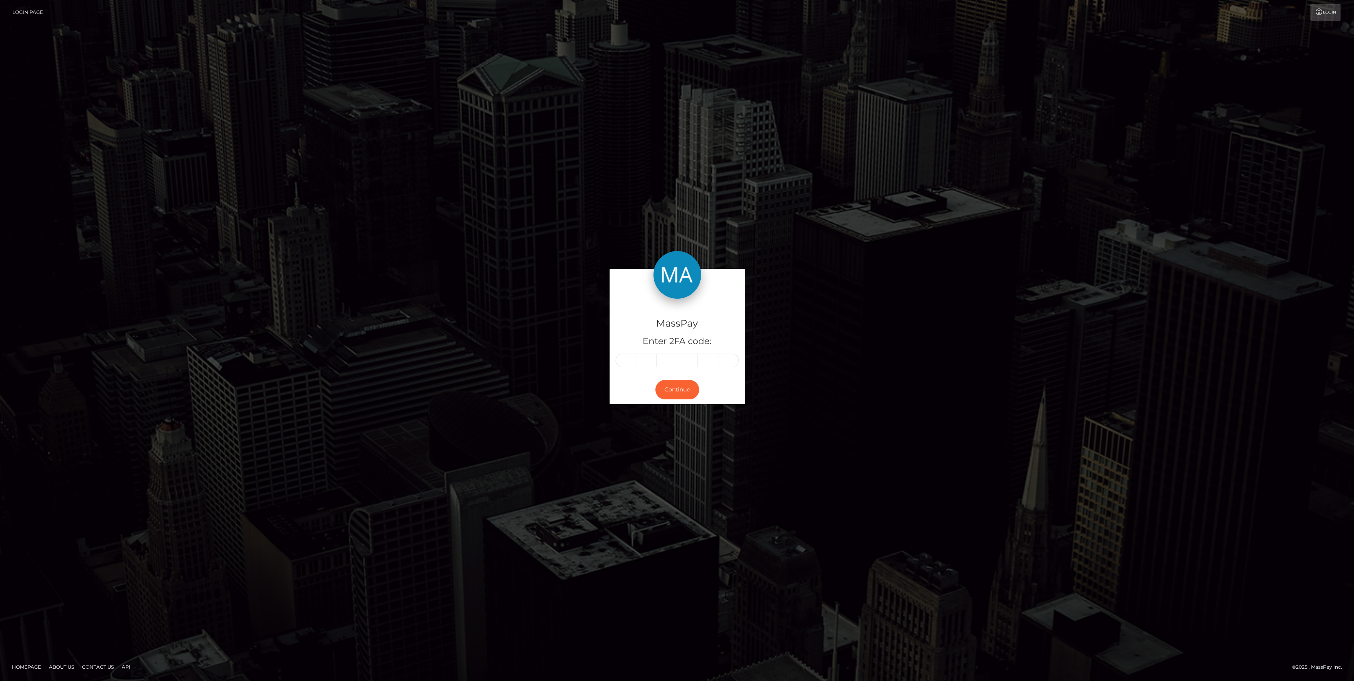
type input "9"
type input "8"
type input "0"
type input "5"
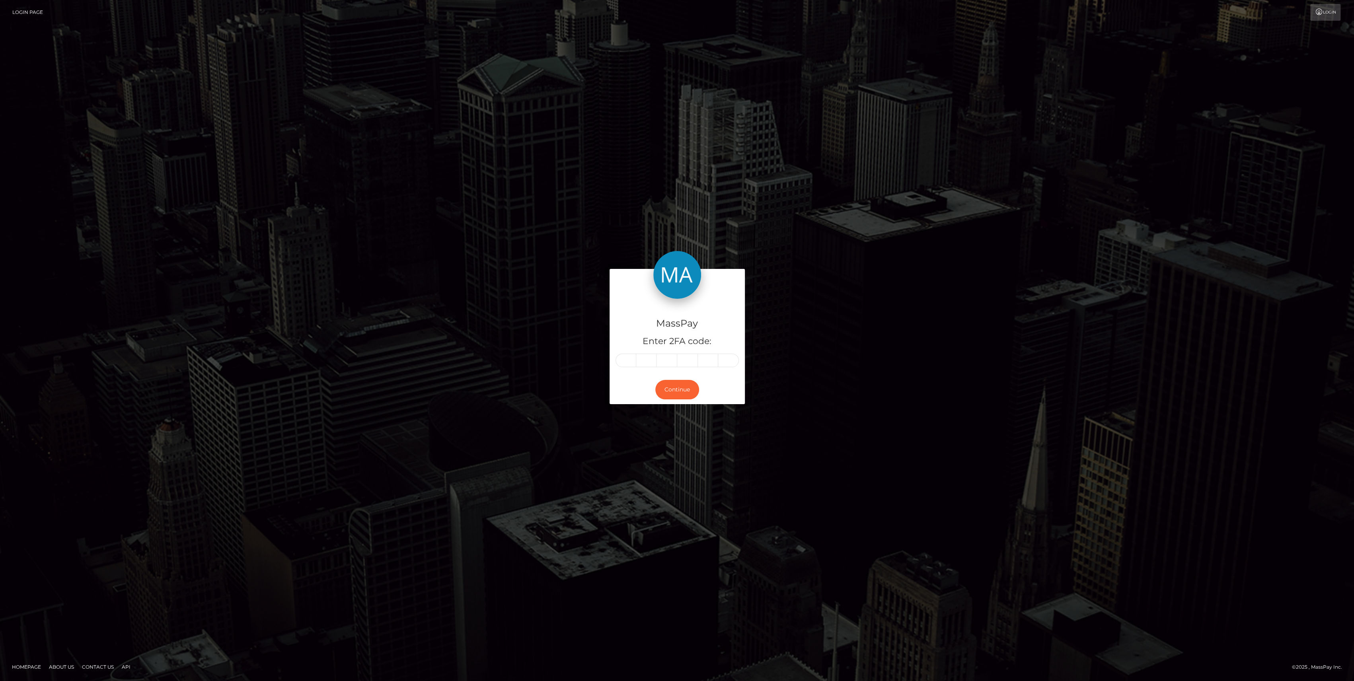
type input "9"
click at [680, 400] on div "Continue" at bounding box center [677, 389] width 135 height 29
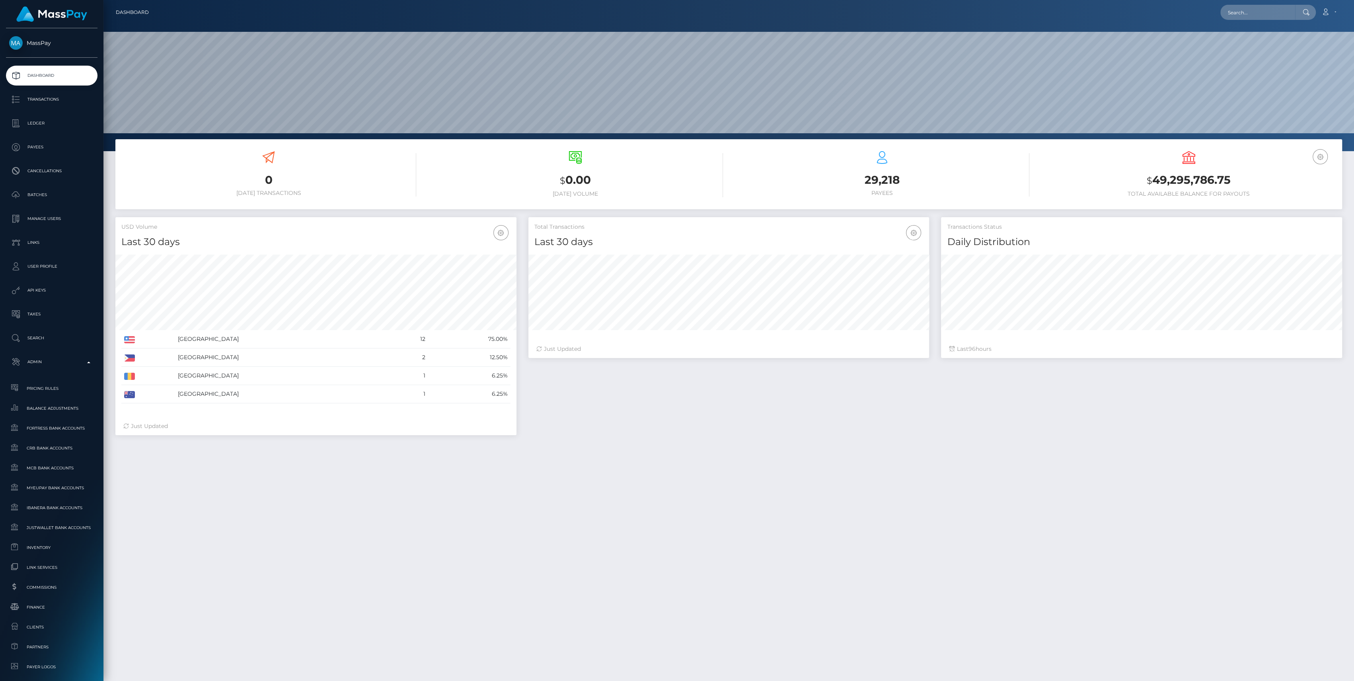
scroll to position [140, 401]
click at [43, 550] on span "Inventory" at bounding box center [51, 547] width 85 height 9
click at [6, 539] on link "Inventory" at bounding box center [52, 547] width 92 height 17
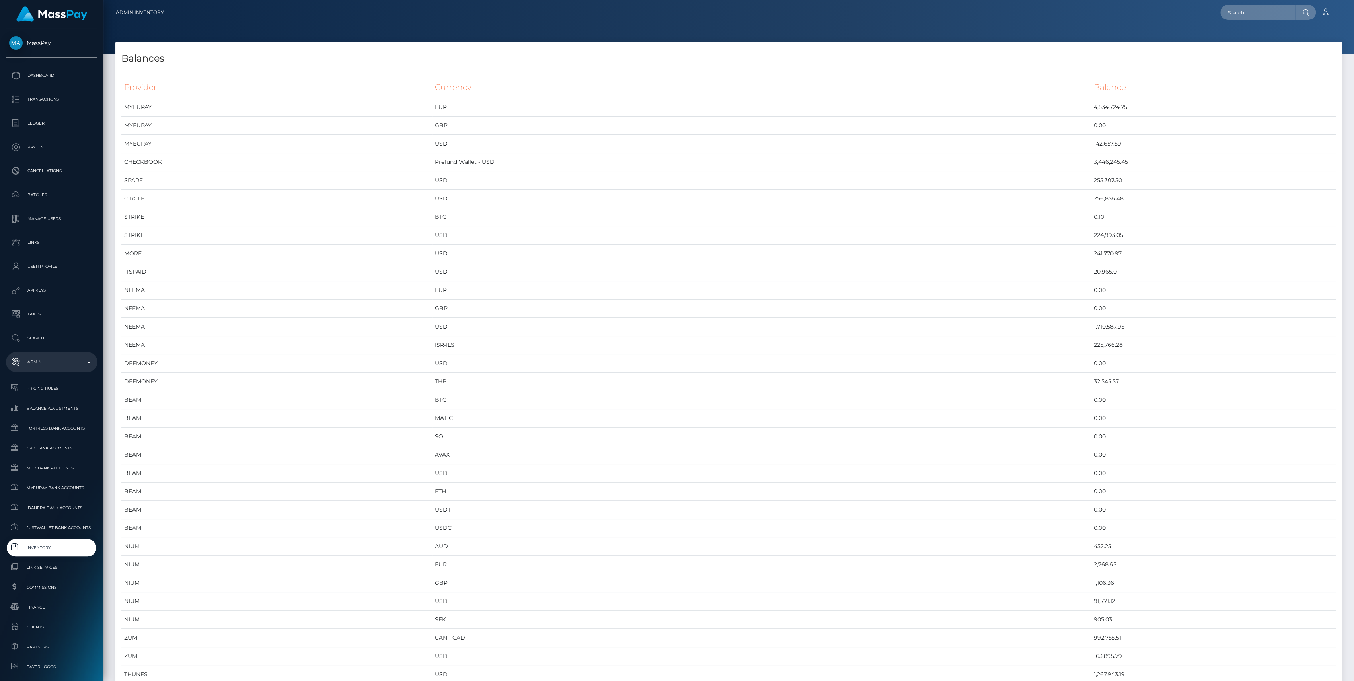
scroll to position [4150, 1226]
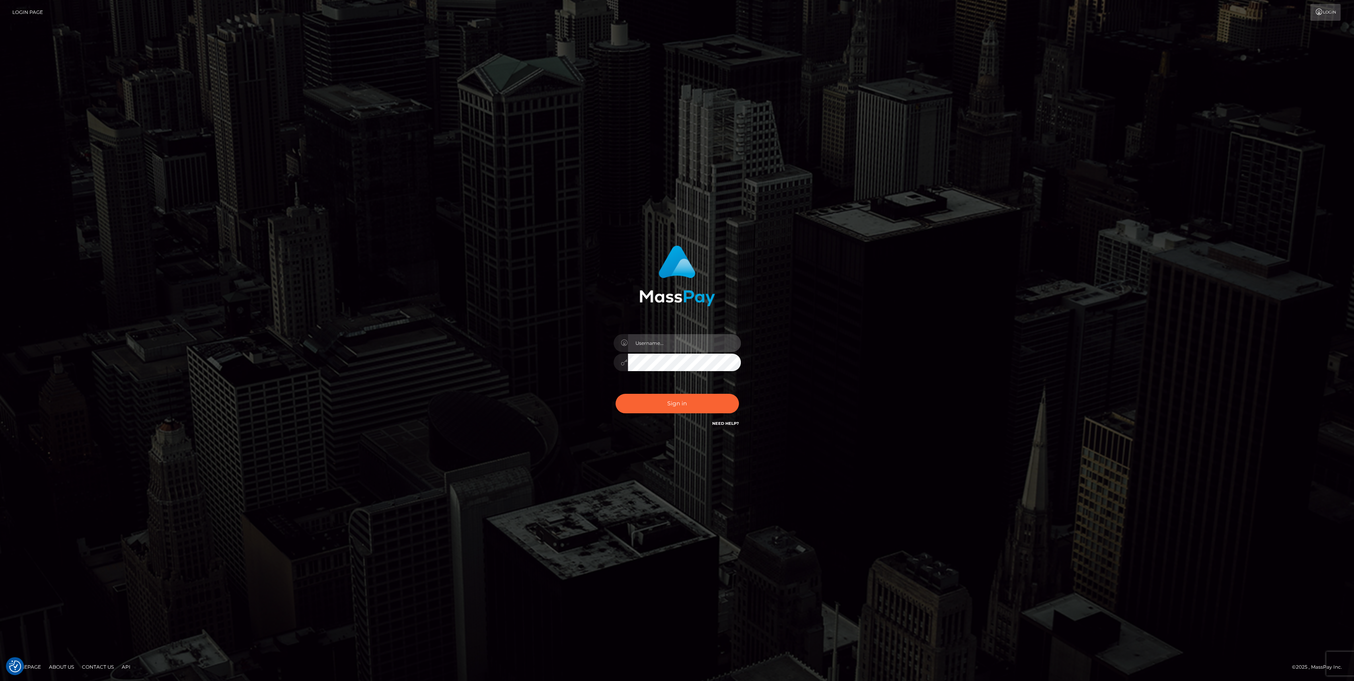
type input "bengreen"
